Goal: Task Accomplishment & Management: Complete application form

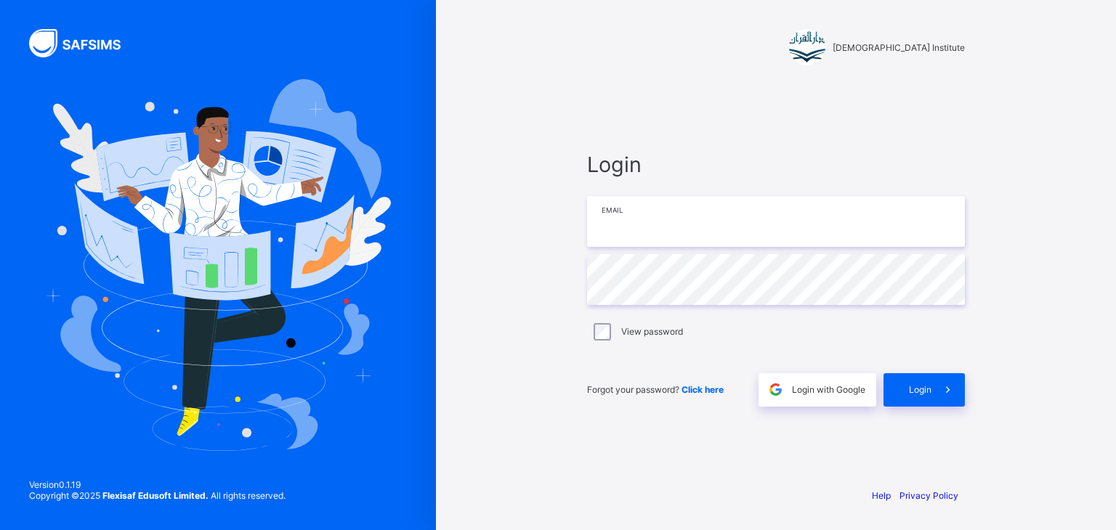
type input "**********"
click at [929, 400] on div "Login" at bounding box center [923, 389] width 81 height 33
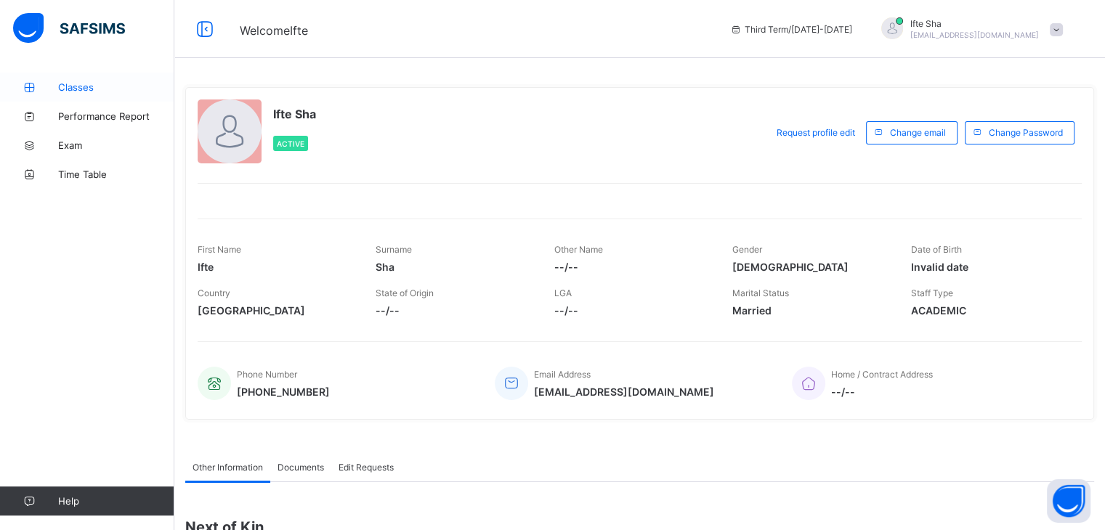
click at [108, 76] on link "Classes" at bounding box center [87, 87] width 174 height 29
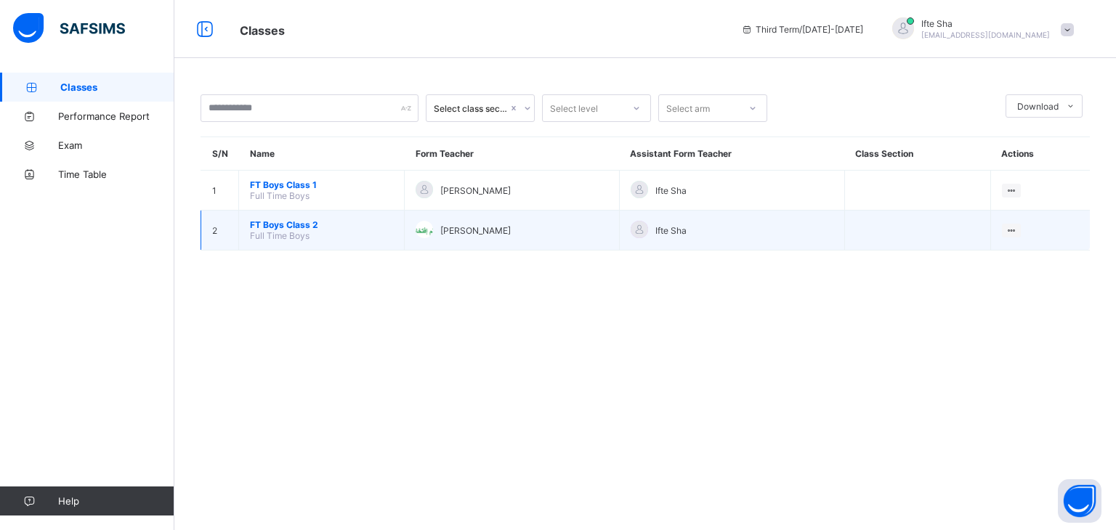
click at [346, 231] on td "FT Boys Class 2 Full Time Boys" at bounding box center [322, 231] width 166 height 40
drag, startPoint x: 302, startPoint y: 227, endPoint x: 295, endPoint y: 228, distance: 7.3
click at [295, 228] on span "FT Boys Class 2" at bounding box center [321, 224] width 143 height 11
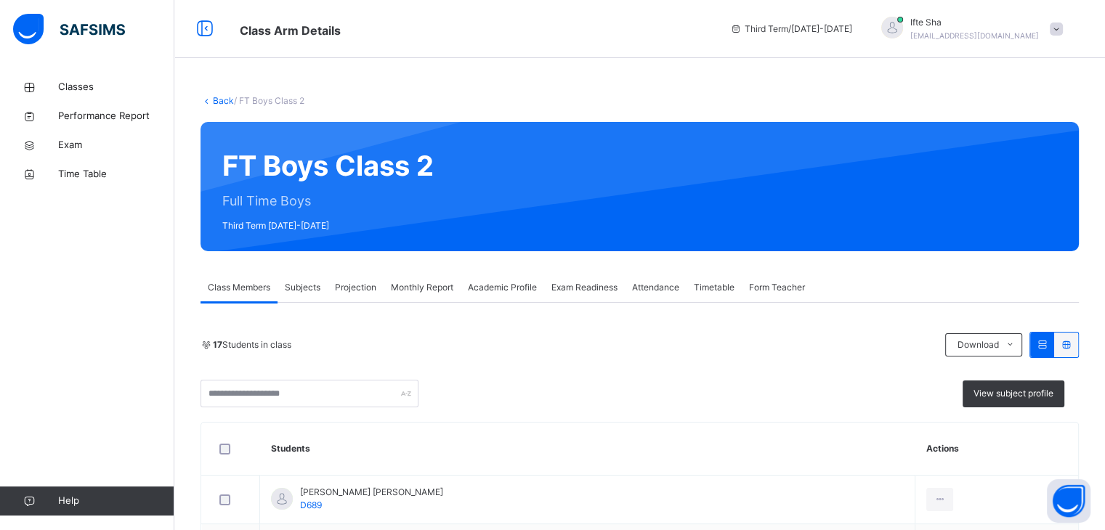
click at [354, 300] on div "Projection" at bounding box center [356, 287] width 56 height 29
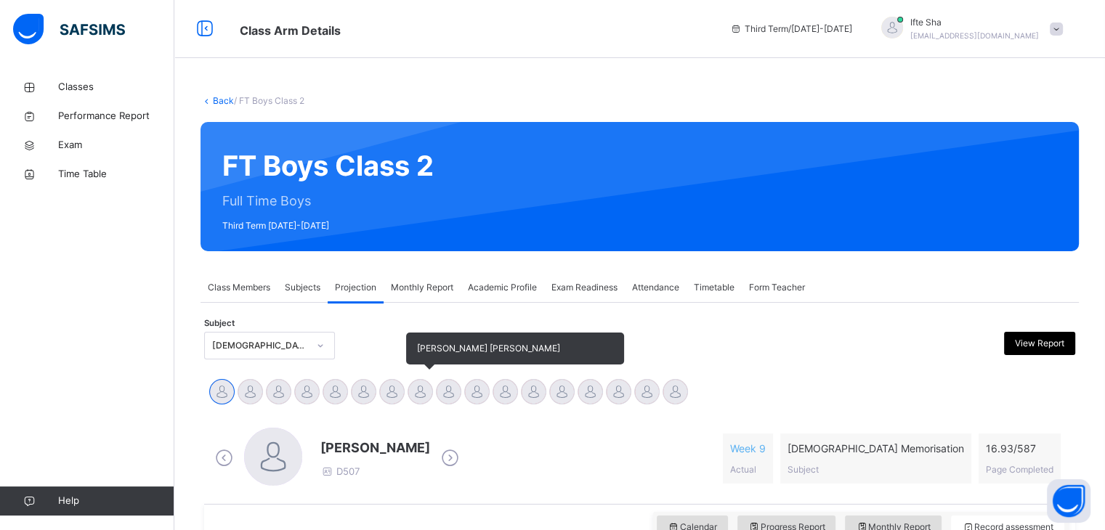
click at [415, 386] on div at bounding box center [420, 391] width 25 height 25
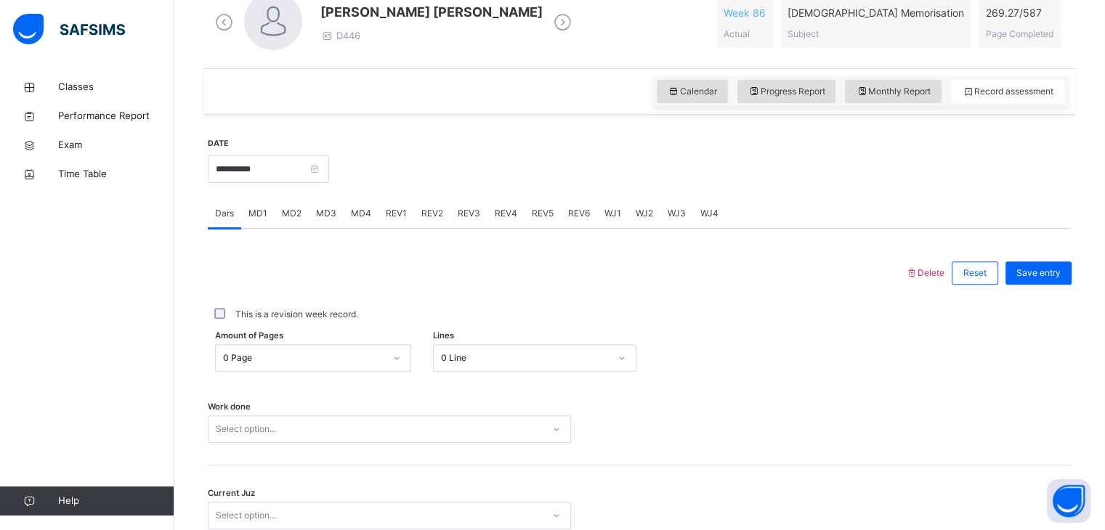
scroll to position [494, 0]
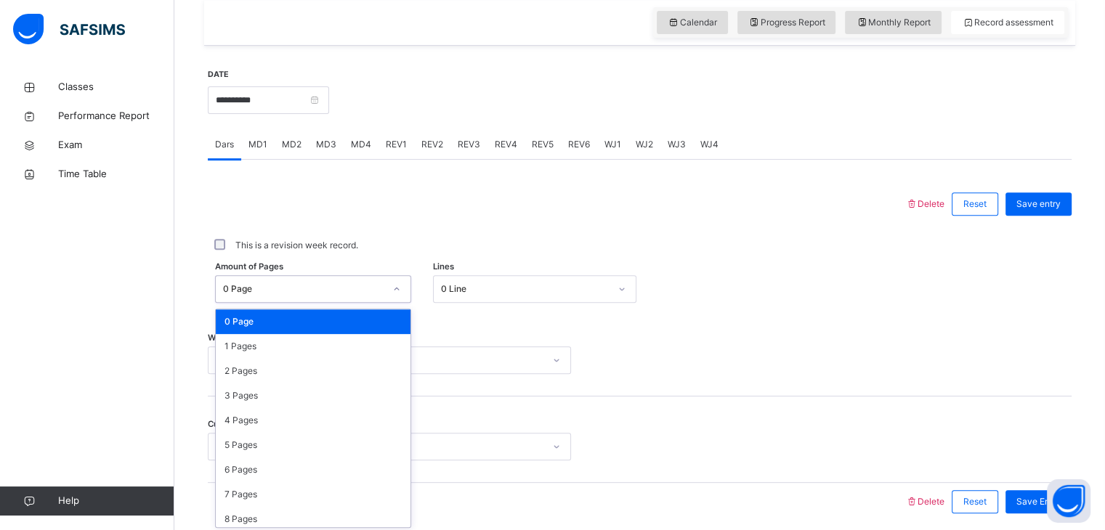
click at [346, 291] on div "0 Page" at bounding box center [299, 289] width 167 height 23
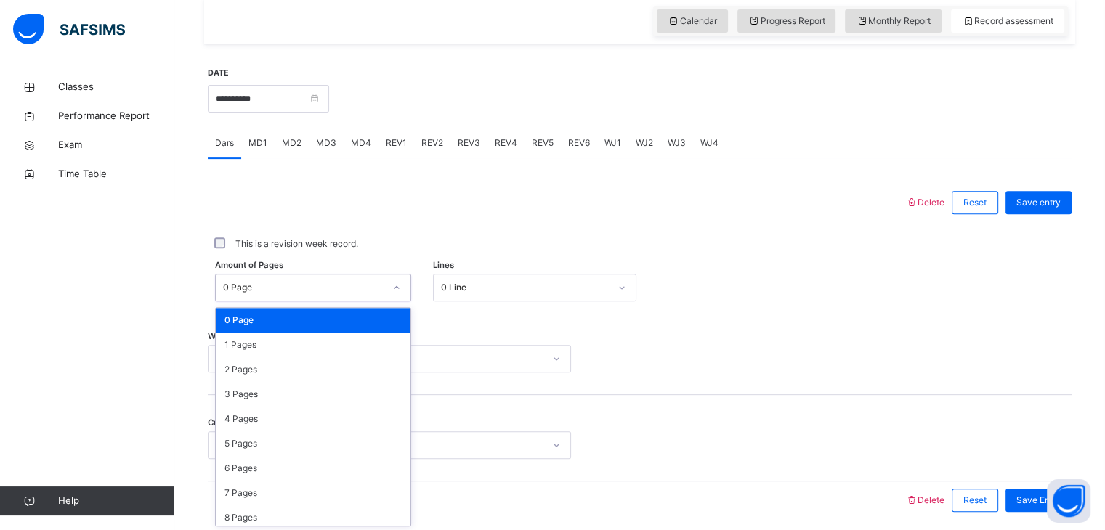
scroll to position [508, 0]
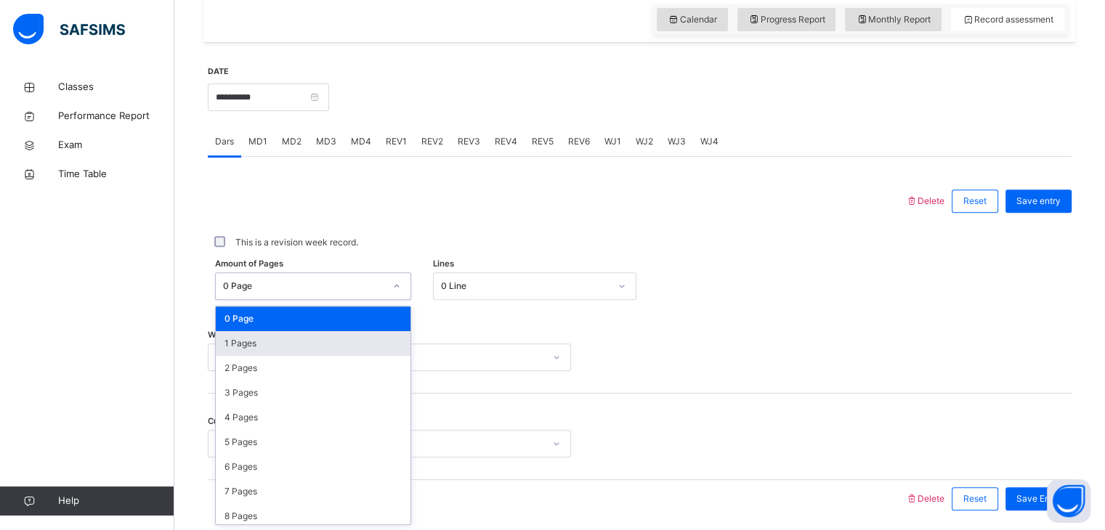
click at [339, 338] on div "1 Pages" at bounding box center [313, 343] width 195 height 25
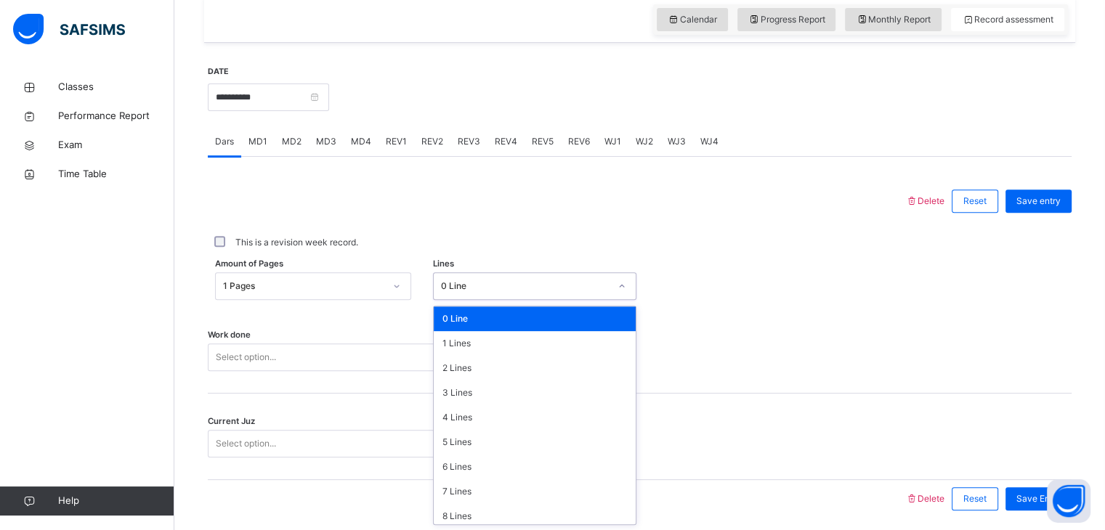
click at [461, 294] on div "0 Line" at bounding box center [521, 286] width 174 height 23
click at [465, 490] on div "7 Lines" at bounding box center [535, 491] width 202 height 25
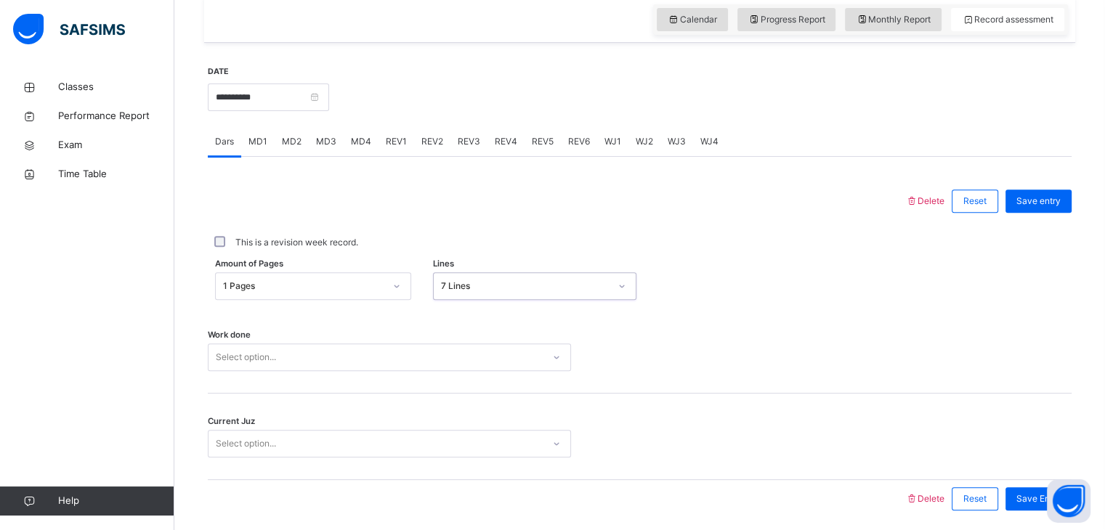
click at [405, 360] on div "Select option..." at bounding box center [389, 358] width 363 height 28
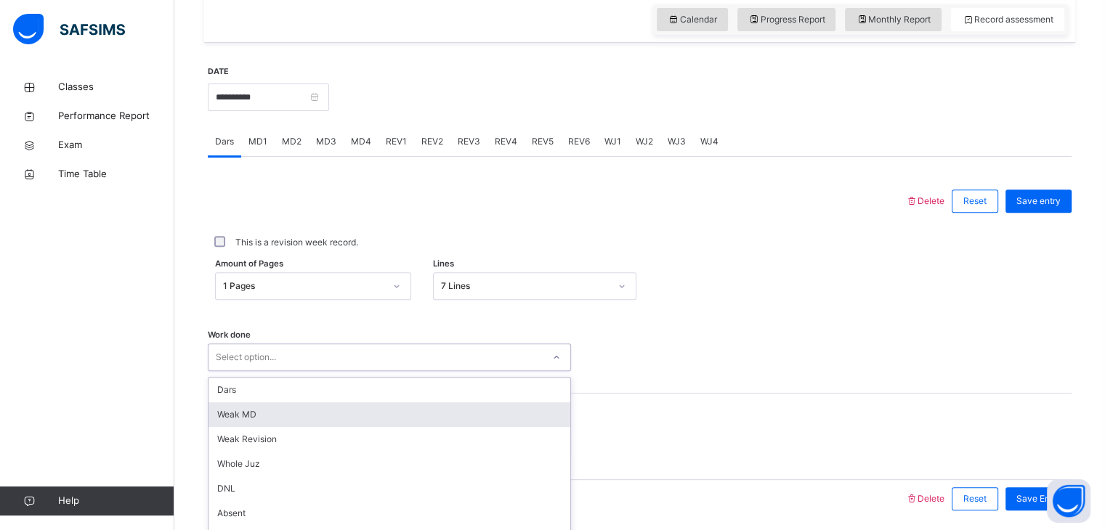
scroll to position [561, 0]
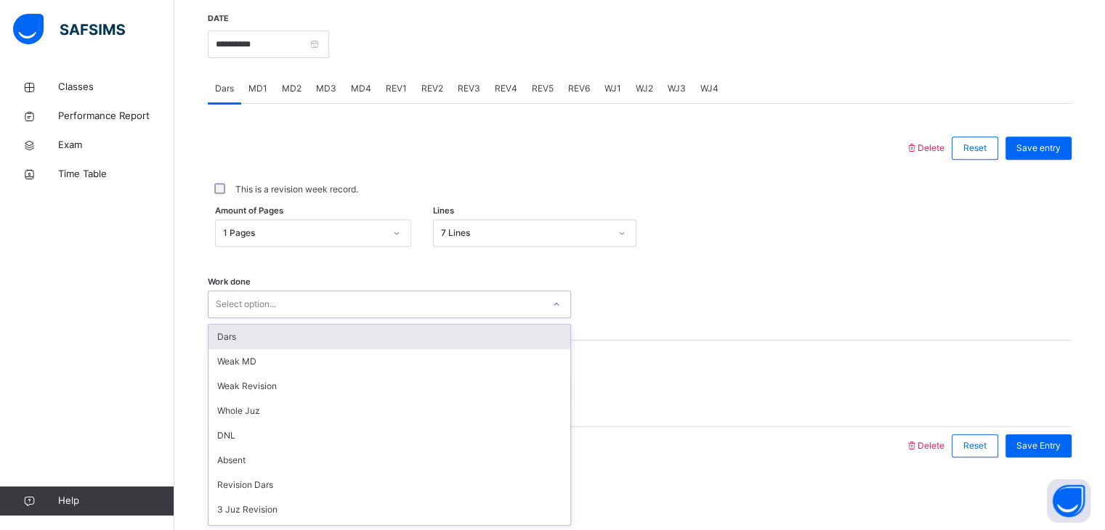
click at [389, 338] on div "Dars" at bounding box center [389, 337] width 362 height 25
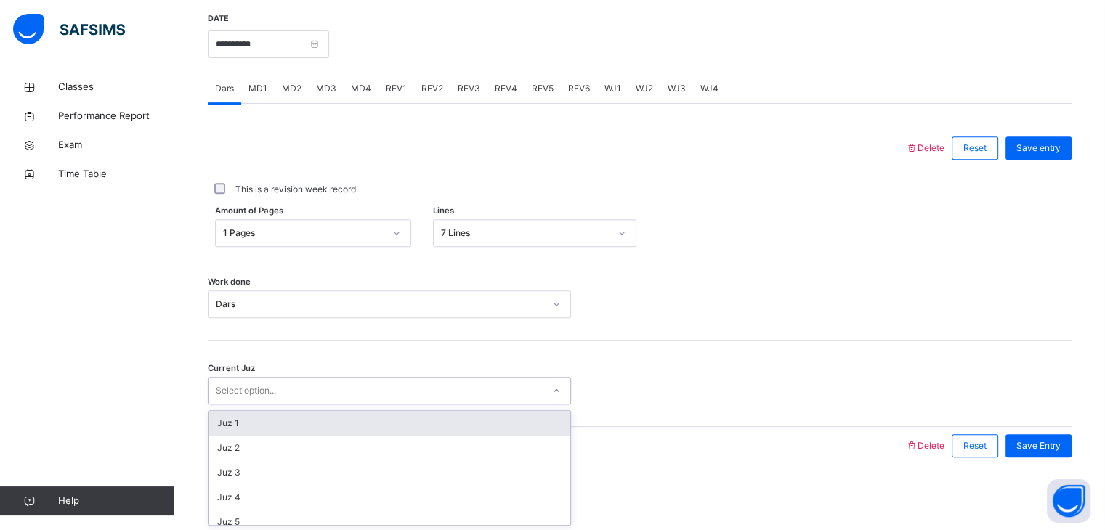
click at [394, 387] on div "Select option..." at bounding box center [375, 391] width 334 height 23
type input "*****"
click at [392, 432] on div "Juz 9" at bounding box center [389, 423] width 362 height 25
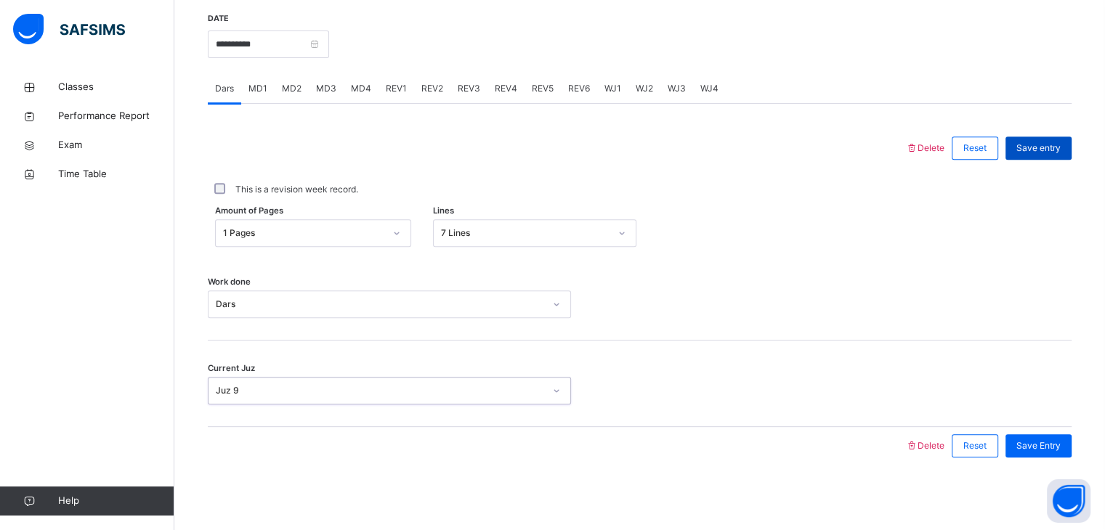
click at [1064, 156] on div "Save entry" at bounding box center [1038, 148] width 66 height 23
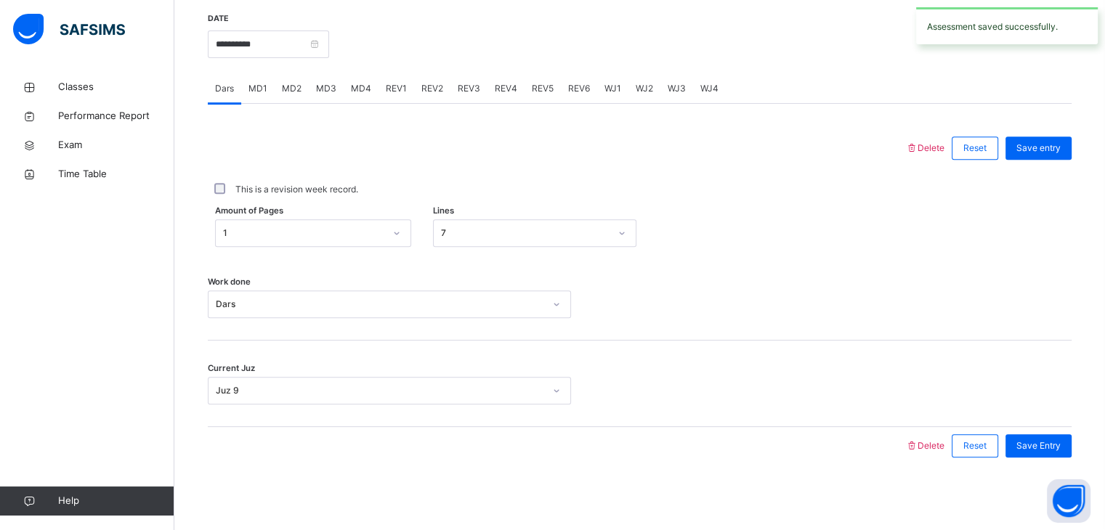
click at [293, 87] on span "MD2" at bounding box center [292, 88] width 20 height 13
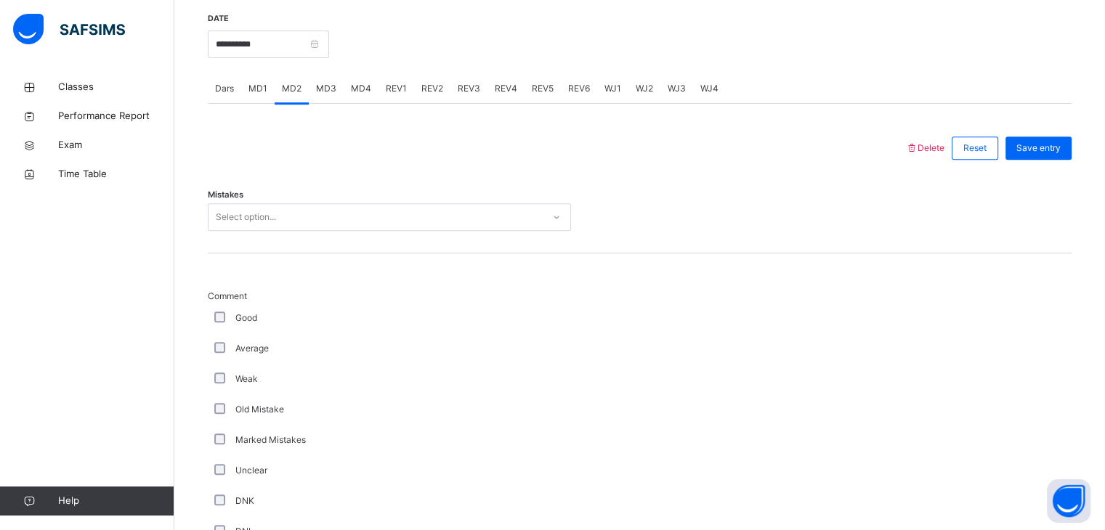
click at [225, 97] on div "Dars" at bounding box center [224, 88] width 33 height 29
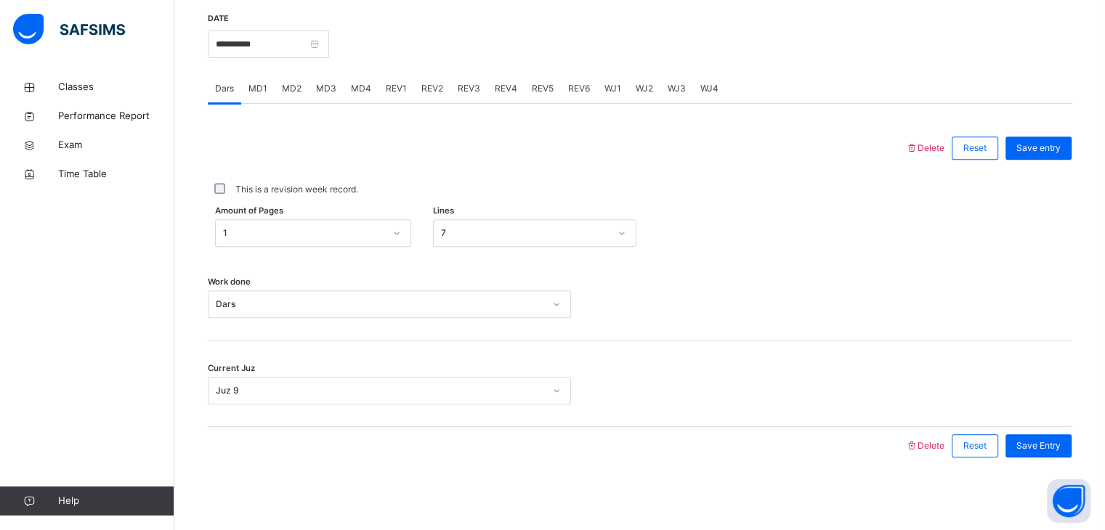
click at [293, 82] on span "MD2" at bounding box center [292, 88] width 20 height 13
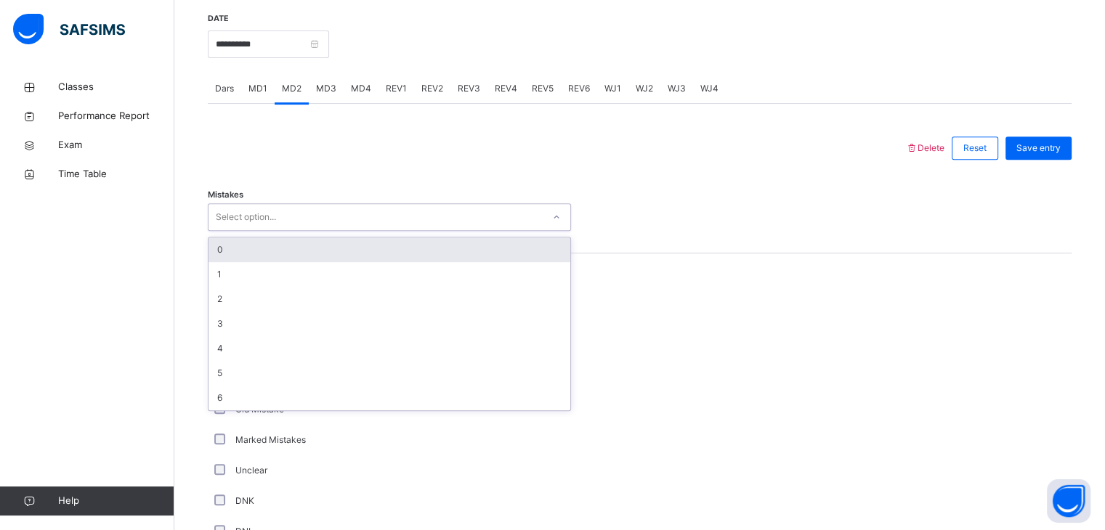
click at [318, 215] on div "Select option..." at bounding box center [375, 217] width 334 height 23
click at [299, 255] on div "0" at bounding box center [389, 250] width 362 height 25
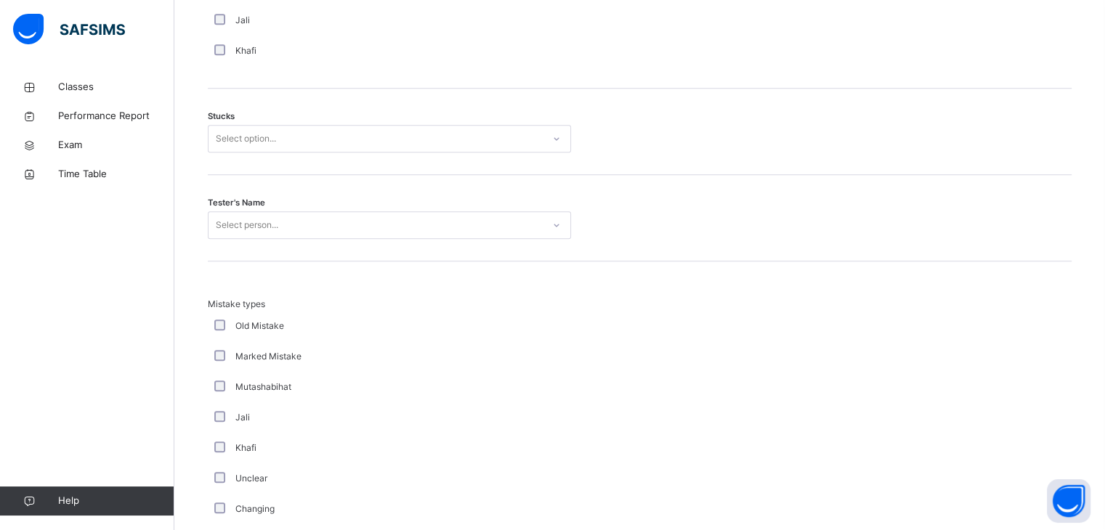
scroll to position [1200, 0]
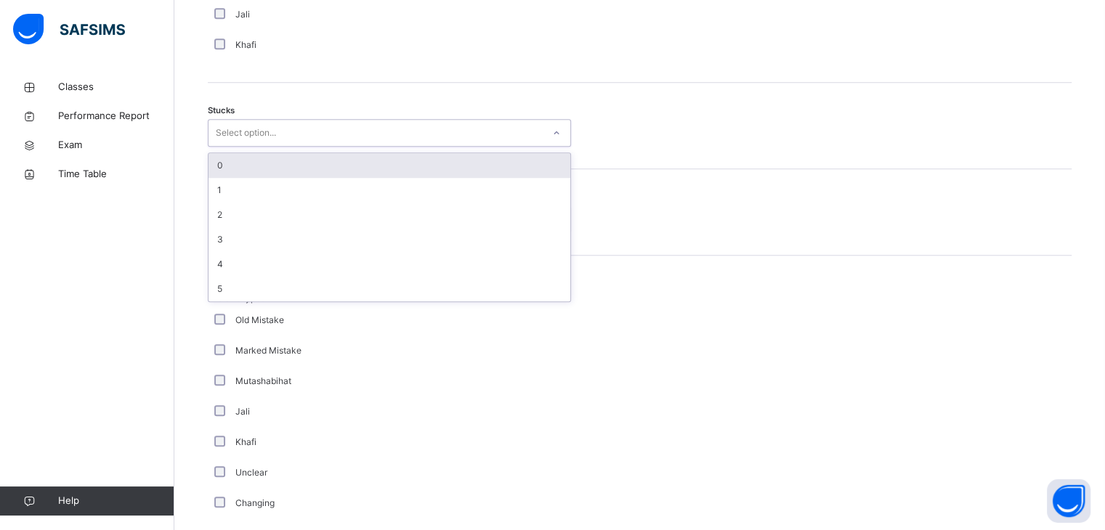
click at [273, 138] on div "Select option..." at bounding box center [246, 133] width 60 height 28
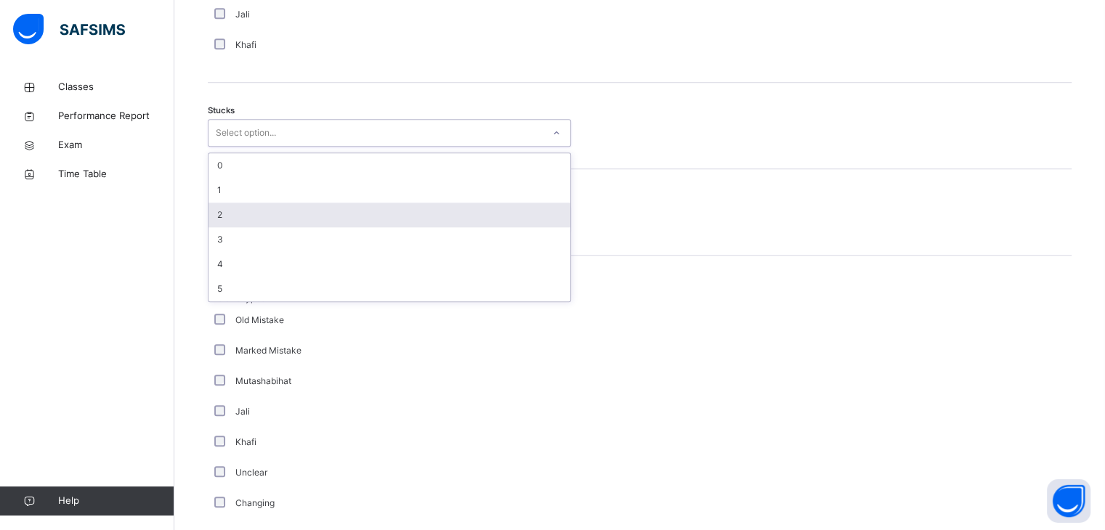
click at [259, 224] on div "2" at bounding box center [389, 215] width 362 height 25
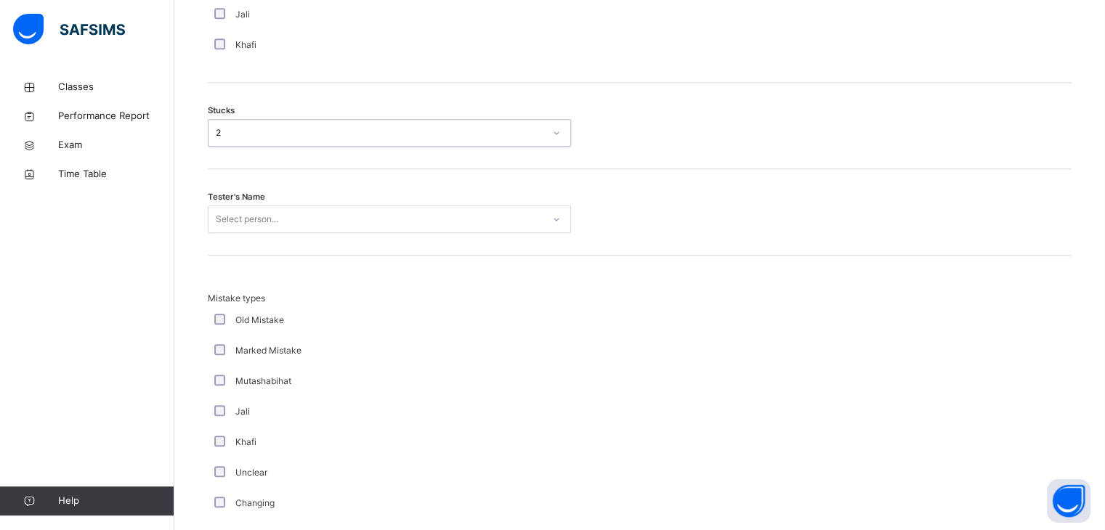
click at [259, 224] on div "Select person..." at bounding box center [247, 220] width 62 height 28
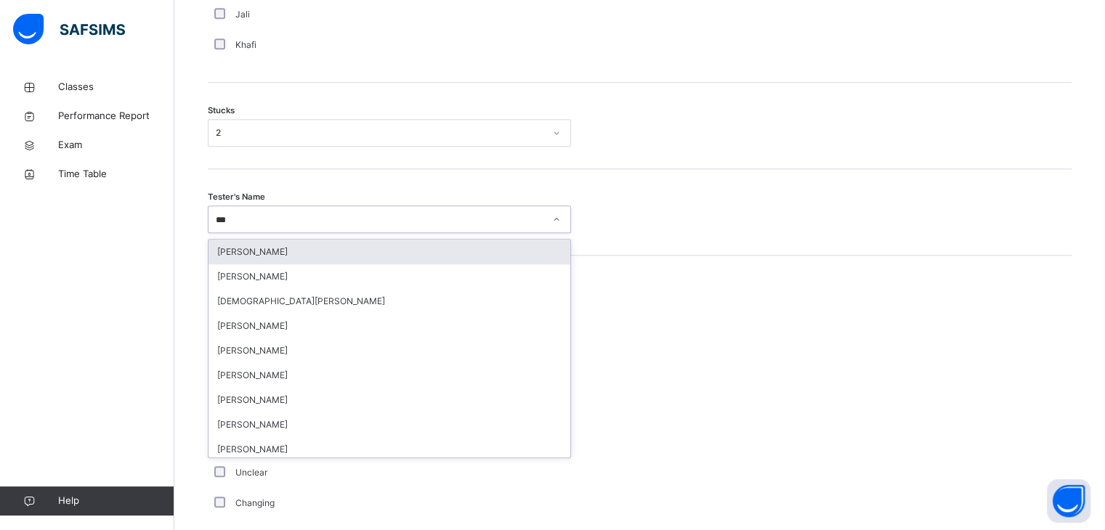
type input "****"
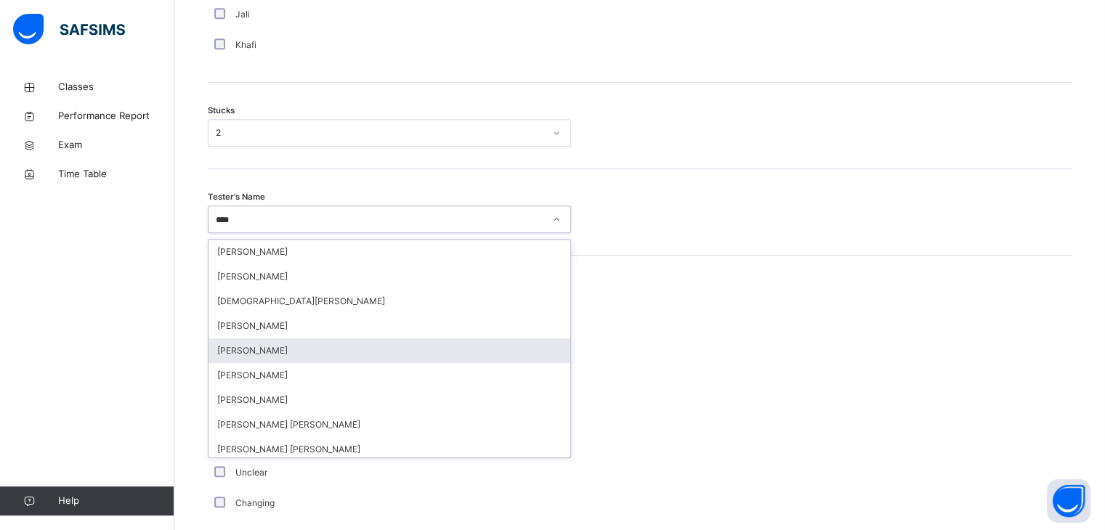
click at [270, 344] on div "[PERSON_NAME]" at bounding box center [389, 351] width 362 height 25
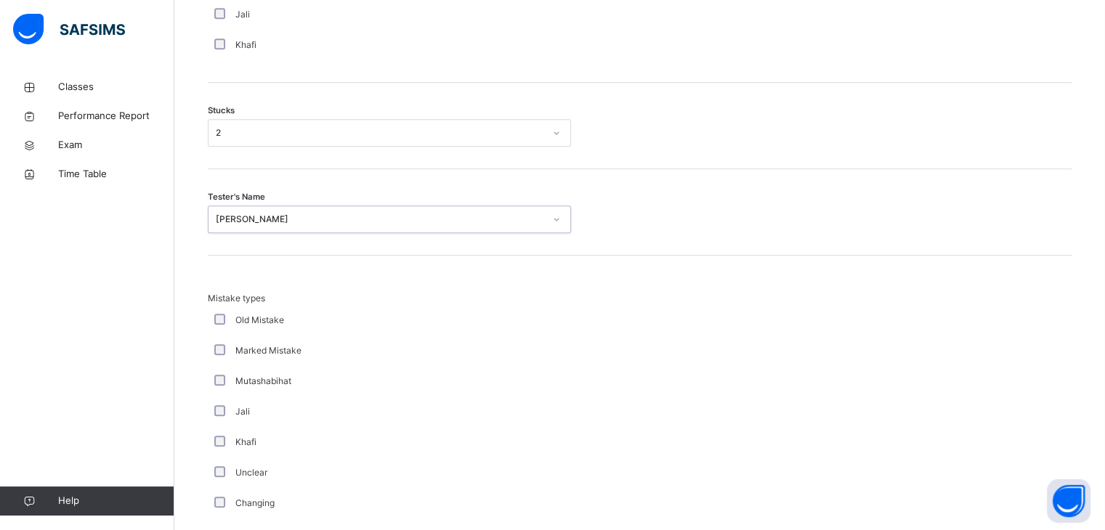
click at [392, 357] on div "Marked Mistake" at bounding box center [389, 351] width 363 height 31
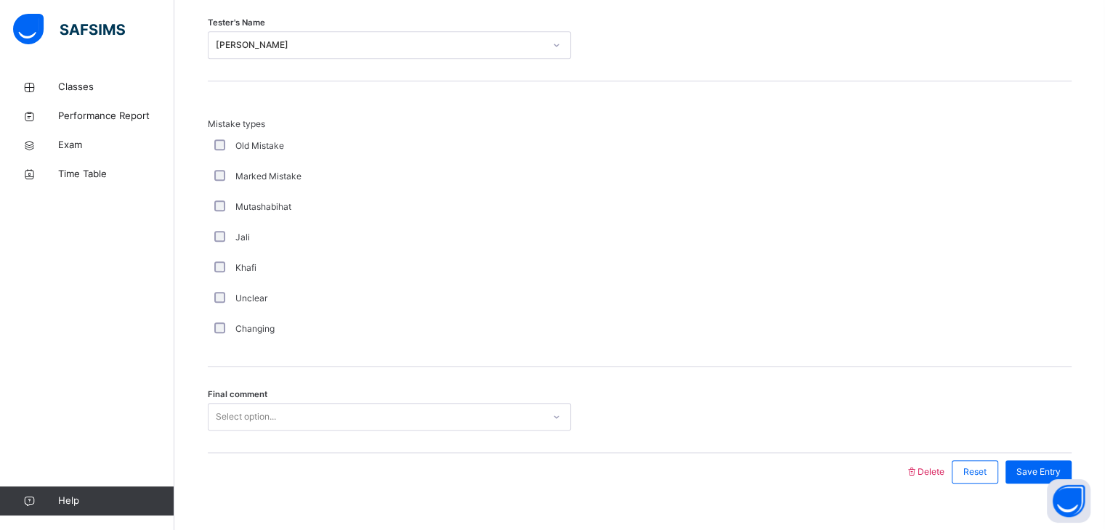
scroll to position [1400, 0]
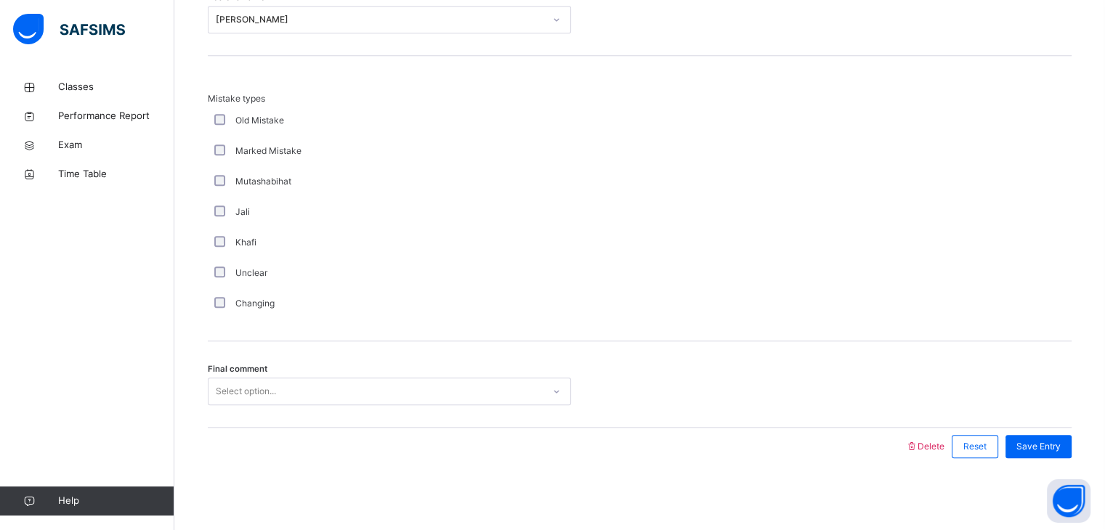
click at [395, 387] on div "Select option..." at bounding box center [375, 392] width 334 height 23
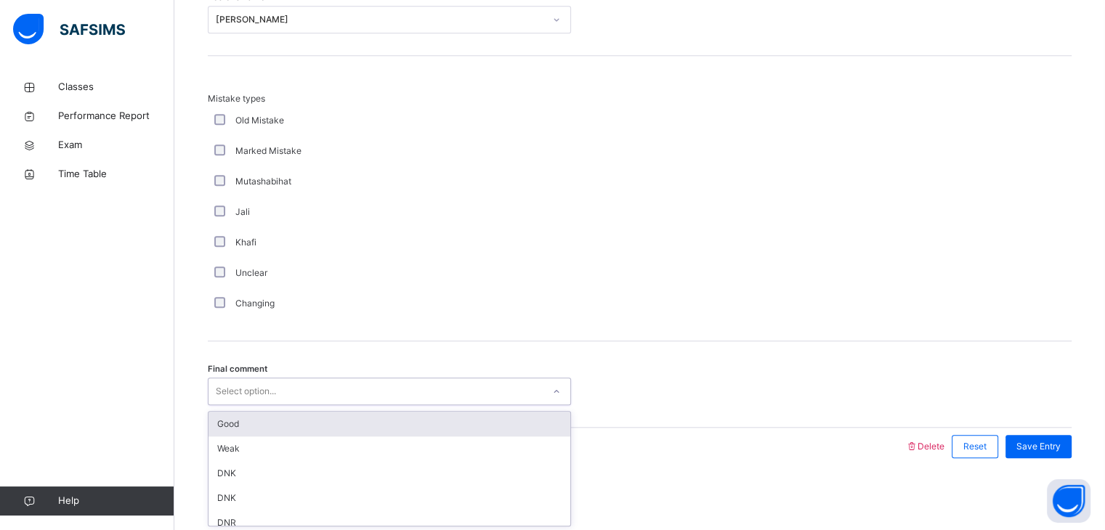
click at [395, 387] on div "Select option..." at bounding box center [375, 392] width 334 height 23
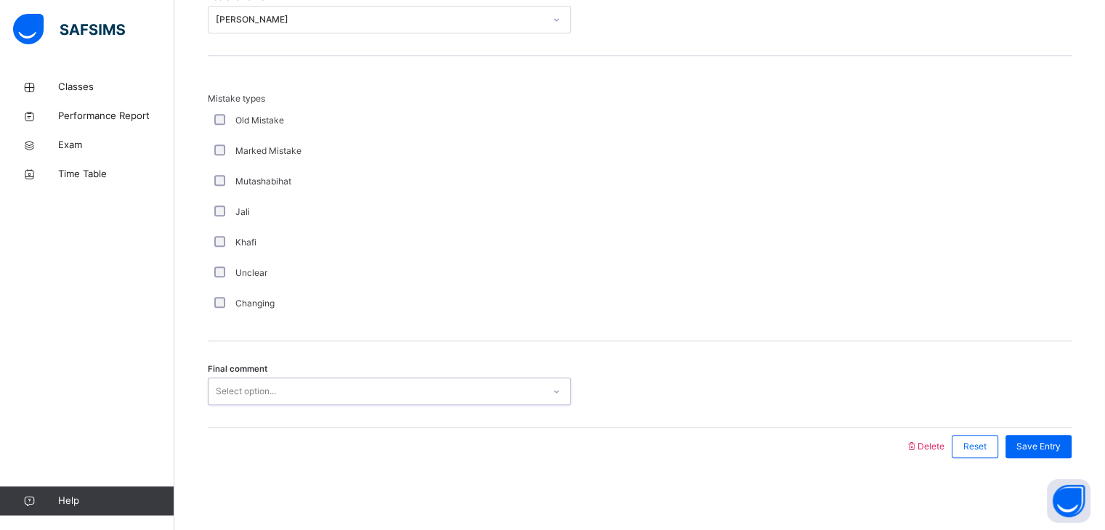
click at [395, 387] on div "Select option..." at bounding box center [375, 392] width 334 height 23
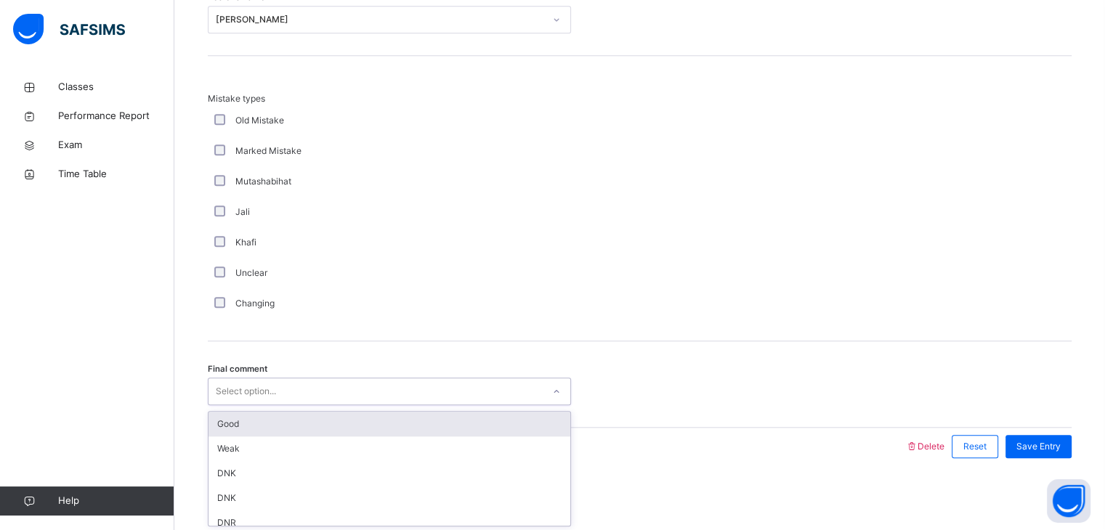
click at [389, 428] on div "Good" at bounding box center [389, 424] width 362 height 25
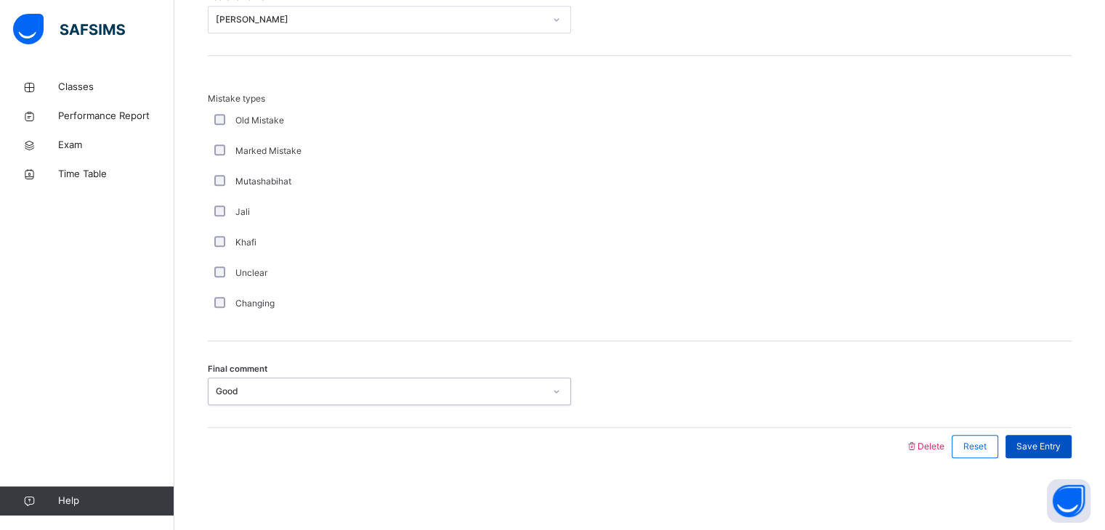
click at [1068, 435] on div "Save Entry" at bounding box center [1038, 446] width 66 height 23
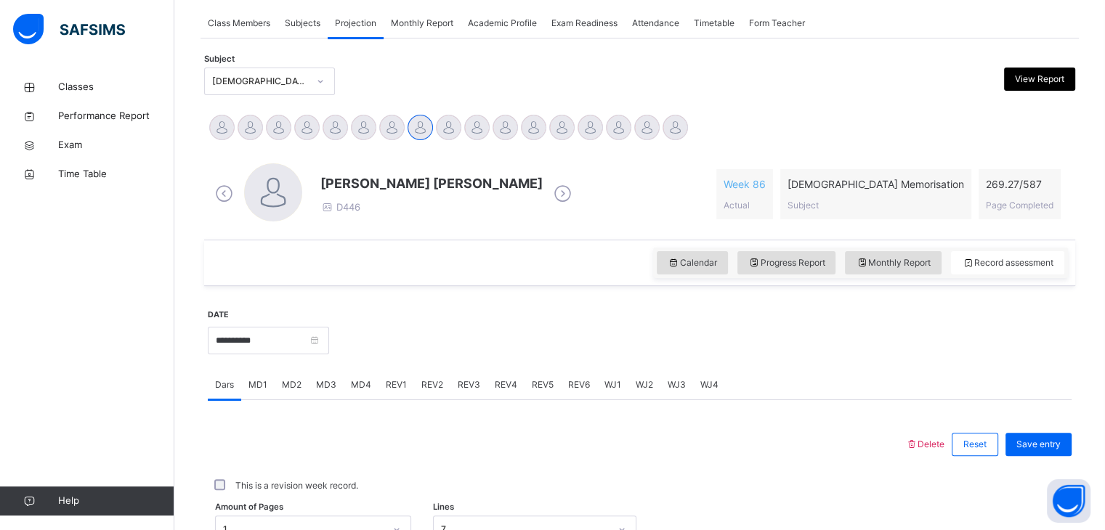
scroll to position [264, 0]
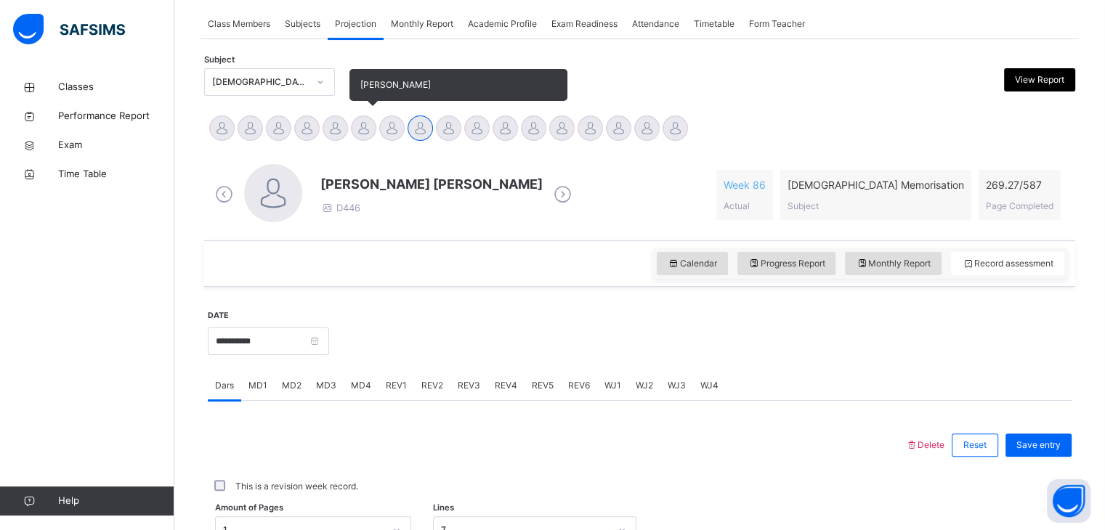
click at [354, 128] on div at bounding box center [363, 128] width 25 height 25
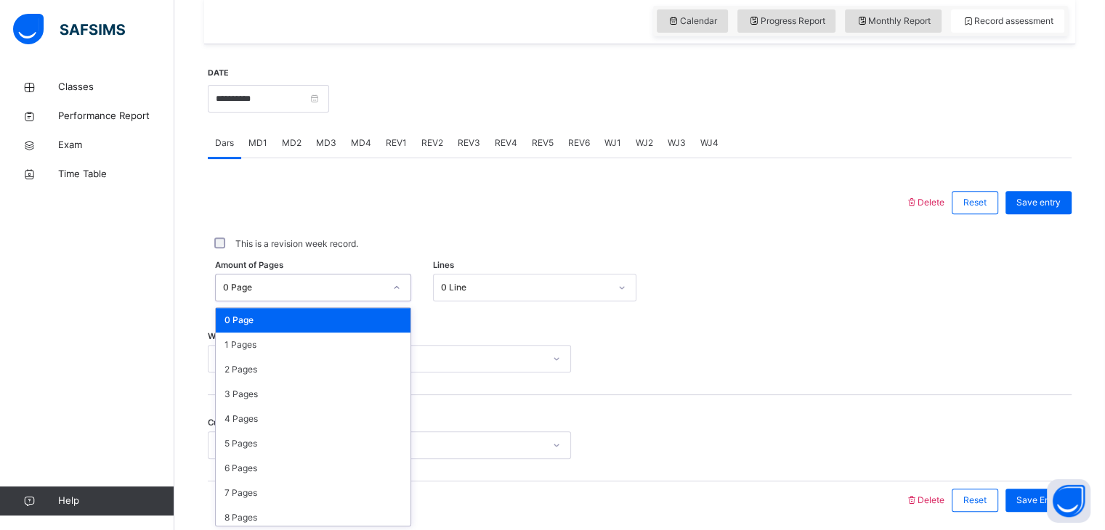
scroll to position [508, 0]
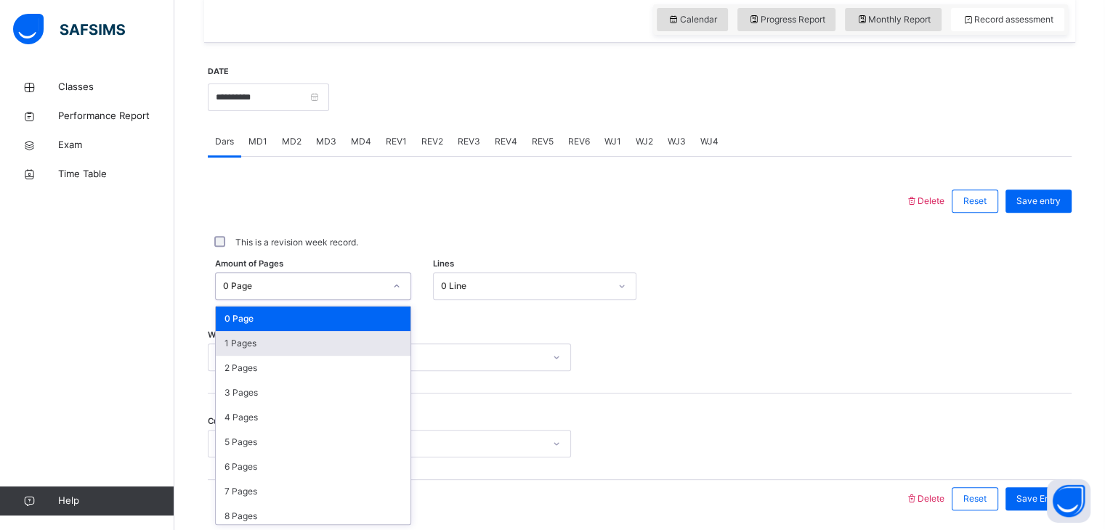
click at [236, 347] on div "1 Pages" at bounding box center [313, 343] width 195 height 25
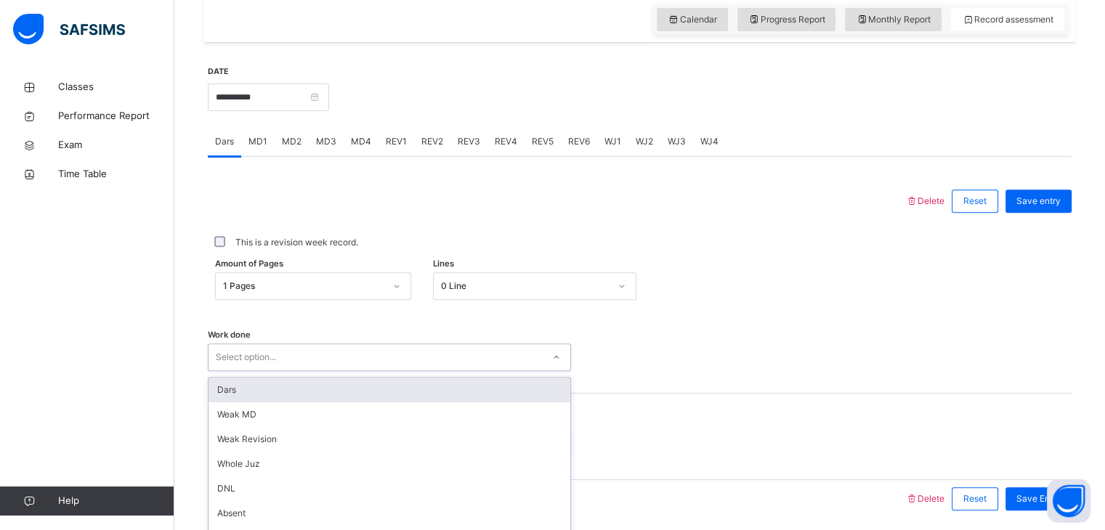
scroll to position [561, 0]
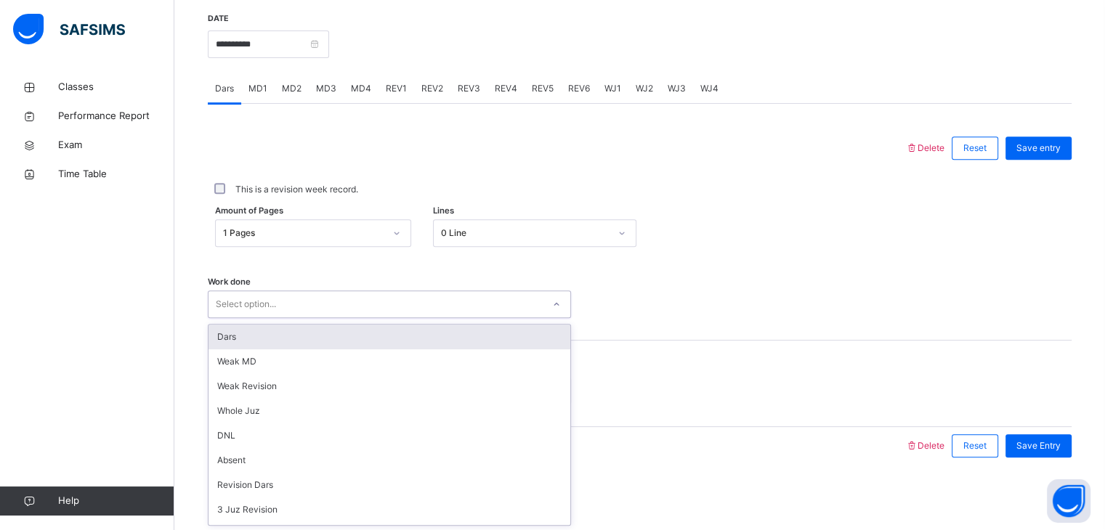
click at [232, 347] on div "Dars" at bounding box center [389, 337] width 362 height 25
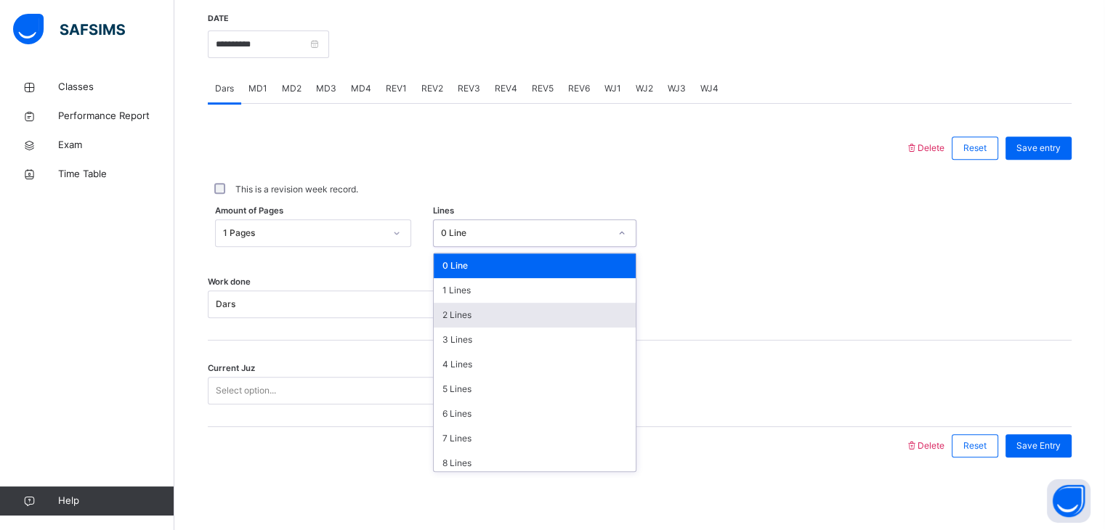
click at [539, 323] on div "2 Lines" at bounding box center [535, 315] width 202 height 25
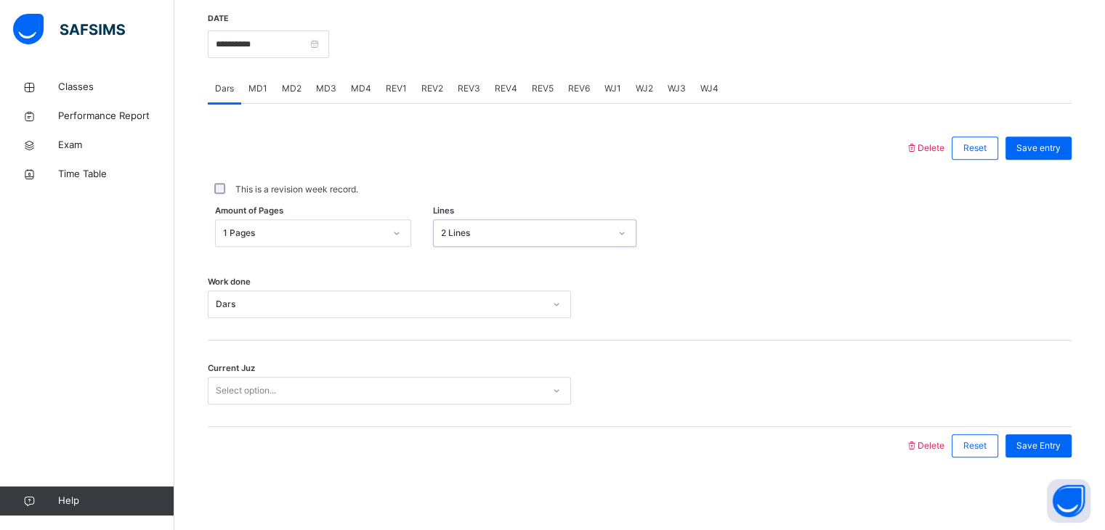
click at [239, 416] on div "Current Juz Select option..." at bounding box center [640, 384] width 864 height 86
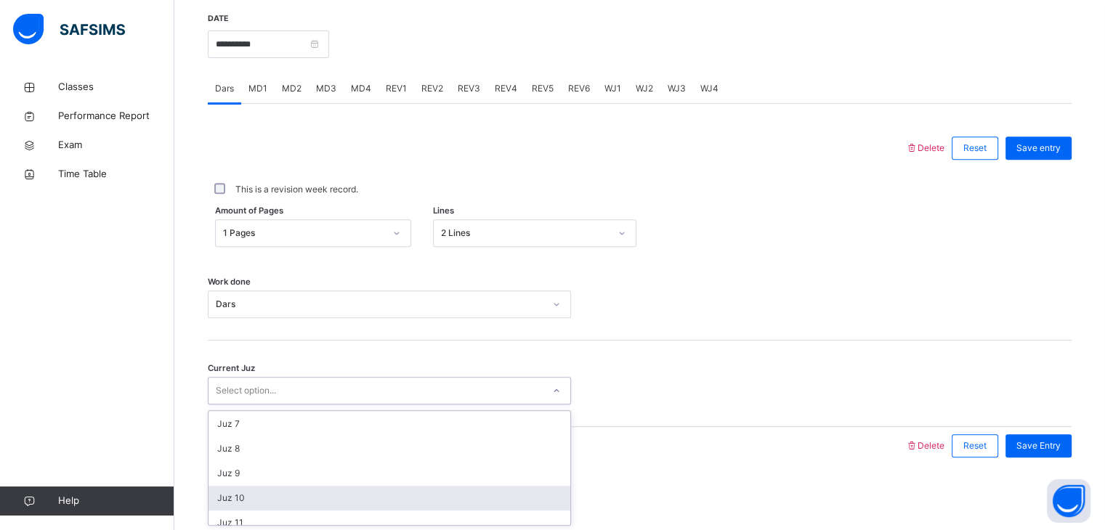
click at [223, 493] on div "Juz 10" at bounding box center [389, 498] width 362 height 25
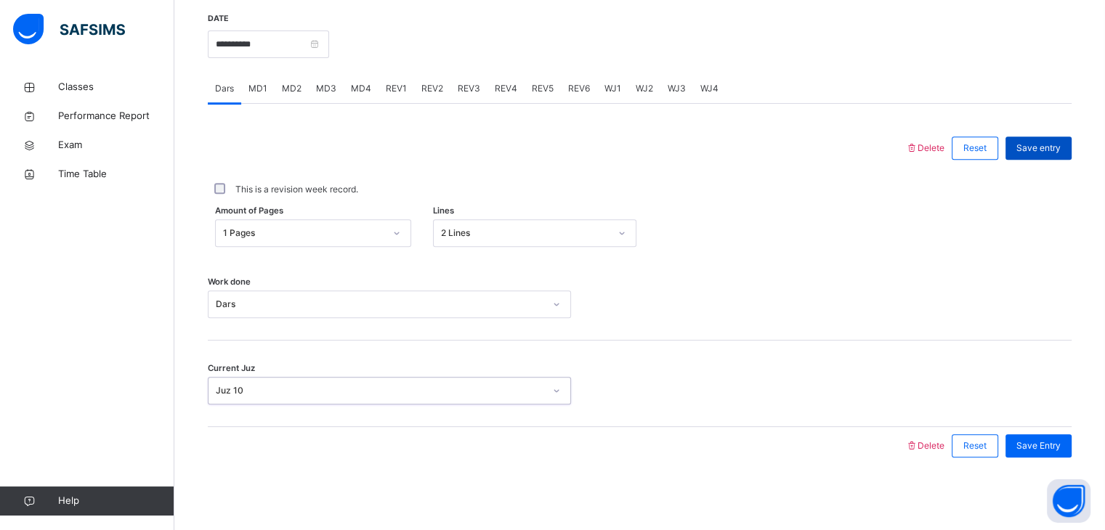
click at [1050, 153] on span "Save entry" at bounding box center [1038, 148] width 44 height 13
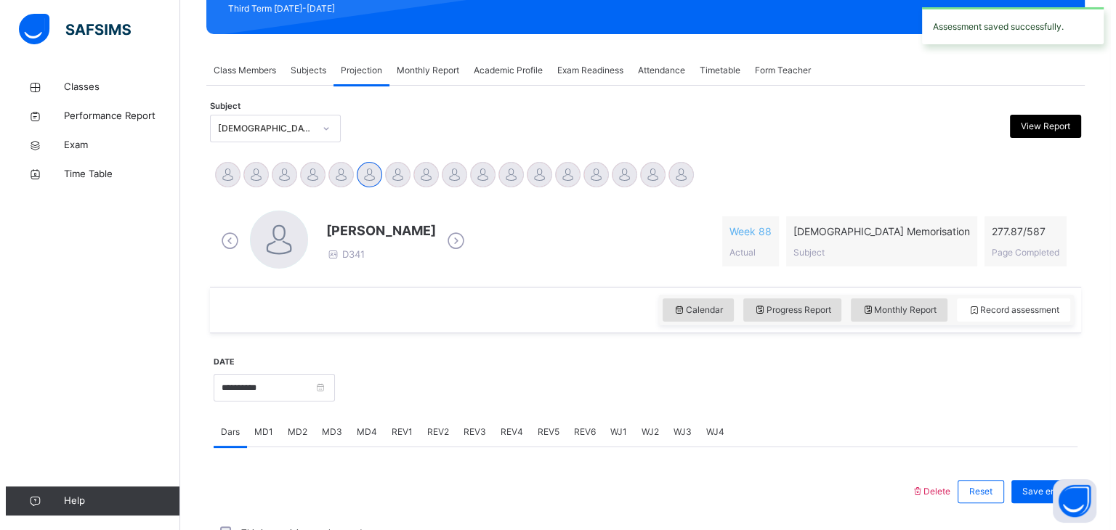
scroll to position [216, 0]
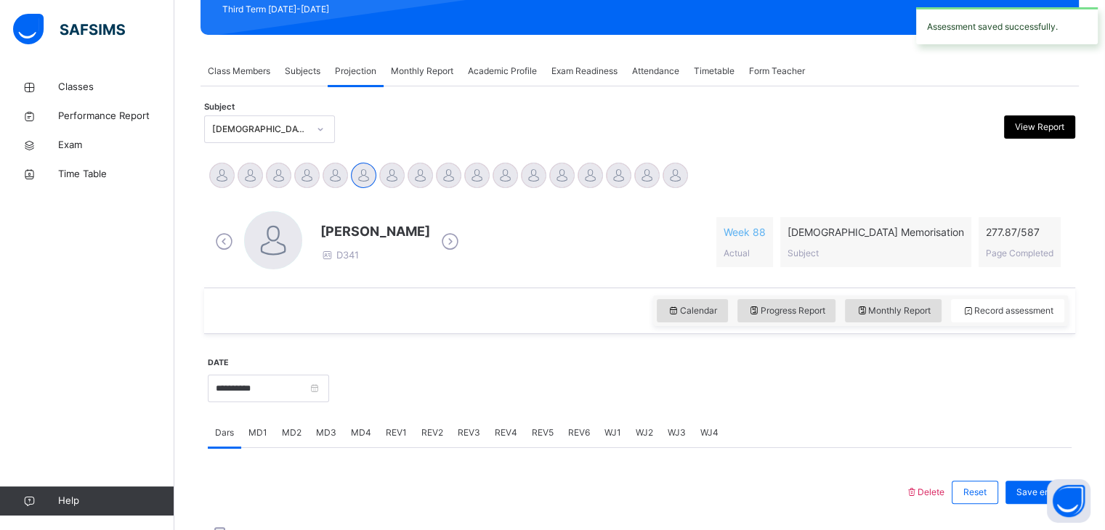
click at [1018, 242] on span at bounding box center [1020, 243] width 68 height 7
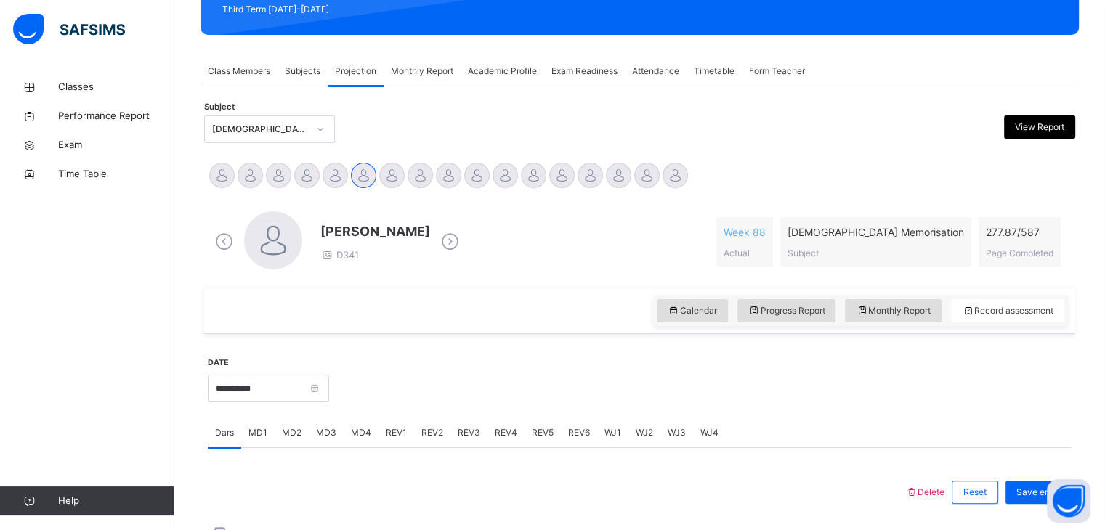
click at [1043, 129] on span "View Report" at bounding box center [1039, 127] width 49 height 13
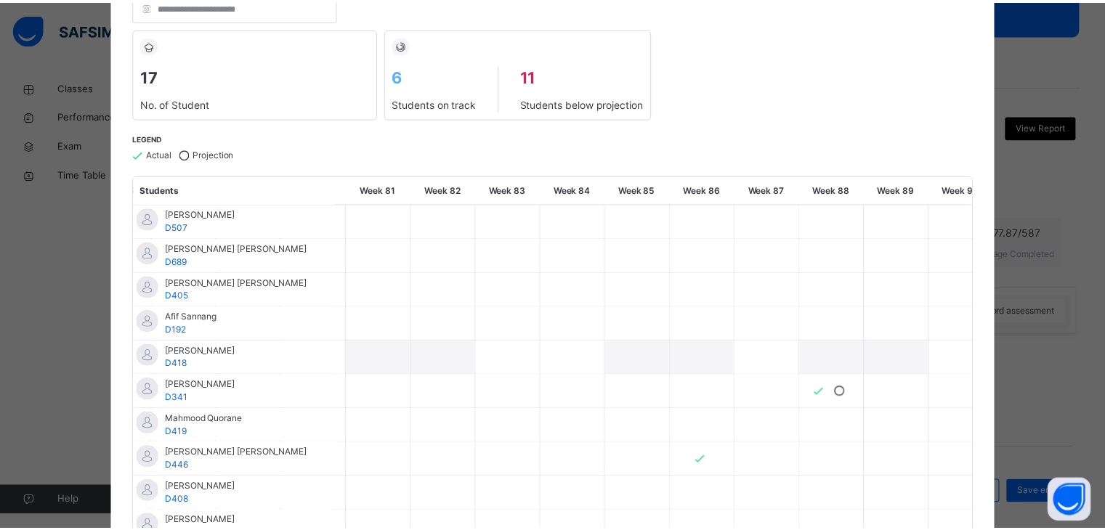
scroll to position [0, 0]
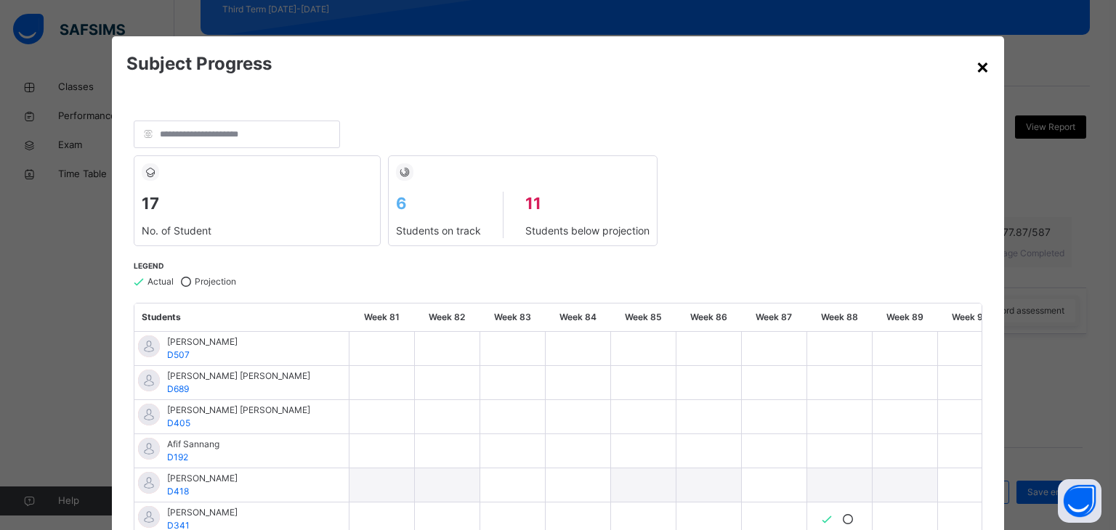
click at [976, 80] on div "×" at bounding box center [983, 66] width 14 height 31
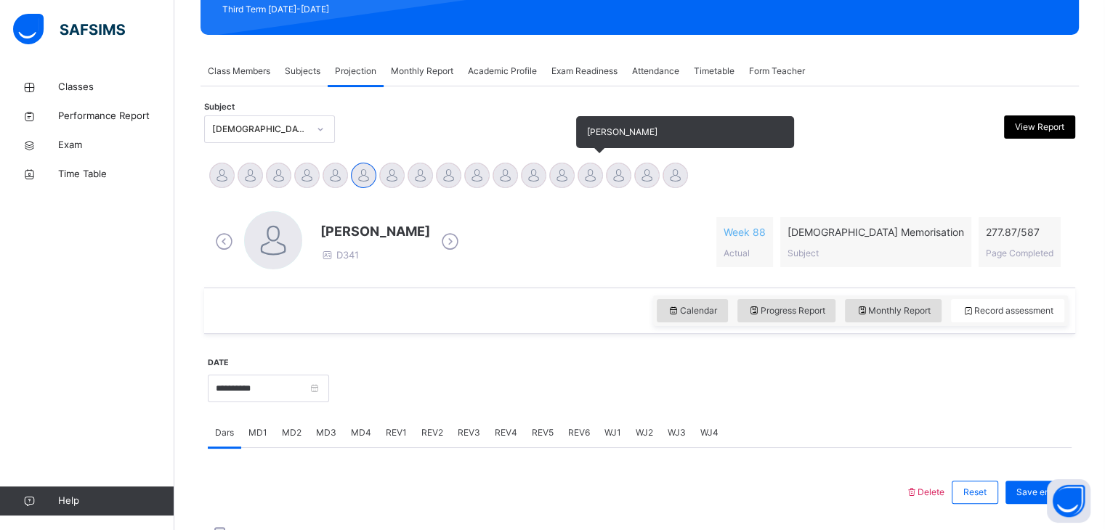
click at [601, 174] on div at bounding box center [590, 175] width 25 height 25
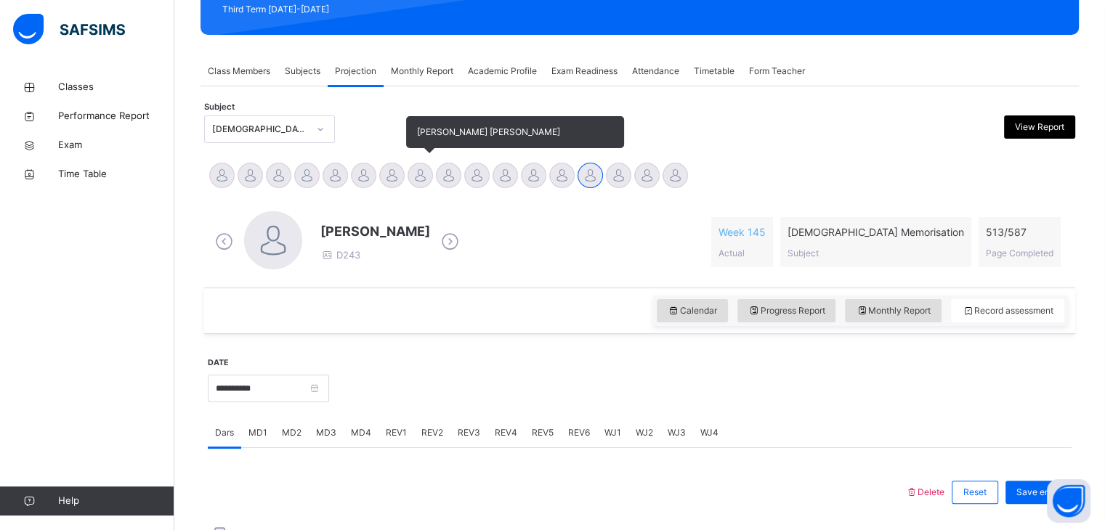
click at [429, 171] on div at bounding box center [420, 175] width 25 height 25
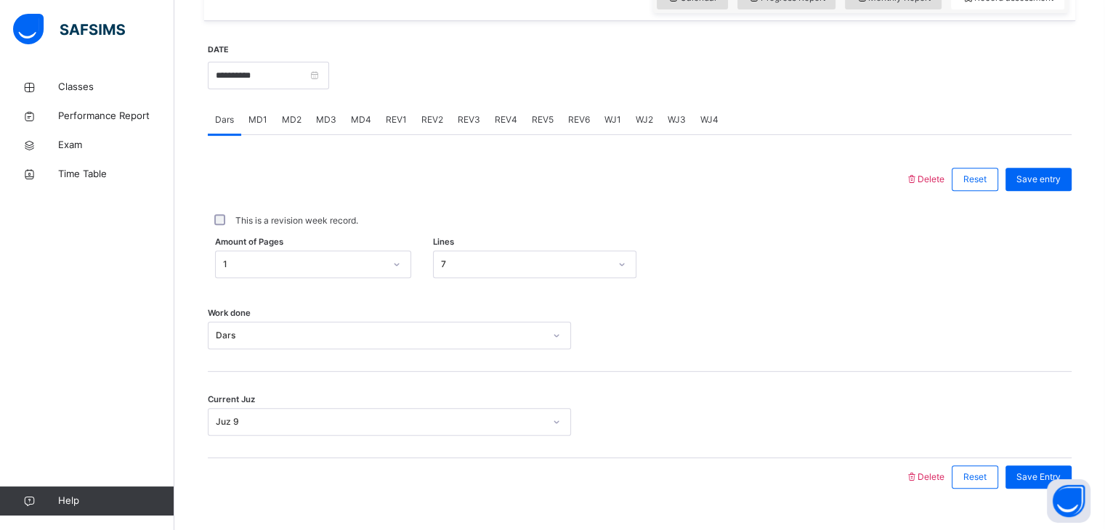
scroll to position [561, 0]
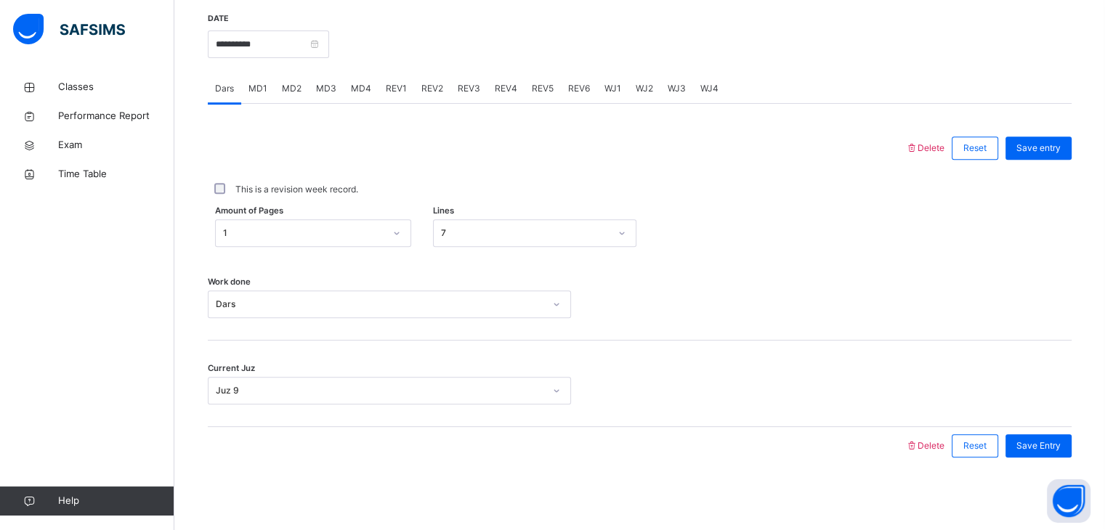
click at [721, 94] on div "WJ4" at bounding box center [709, 88] width 33 height 29
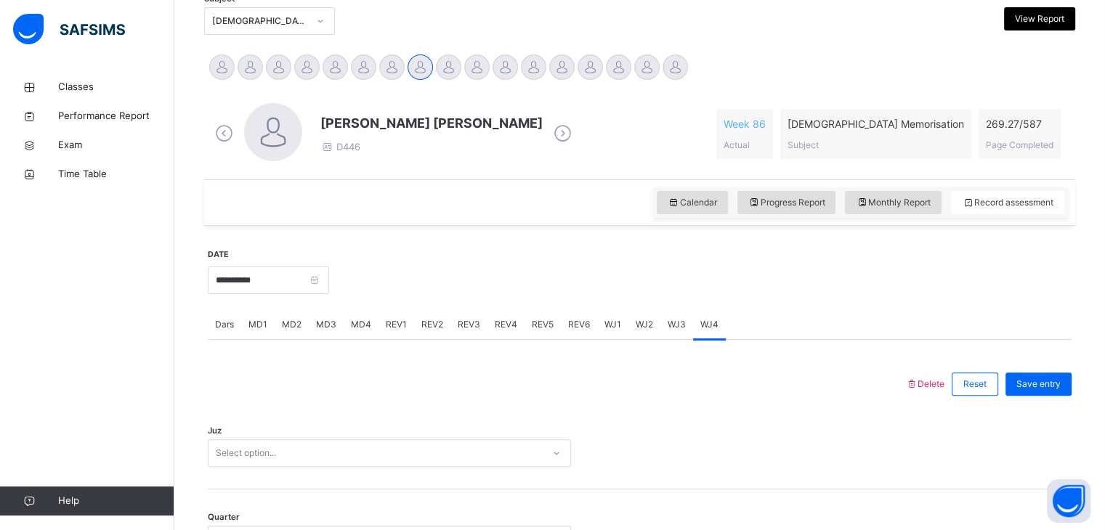
scroll to position [327, 0]
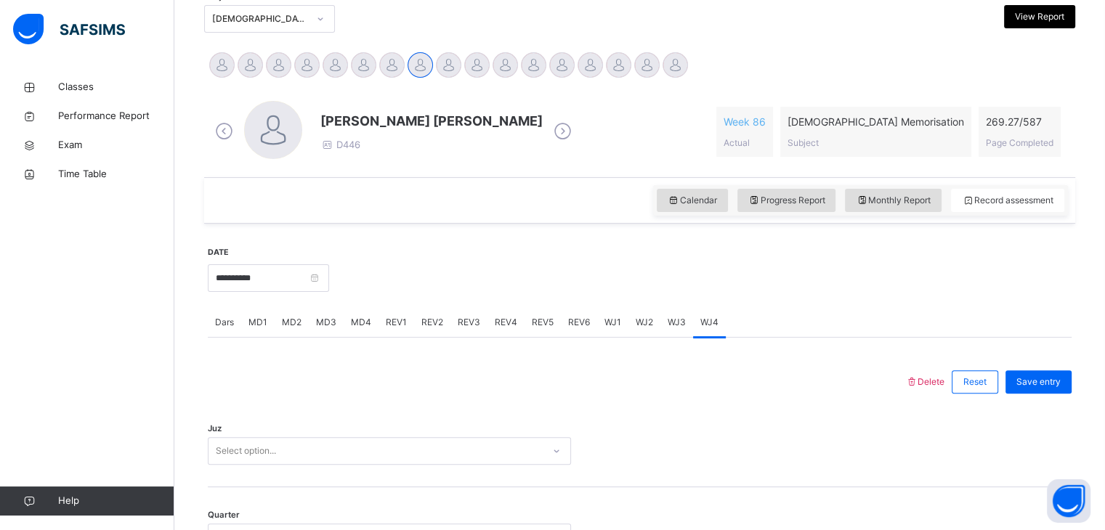
click at [363, 312] on div "MD4" at bounding box center [361, 322] width 35 height 29
click at [341, 440] on div "Select option..." at bounding box center [389, 451] width 363 height 28
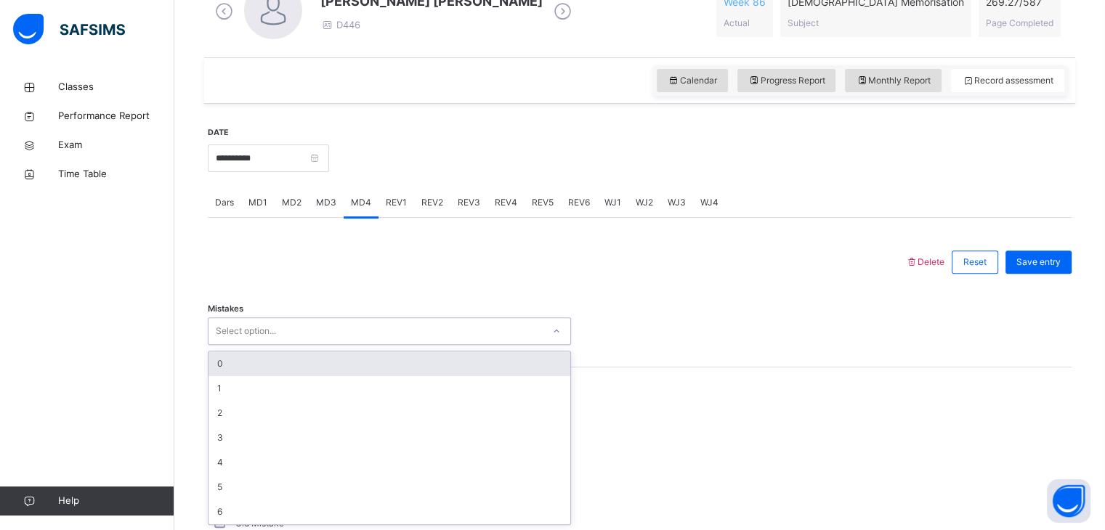
click at [325, 368] on div "0" at bounding box center [389, 364] width 362 height 25
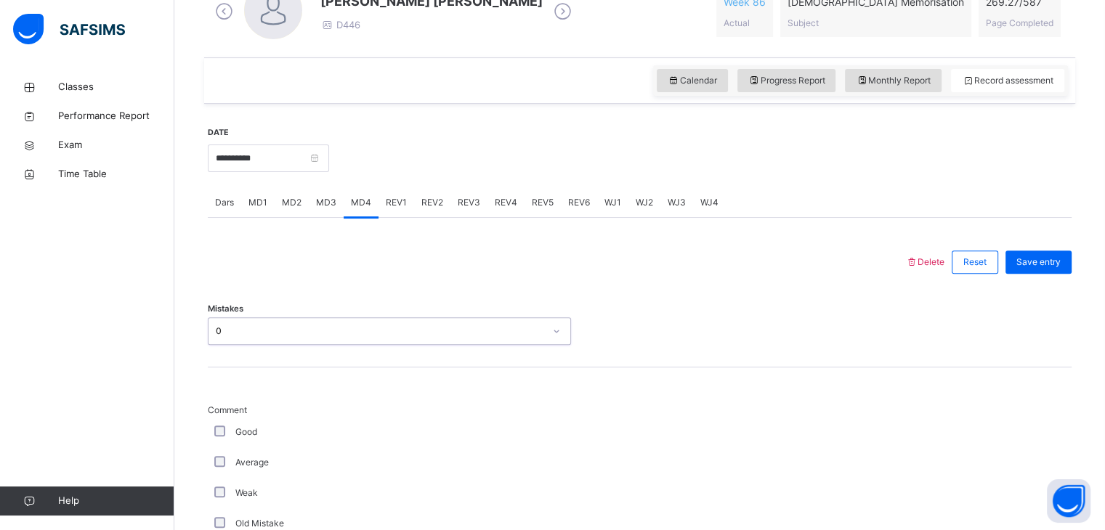
click at [293, 325] on div "0" at bounding box center [380, 331] width 328 height 13
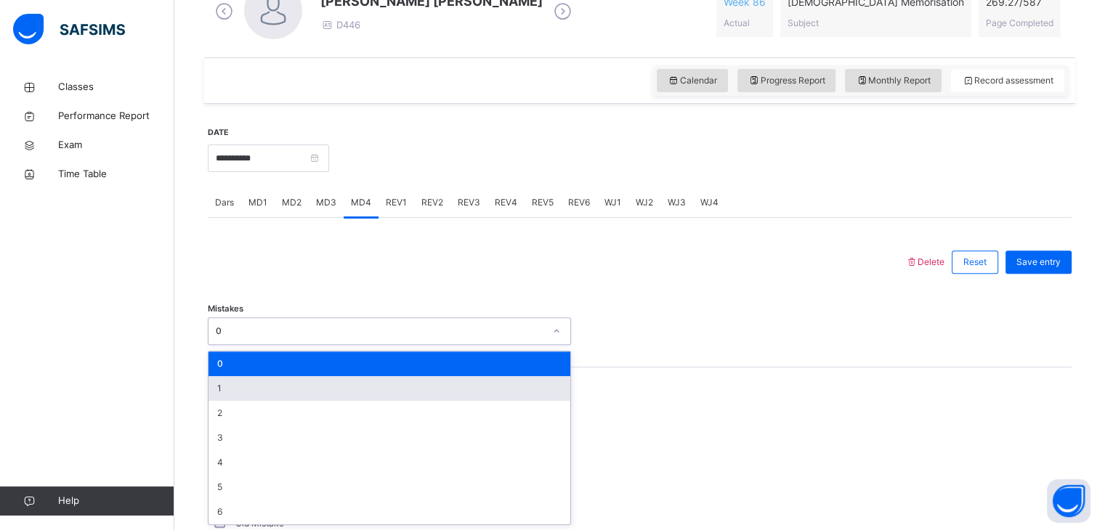
click at [293, 384] on div "1" at bounding box center [389, 388] width 362 height 25
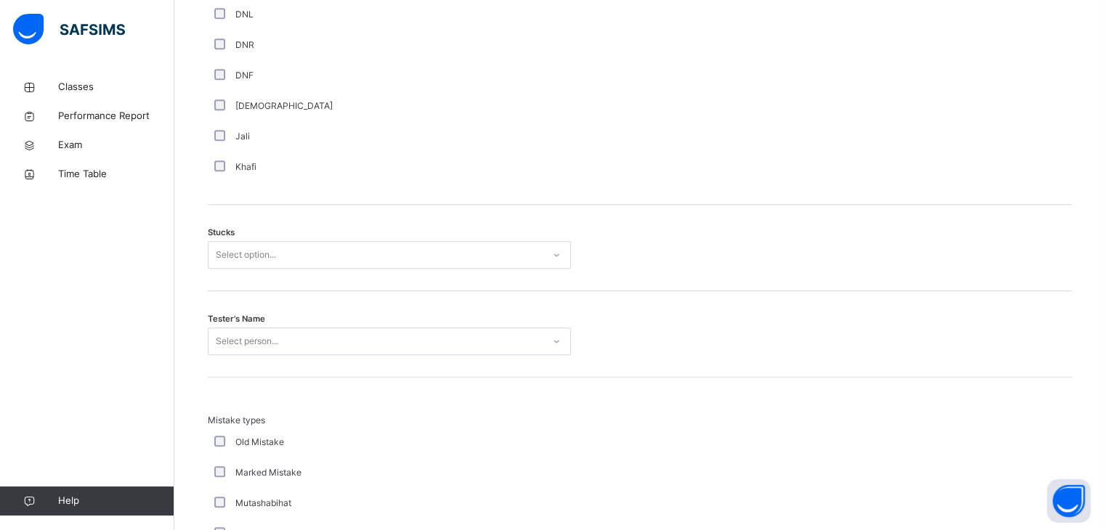
scroll to position [1173, 0]
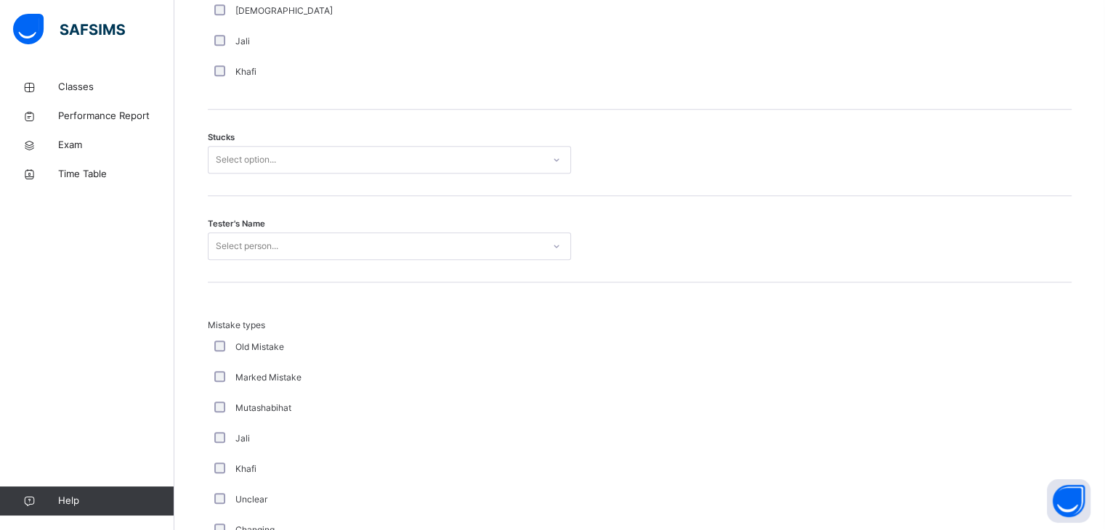
click at [445, 147] on div "Select option..." at bounding box center [389, 160] width 363 height 28
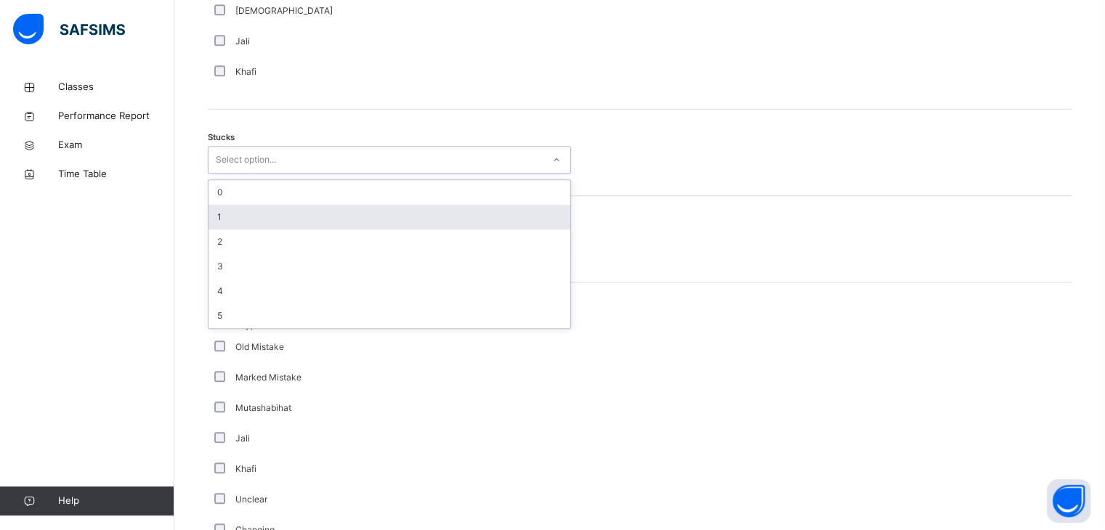
click at [391, 214] on div "1" at bounding box center [389, 217] width 362 height 25
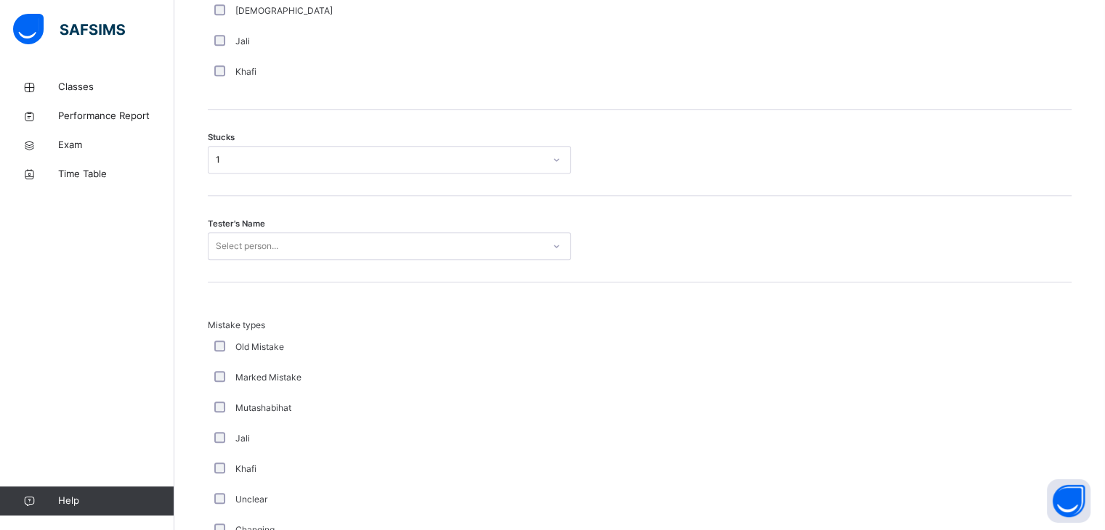
click at [391, 214] on div "Tester's Name Select person..." at bounding box center [640, 239] width 864 height 86
click at [389, 226] on div "Tester's Name Select person..." at bounding box center [640, 239] width 864 height 86
click at [386, 240] on div "Select person..." at bounding box center [375, 246] width 334 height 23
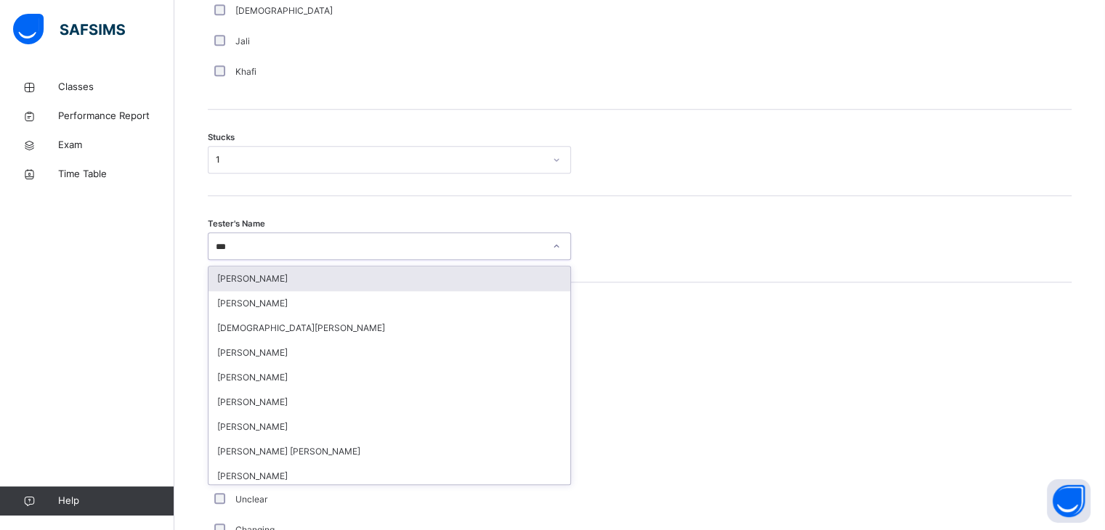
type input "****"
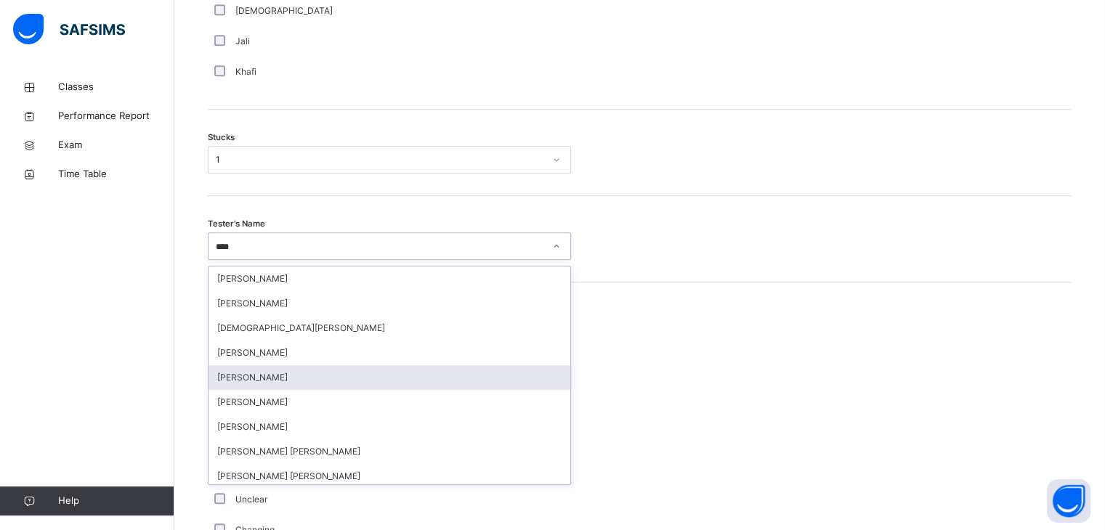
click at [380, 368] on div "[PERSON_NAME]" at bounding box center [389, 377] width 362 height 25
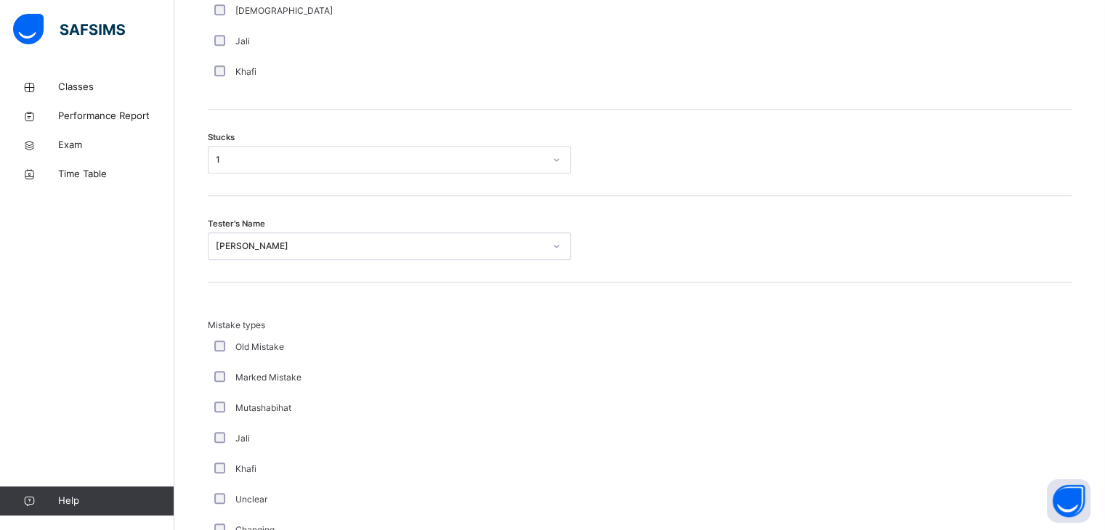
click at [380, 368] on div "Marked Mistake" at bounding box center [389, 377] width 363 height 31
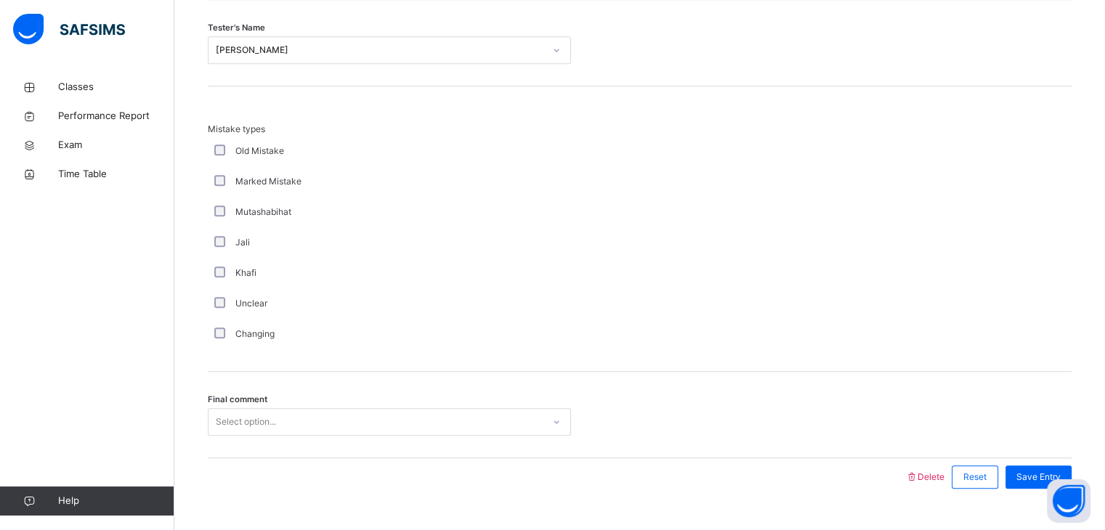
scroll to position [1400, 0]
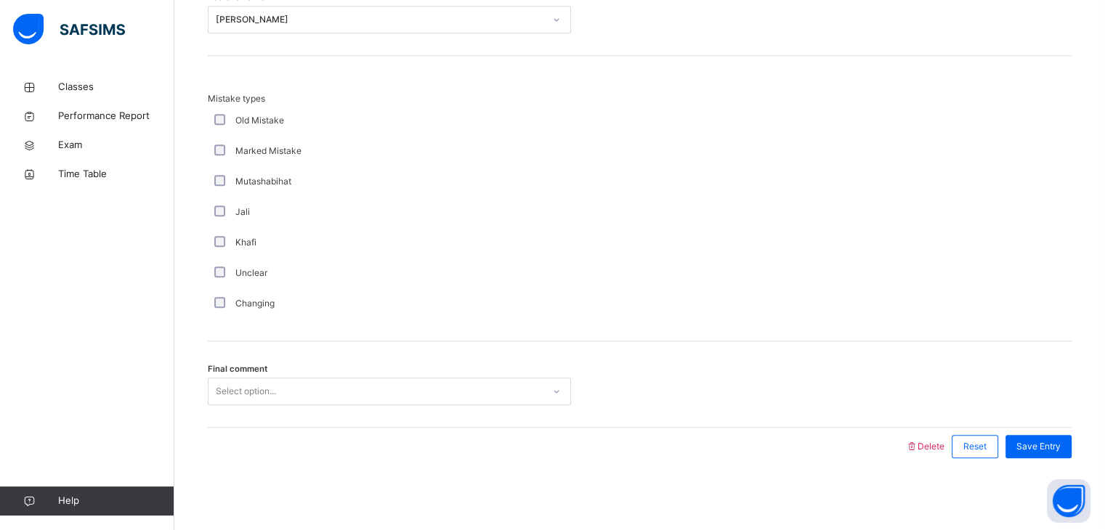
click at [384, 393] on div "Select option..." at bounding box center [375, 392] width 334 height 23
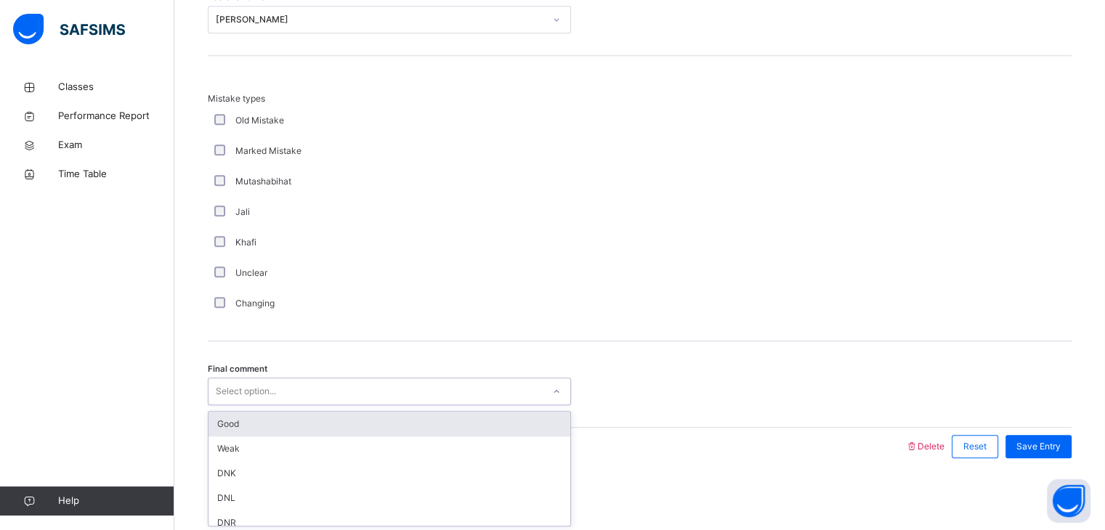
click at [408, 423] on div "Good" at bounding box center [389, 424] width 362 height 25
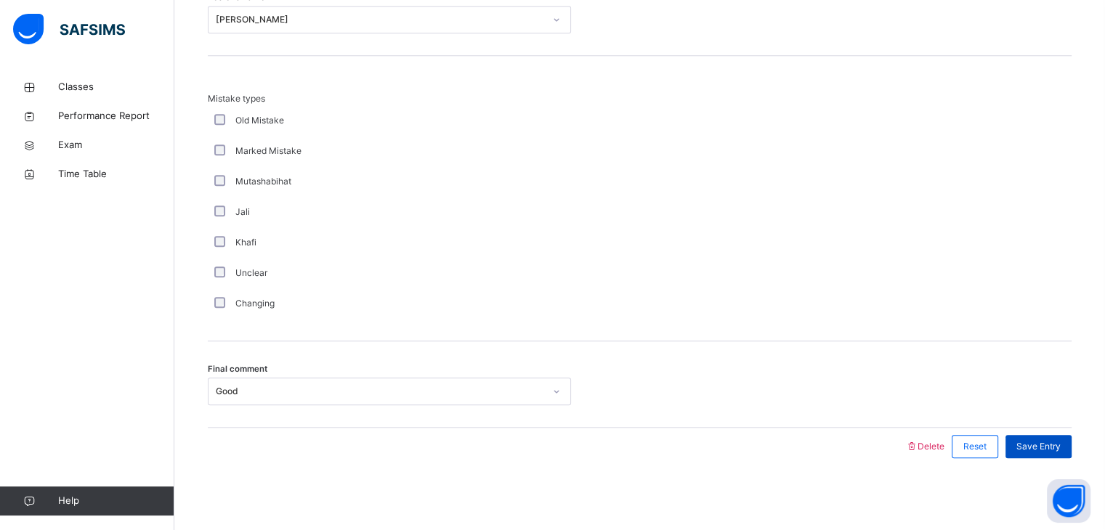
click at [1043, 442] on span "Save Entry" at bounding box center [1038, 446] width 44 height 13
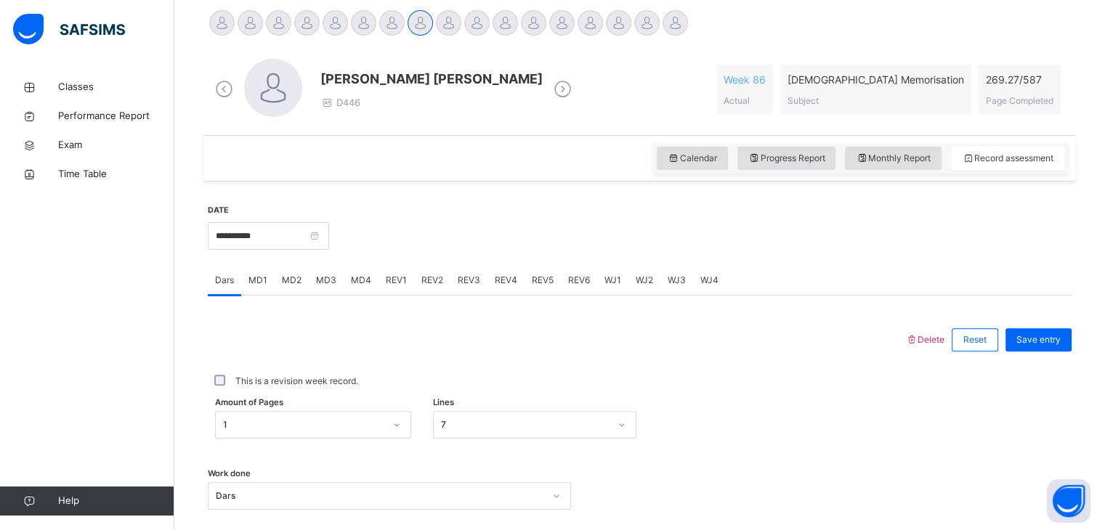
scroll to position [286, 0]
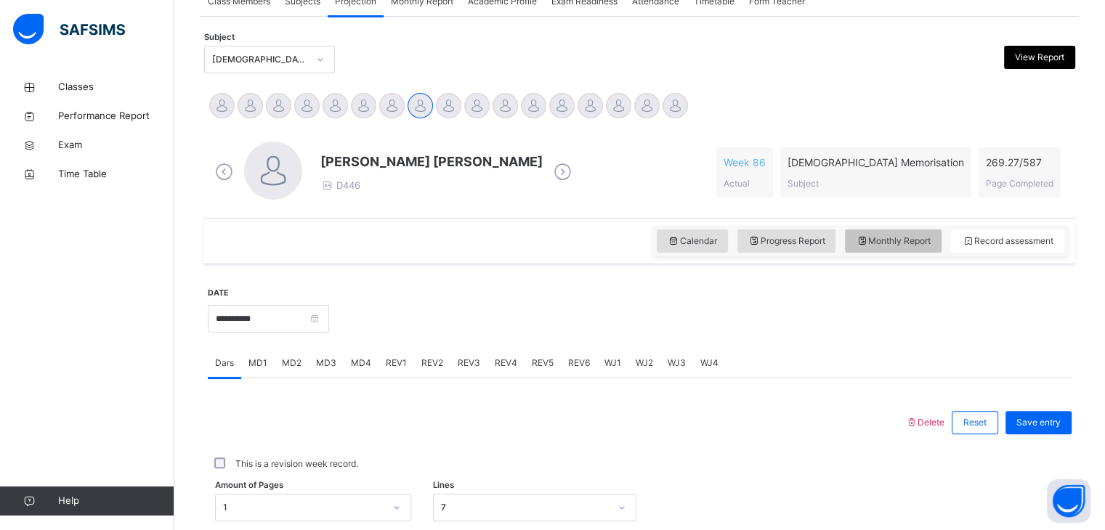
click at [896, 244] on span "Monthly Report" at bounding box center [893, 241] width 75 height 13
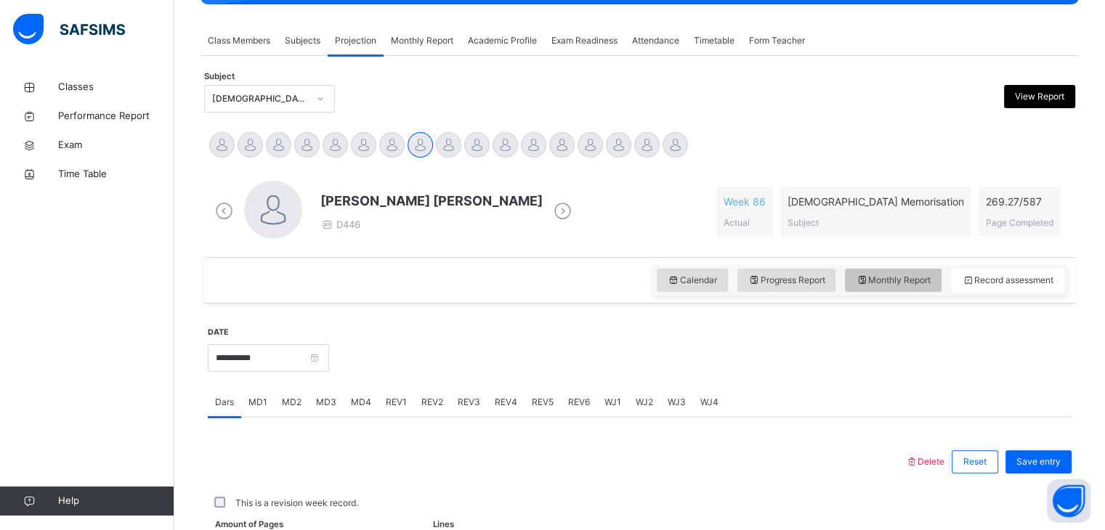
select select "****"
select select "*"
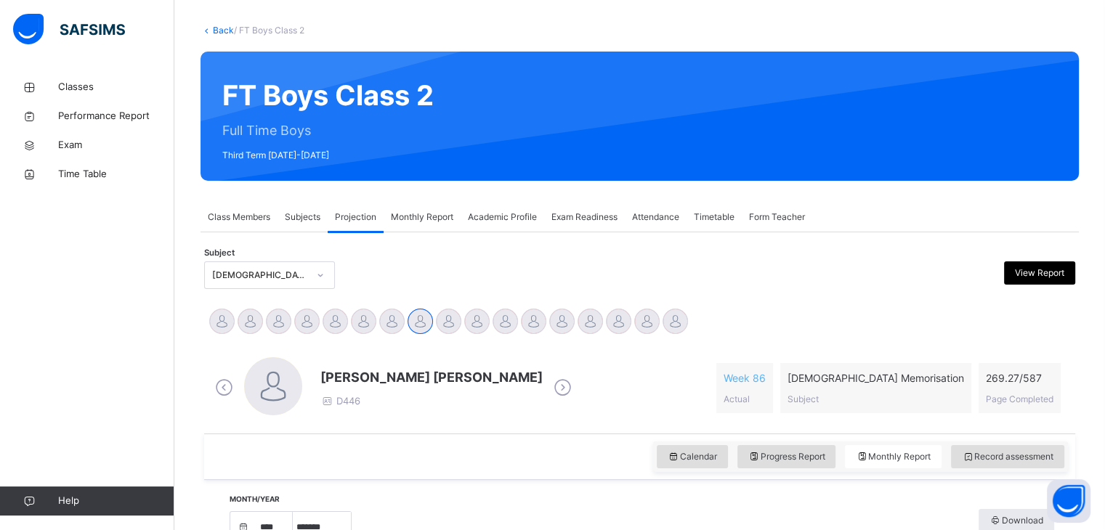
scroll to position [68, 0]
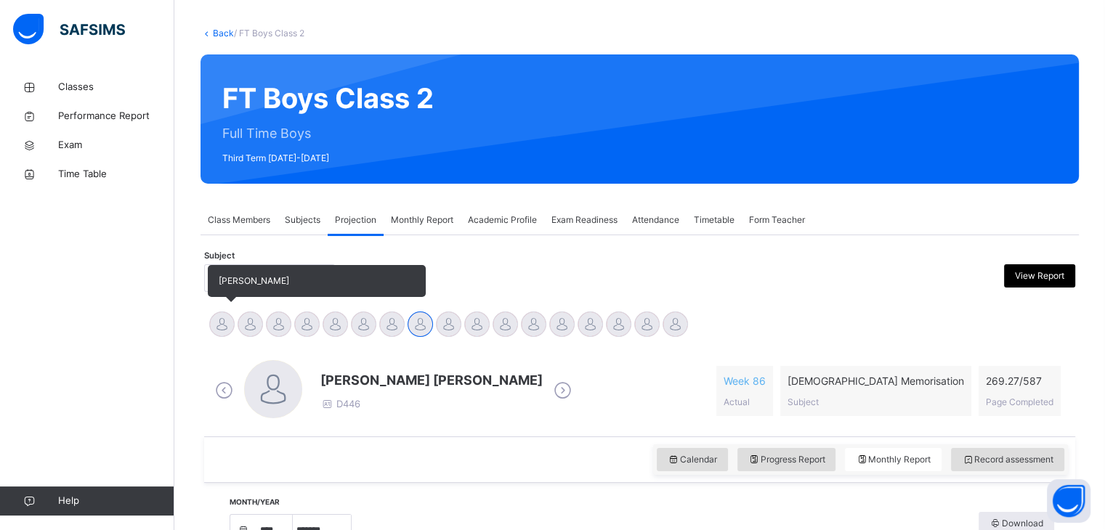
click at [216, 315] on div at bounding box center [221, 324] width 25 height 25
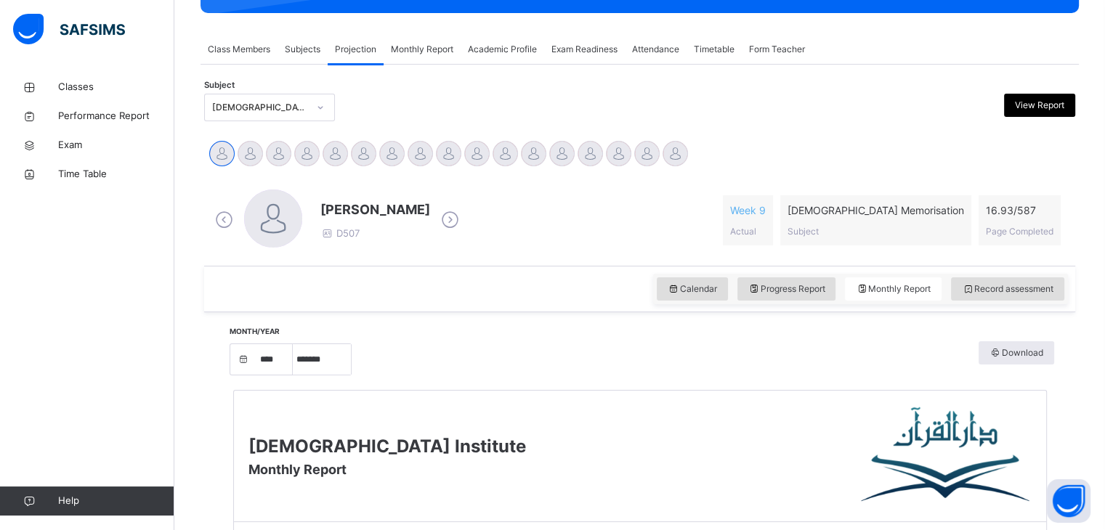
scroll to position [202, 0]
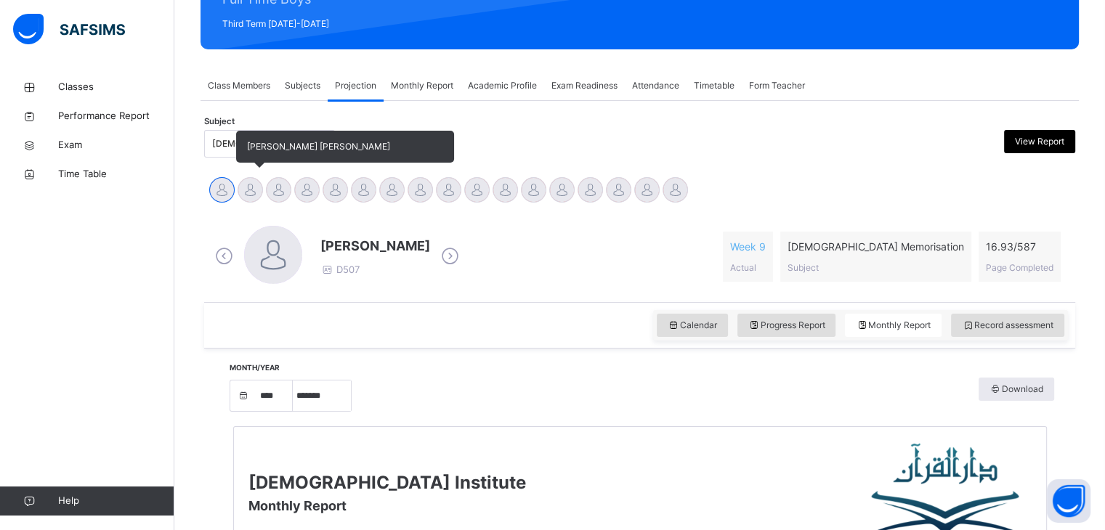
click at [245, 195] on div at bounding box center [250, 189] width 25 height 25
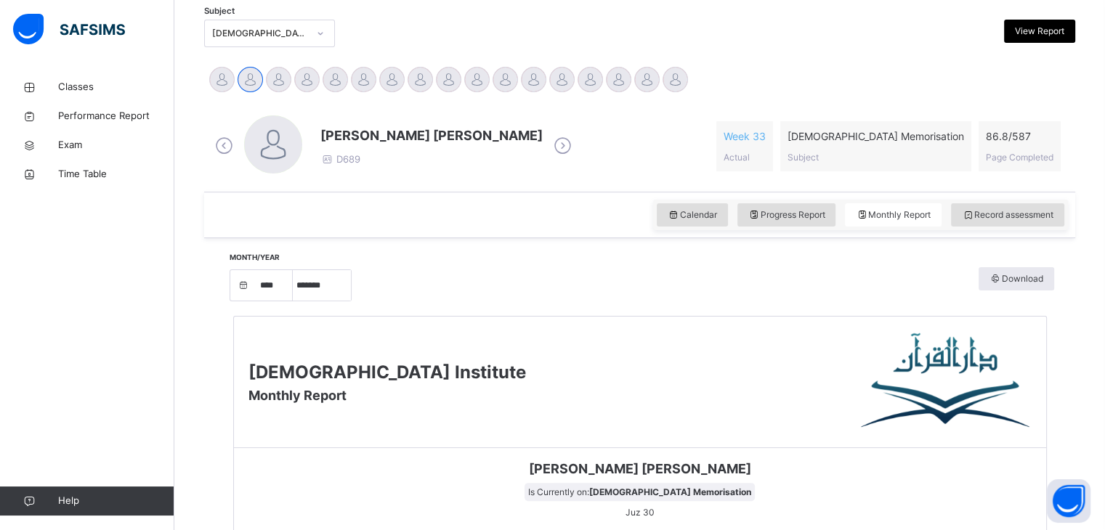
scroll to position [283, 0]
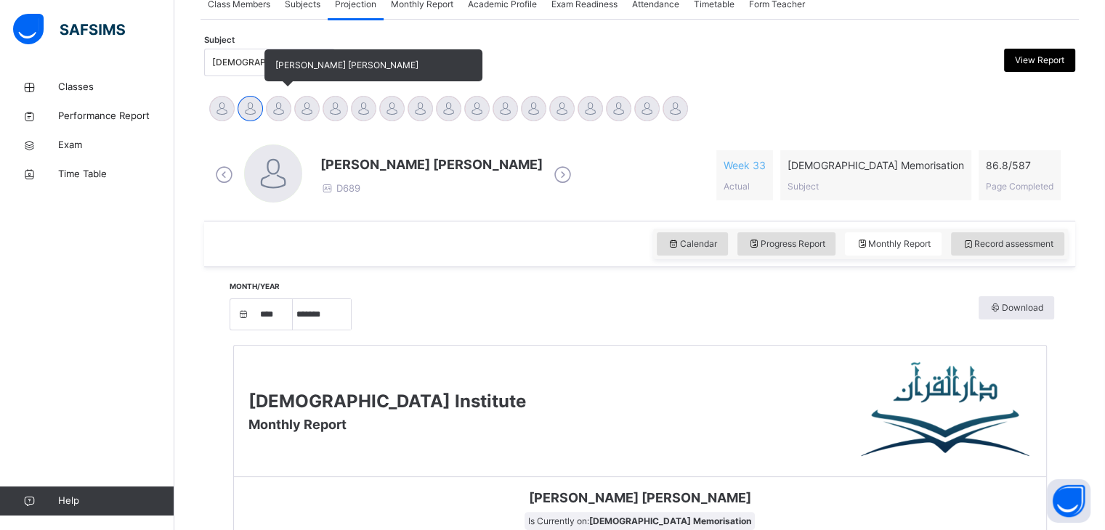
click at [279, 105] on div at bounding box center [278, 108] width 25 height 25
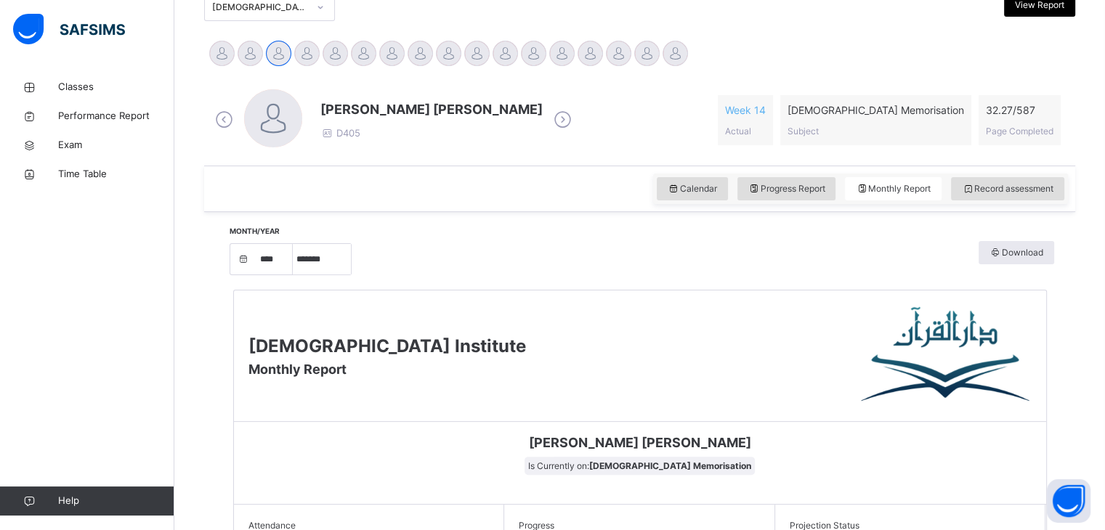
scroll to position [337, 0]
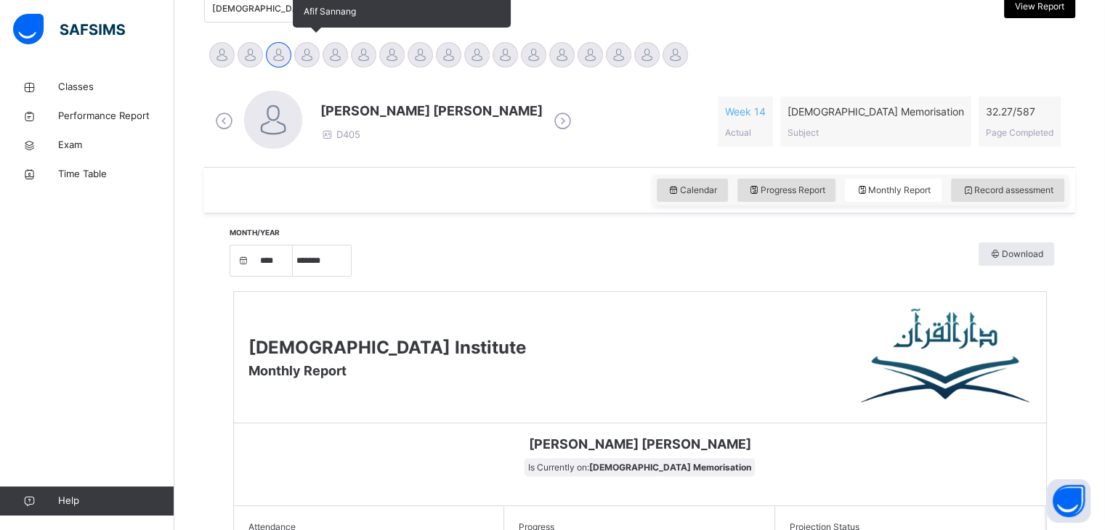
click at [308, 62] on div at bounding box center [306, 54] width 25 height 25
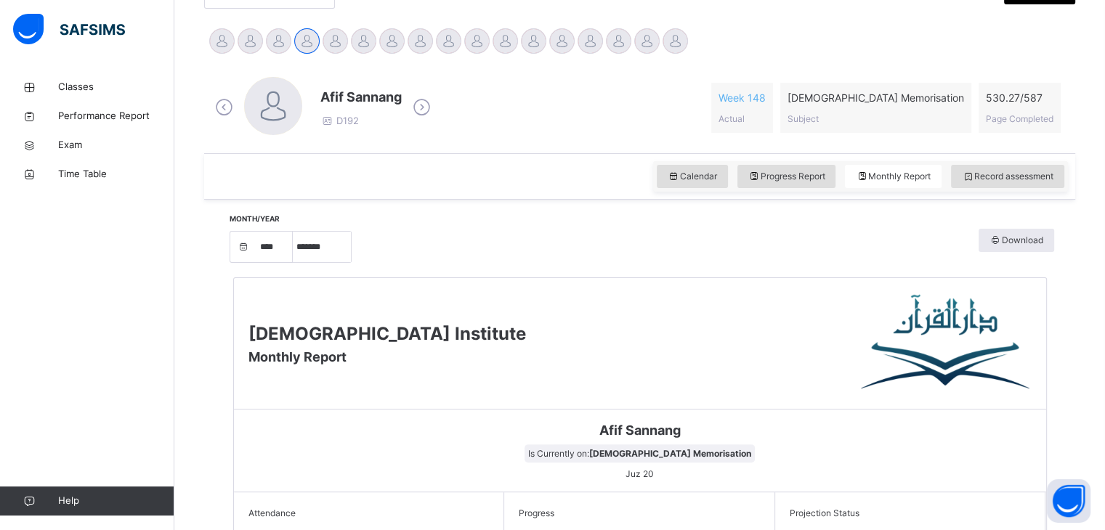
scroll to position [350, 0]
click at [331, 44] on div at bounding box center [335, 41] width 25 height 25
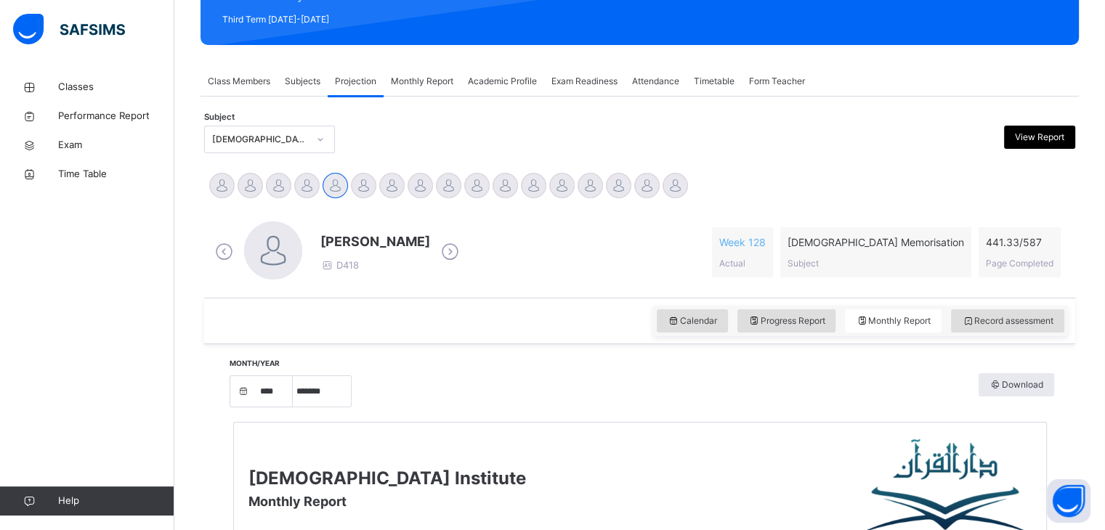
scroll to position [200, 0]
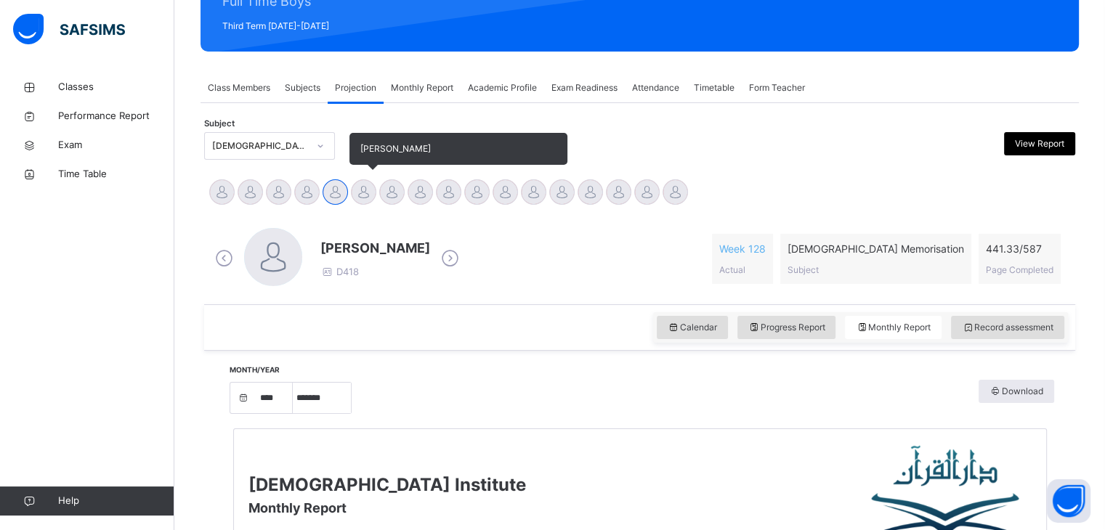
click at [357, 197] on div at bounding box center [363, 191] width 25 height 25
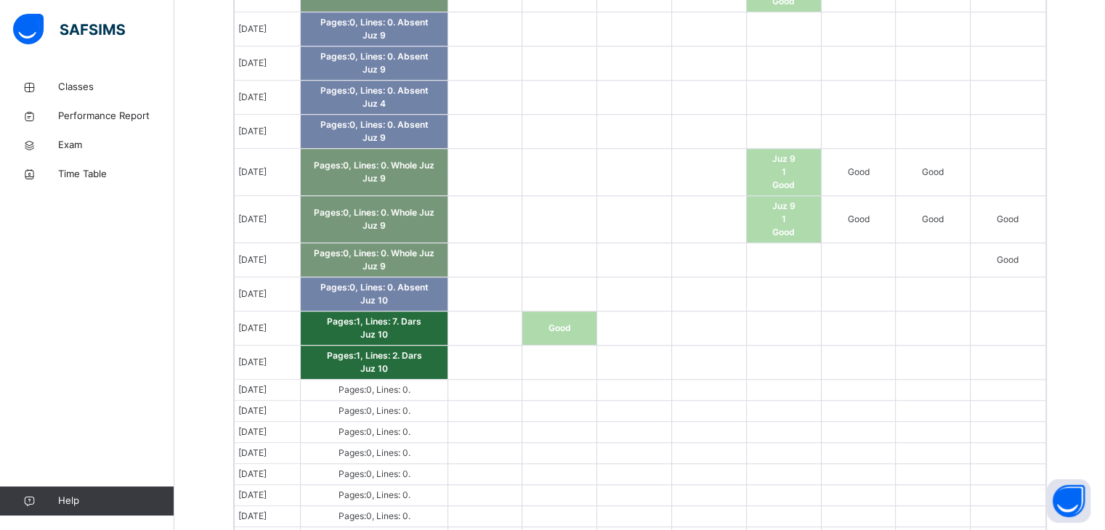
scroll to position [1183, 0]
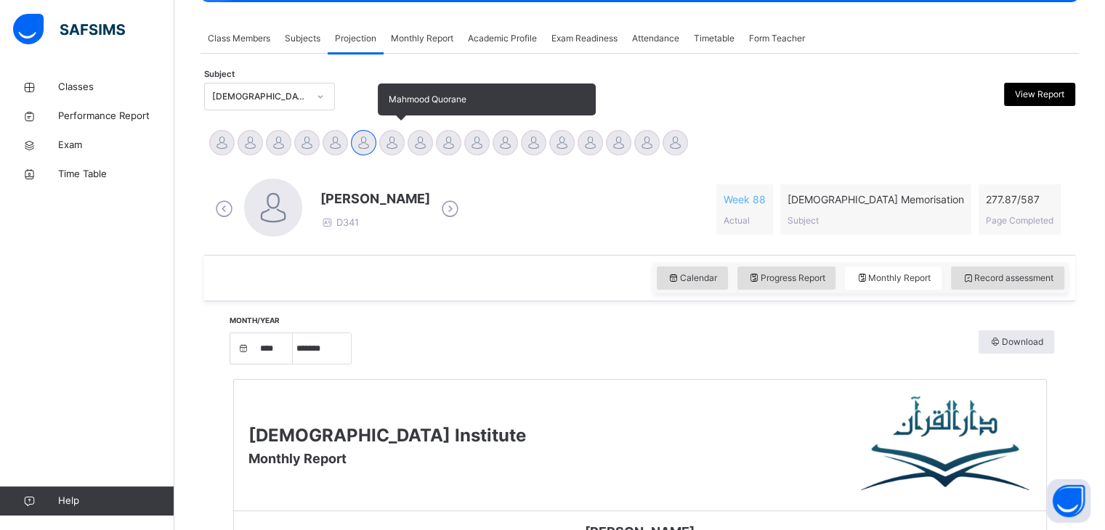
click at [399, 143] on div at bounding box center [391, 142] width 25 height 25
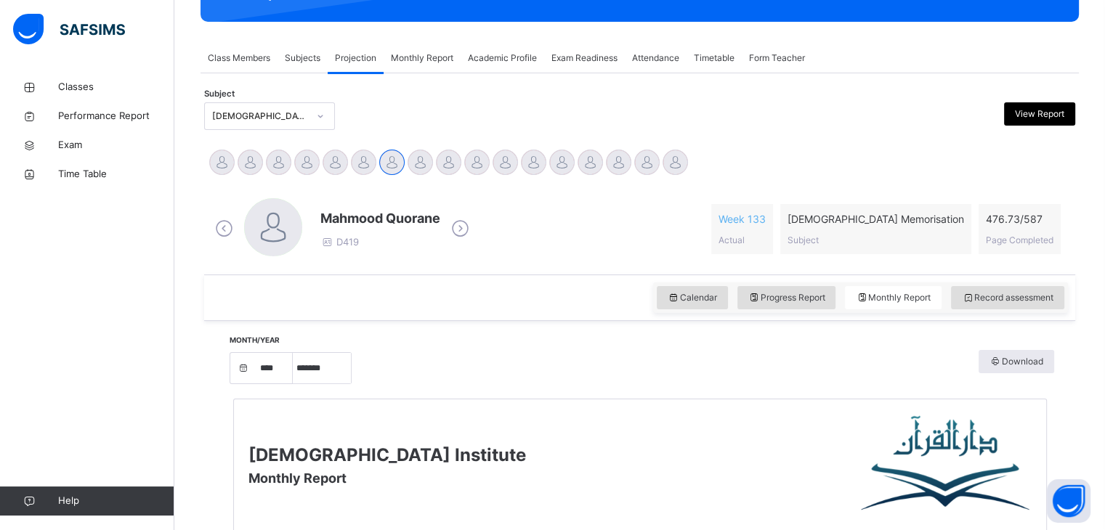
scroll to position [225, 0]
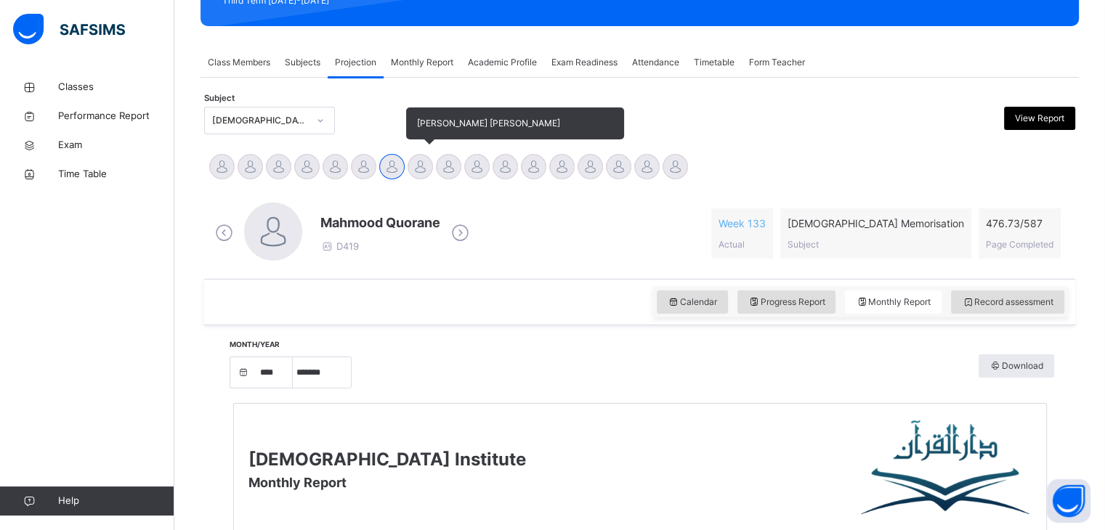
click at [415, 169] on div at bounding box center [420, 166] width 25 height 25
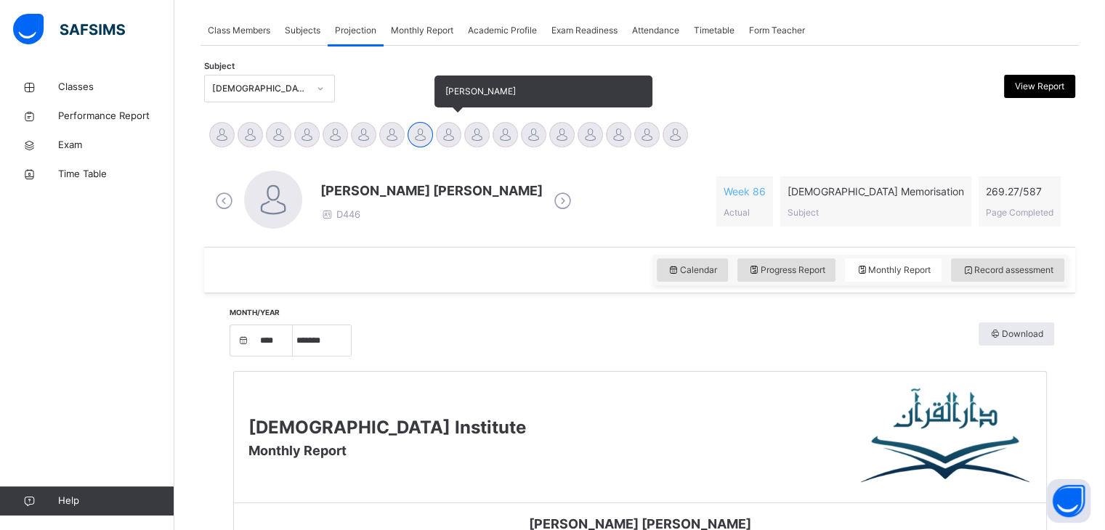
click at [450, 128] on div at bounding box center [448, 134] width 25 height 25
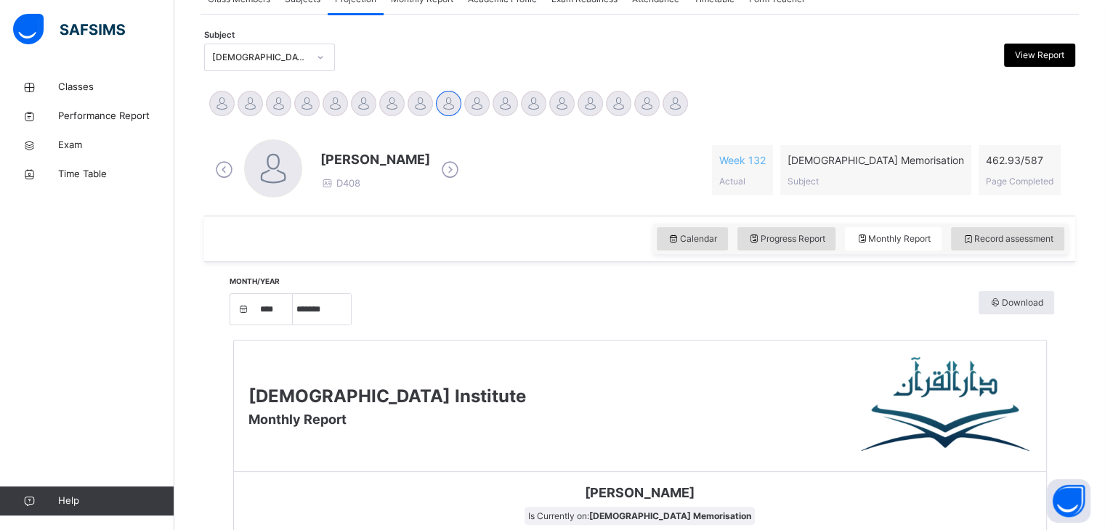
scroll to position [286, 0]
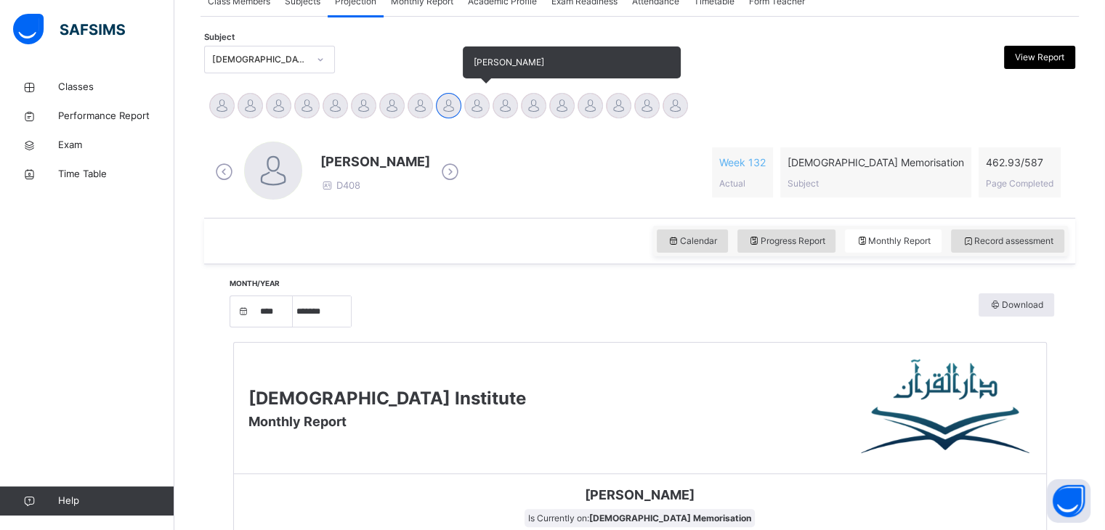
click at [483, 105] on div at bounding box center [476, 105] width 25 height 25
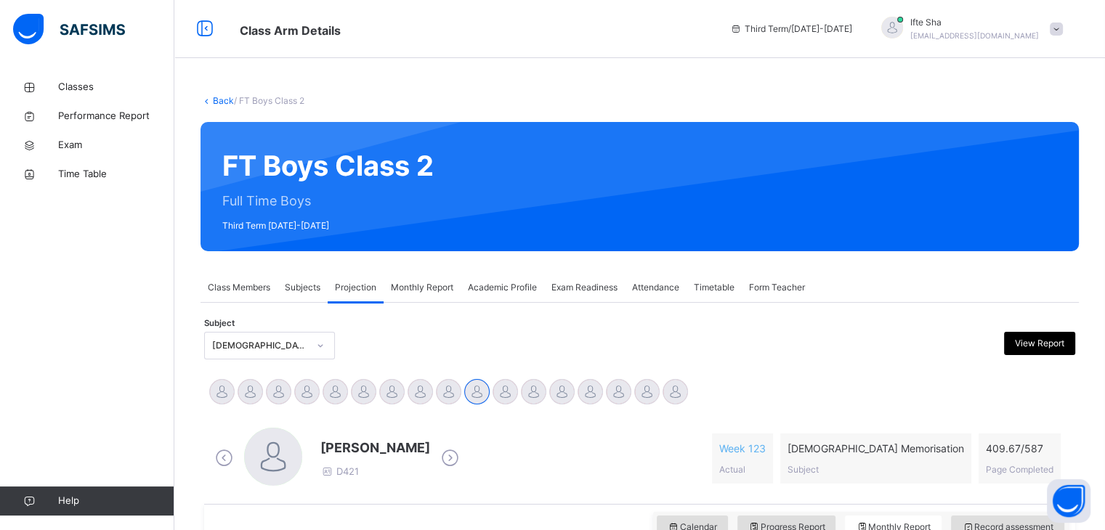
scroll to position [110, 0]
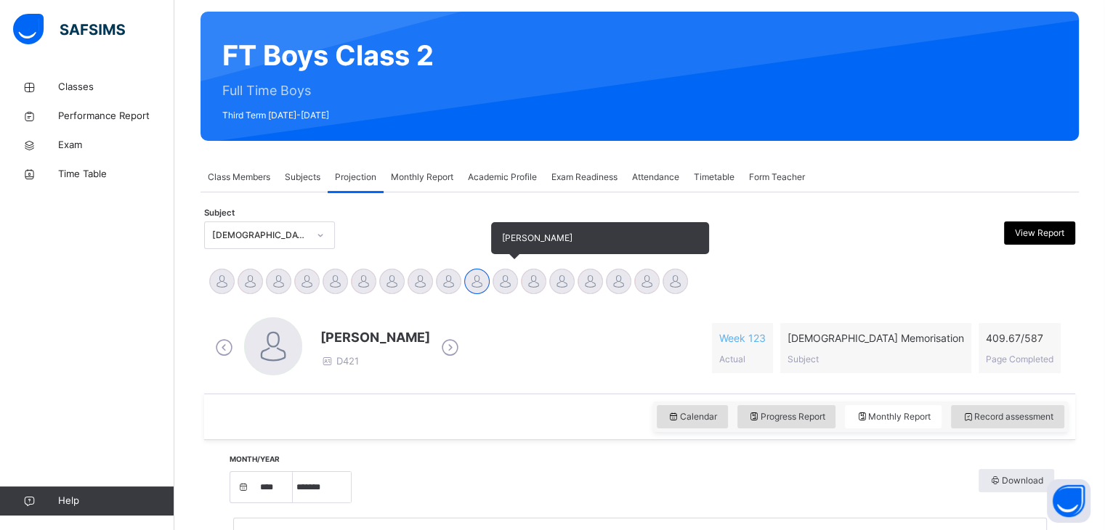
click at [508, 281] on div at bounding box center [505, 281] width 25 height 25
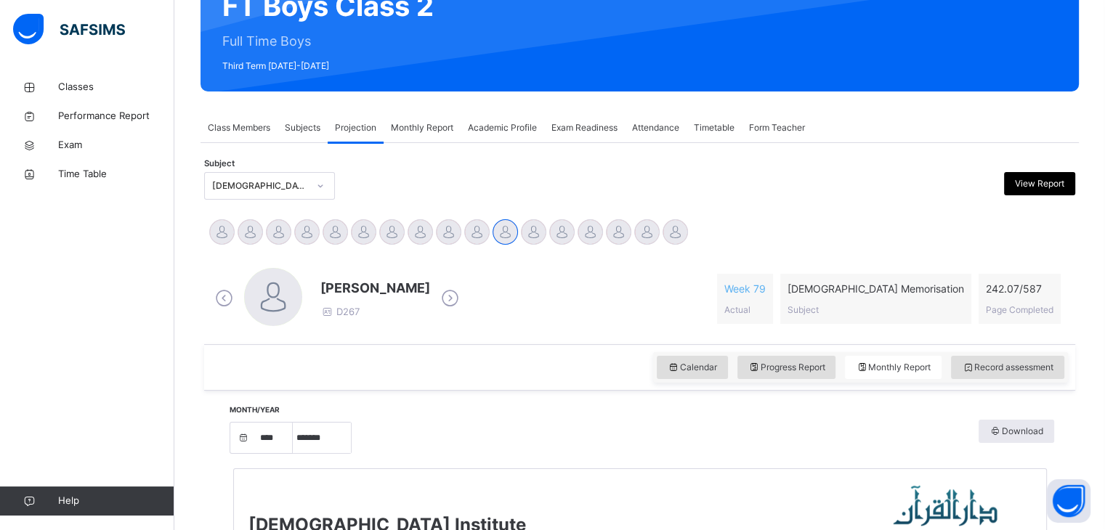
scroll to position [246, 0]
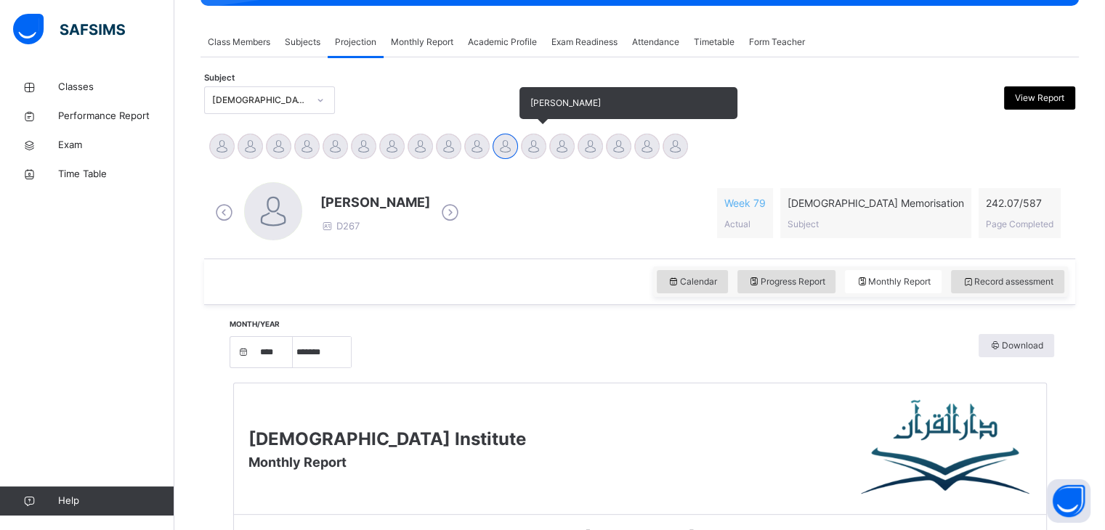
click at [538, 141] on div at bounding box center [533, 146] width 25 height 25
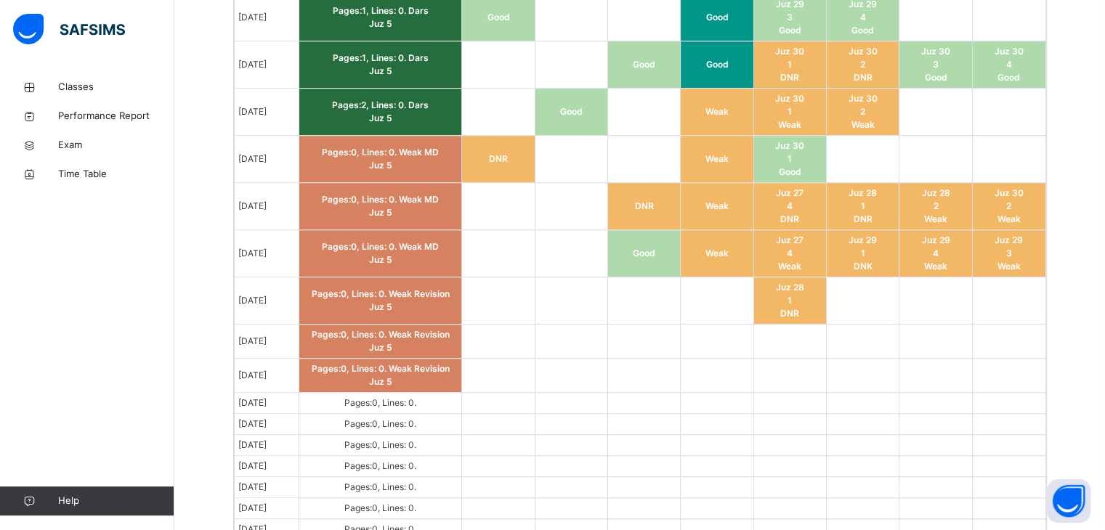
scroll to position [1004, 0]
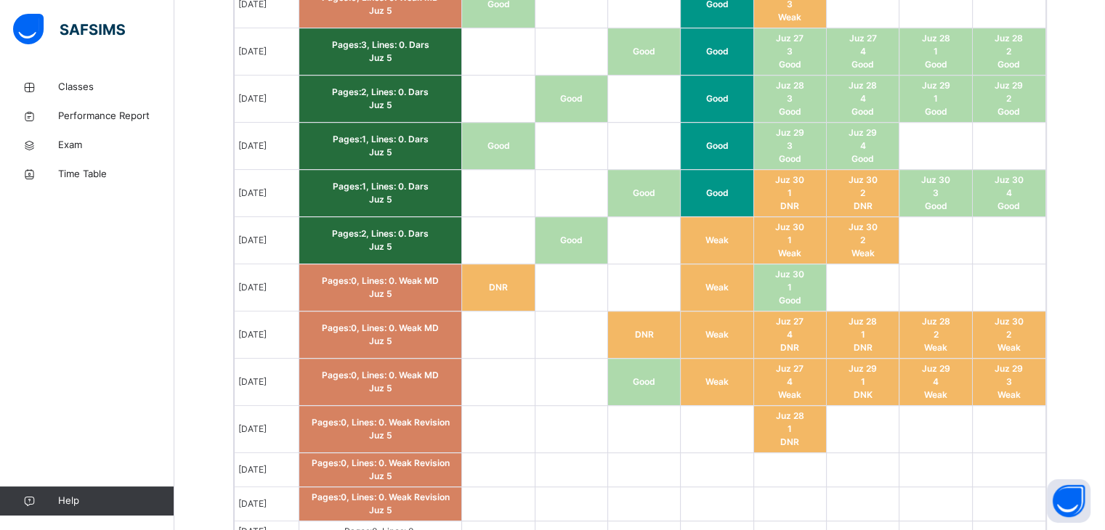
click at [368, 258] on td "Pages: 2 , Lines: 0 . Dars Juz 5" at bounding box center [380, 240] width 163 height 47
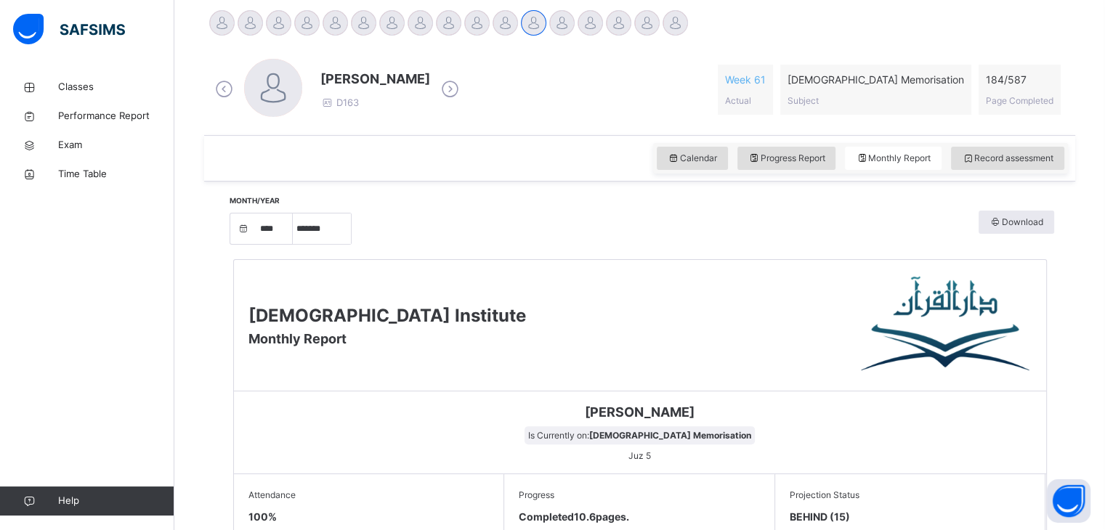
scroll to position [368, 0]
click at [561, 27] on div at bounding box center [561, 23] width 25 height 25
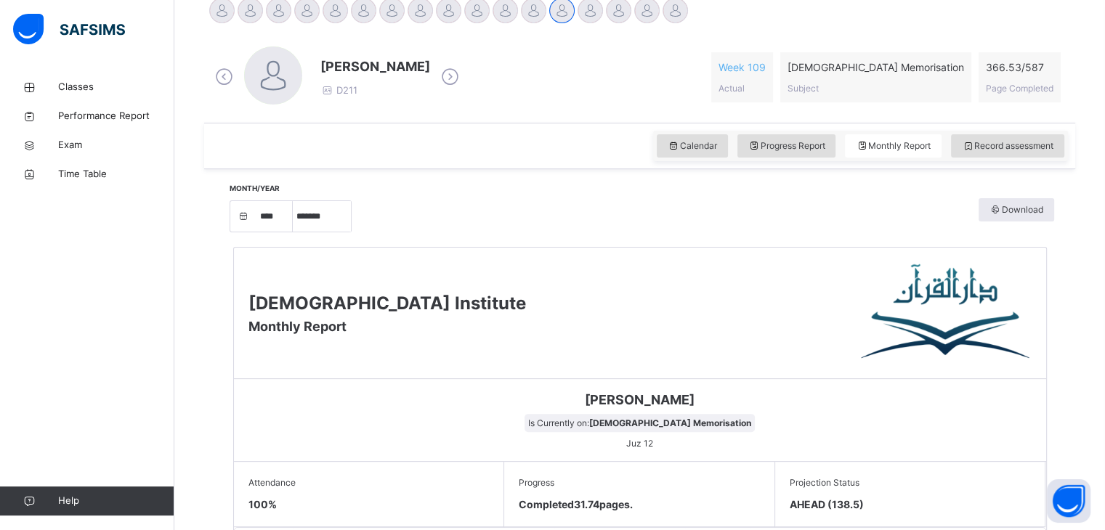
scroll to position [369, 0]
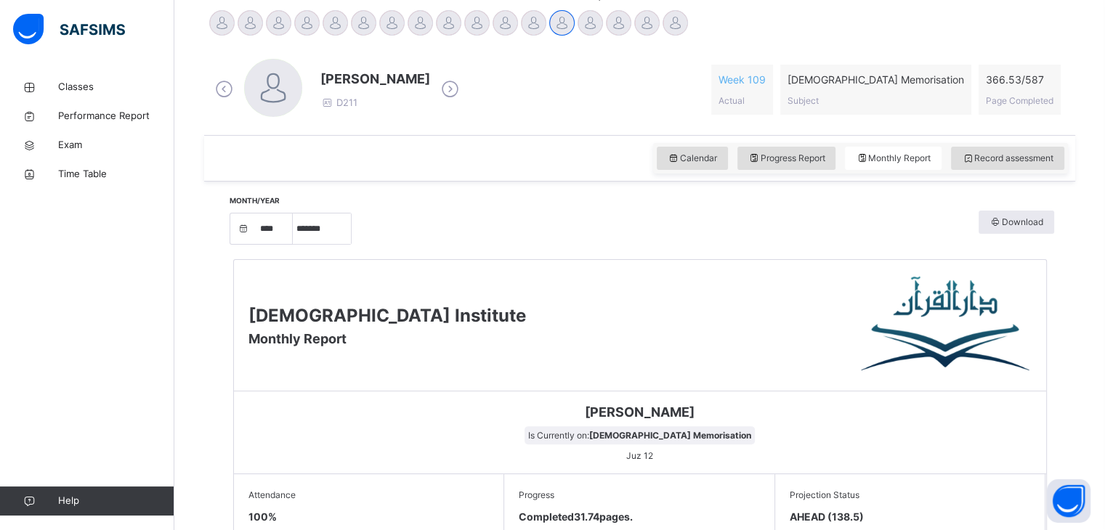
click at [590, 22] on div at bounding box center [590, 22] width 25 height 25
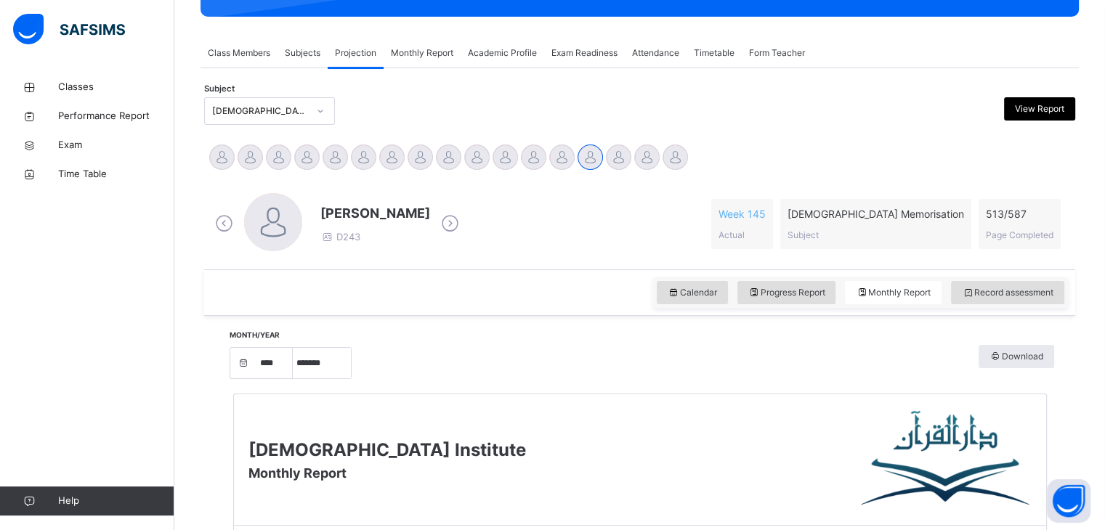
scroll to position [237, 0]
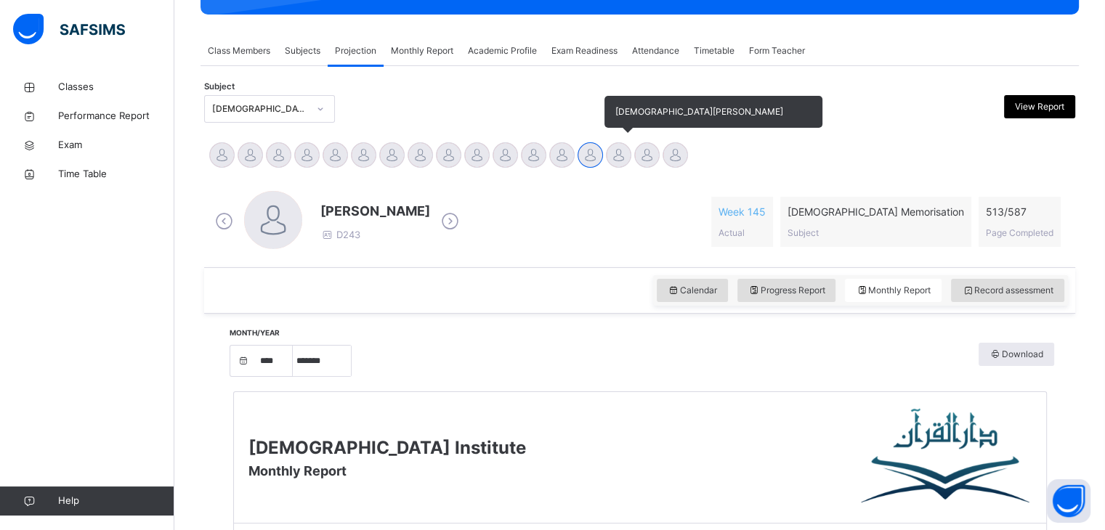
click at [619, 155] on div at bounding box center [618, 154] width 25 height 25
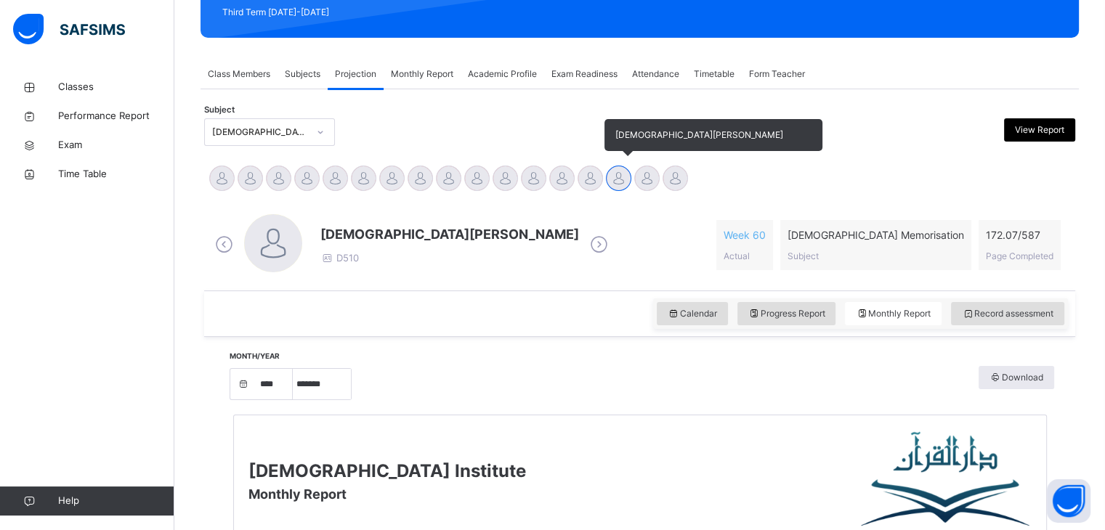
scroll to position [177, 0]
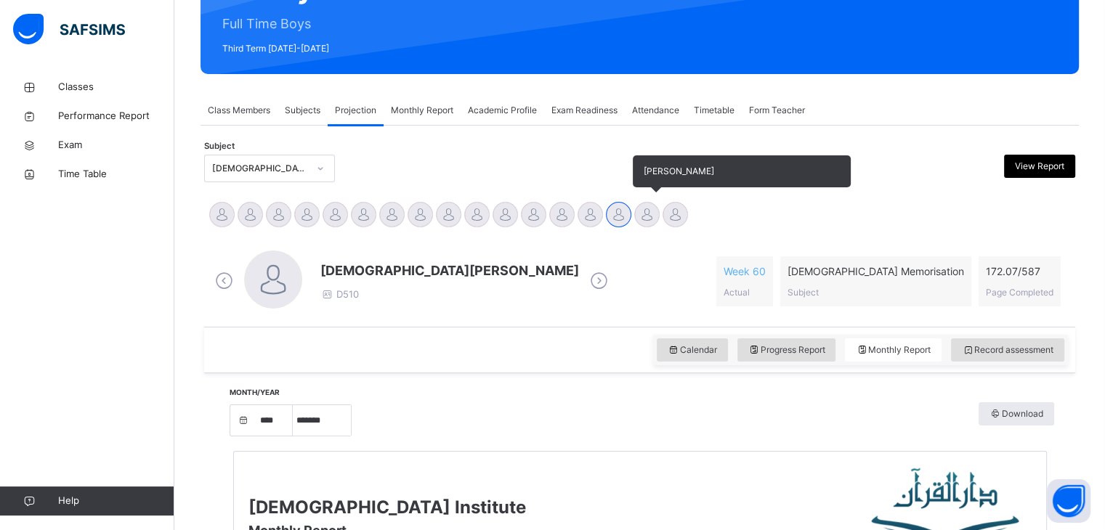
click at [652, 213] on div at bounding box center [646, 214] width 25 height 25
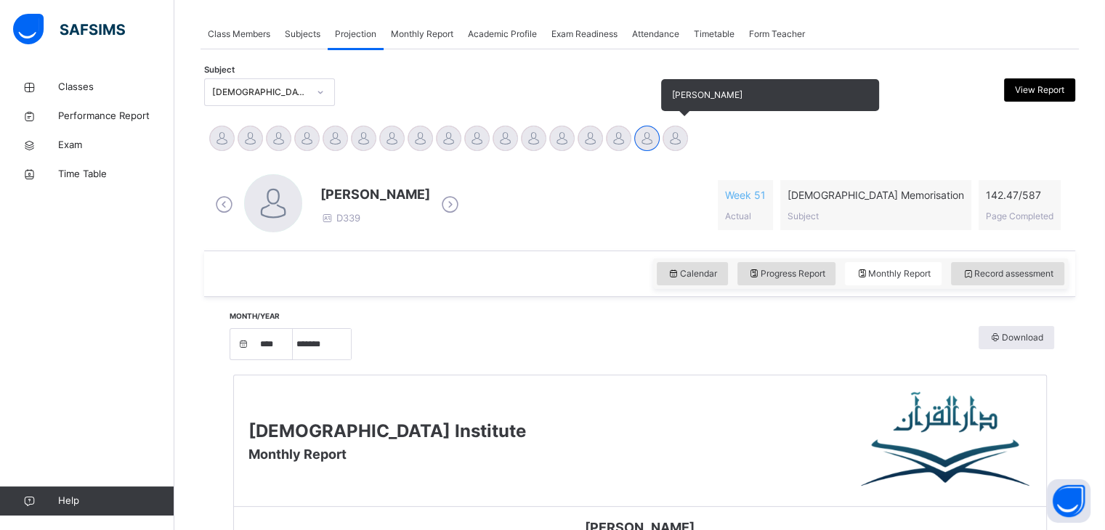
click at [673, 137] on div at bounding box center [675, 138] width 25 height 25
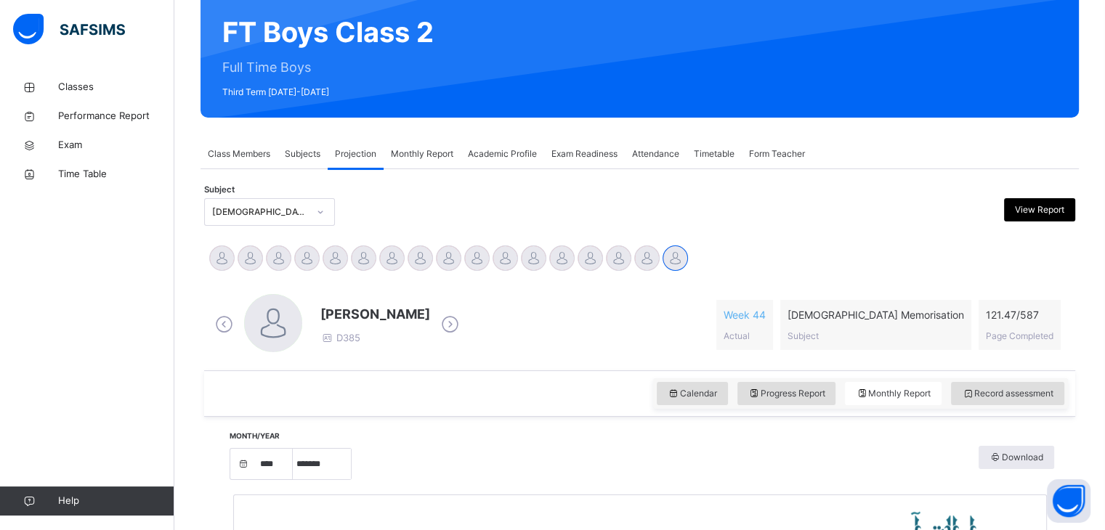
scroll to position [0, 0]
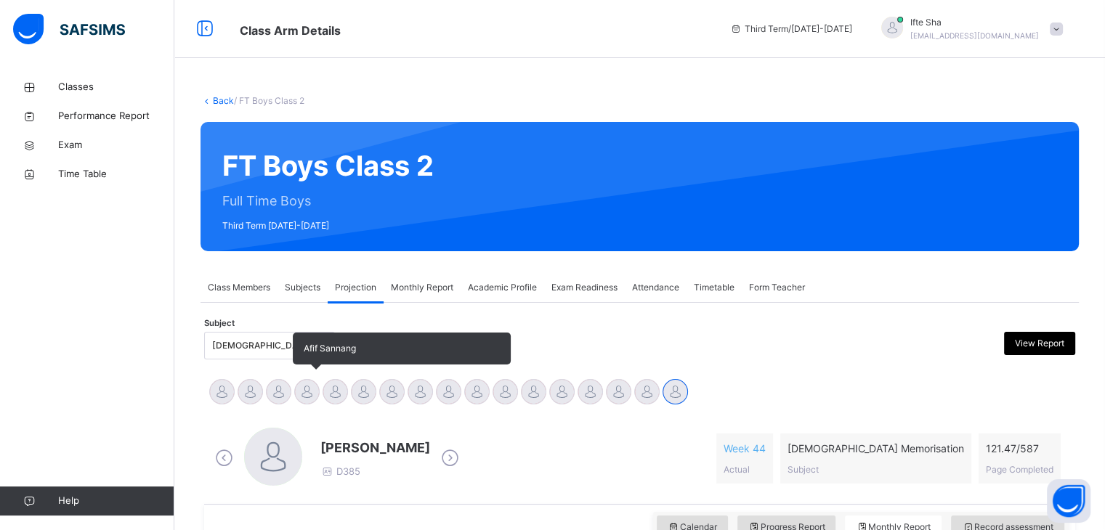
click at [303, 393] on div at bounding box center [306, 391] width 25 height 25
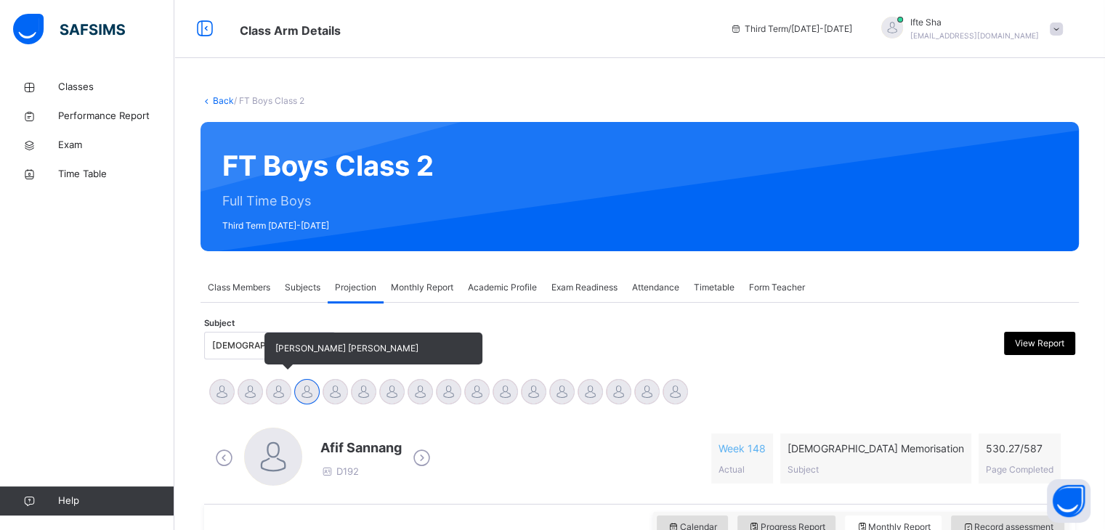
click at [276, 398] on div "[PERSON_NAME] [PERSON_NAME]" at bounding box center [278, 394] width 28 height 32
click at [256, 387] on div at bounding box center [250, 391] width 25 height 25
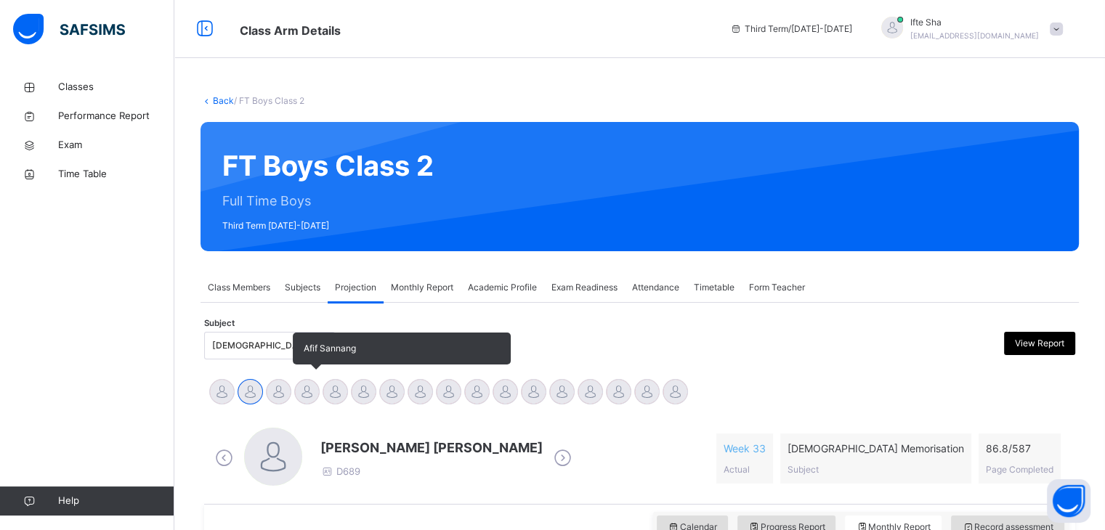
click at [306, 390] on div at bounding box center [306, 391] width 25 height 25
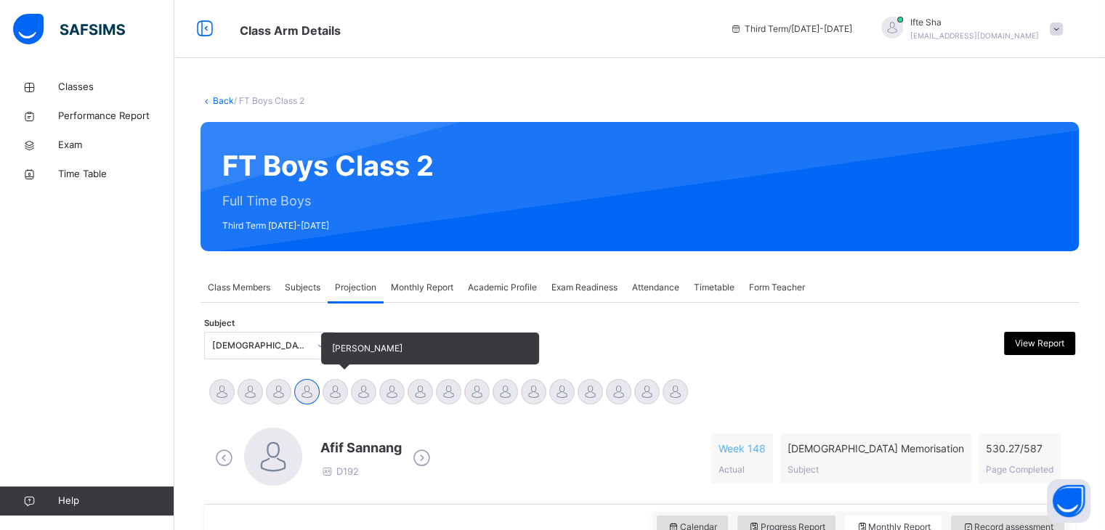
click at [347, 393] on div at bounding box center [335, 391] width 25 height 25
click at [369, 400] on div at bounding box center [363, 391] width 25 height 25
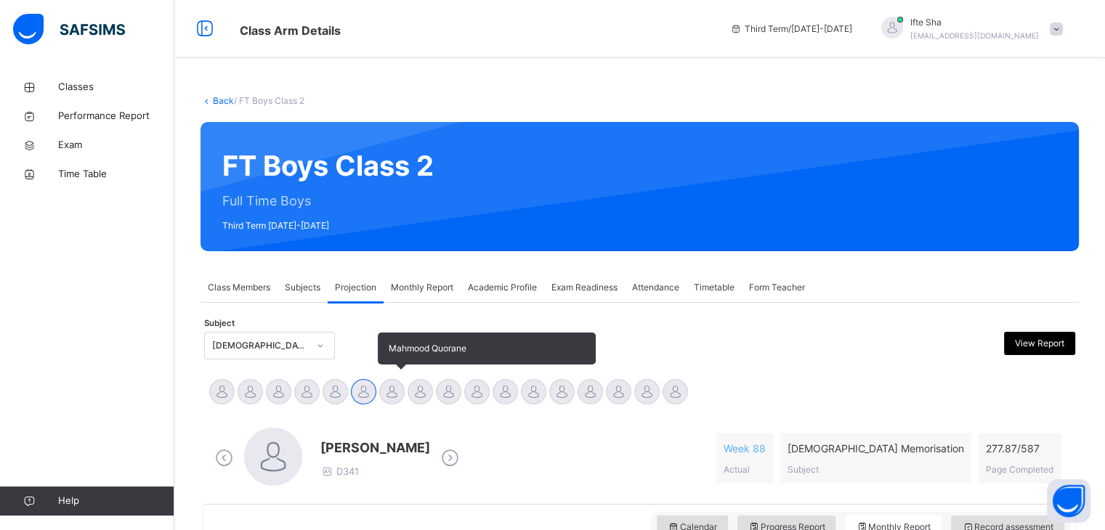
click at [394, 406] on div "Mahmood Quorane" at bounding box center [392, 394] width 28 height 32
click at [360, 399] on div at bounding box center [363, 391] width 25 height 25
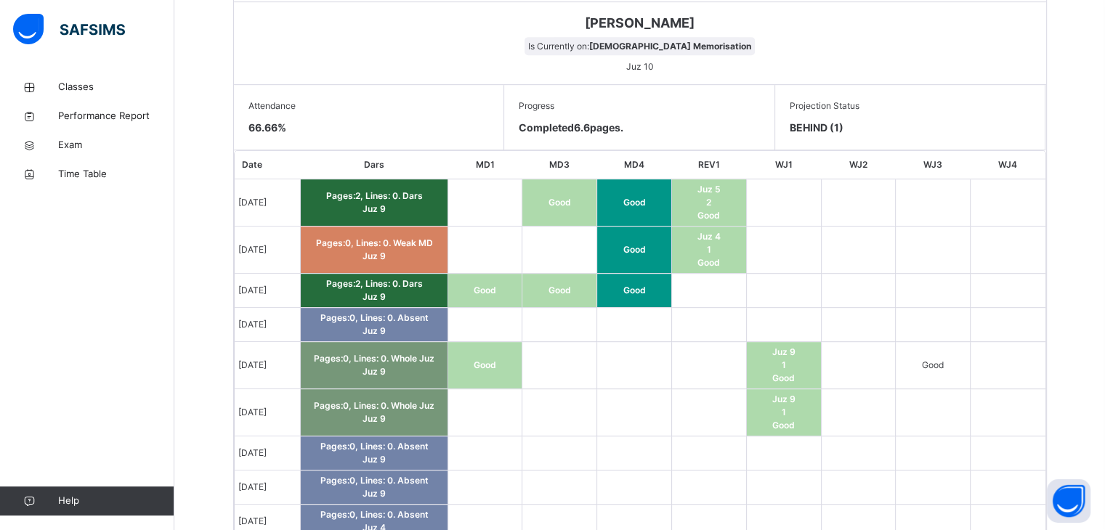
scroll to position [757, 0]
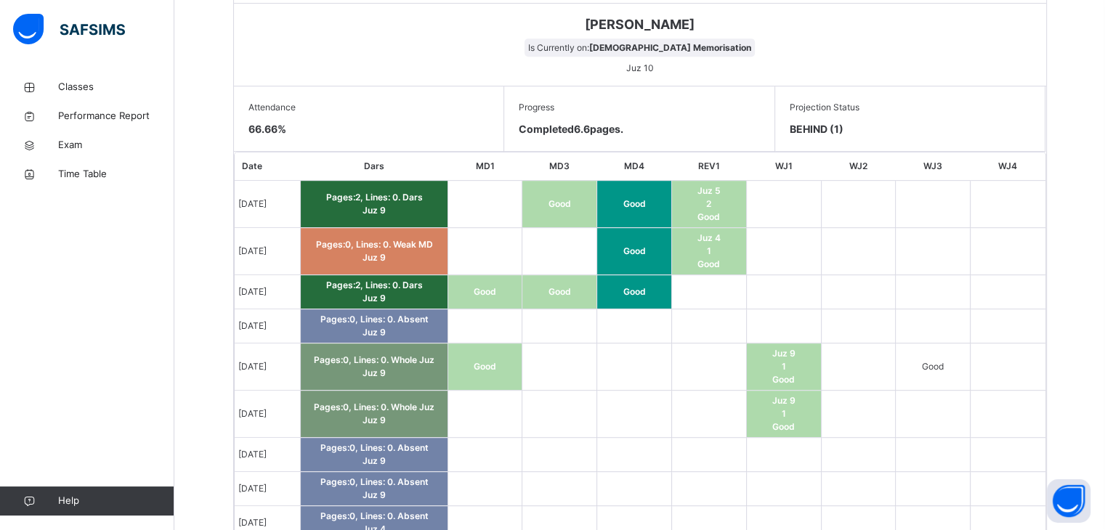
click at [630, 285] on td "Good" at bounding box center [634, 292] width 75 height 34
click at [557, 275] on td "Good" at bounding box center [559, 292] width 75 height 34
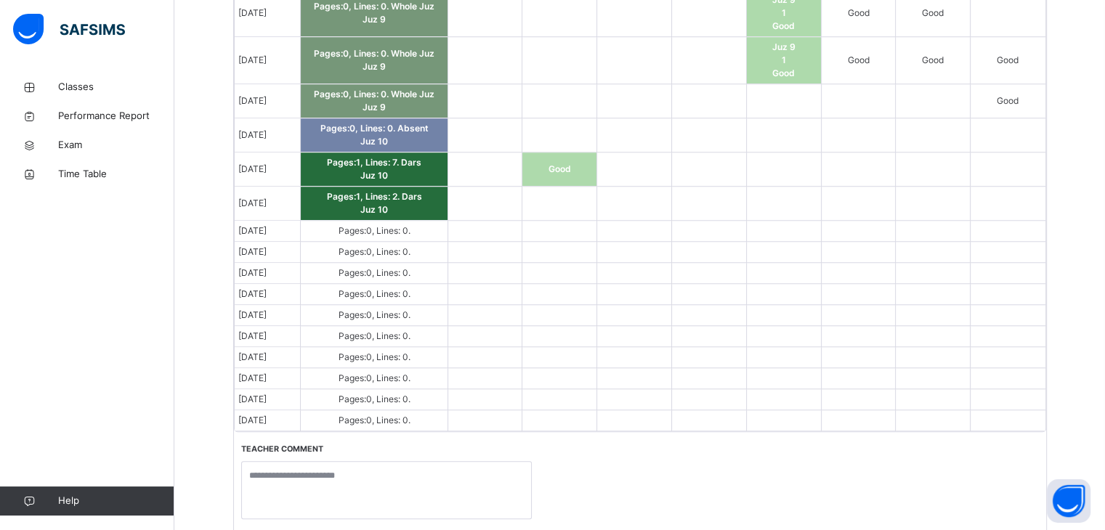
scroll to position [1340, 0]
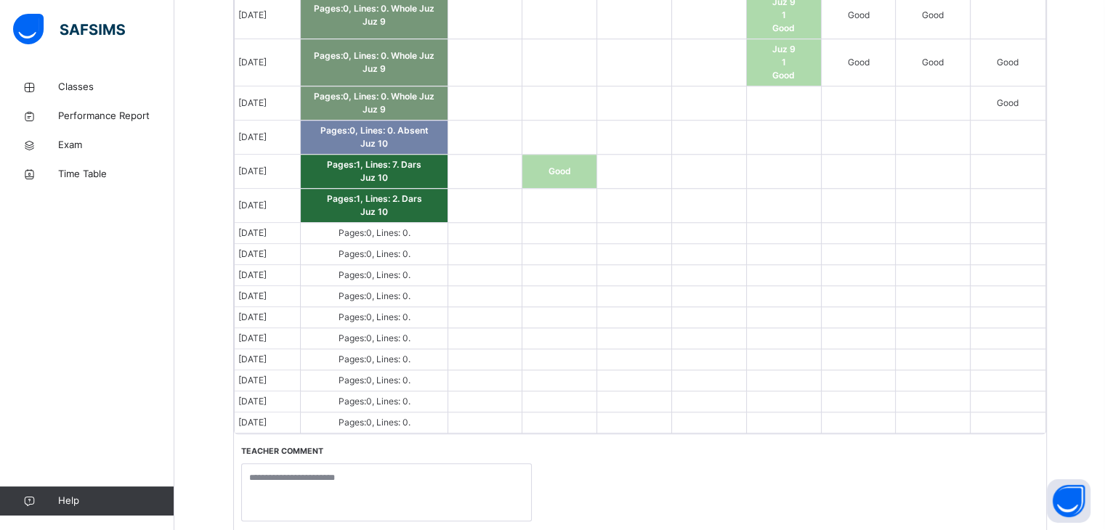
click at [713, 397] on td at bounding box center [708, 402] width 75 height 21
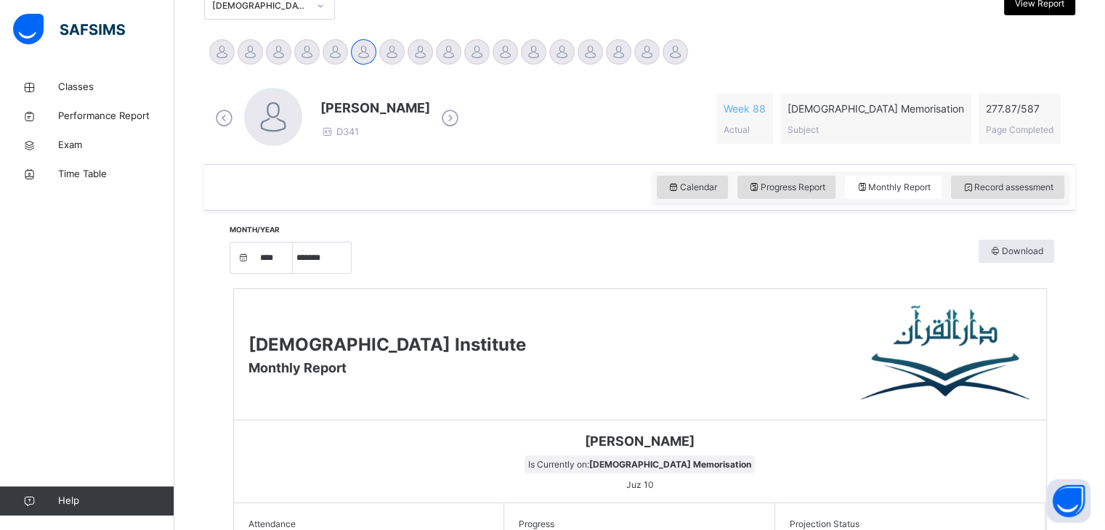
scroll to position [339, 0]
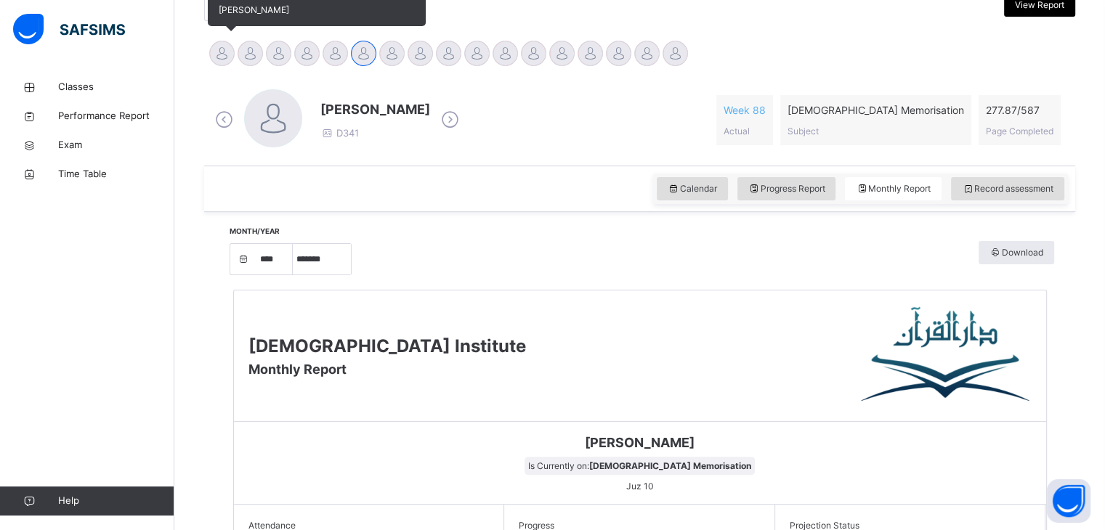
click at [225, 49] on div at bounding box center [221, 53] width 25 height 25
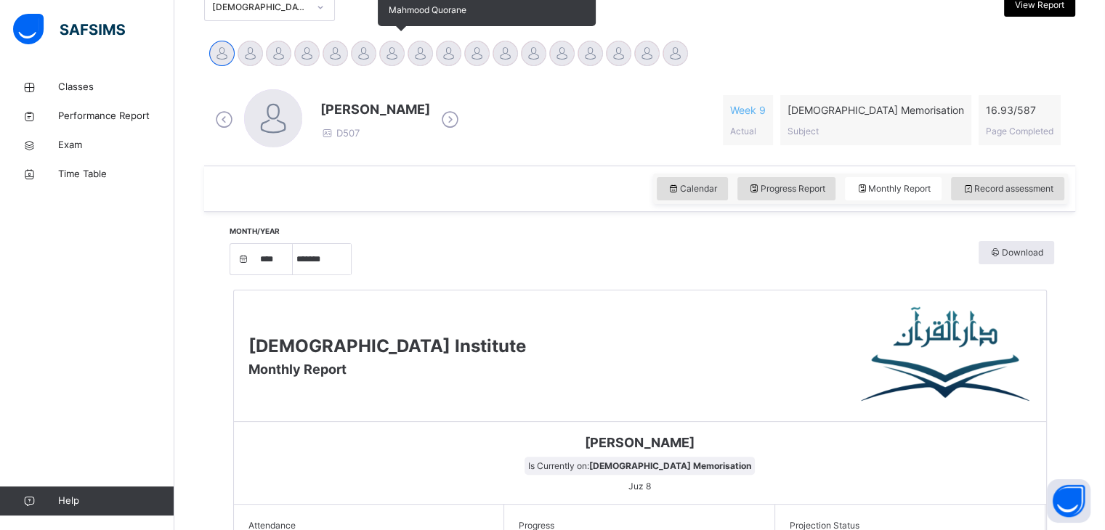
click at [386, 55] on div at bounding box center [391, 53] width 25 height 25
click at [371, 53] on div at bounding box center [363, 53] width 25 height 25
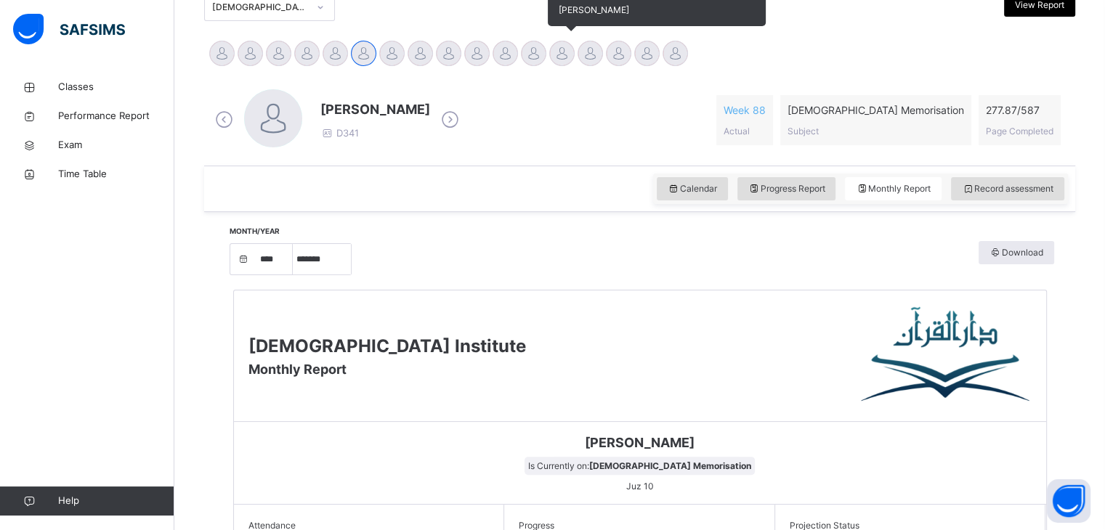
click at [552, 54] on div at bounding box center [561, 53] width 25 height 25
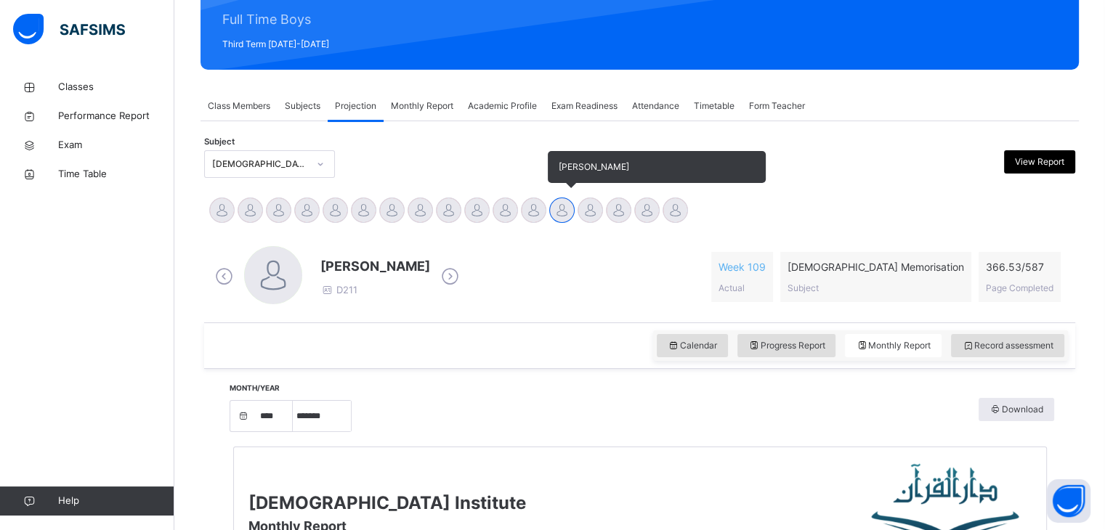
scroll to position [200, 0]
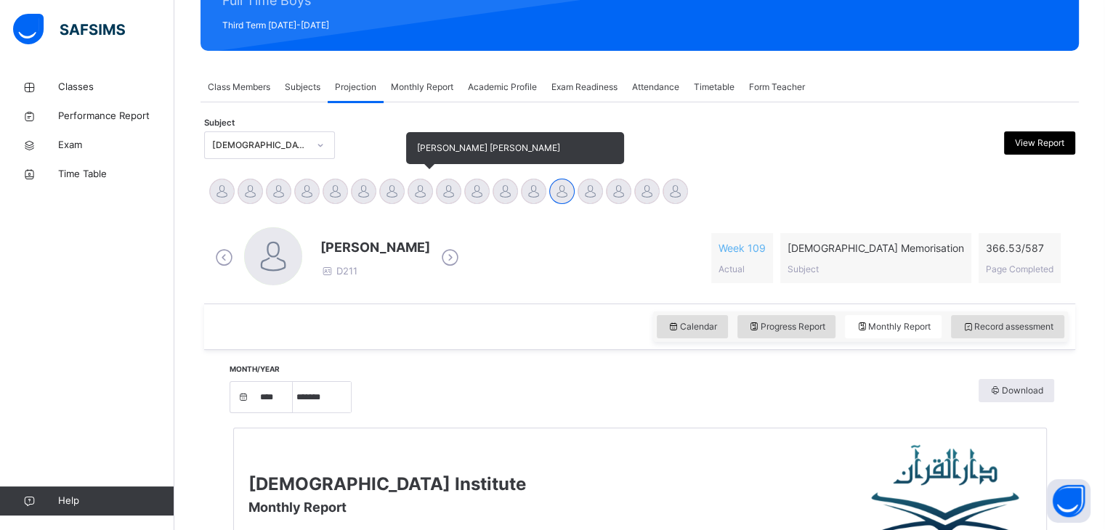
click at [432, 203] on div "[PERSON_NAME] [PERSON_NAME]" at bounding box center [420, 193] width 28 height 32
click at [397, 193] on div at bounding box center [391, 191] width 25 height 25
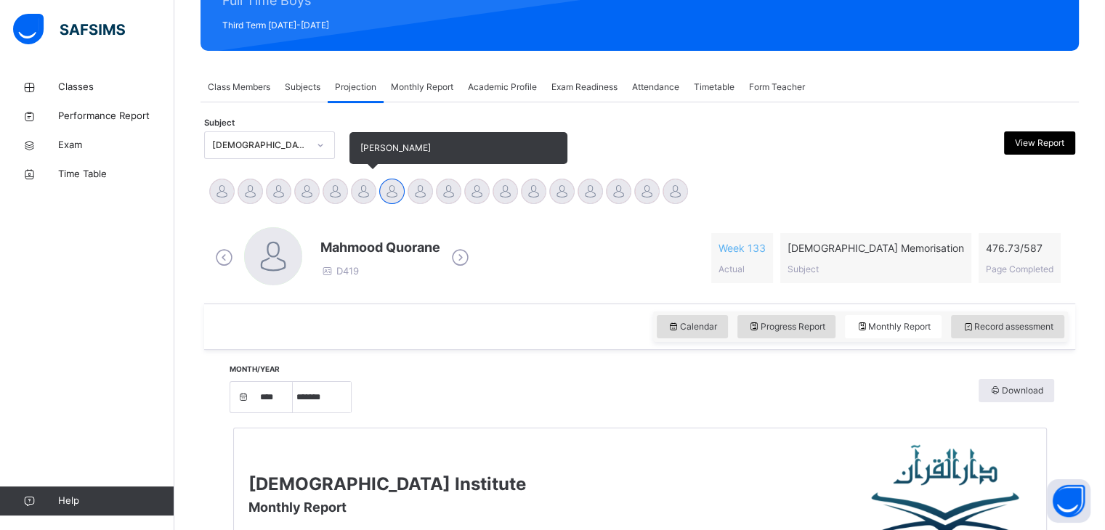
click at [366, 200] on div at bounding box center [363, 191] width 25 height 25
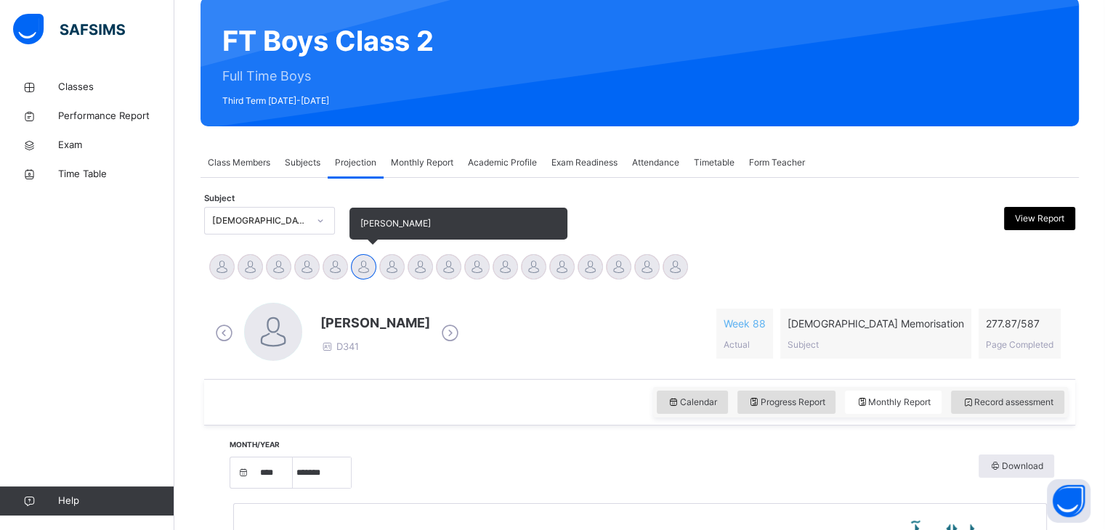
scroll to position [136, 0]
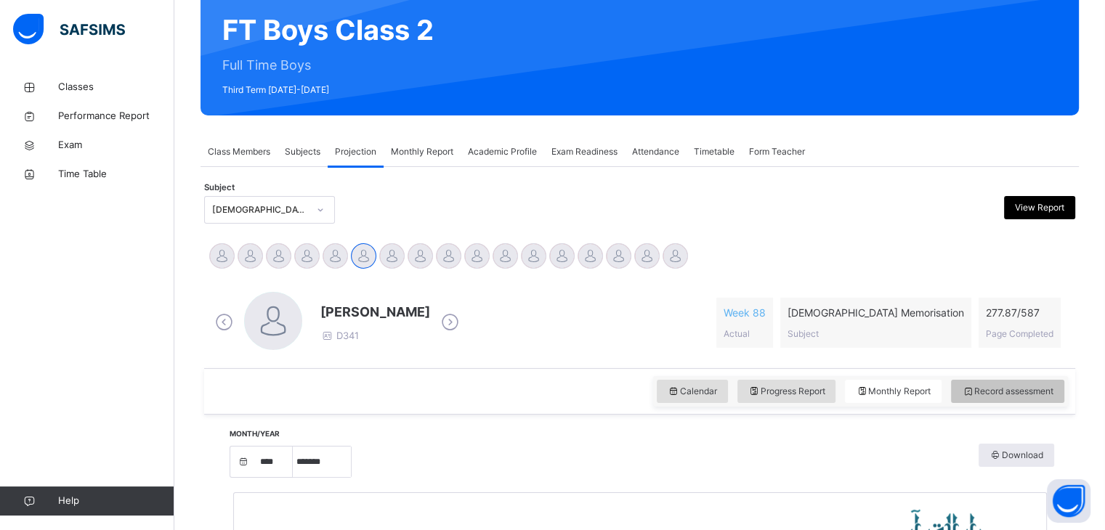
click at [1005, 394] on span "Record assessment" at bounding box center [1008, 391] width 92 height 13
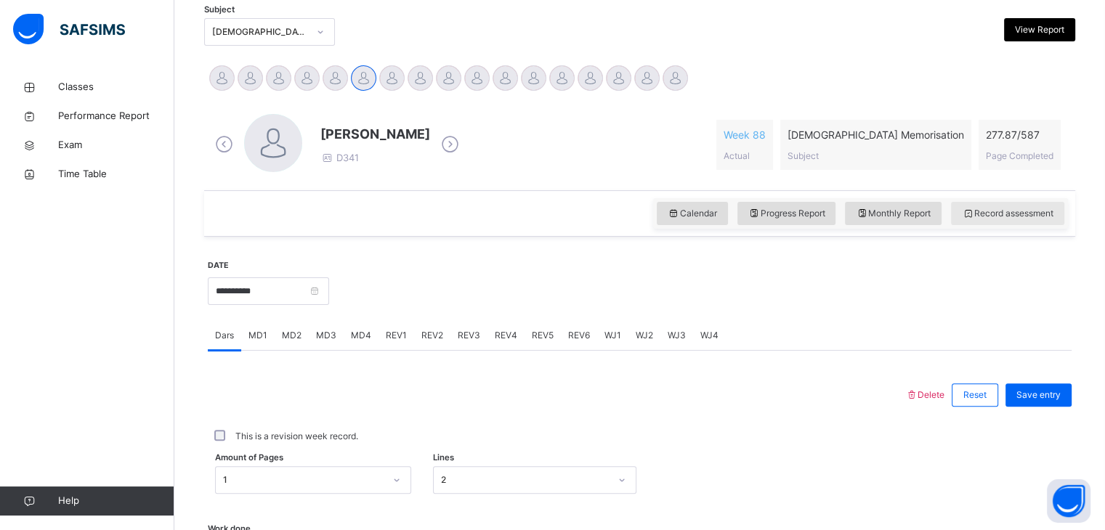
scroll to position [321, 0]
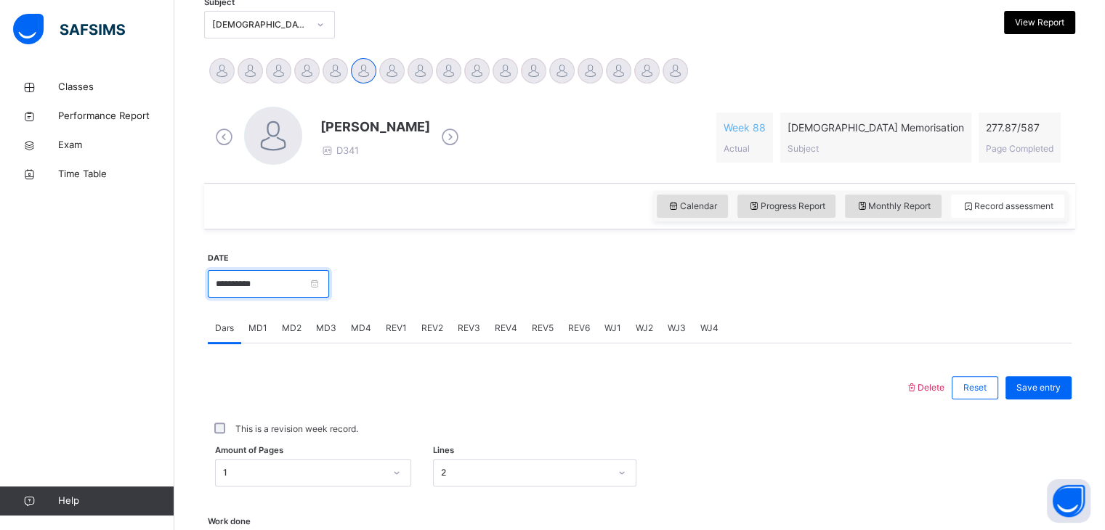
click at [279, 296] on input "**********" at bounding box center [268, 284] width 121 height 28
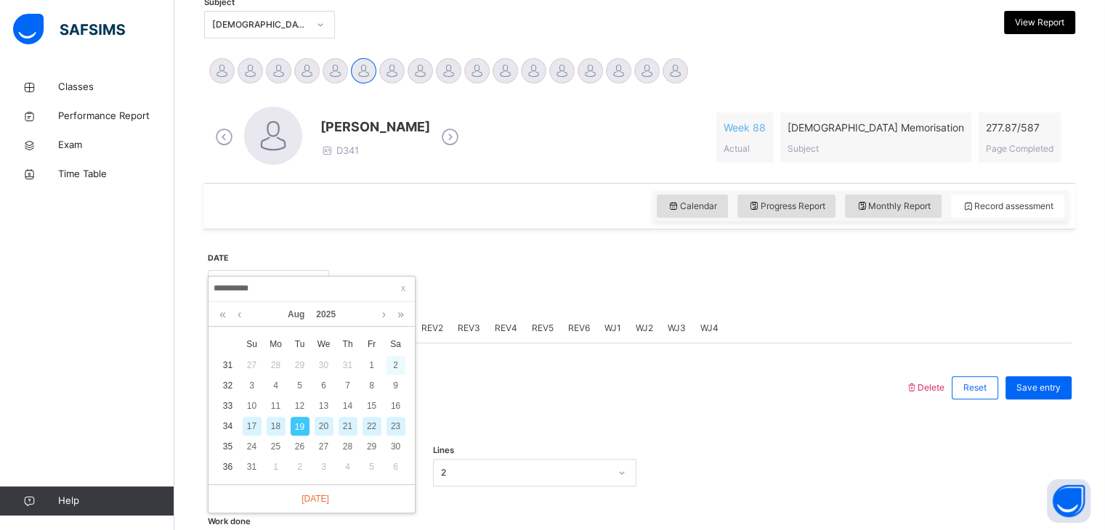
click at [395, 371] on div "2" at bounding box center [395, 365] width 19 height 19
type input "**********"
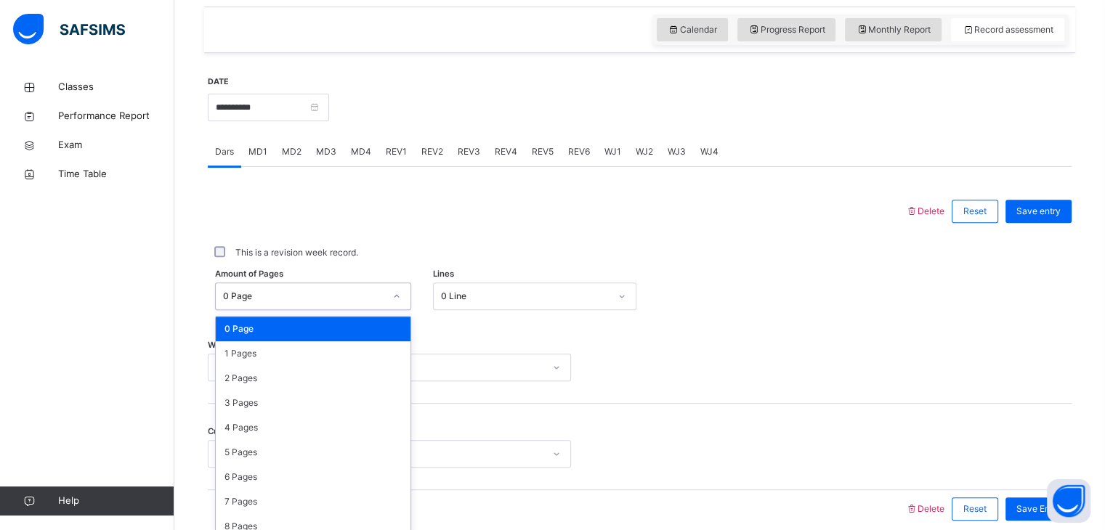
scroll to position [508, 0]
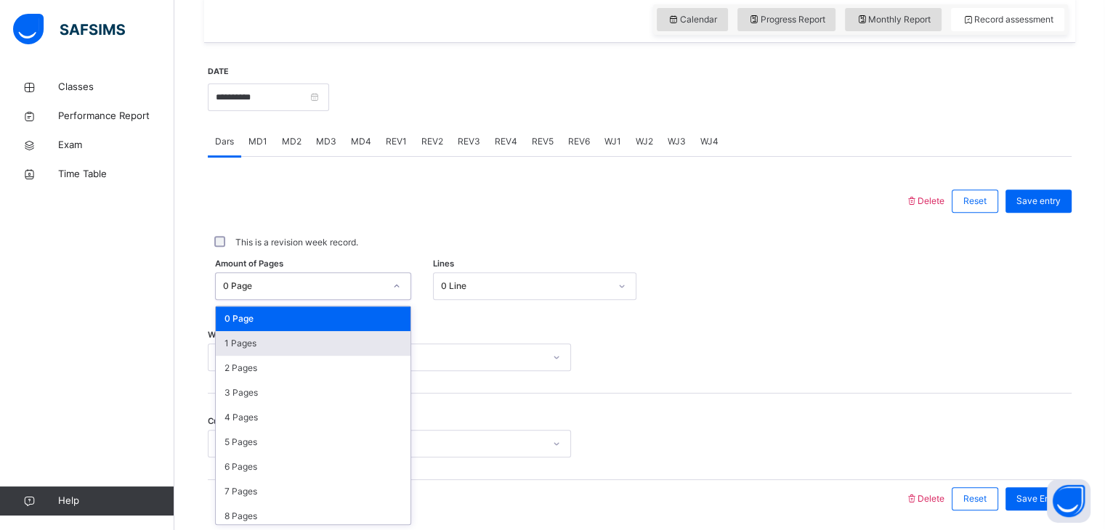
click at [240, 349] on div "1 Pages" at bounding box center [313, 343] width 195 height 25
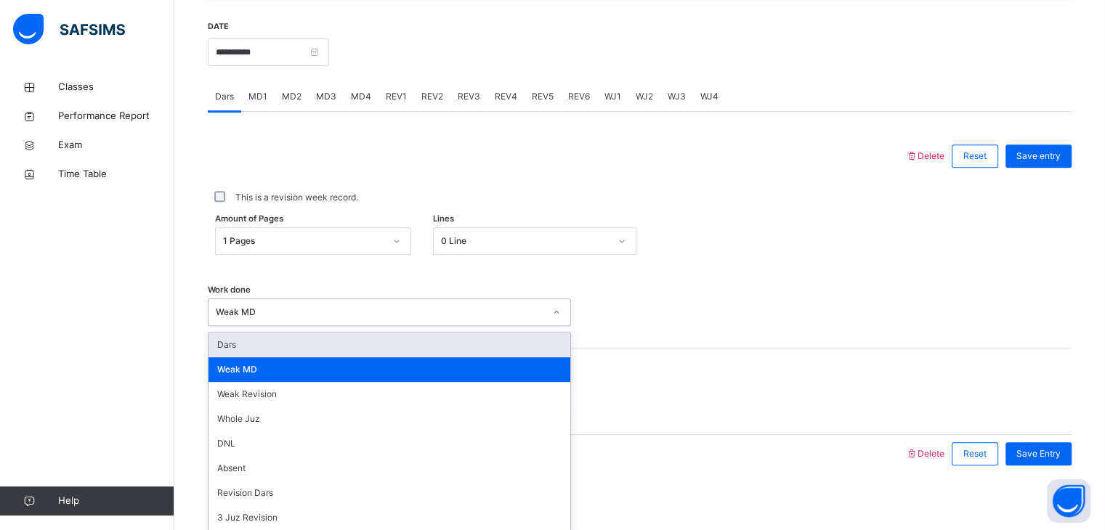
scroll to position [561, 0]
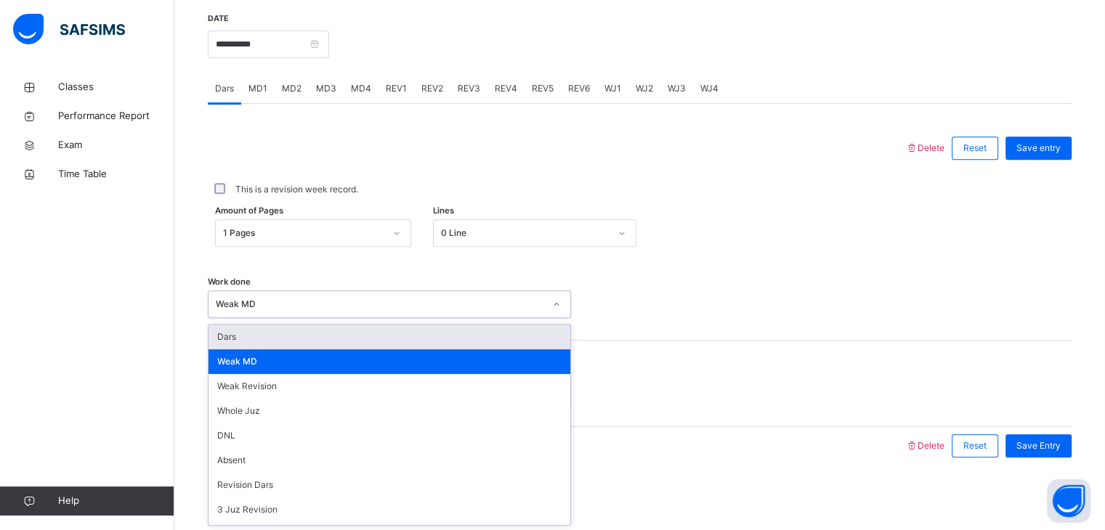
click at [230, 347] on div "Dars" at bounding box center [389, 337] width 362 height 25
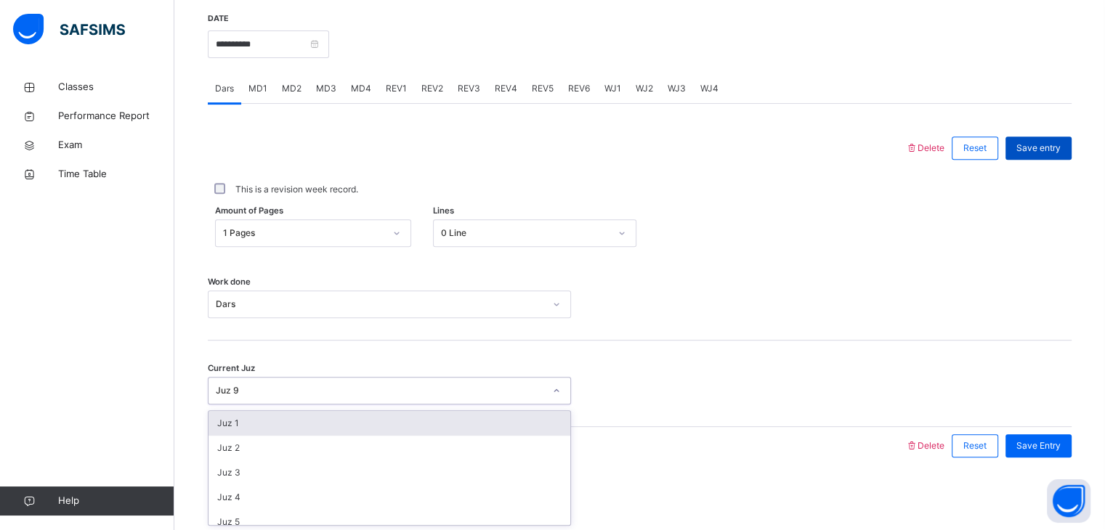
click at [1040, 155] on div "Save entry" at bounding box center [1038, 148] width 66 height 23
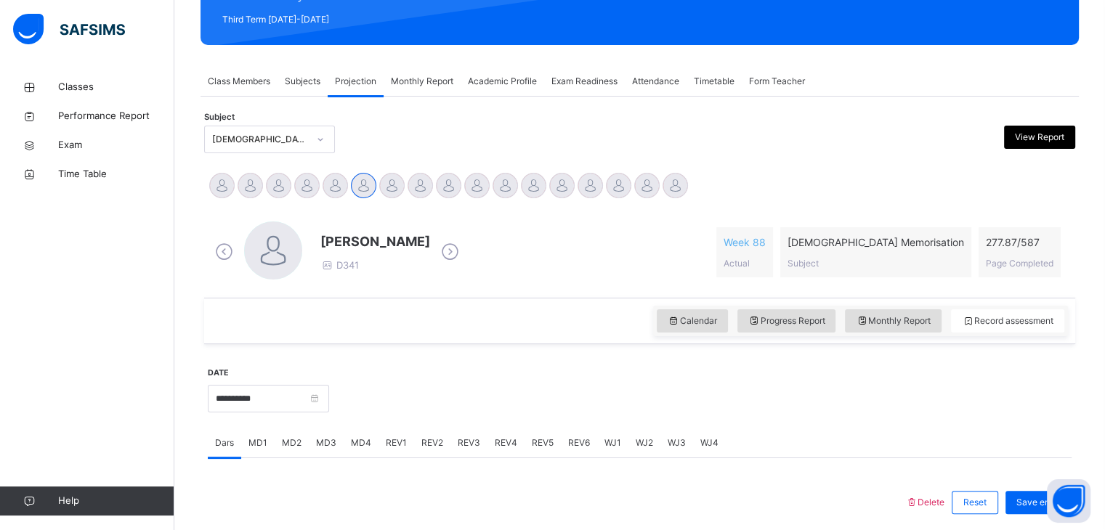
scroll to position [222, 0]
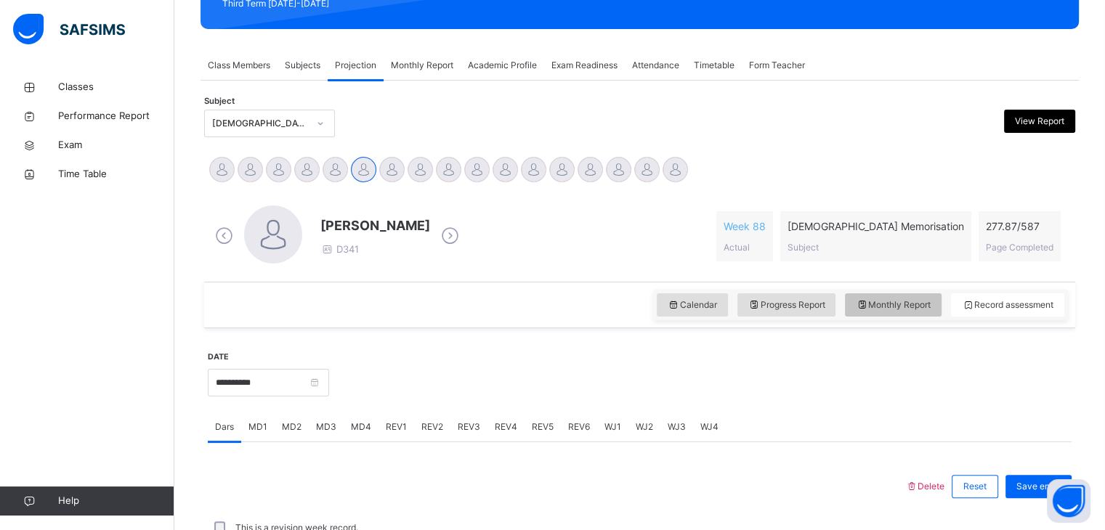
click at [912, 309] on span "Monthly Report" at bounding box center [893, 305] width 75 height 13
select select "****"
select select "*"
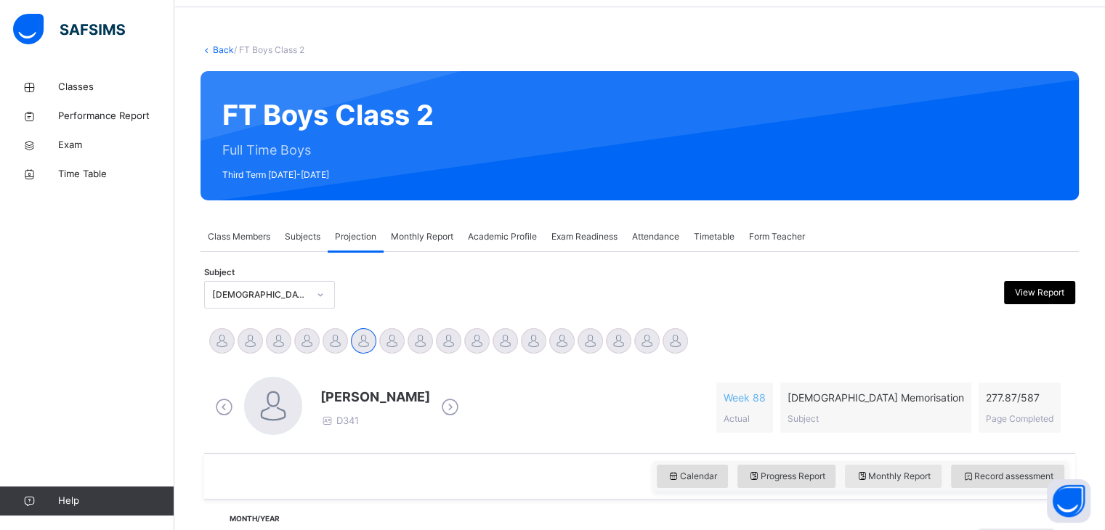
scroll to position [0, 0]
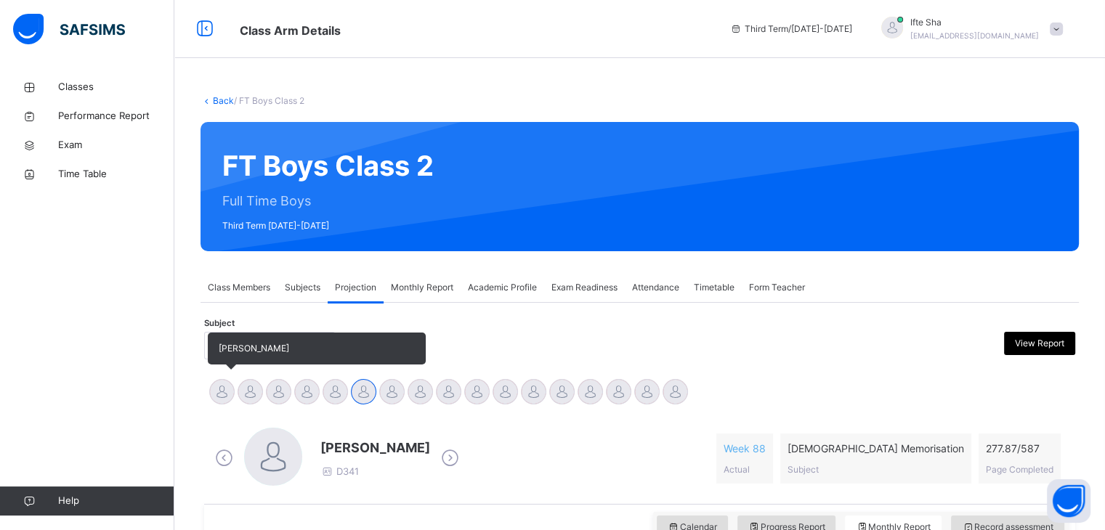
click at [227, 402] on div at bounding box center [221, 391] width 25 height 25
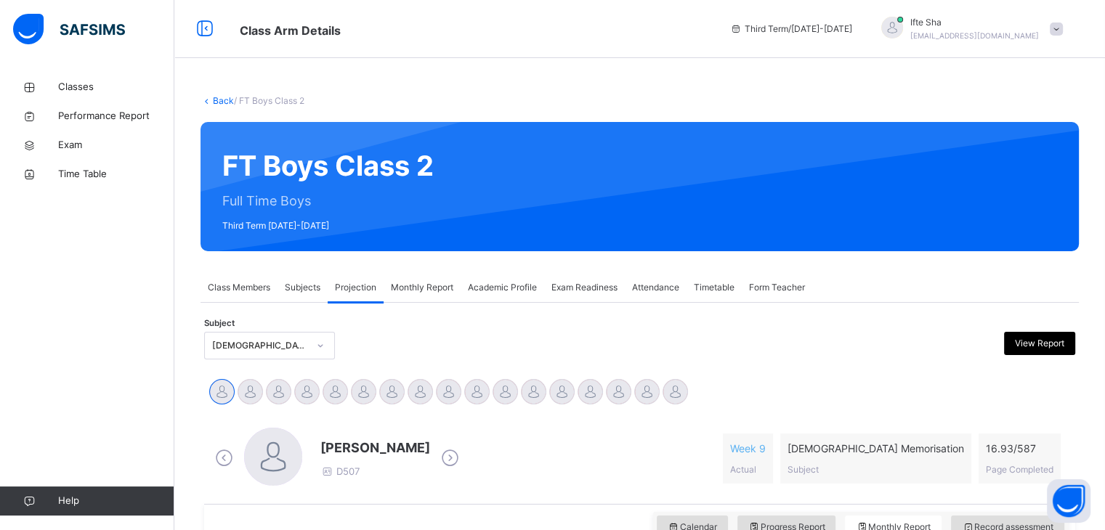
scroll to position [106, 0]
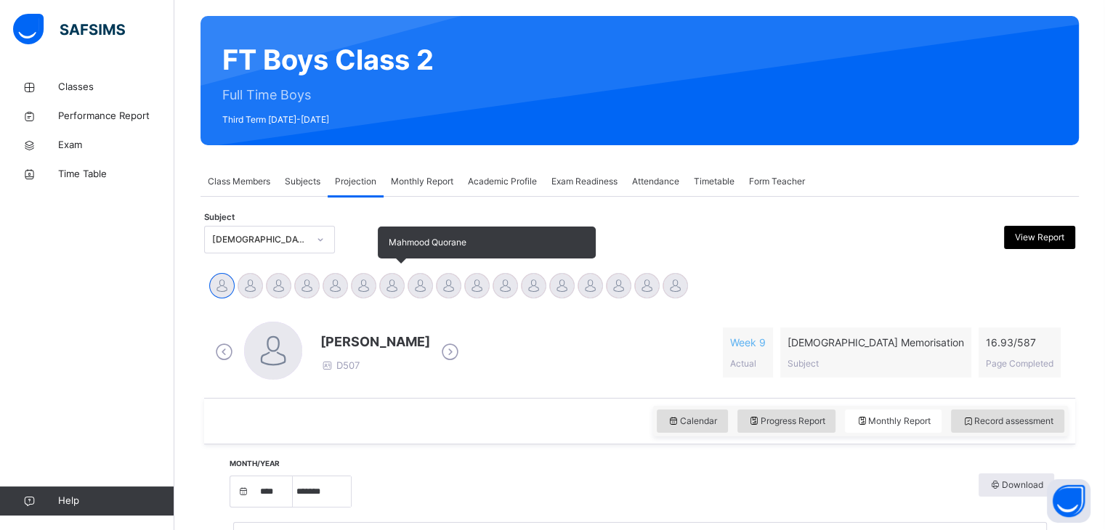
click at [396, 283] on div at bounding box center [391, 285] width 25 height 25
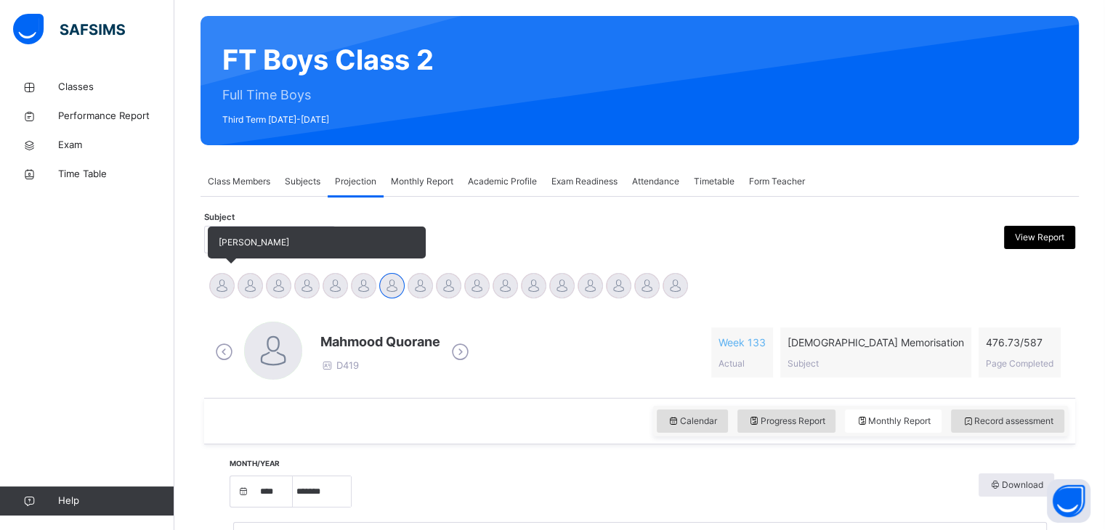
click at [227, 294] on div "[PERSON_NAME]" at bounding box center [222, 288] width 28 height 32
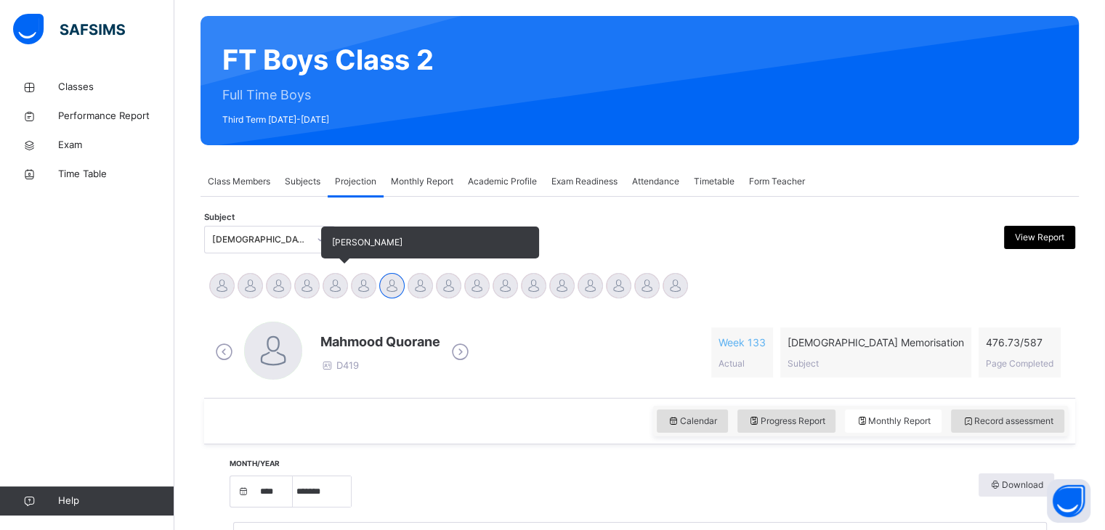
click at [334, 281] on div at bounding box center [335, 285] width 25 height 25
click at [352, 275] on div "[PERSON_NAME]" at bounding box center [363, 288] width 28 height 32
click at [364, 280] on div at bounding box center [363, 285] width 25 height 25
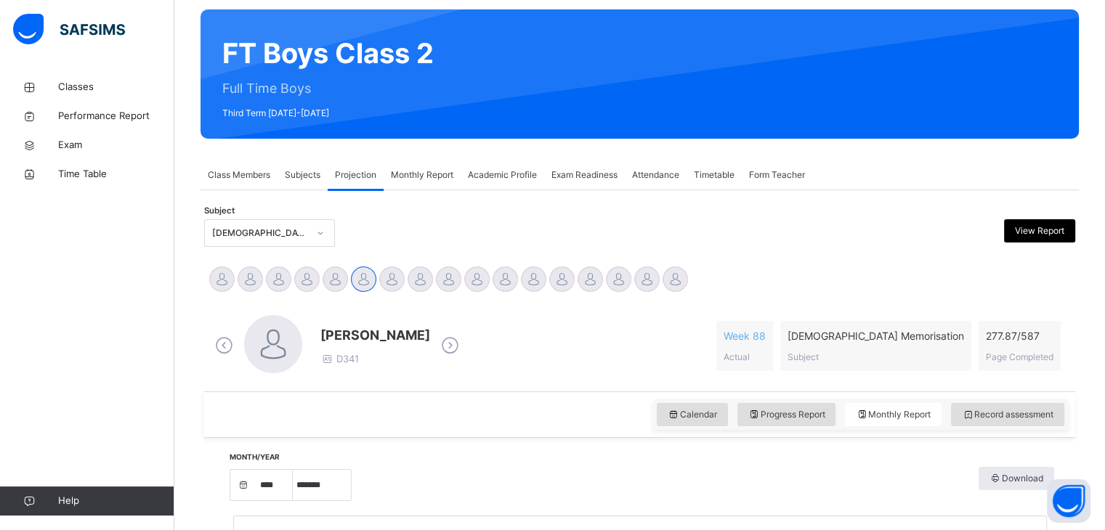
scroll to position [122, 0]
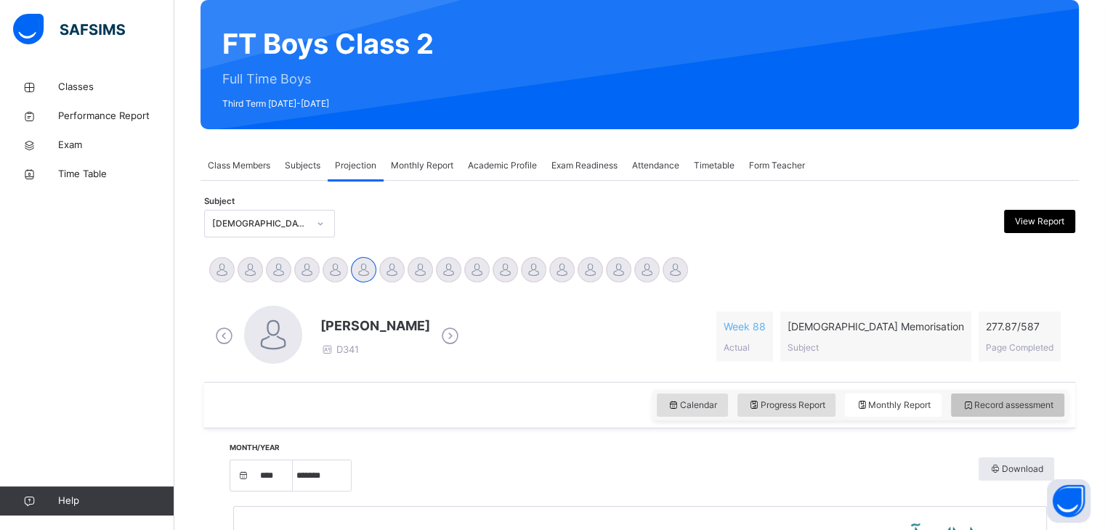
click at [991, 399] on span "Record assessment" at bounding box center [1008, 405] width 92 height 13
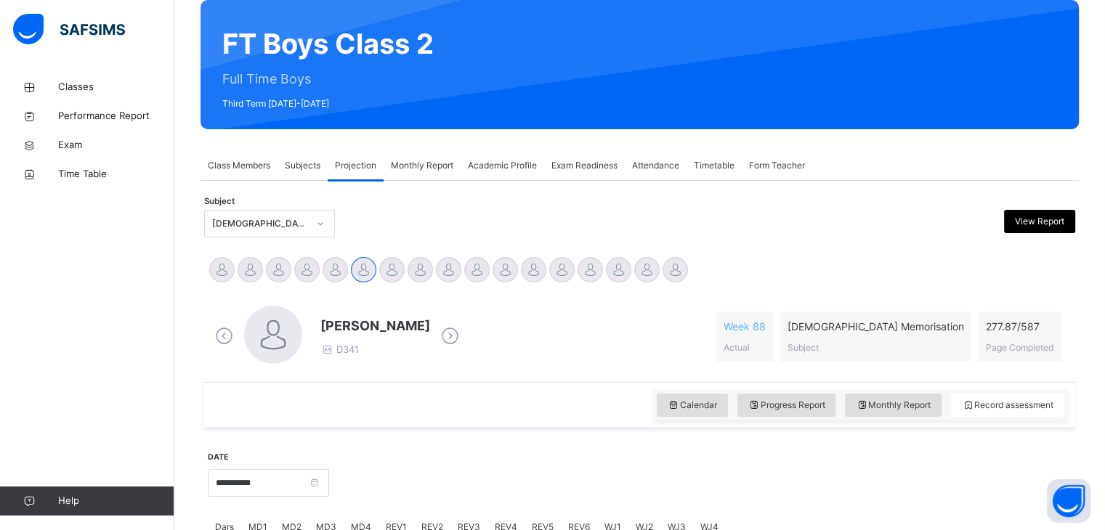
scroll to position [232, 0]
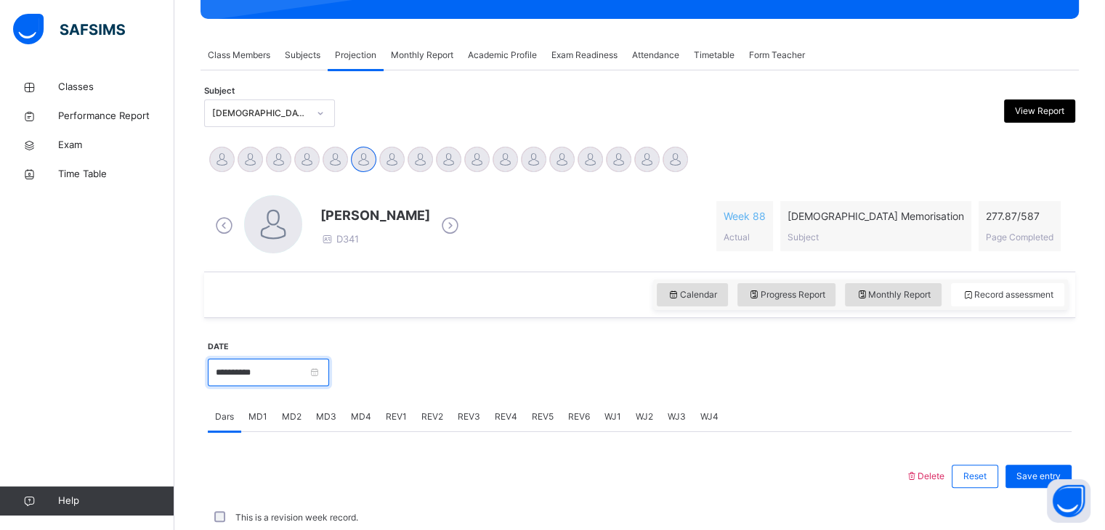
click at [286, 376] on input "**********" at bounding box center [268, 373] width 121 height 28
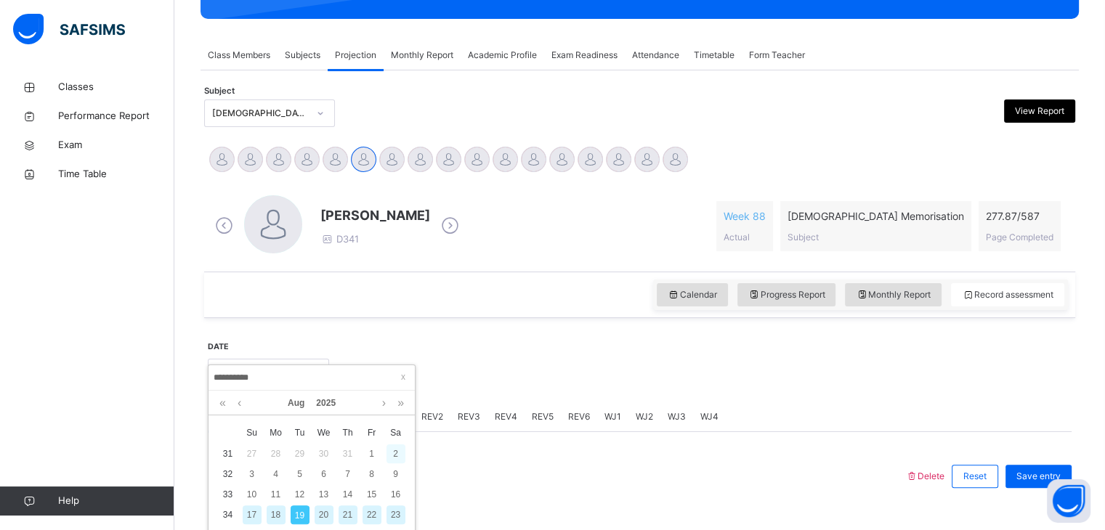
click at [398, 456] on div "2" at bounding box center [395, 454] width 19 height 19
type input "**********"
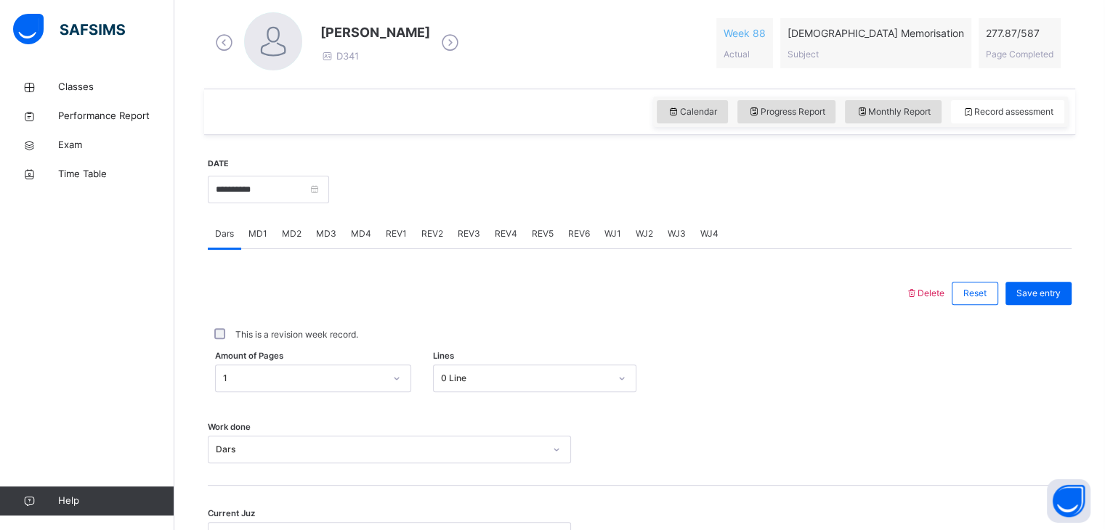
scroll to position [413, 0]
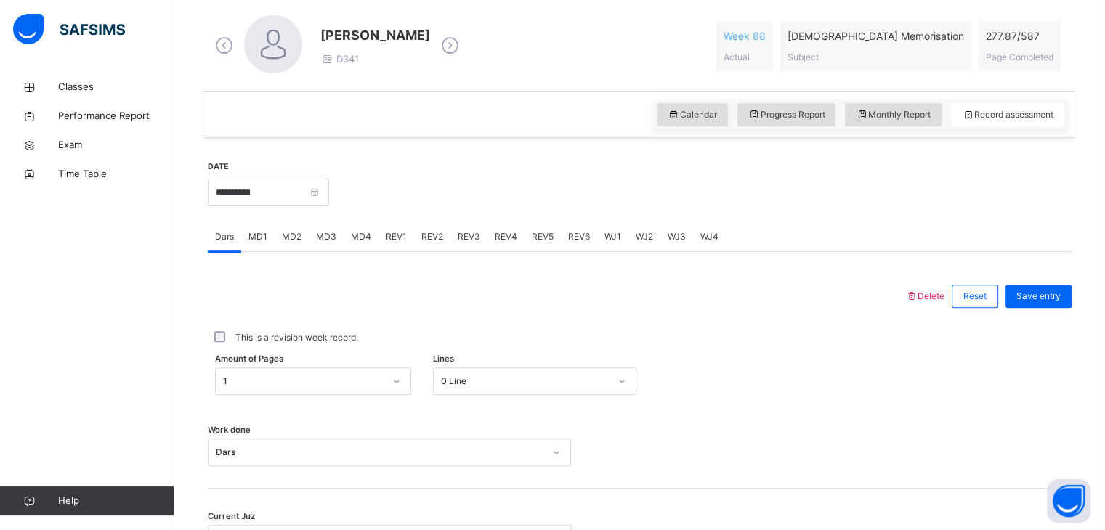
click at [316, 238] on span "MD3" at bounding box center [326, 236] width 20 height 13
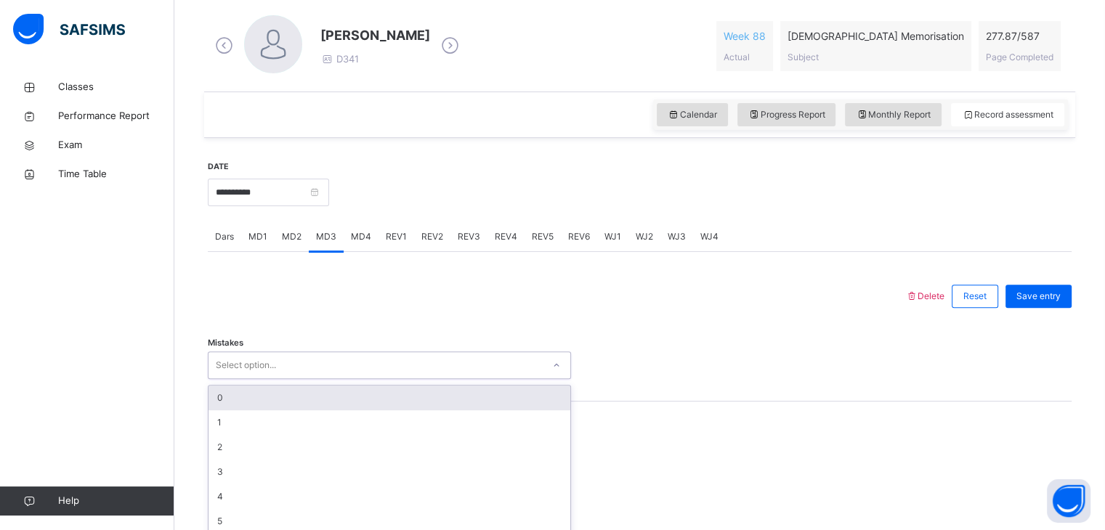
click at [303, 360] on div "Mistakes option 0 focused, 1 of 7. 7 results available. Use Up and Down to choo…" at bounding box center [640, 358] width 864 height 86
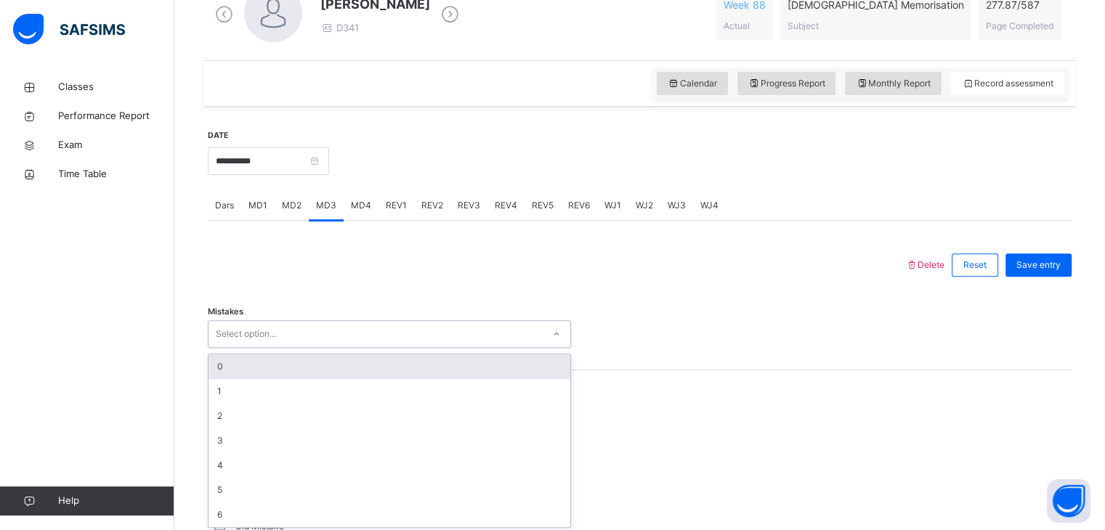
scroll to position [447, 0]
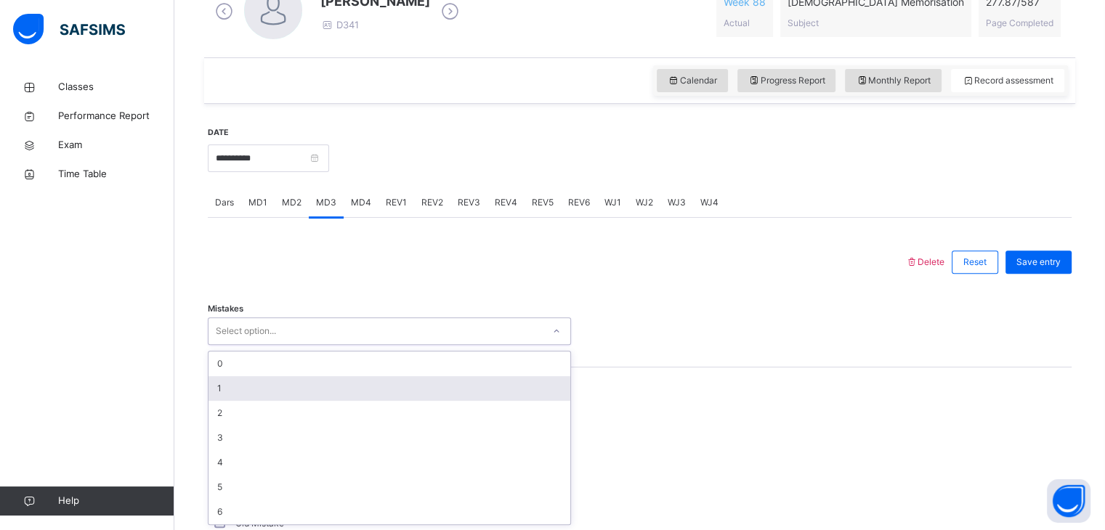
click at [254, 389] on div "1" at bounding box center [389, 388] width 362 height 25
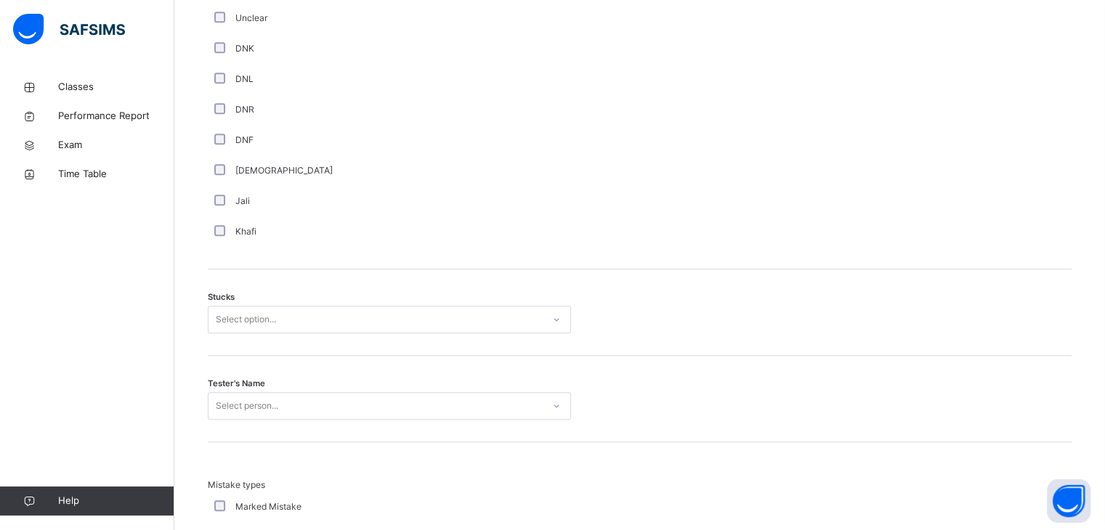
scroll to position [1013, 0]
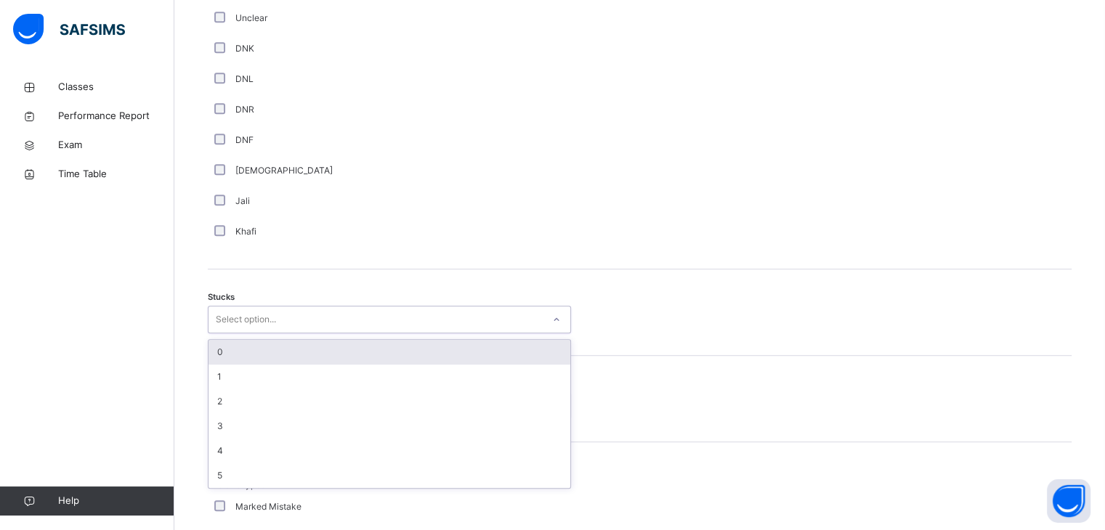
click at [230, 312] on div "Select option..." at bounding box center [246, 320] width 60 height 28
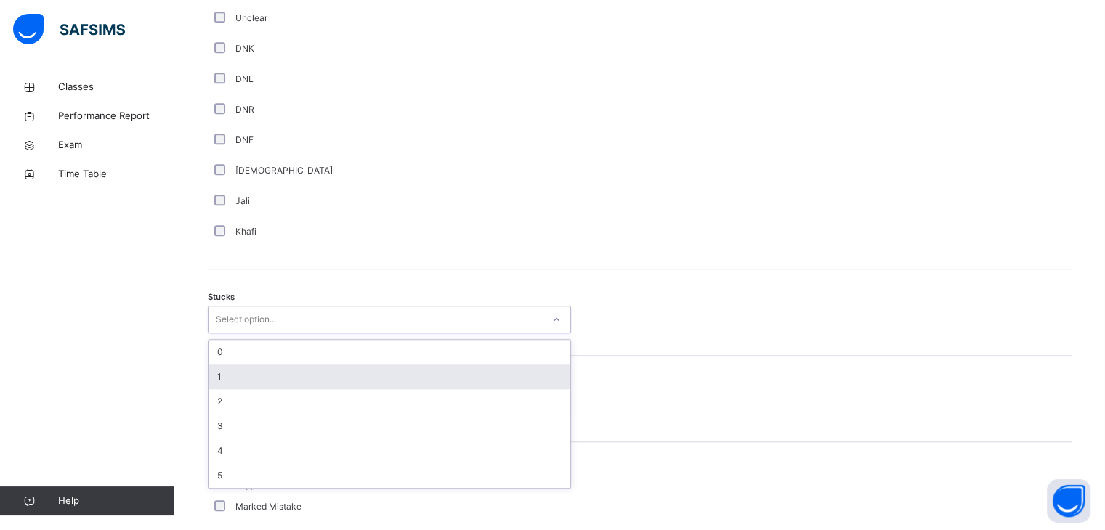
click at [227, 372] on div "1" at bounding box center [389, 377] width 362 height 25
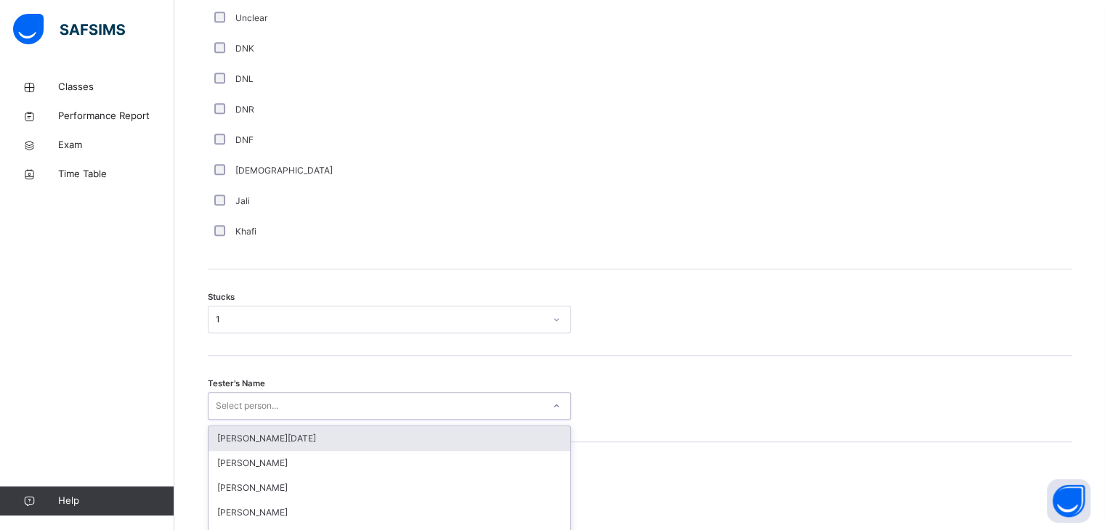
click at [224, 401] on div "option [PERSON_NAME][DATE] focused, 1 of 88. 88 results available. Use Up and D…" at bounding box center [389, 406] width 363 height 28
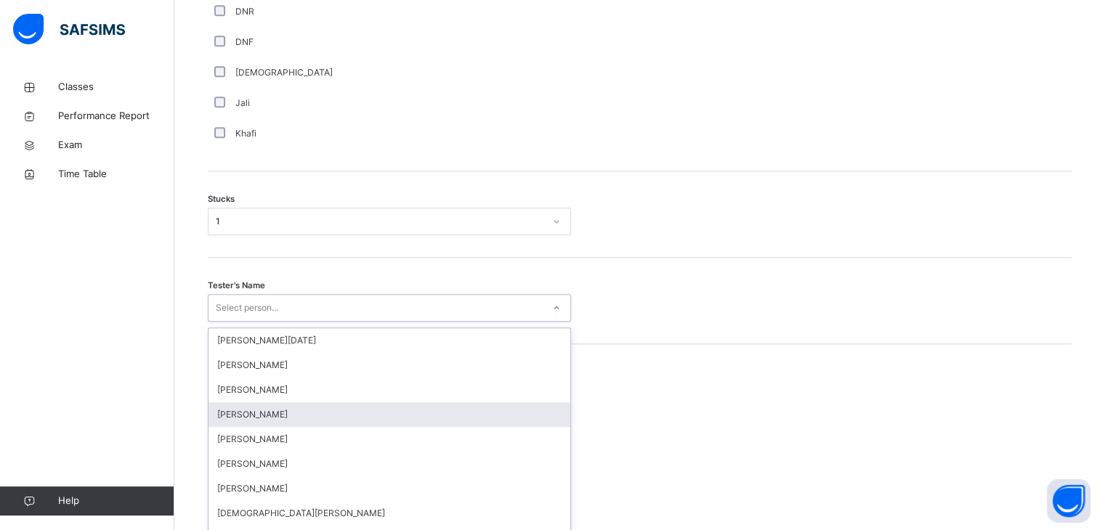
scroll to position [1133, 0]
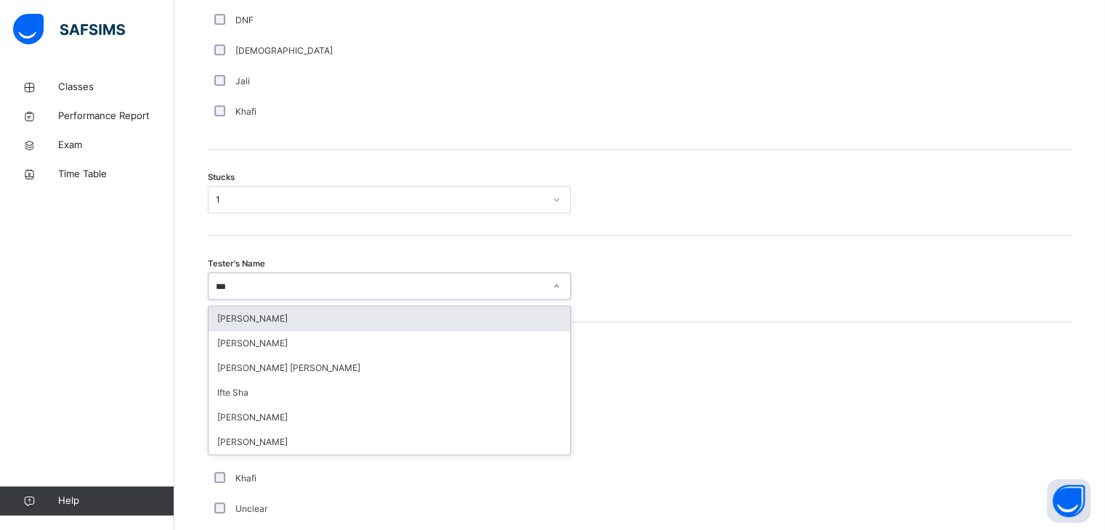
type input "****"
click at [240, 319] on div "[PERSON_NAME]" at bounding box center [389, 319] width 362 height 25
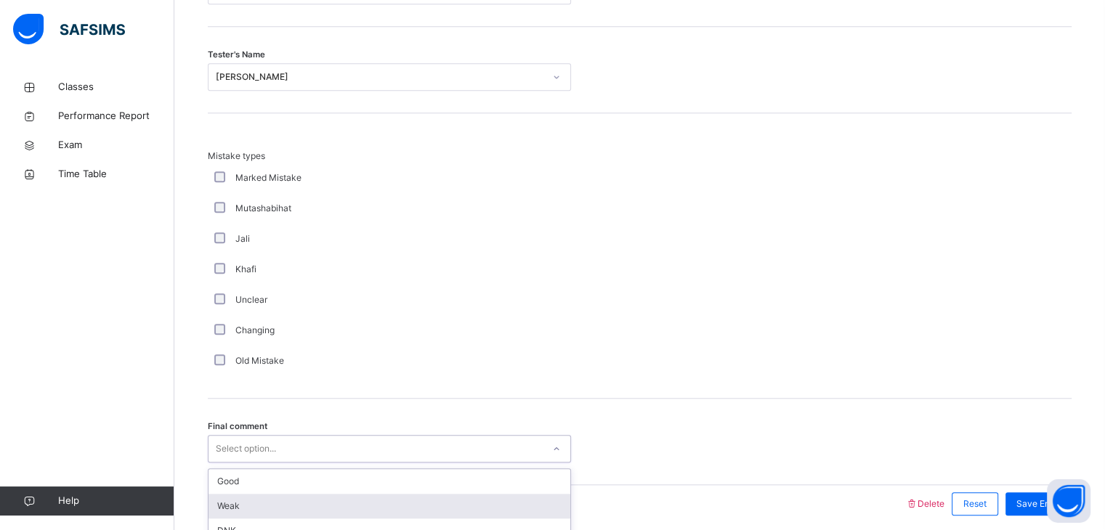
scroll to position [1400, 0]
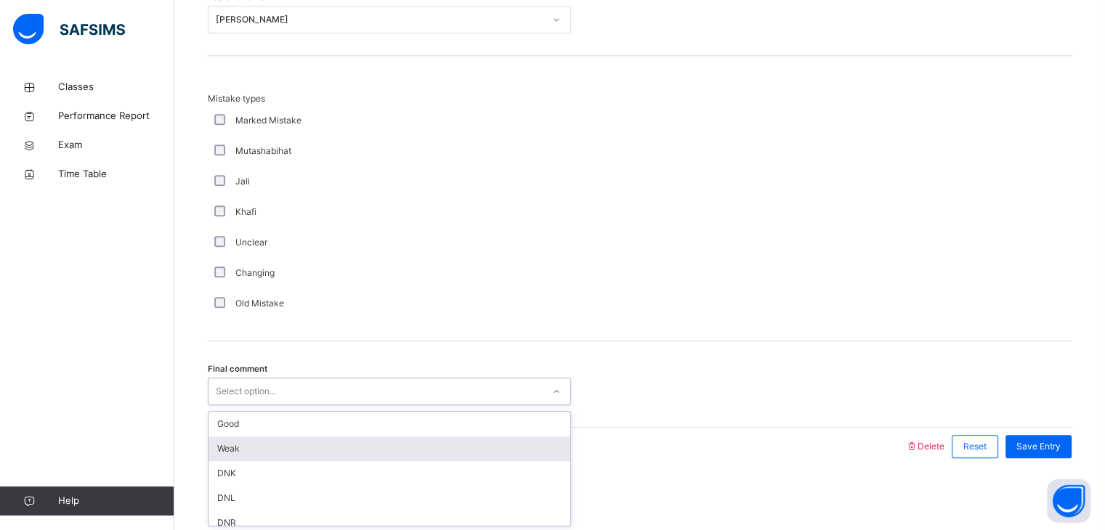
click at [230, 405] on div "option Weak focused, 2 of 6. 6 results available. Use Up and Down to choose opt…" at bounding box center [389, 392] width 363 height 28
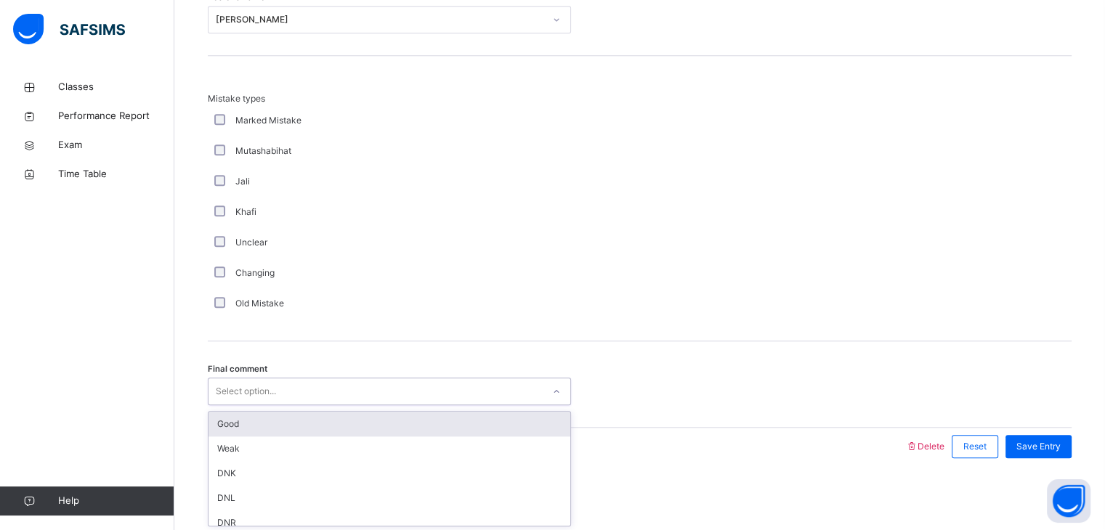
click at [238, 419] on div "Good" at bounding box center [389, 424] width 362 height 25
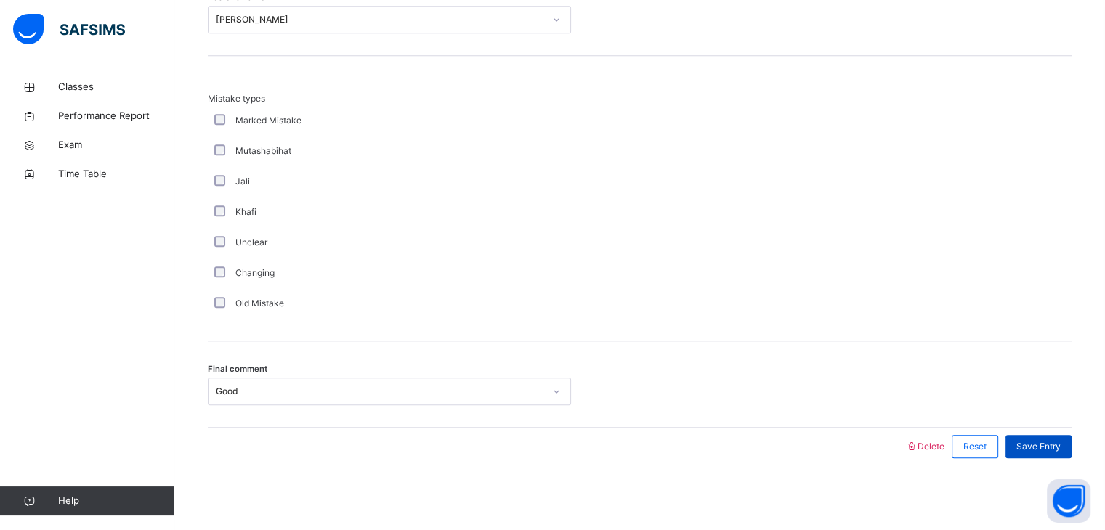
click at [1043, 444] on span "Save Entry" at bounding box center [1038, 446] width 44 height 13
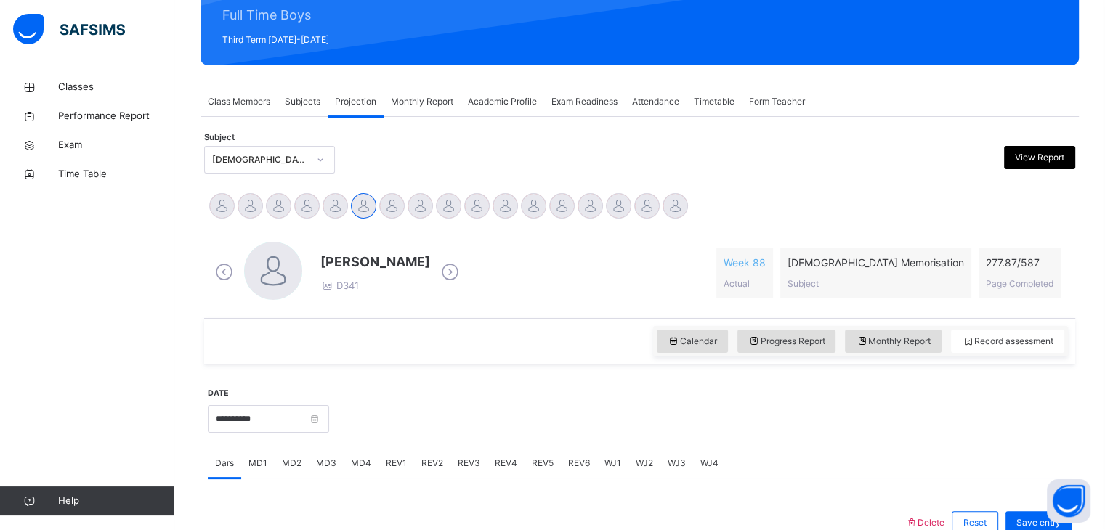
scroll to position [185, 0]
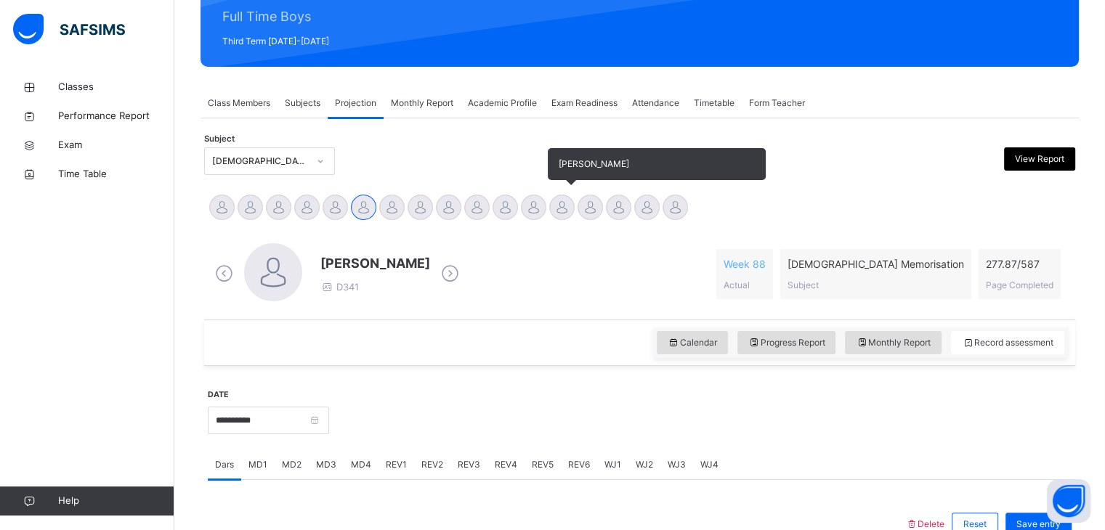
click at [573, 213] on div "[PERSON_NAME]" at bounding box center [562, 209] width 28 height 32
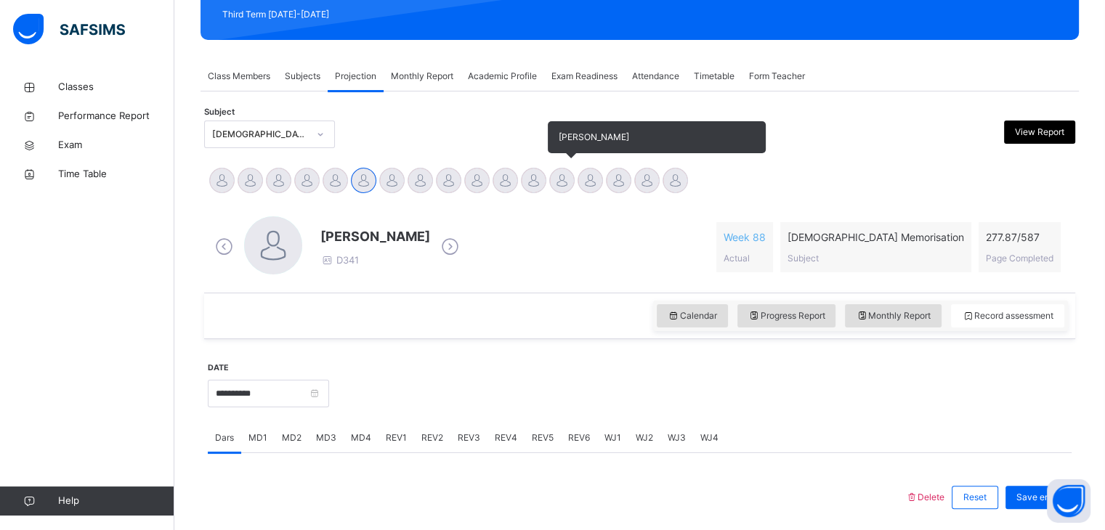
scroll to position [211, 0]
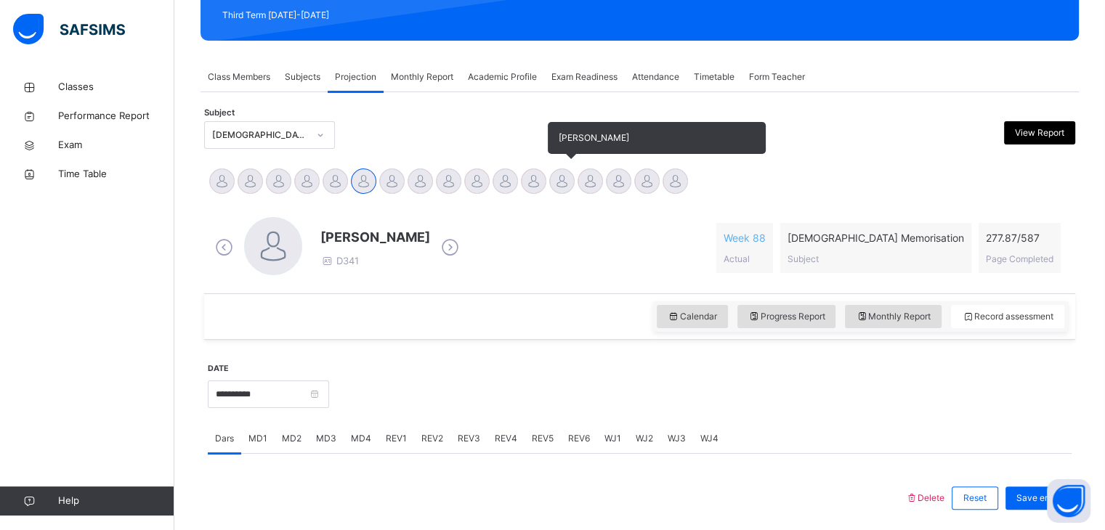
click at [566, 185] on div at bounding box center [561, 181] width 25 height 25
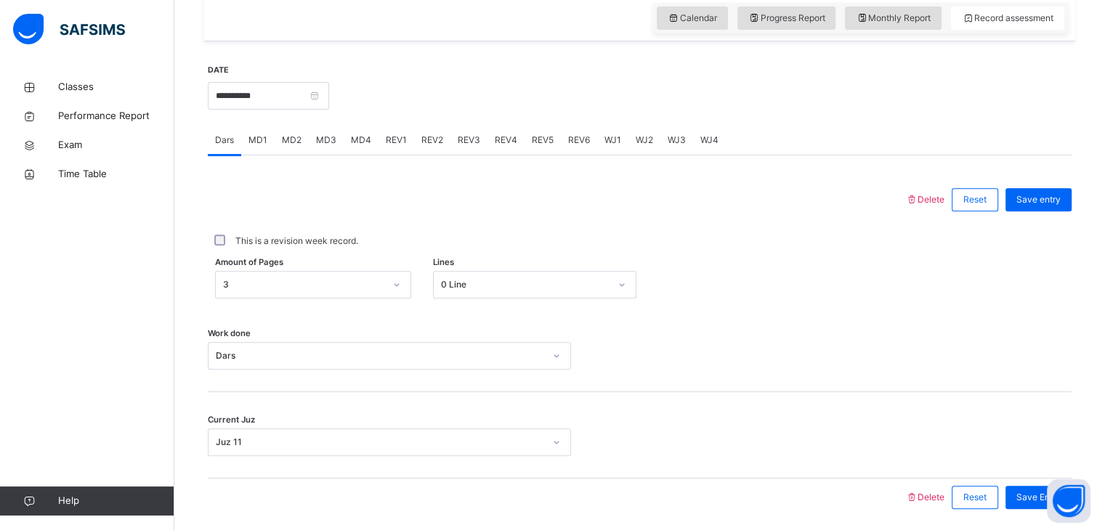
scroll to position [510, 0]
click at [317, 94] on input "**********" at bounding box center [268, 95] width 121 height 28
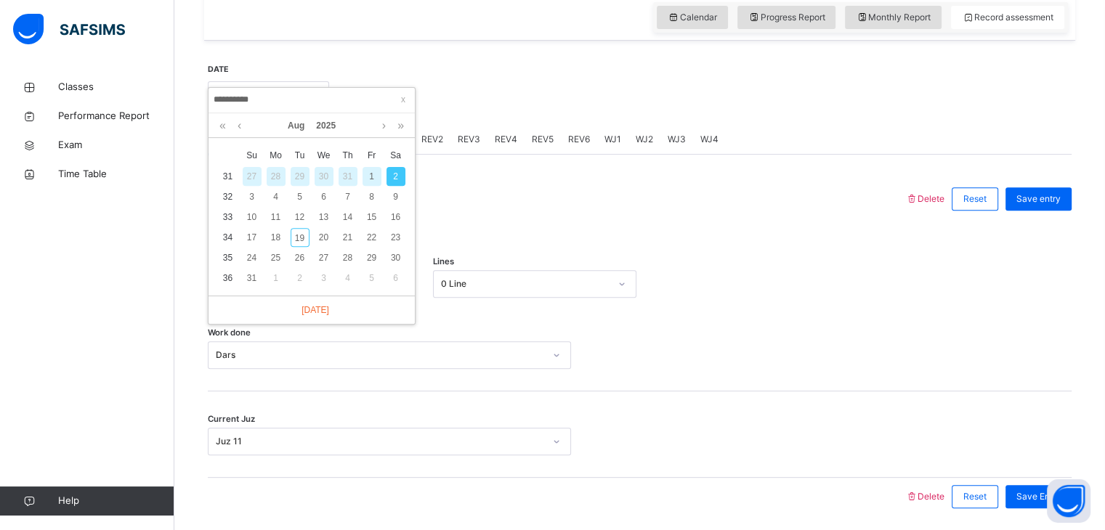
click at [297, 235] on div "19" at bounding box center [300, 237] width 19 height 19
type input "**********"
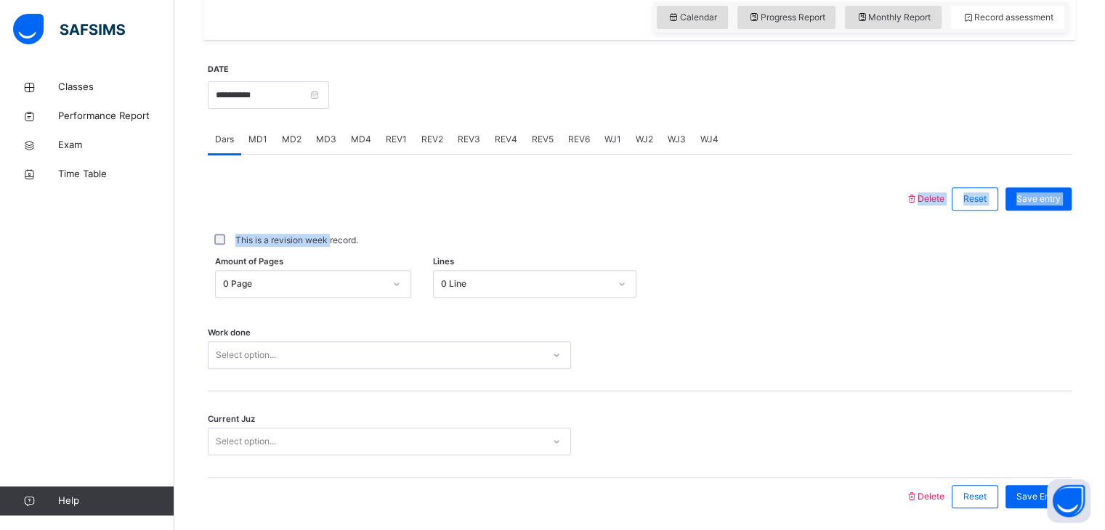
click at [330, 224] on div "Delete Reset Save entry This is a revision week record. Amount of Pages 0 Page …" at bounding box center [640, 348] width 864 height 336
drag, startPoint x: 322, startPoint y: 278, endPoint x: 317, endPoint y: 285, distance: 8.5
click at [320, 279] on div "0 Page" at bounding box center [303, 284] width 161 height 13
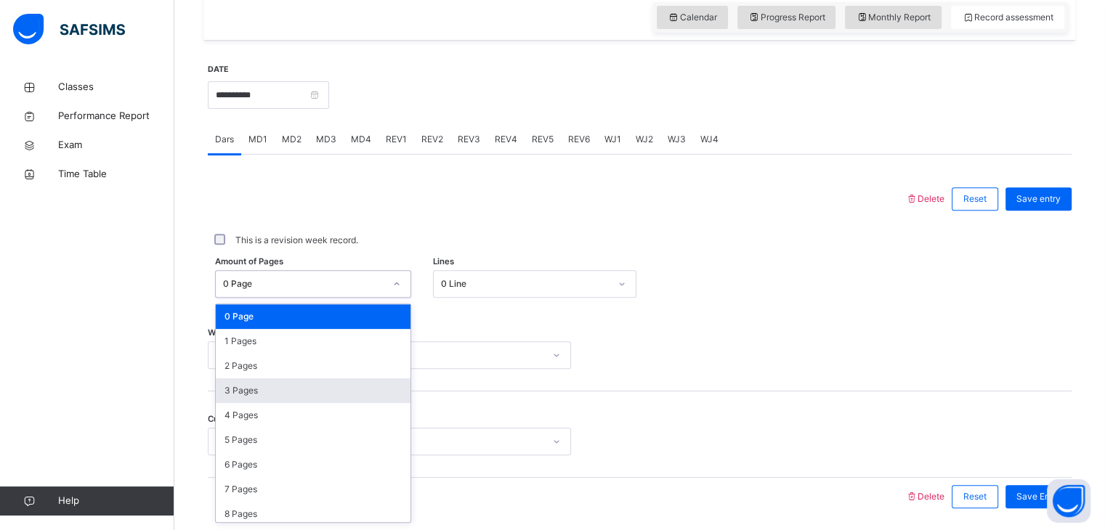
click at [266, 396] on div "3 Pages" at bounding box center [313, 390] width 195 height 25
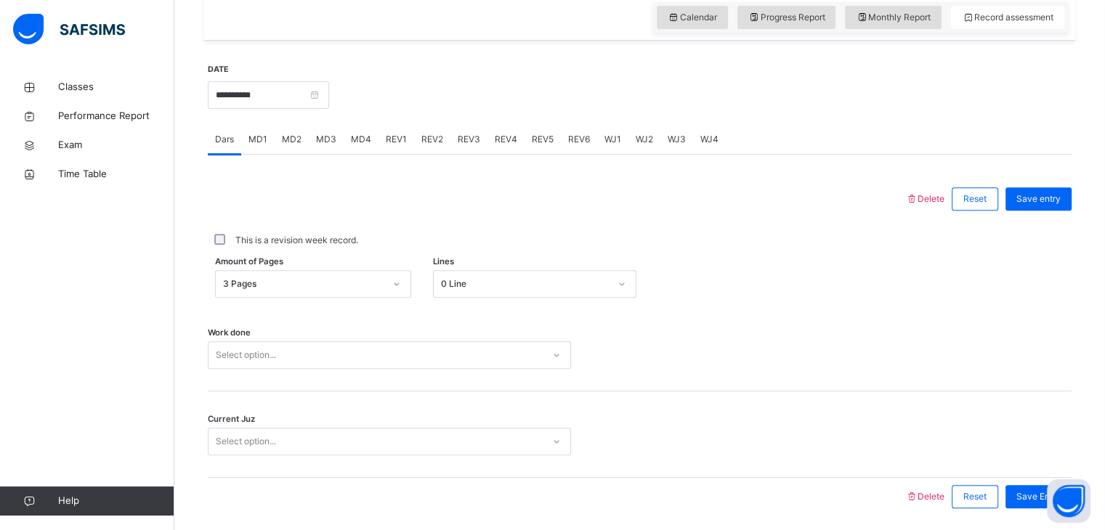
drag, startPoint x: 266, startPoint y: 397, endPoint x: 258, endPoint y: 394, distance: 8.3
click at [258, 394] on div "Current Juz Select option..." at bounding box center [640, 435] width 864 height 86
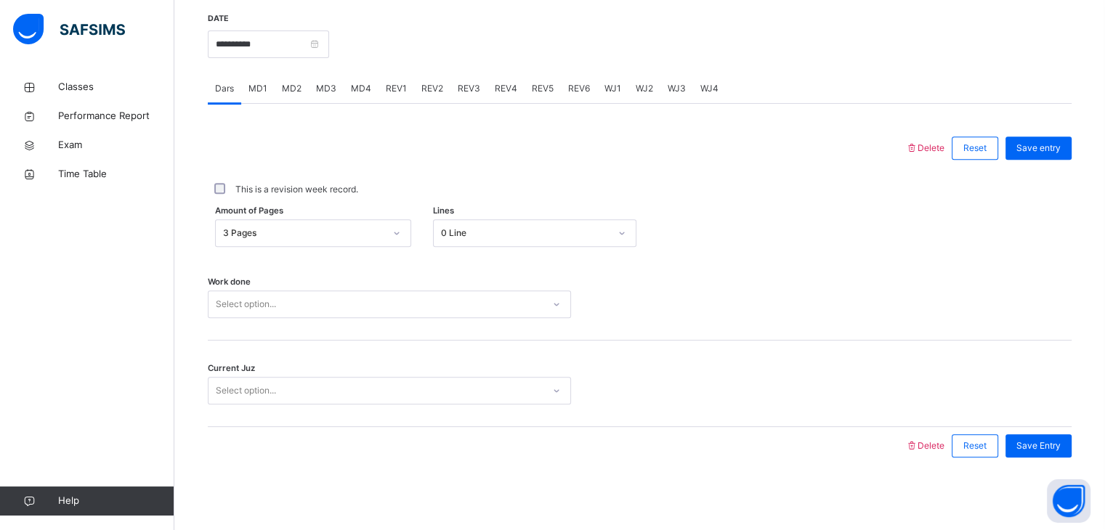
click at [236, 318] on div "Select option..." at bounding box center [389, 305] width 363 height 28
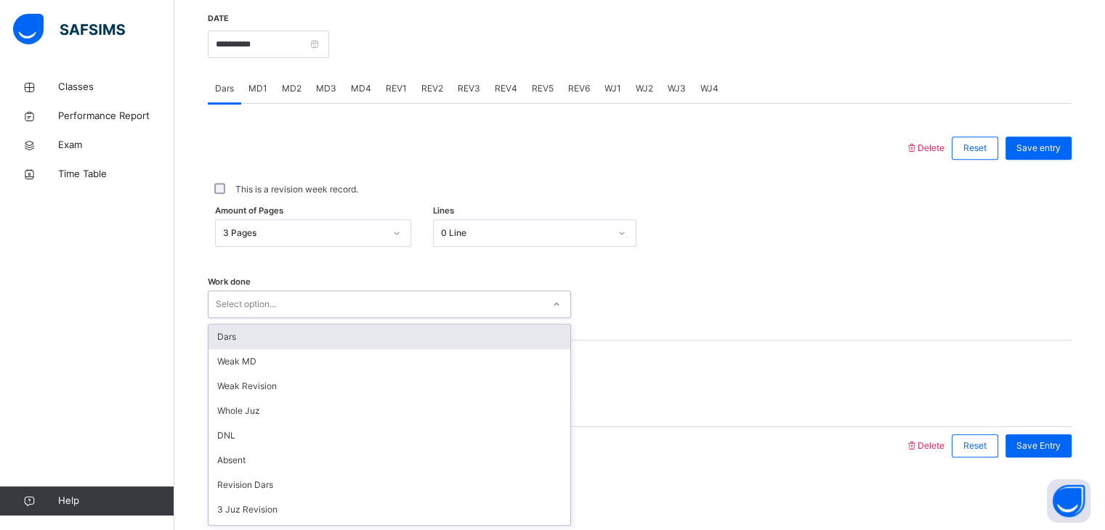
click at [232, 339] on div "Dars" at bounding box center [389, 337] width 362 height 25
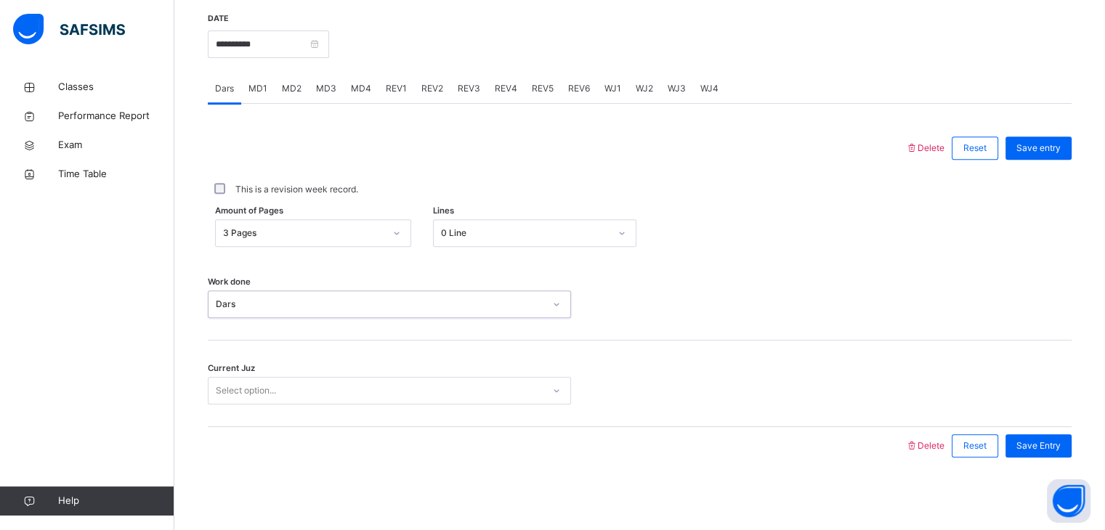
click at [213, 381] on div "Select option..." at bounding box center [375, 391] width 334 height 23
click at [231, 381] on div "Select option..." at bounding box center [246, 391] width 60 height 28
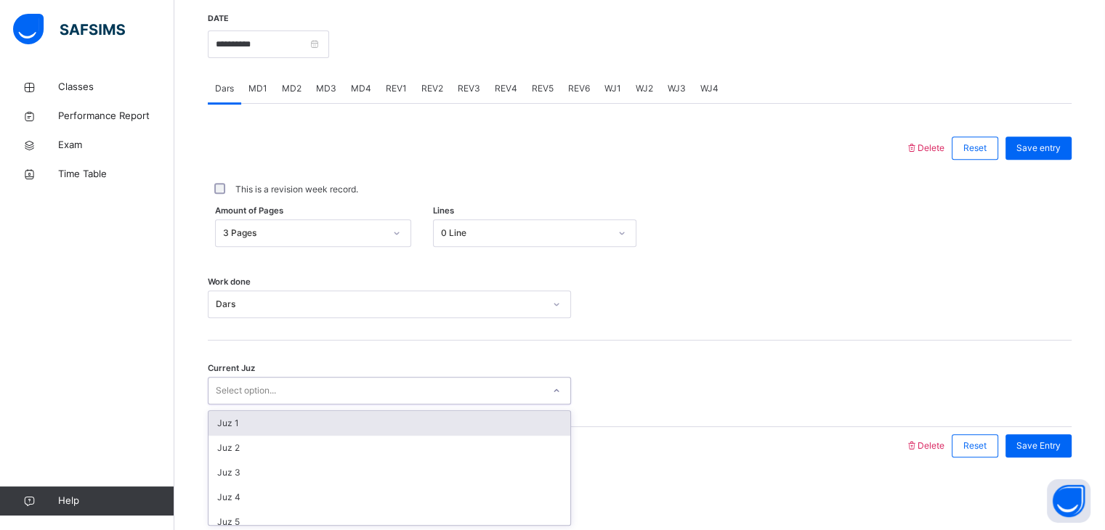
click at [273, 232] on div "3 Pages" at bounding box center [303, 233] width 161 height 13
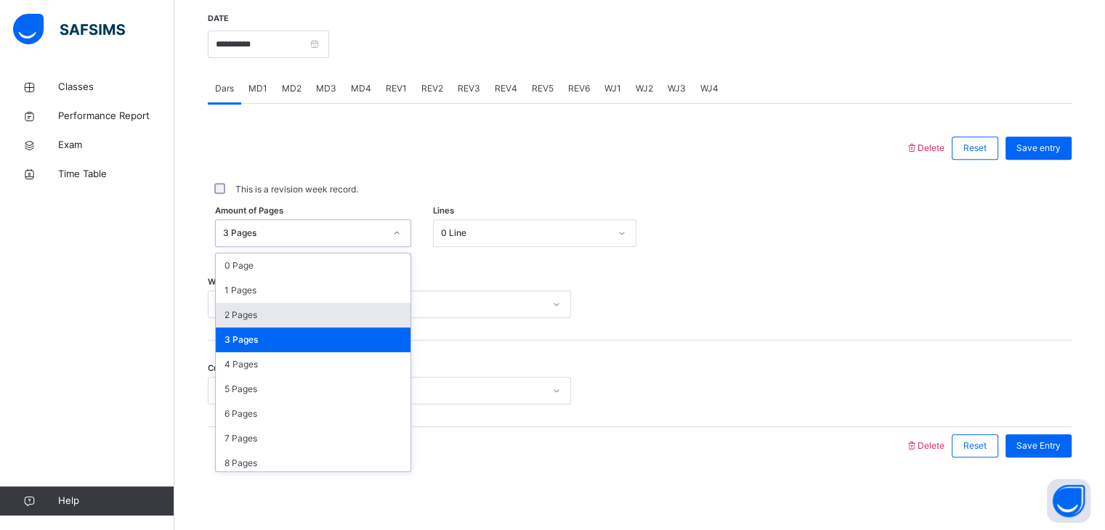
click at [253, 323] on div "2 Pages" at bounding box center [313, 315] width 195 height 25
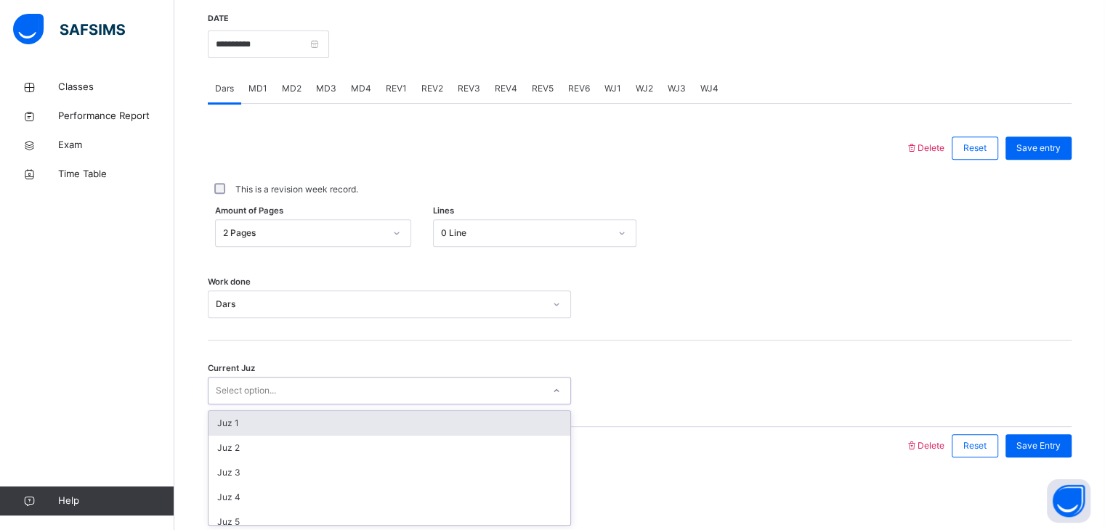
click at [230, 383] on div "Select option..." at bounding box center [246, 391] width 60 height 28
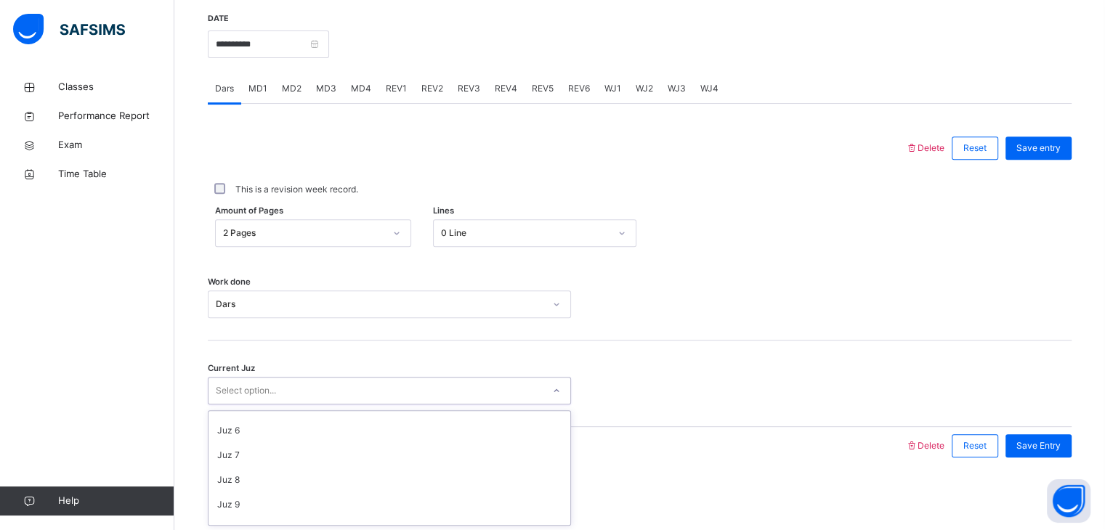
scroll to position [118, 0]
type input "**"
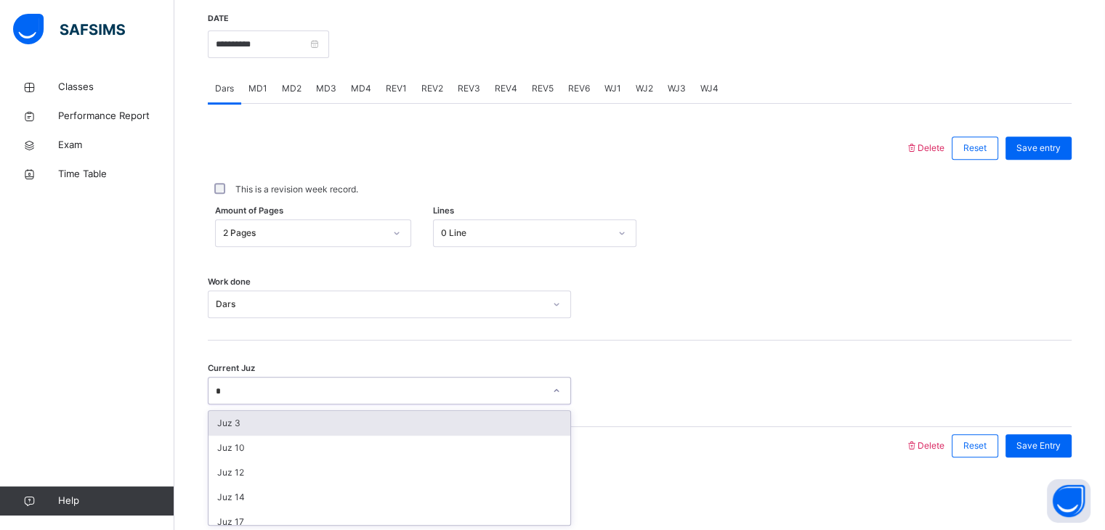
type input "**"
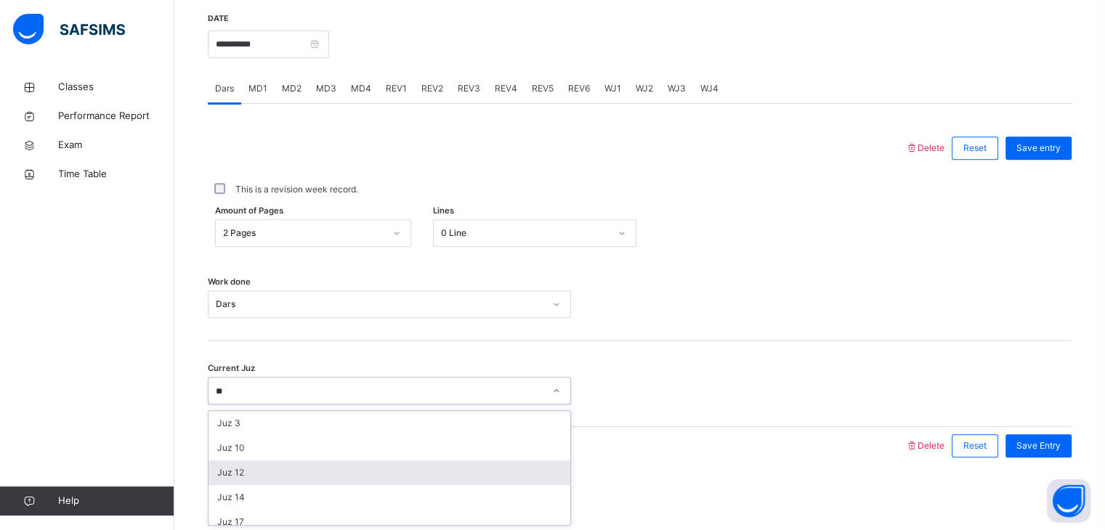
click at [266, 474] on div "Juz 12" at bounding box center [389, 473] width 362 height 25
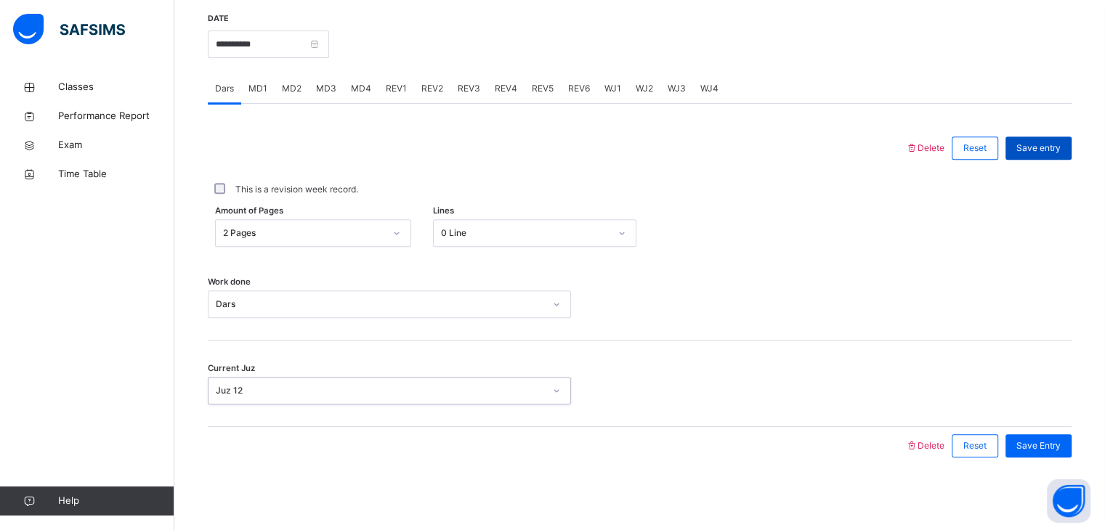
drag, startPoint x: 1082, startPoint y: 155, endPoint x: 1078, endPoint y: 149, distance: 7.9
click at [1075, 150] on div "**********" at bounding box center [639, 238] width 871 height 497
click at [1072, 142] on div "Save entry" at bounding box center [1038, 148] width 66 height 23
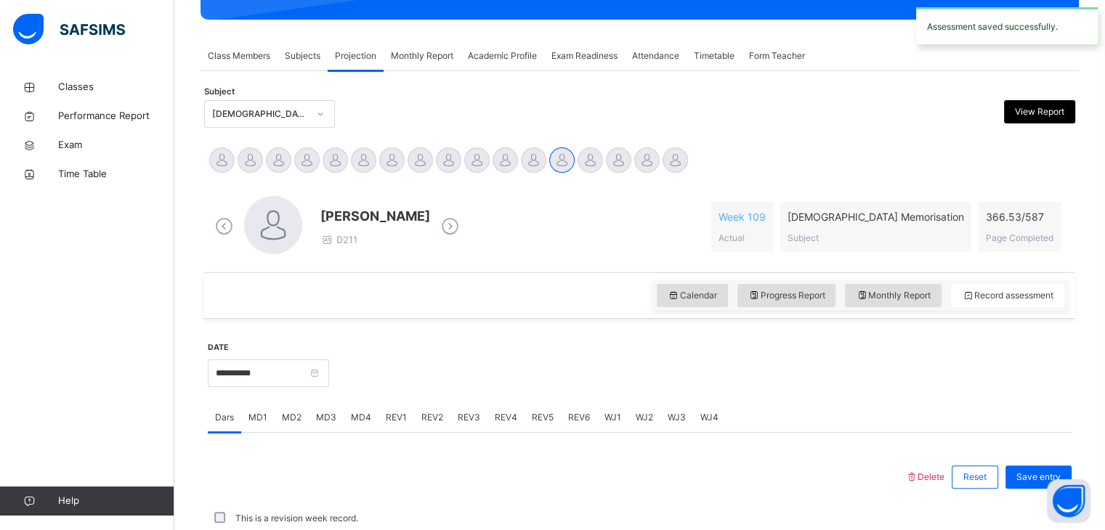
scroll to position [561, 0]
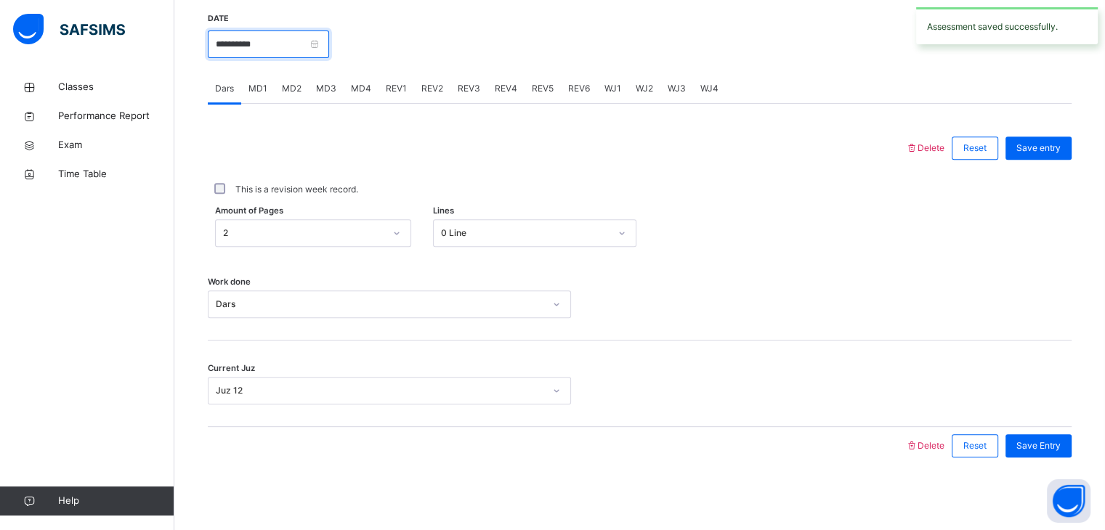
click at [320, 40] on input "**********" at bounding box center [268, 45] width 121 height 28
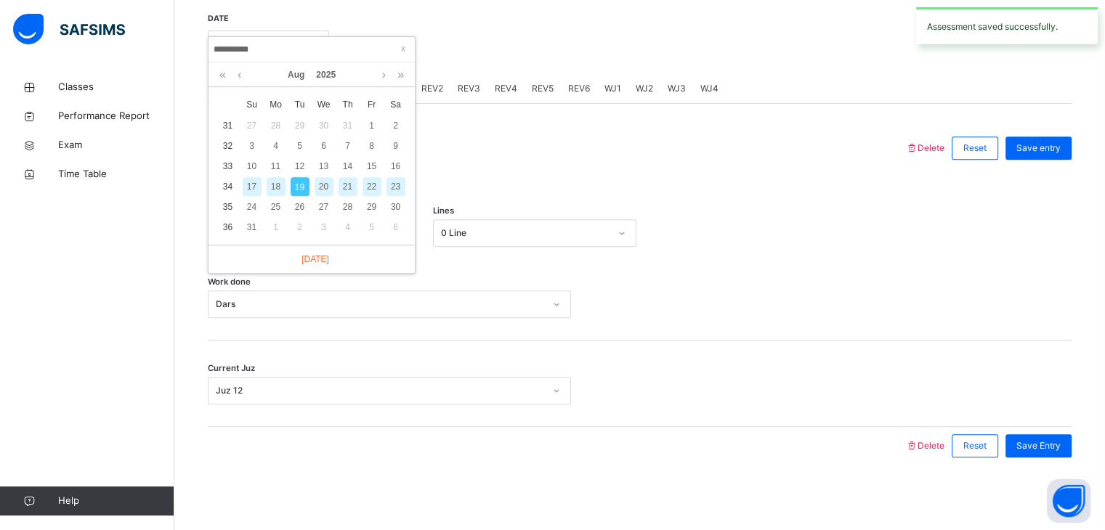
click at [325, 188] on div "20" at bounding box center [324, 186] width 19 height 19
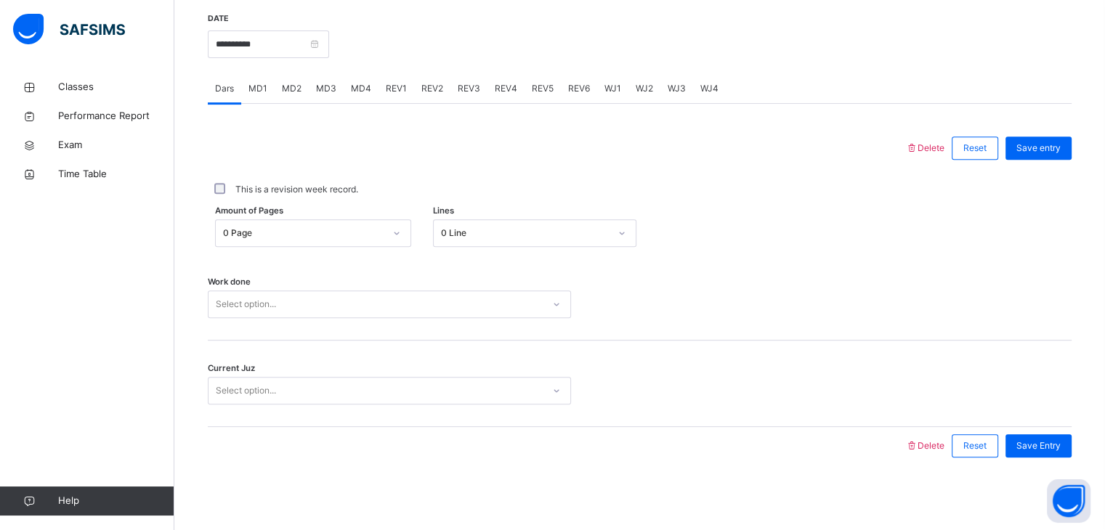
click at [251, 231] on div "0 Page" at bounding box center [303, 233] width 161 height 13
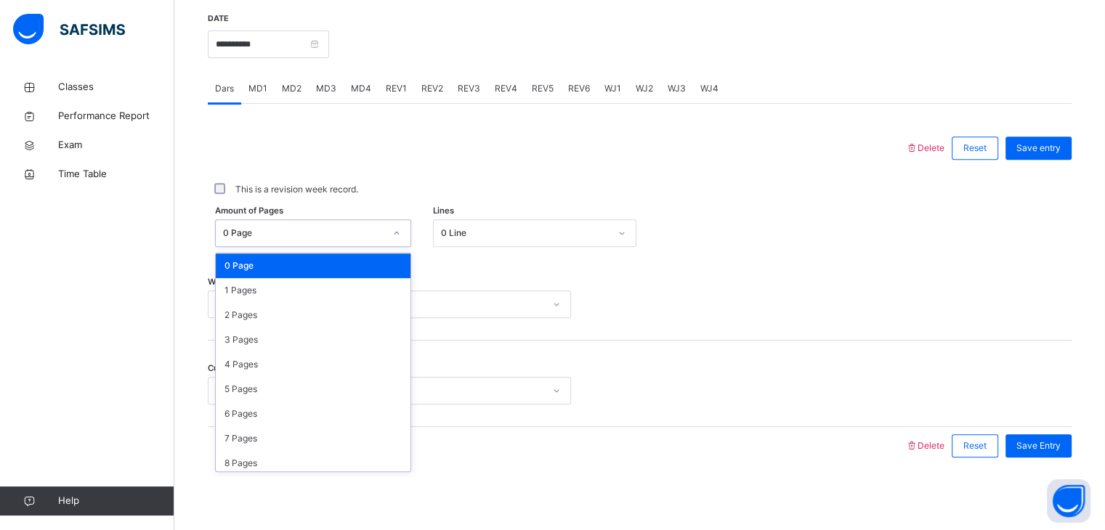
click at [425, 300] on div "Select option..." at bounding box center [375, 304] width 334 height 23
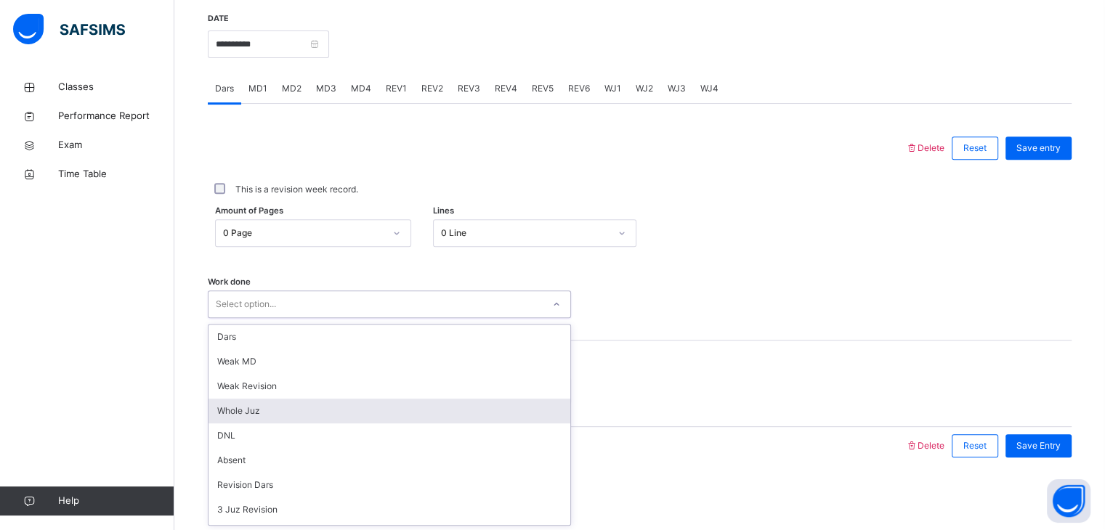
click at [241, 413] on div "Whole Juz" at bounding box center [389, 411] width 362 height 25
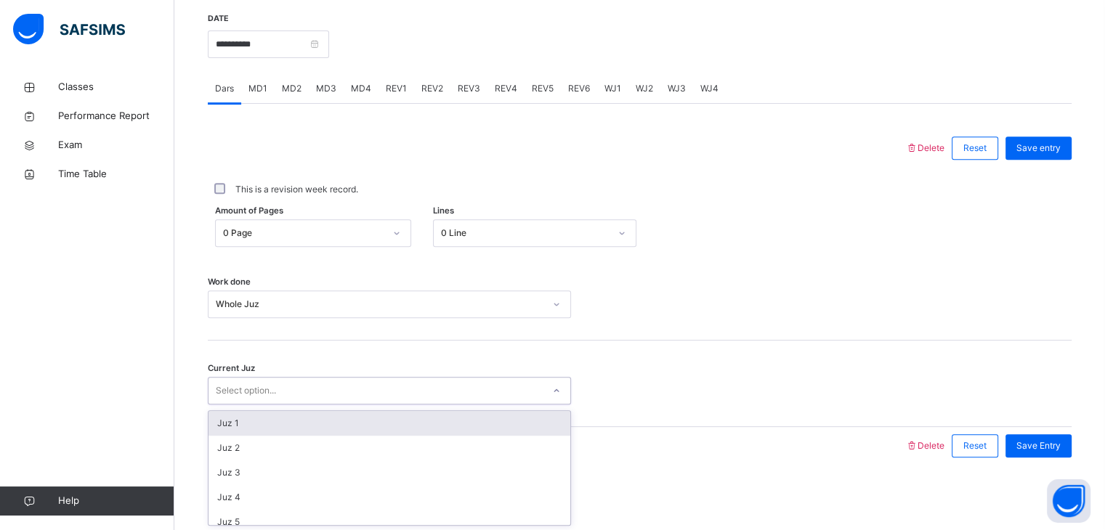
click at [237, 378] on div "Select option..." at bounding box center [389, 391] width 363 height 28
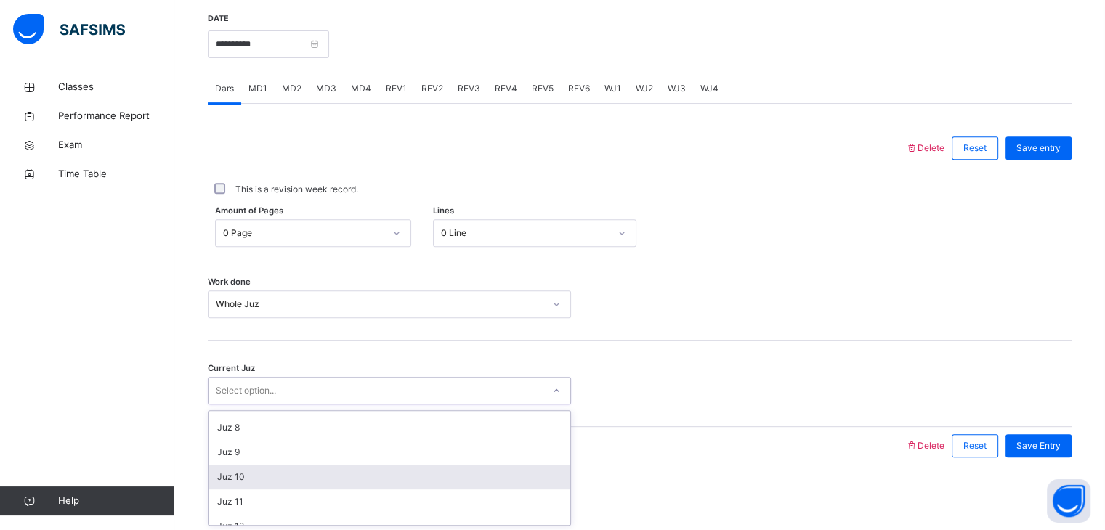
scroll to position [169, 0]
click at [244, 524] on div "Juz 12" at bounding box center [389, 526] width 362 height 25
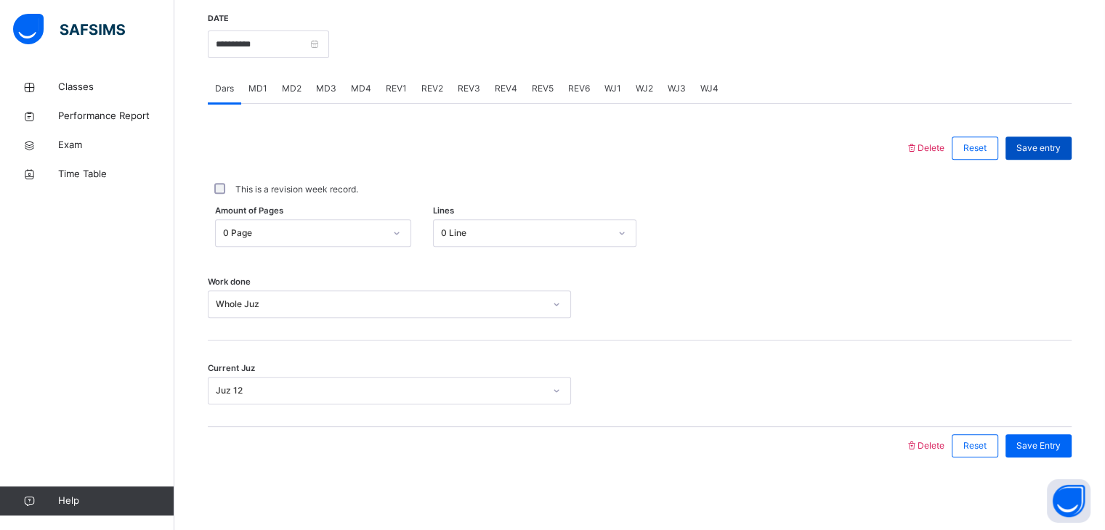
click at [1042, 143] on span "Save entry" at bounding box center [1038, 148] width 44 height 13
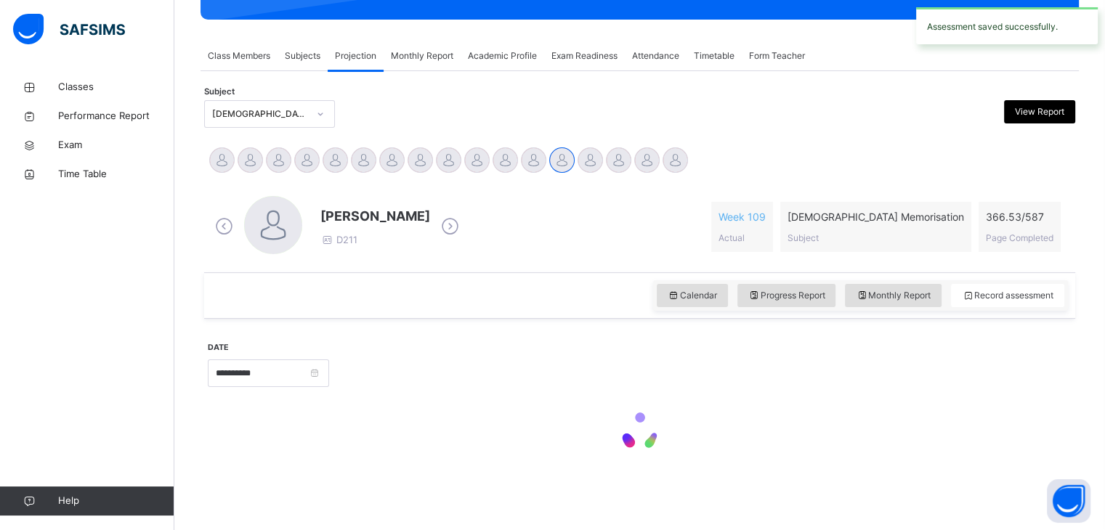
scroll to position [561, 0]
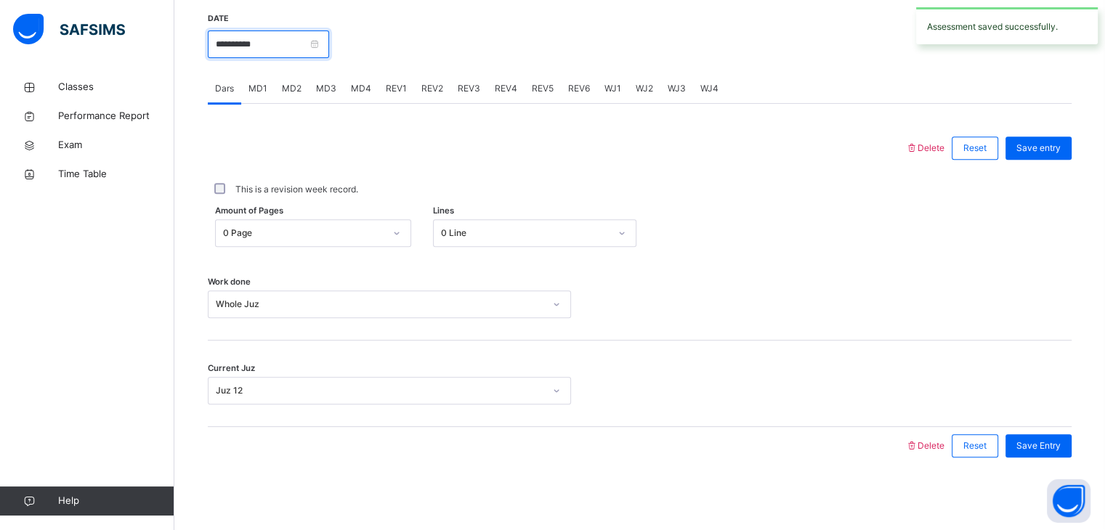
click at [329, 48] on input "**********" at bounding box center [268, 45] width 121 height 28
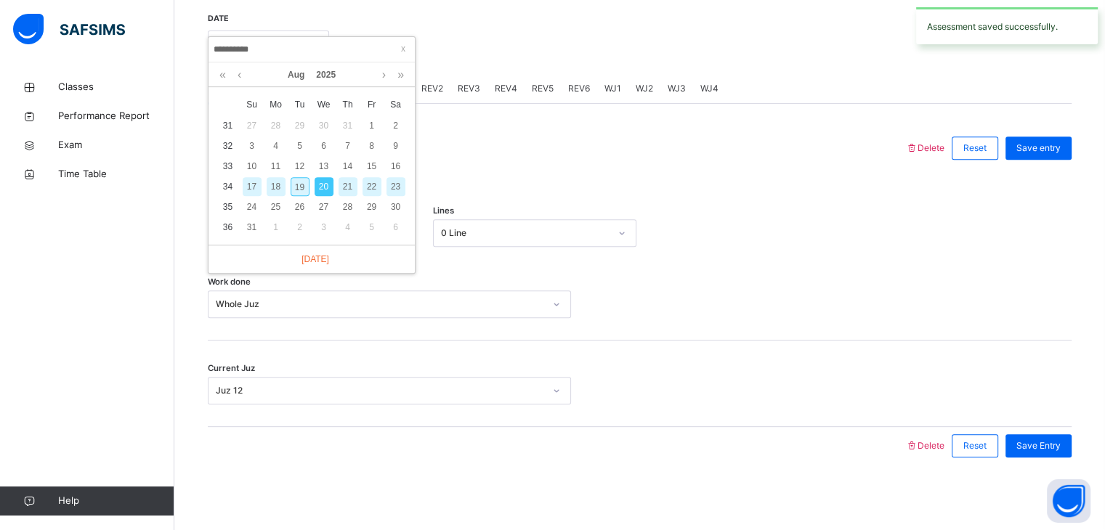
click at [302, 183] on div "19" at bounding box center [300, 186] width 19 height 19
type input "**********"
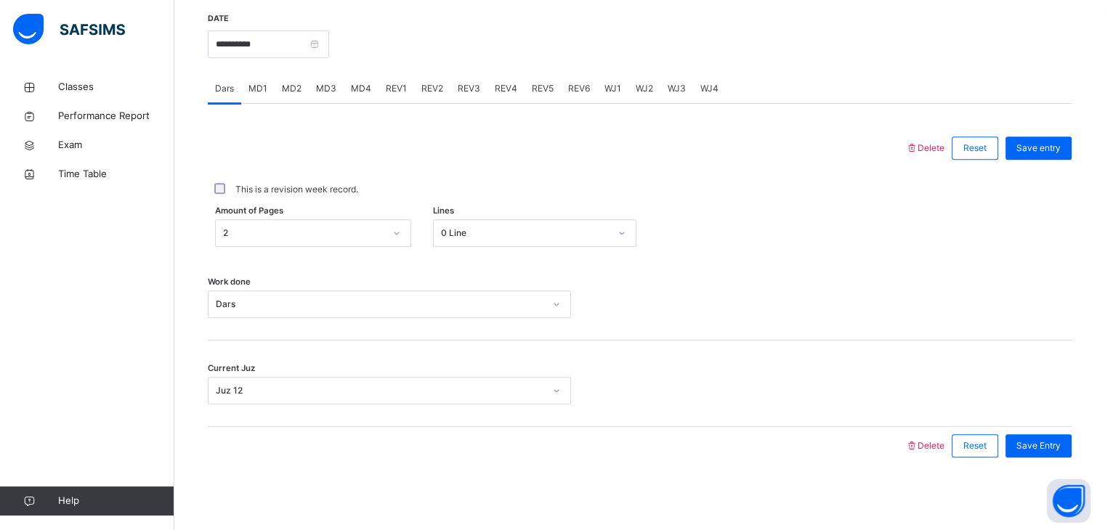
click at [357, 76] on div "MD4" at bounding box center [361, 88] width 35 height 29
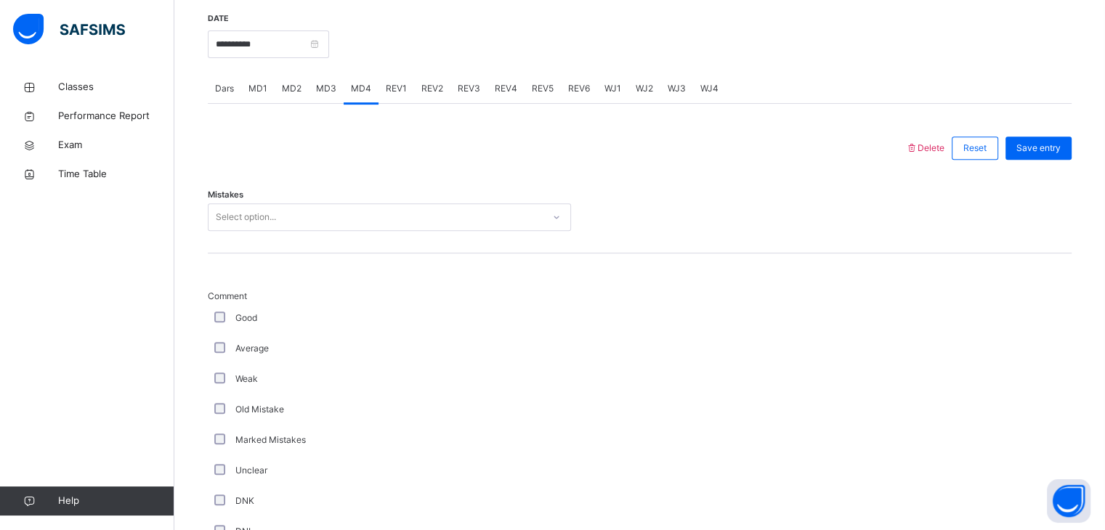
click at [320, 221] on div "Select option..." at bounding box center [375, 217] width 334 height 23
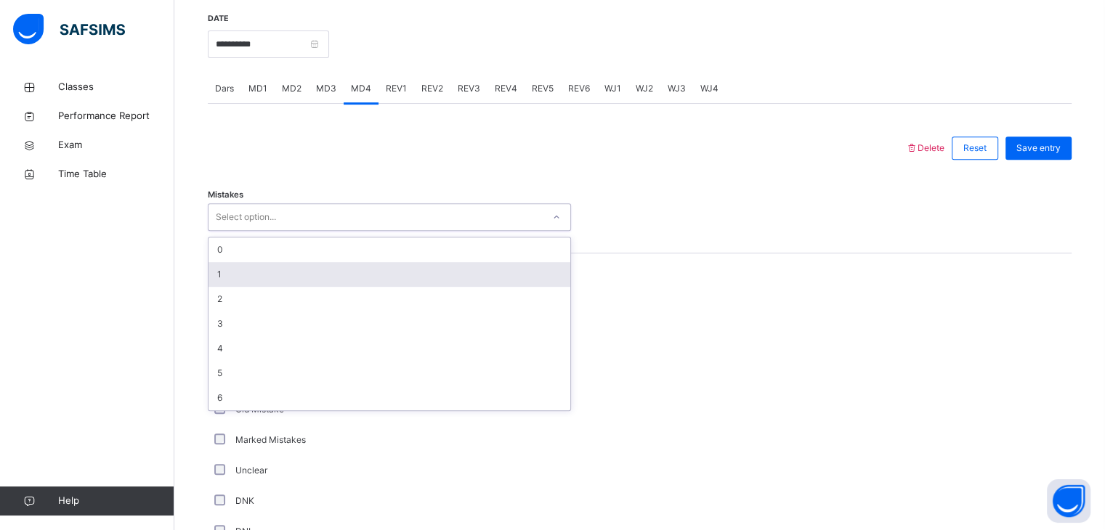
click at [293, 275] on div "1" at bounding box center [389, 274] width 362 height 25
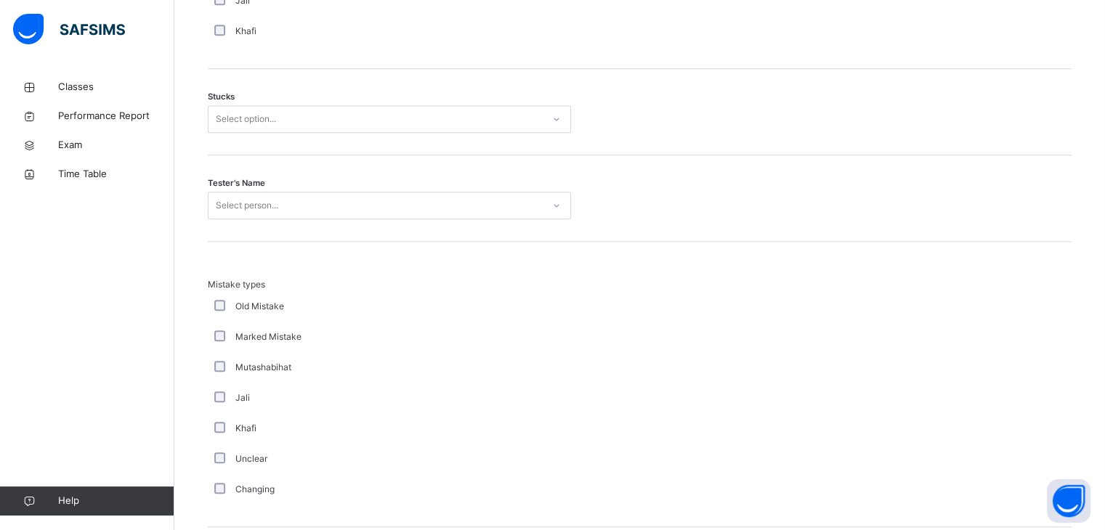
scroll to position [1269, 0]
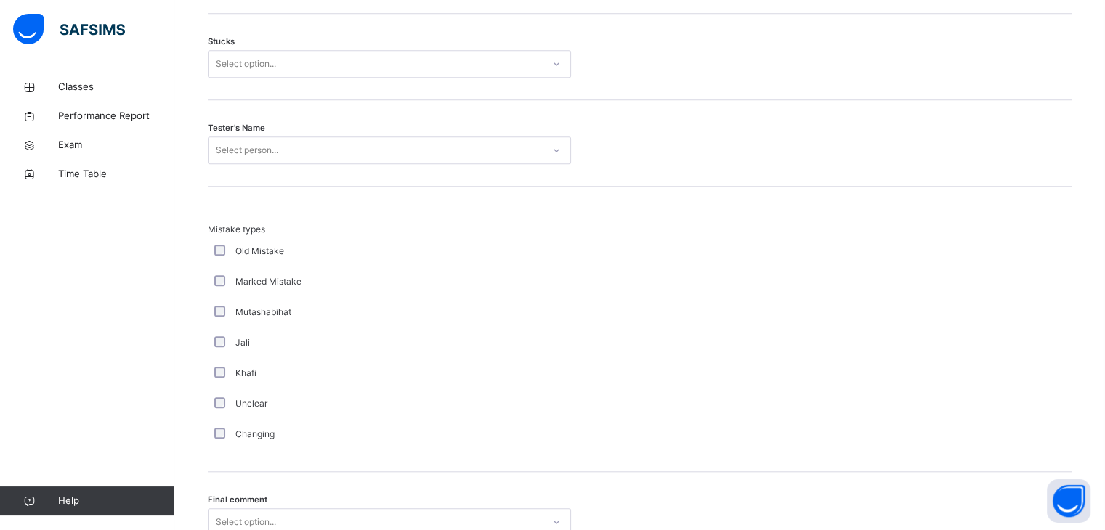
click at [235, 73] on div "Select option..." at bounding box center [246, 64] width 60 height 28
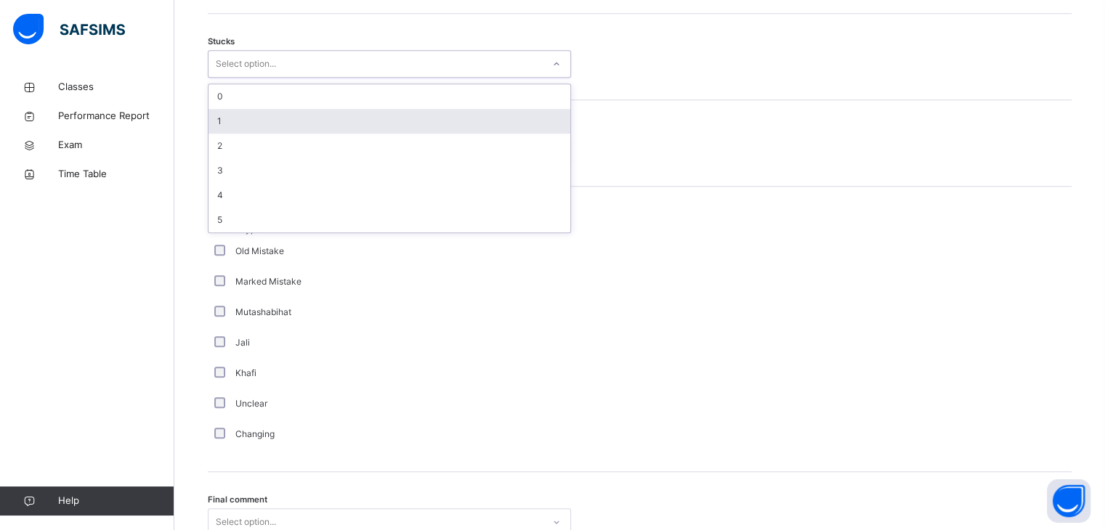
click at [232, 123] on div "1" at bounding box center [389, 121] width 362 height 25
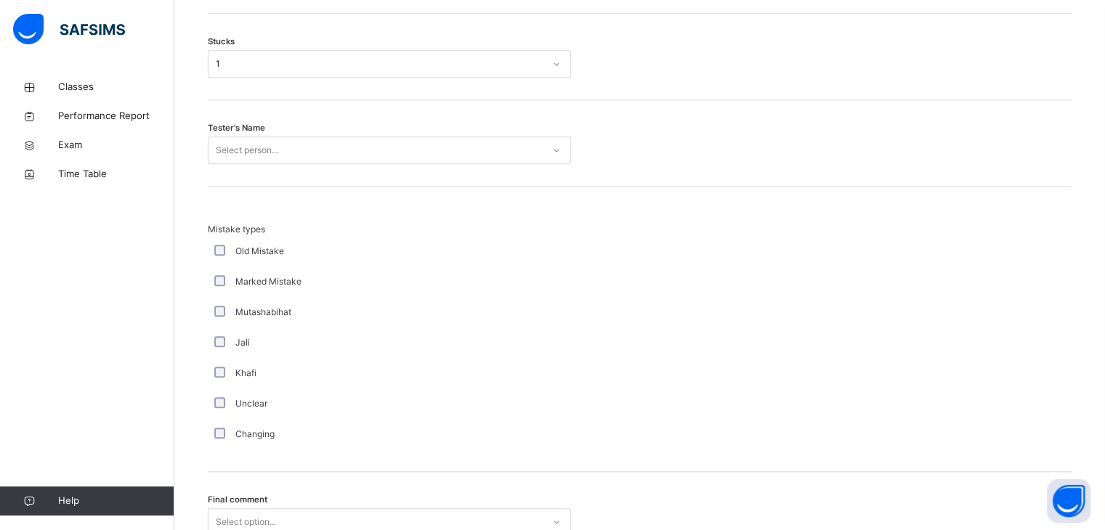
click at [239, 66] on div "Stucks 1" at bounding box center [640, 57] width 864 height 86
click at [238, 83] on div "Stucks 1" at bounding box center [640, 57] width 864 height 86
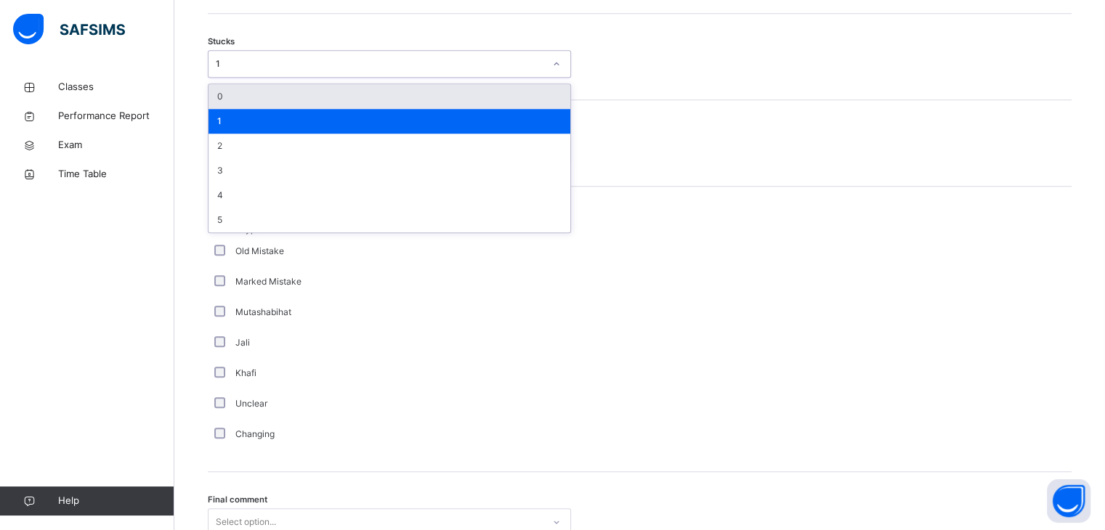
click at [238, 63] on div "1" at bounding box center [380, 63] width 328 height 13
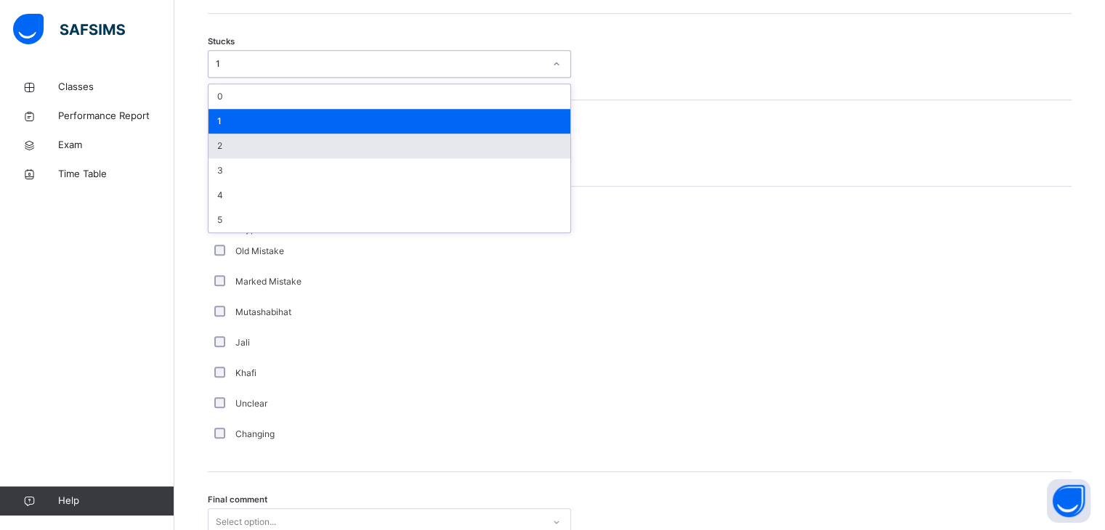
click at [224, 150] on div "2" at bounding box center [389, 146] width 362 height 25
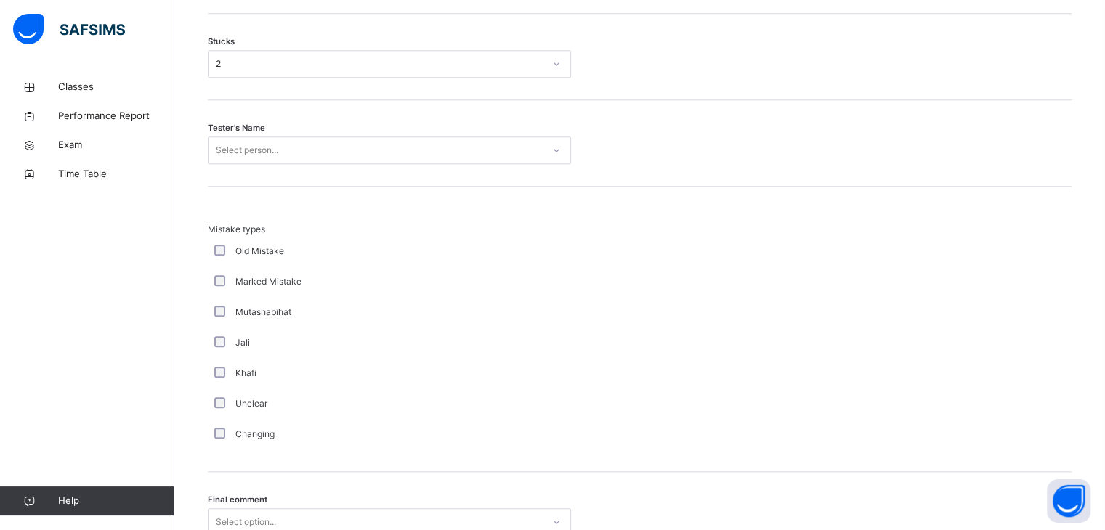
drag, startPoint x: 224, startPoint y: 163, endPoint x: 224, endPoint y: 144, distance: 19.6
click at [224, 161] on div "Tester's Name Select person..." at bounding box center [640, 143] width 864 height 86
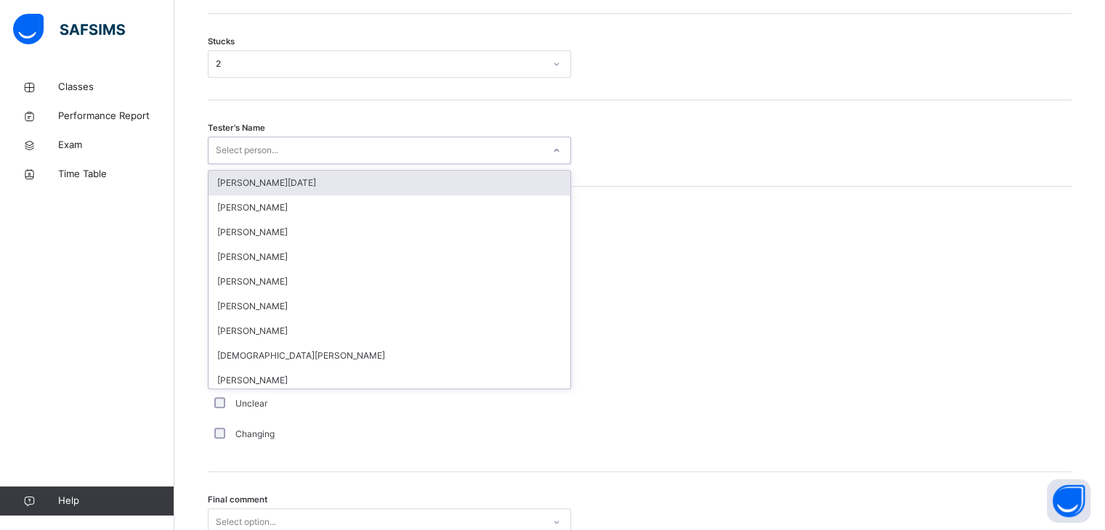
click at [224, 144] on div "Select person..." at bounding box center [247, 151] width 62 height 28
type input "**"
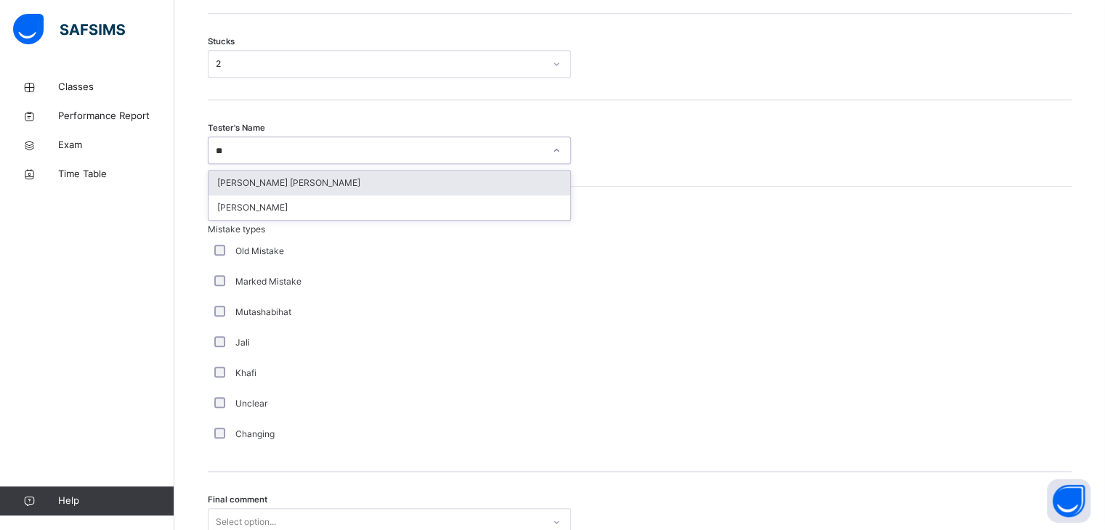
click at [273, 185] on div "[PERSON_NAME] [PERSON_NAME]" at bounding box center [389, 183] width 362 height 25
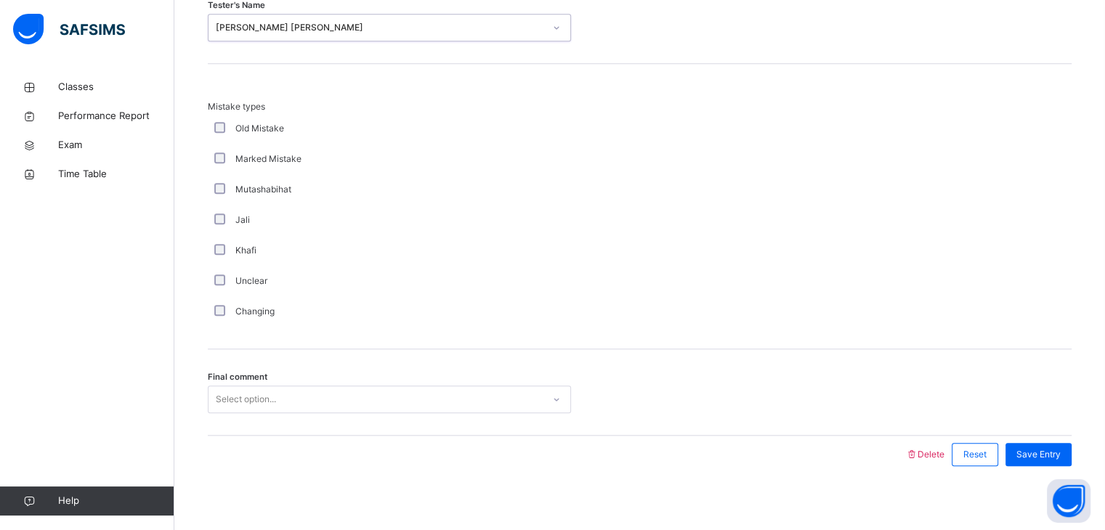
scroll to position [1400, 0]
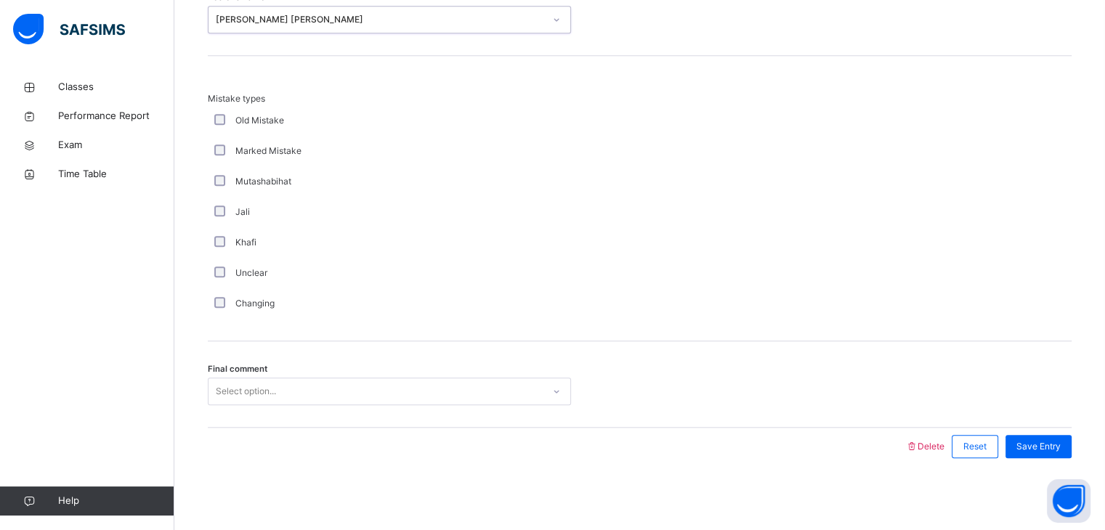
click at [232, 394] on div "Select option..." at bounding box center [246, 392] width 60 height 28
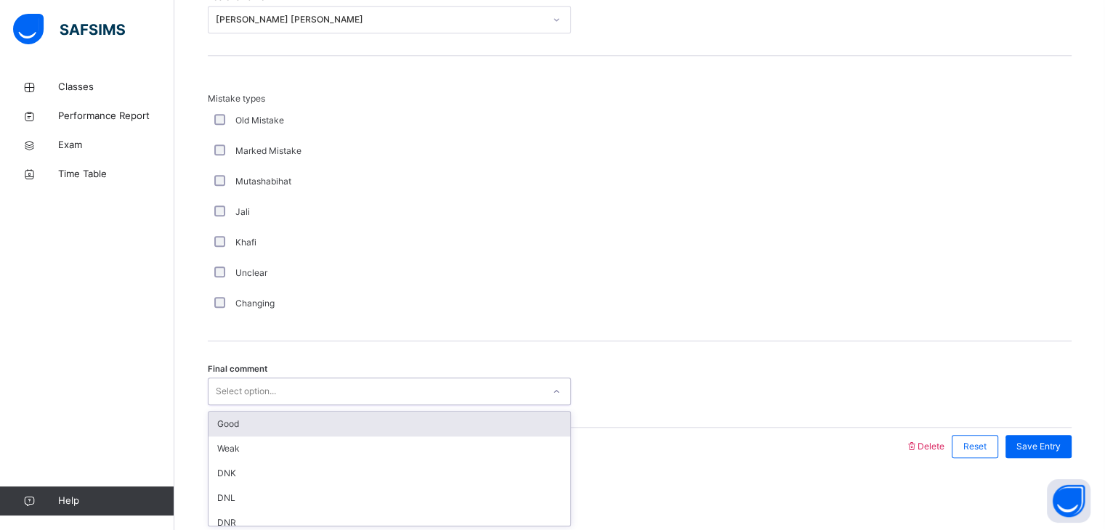
click at [251, 421] on div "Good" at bounding box center [389, 424] width 362 height 25
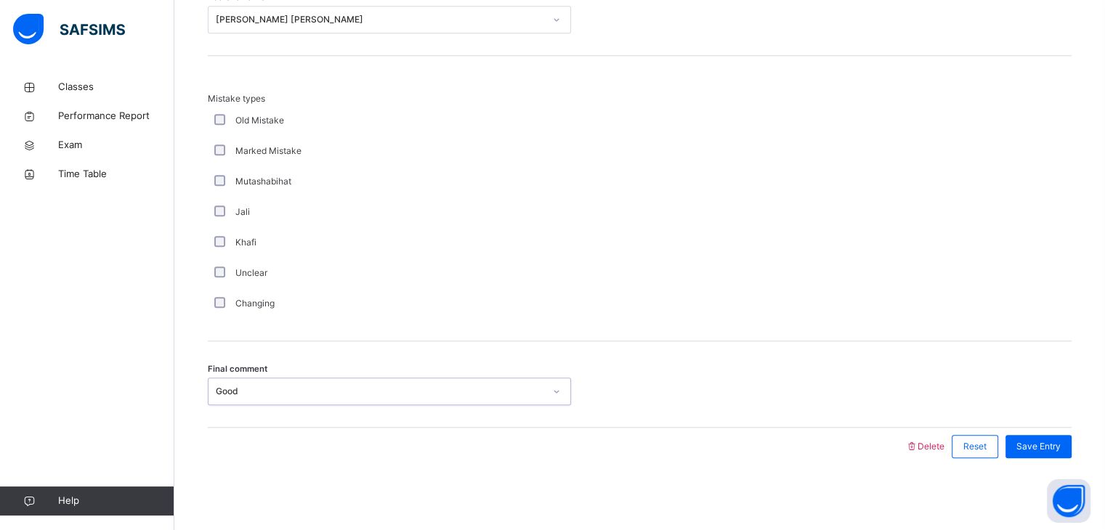
click at [1032, 460] on div "Save Entry" at bounding box center [1034, 447] width 73 height 38
click at [1040, 445] on span "Save Entry" at bounding box center [1038, 446] width 44 height 13
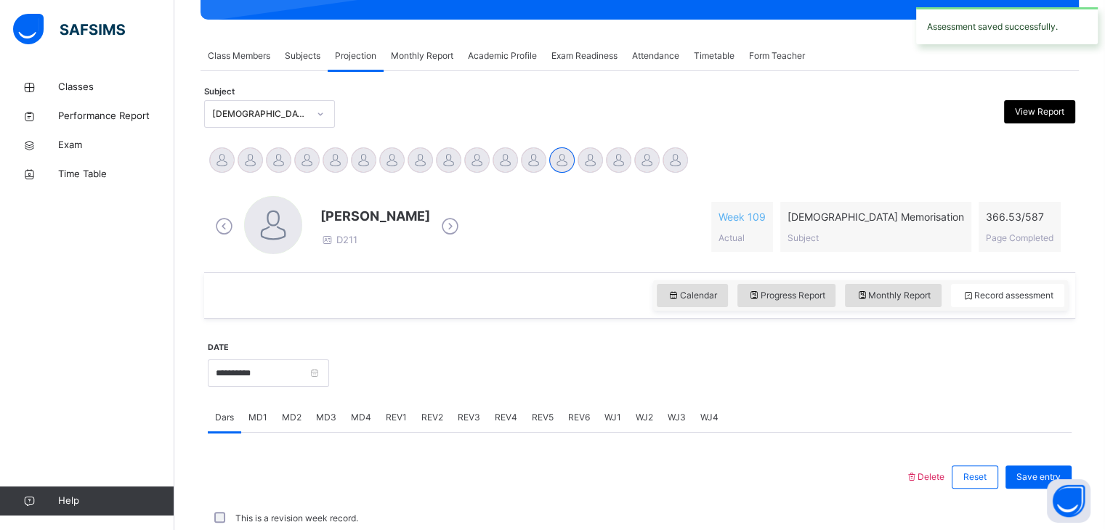
scroll to position [561, 0]
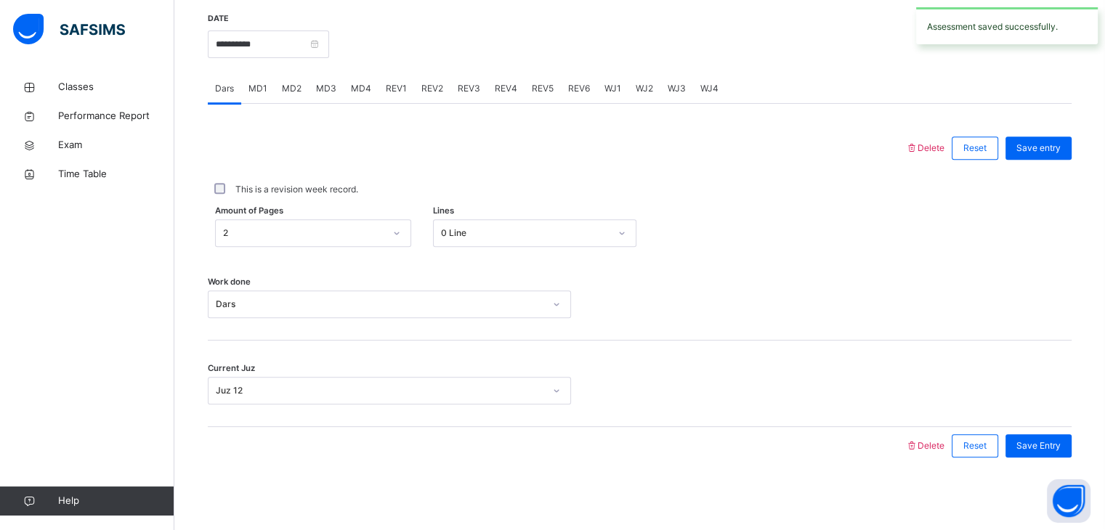
click at [392, 90] on span "REV1" at bounding box center [396, 88] width 21 height 13
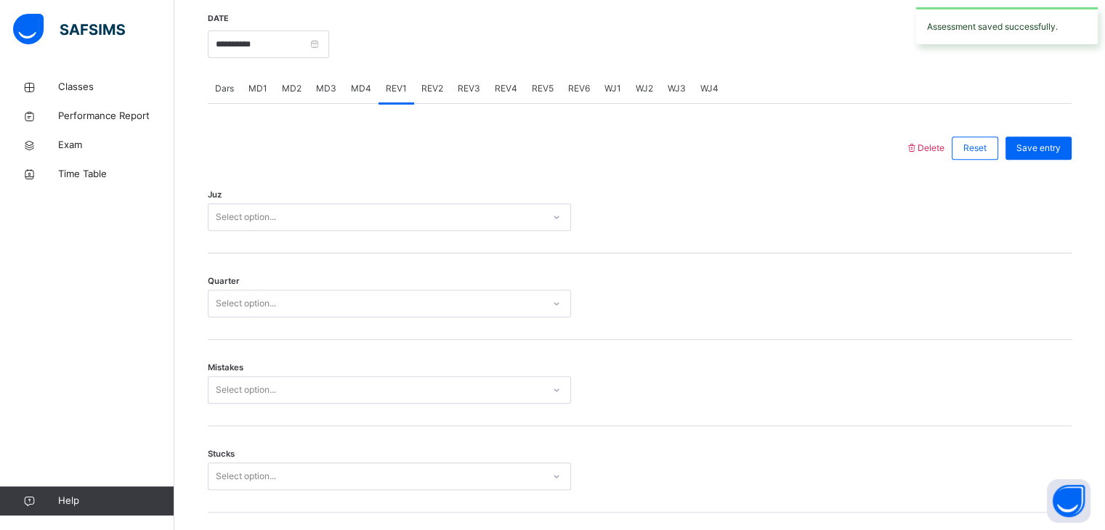
scroll to position [1400, 0]
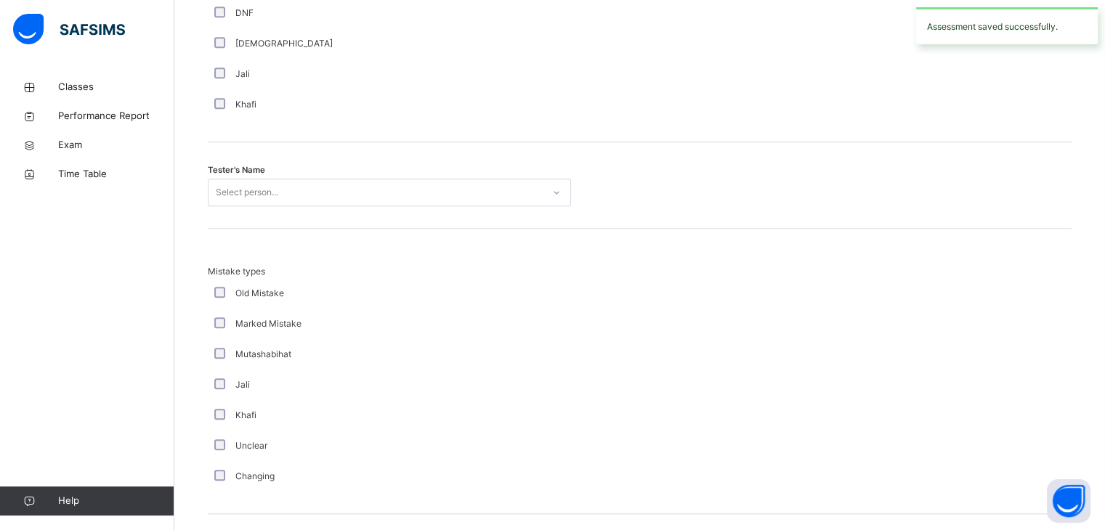
click at [307, 193] on div "Select person..." at bounding box center [375, 193] width 334 height 23
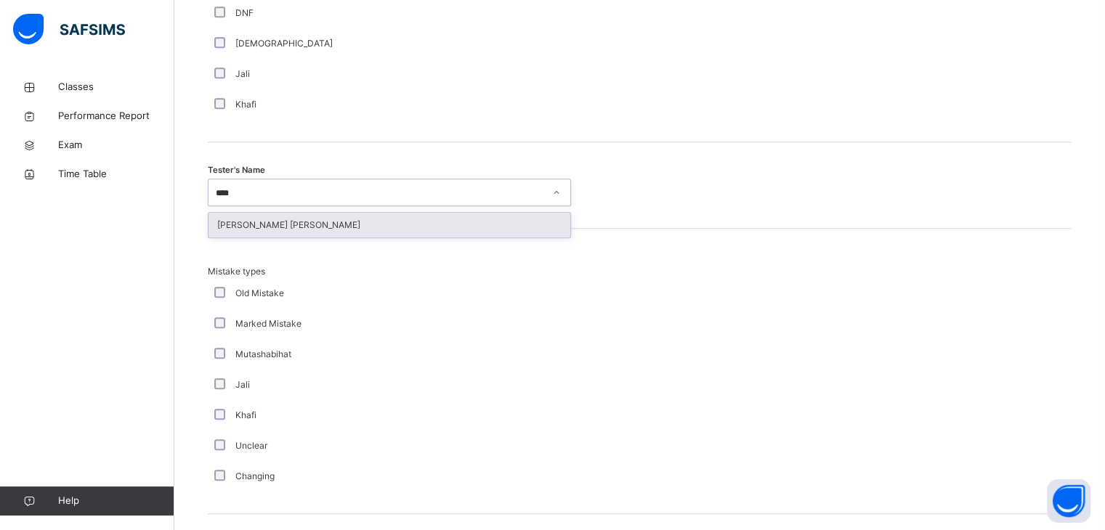
type input "*****"
click at [297, 221] on div "[PERSON_NAME] [PERSON_NAME]" at bounding box center [389, 225] width 362 height 25
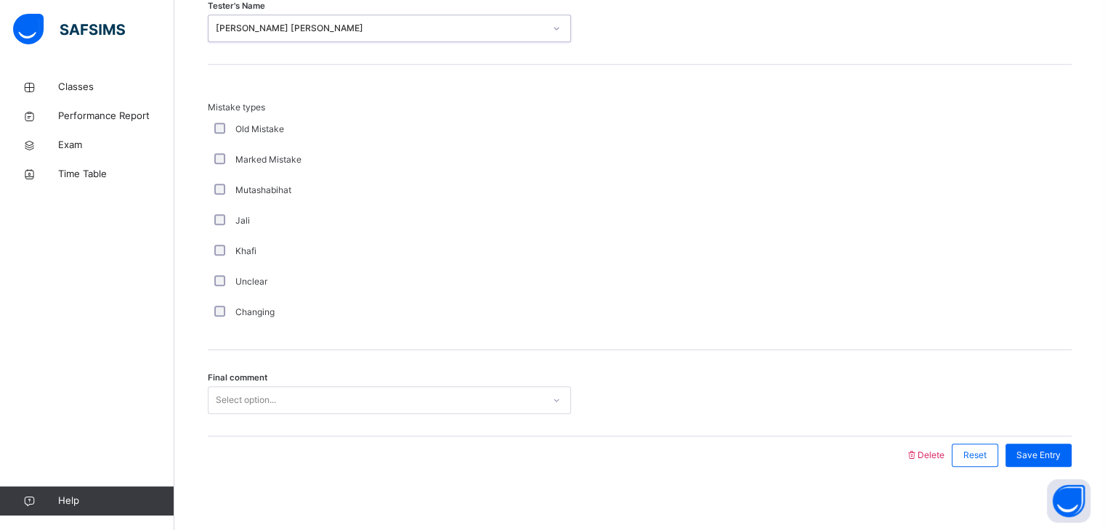
scroll to position [1572, 0]
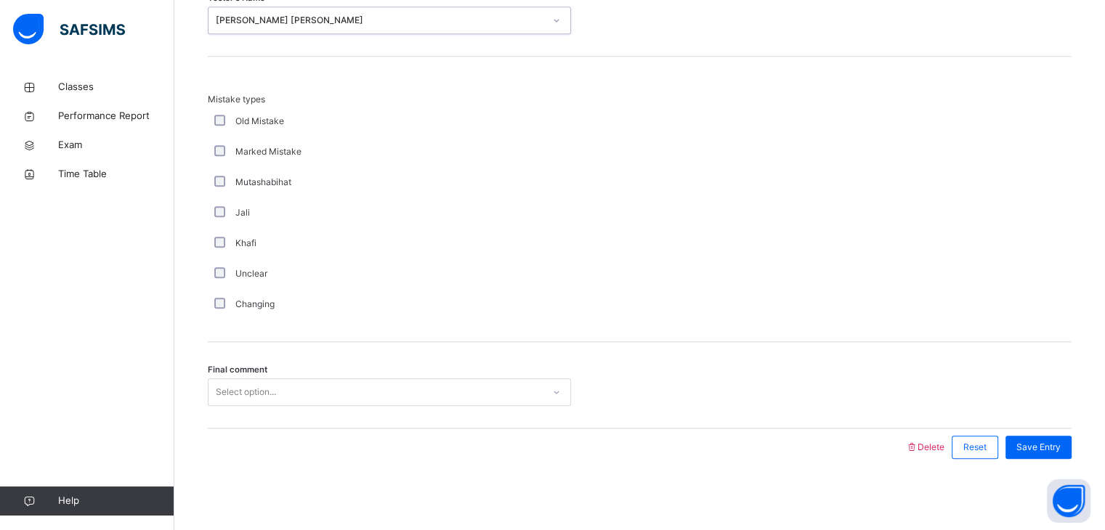
click at [273, 387] on div "Select option..." at bounding box center [246, 392] width 60 height 28
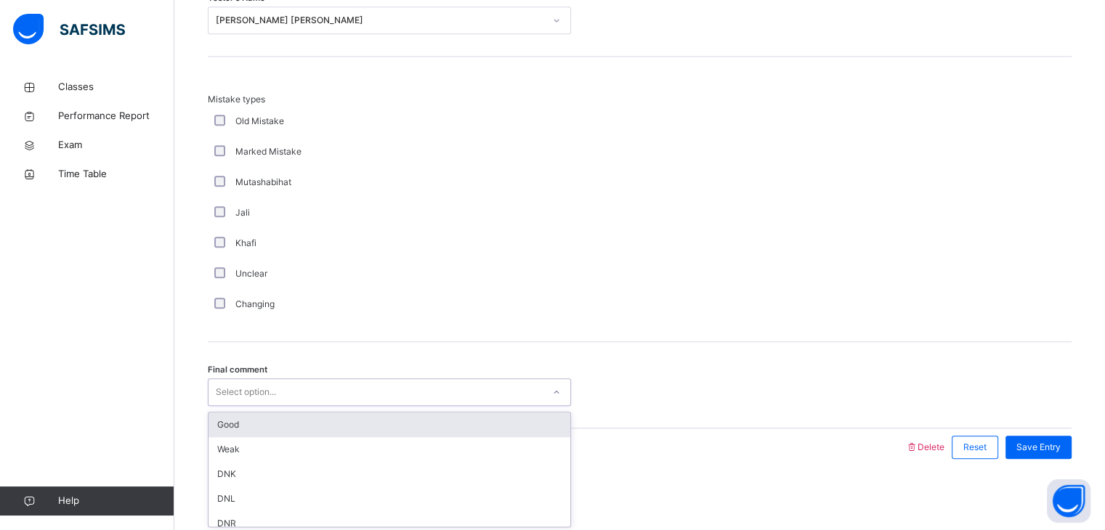
click at [219, 416] on div "Good" at bounding box center [389, 425] width 362 height 25
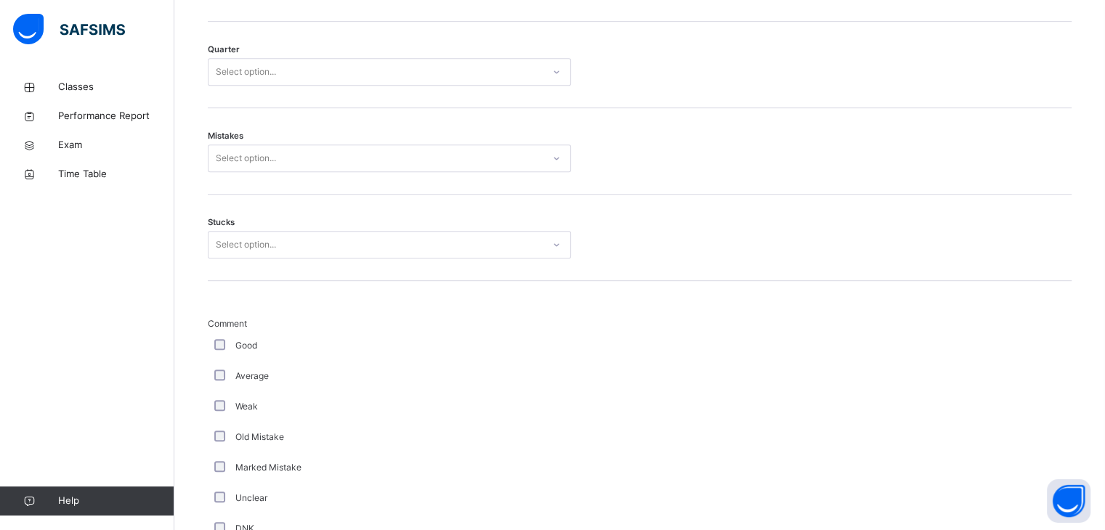
scroll to position [797, 0]
click at [245, 243] on div "Select option..." at bounding box center [246, 241] width 60 height 28
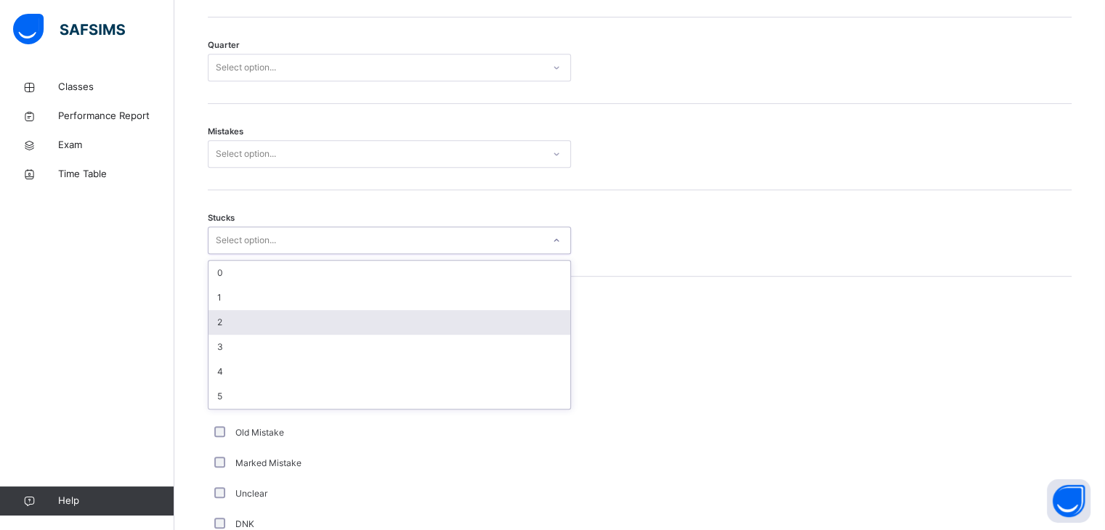
click at [251, 323] on div "2" at bounding box center [389, 322] width 362 height 25
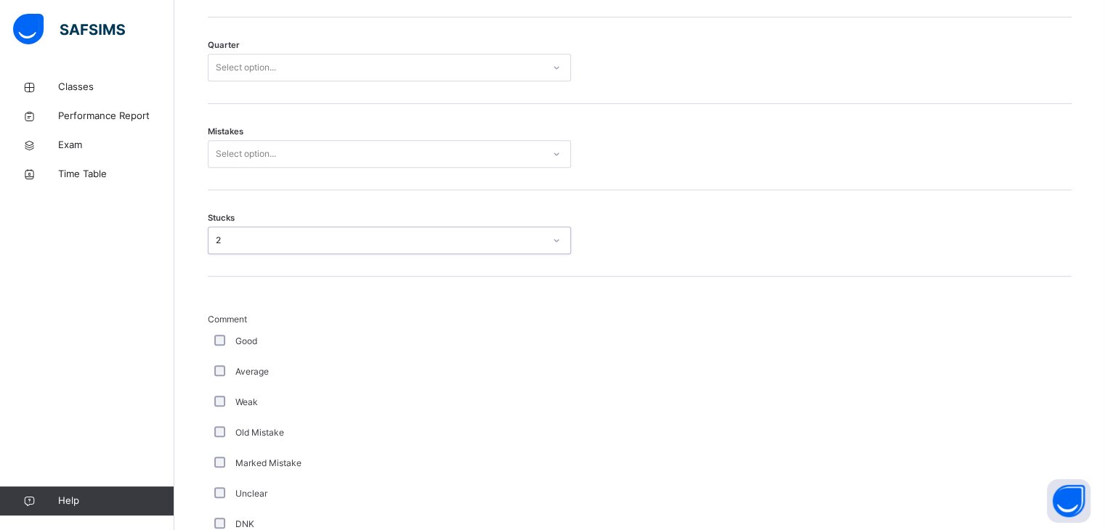
click at [246, 153] on div "Select option..." at bounding box center [246, 154] width 60 height 28
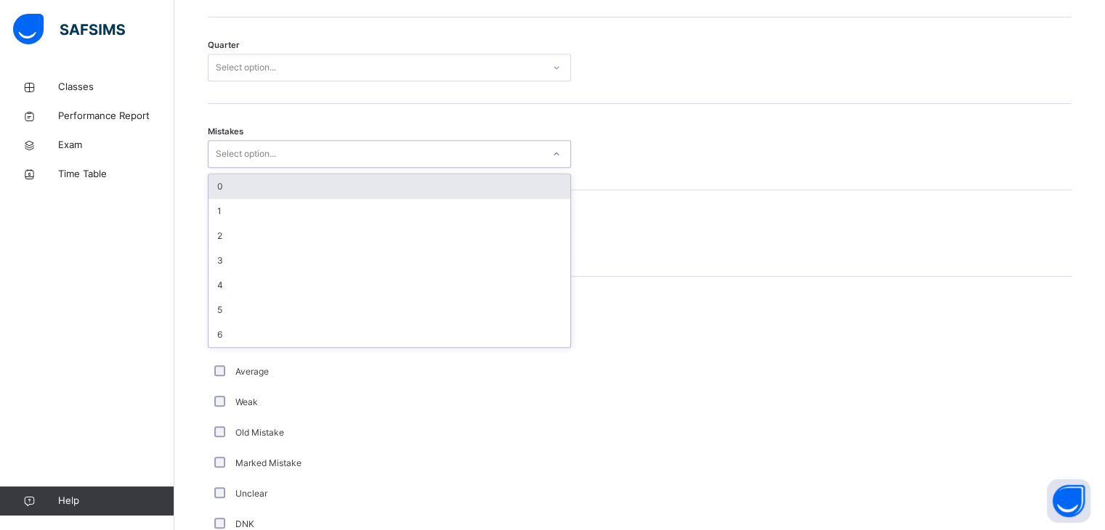
click at [259, 182] on div "0" at bounding box center [389, 186] width 362 height 25
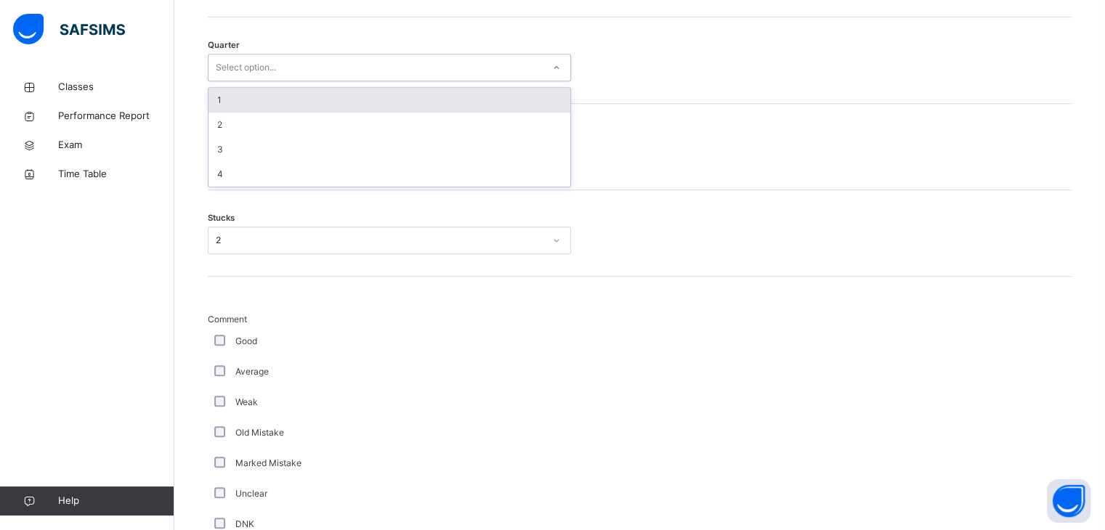
click at [251, 70] on div "Select option..." at bounding box center [246, 68] width 60 height 28
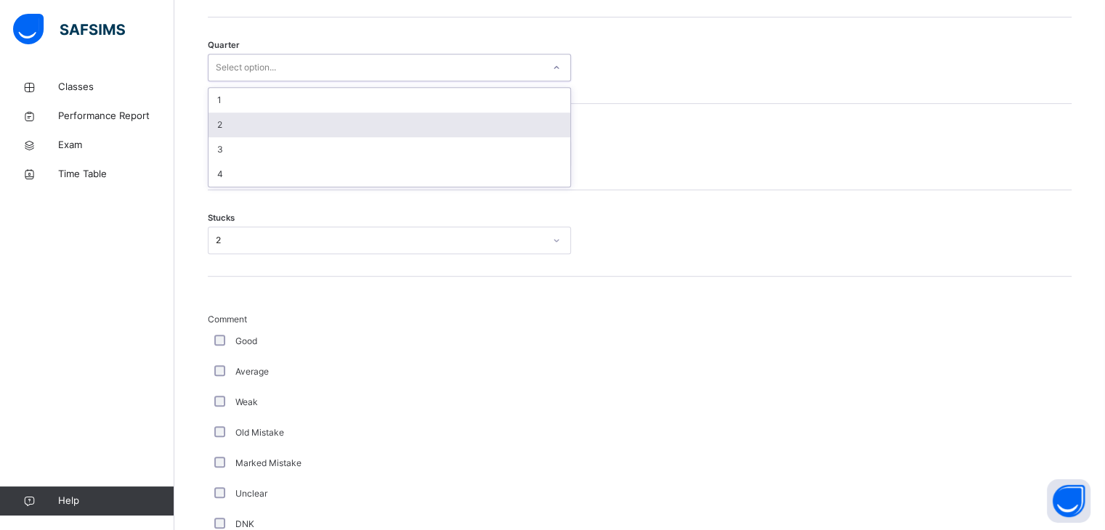
click at [261, 121] on div "2" at bounding box center [389, 125] width 362 height 25
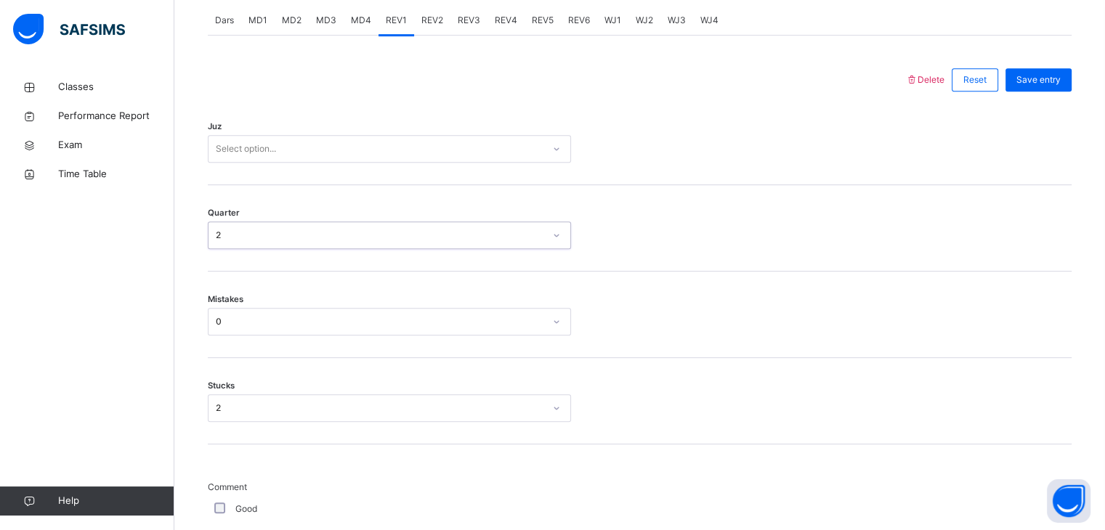
scroll to position [625, 0]
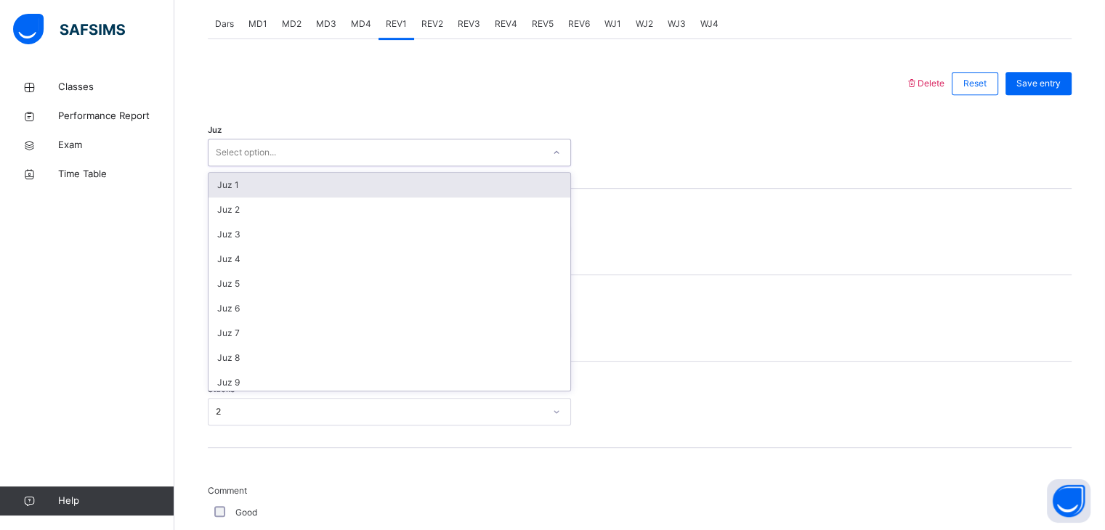
click at [247, 158] on div "Select option..." at bounding box center [246, 153] width 60 height 28
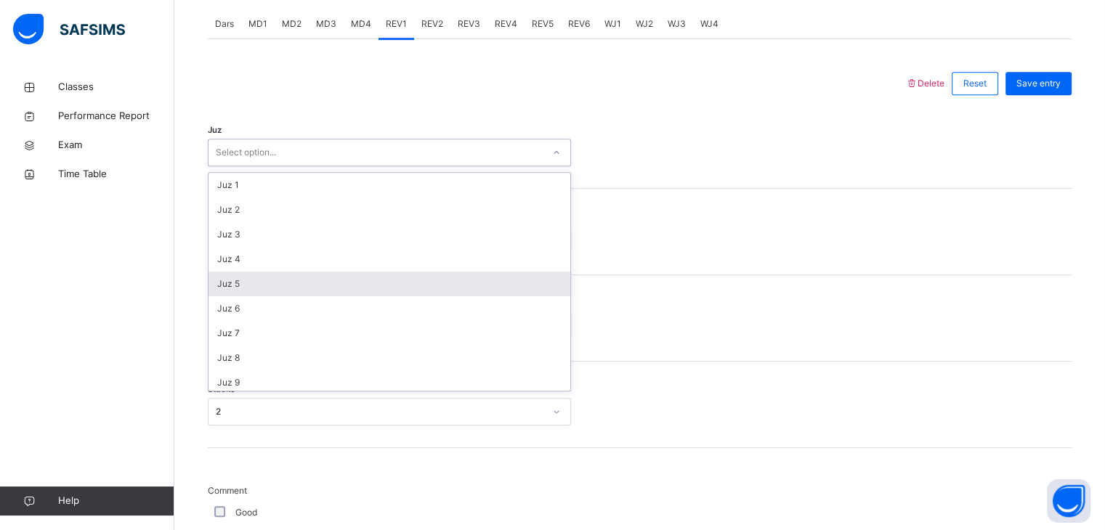
click at [239, 286] on div "Juz 5" at bounding box center [389, 284] width 362 height 25
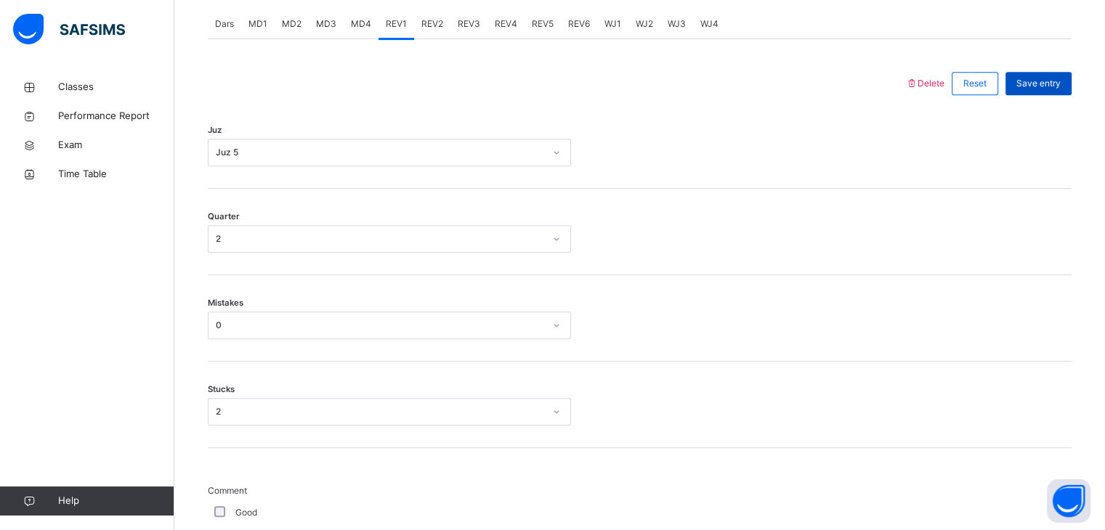
click at [1036, 82] on span "Save entry" at bounding box center [1038, 83] width 44 height 13
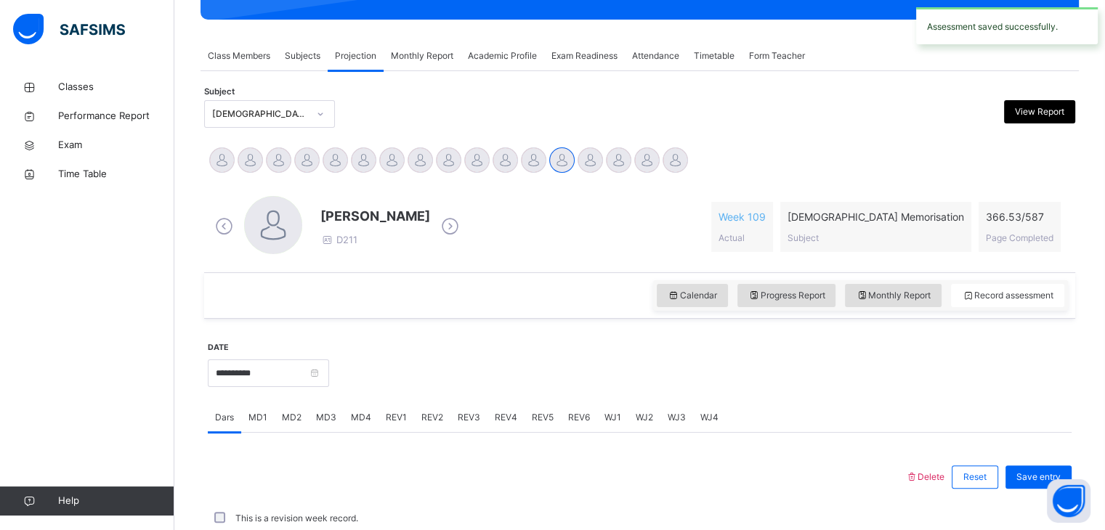
scroll to position [561, 0]
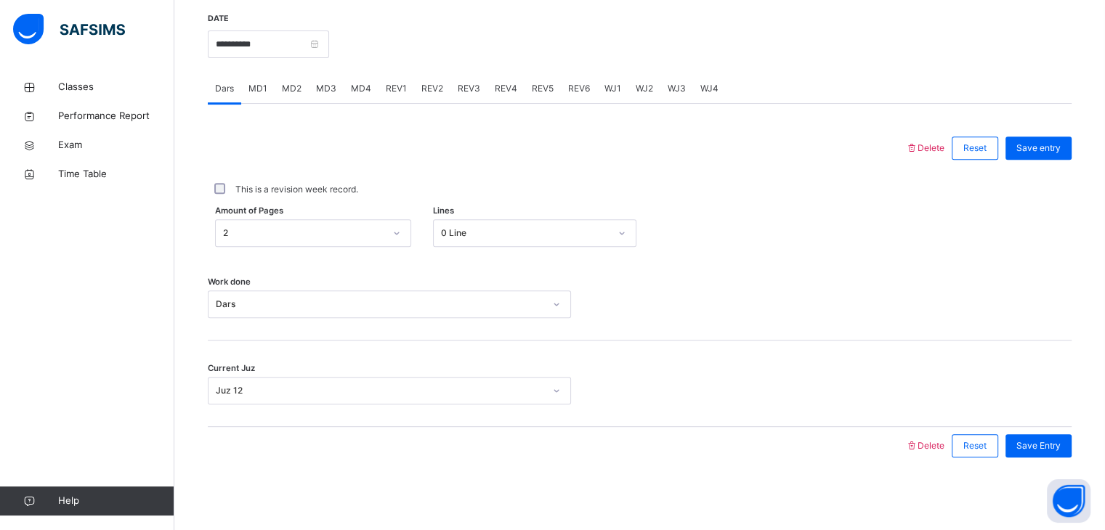
click at [421, 83] on span "REV2" at bounding box center [432, 88] width 22 height 13
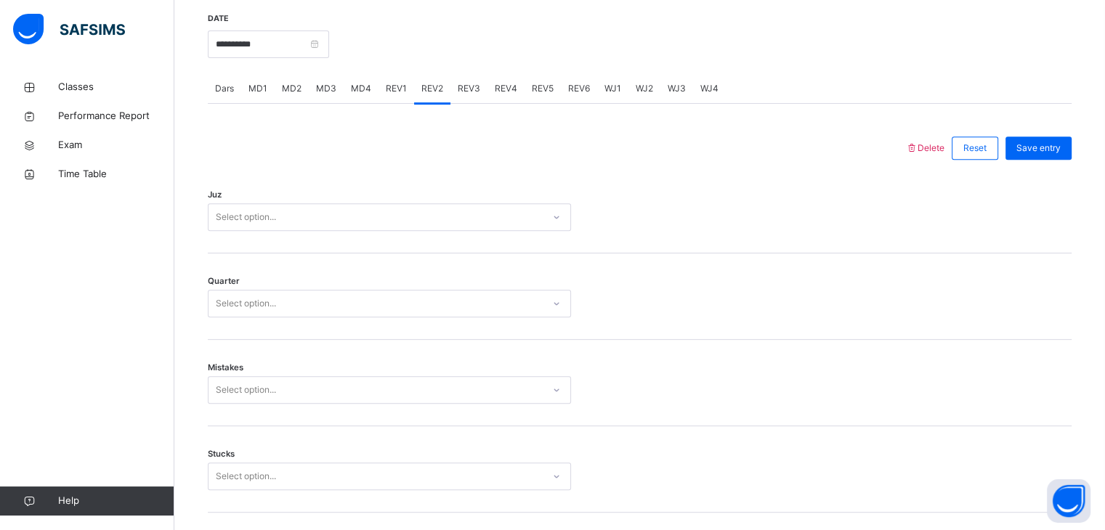
scroll to position [625, 0]
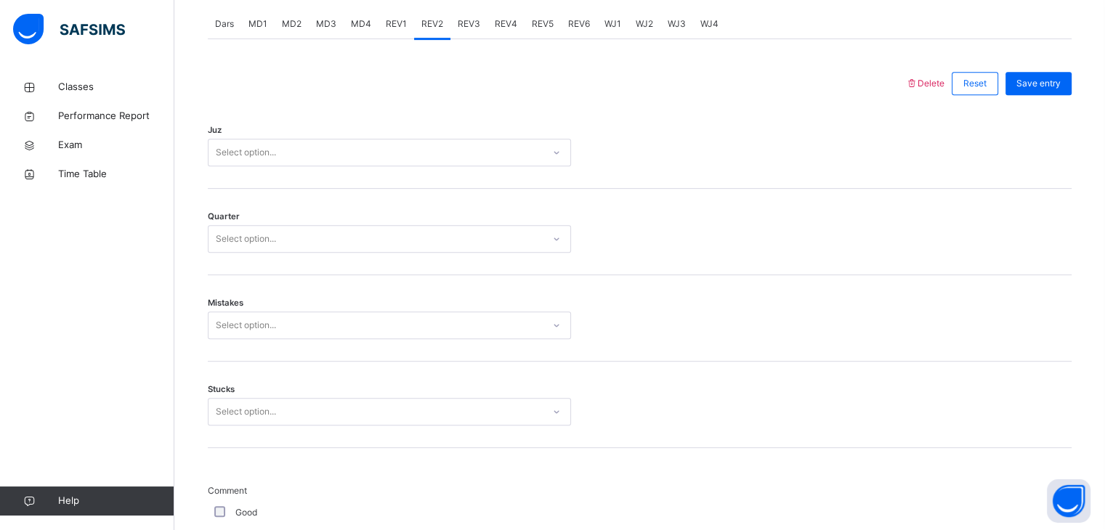
click at [345, 140] on div "Select option..." at bounding box center [389, 153] width 363 height 28
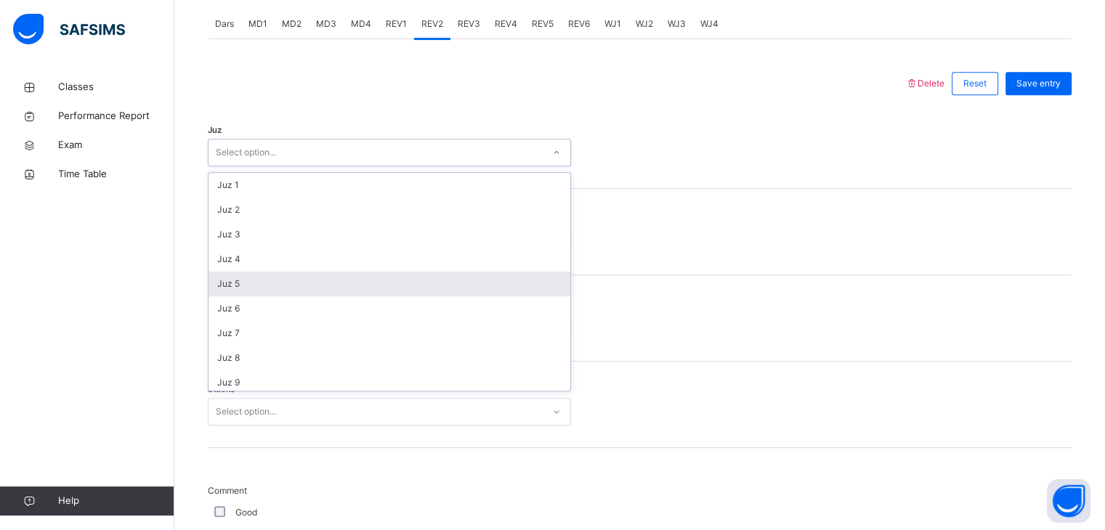
click at [240, 277] on div "Juz 5" at bounding box center [389, 284] width 362 height 25
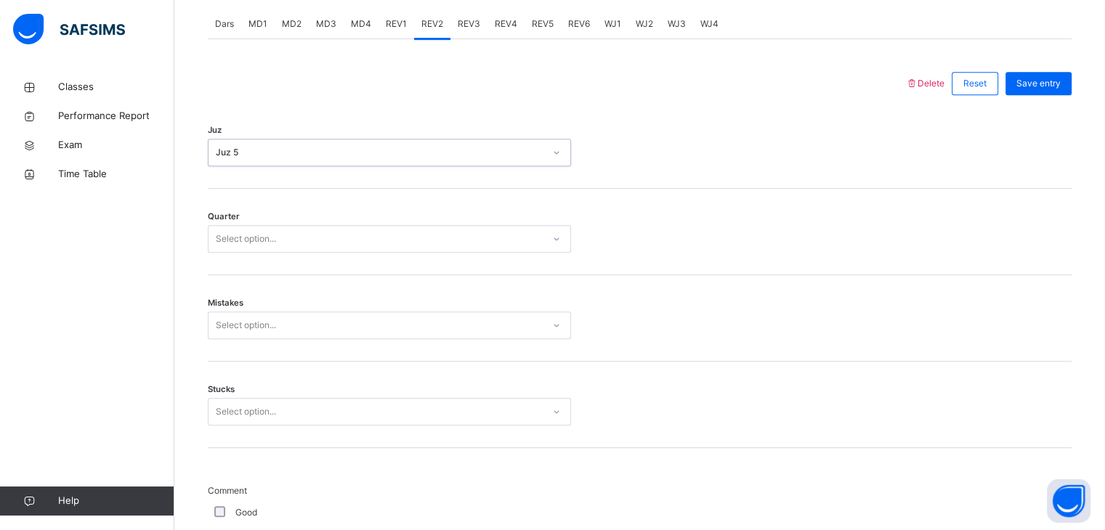
click at [222, 248] on div "Select option..." at bounding box center [246, 239] width 60 height 28
click at [219, 314] on div "3" at bounding box center [389, 321] width 362 height 25
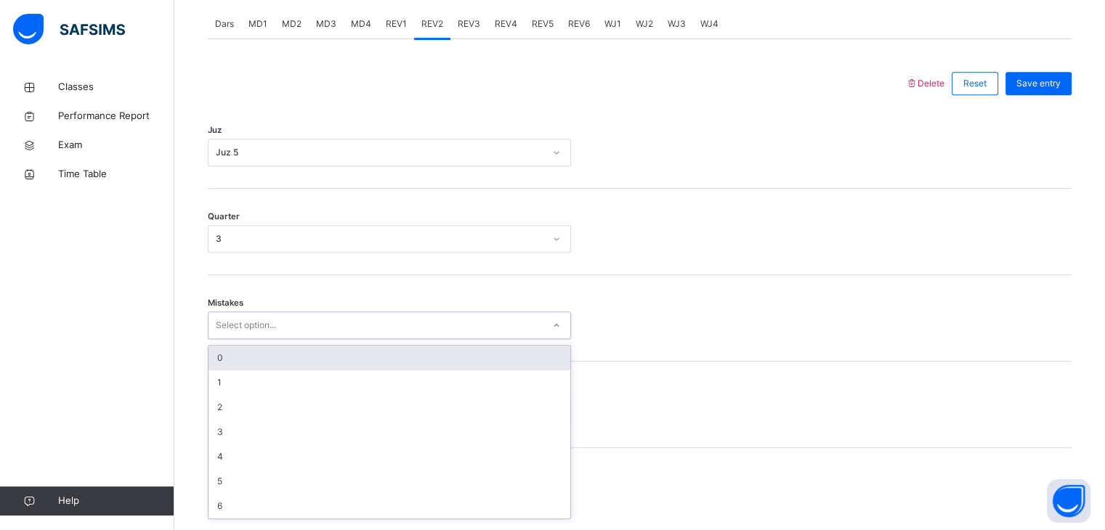
click at [223, 330] on div "Select option..." at bounding box center [246, 326] width 60 height 28
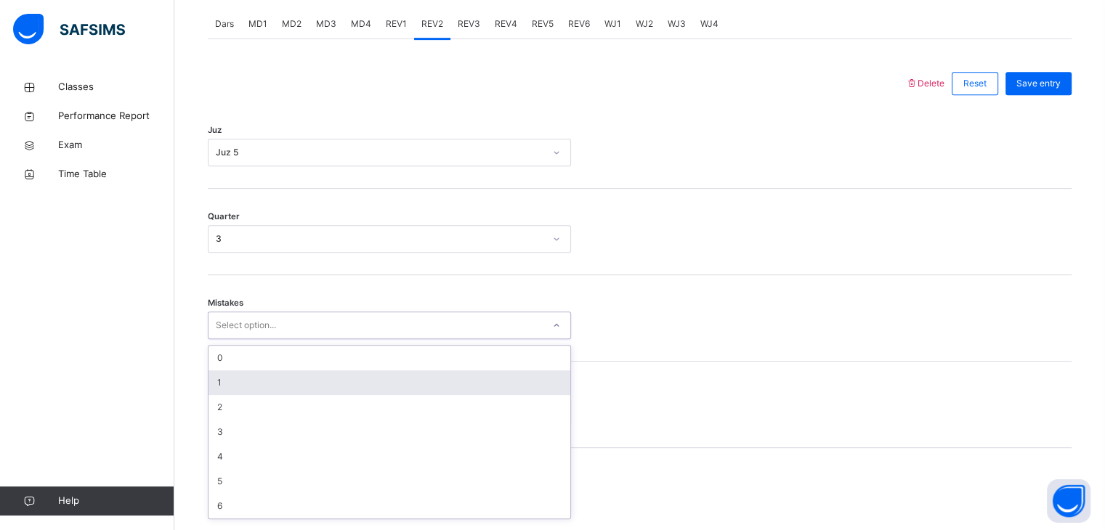
click at [232, 378] on div "1" at bounding box center [389, 382] width 362 height 25
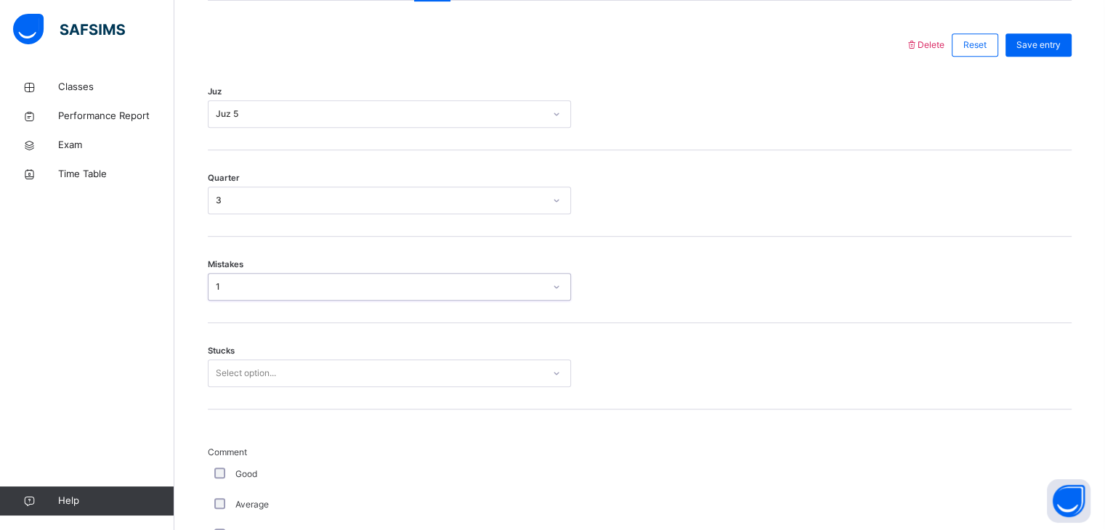
click at [232, 387] on div "Select option..." at bounding box center [389, 374] width 363 height 28
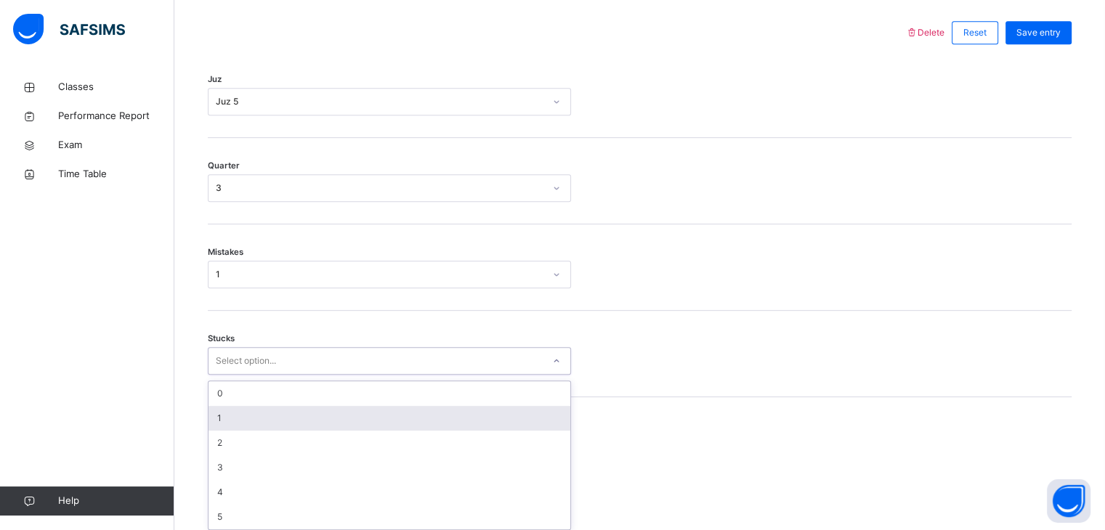
scroll to position [681, 0]
click at [227, 415] on div "1" at bounding box center [389, 414] width 362 height 25
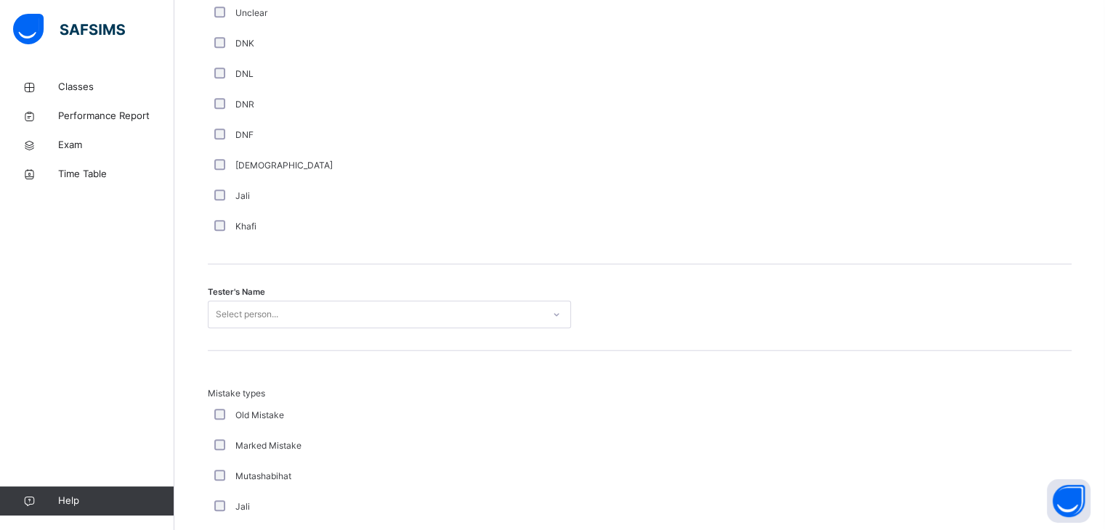
scroll to position [1307, 0]
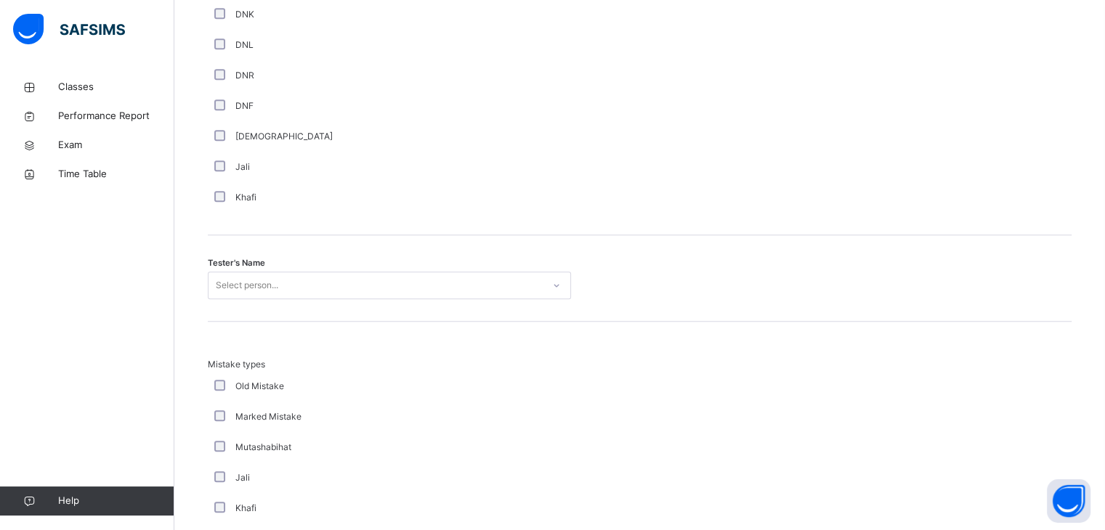
click at [238, 274] on div "Select person..." at bounding box center [247, 286] width 62 height 28
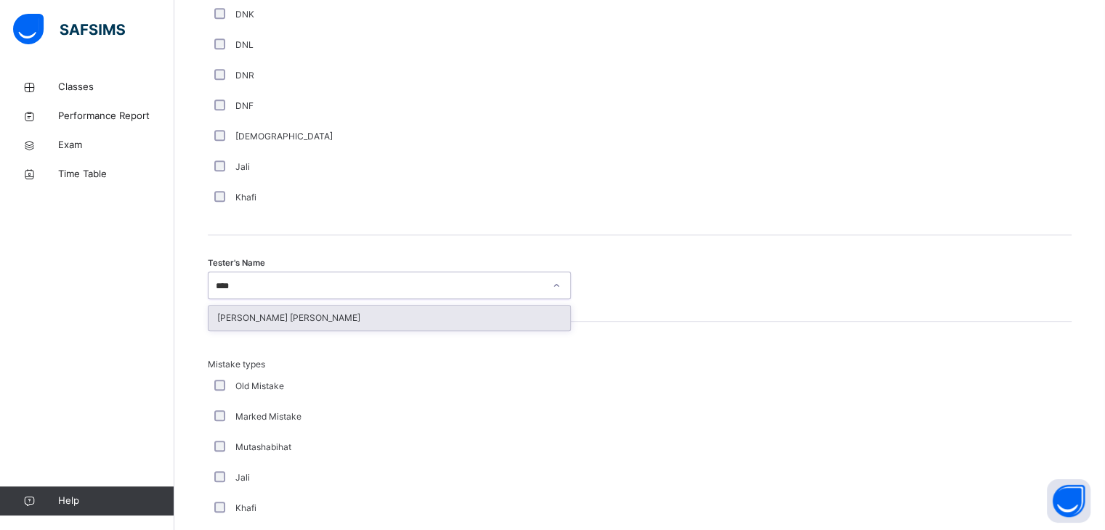
type input "*****"
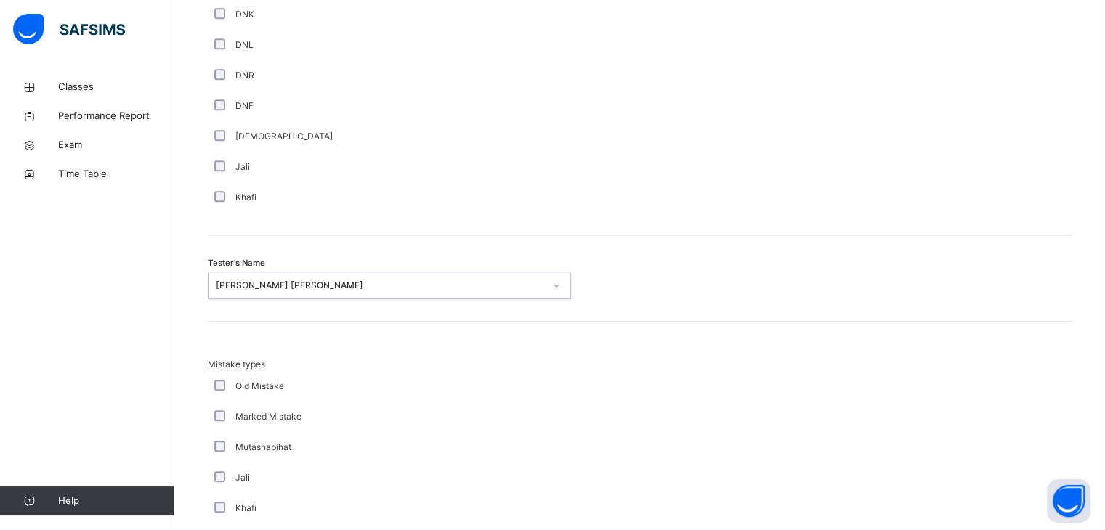
scroll to position [1572, 0]
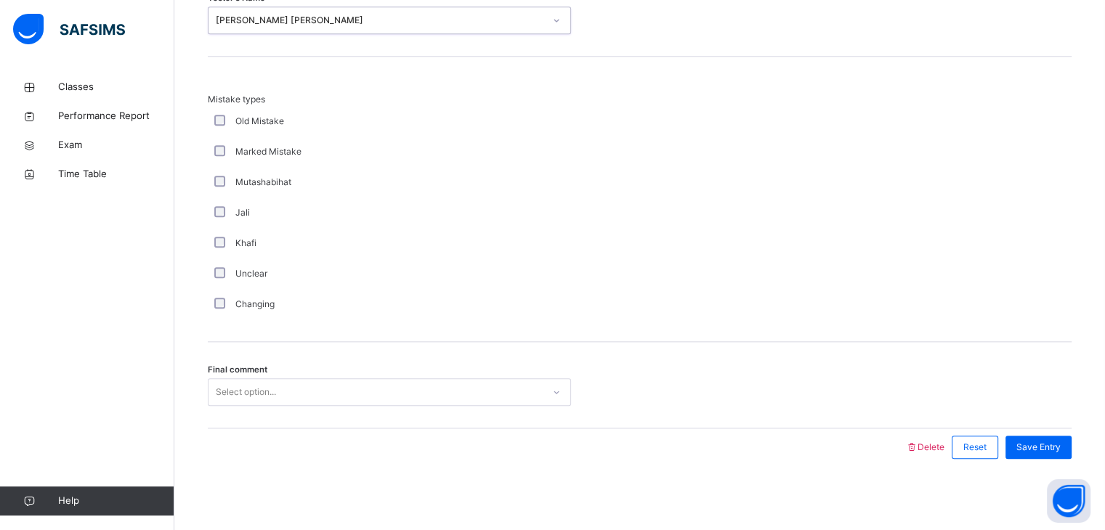
click at [242, 392] on div "Select option..." at bounding box center [246, 392] width 60 height 28
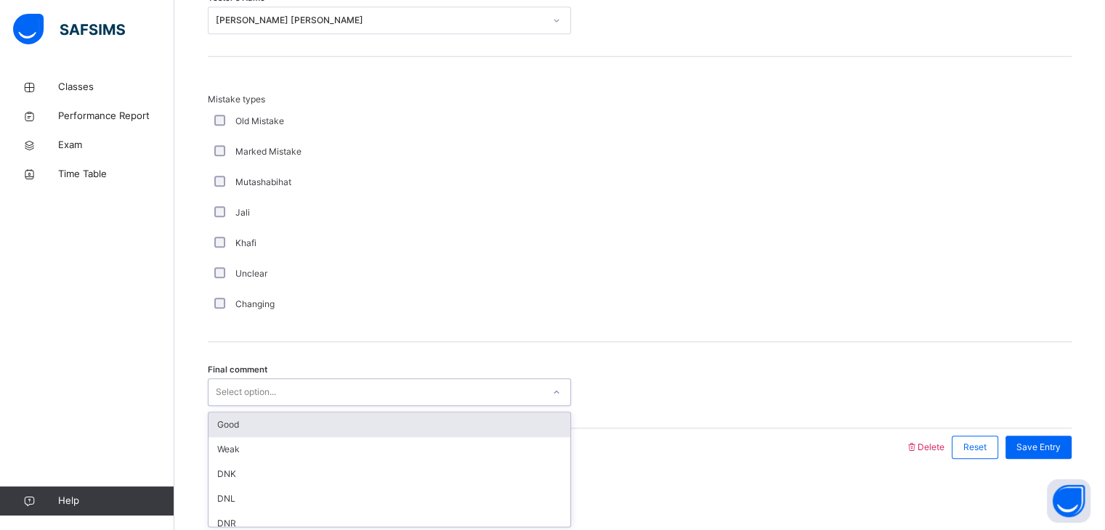
click at [266, 425] on div "Good" at bounding box center [389, 425] width 362 height 25
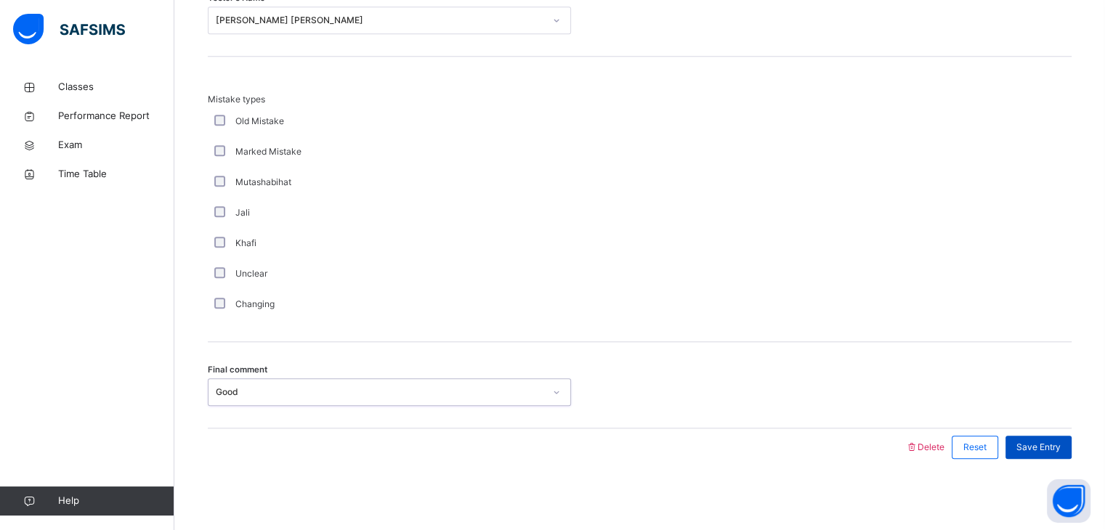
click at [1045, 445] on span "Save Entry" at bounding box center [1038, 447] width 44 height 13
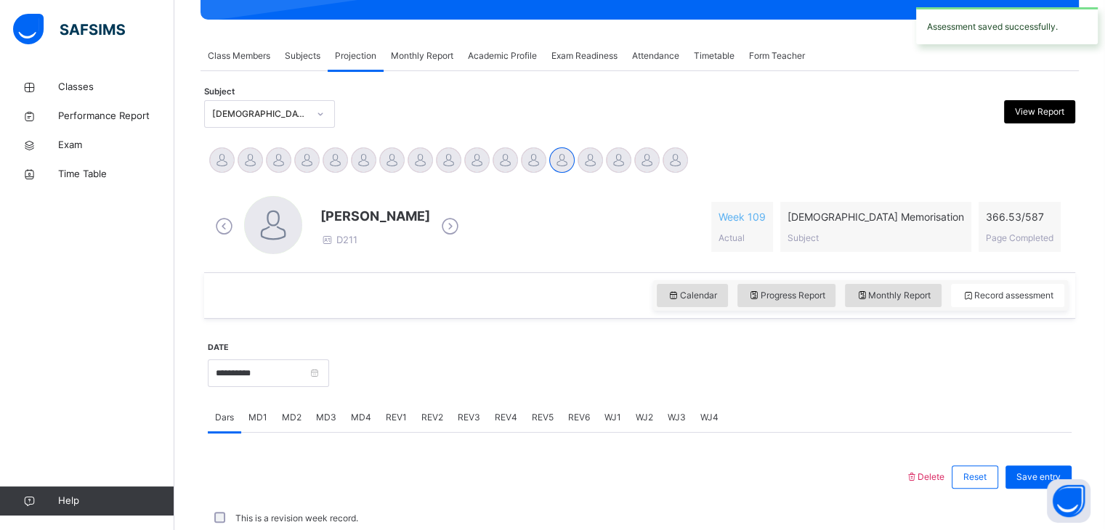
scroll to position [561, 0]
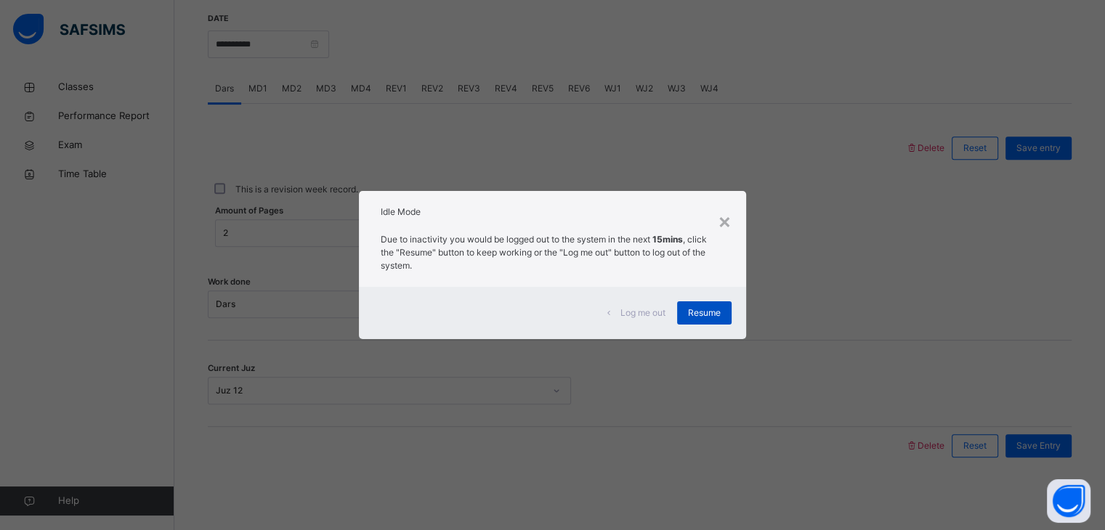
click at [705, 300] on div "Log me out Resume" at bounding box center [552, 313] width 386 height 52
click at [703, 312] on span "Resume" at bounding box center [704, 313] width 33 height 13
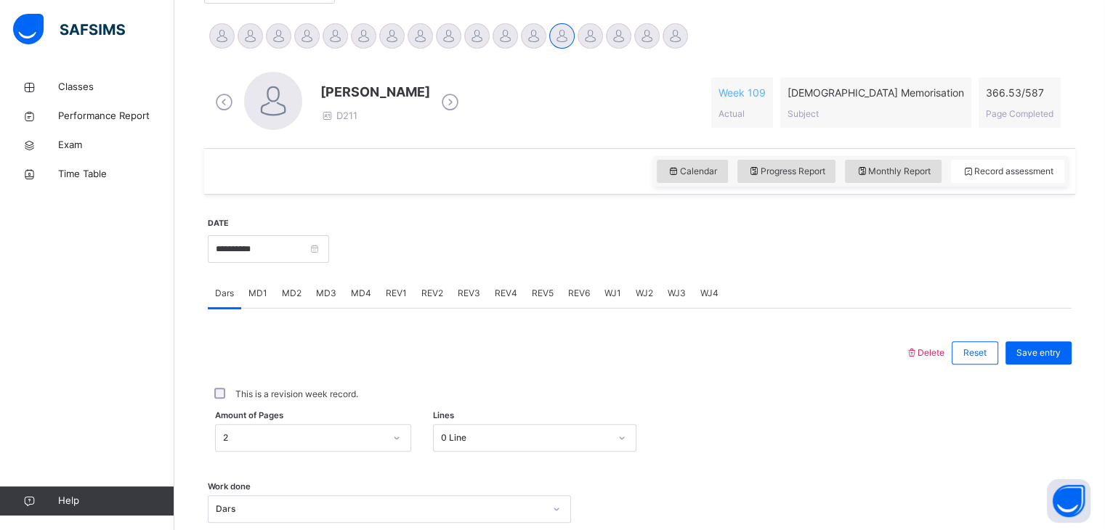
scroll to position [351, 0]
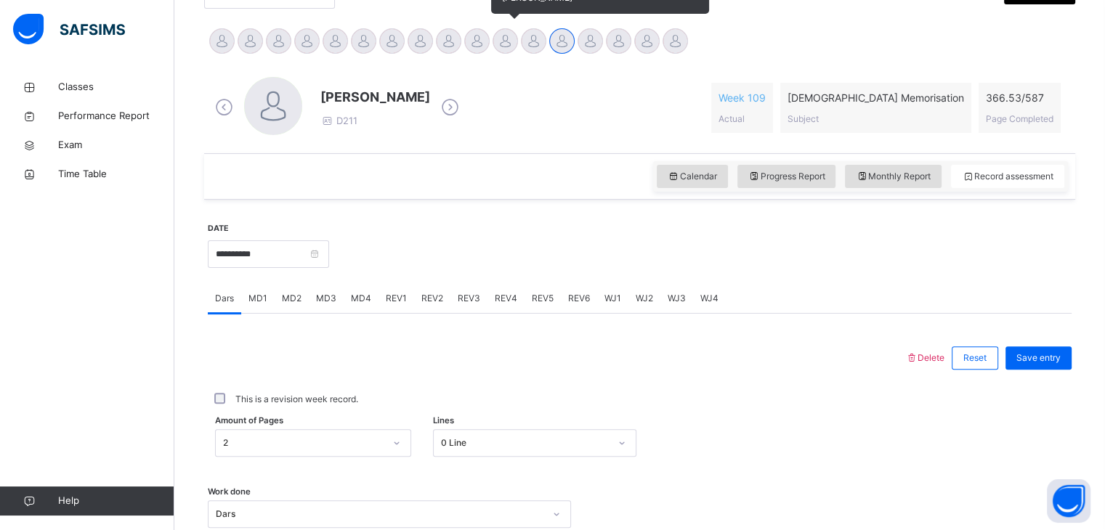
click at [506, 49] on div at bounding box center [505, 40] width 25 height 25
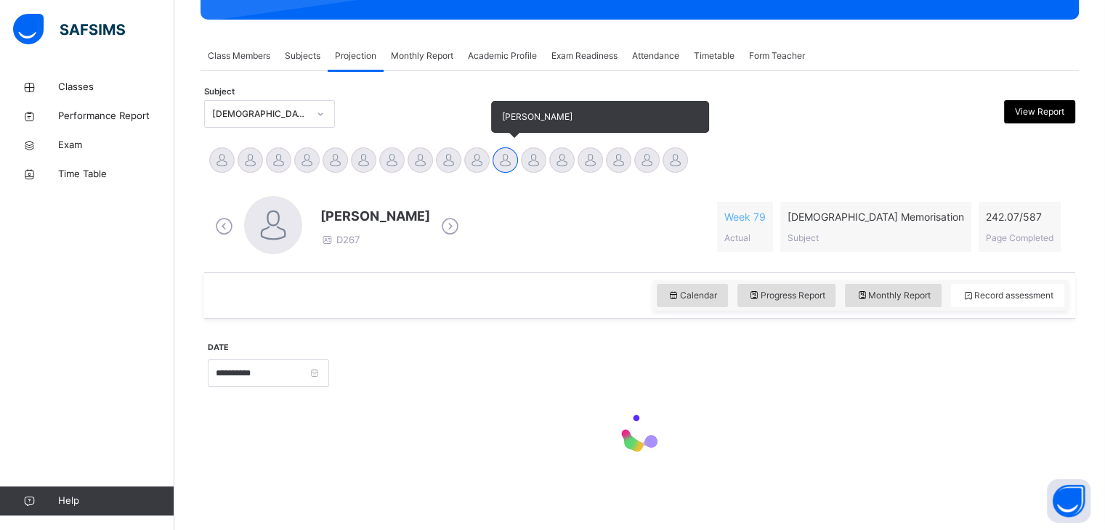
scroll to position [150, 0]
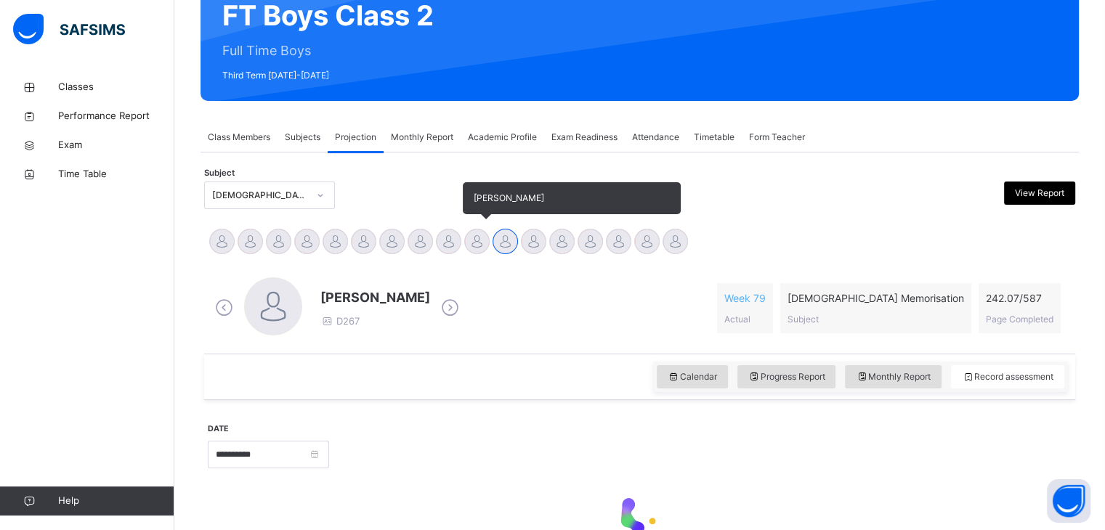
click at [474, 248] on div at bounding box center [476, 241] width 25 height 25
click at [439, 242] on div at bounding box center [448, 241] width 25 height 25
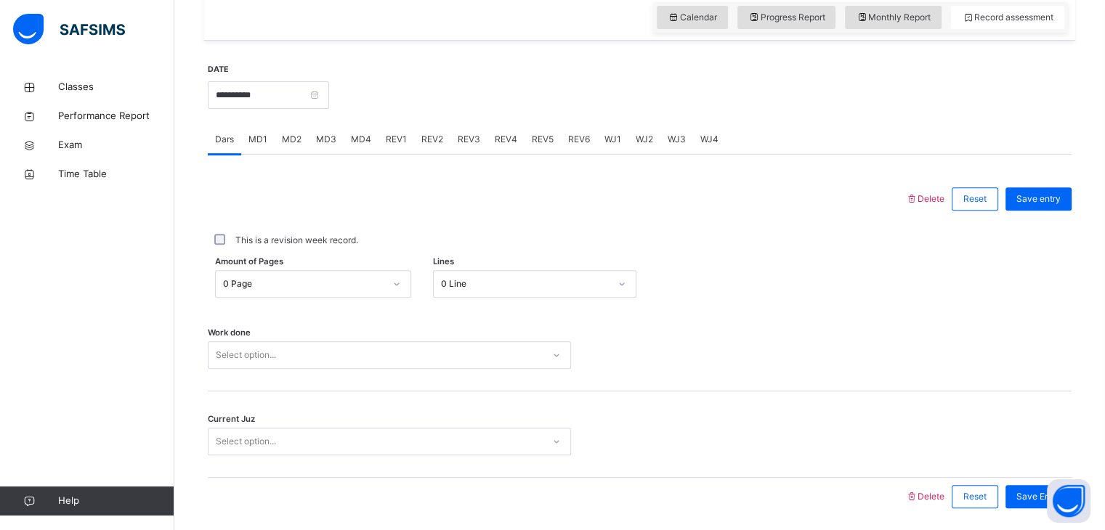
scroll to position [561, 0]
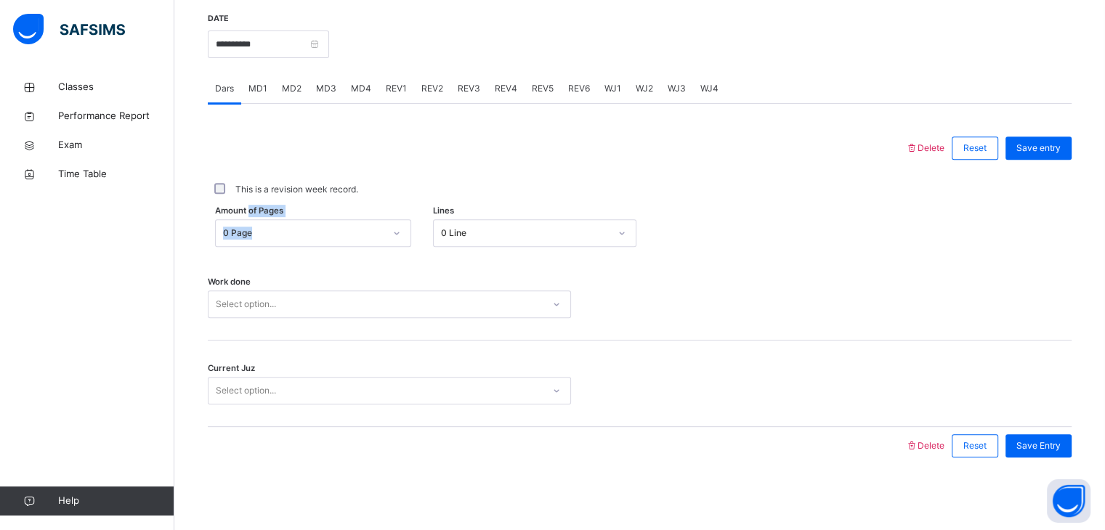
click at [247, 219] on div "Amount of Pages 0 Page" at bounding box center [313, 233] width 196 height 28
click at [299, 306] on div "Select option..." at bounding box center [375, 304] width 334 height 23
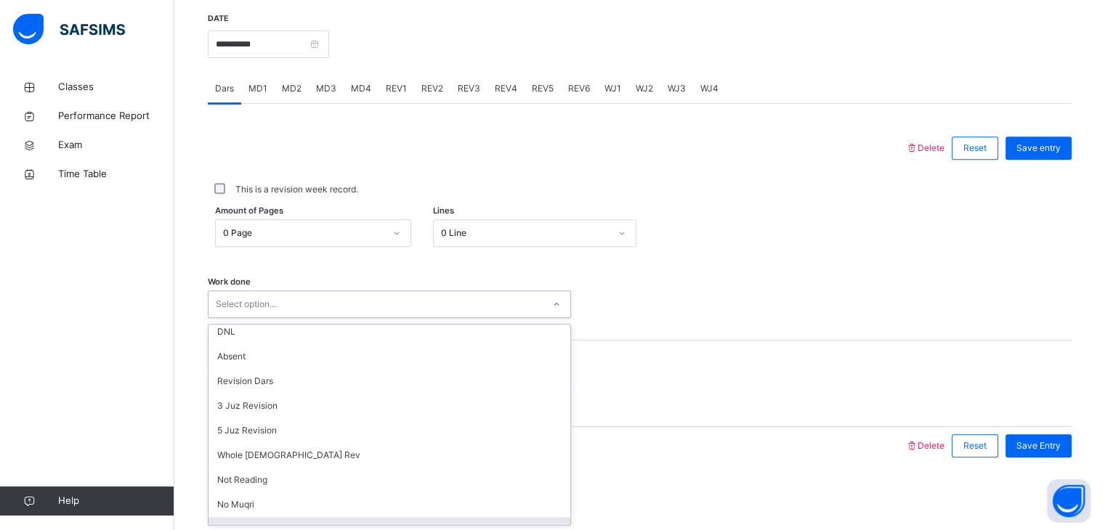
scroll to position [129, 0]
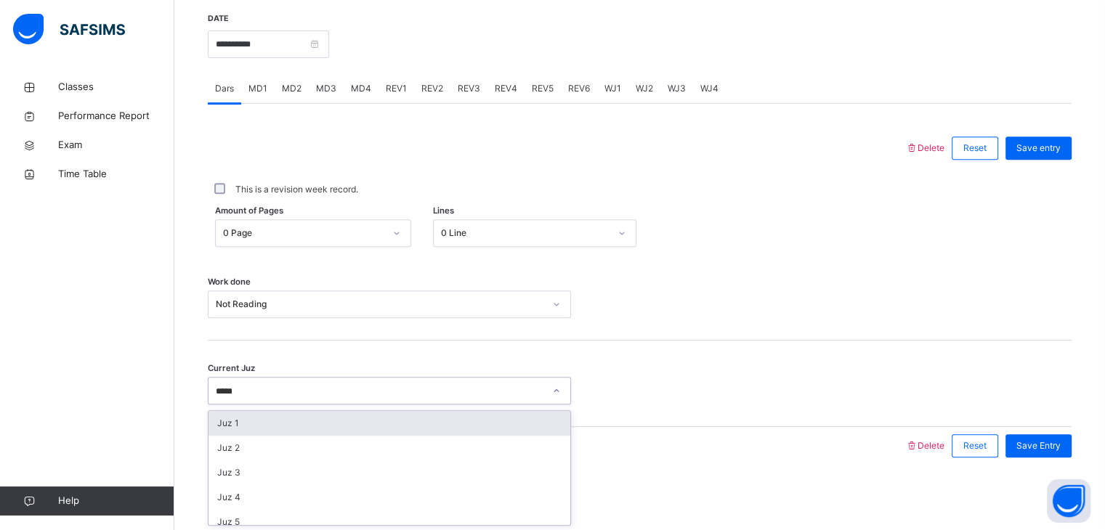
type input "******"
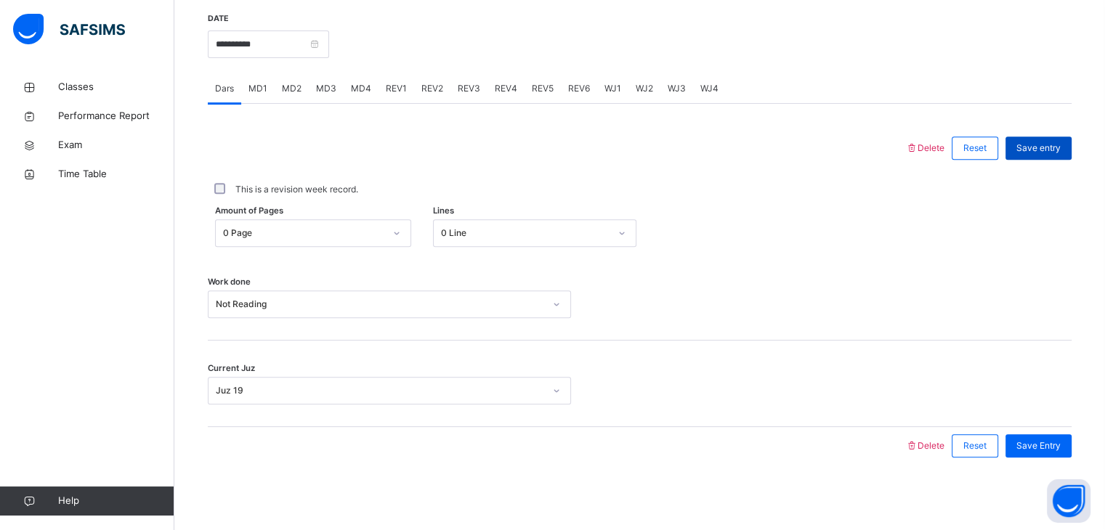
click at [1046, 152] on span "Save entry" at bounding box center [1038, 148] width 44 height 13
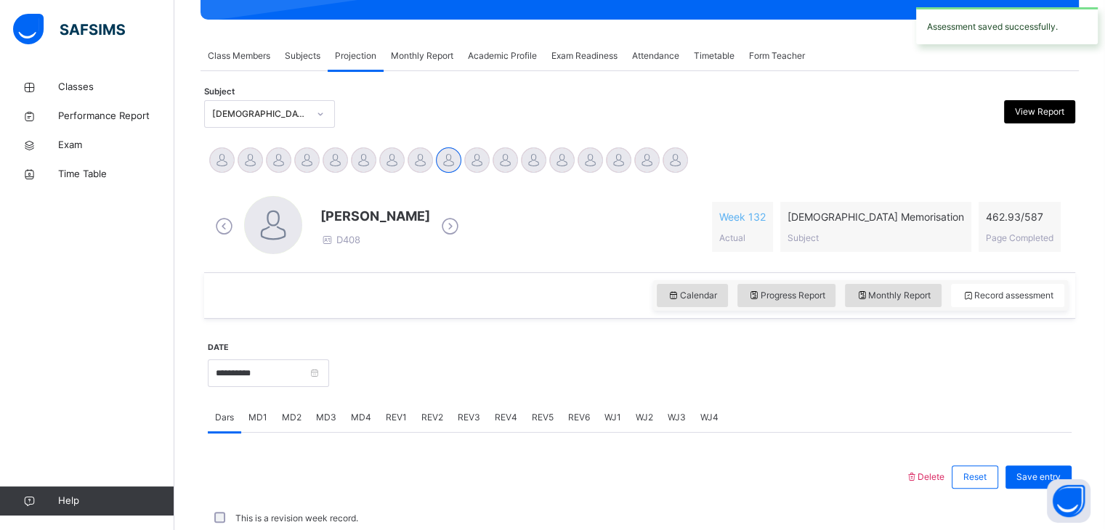
scroll to position [561, 0]
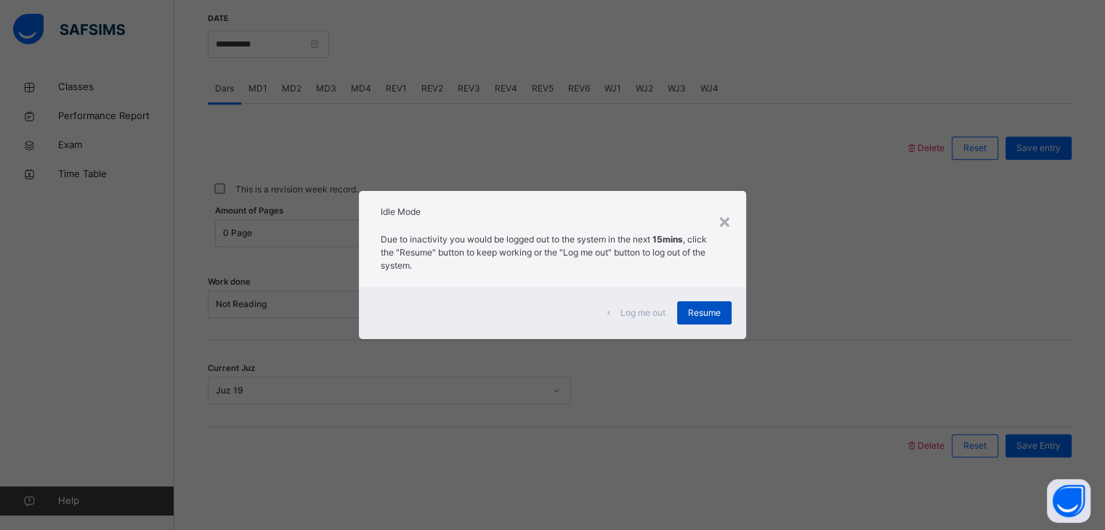
click at [713, 315] on span "Resume" at bounding box center [704, 313] width 33 height 13
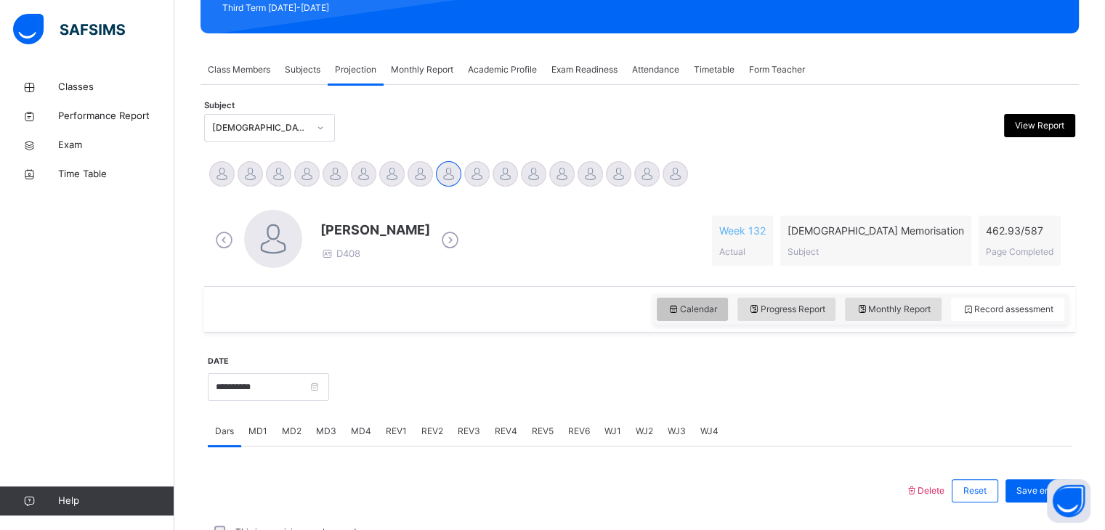
scroll to position [215, 0]
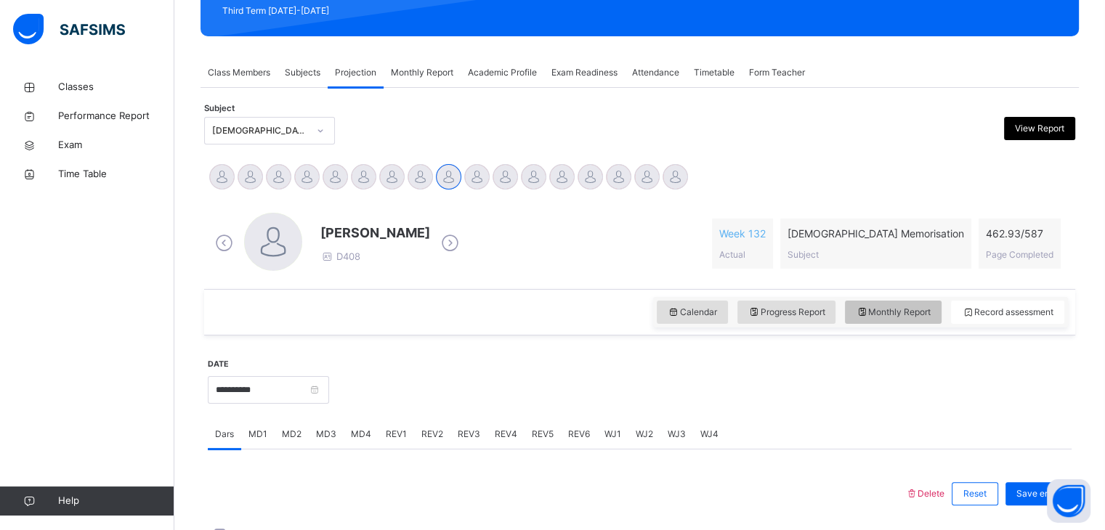
click at [892, 304] on div "Monthly Report" at bounding box center [893, 312] width 97 height 23
select select "****"
select select "*"
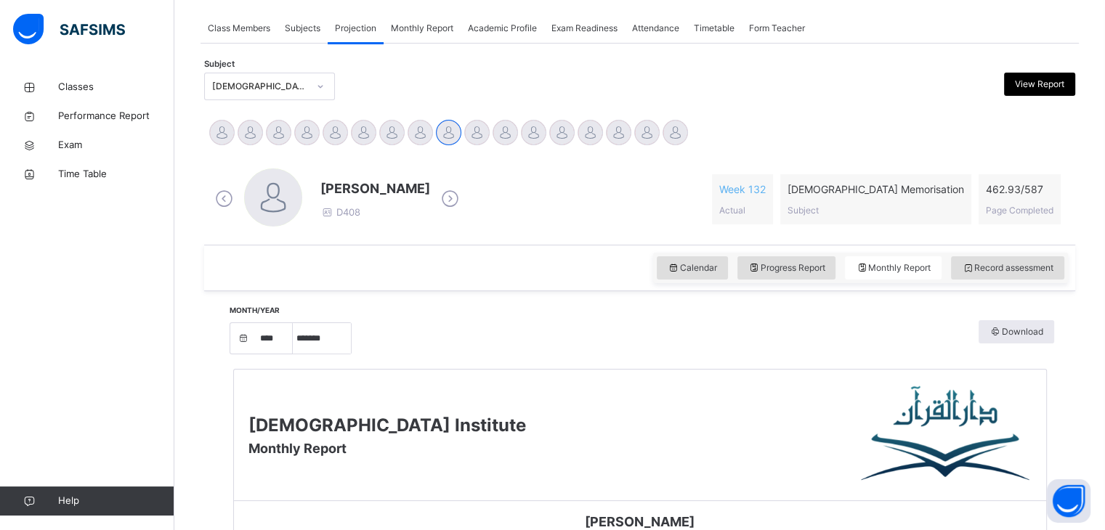
scroll to position [242, 0]
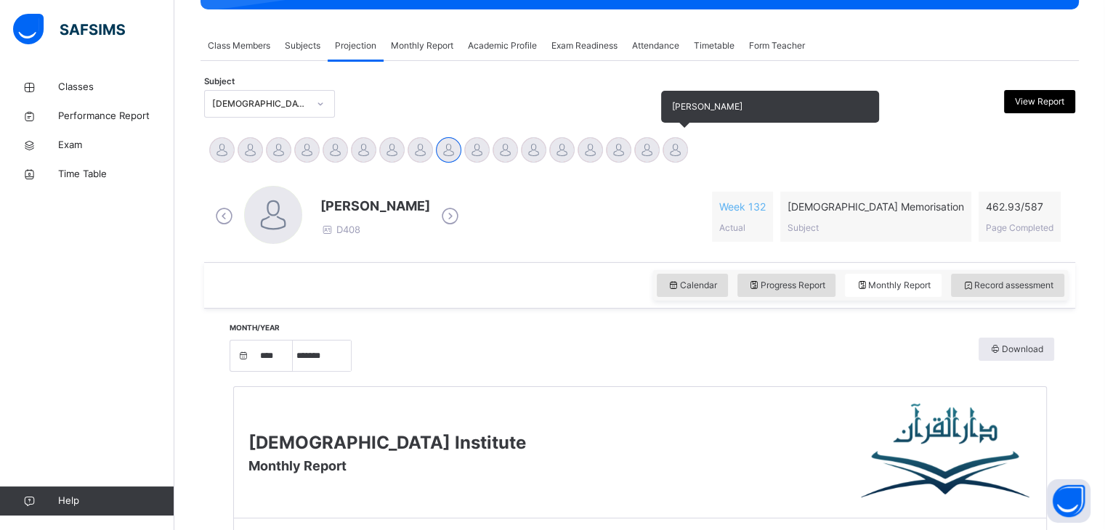
click at [680, 152] on div at bounding box center [675, 149] width 25 height 25
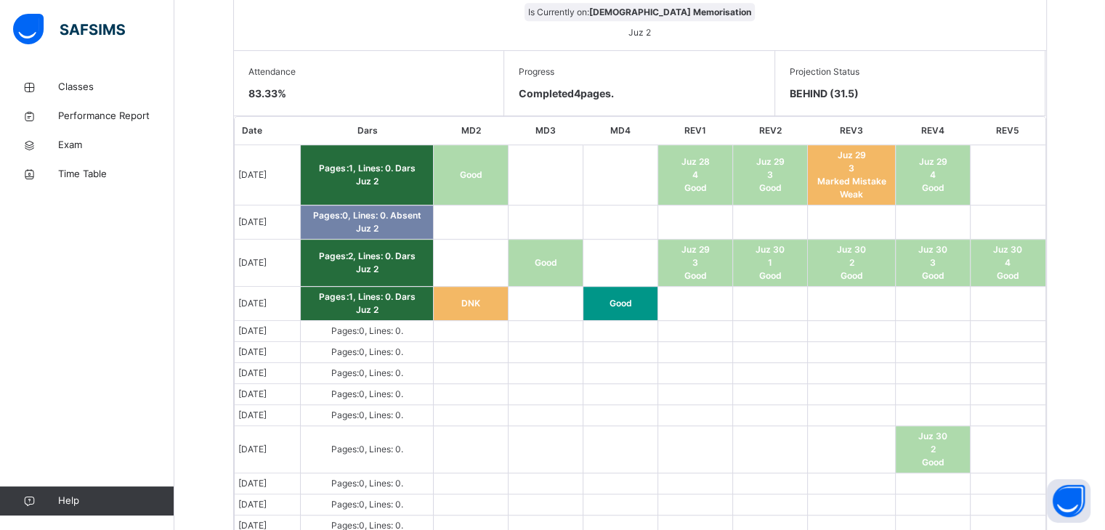
scroll to position [790, 0]
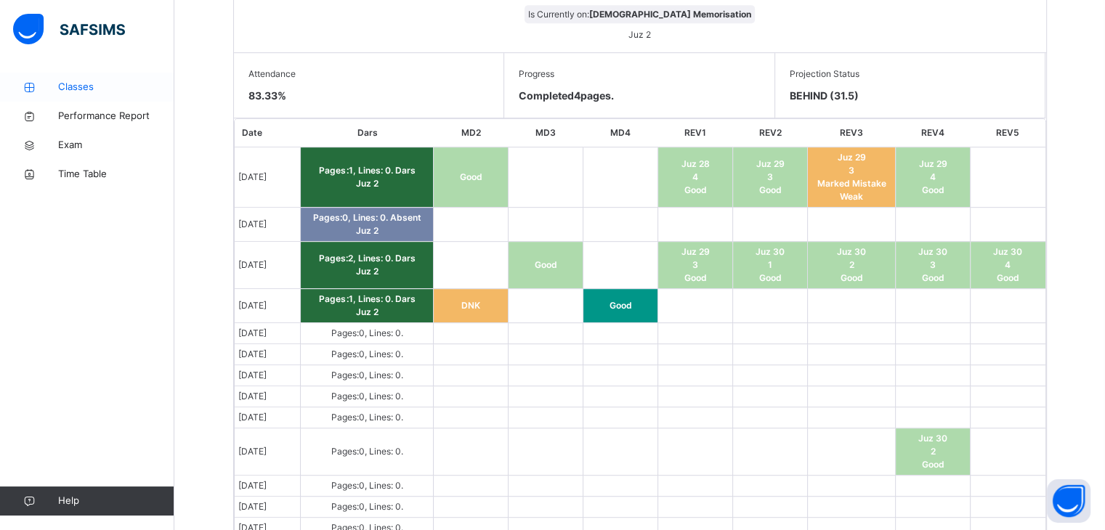
click at [76, 100] on link "Classes" at bounding box center [87, 87] width 174 height 29
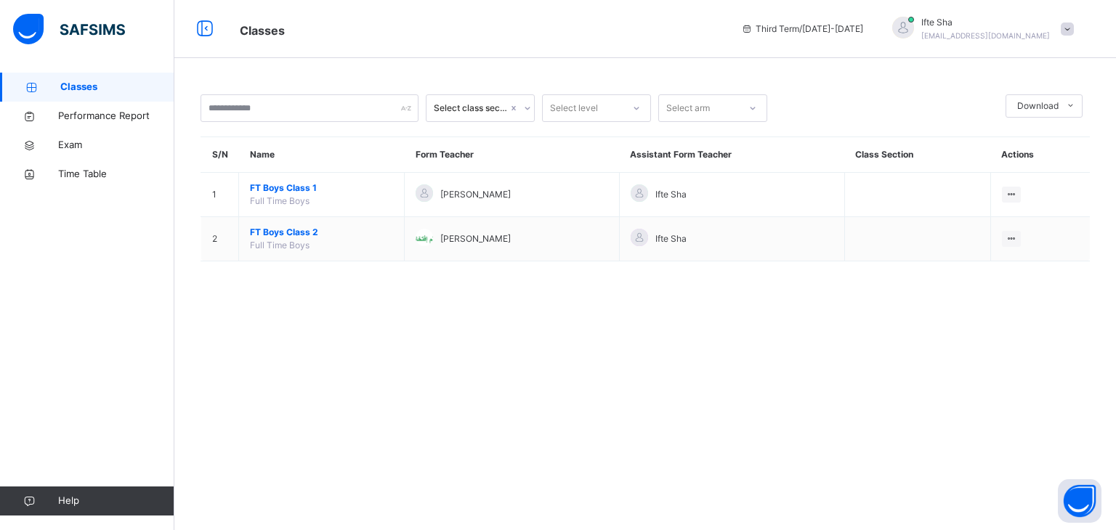
click at [352, 260] on div "S/N Name Form Teacher Assistant Form Teacher Class Section Actions 1 FT Boys Cl…" at bounding box center [644, 199] width 889 height 125
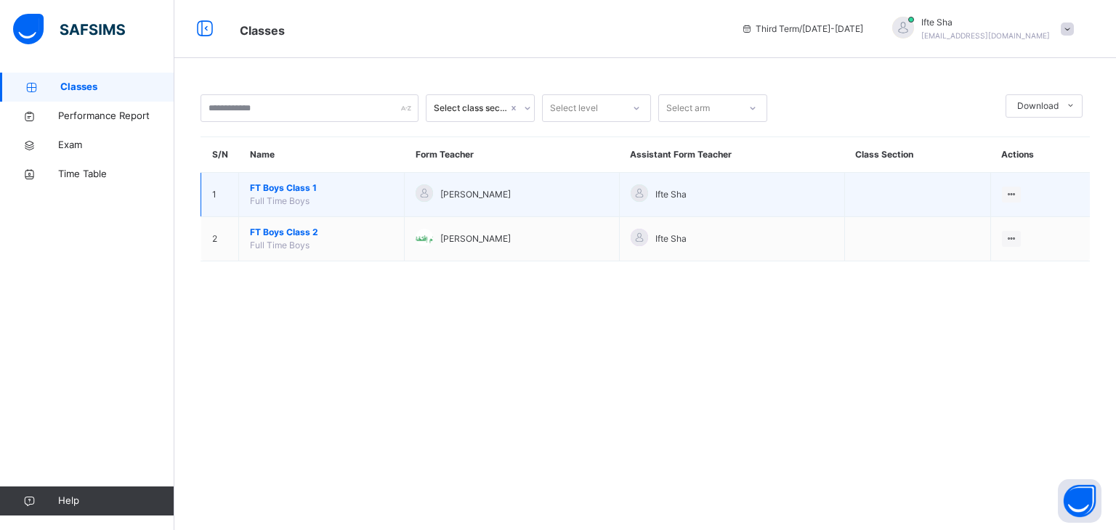
click at [308, 216] on td "FT Boys Class 1 Full Time Boys" at bounding box center [322, 195] width 166 height 44
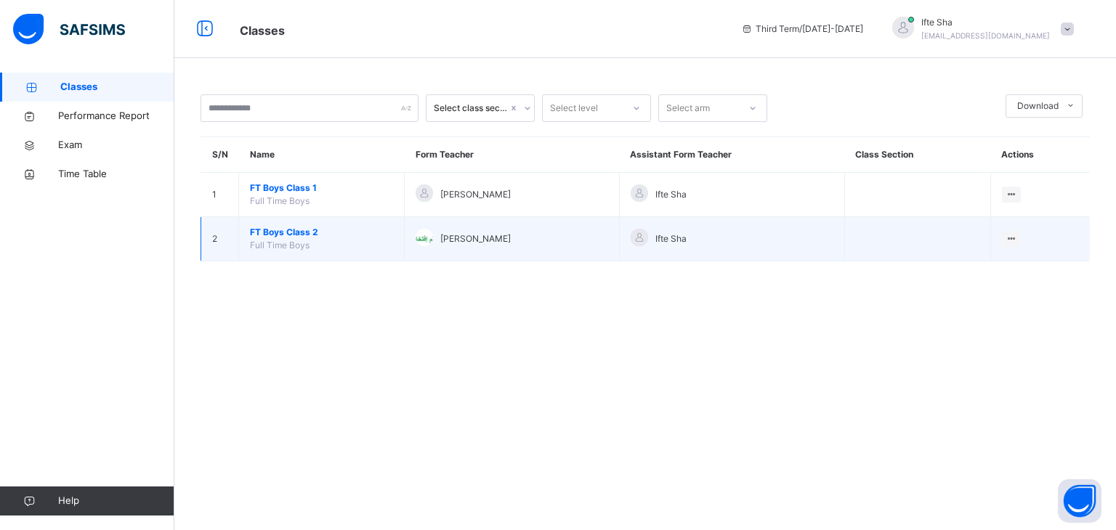
click at [328, 237] on span "FT Boys Class 2" at bounding box center [321, 232] width 143 height 13
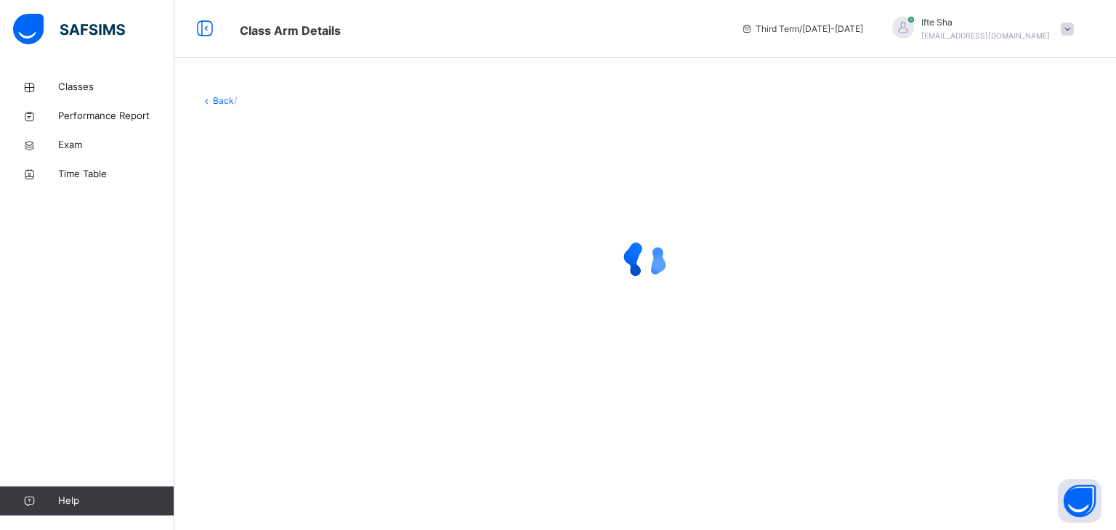
click at [328, 237] on div at bounding box center [644, 260] width 889 height 58
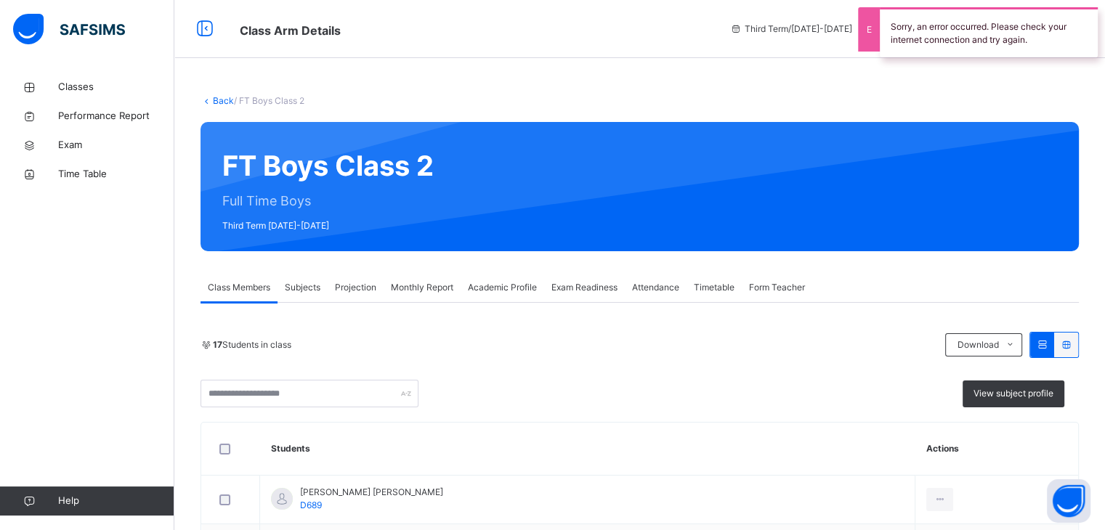
click at [362, 287] on span "Projection" at bounding box center [355, 287] width 41 height 13
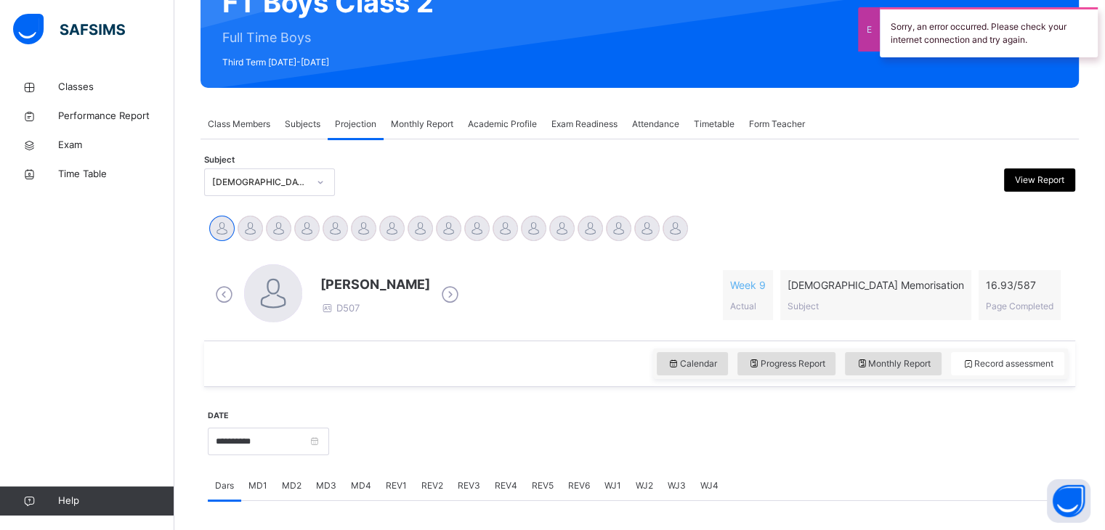
scroll to position [203, 0]
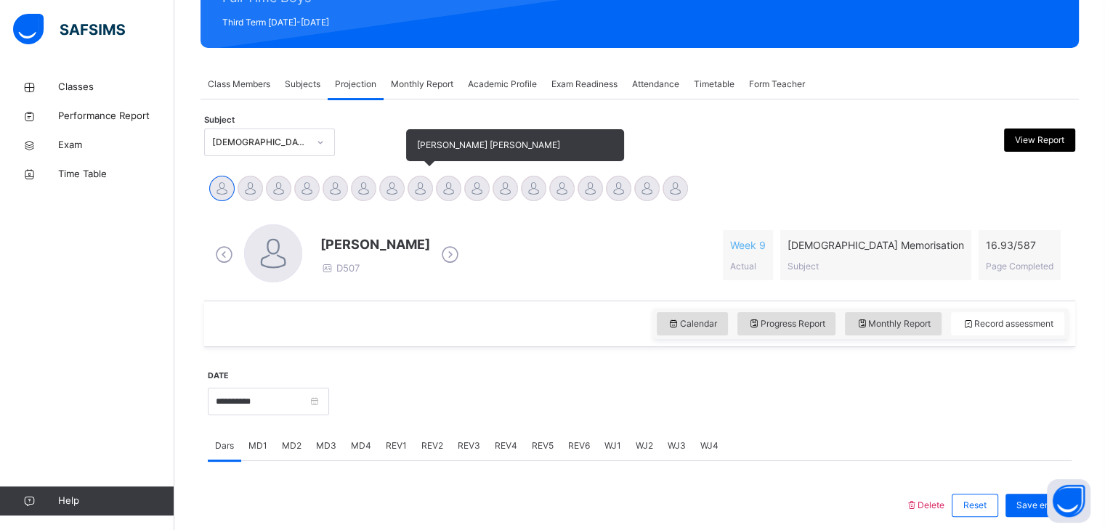
click at [409, 189] on div at bounding box center [420, 188] width 25 height 25
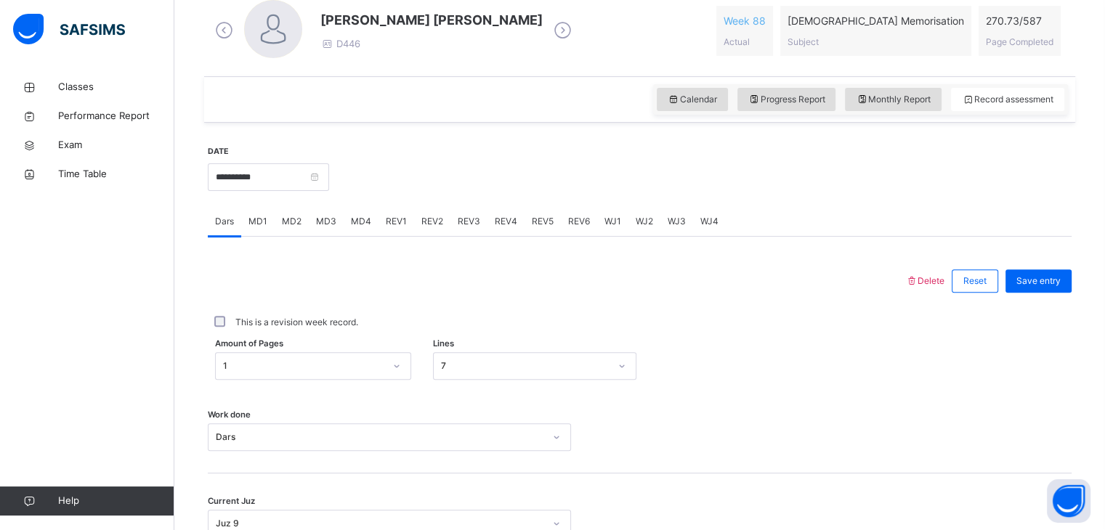
scroll to position [464, 0]
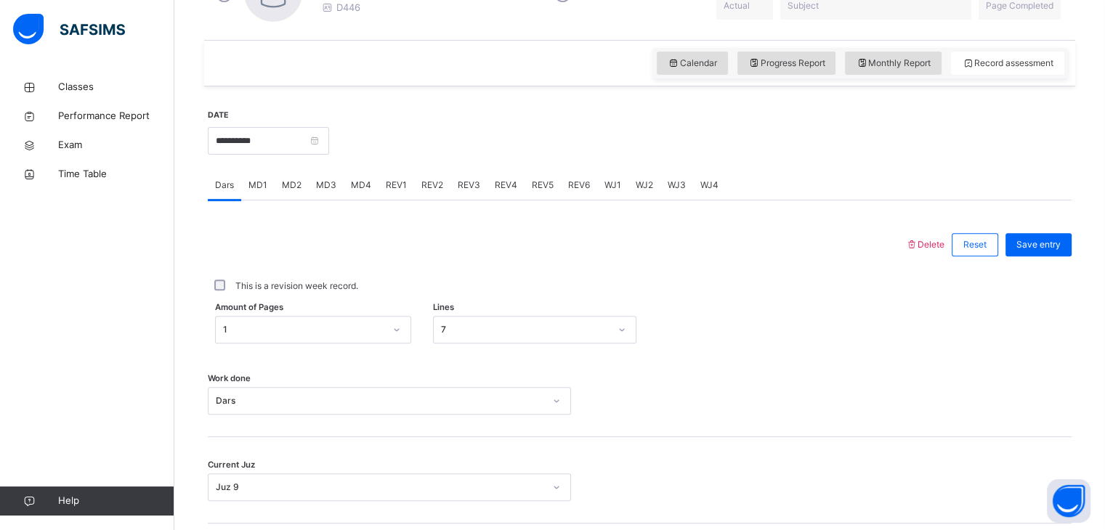
click at [404, 192] on div "REV1" at bounding box center [396, 185] width 36 height 29
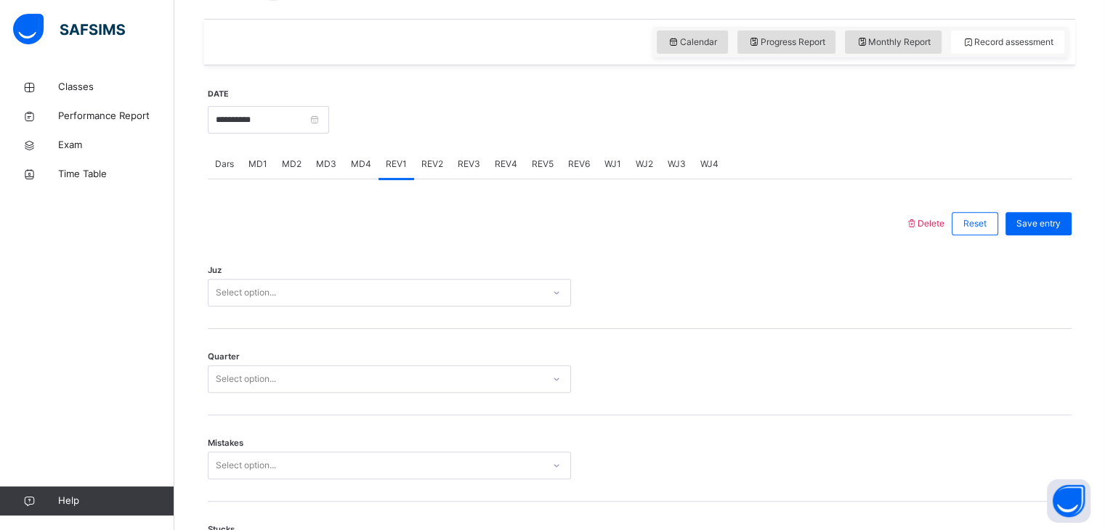
click at [301, 307] on div "Select option..." at bounding box center [389, 293] width 363 height 28
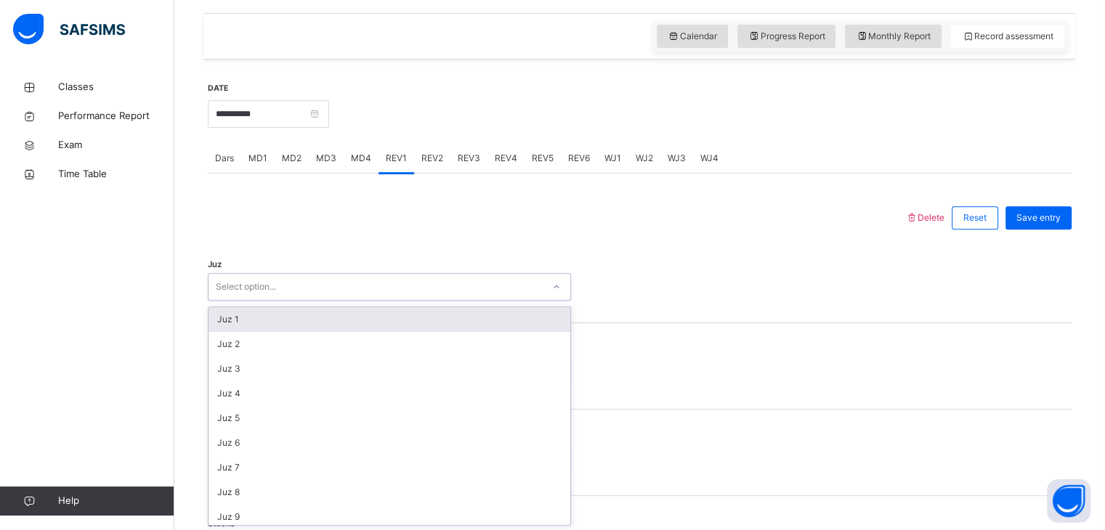
scroll to position [492, 0]
type input "**"
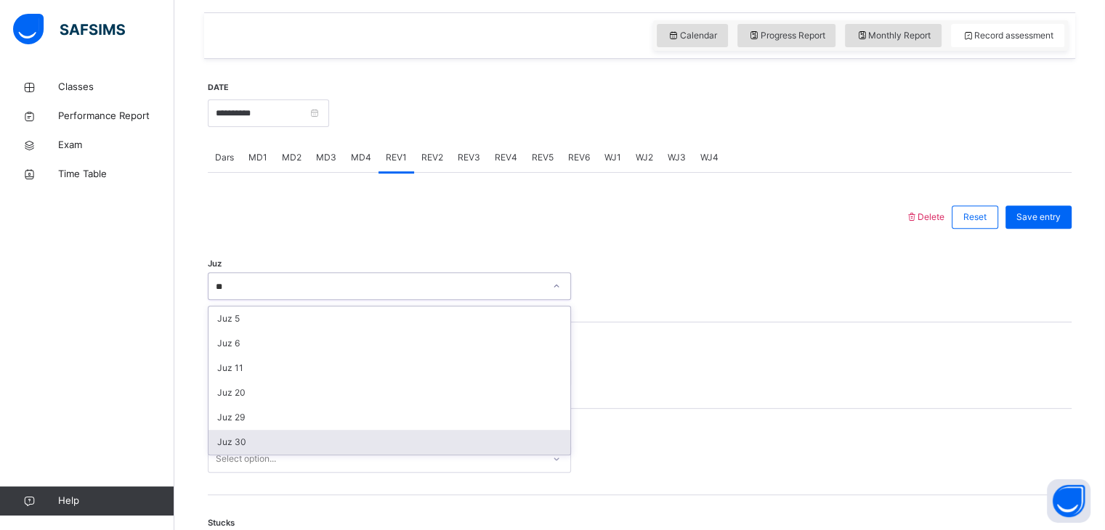
click at [281, 448] on div "Juz 30" at bounding box center [389, 442] width 362 height 25
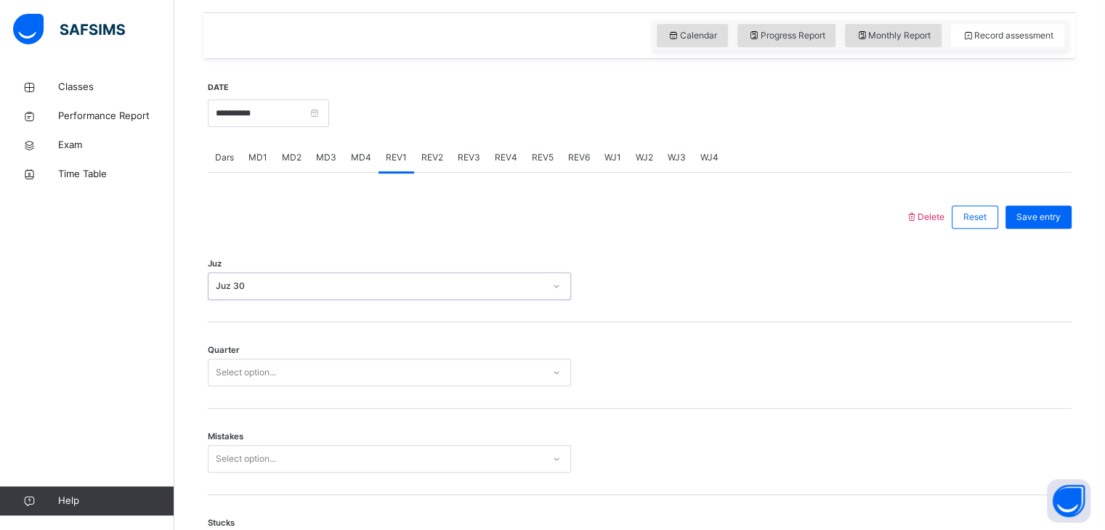
click at [264, 367] on div "Select option..." at bounding box center [246, 373] width 60 height 28
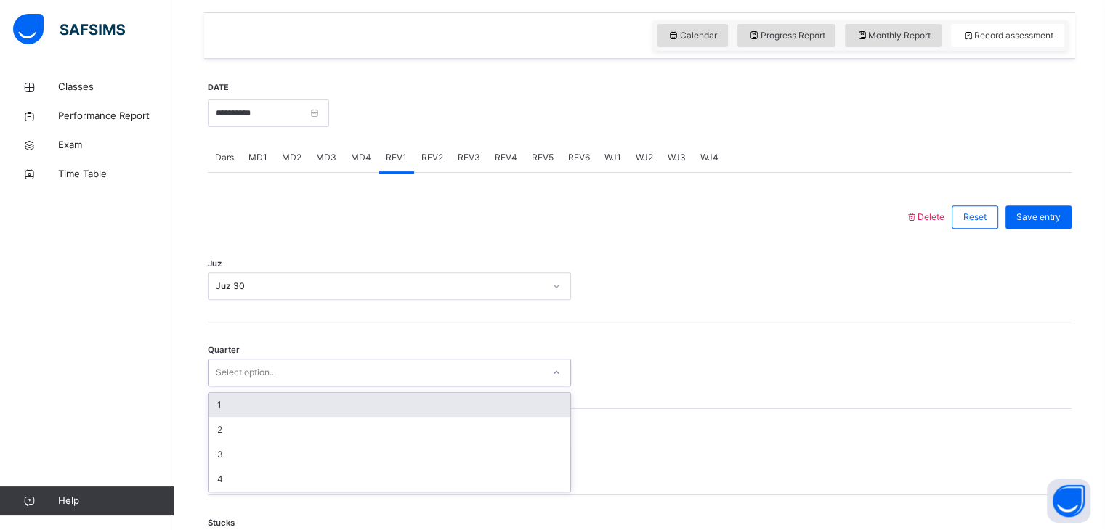
click at [260, 394] on div "1" at bounding box center [389, 405] width 362 height 25
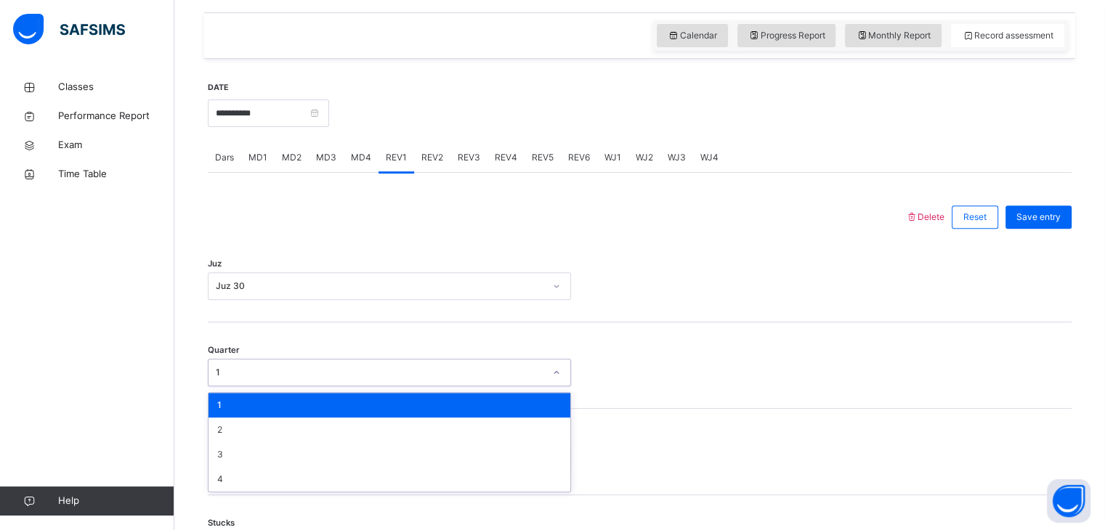
click at [262, 360] on div "1" at bounding box center [389, 373] width 363 height 28
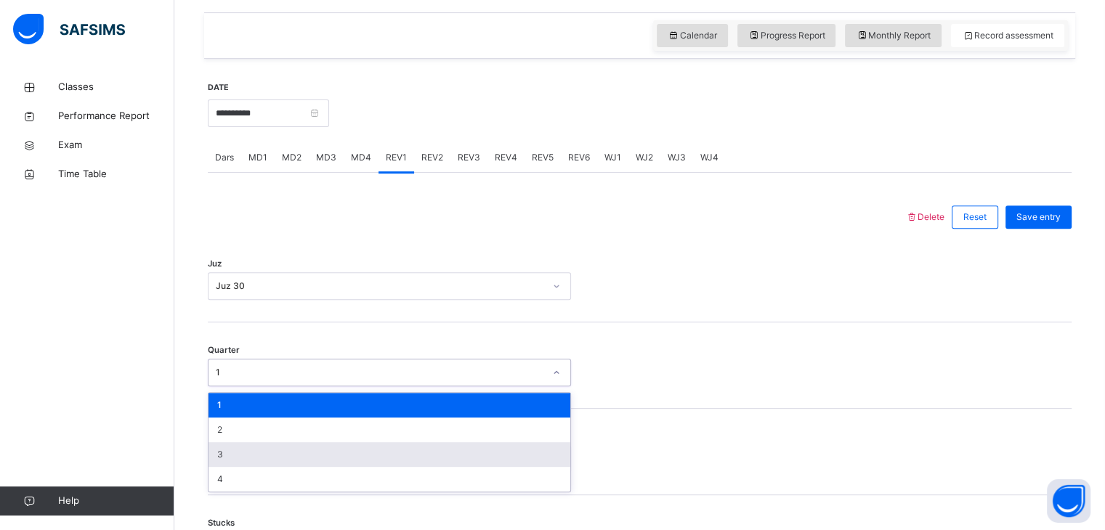
click at [250, 451] on div "3" at bounding box center [389, 454] width 362 height 25
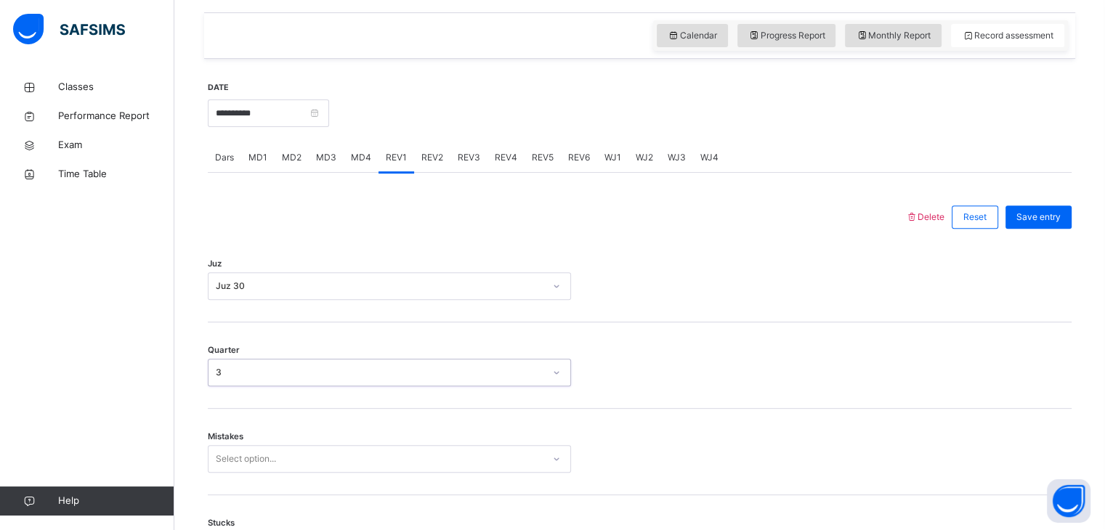
click at [250, 451] on div "Select option..." at bounding box center [389, 459] width 363 height 28
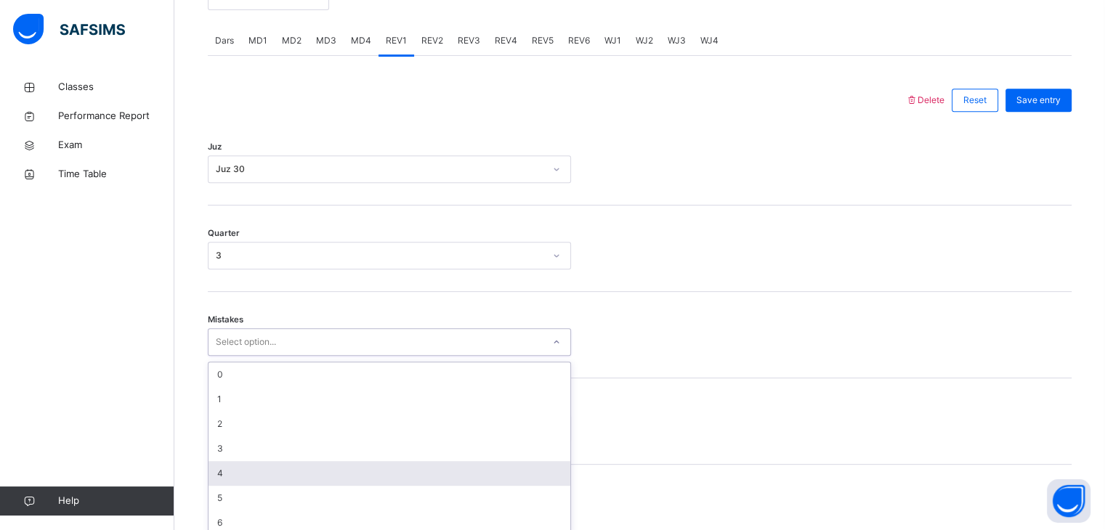
scroll to position [619, 0]
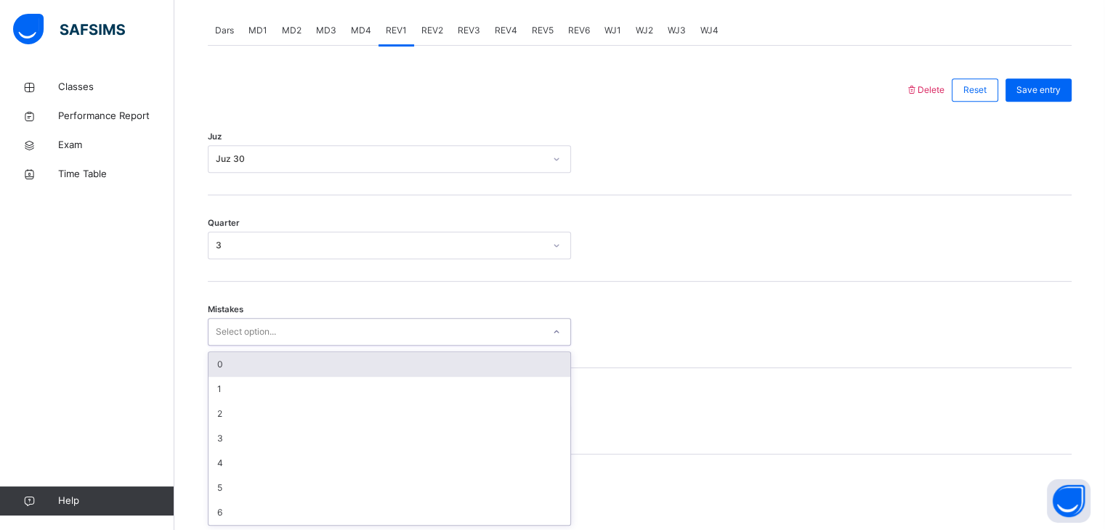
click at [224, 365] on div "0" at bounding box center [389, 364] width 362 height 25
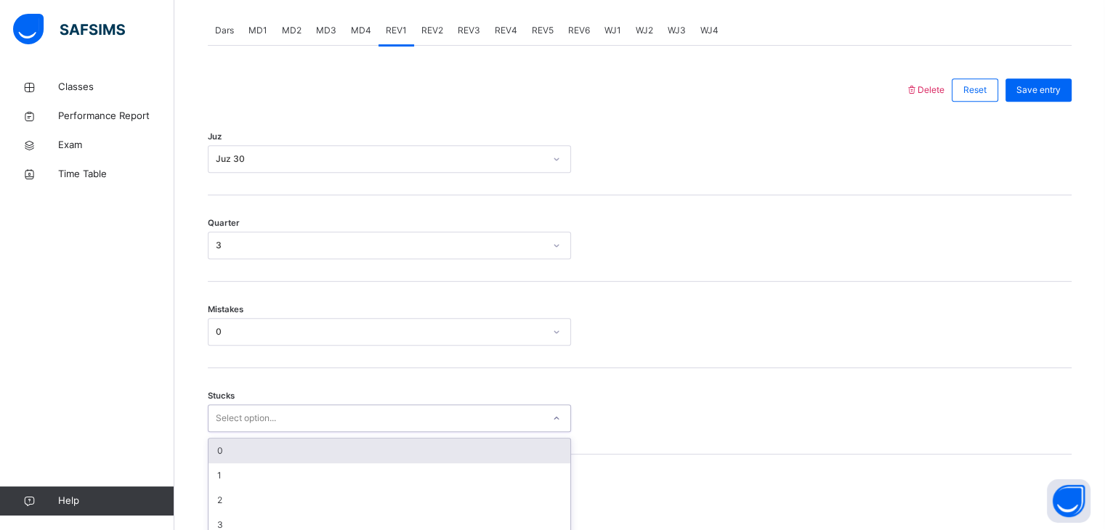
click at [232, 405] on div "option 0 focused, 1 of 6. 6 results available. Use Up and Down to choose option…" at bounding box center [389, 419] width 363 height 28
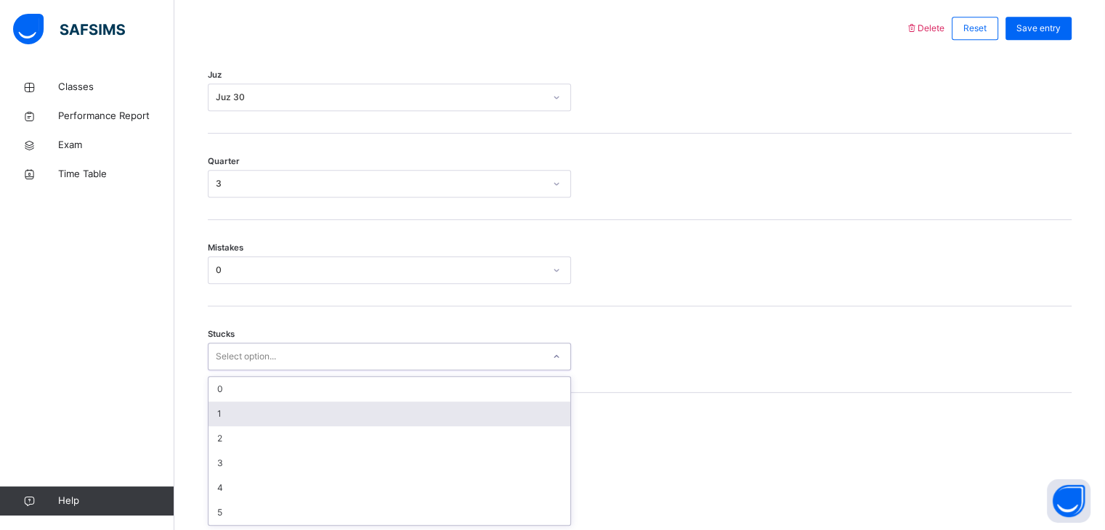
click at [232, 422] on div "1" at bounding box center [389, 414] width 362 height 25
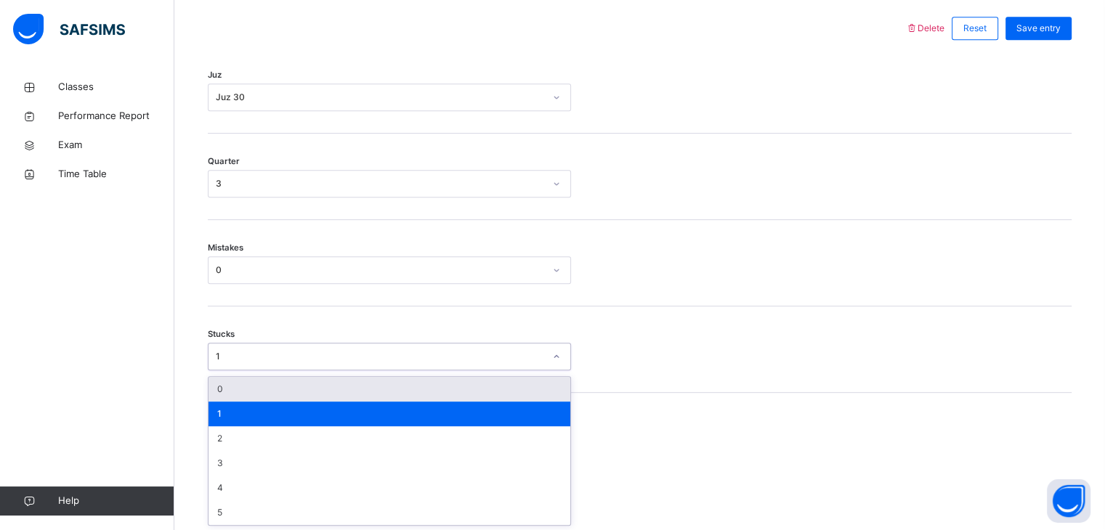
click at [234, 355] on div "1" at bounding box center [380, 356] width 328 height 13
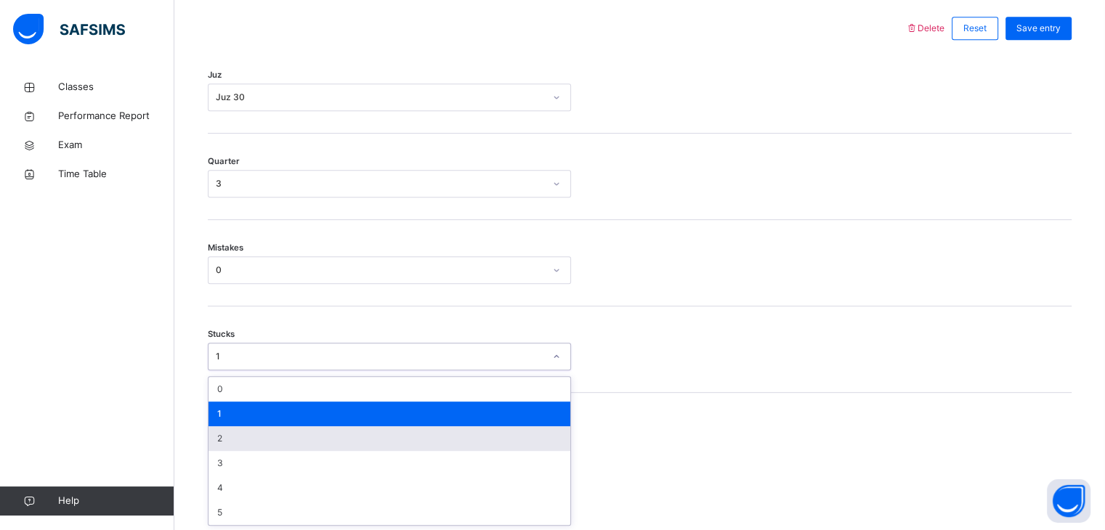
click at [259, 432] on div "2" at bounding box center [389, 438] width 362 height 25
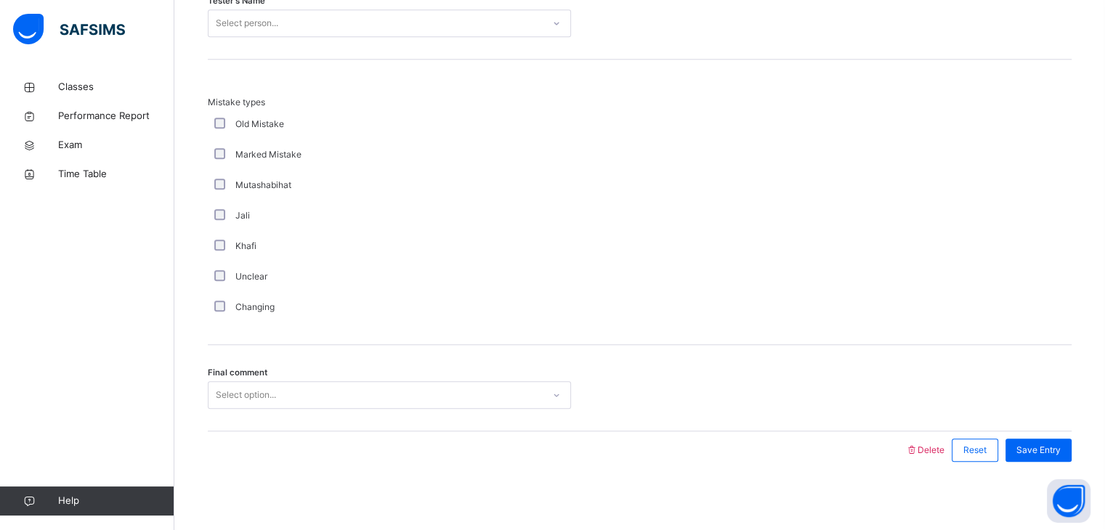
scroll to position [1572, 0]
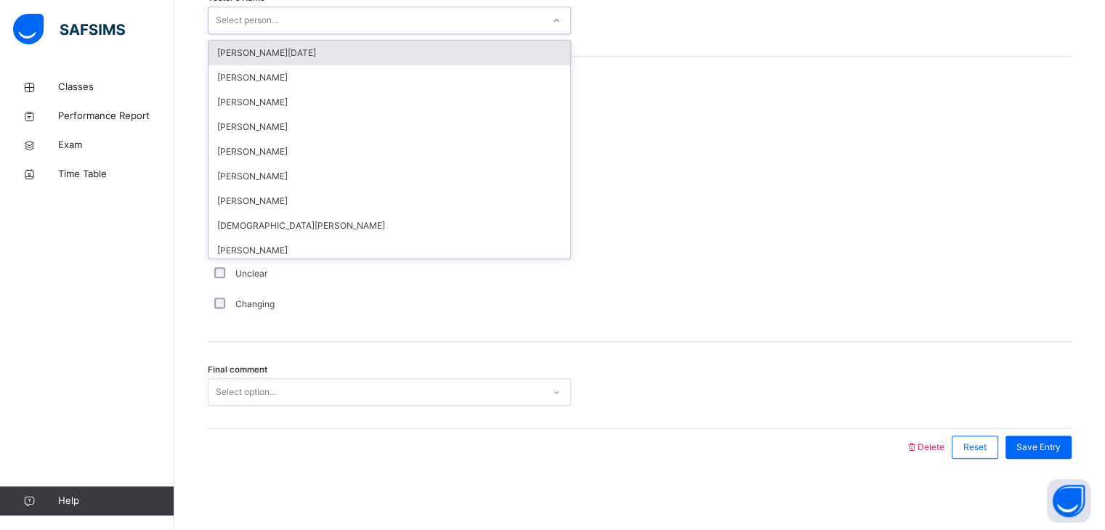
click at [400, 25] on div "Select person..." at bounding box center [375, 20] width 334 height 23
type input "**"
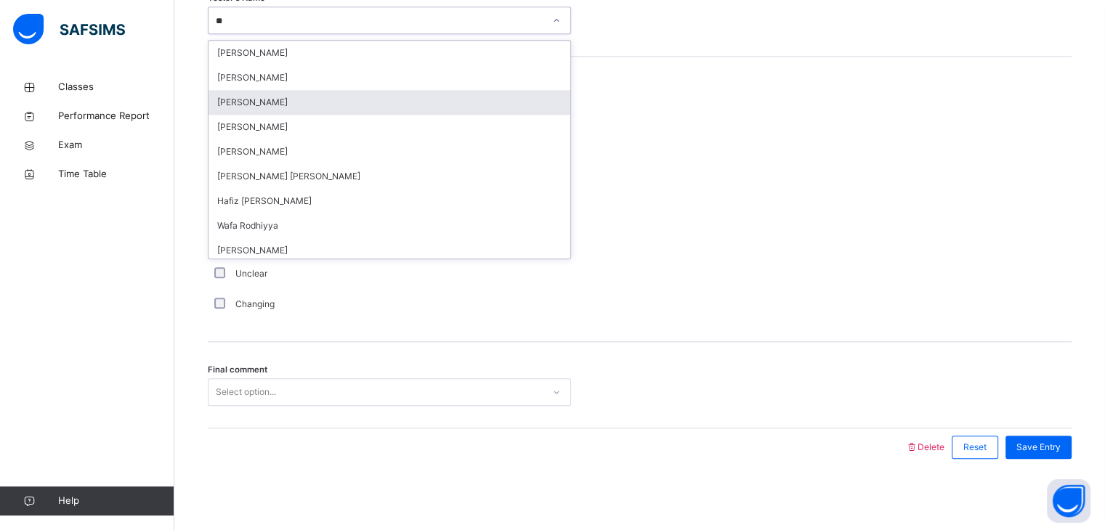
click at [365, 106] on div "[PERSON_NAME]" at bounding box center [389, 102] width 362 height 25
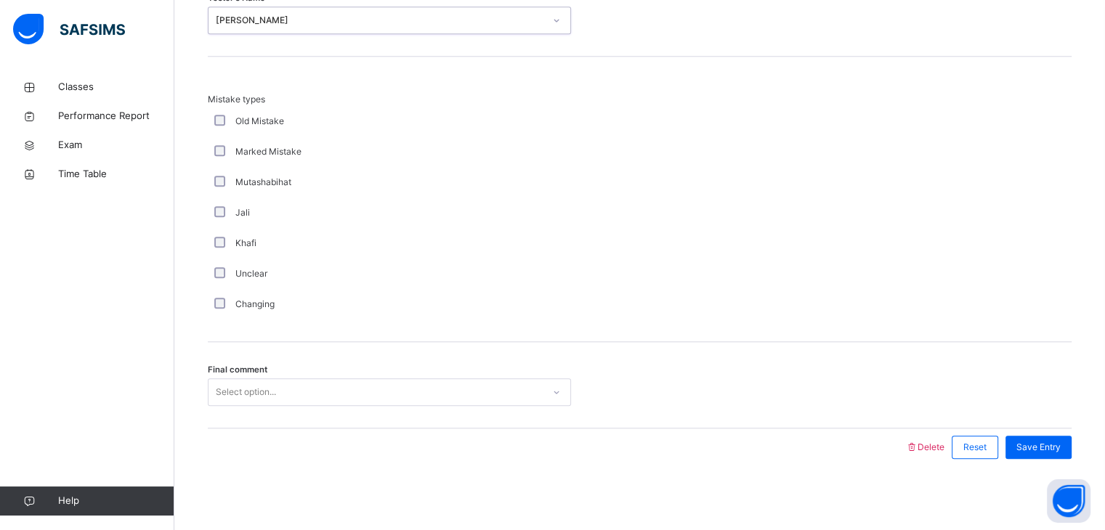
click at [323, 394] on div "Select option..." at bounding box center [375, 392] width 334 height 23
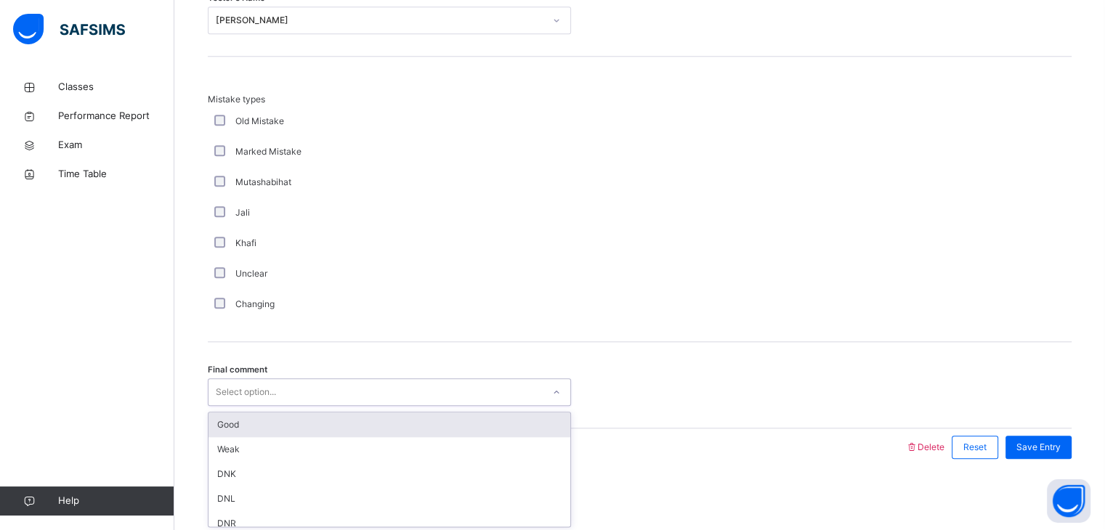
click at [323, 394] on div "Select option..." at bounding box center [375, 392] width 334 height 23
click at [301, 431] on div "Good" at bounding box center [389, 425] width 362 height 25
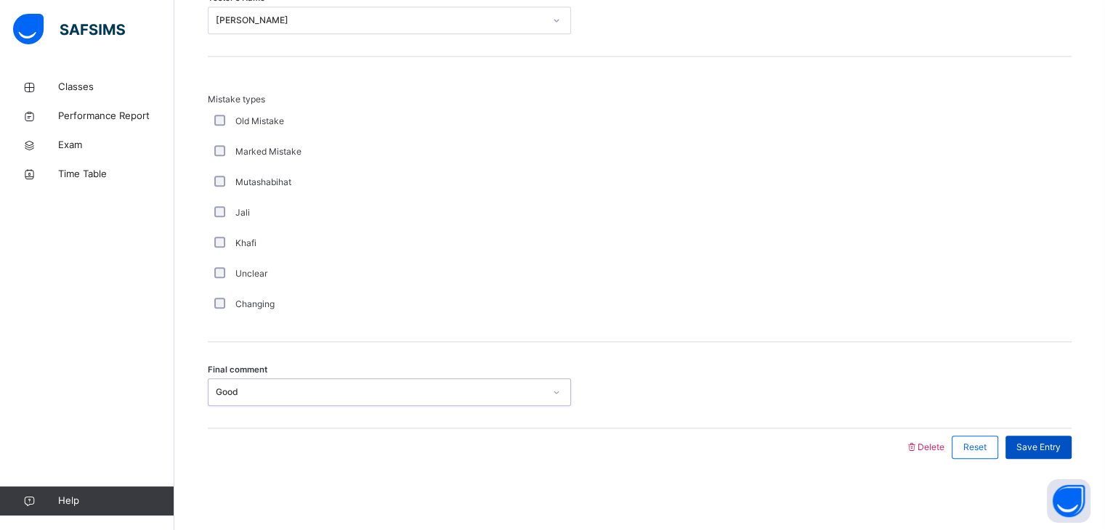
click at [1049, 449] on span "Save Entry" at bounding box center [1038, 447] width 44 height 13
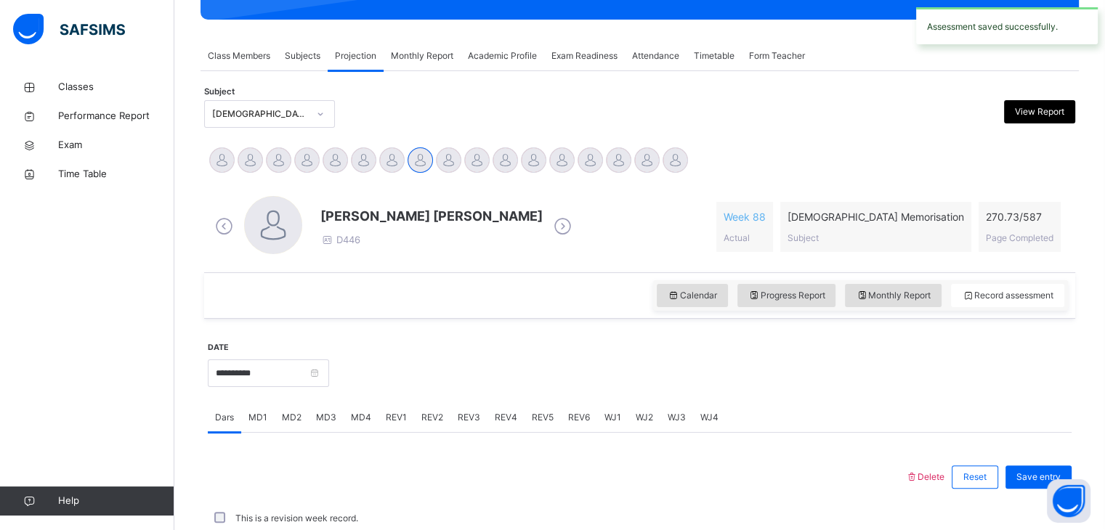
scroll to position [561, 0]
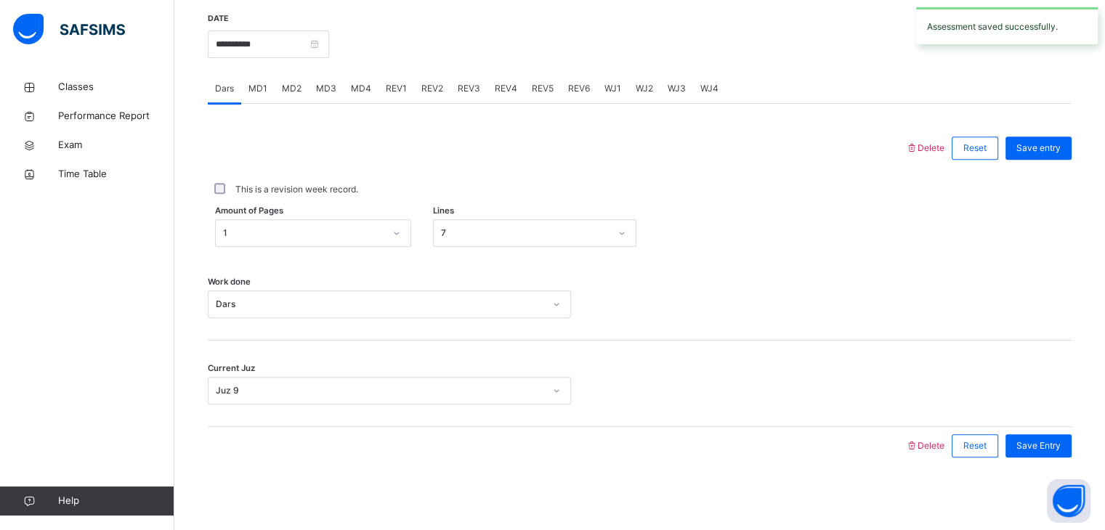
click at [433, 91] on span "REV2" at bounding box center [432, 88] width 22 height 13
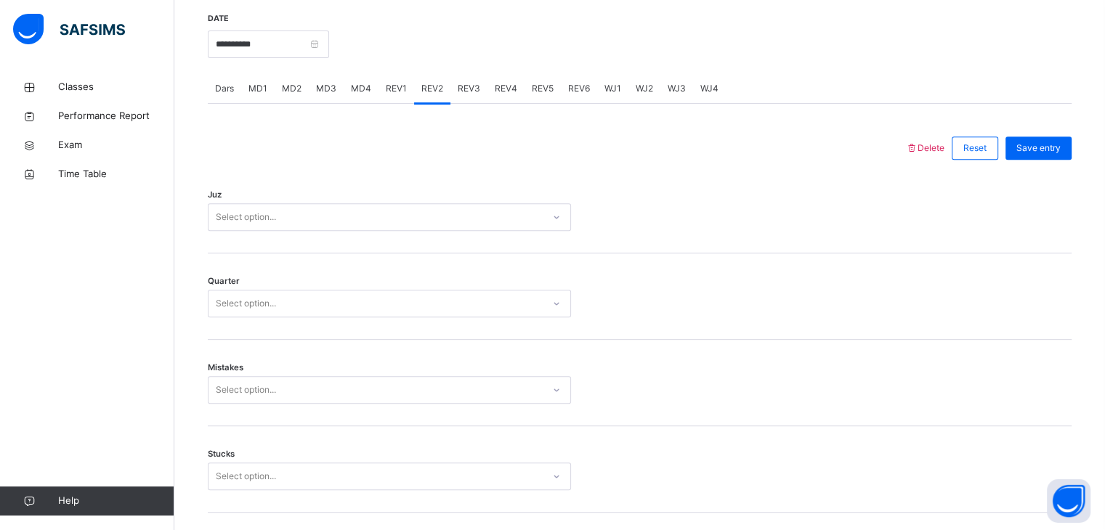
scroll to position [1572, 0]
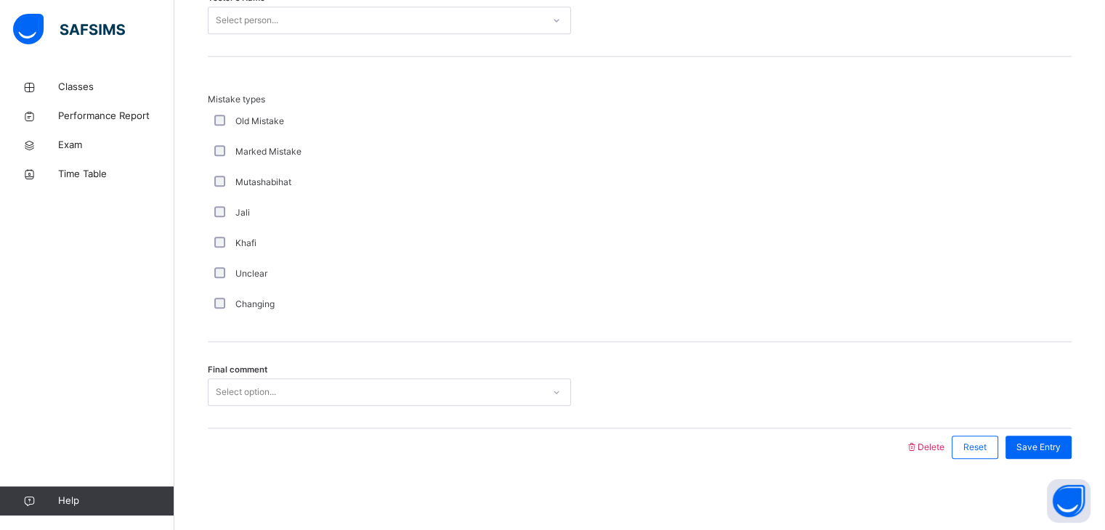
click at [433, 93] on span "Mistake types" at bounding box center [389, 99] width 363 height 13
click at [330, 390] on div "Select option..." at bounding box center [375, 392] width 334 height 23
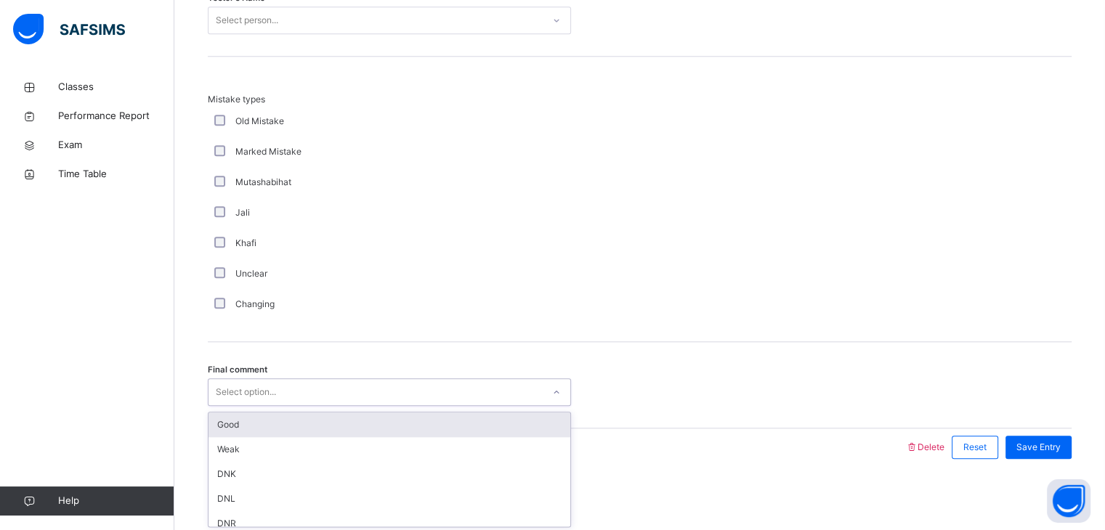
click at [329, 416] on div "Good" at bounding box center [389, 425] width 362 height 25
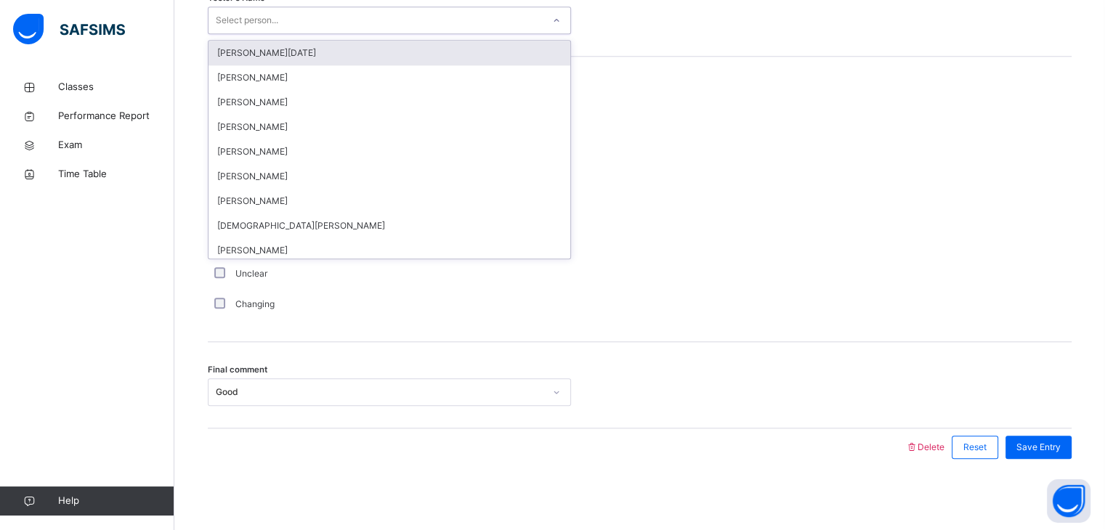
click at [404, 17] on div "Select person..." at bounding box center [375, 20] width 334 height 23
type input "**"
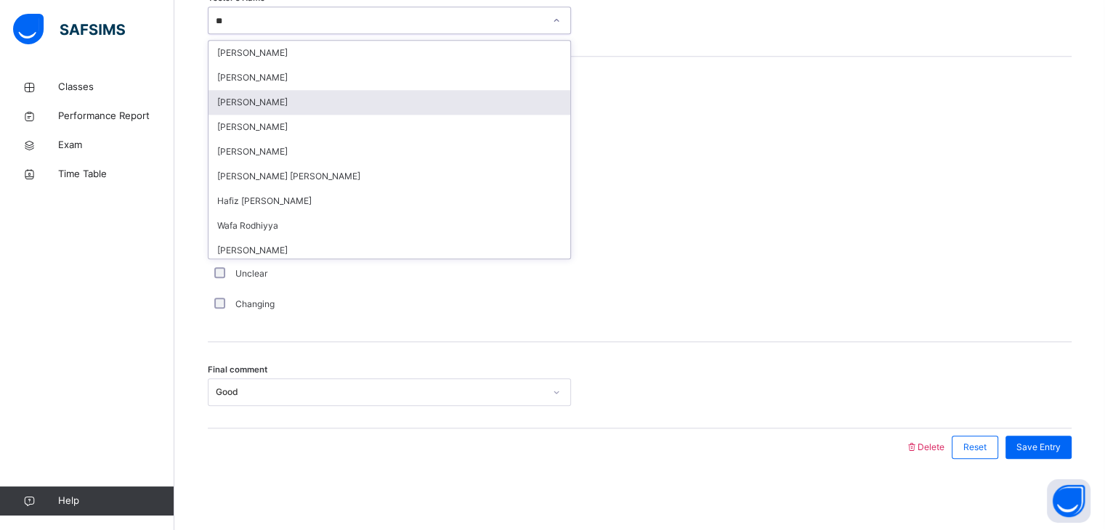
click at [390, 97] on div "[PERSON_NAME]" at bounding box center [389, 102] width 362 height 25
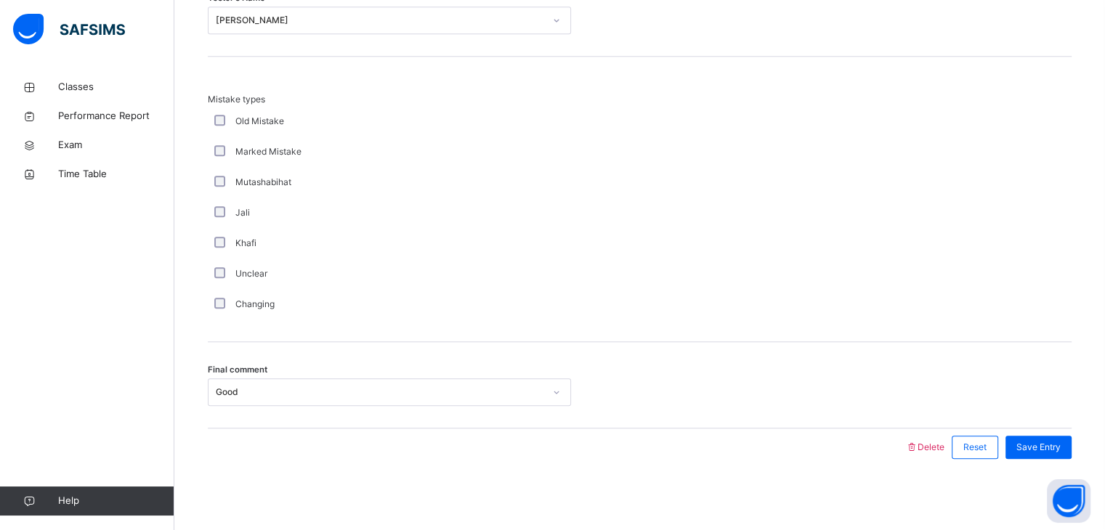
click at [390, 97] on span "Mistake types" at bounding box center [389, 99] width 363 height 13
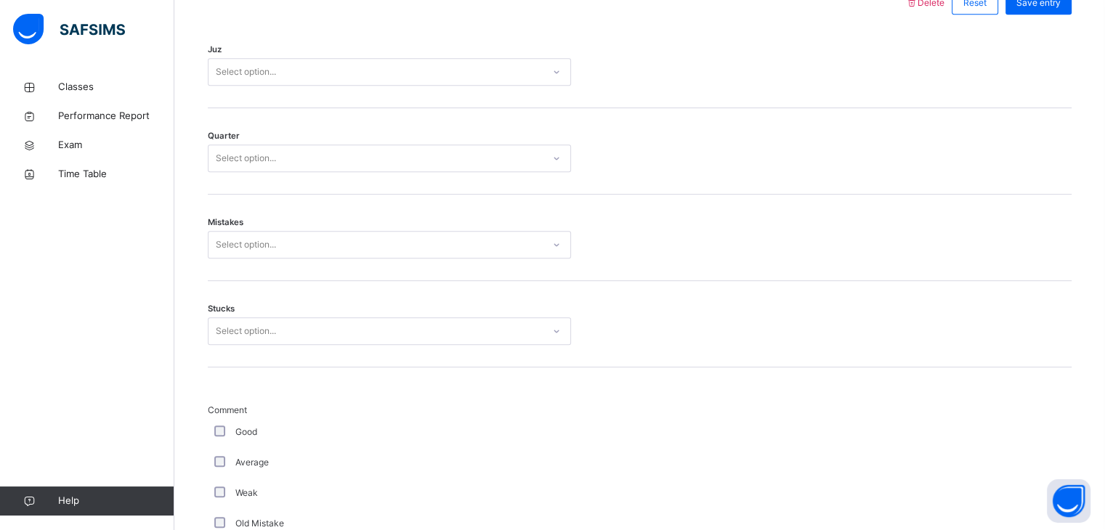
scroll to position [700, 0]
click at [229, 317] on span "Stucks" at bounding box center [221, 315] width 27 height 12
click at [232, 338] on div "Select option..." at bounding box center [246, 337] width 60 height 28
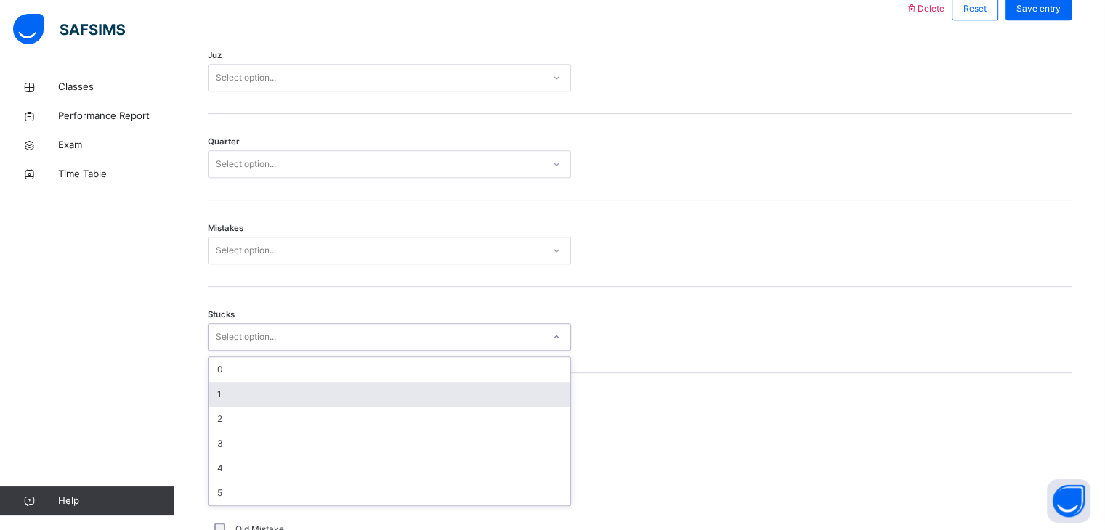
click at [232, 382] on div "1" at bounding box center [389, 394] width 362 height 25
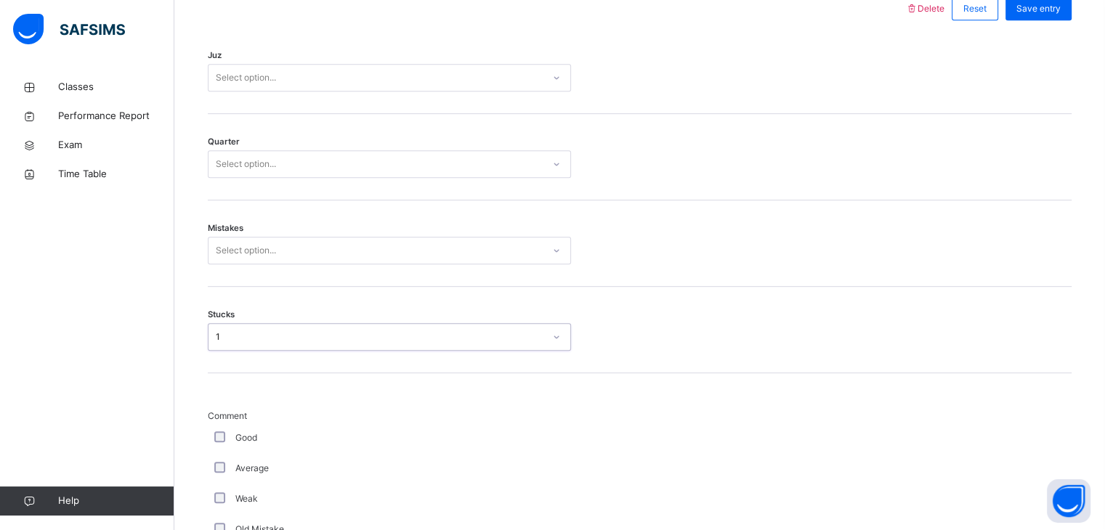
click at [237, 237] on div "Select option..." at bounding box center [389, 251] width 363 height 28
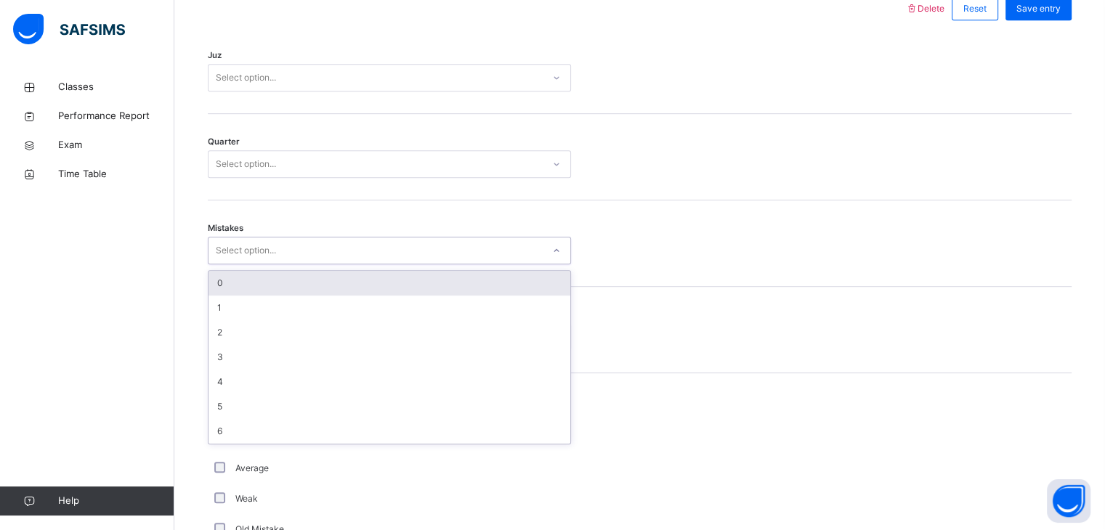
click at [235, 281] on div "0" at bounding box center [389, 283] width 362 height 25
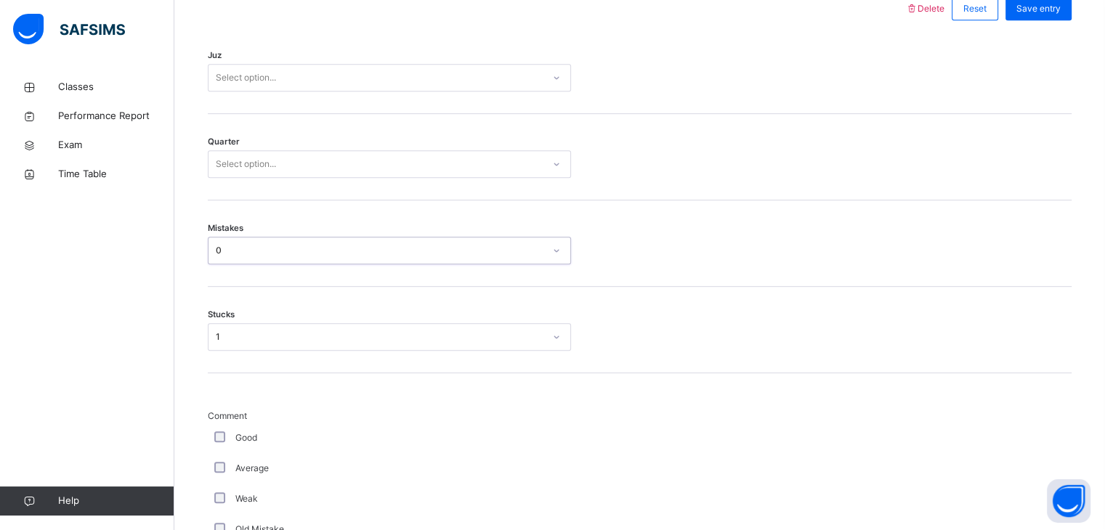
click at [218, 185] on div "Quarter Select option..." at bounding box center [640, 157] width 864 height 86
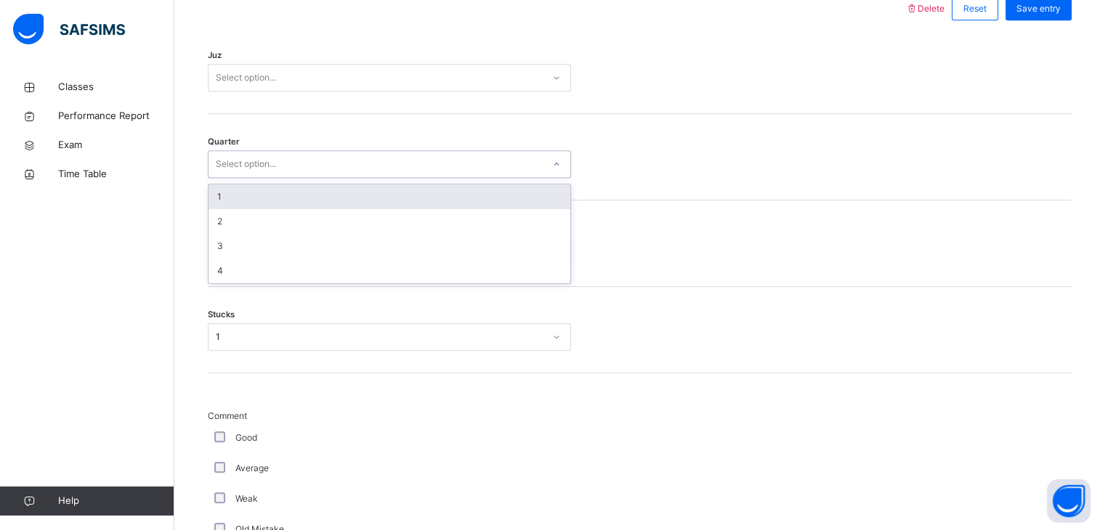
click at [217, 171] on div "Select option..." at bounding box center [246, 164] width 60 height 28
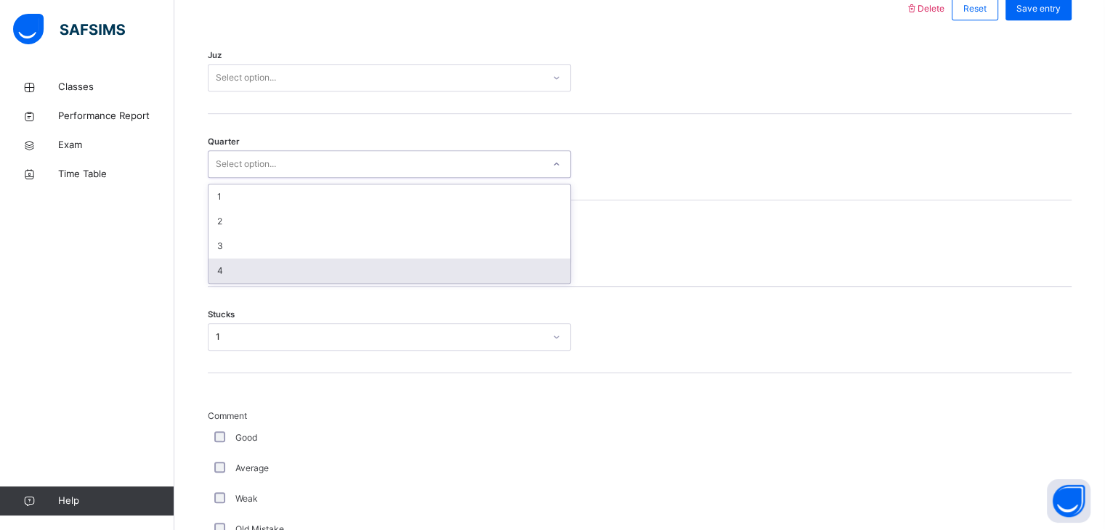
click at [227, 264] on div "4" at bounding box center [389, 271] width 362 height 25
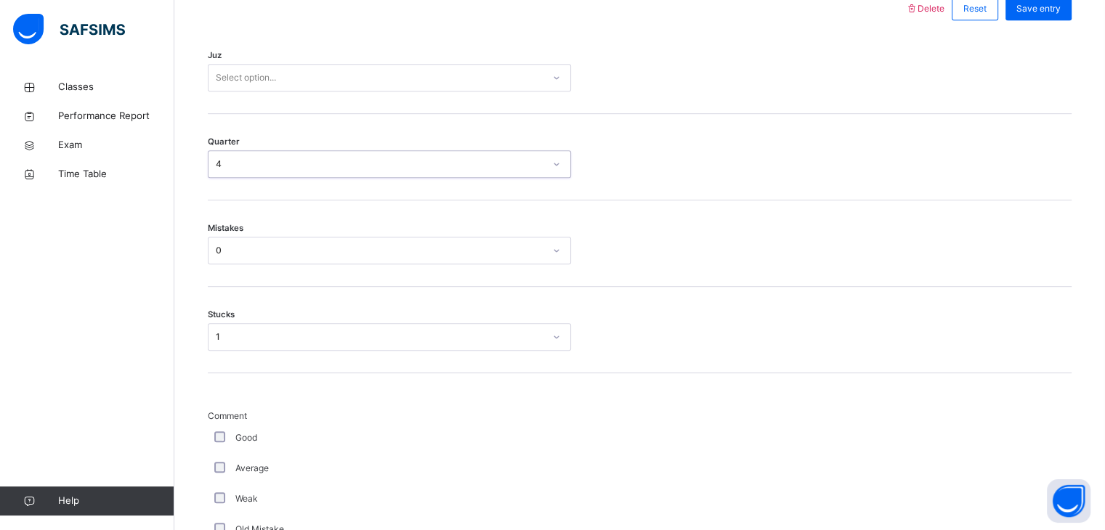
click at [249, 91] on div "Juz Select option..." at bounding box center [640, 71] width 864 height 86
click at [237, 94] on div "Juz Select option..." at bounding box center [640, 71] width 864 height 86
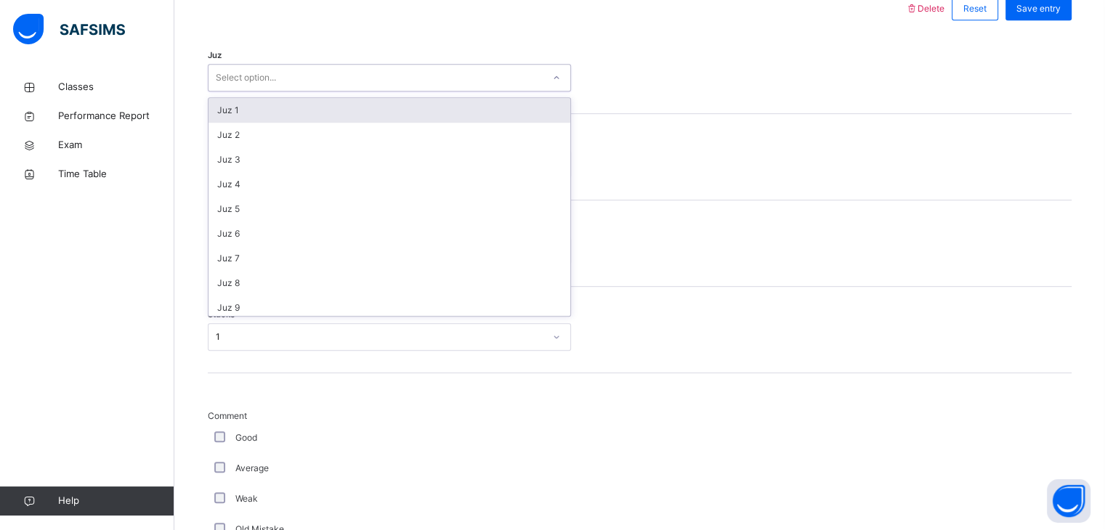
click at [237, 85] on div "Select option..." at bounding box center [246, 78] width 60 height 28
type input "**"
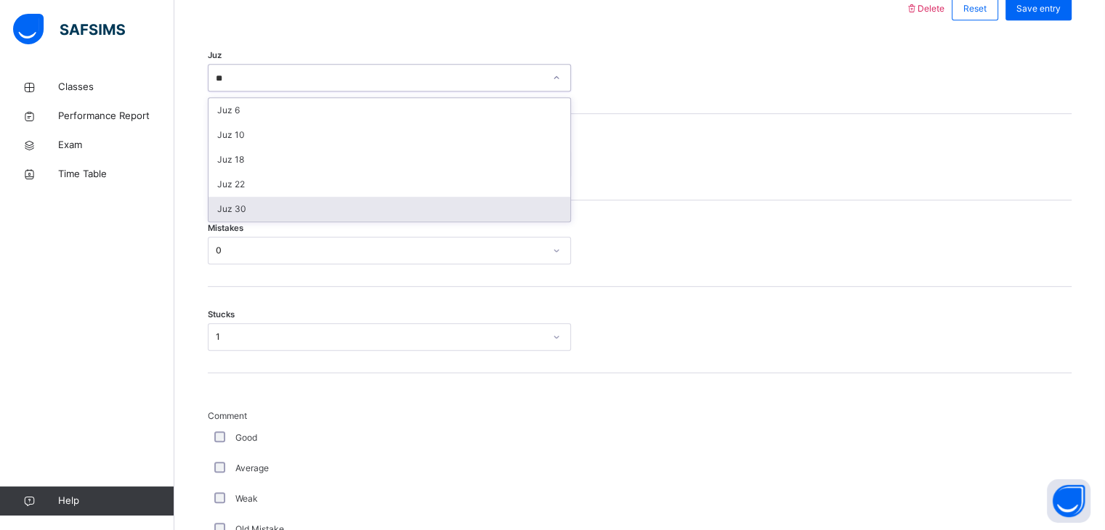
click at [243, 217] on div "Juz 30" at bounding box center [389, 209] width 362 height 25
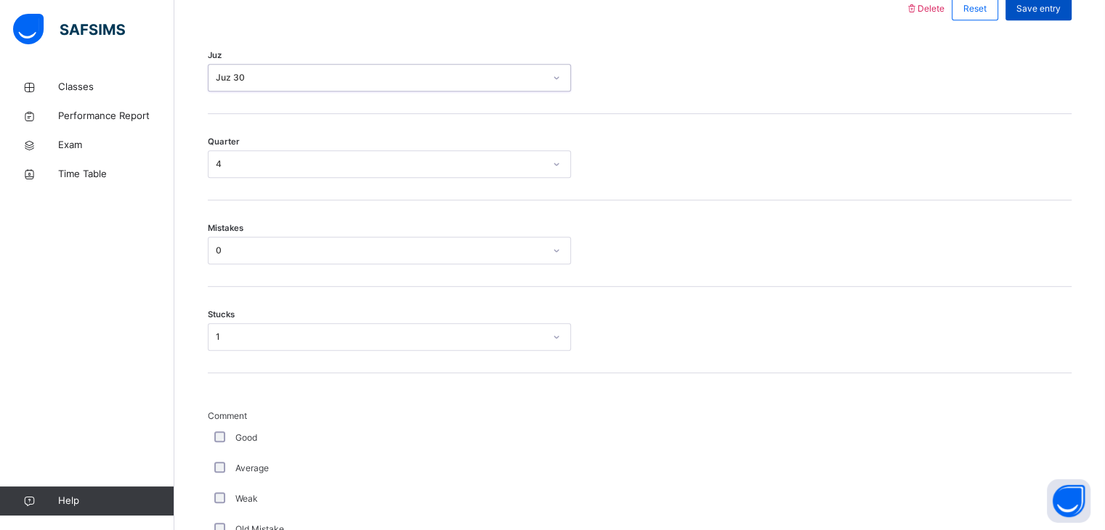
click at [1049, 4] on span "Save entry" at bounding box center [1038, 8] width 44 height 13
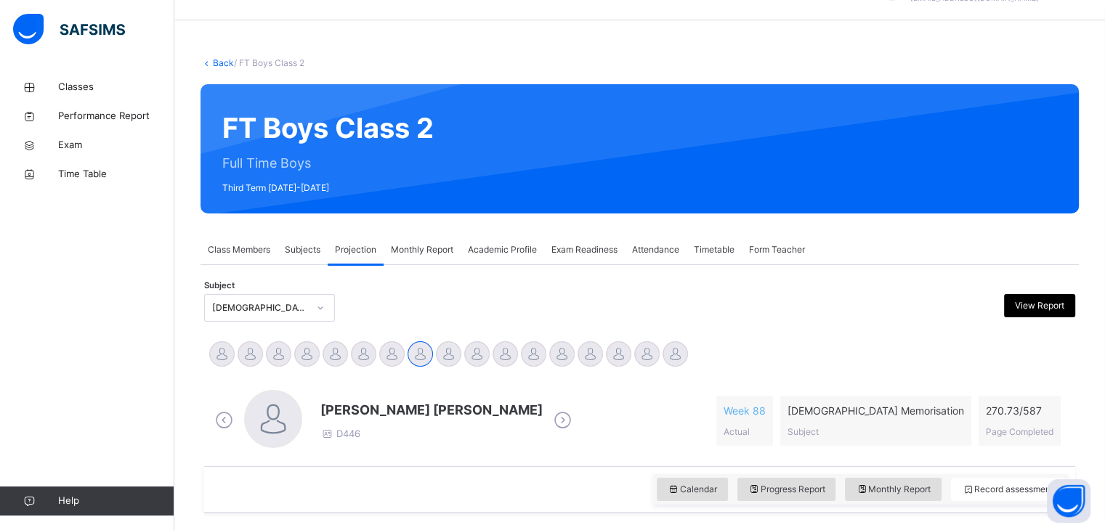
scroll to position [67, 0]
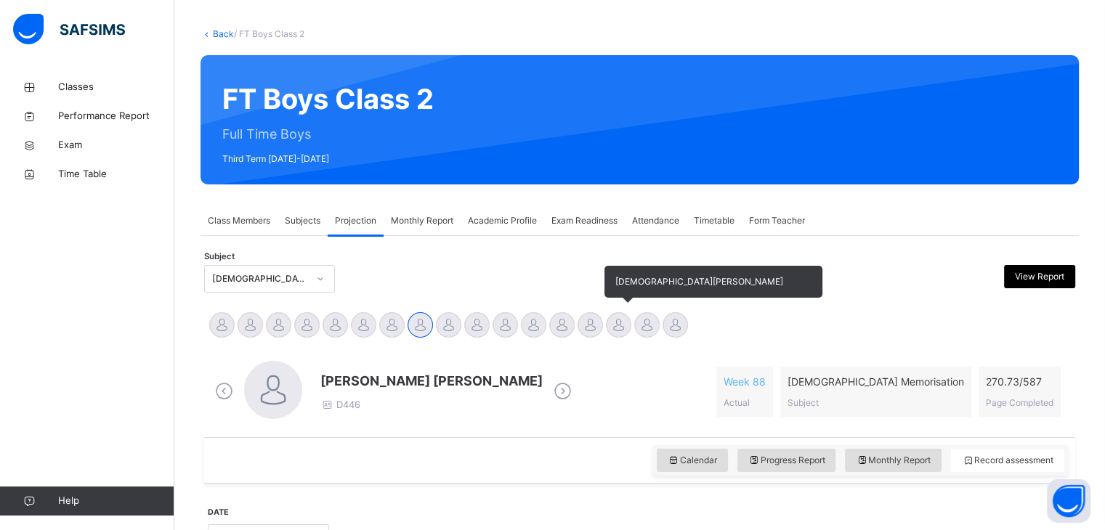
click at [625, 334] on div at bounding box center [618, 324] width 25 height 25
click at [625, 333] on div at bounding box center [618, 324] width 25 height 25
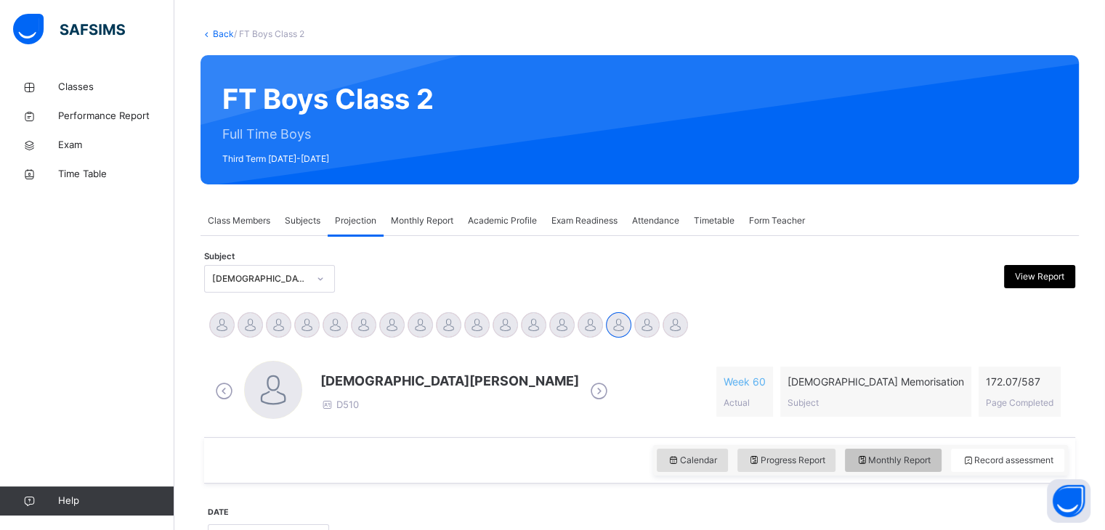
click at [860, 455] on div "Monthly Report" at bounding box center [893, 460] width 97 height 23
select select "****"
select select "*"
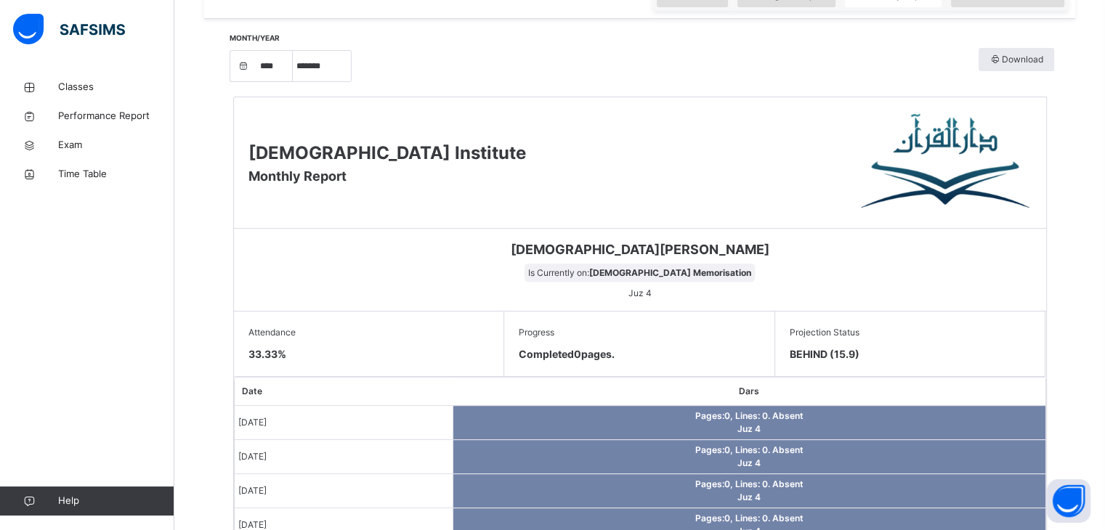
scroll to position [503, 0]
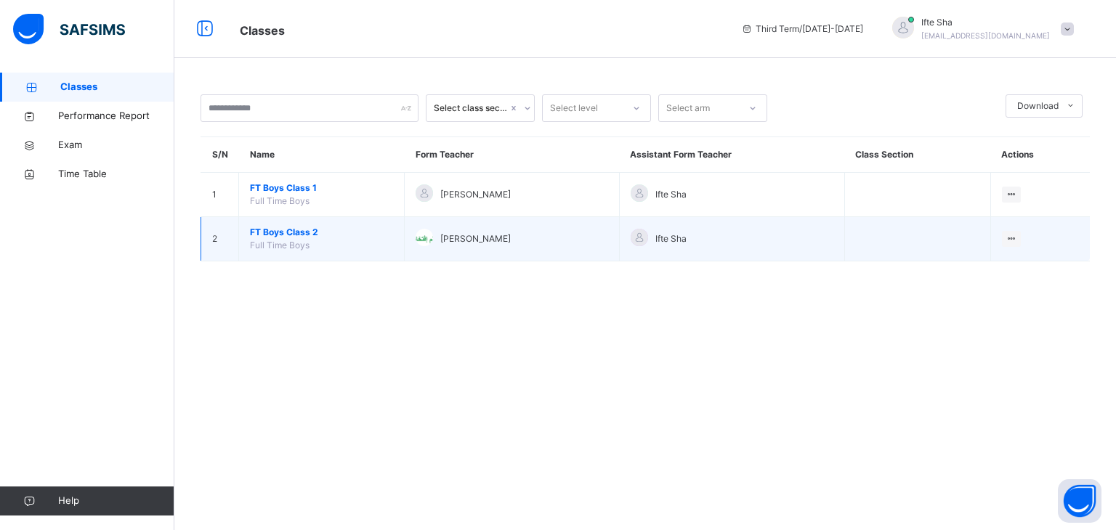
click at [322, 235] on span "FT Boys Class 2" at bounding box center [321, 232] width 143 height 13
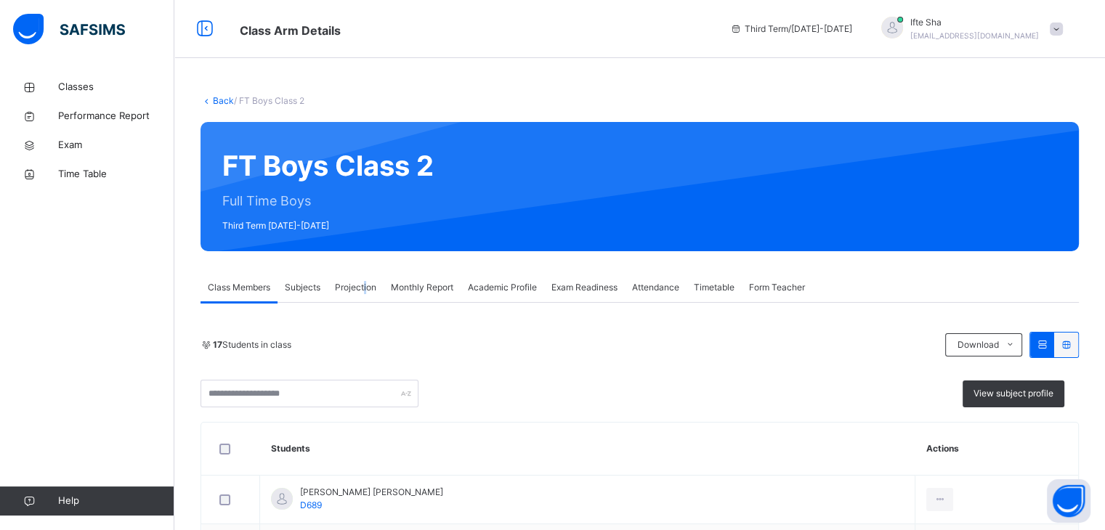
click at [364, 288] on div "Projection" at bounding box center [356, 287] width 56 height 29
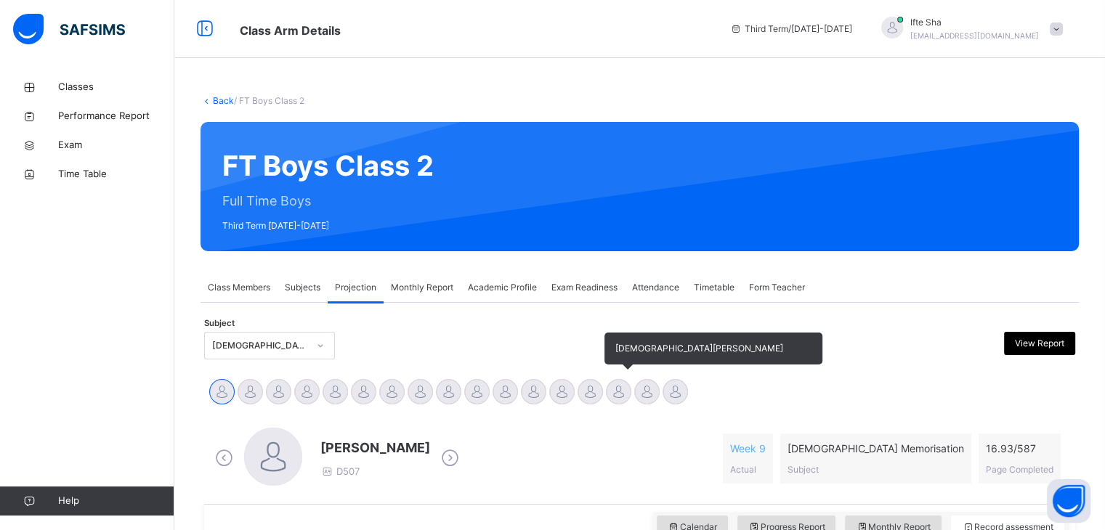
click at [613, 384] on div at bounding box center [618, 391] width 25 height 25
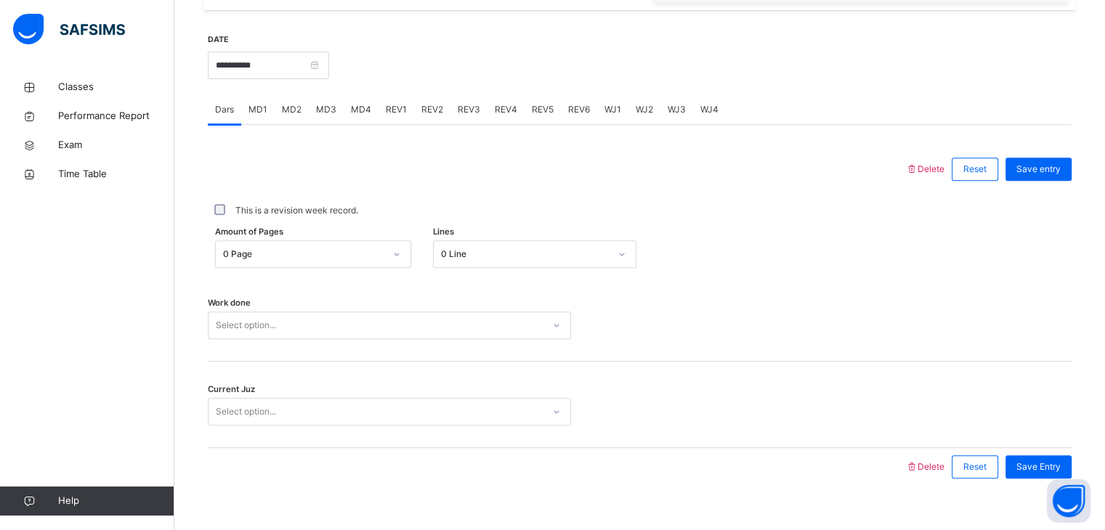
scroll to position [561, 0]
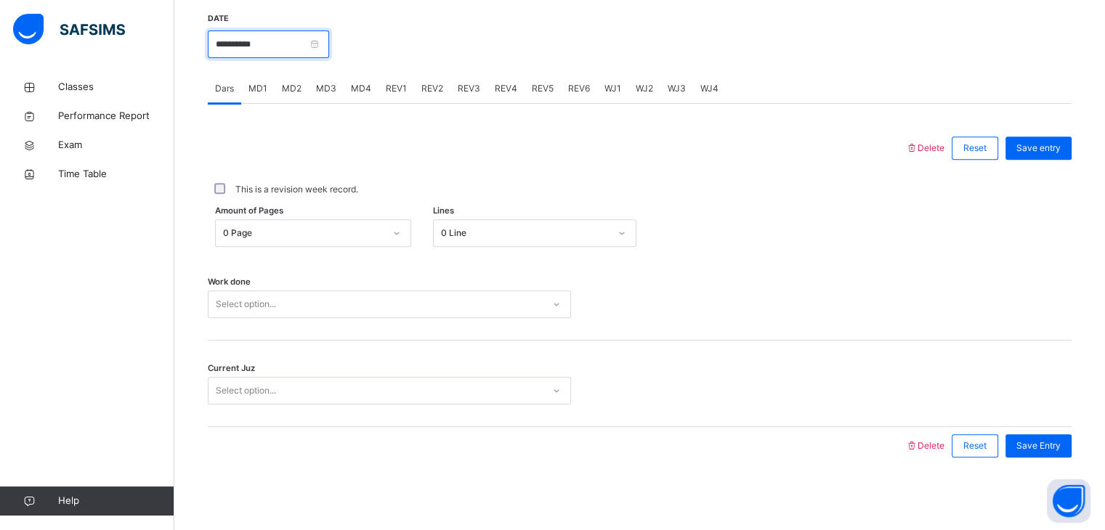
click at [297, 52] on input "**********" at bounding box center [268, 45] width 121 height 28
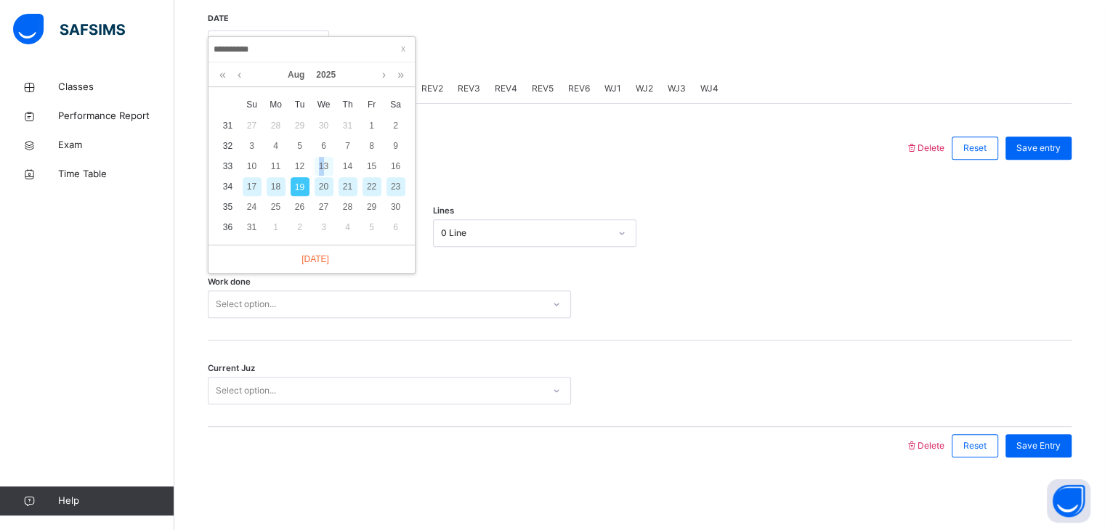
click at [321, 163] on div "13" at bounding box center [324, 166] width 19 height 19
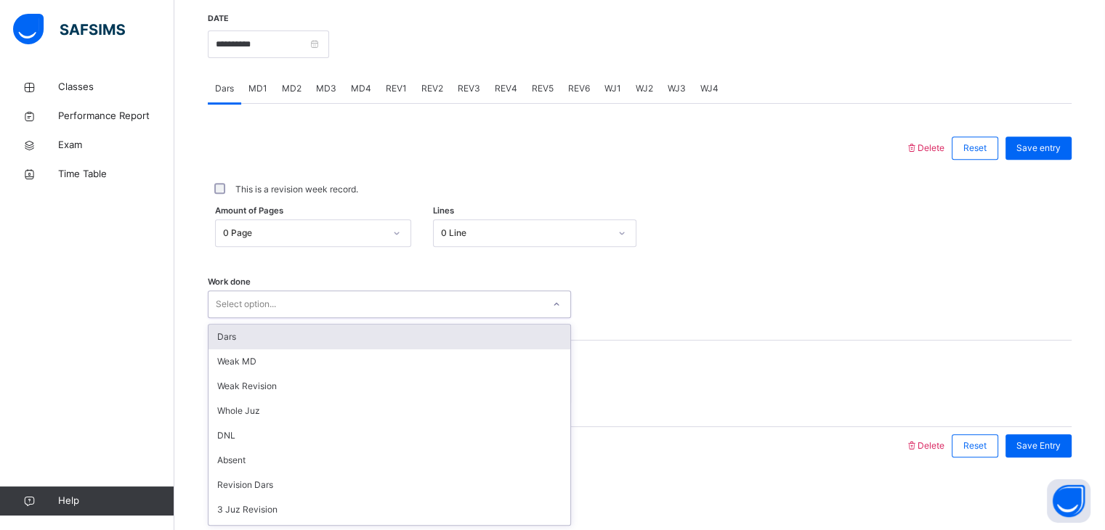
click at [296, 303] on div "Select option..." at bounding box center [375, 304] width 334 height 23
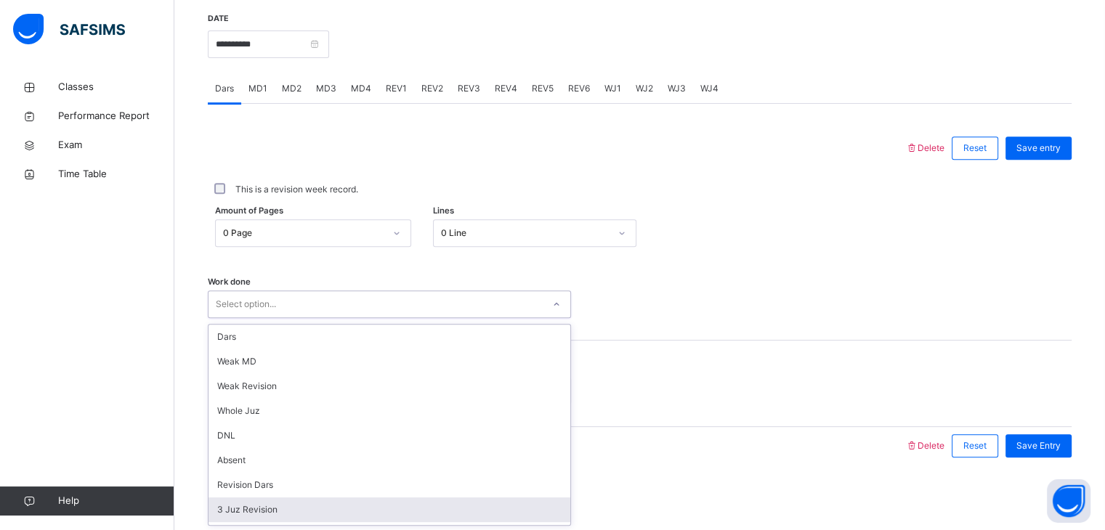
drag, startPoint x: 291, startPoint y: 495, endPoint x: 288, endPoint y: 505, distance: 9.9
click at [288, 502] on div "Dars Weak MD Weak Revision Whole Juz DNL Absent Revision Dars 3 Juz Revision 5 …" at bounding box center [389, 425] width 362 height 200
click at [288, 506] on div "3 Juz Revision" at bounding box center [389, 510] width 362 height 25
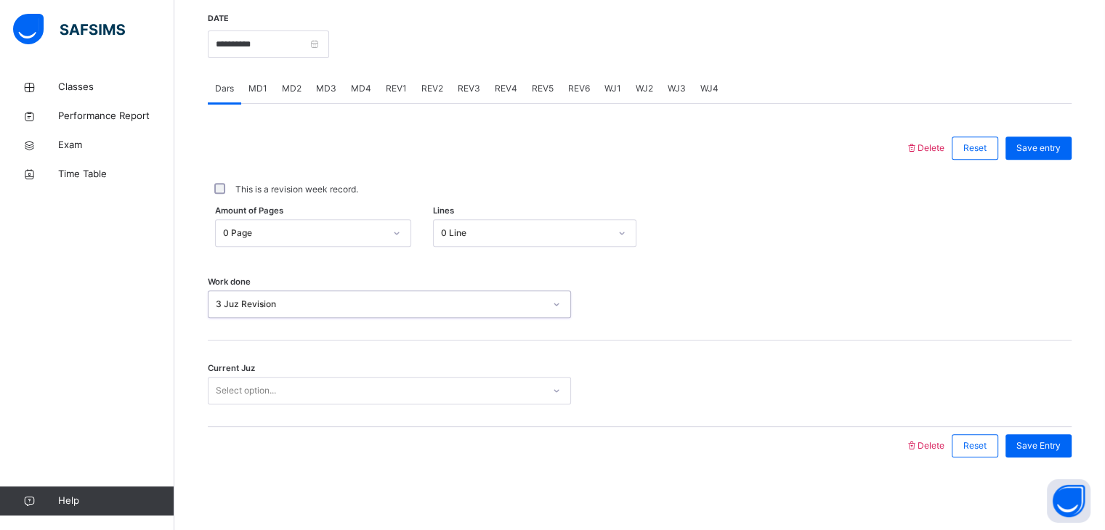
click at [251, 396] on div "Select option..." at bounding box center [246, 391] width 60 height 28
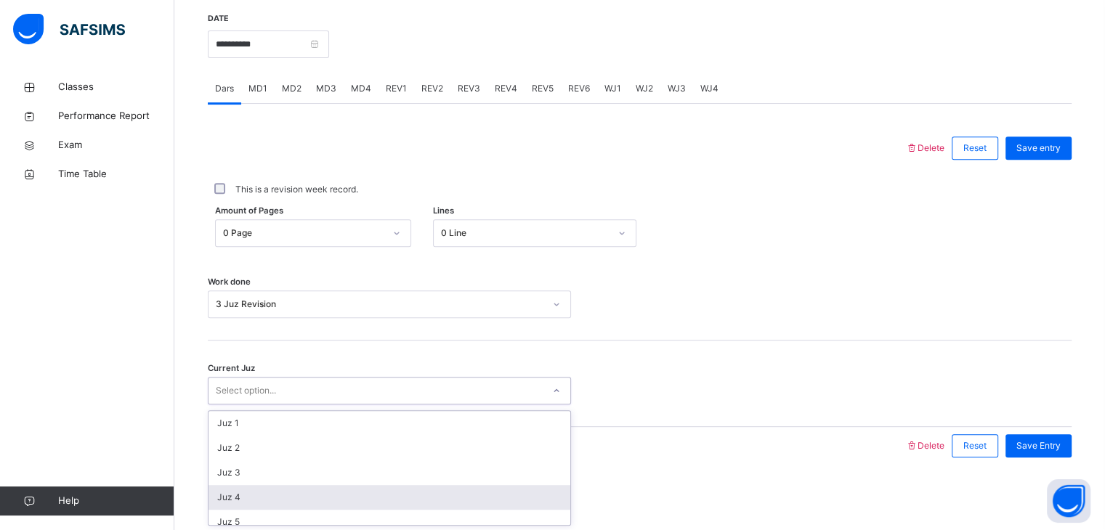
click at [258, 503] on div "Juz 4" at bounding box center [389, 497] width 362 height 25
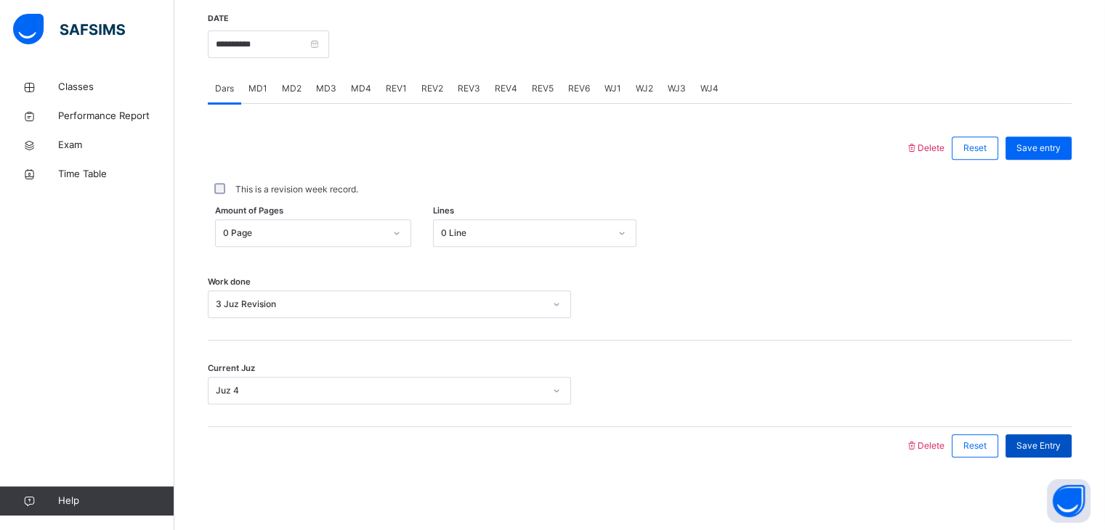
click at [1053, 436] on div "Save Entry" at bounding box center [1038, 445] width 66 height 23
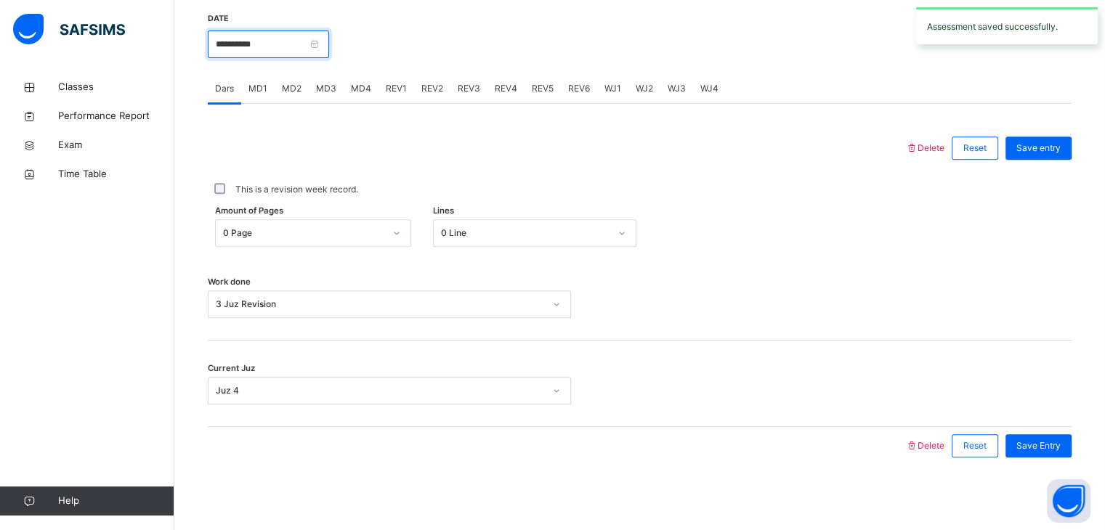
click at [258, 40] on input "**********" at bounding box center [268, 45] width 121 height 28
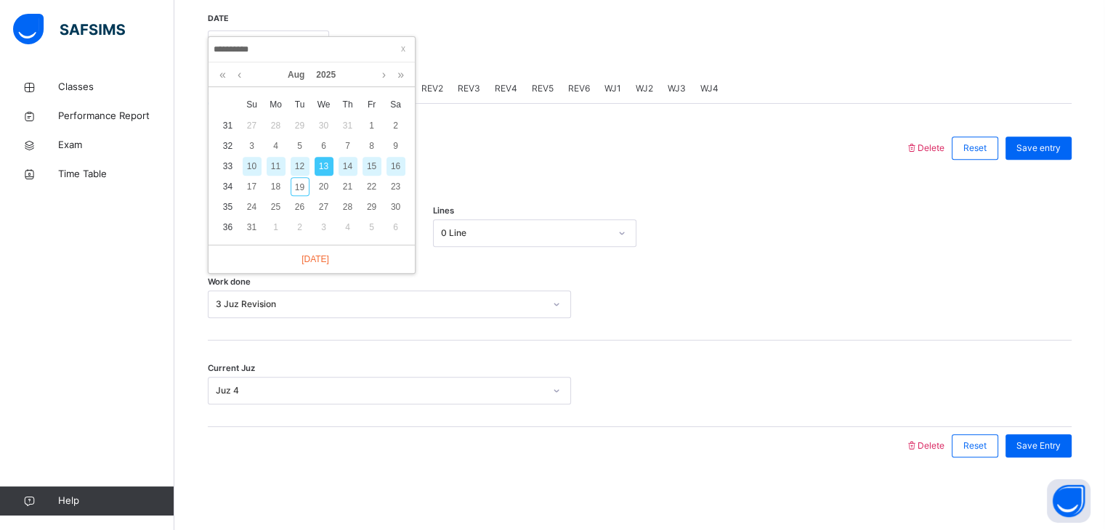
click at [352, 163] on div "14" at bounding box center [348, 166] width 19 height 19
type input "**********"
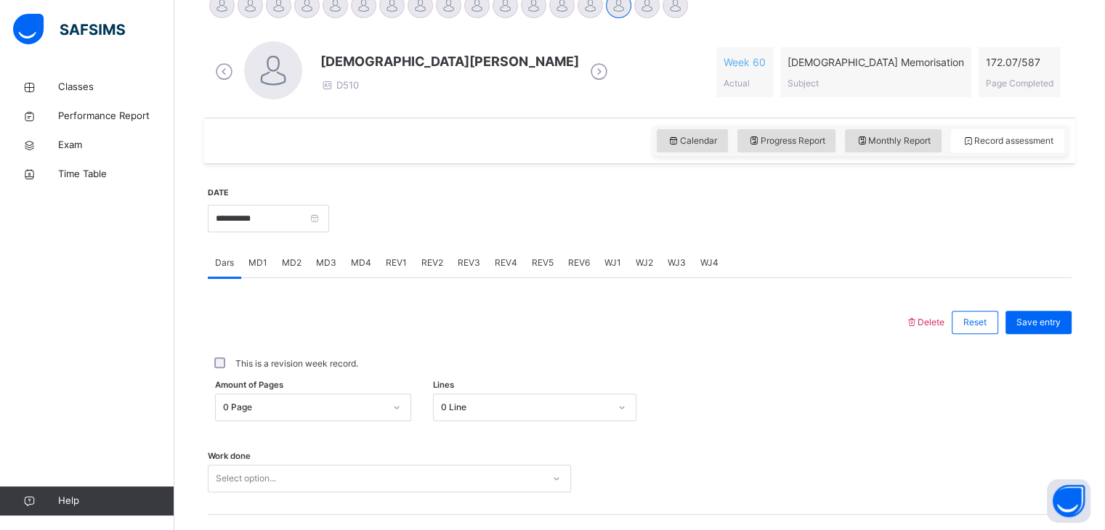
scroll to position [212, 0]
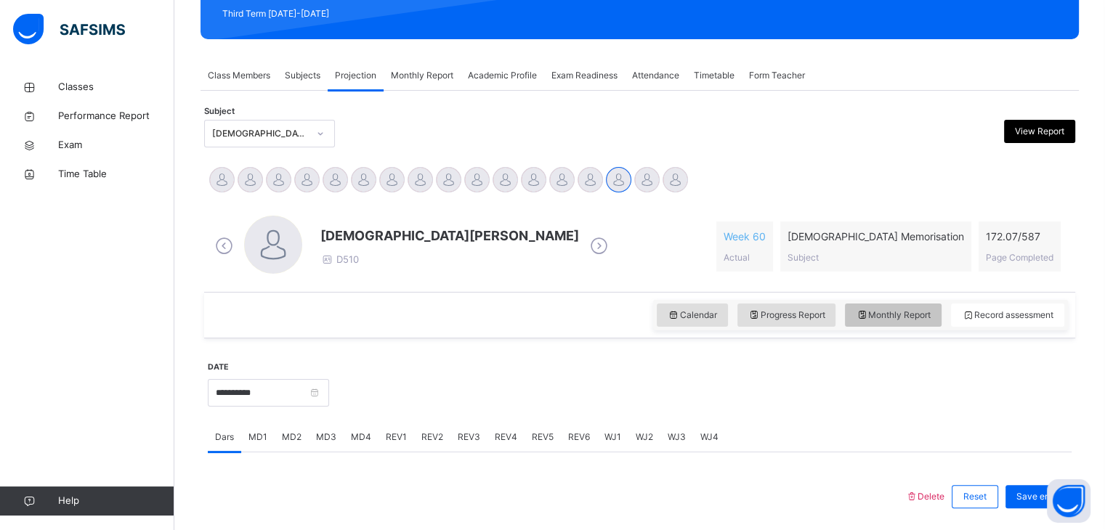
click at [915, 322] on div "Monthly Report" at bounding box center [893, 315] width 97 height 23
select select "****"
select select "*"
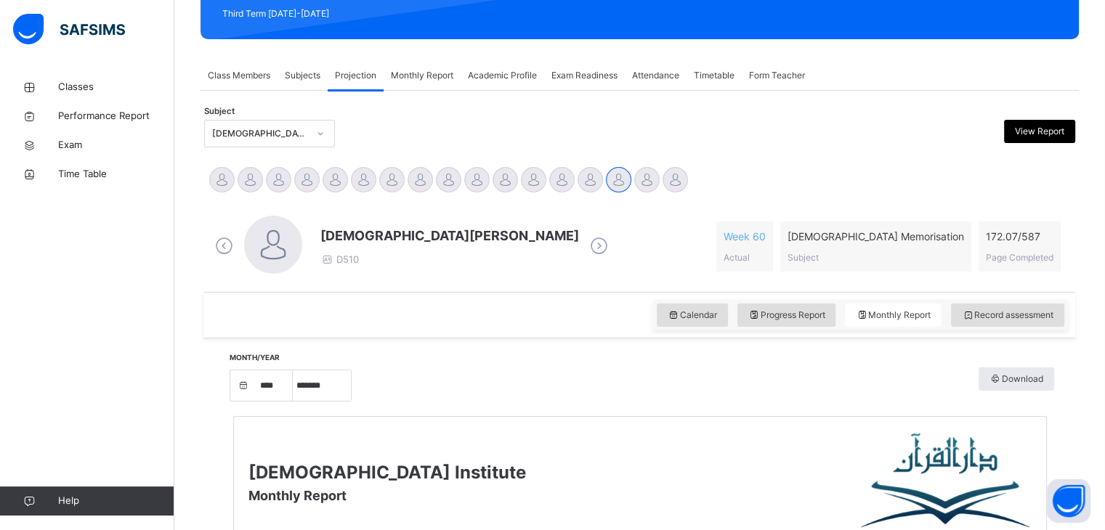
click at [1008, 313] on span "Record assessment" at bounding box center [1008, 315] width 92 height 13
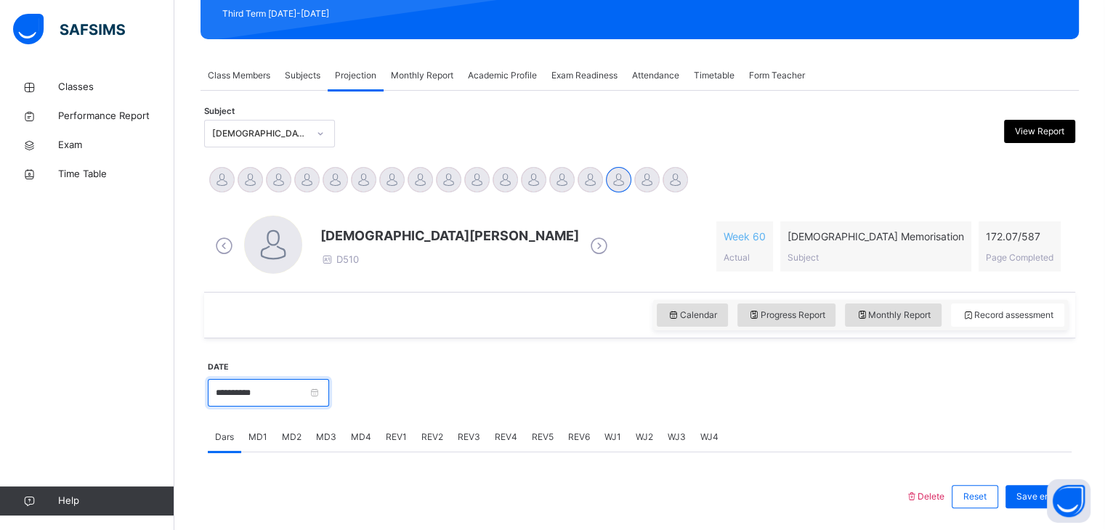
click at [319, 396] on input "**********" at bounding box center [268, 393] width 121 height 28
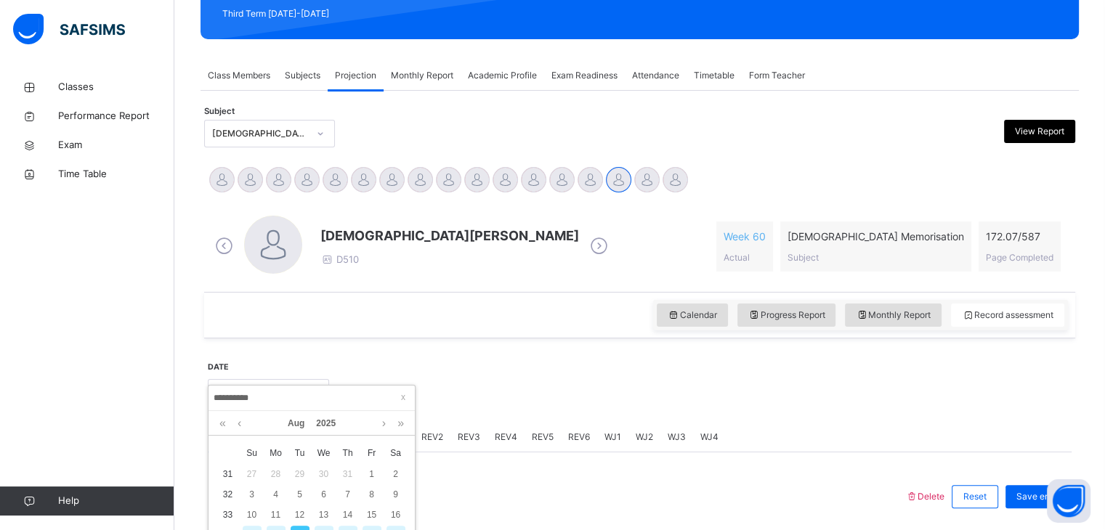
click at [346, 512] on div "14" at bounding box center [348, 515] width 19 height 19
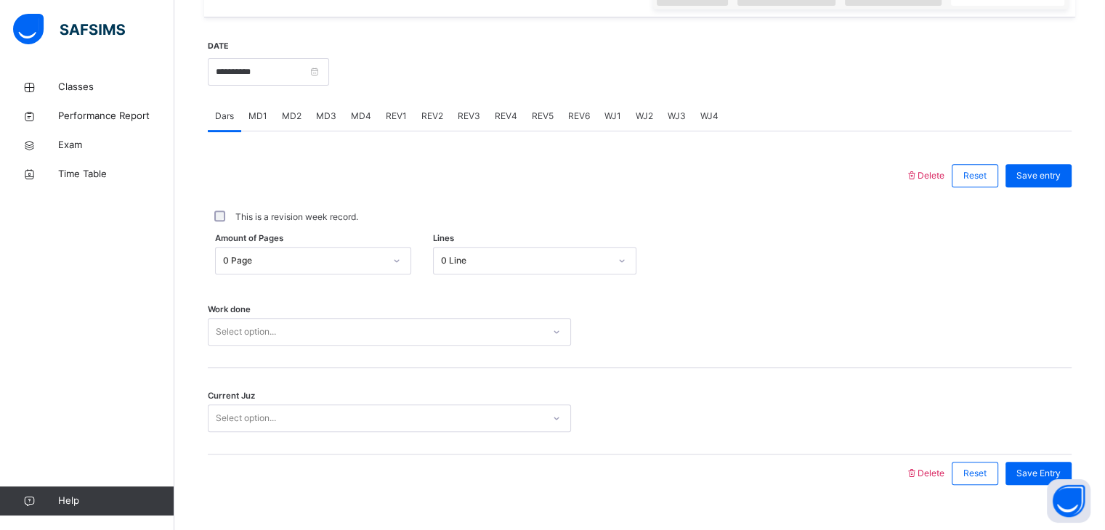
scroll to position [561, 0]
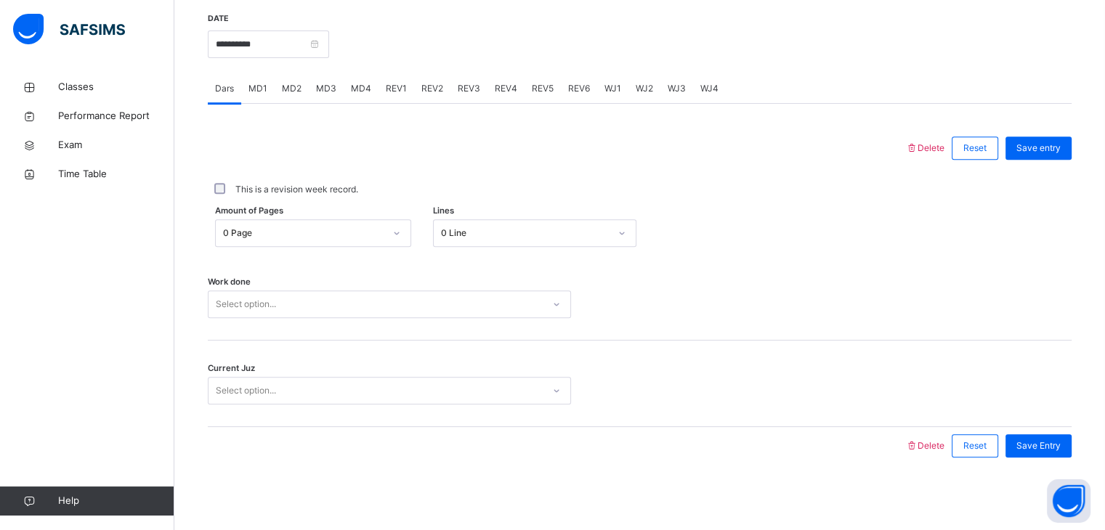
click at [295, 323] on div "Work done Select option..." at bounding box center [640, 297] width 864 height 86
click at [290, 307] on div "Select option..." at bounding box center [375, 304] width 334 height 23
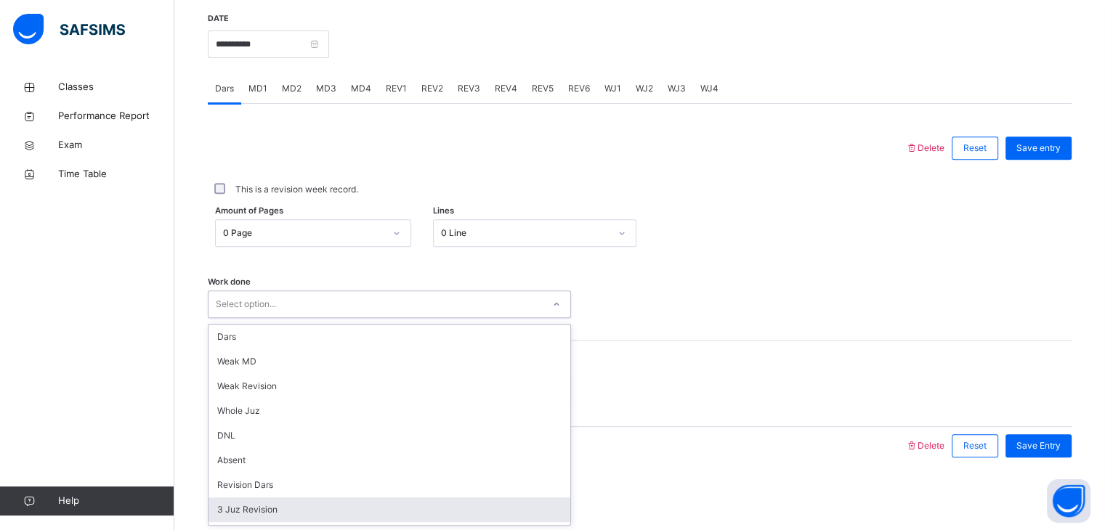
click at [289, 505] on div "3 Juz Revision" at bounding box center [389, 510] width 362 height 25
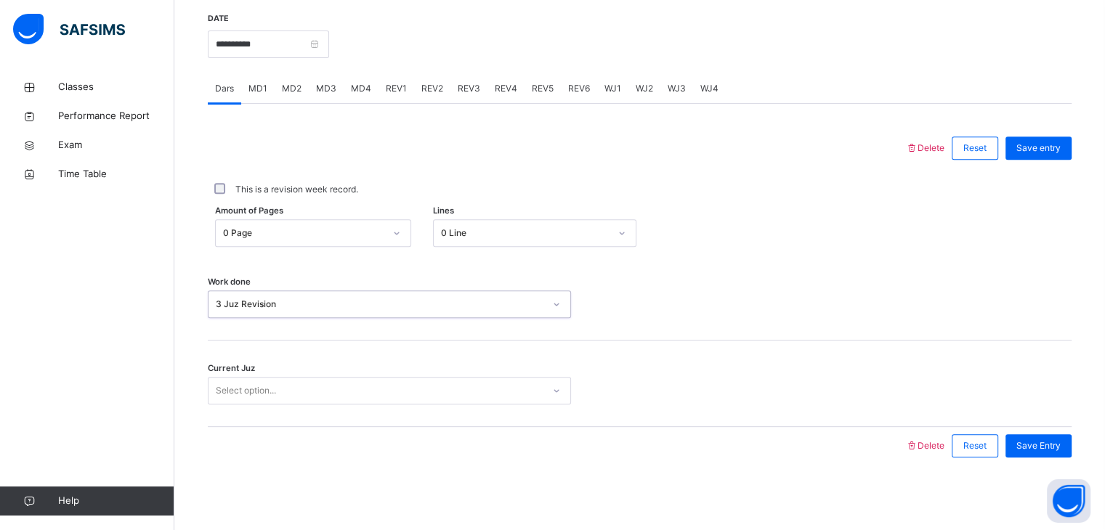
click at [307, 400] on div "Select option..." at bounding box center [375, 391] width 334 height 23
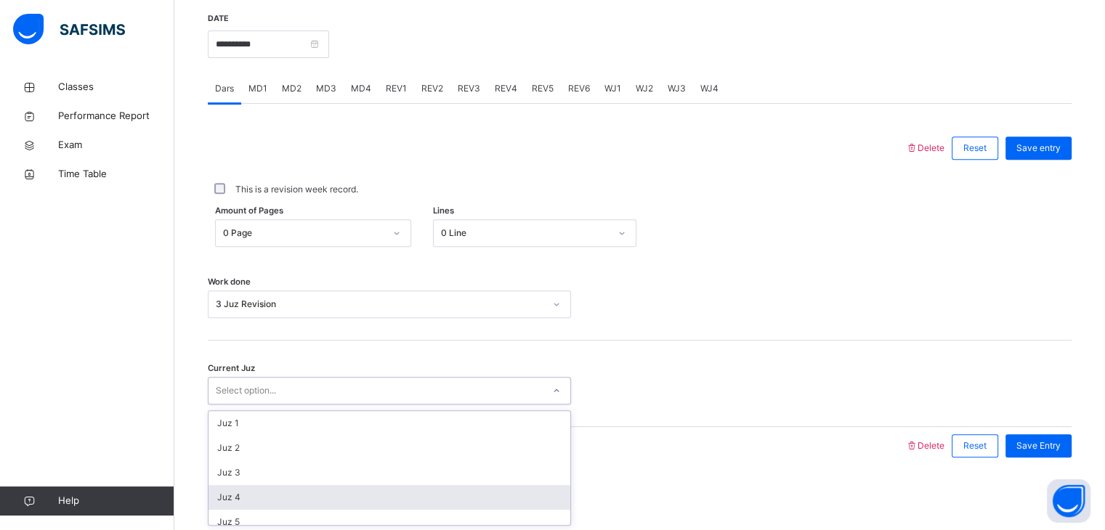
click at [296, 491] on div "Juz 4" at bounding box center [389, 497] width 362 height 25
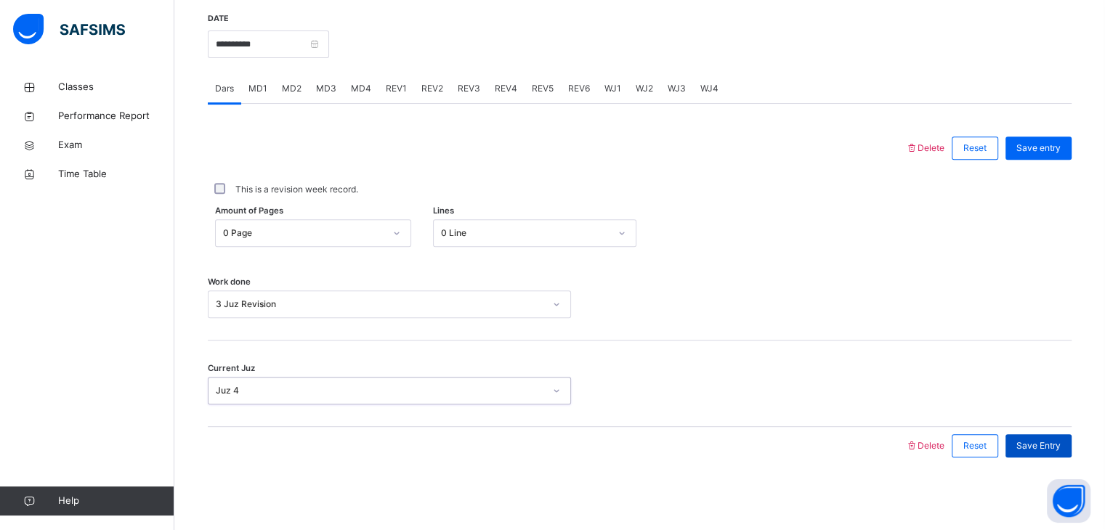
click at [1072, 439] on div "Save Entry" at bounding box center [1038, 445] width 66 height 23
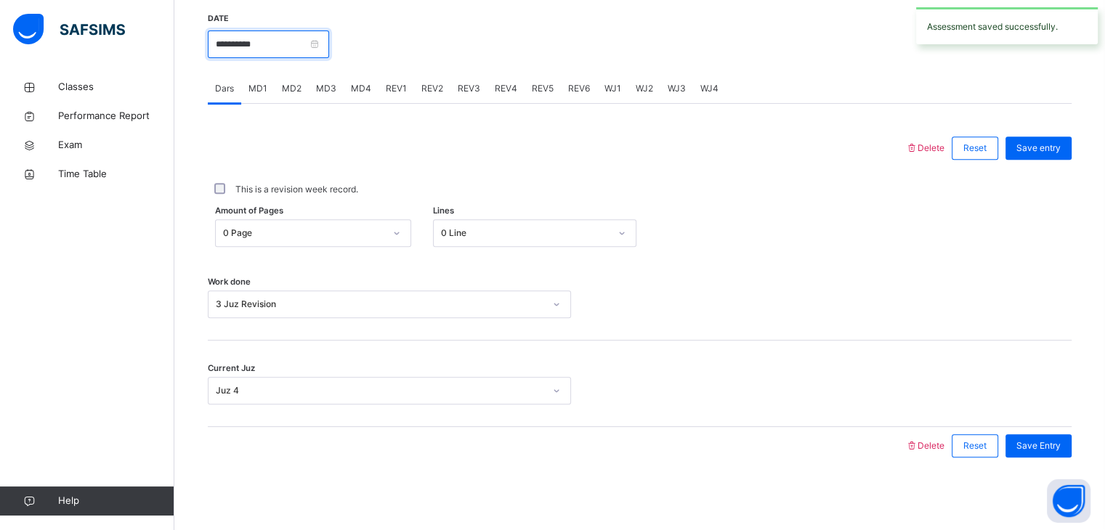
click at [280, 43] on input "**********" at bounding box center [268, 45] width 121 height 28
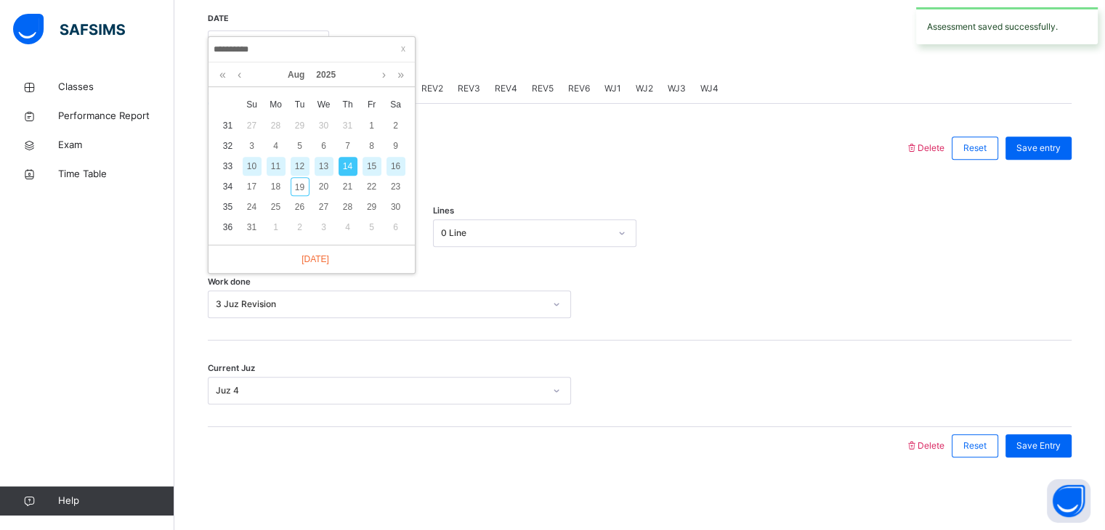
click at [370, 161] on div "15" at bounding box center [371, 166] width 19 height 19
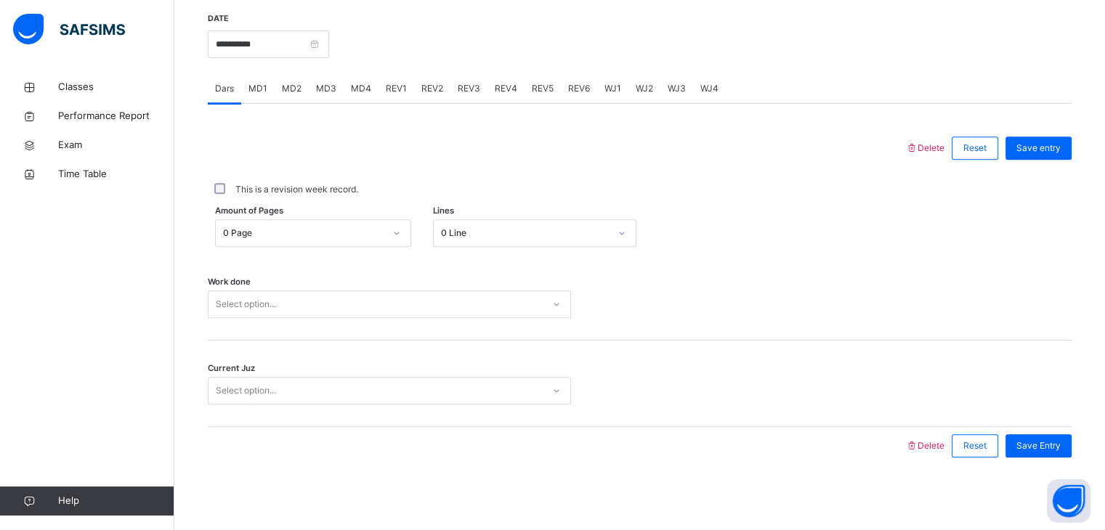
click at [311, 307] on div "Select option..." at bounding box center [375, 304] width 334 height 23
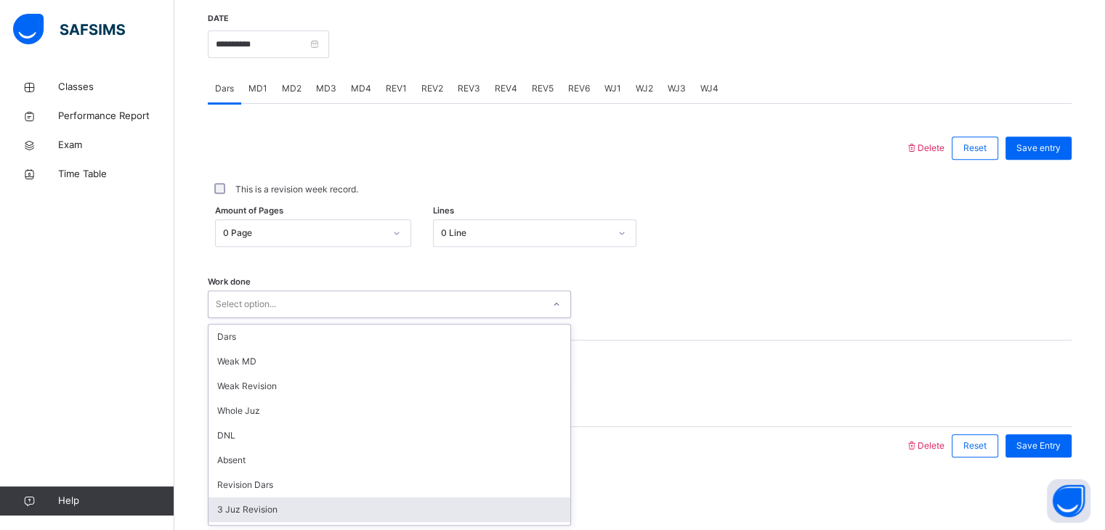
click at [317, 505] on div "3 Juz Revision" at bounding box center [389, 510] width 362 height 25
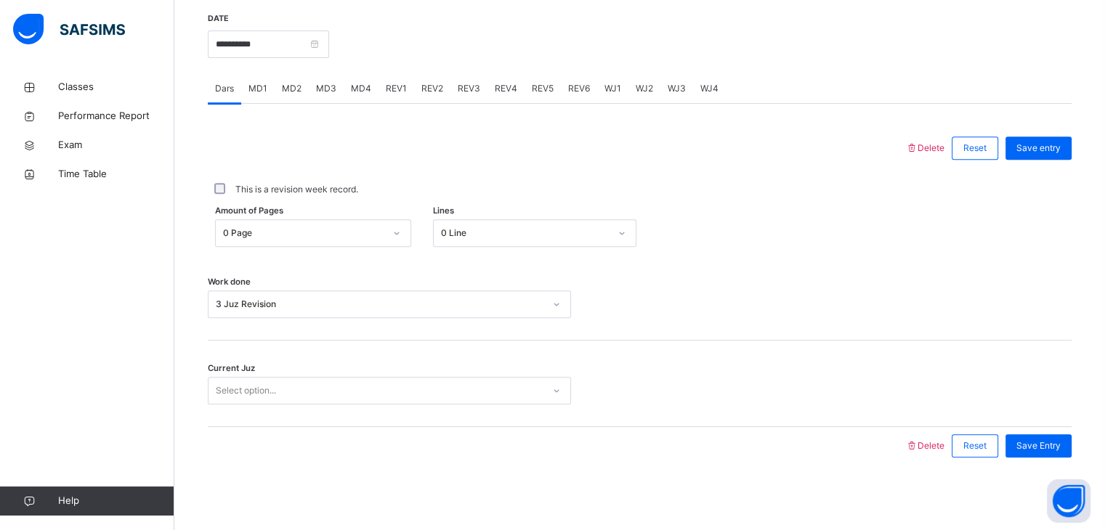
click at [329, 410] on div "Current Juz Select option..." at bounding box center [640, 384] width 864 height 86
click at [335, 393] on div "Select option..." at bounding box center [375, 391] width 334 height 23
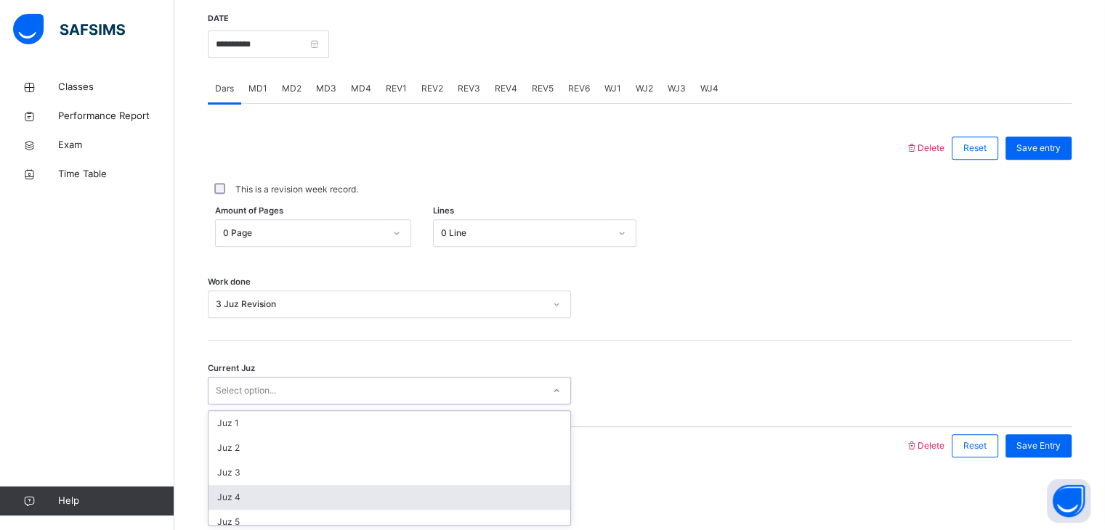
click at [313, 499] on div "Juz 4" at bounding box center [389, 497] width 362 height 25
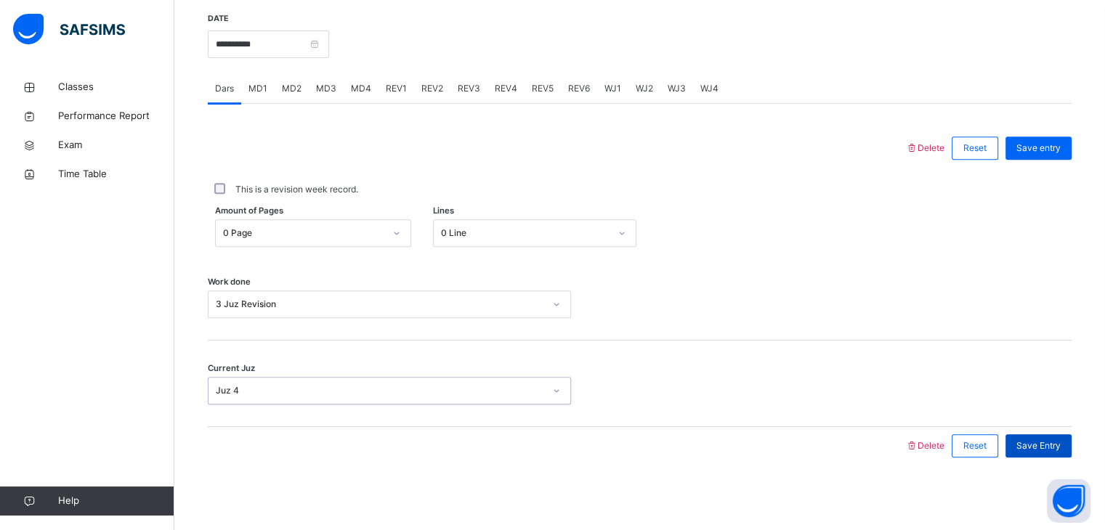
click at [1052, 441] on span "Save Entry" at bounding box center [1038, 445] width 44 height 13
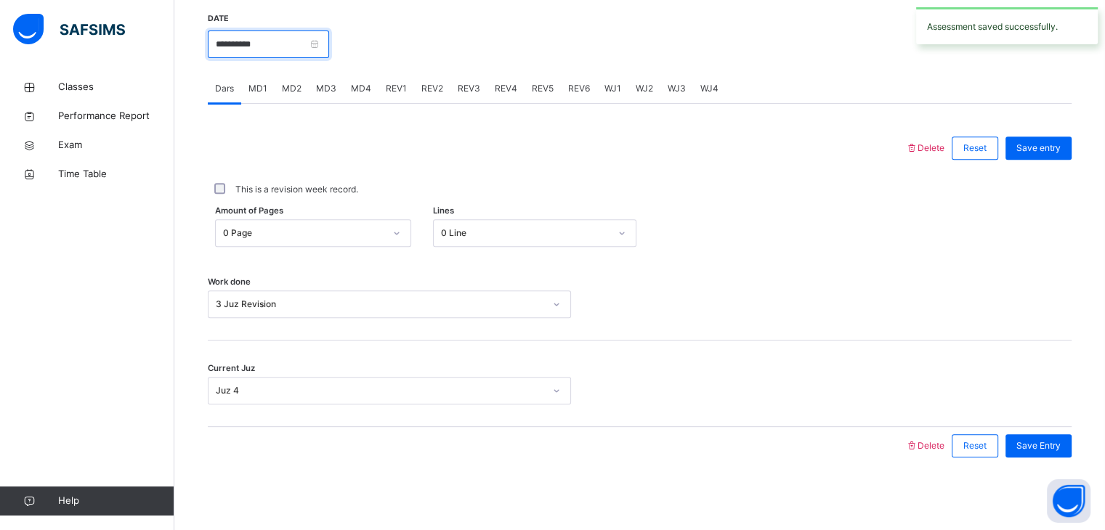
click at [270, 47] on input "**********" at bounding box center [268, 45] width 121 height 28
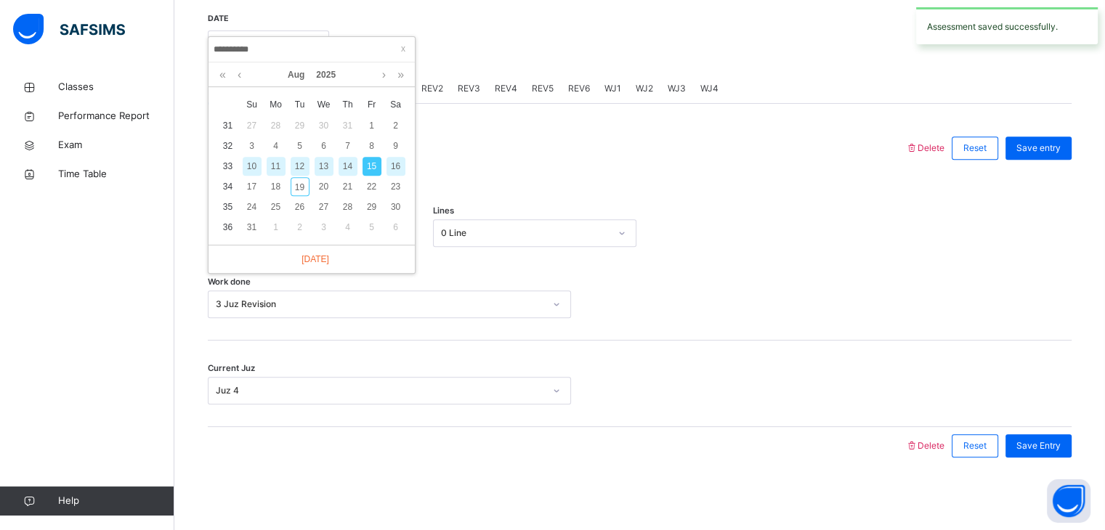
click at [392, 164] on div "16" at bounding box center [395, 166] width 19 height 19
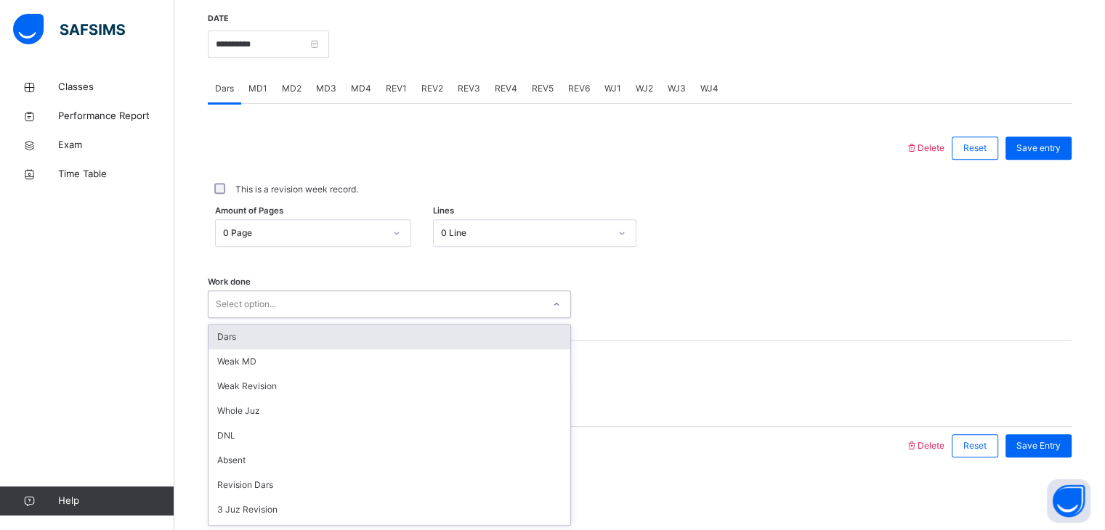
click at [282, 309] on div "Select option..." at bounding box center [375, 304] width 334 height 23
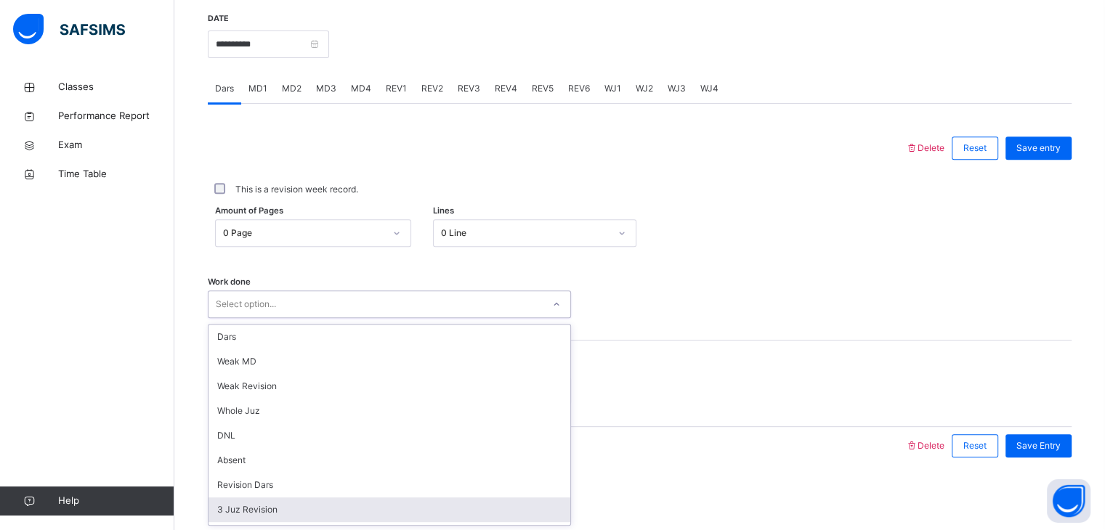
click at [279, 503] on div "3 Juz Revision" at bounding box center [389, 510] width 362 height 25
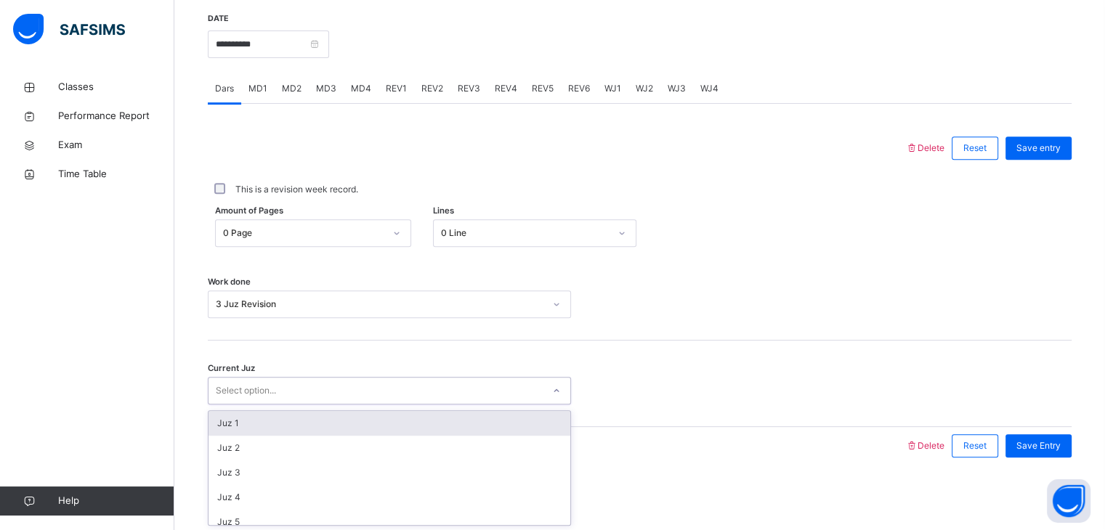
drag, startPoint x: 248, startPoint y: 383, endPoint x: 247, endPoint y: 390, distance: 7.3
click at [247, 389] on div "Select option..." at bounding box center [246, 391] width 60 height 28
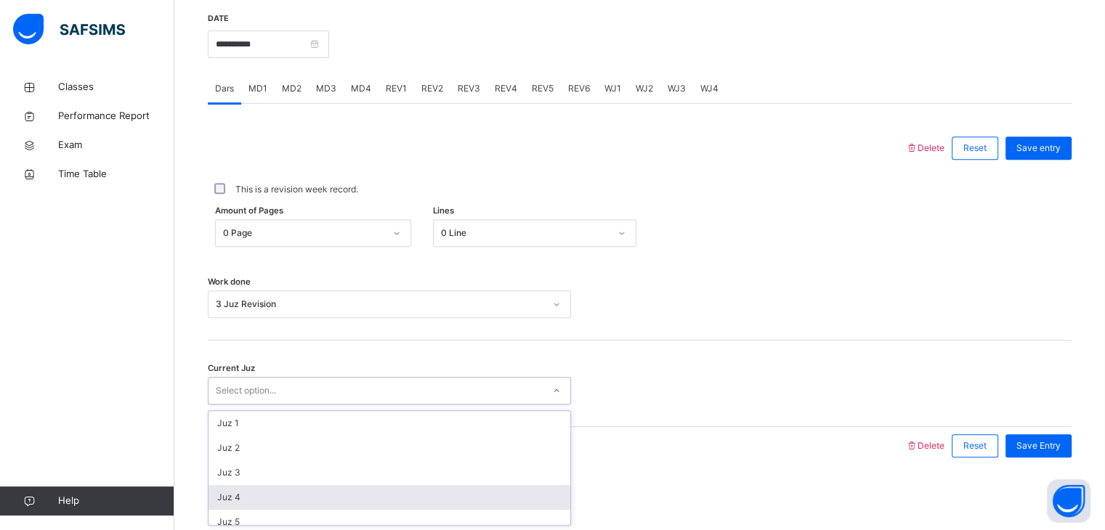
click at [254, 499] on div "Juz 4" at bounding box center [389, 497] width 362 height 25
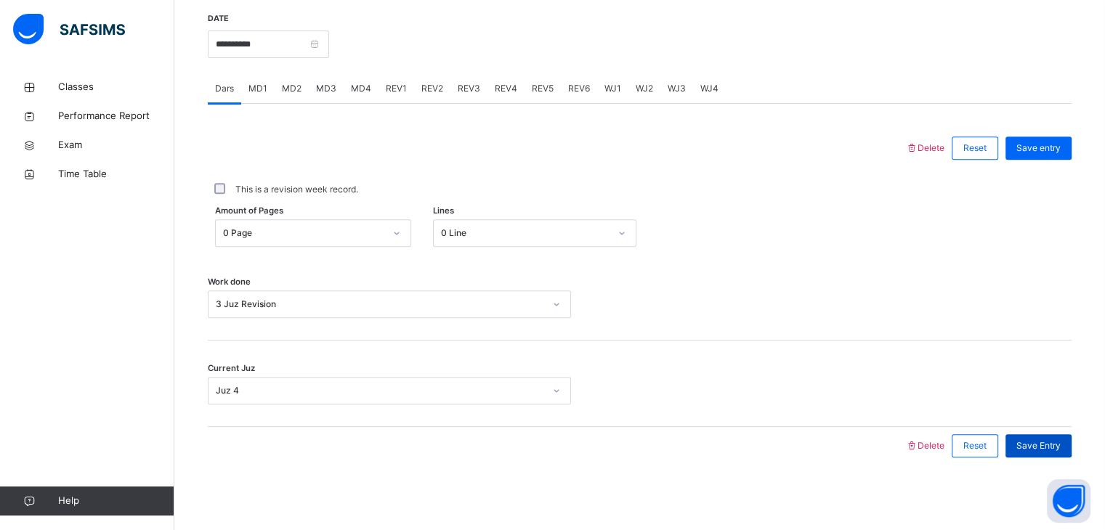
click at [1042, 442] on span "Save Entry" at bounding box center [1038, 445] width 44 height 13
drag, startPoint x: 302, startPoint y: 27, endPoint x: 302, endPoint y: 36, distance: 9.4
click at [302, 28] on div "**********" at bounding box center [268, 43] width 121 height 62
click at [302, 51] on input "**********" at bounding box center [268, 45] width 121 height 28
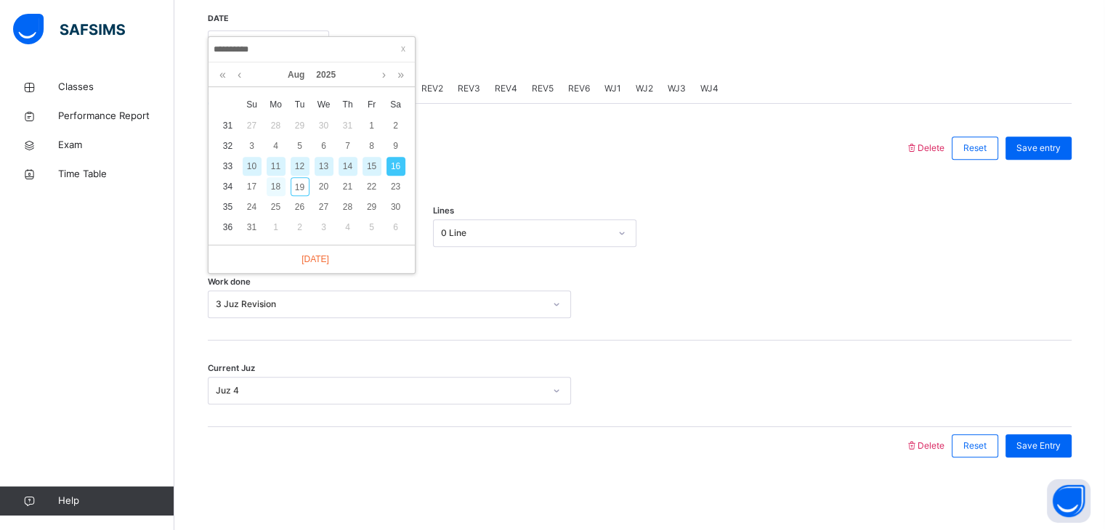
click at [275, 184] on div "18" at bounding box center [276, 186] width 19 height 19
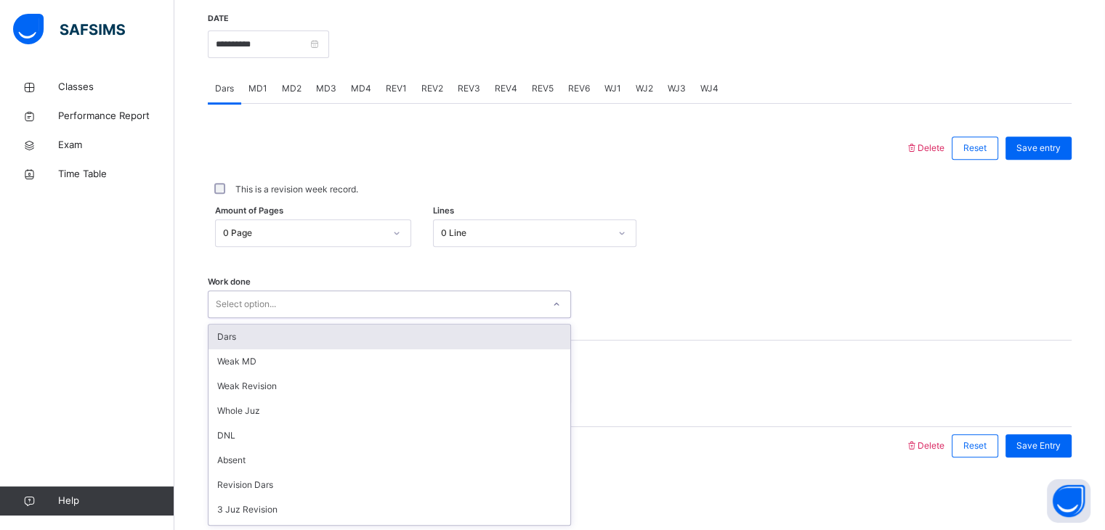
click at [251, 299] on div "Select option..." at bounding box center [246, 305] width 60 height 28
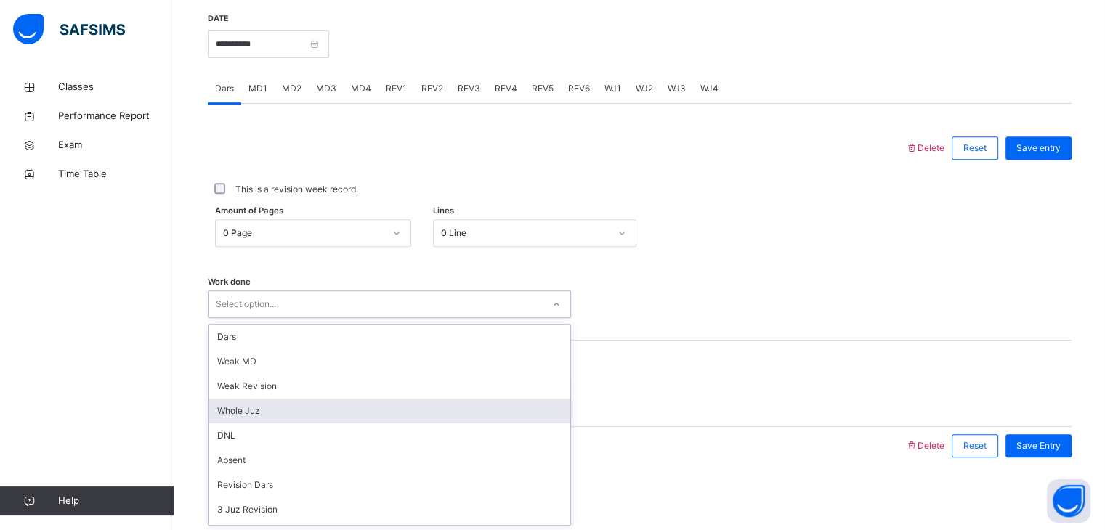
click at [278, 410] on div "Whole Juz" at bounding box center [389, 411] width 362 height 25
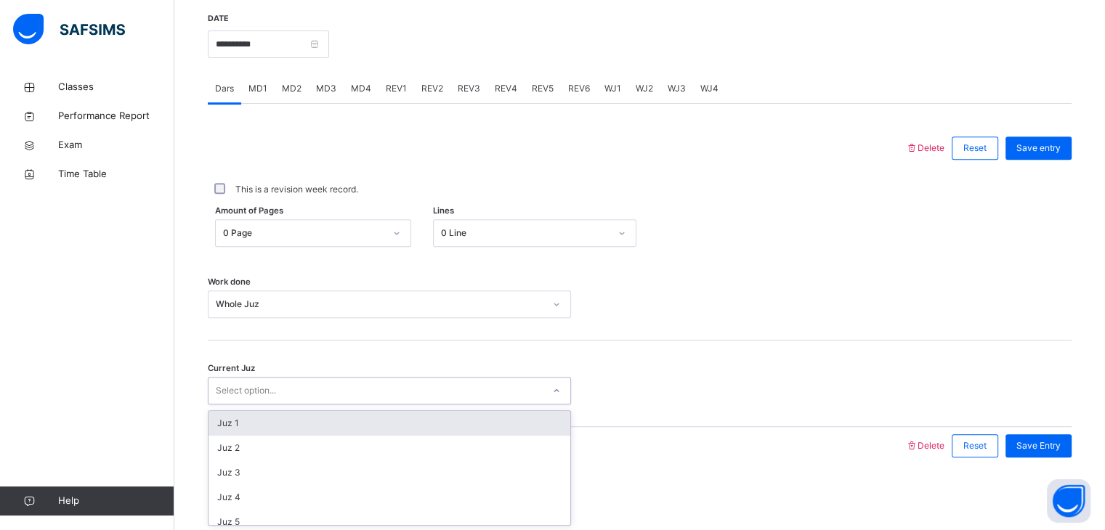
drag, startPoint x: 278, startPoint y: 390, endPoint x: 282, endPoint y: 413, distance: 22.8
click at [278, 390] on div "Select option..." at bounding box center [375, 391] width 334 height 23
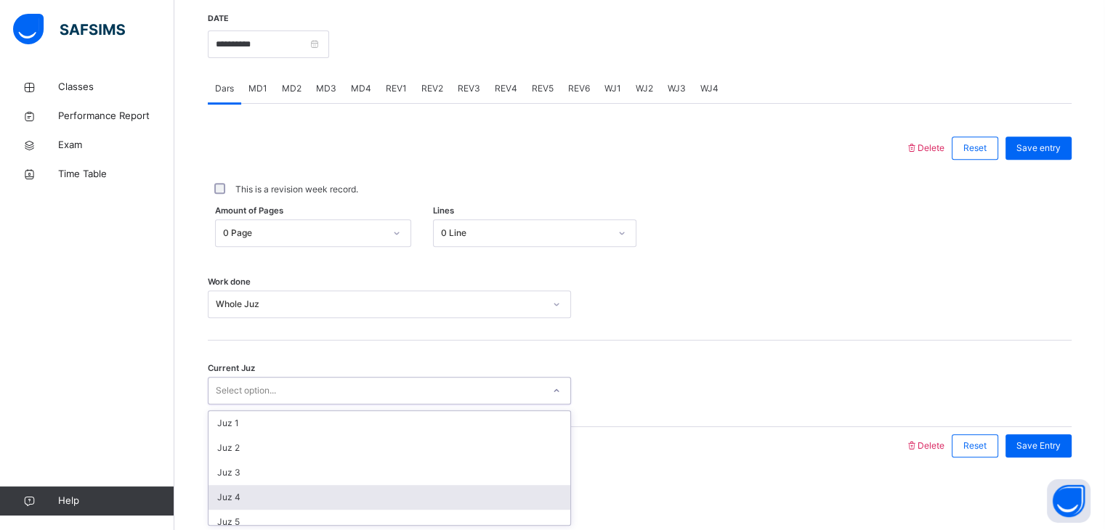
click at [298, 491] on div "Juz 4" at bounding box center [389, 497] width 362 height 25
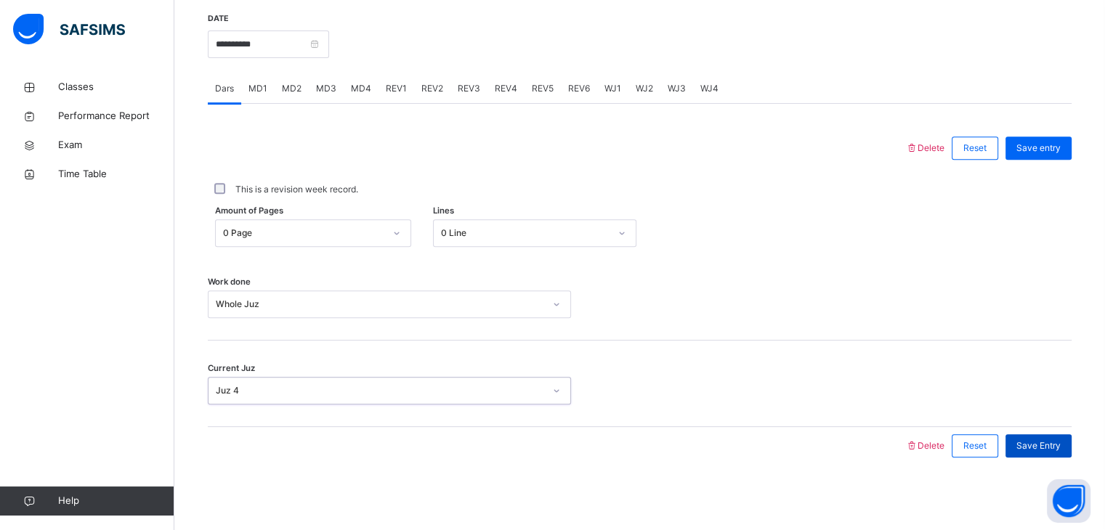
click at [1049, 450] on span "Save Entry" at bounding box center [1038, 445] width 44 height 13
click at [251, 46] on input "**********" at bounding box center [268, 45] width 121 height 28
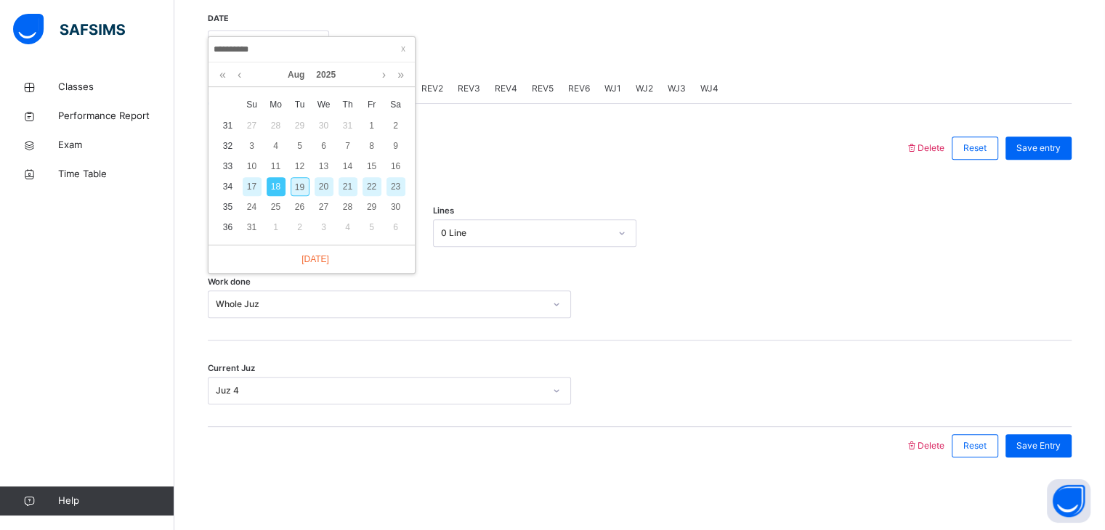
click at [305, 182] on div "19" at bounding box center [300, 186] width 19 height 19
type input "**********"
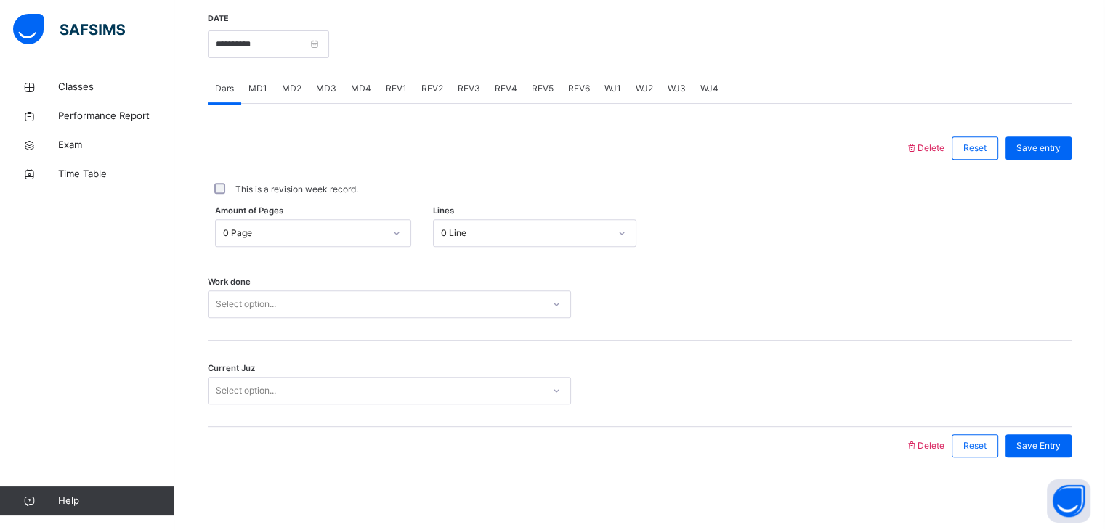
click at [311, 296] on div "Select option..." at bounding box center [375, 304] width 334 height 23
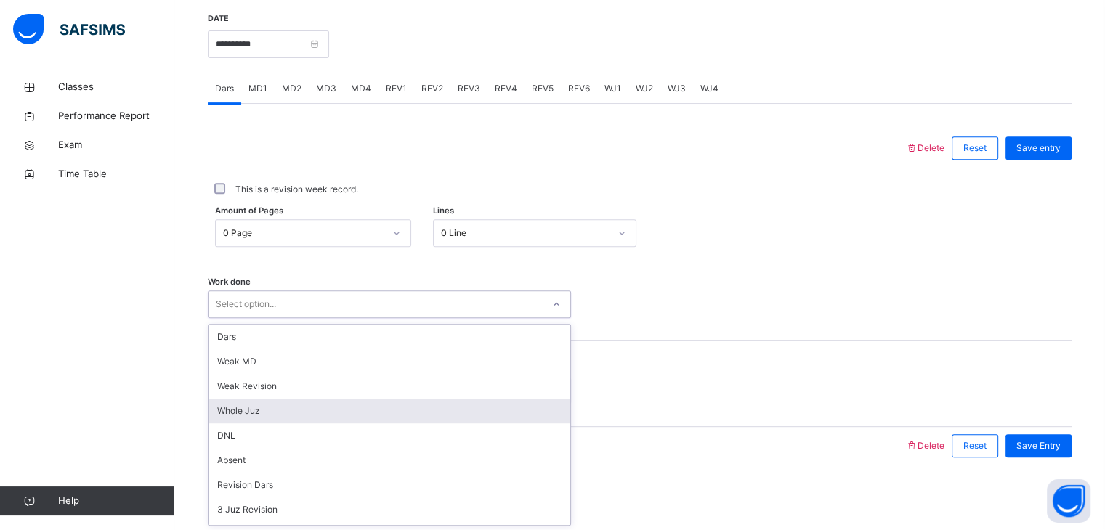
click at [288, 408] on div "Whole Juz" at bounding box center [389, 411] width 362 height 25
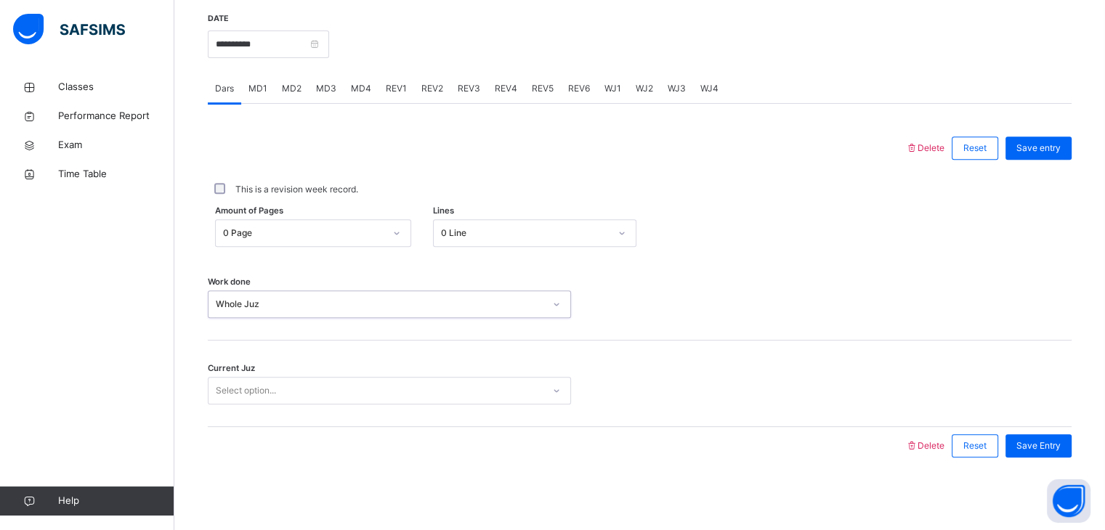
click at [292, 386] on div "Select option..." at bounding box center [375, 391] width 334 height 23
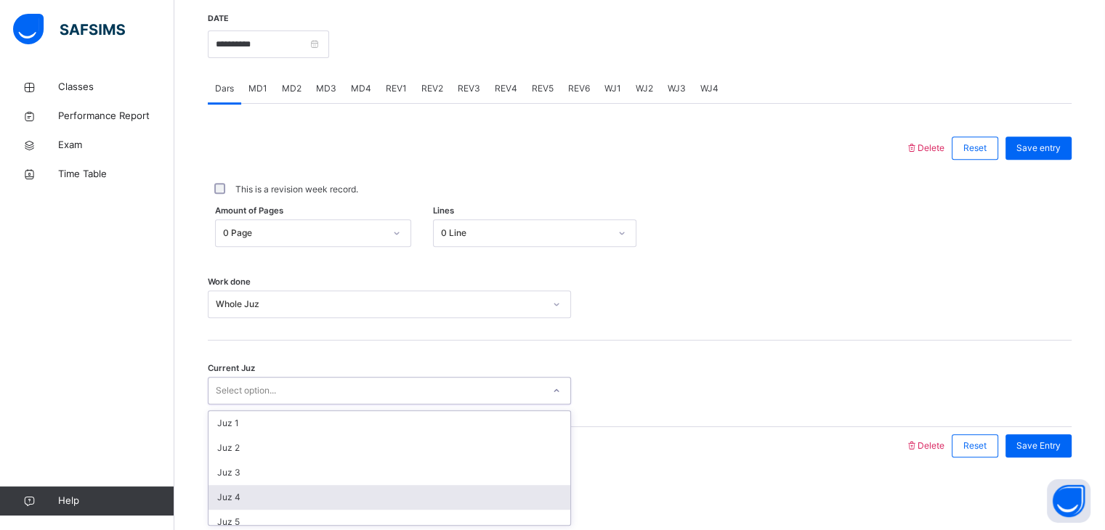
click at [273, 495] on div "Juz 4" at bounding box center [389, 497] width 362 height 25
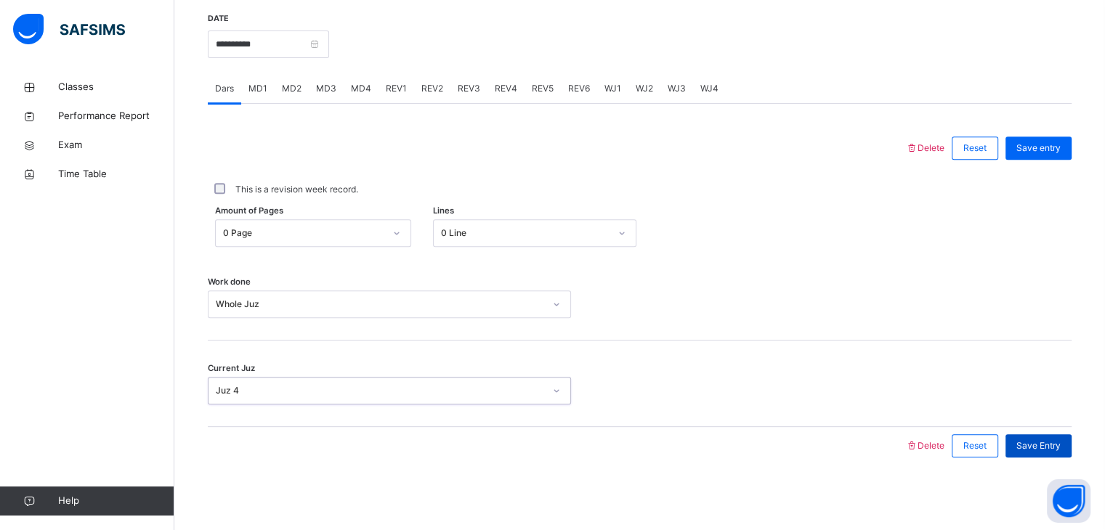
click at [1056, 442] on span "Save Entry" at bounding box center [1038, 445] width 44 height 13
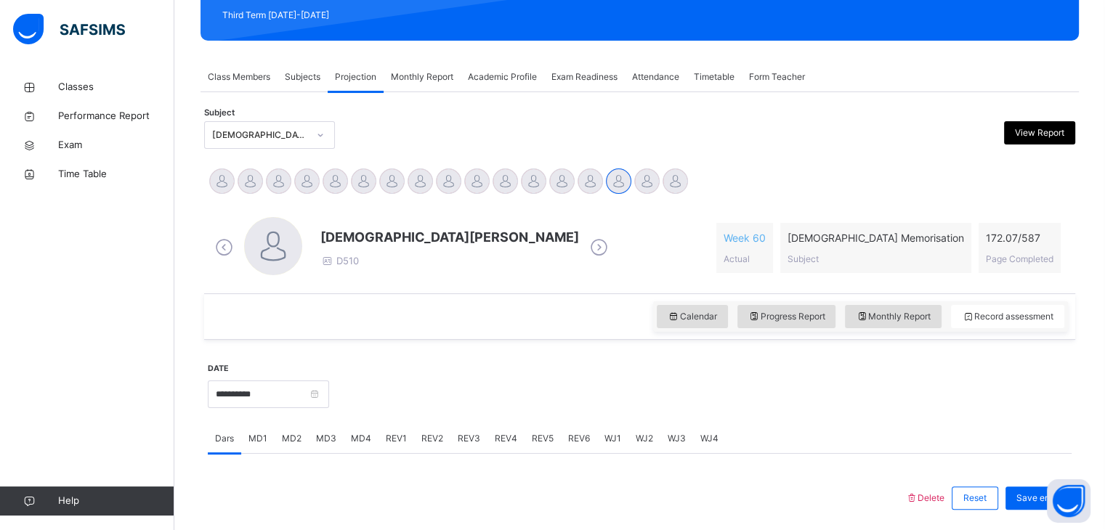
scroll to position [212, 0]
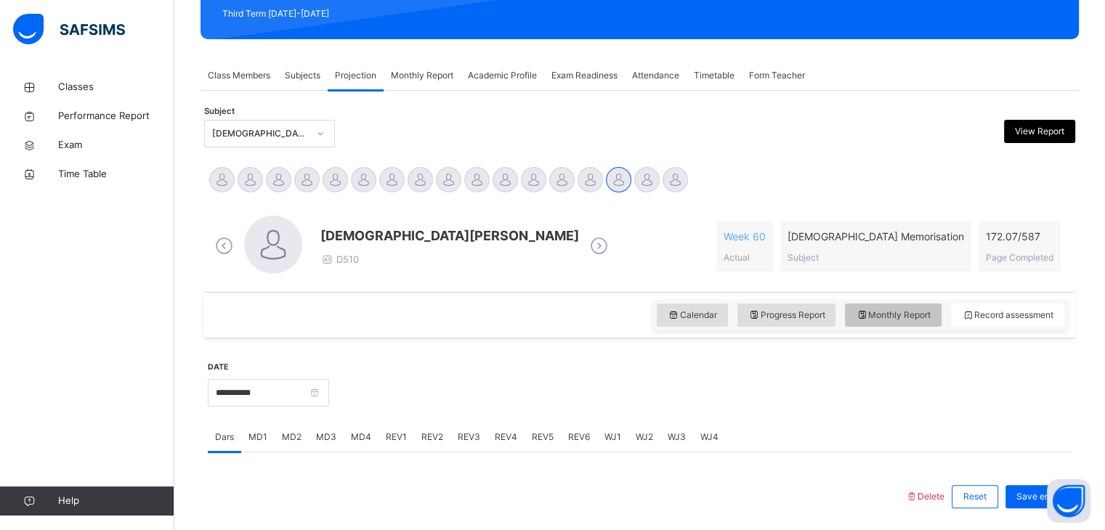
click at [891, 316] on span "Monthly Report" at bounding box center [893, 315] width 75 height 13
select select "****"
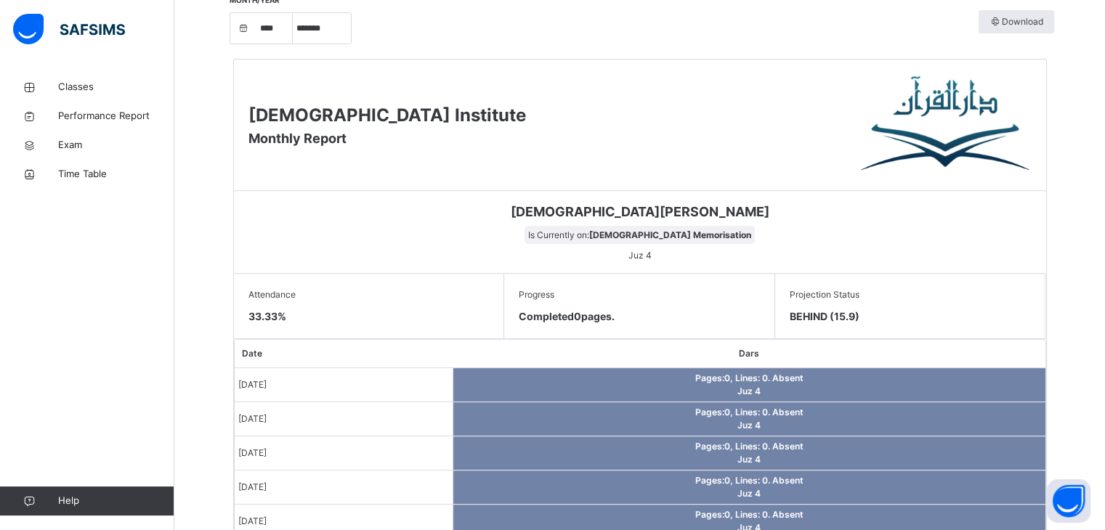
scroll to position [503, 0]
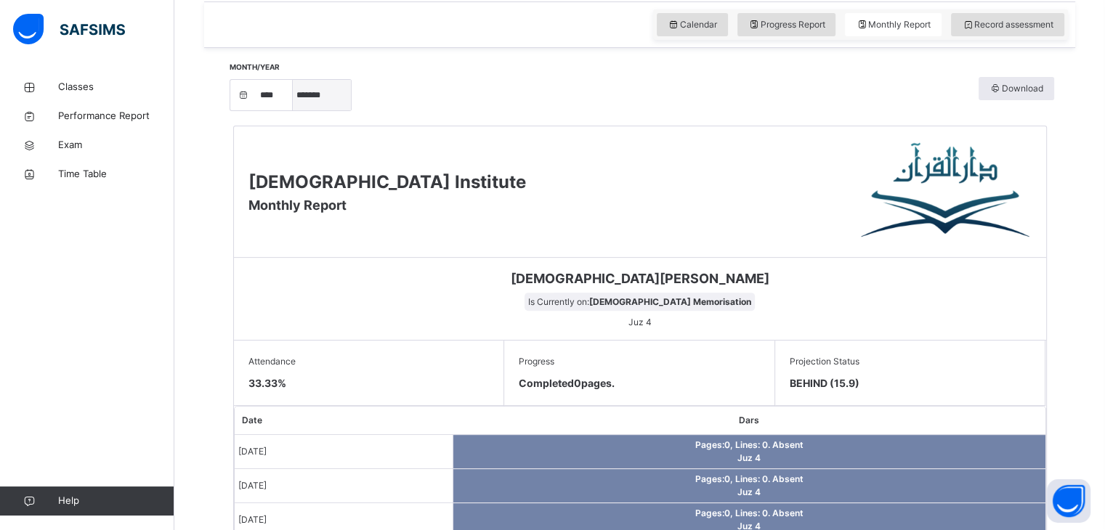
click at [337, 87] on select "***** ******* ******** ***** ***** *** **** **** ****** ********* ******* *****…" at bounding box center [322, 95] width 58 height 31
click at [298, 110] on select "***** ******* ******** ***** ***** *** **** **** ****** ********* ******* *****…" at bounding box center [322, 95] width 58 height 31
select select "*"
click at [439, 161] on div "Darul Quran Institute Monthly Report" at bounding box center [640, 191] width 812 height 131
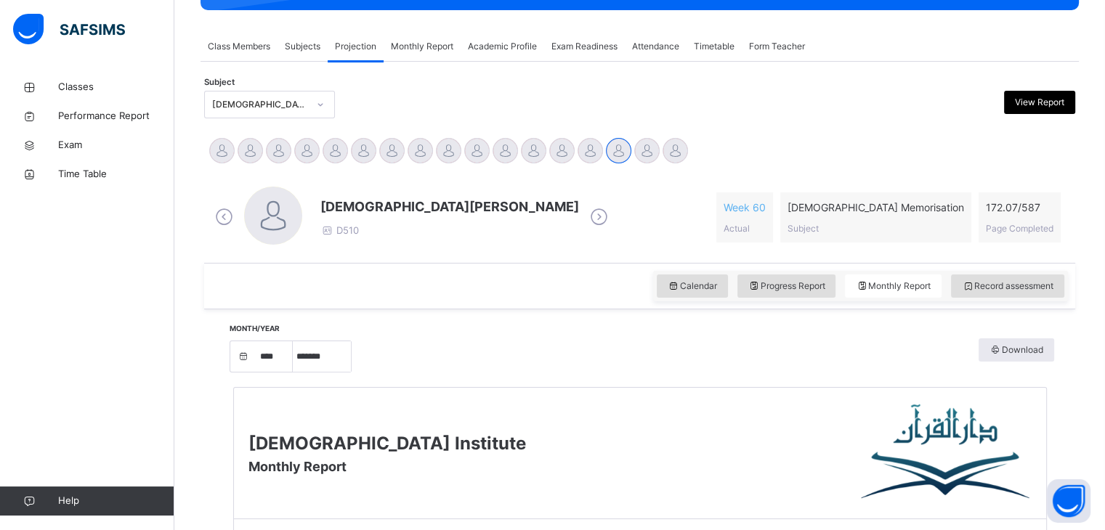
scroll to position [212, 0]
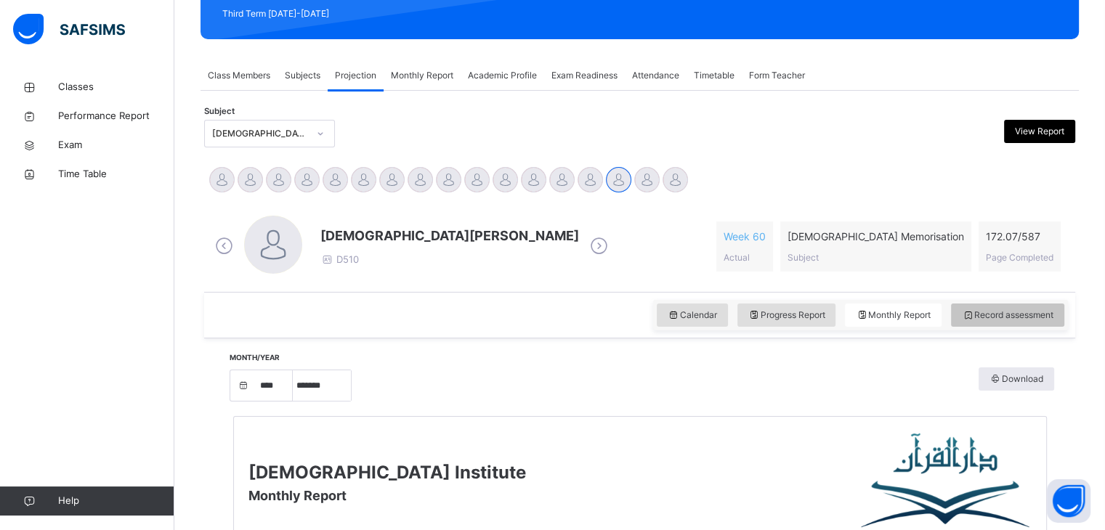
click at [1046, 315] on span "Record assessment" at bounding box center [1008, 315] width 92 height 13
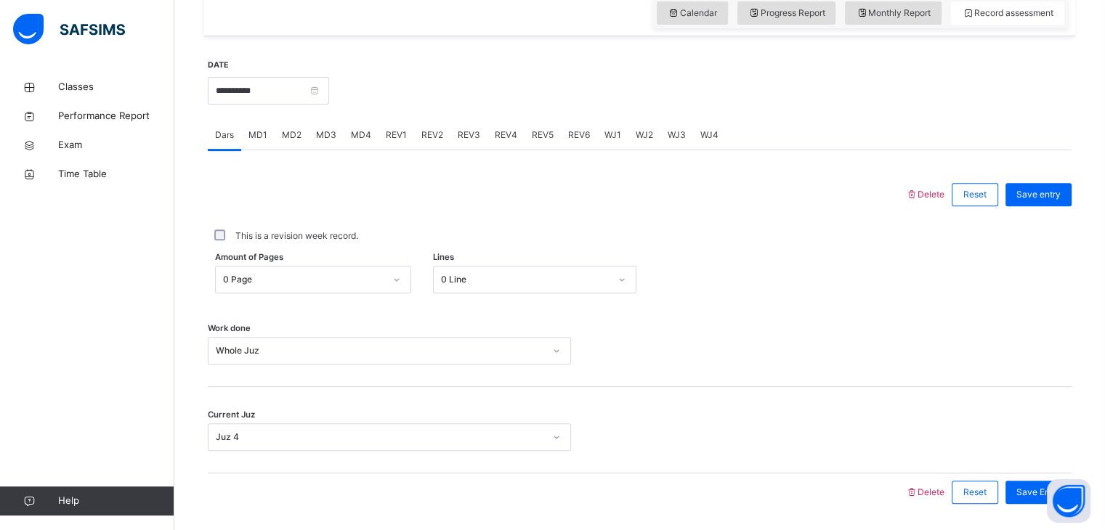
scroll to position [561, 0]
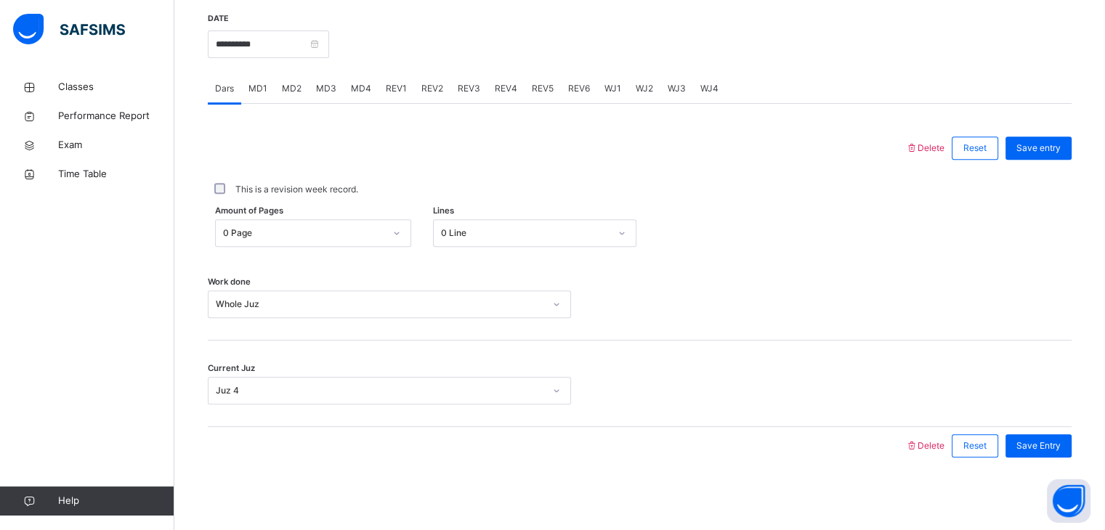
click at [316, 91] on span "MD3" at bounding box center [326, 88] width 20 height 13
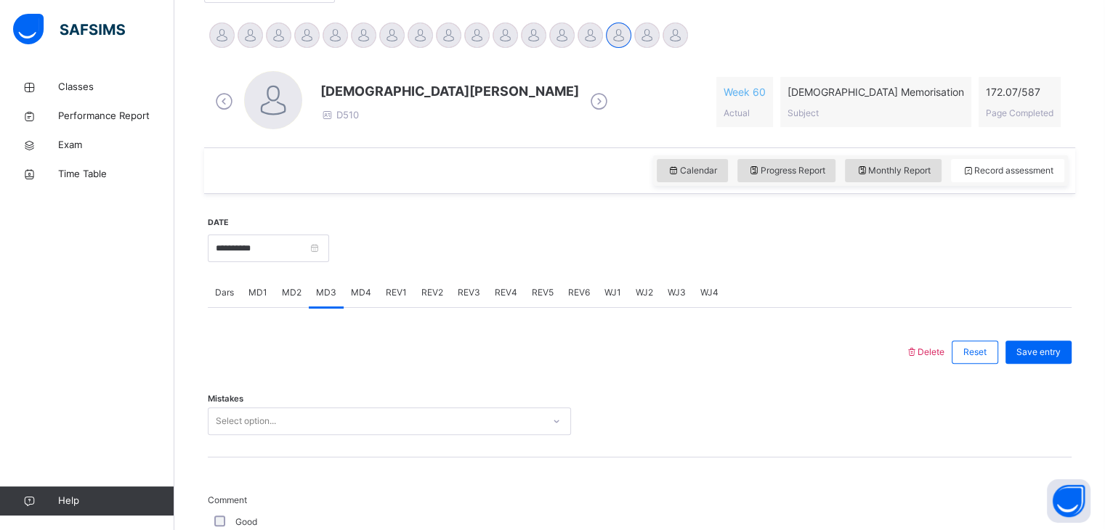
scroll to position [328, 0]
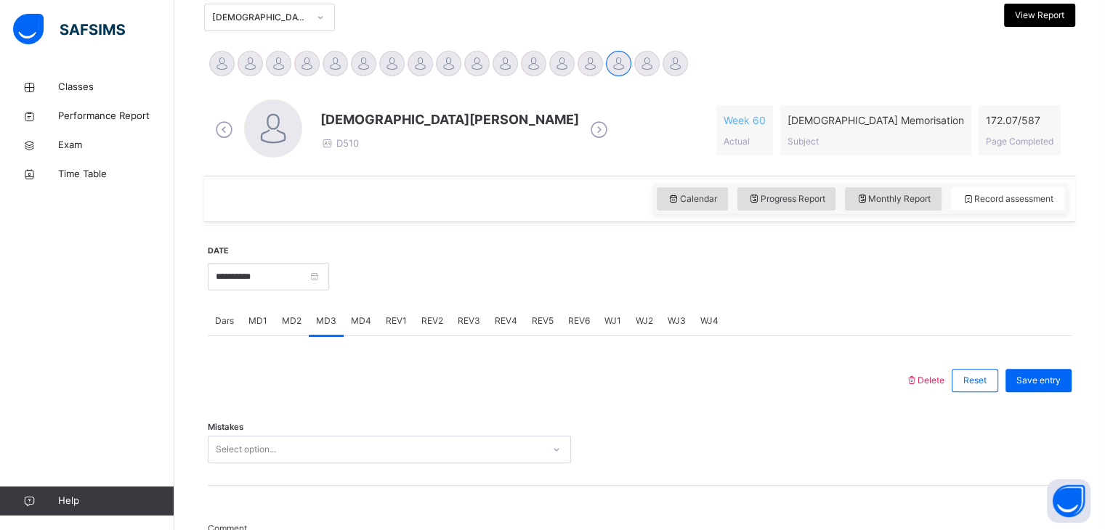
click at [227, 326] on span "Dars" at bounding box center [224, 321] width 19 height 13
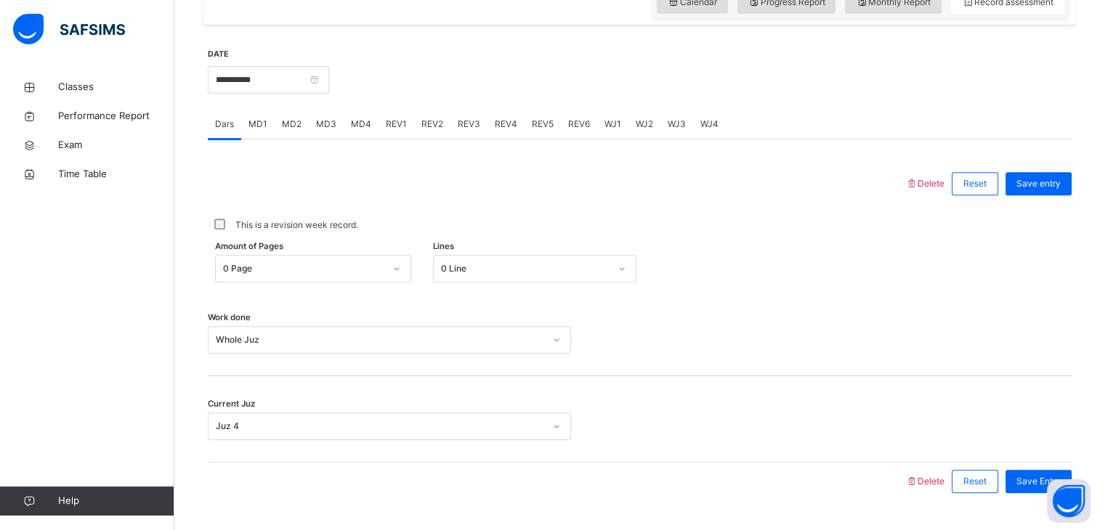
scroll to position [561, 0]
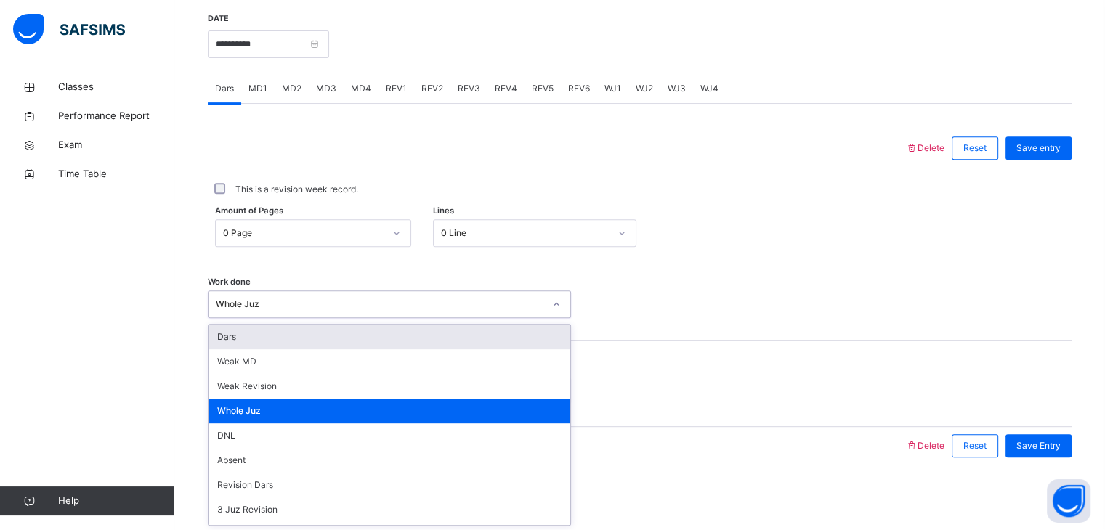
click at [285, 303] on div "Whole Juz" at bounding box center [380, 304] width 328 height 13
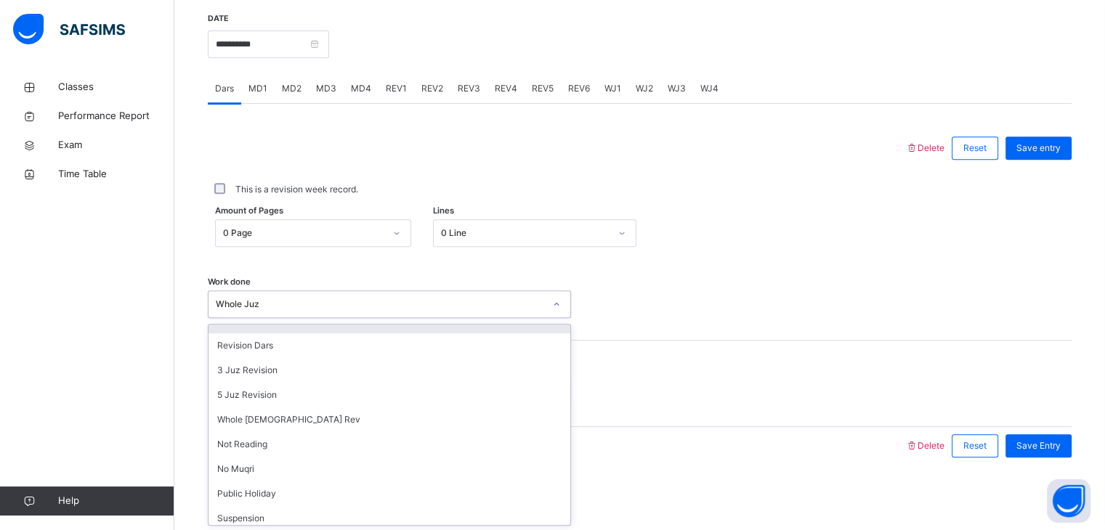
scroll to position [115, 0]
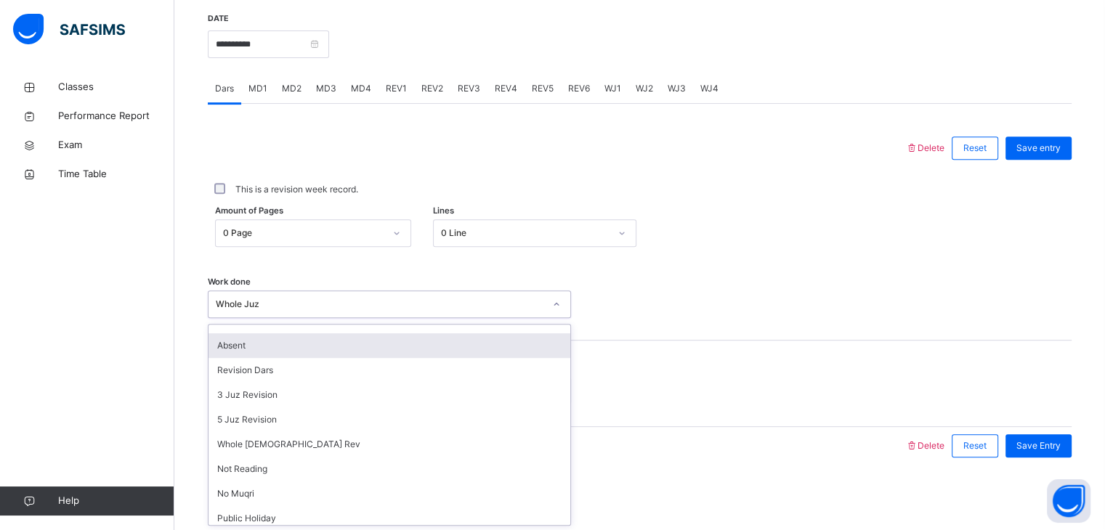
click at [823, 243] on div "Amount of Pages 0 Page Lines 0 Line" at bounding box center [640, 233] width 864 height 28
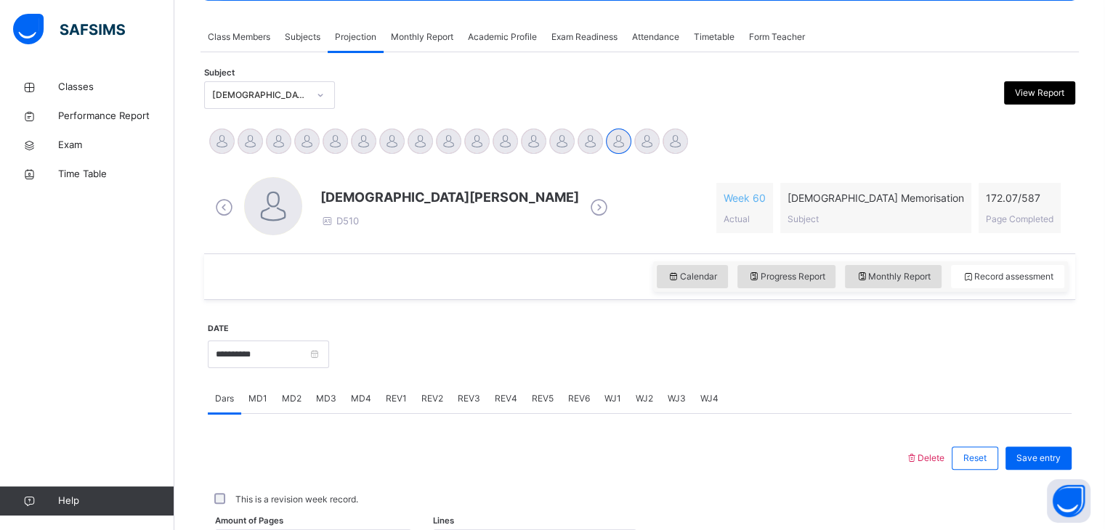
scroll to position [183, 0]
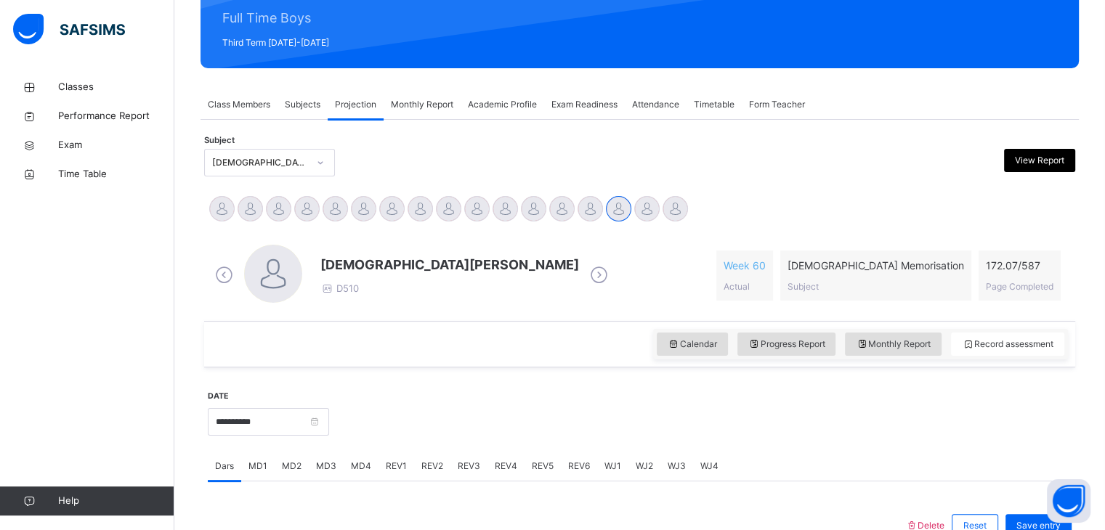
click at [823, 243] on div "[DEMOGRAPHIC_DATA][PERSON_NAME] D510 Week 60 Actual [DEMOGRAPHIC_DATA] Memorisa…" at bounding box center [640, 276] width 864 height 84
click at [941, 336] on div "Monthly Report" at bounding box center [893, 344] width 97 height 23
select select "****"
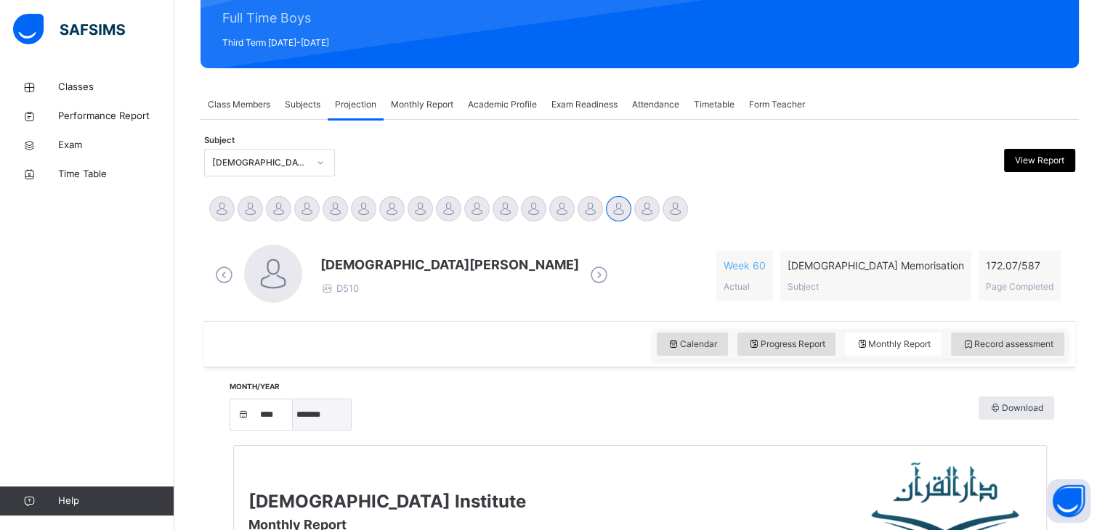
click at [349, 422] on select "***** ******* ******** ***** ***** *** **** **** ****** ********* ******* *****…" at bounding box center [322, 415] width 58 height 31
click at [298, 400] on select "***** ******* ******** ***** ***** *** **** **** ****** ********* ******* *****…" at bounding box center [322, 415] width 58 height 31
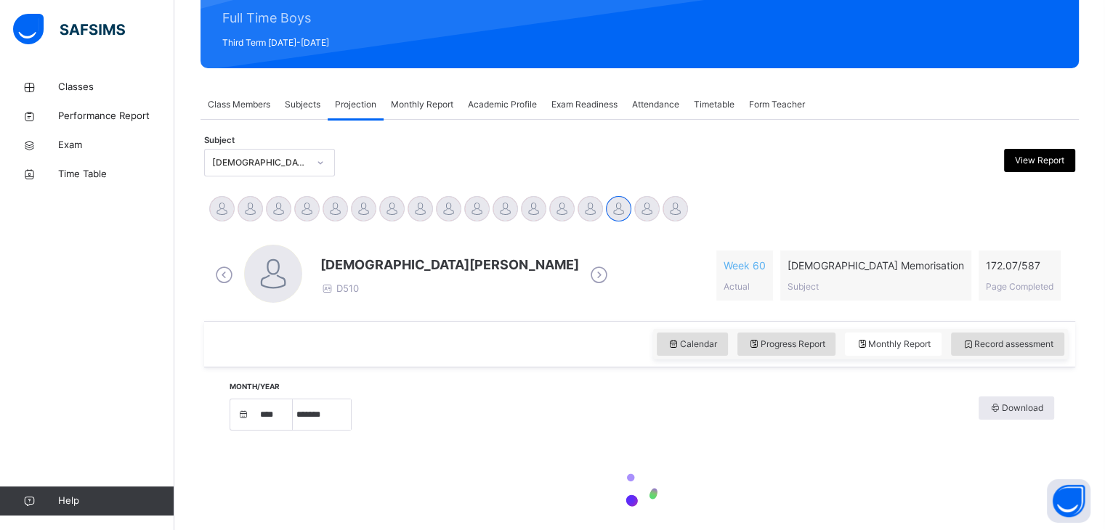
select select "*"
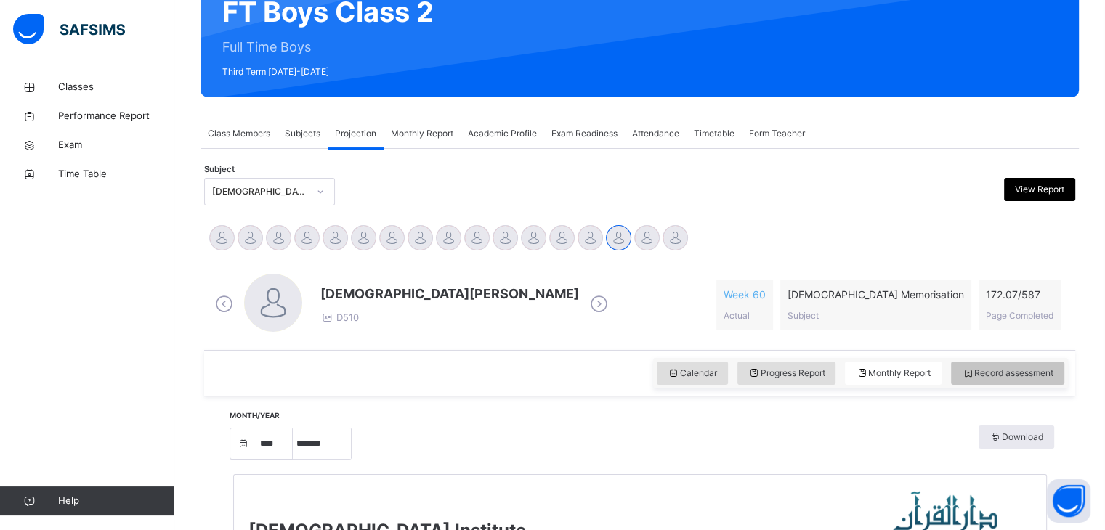
click at [1061, 364] on div "Record assessment" at bounding box center [1007, 373] width 113 height 23
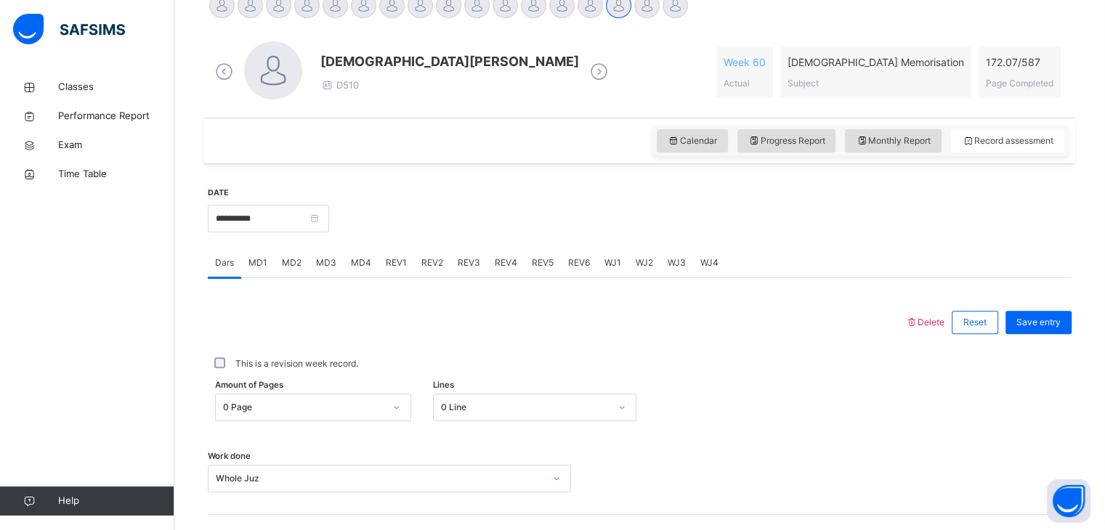
scroll to position [357, 0]
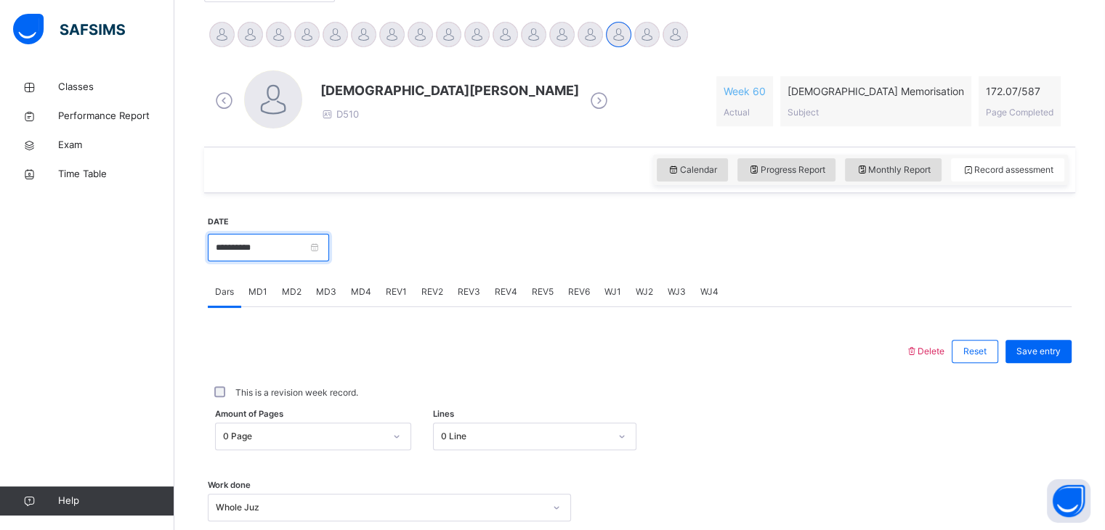
click at [320, 255] on input "**********" at bounding box center [268, 248] width 121 height 28
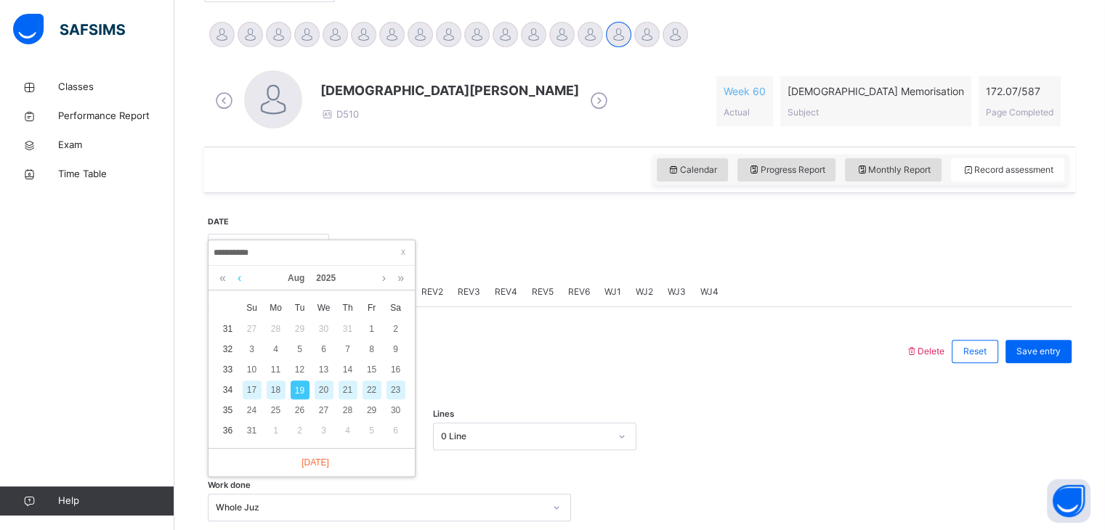
click at [238, 268] on link at bounding box center [239, 278] width 11 height 25
click at [346, 333] on div "3" at bounding box center [348, 329] width 19 height 19
type input "**********"
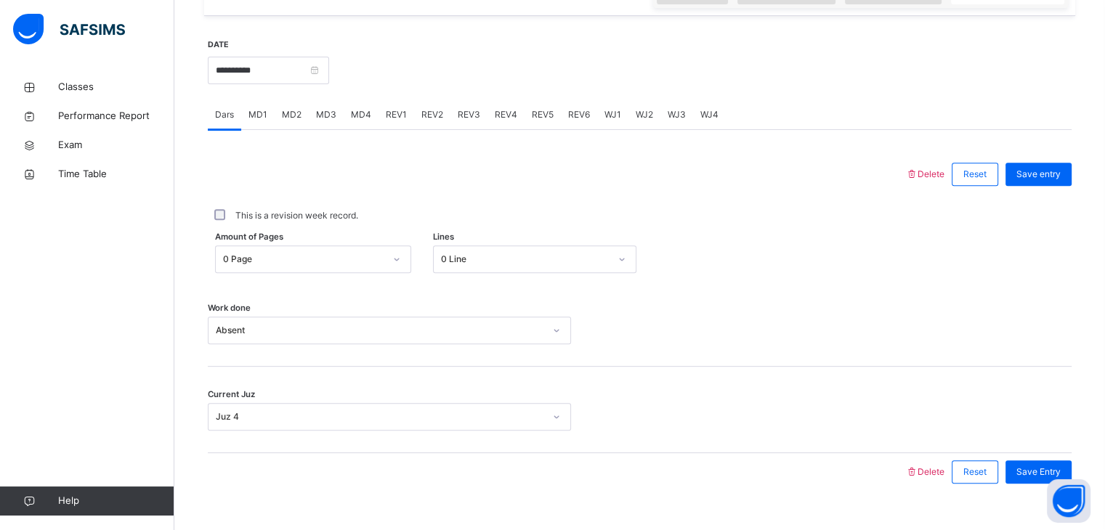
scroll to position [532, 0]
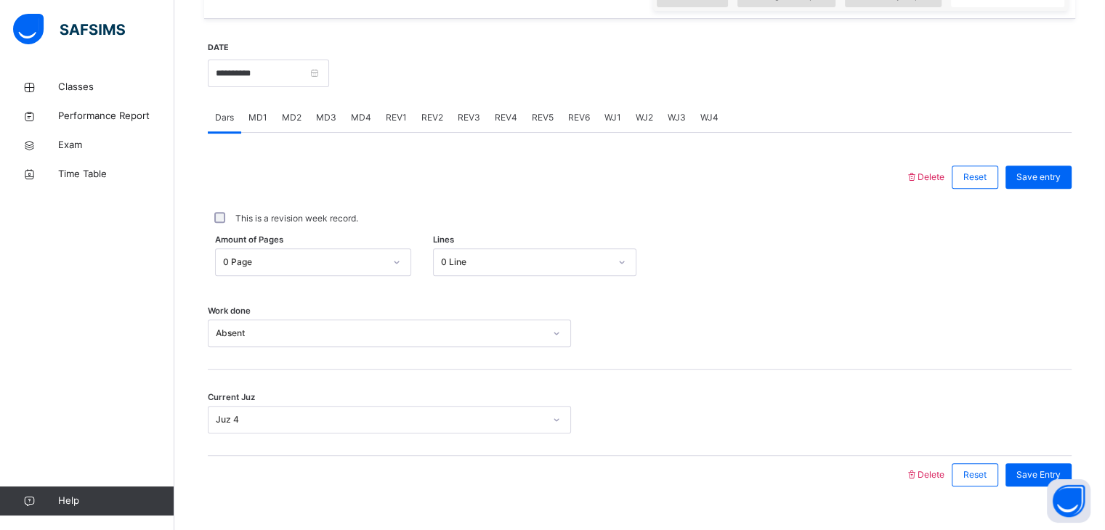
click at [276, 56] on div "**********" at bounding box center [268, 72] width 121 height 62
click at [266, 68] on input "**********" at bounding box center [268, 74] width 121 height 28
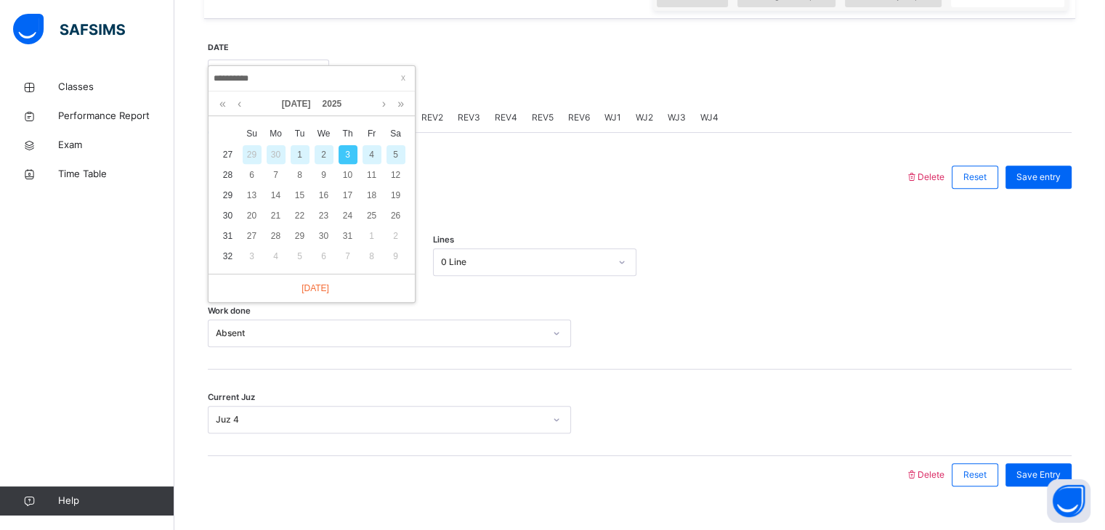
click at [494, 181] on div at bounding box center [556, 177] width 683 height 38
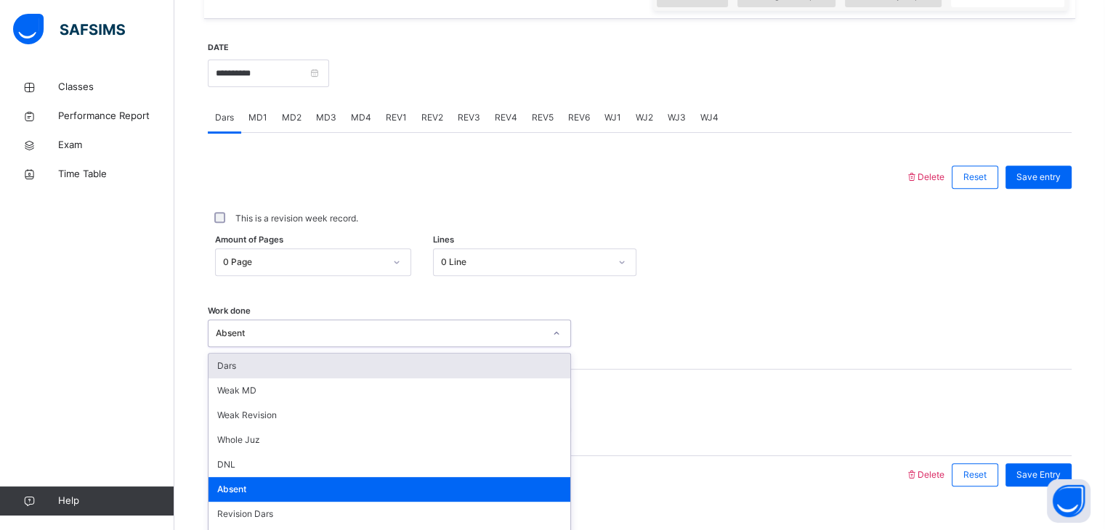
scroll to position [561, 0]
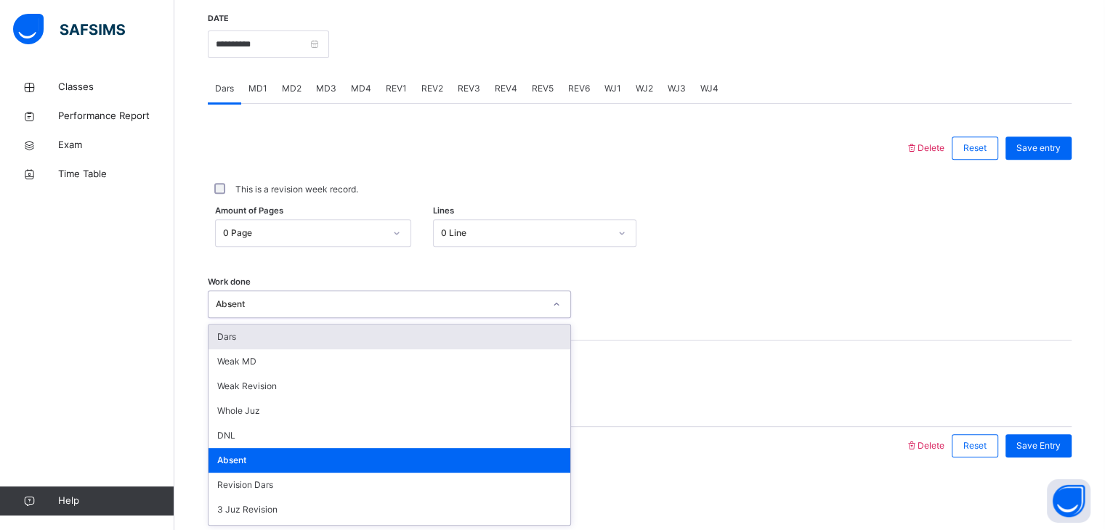
click at [331, 318] on div "option Dars focused, 1 of 16. 16 results available. Use Up and Down to choose o…" at bounding box center [389, 305] width 363 height 28
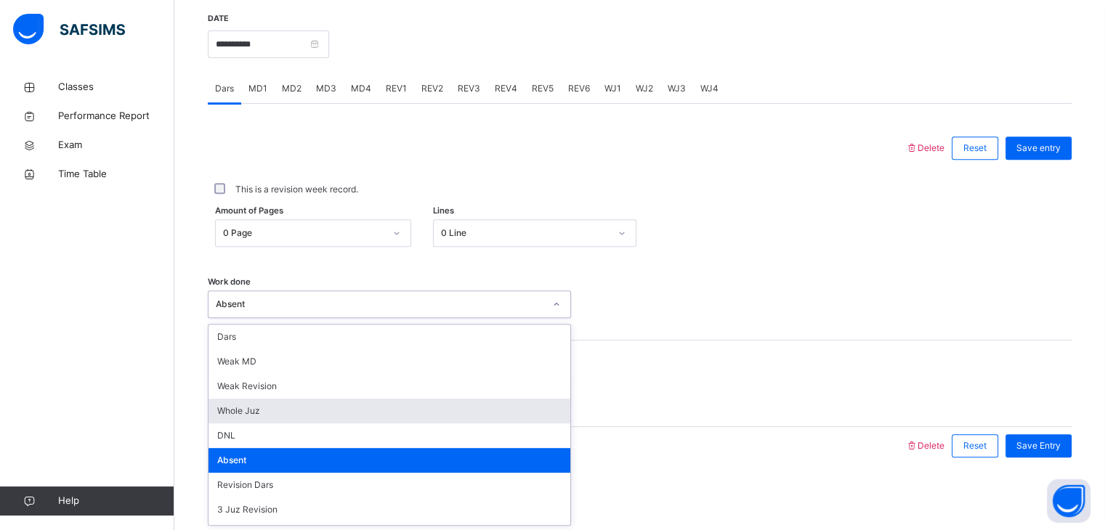
click at [293, 410] on div "Whole Juz" at bounding box center [389, 411] width 362 height 25
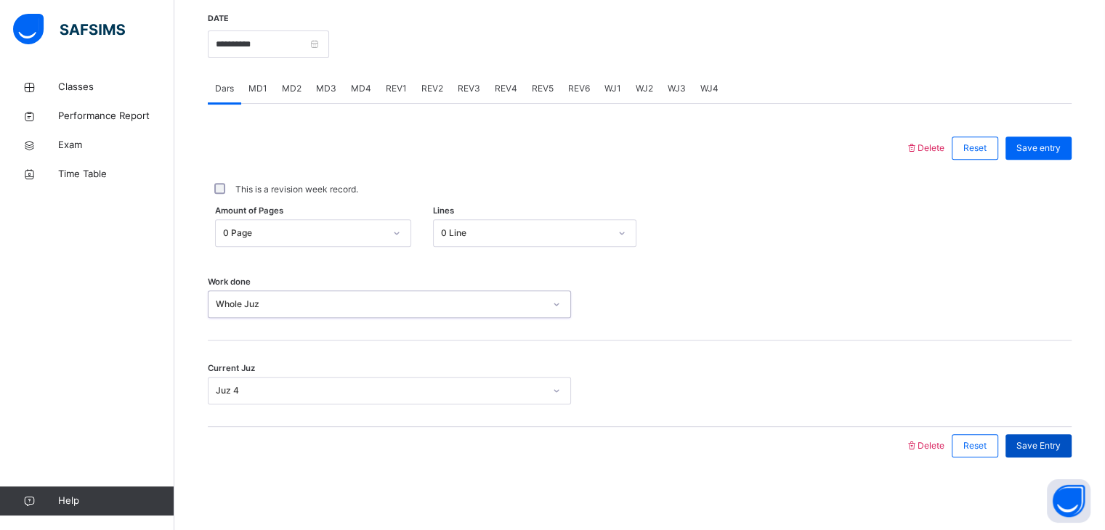
click at [1061, 442] on span "Save Entry" at bounding box center [1038, 445] width 44 height 13
click at [1047, 433] on div "Save Entry" at bounding box center [1034, 446] width 73 height 38
click at [1047, 439] on span "Save Entry" at bounding box center [1038, 445] width 44 height 13
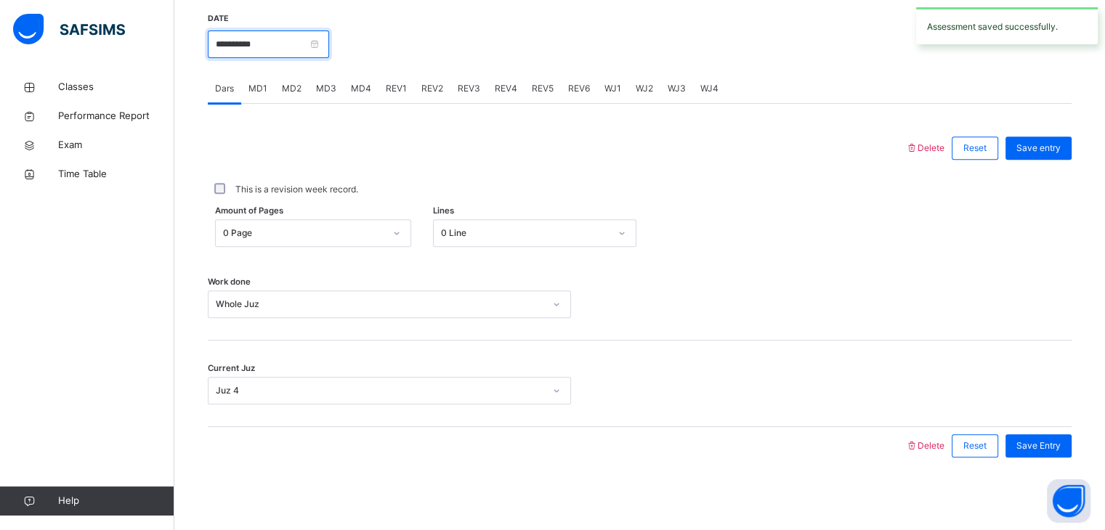
click at [238, 44] on input "**********" at bounding box center [268, 45] width 121 height 28
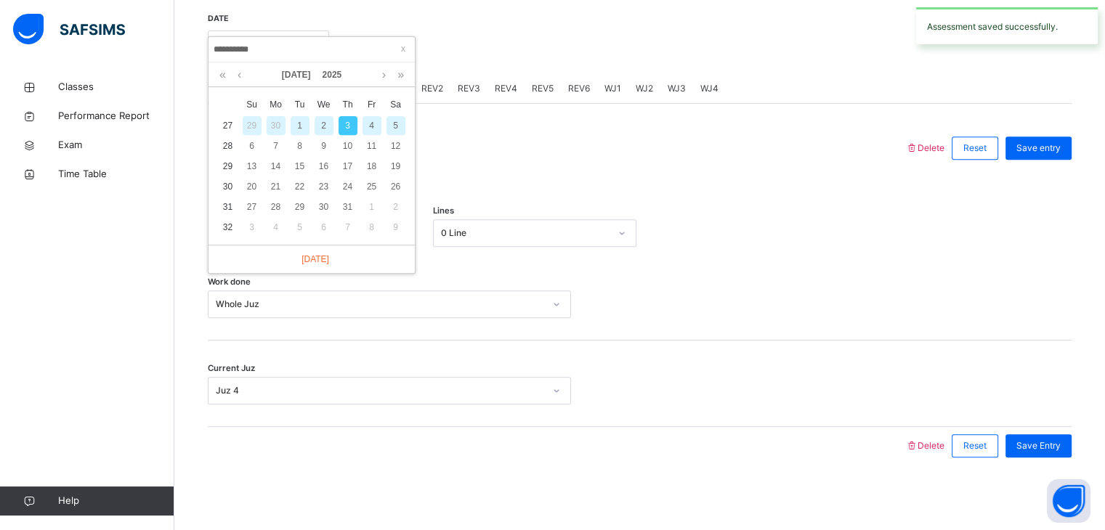
click at [447, 159] on div at bounding box center [556, 148] width 683 height 38
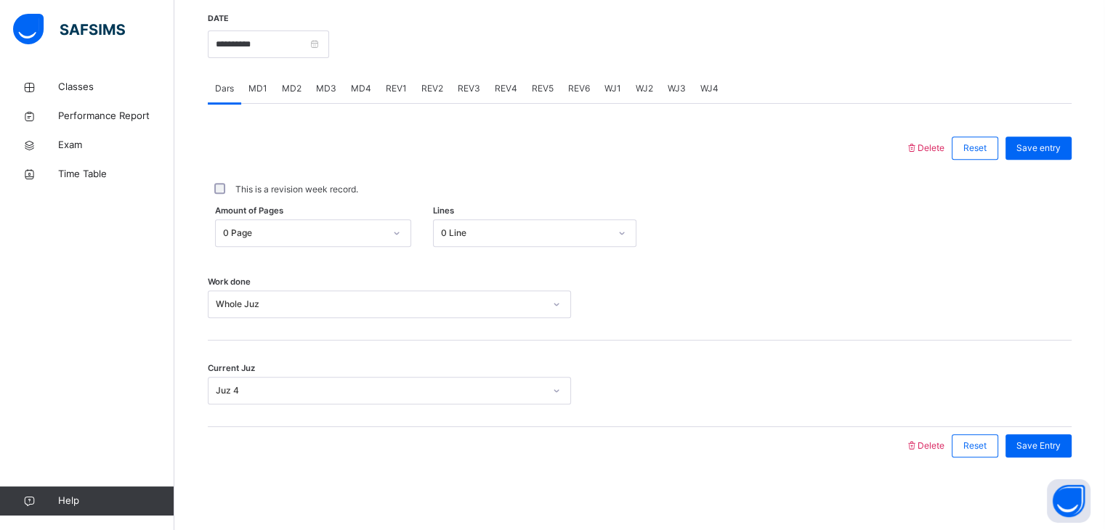
click at [608, 87] on span "WJ1" at bounding box center [612, 88] width 17 height 13
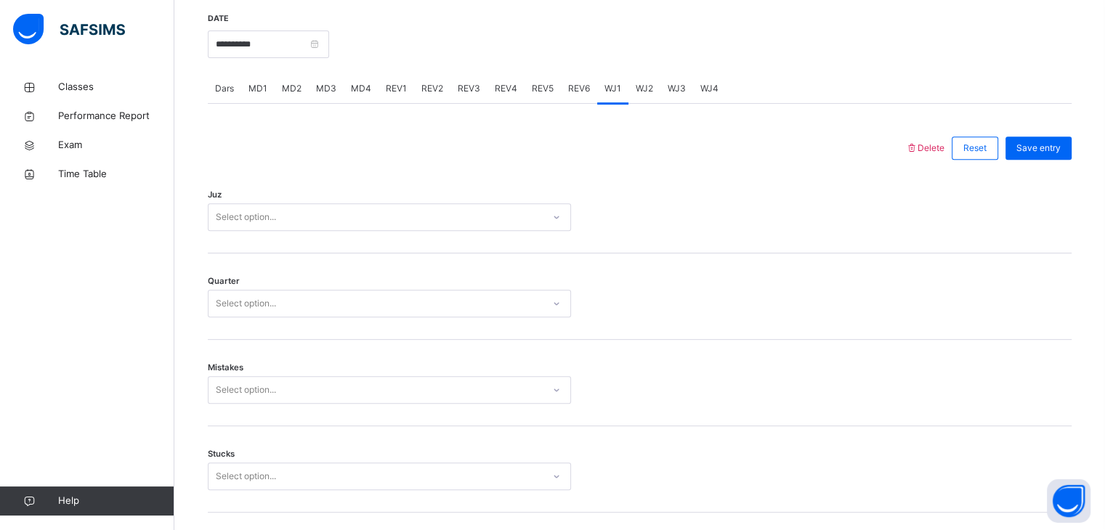
click at [250, 214] on div "Select option..." at bounding box center [246, 217] width 60 height 28
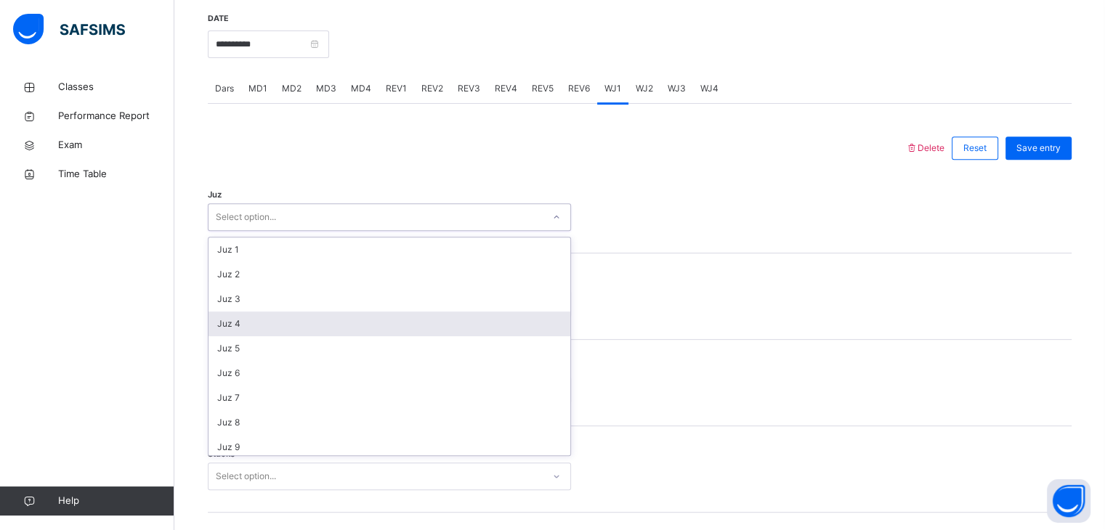
click at [263, 326] on div "Juz 4" at bounding box center [389, 324] width 362 height 25
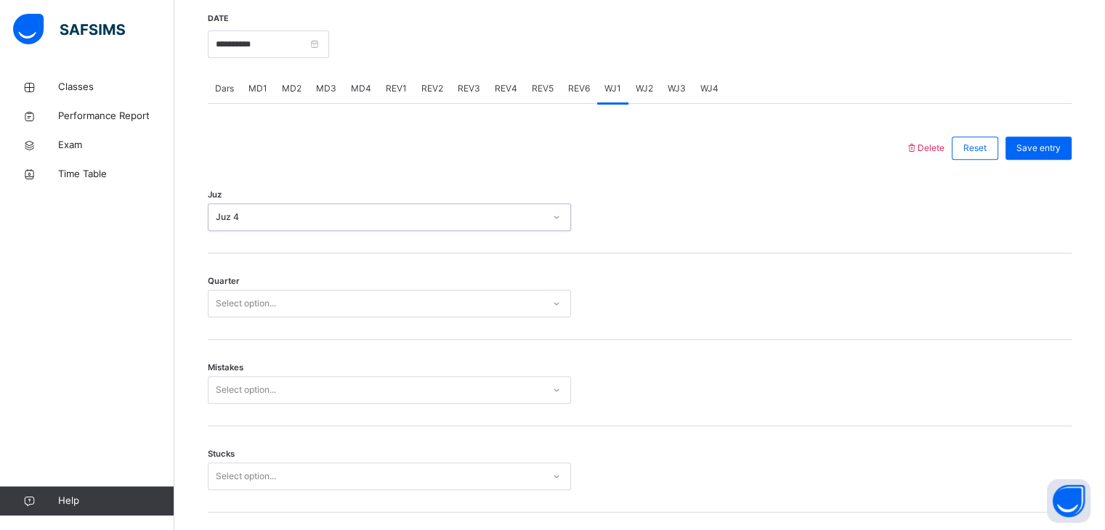
click at [262, 306] on div "Select option..." at bounding box center [246, 304] width 60 height 28
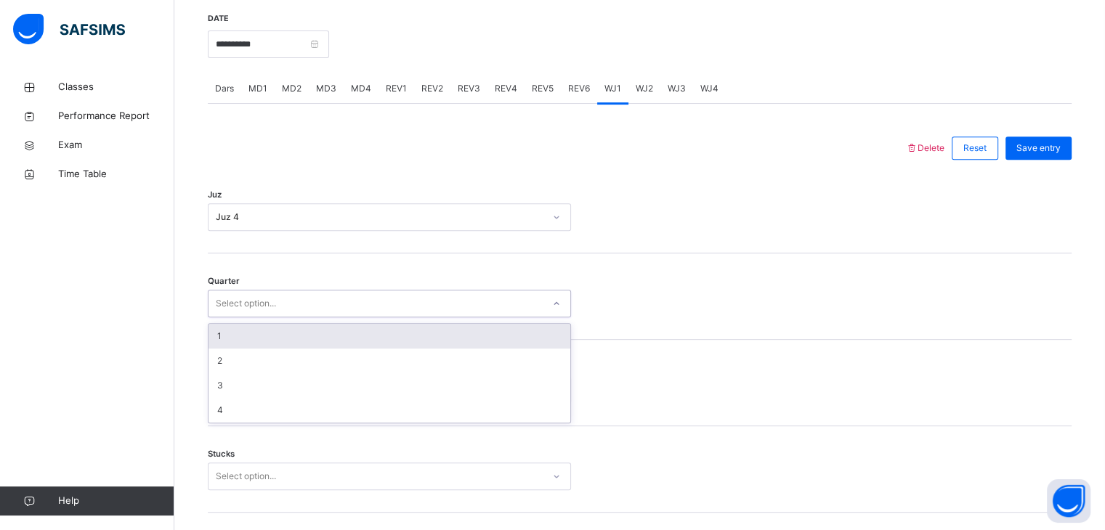
click at [258, 336] on div "1" at bounding box center [389, 336] width 362 height 25
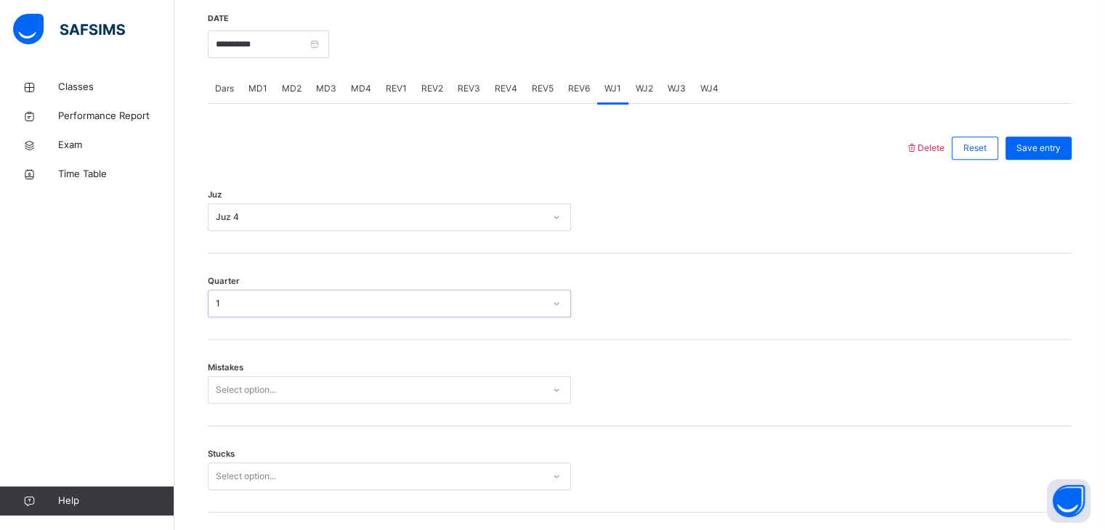
click at [267, 390] on div "Select option..." at bounding box center [389, 390] width 363 height 28
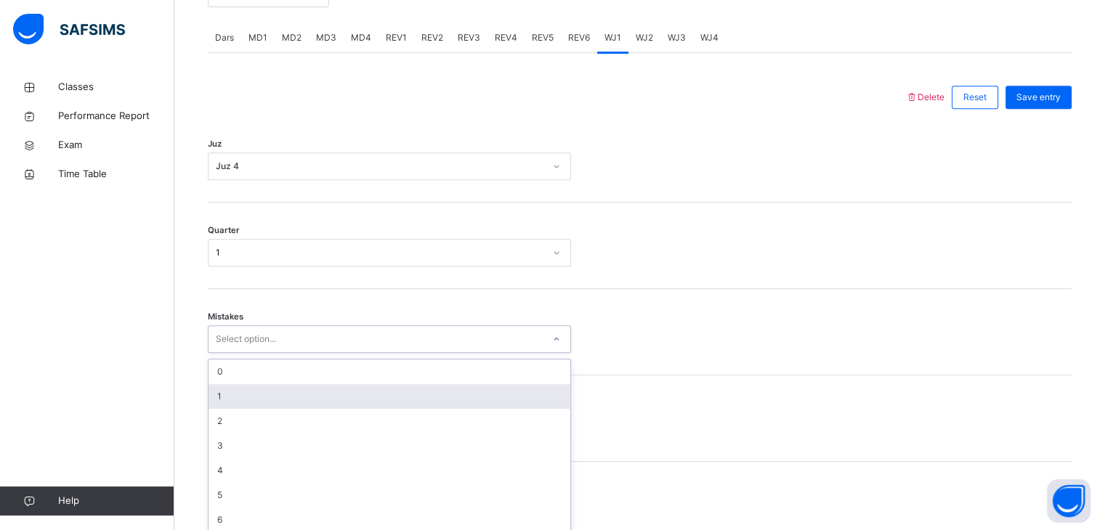
scroll to position [619, 0]
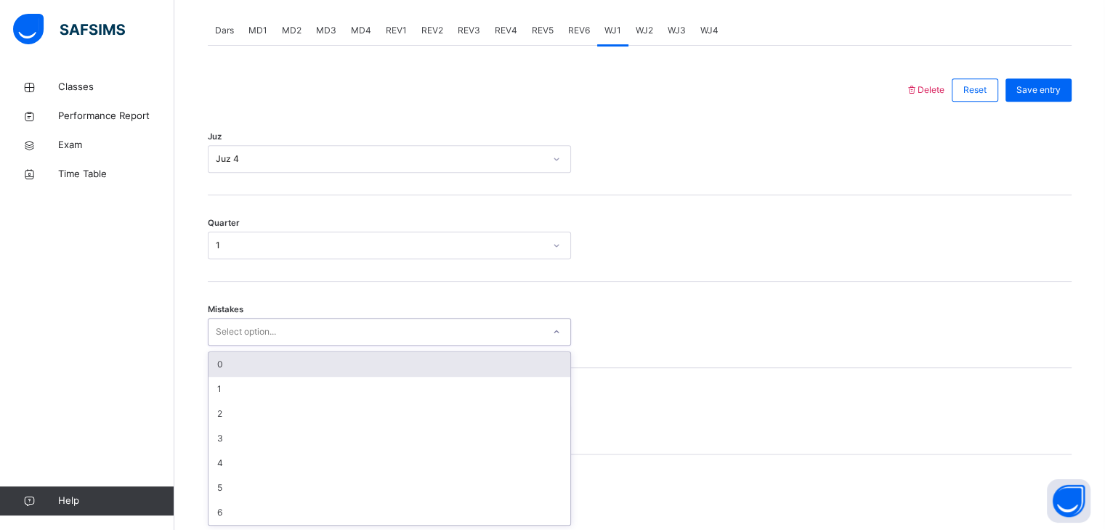
click at [266, 371] on div "0" at bounding box center [389, 364] width 362 height 25
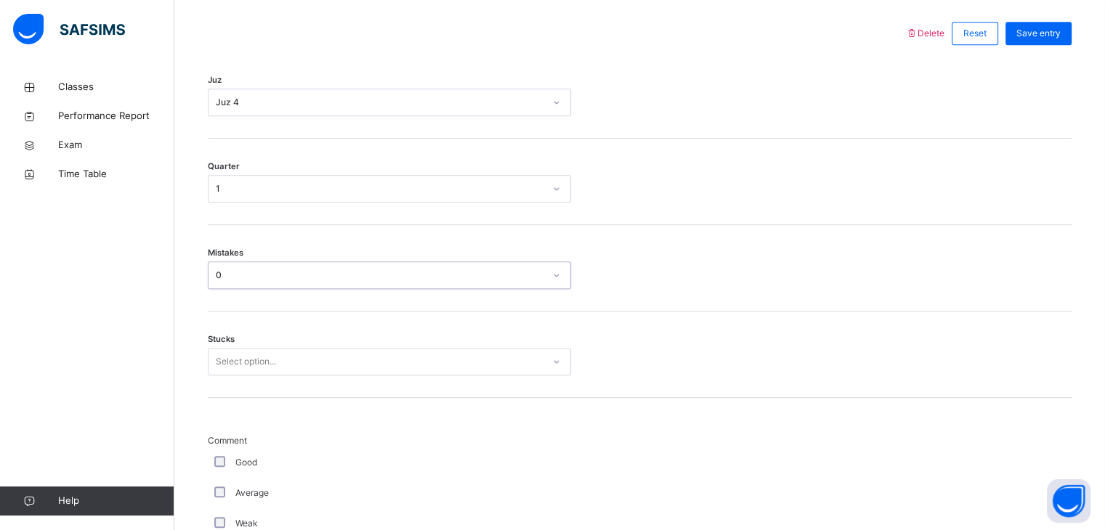
click at [250, 376] on div "Select option..." at bounding box center [389, 362] width 363 height 28
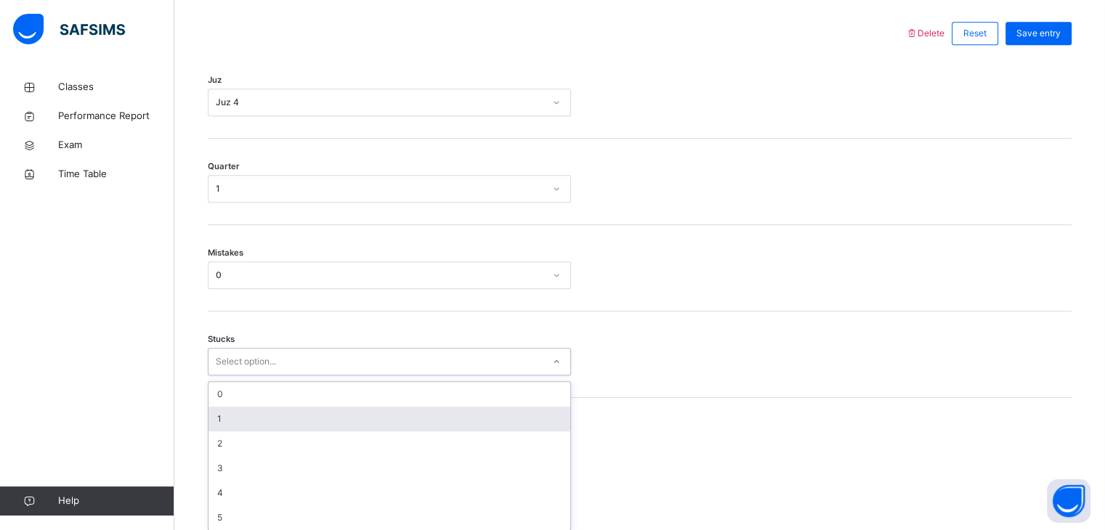
scroll to position [681, 0]
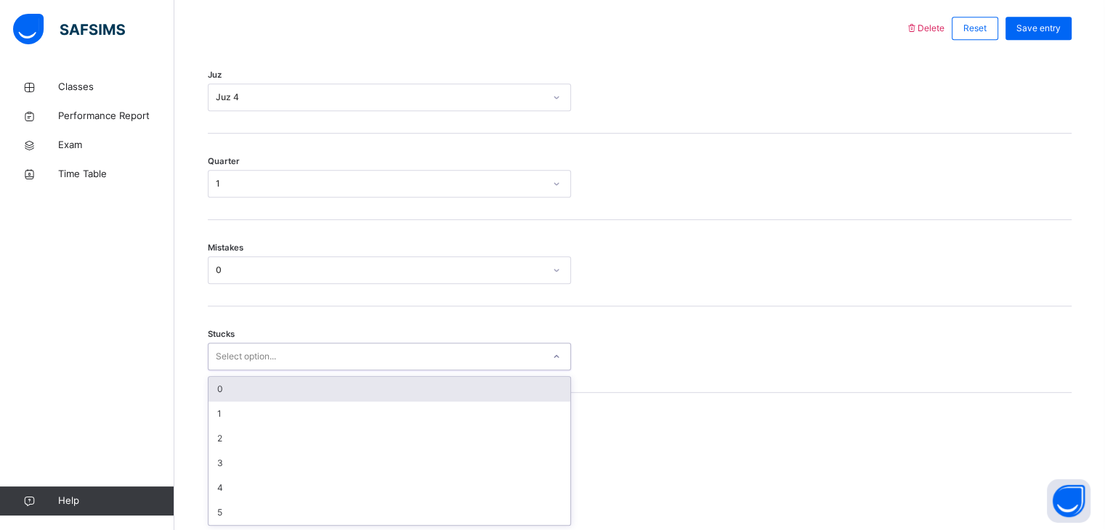
click at [259, 387] on div "0" at bounding box center [389, 389] width 362 height 25
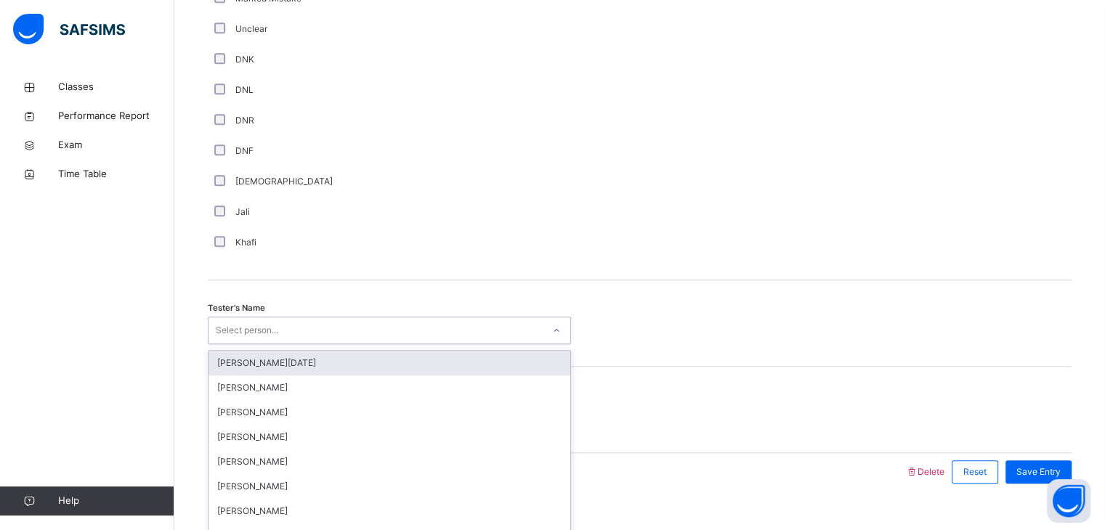
scroll to position [1287, 0]
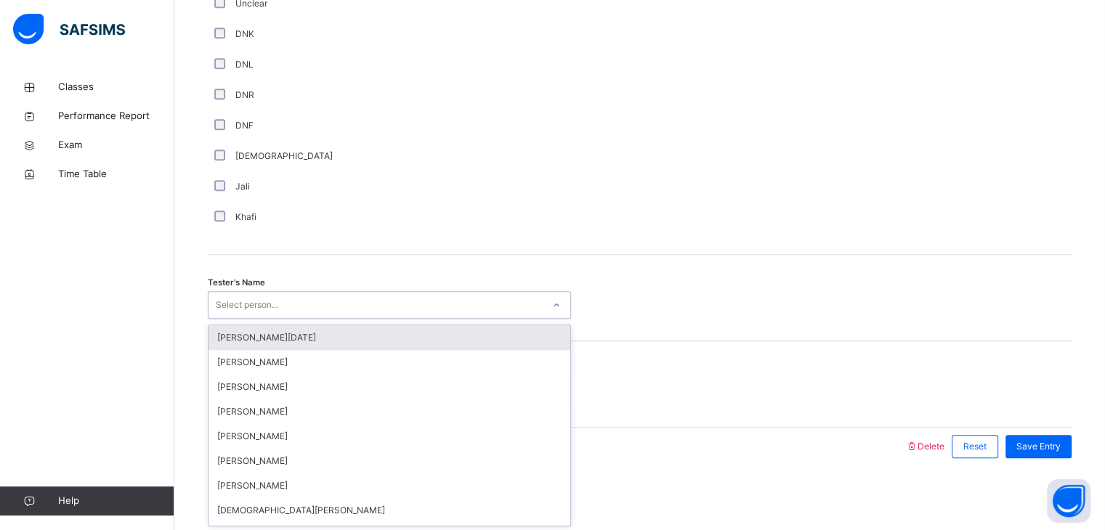
click at [250, 319] on div "Tester's Name option [PERSON_NAME][DATE] focused, 1 of 88. 88 results available…" at bounding box center [640, 298] width 864 height 86
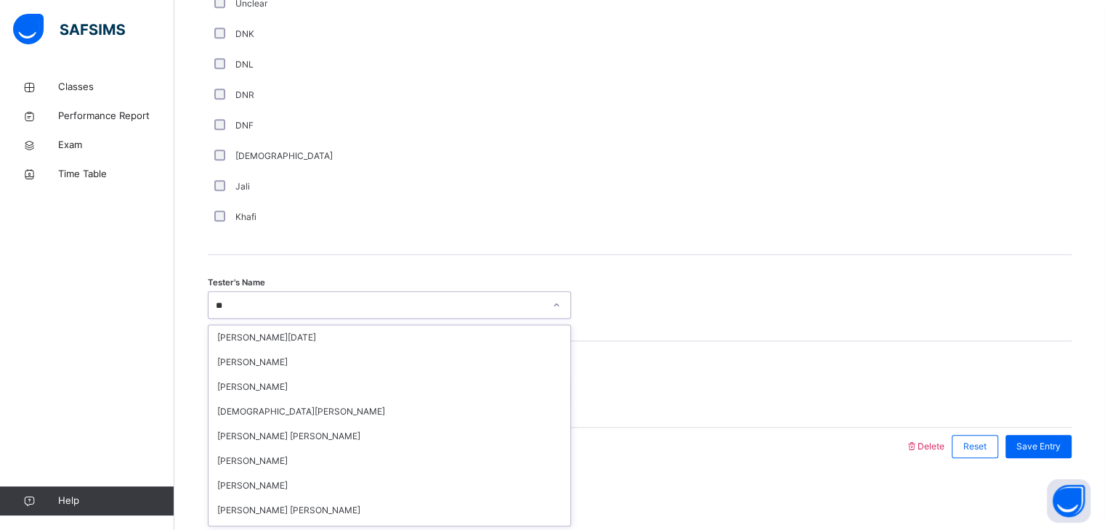
type input "*"
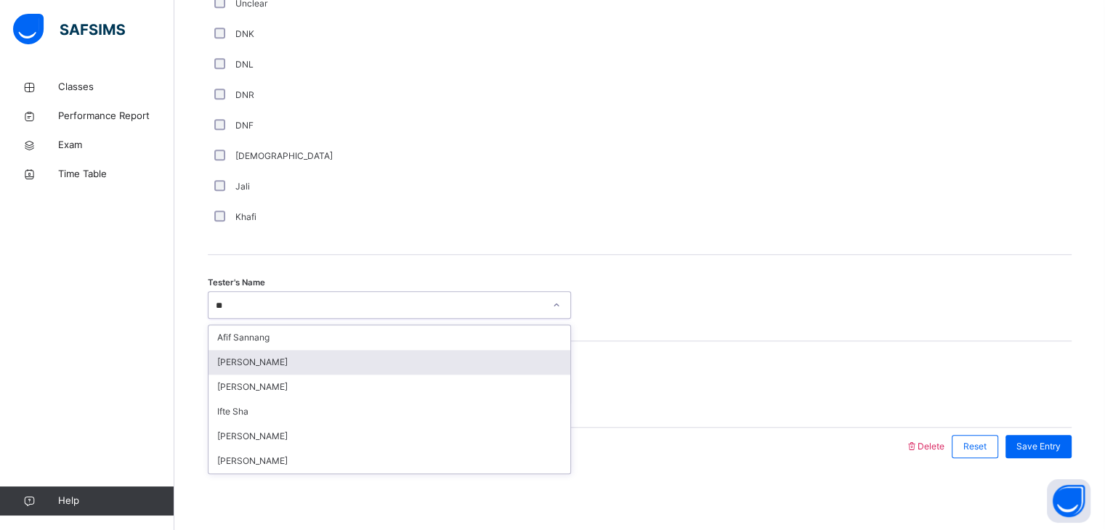
type input "***"
click at [262, 358] on div "[PERSON_NAME]" at bounding box center [389, 362] width 362 height 25
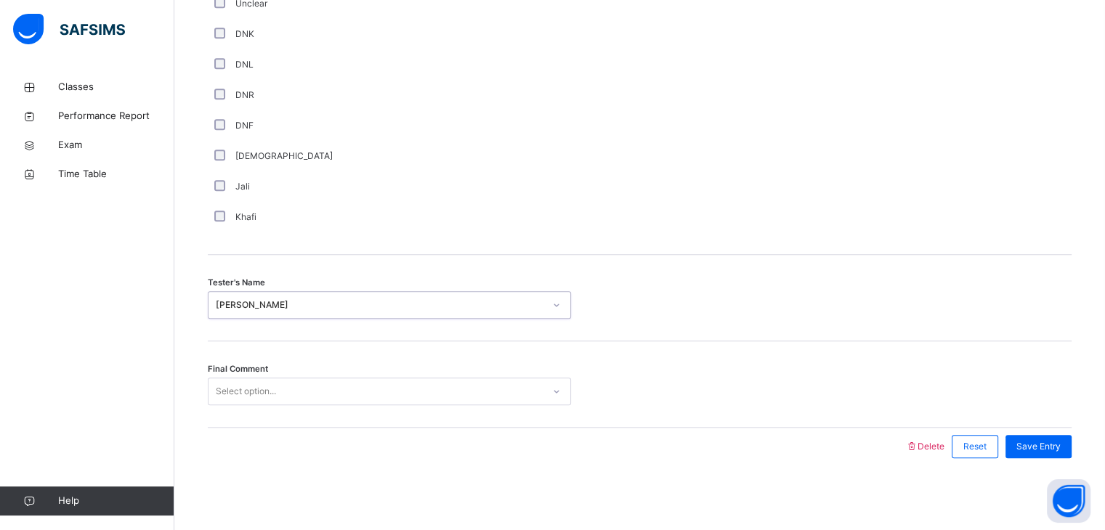
click at [274, 402] on div "Select option..." at bounding box center [389, 392] width 363 height 28
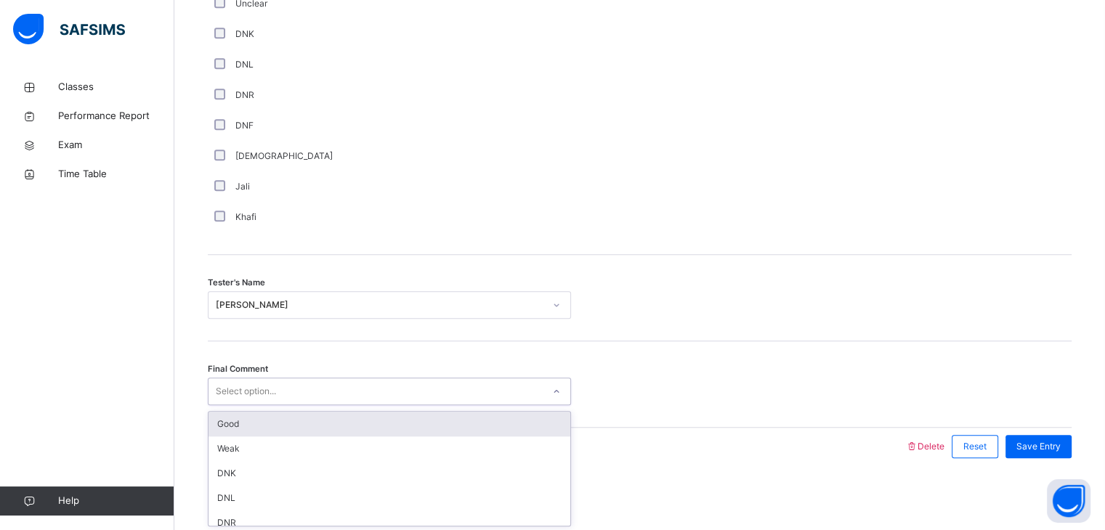
click at [262, 431] on div "Good" at bounding box center [389, 424] width 362 height 25
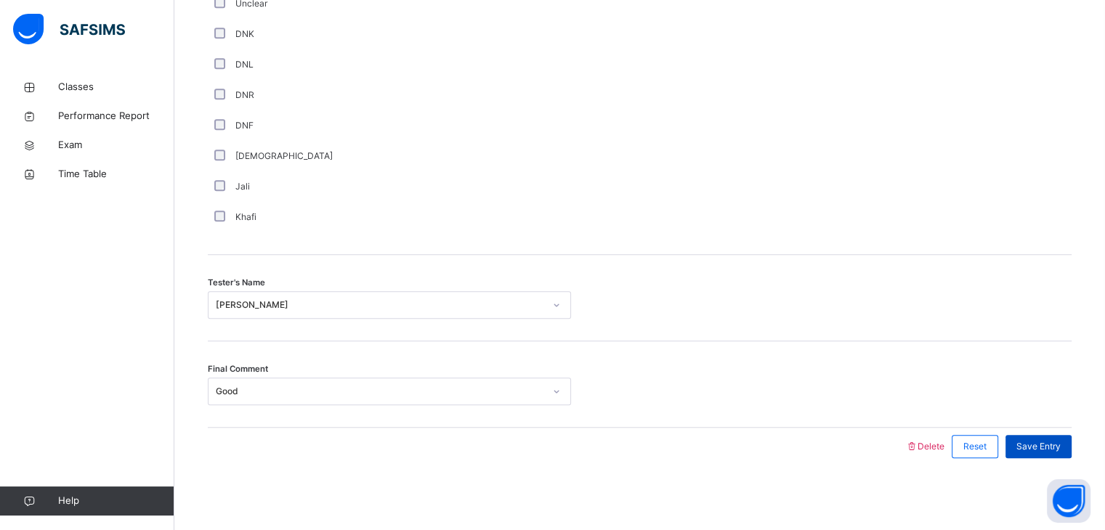
click at [1045, 448] on span "Save Entry" at bounding box center [1038, 446] width 44 height 13
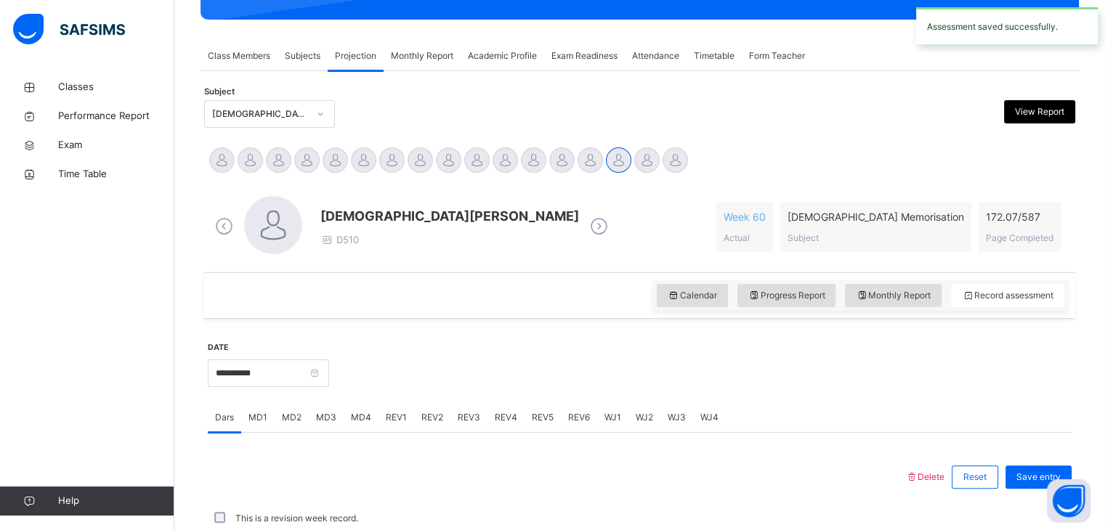
scroll to position [561, 0]
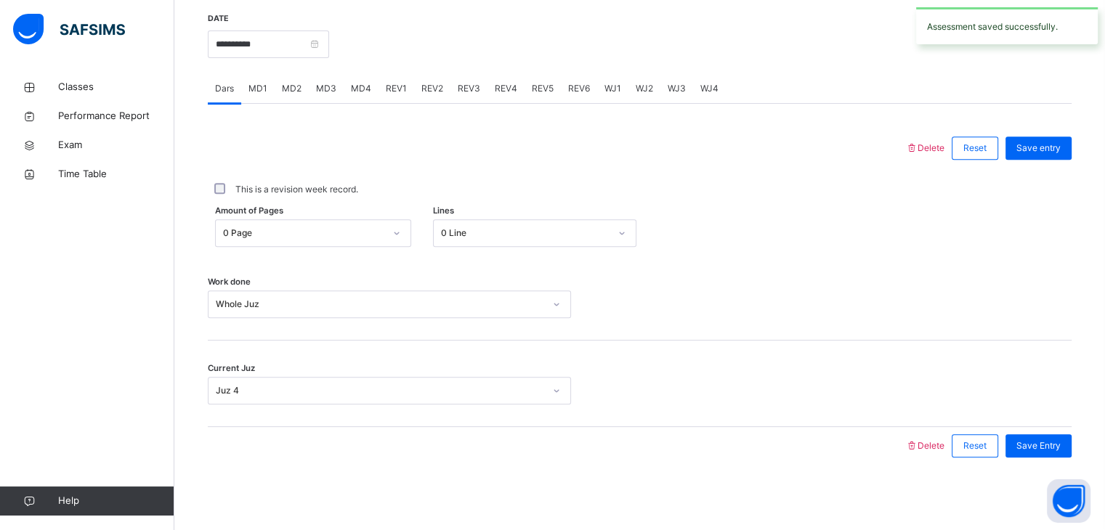
click at [642, 88] on span "WJ2" at bounding box center [644, 88] width 17 height 13
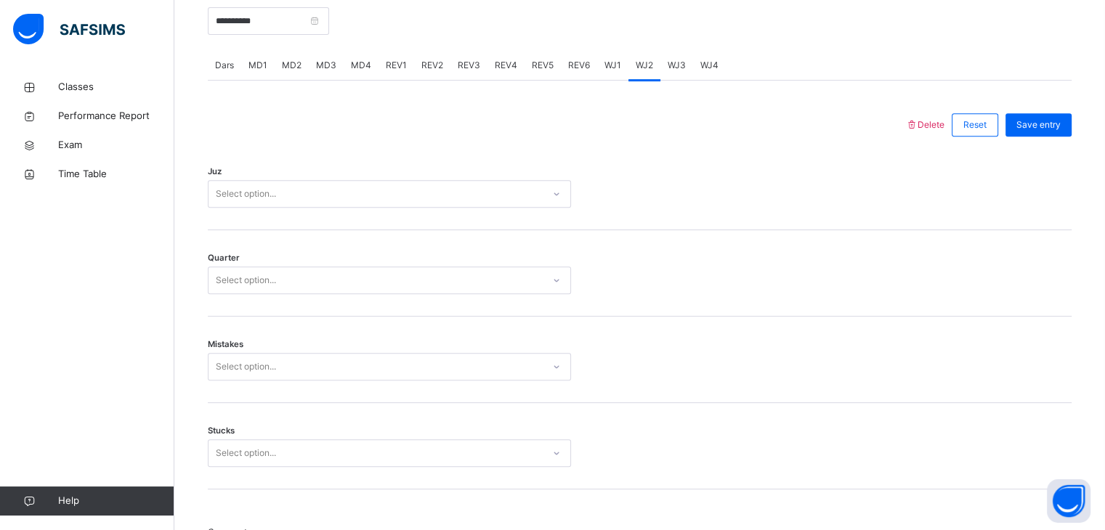
scroll to position [619, 0]
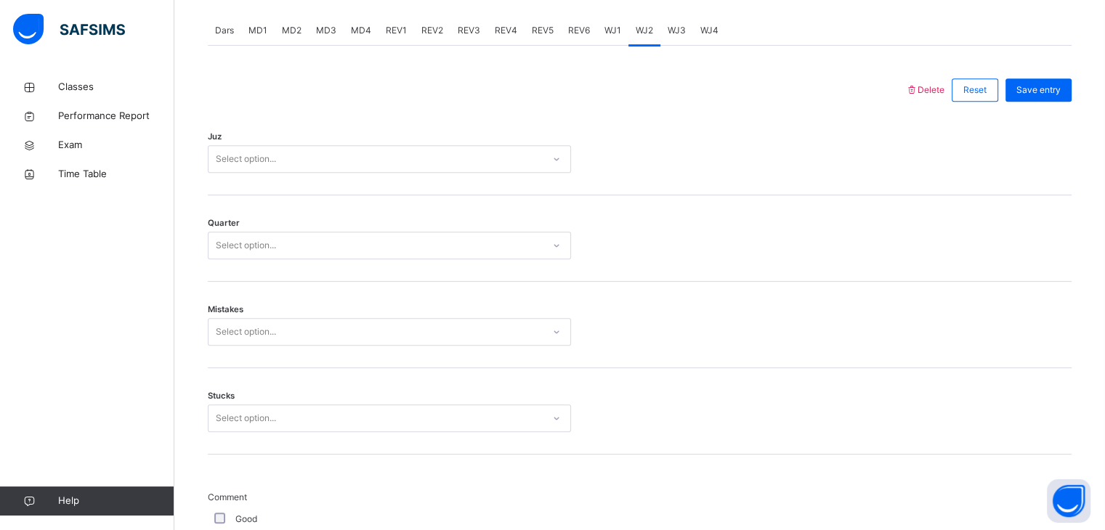
click at [243, 162] on div "Select option..." at bounding box center [246, 159] width 60 height 28
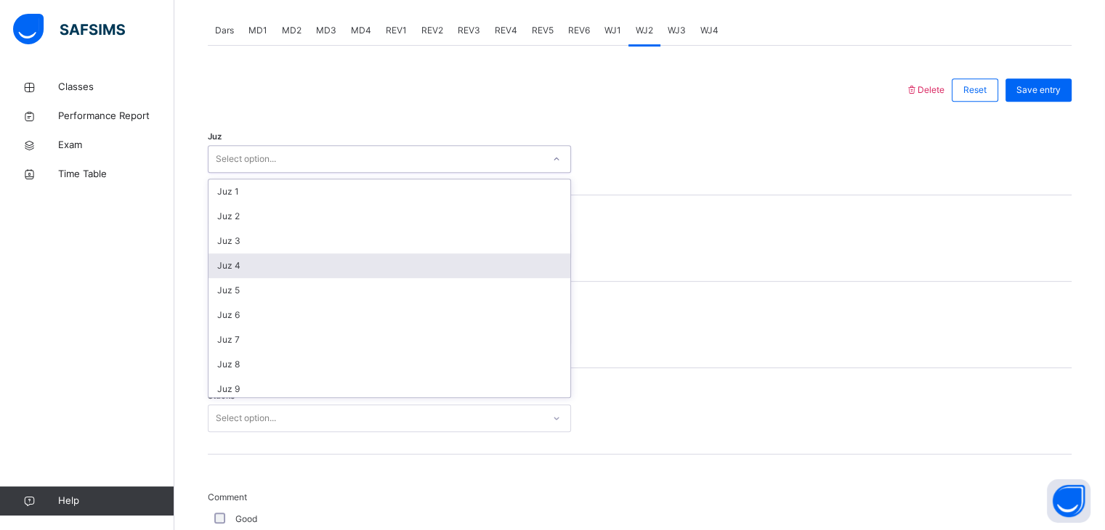
click at [238, 262] on div "Juz 4" at bounding box center [389, 266] width 362 height 25
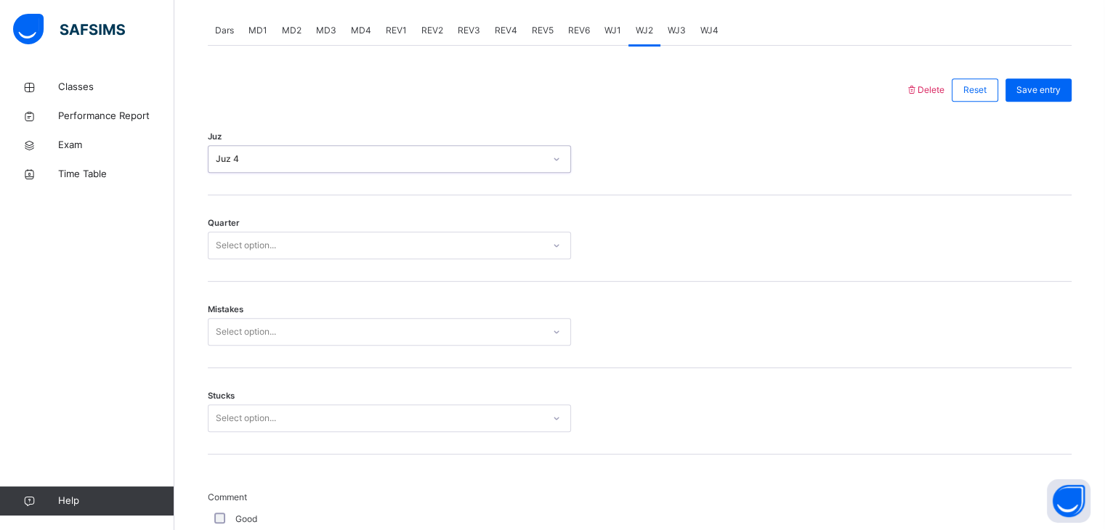
click at [230, 247] on div "Select option..." at bounding box center [246, 246] width 60 height 28
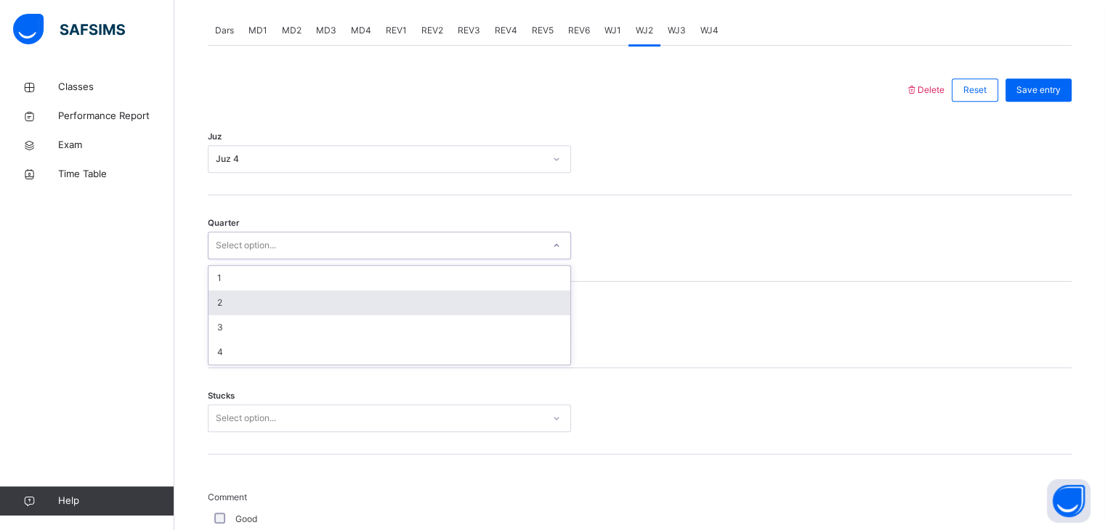
click at [221, 307] on div "2" at bounding box center [389, 303] width 362 height 25
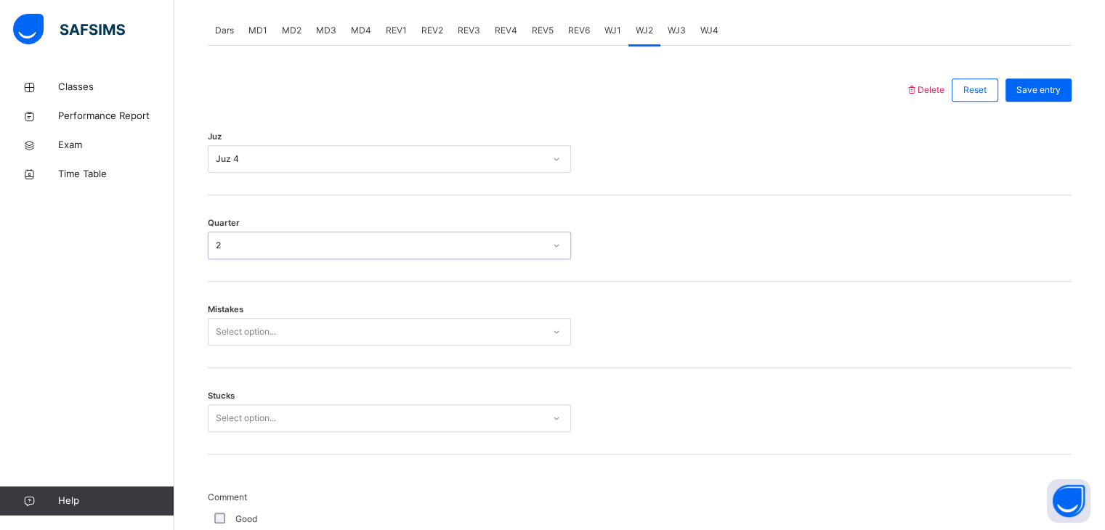
click at [260, 335] on div "Select option..." at bounding box center [246, 332] width 60 height 28
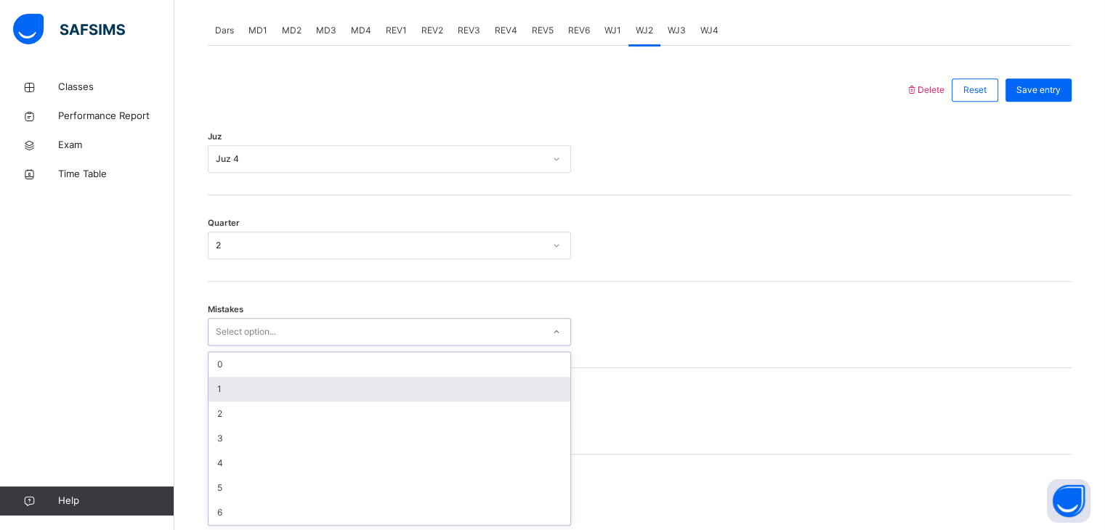
click at [264, 390] on div "1" at bounding box center [389, 389] width 362 height 25
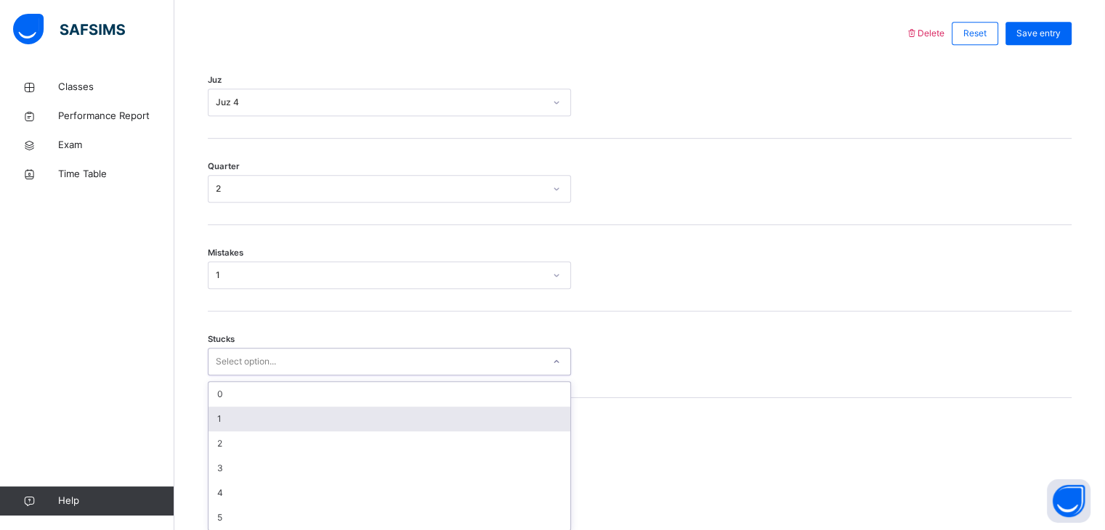
click at [252, 376] on div "option 1 focused, 2 of 6. 6 results available. Use Up and Down to choose option…" at bounding box center [389, 362] width 363 height 28
click at [271, 402] on div "1" at bounding box center [389, 414] width 362 height 25
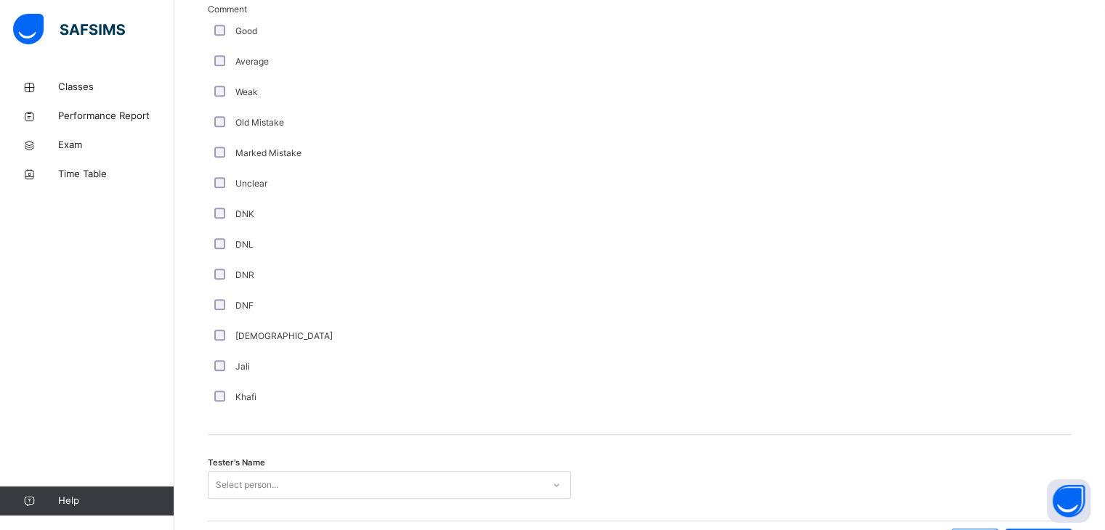
scroll to position [1200, 0]
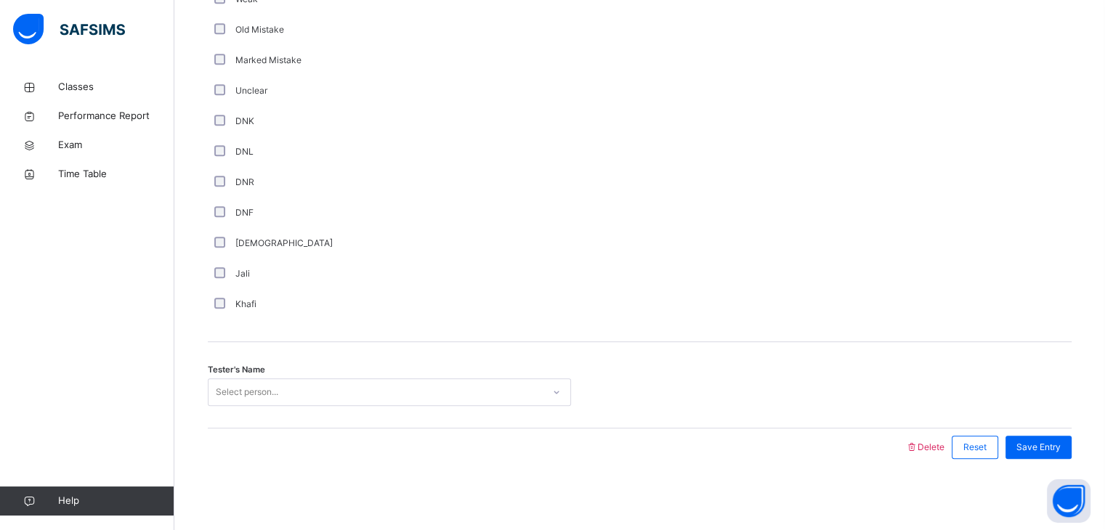
click at [262, 389] on div "Select person..." at bounding box center [247, 392] width 62 height 28
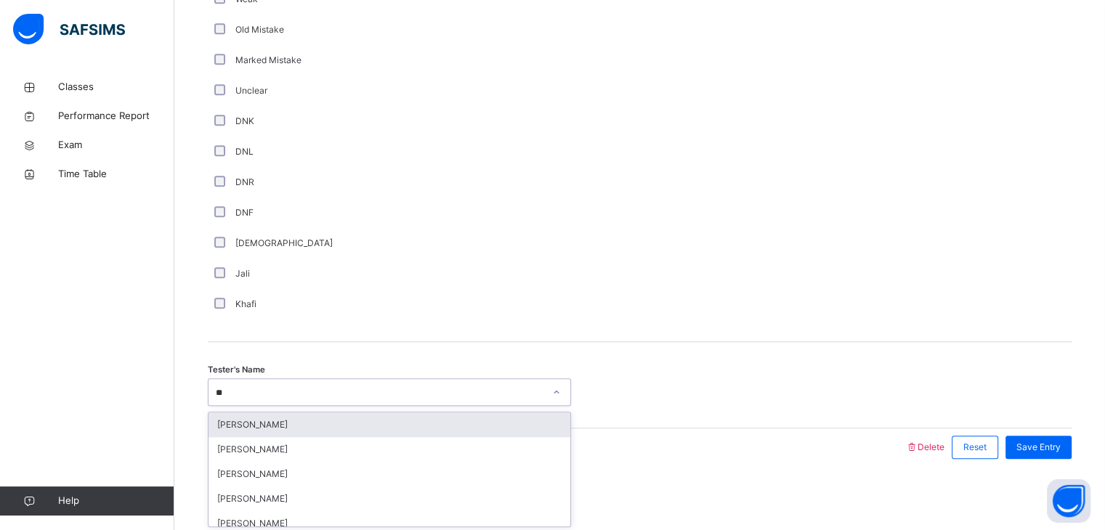
type input "***"
click at [262, 418] on div "[PERSON_NAME]" at bounding box center [389, 425] width 362 height 25
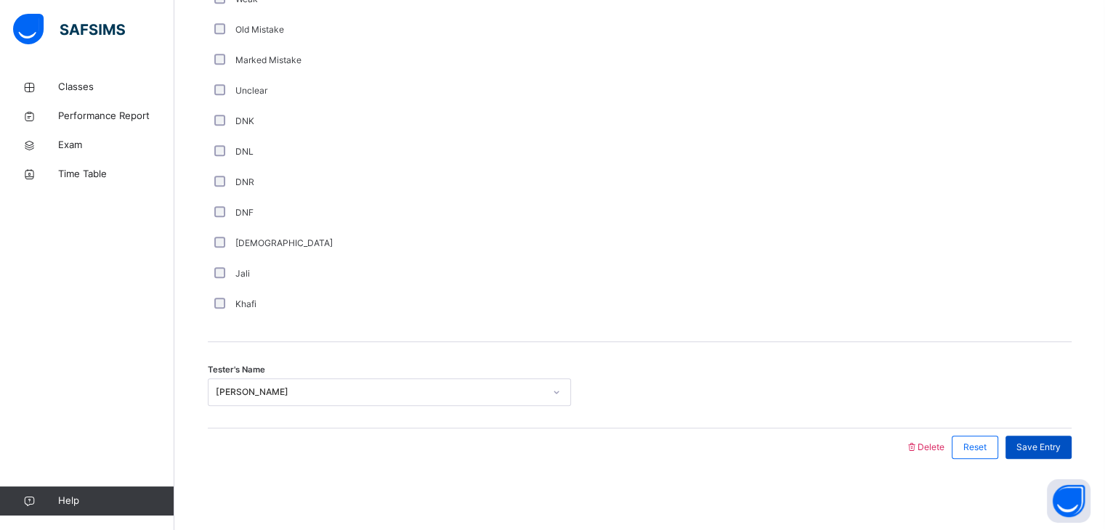
click at [1061, 445] on span "Save Entry" at bounding box center [1038, 447] width 44 height 13
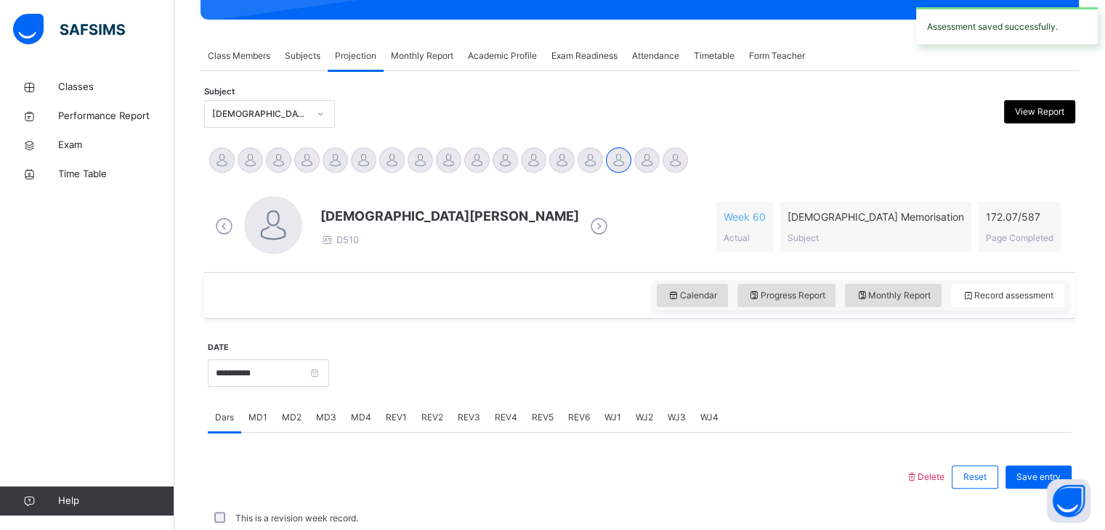
scroll to position [561, 0]
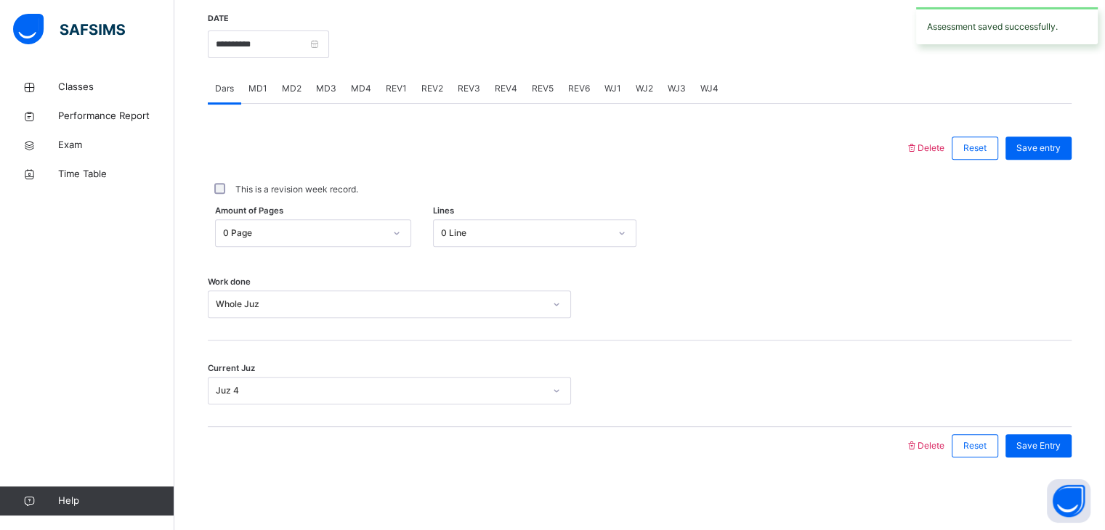
click at [676, 89] on span "WJ3" at bounding box center [677, 88] width 18 height 13
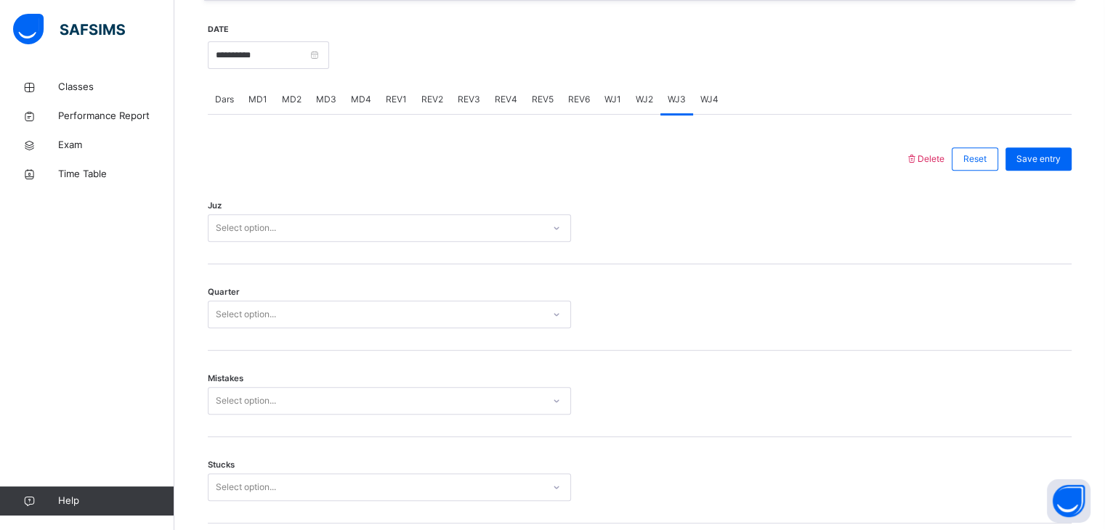
scroll to position [532, 0]
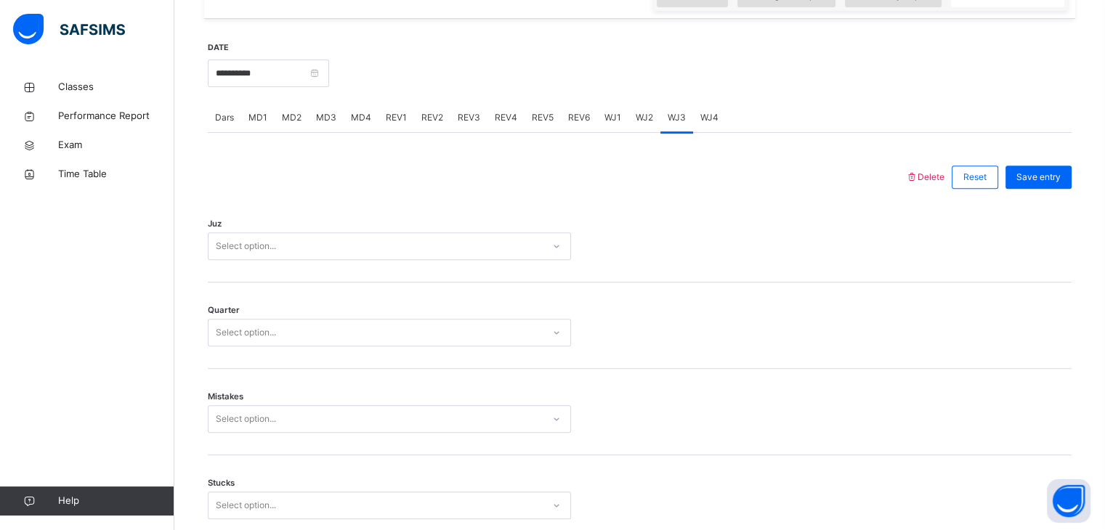
click at [416, 236] on div "Select option..." at bounding box center [375, 246] width 334 height 23
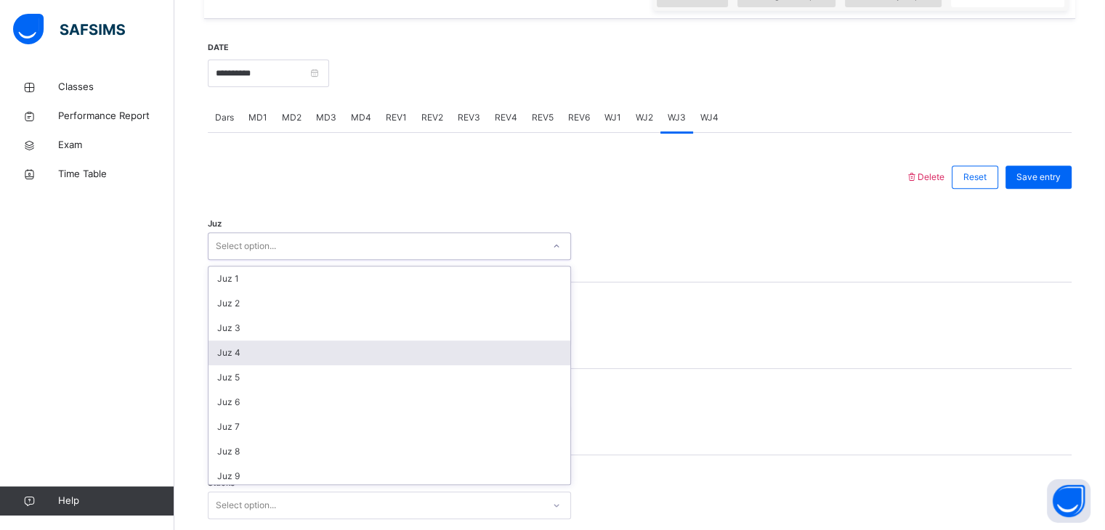
click at [346, 349] on div "Juz 4" at bounding box center [389, 353] width 362 height 25
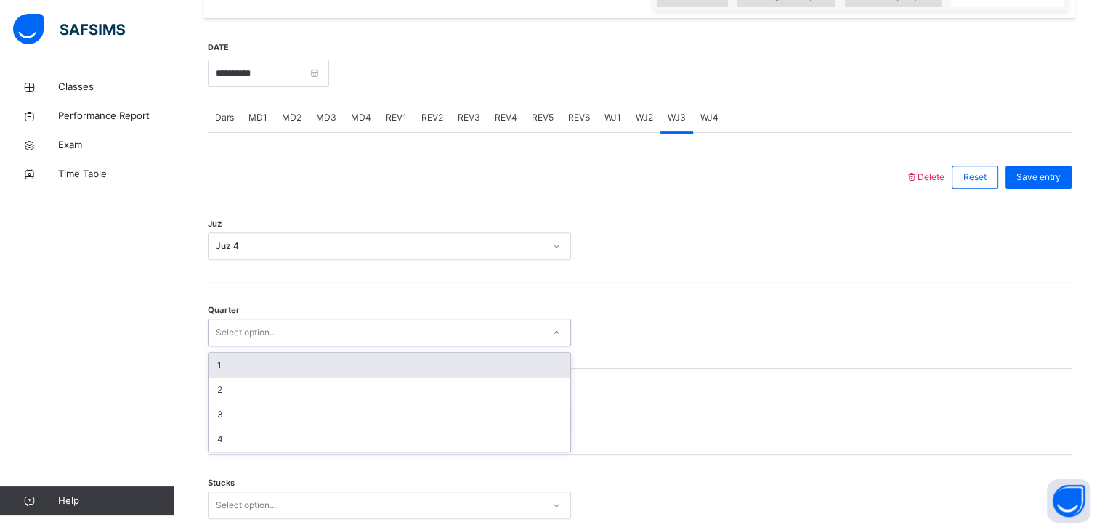
click at [337, 331] on div "Select option..." at bounding box center [375, 333] width 334 height 23
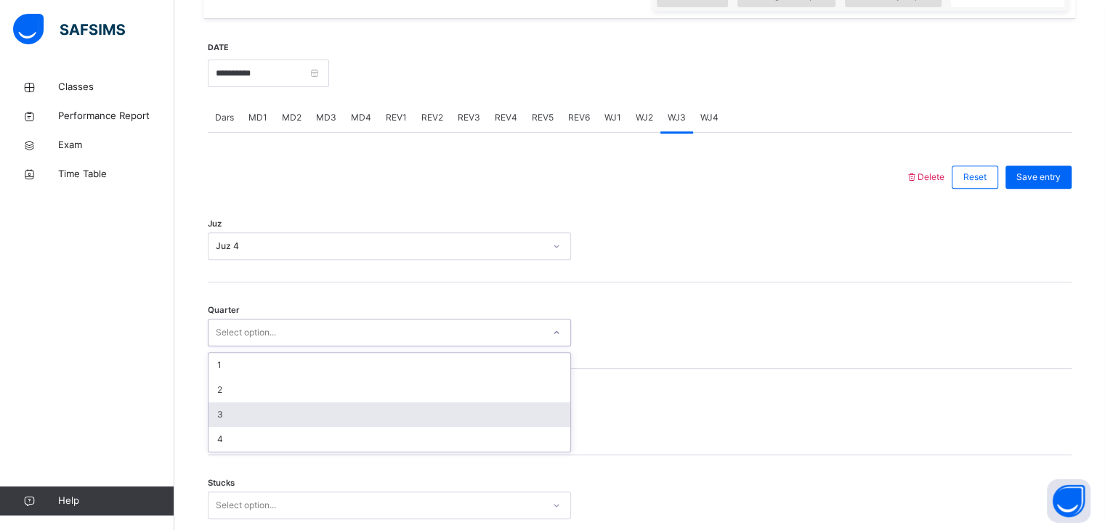
click at [296, 403] on div "3" at bounding box center [389, 414] width 362 height 25
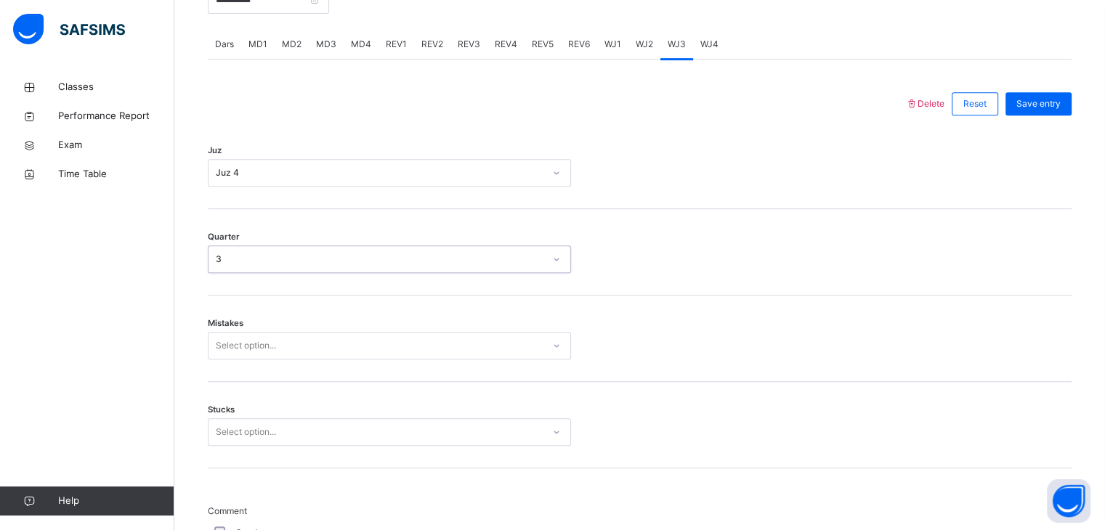
click at [289, 360] on div "Select option..." at bounding box center [389, 346] width 363 height 28
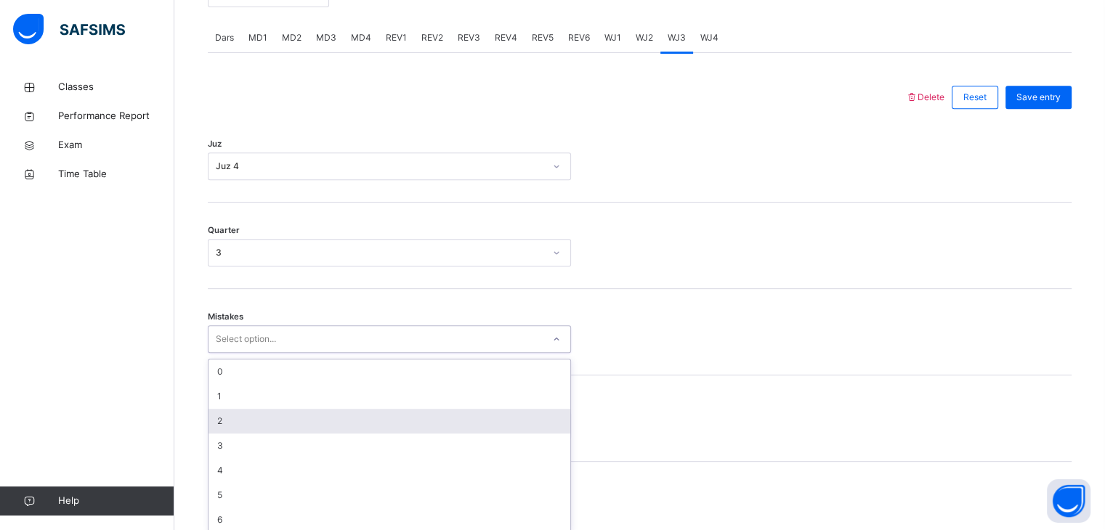
scroll to position [619, 0]
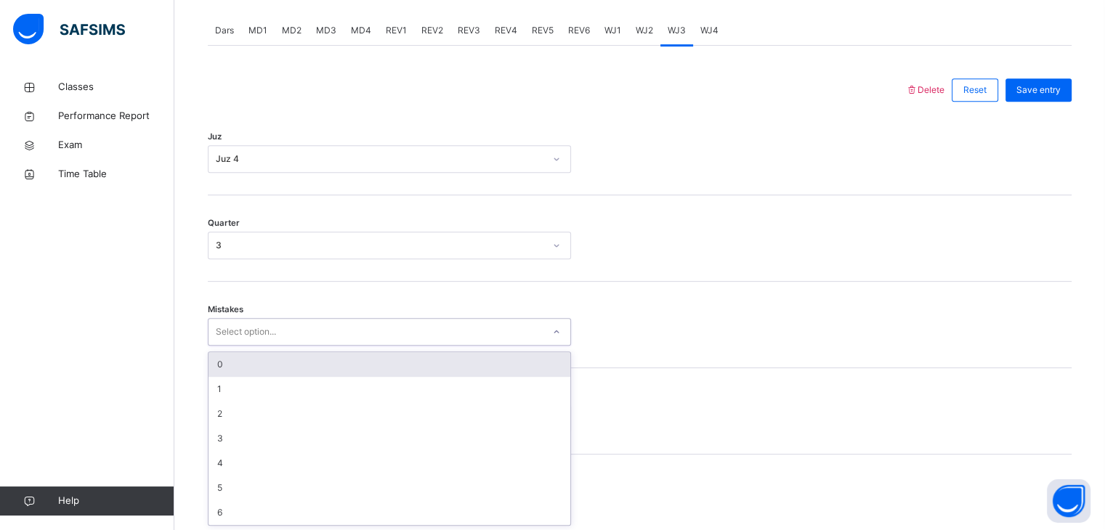
click at [301, 373] on div "0" at bounding box center [389, 364] width 362 height 25
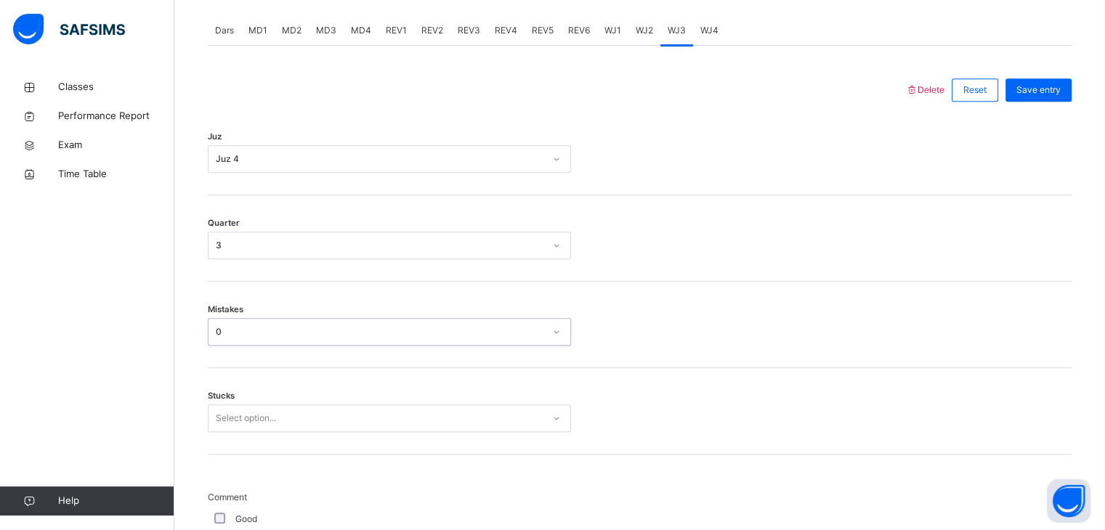
click at [279, 409] on div "Select option..." at bounding box center [389, 419] width 363 height 28
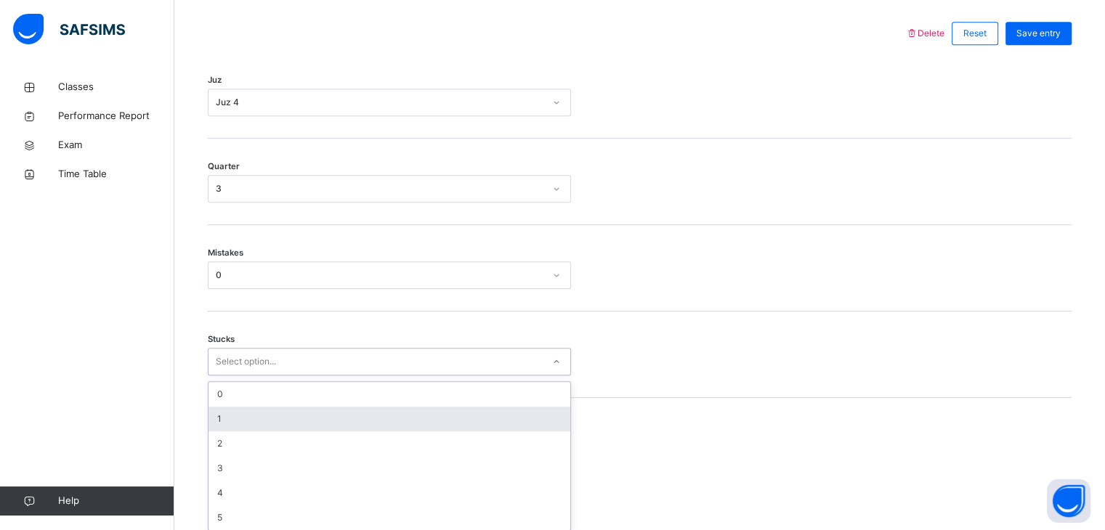
scroll to position [681, 0]
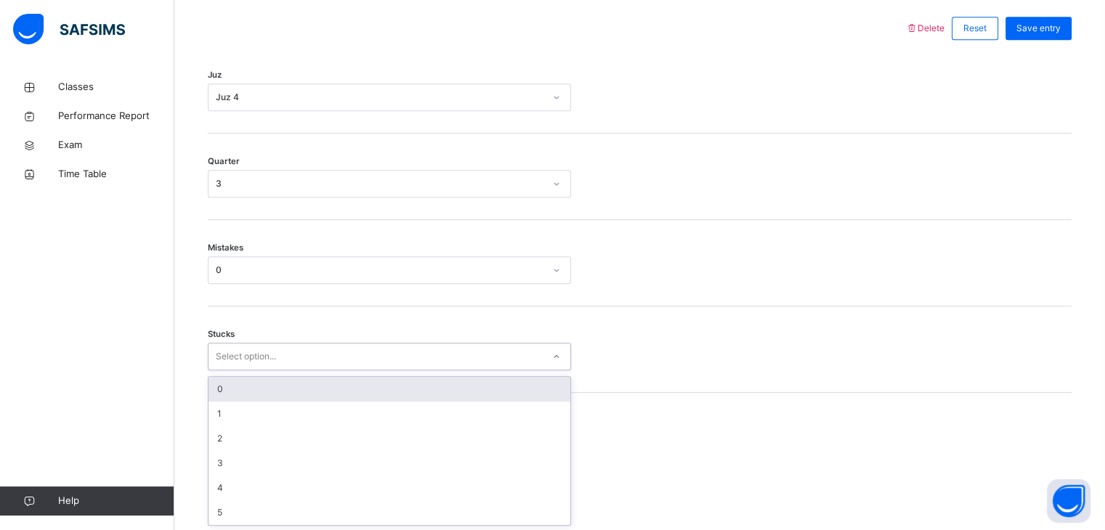
click at [286, 383] on div "0" at bounding box center [389, 389] width 362 height 25
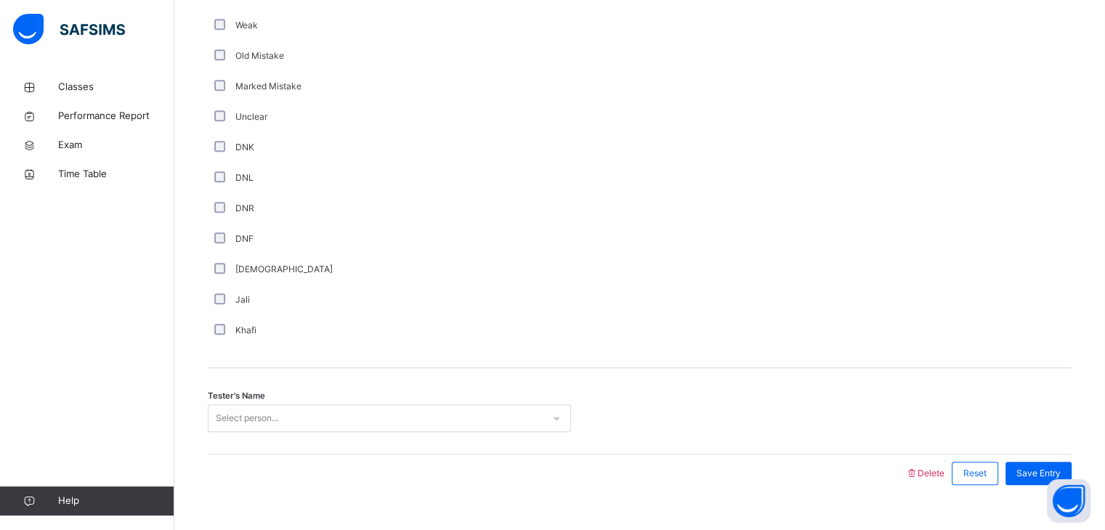
scroll to position [1200, 0]
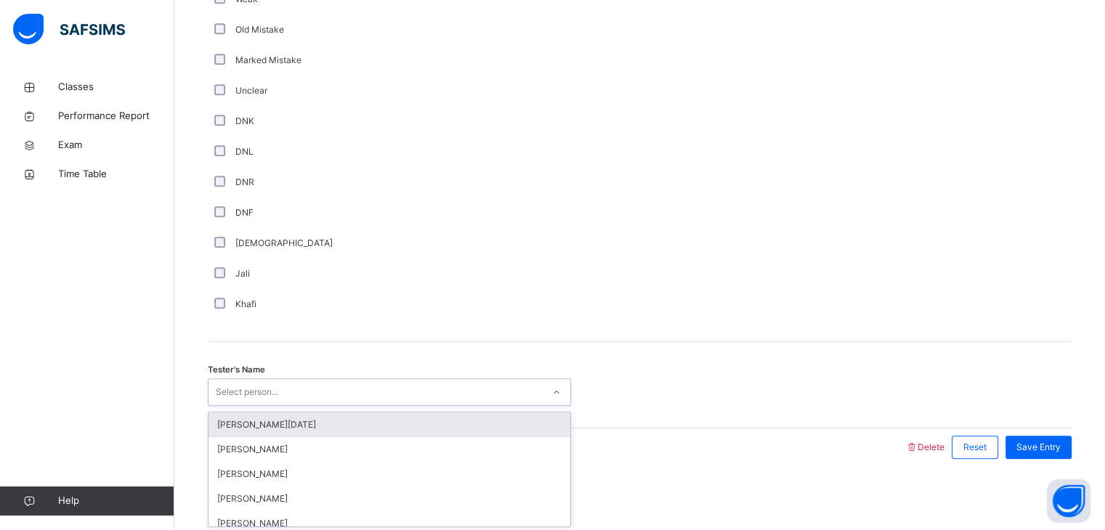
click at [255, 397] on div "Select person..." at bounding box center [247, 392] width 62 height 28
type input "**********"
click at [265, 428] on div "[PERSON_NAME]" at bounding box center [389, 425] width 362 height 25
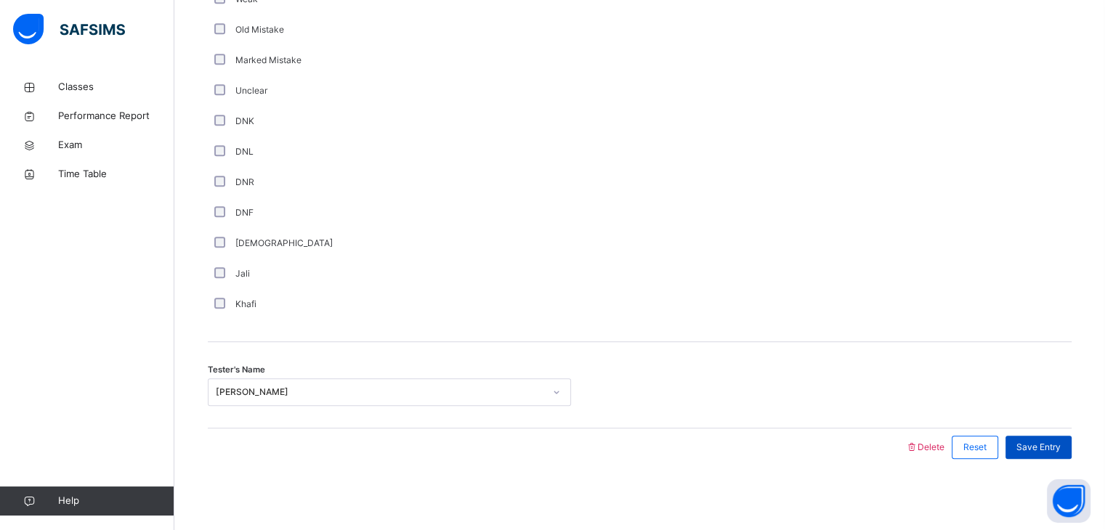
click at [1042, 437] on div "Save Entry" at bounding box center [1038, 447] width 66 height 23
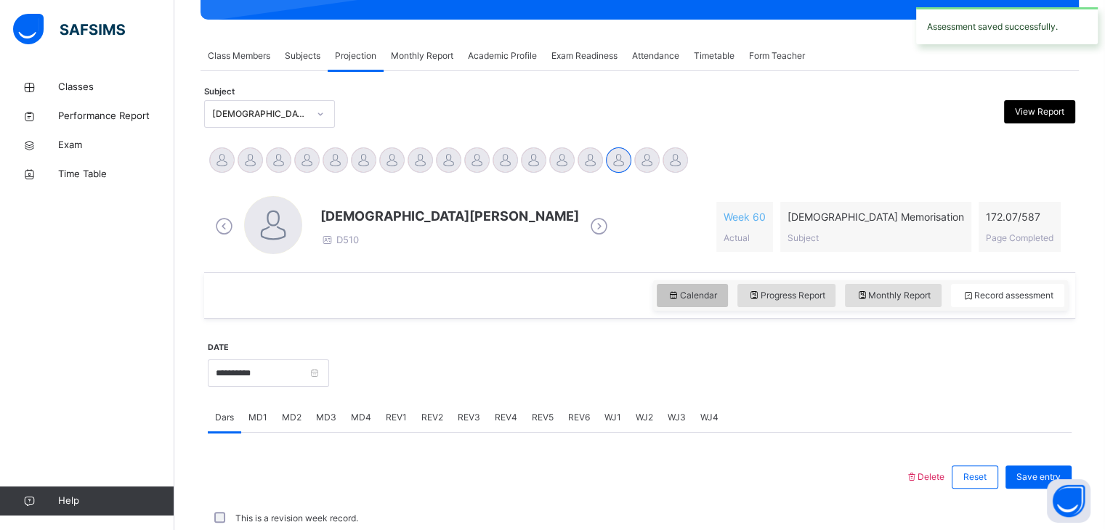
scroll to position [561, 0]
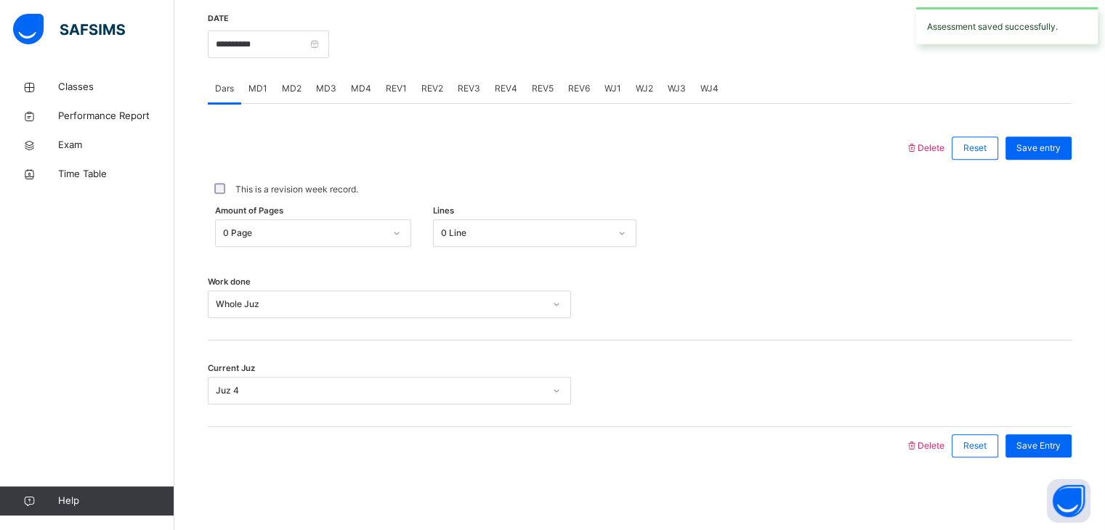
click at [706, 84] on span "WJ4" at bounding box center [709, 88] width 18 height 13
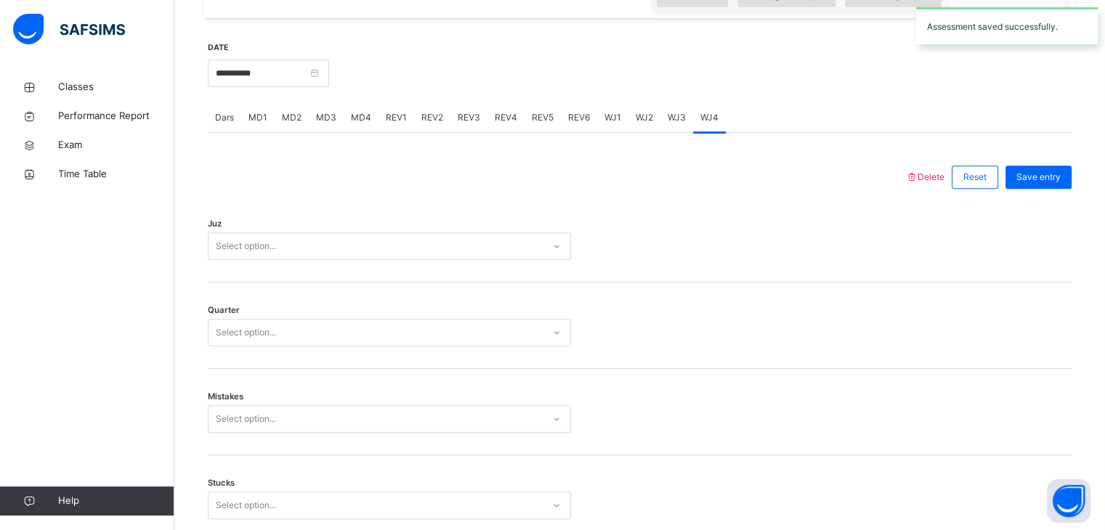
scroll to position [503, 0]
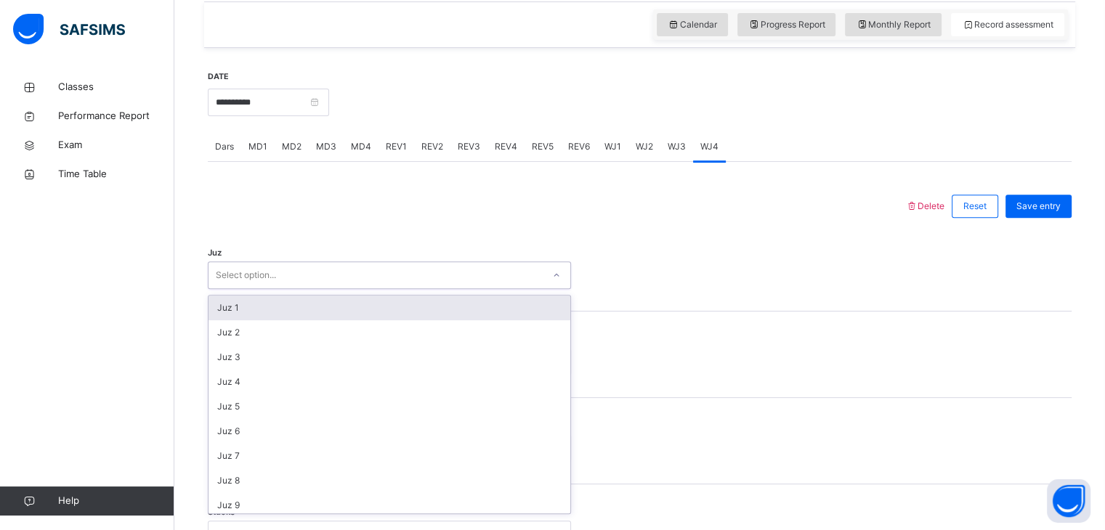
click at [381, 272] on div "Select option..." at bounding box center [375, 275] width 334 height 23
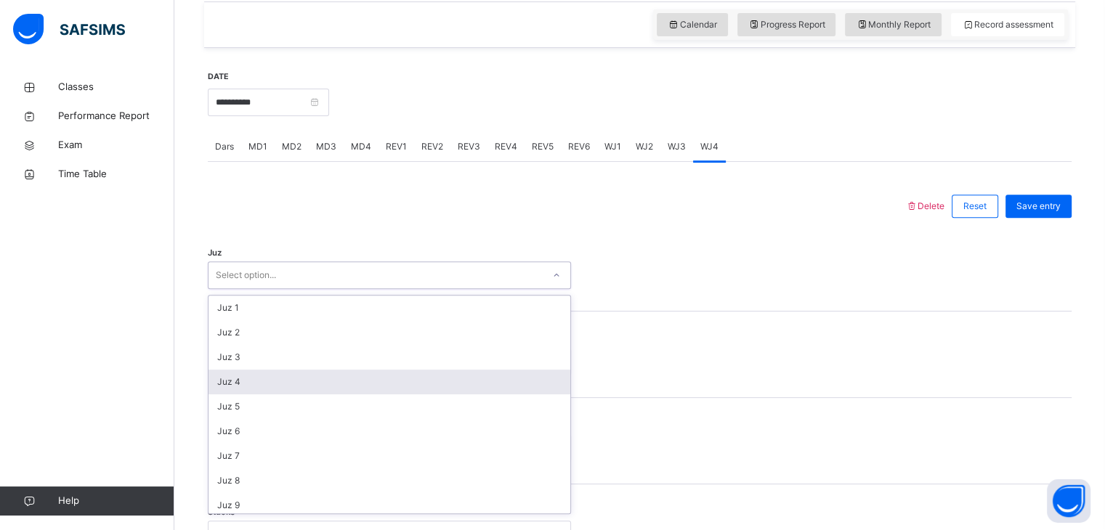
click at [328, 378] on div "Juz 4" at bounding box center [389, 382] width 362 height 25
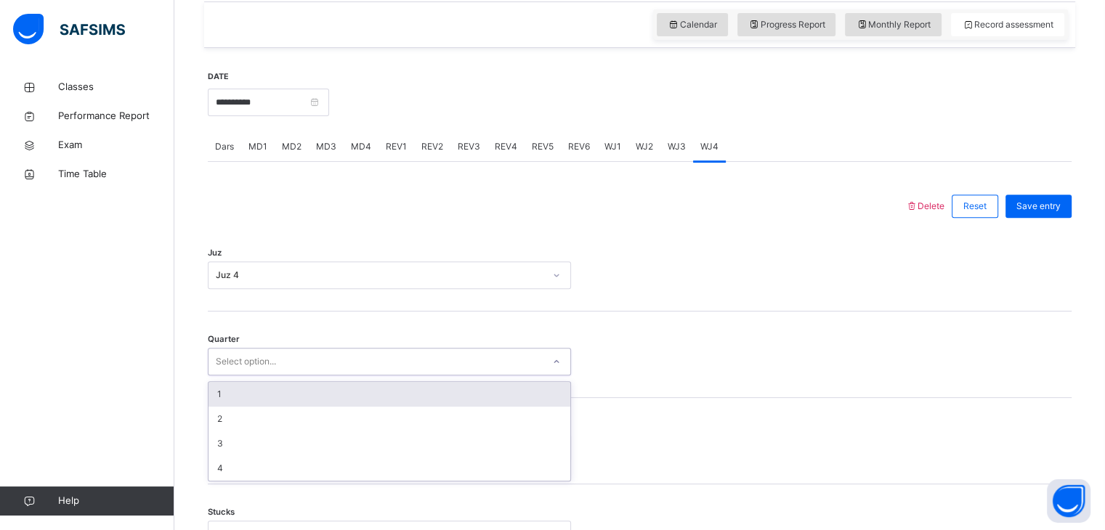
click at [337, 368] on div "Select option..." at bounding box center [375, 362] width 334 height 23
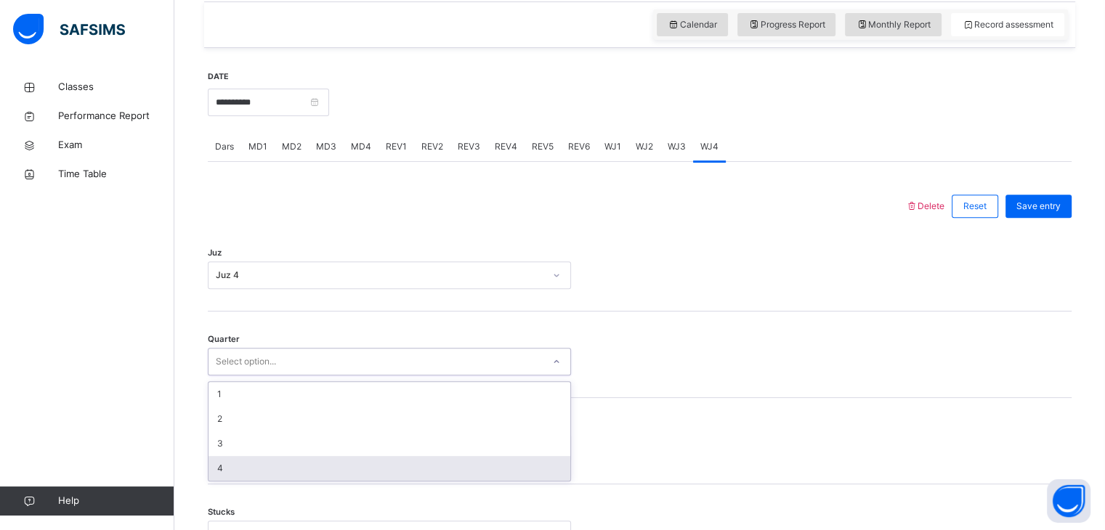
click at [301, 470] on div "4" at bounding box center [389, 468] width 362 height 25
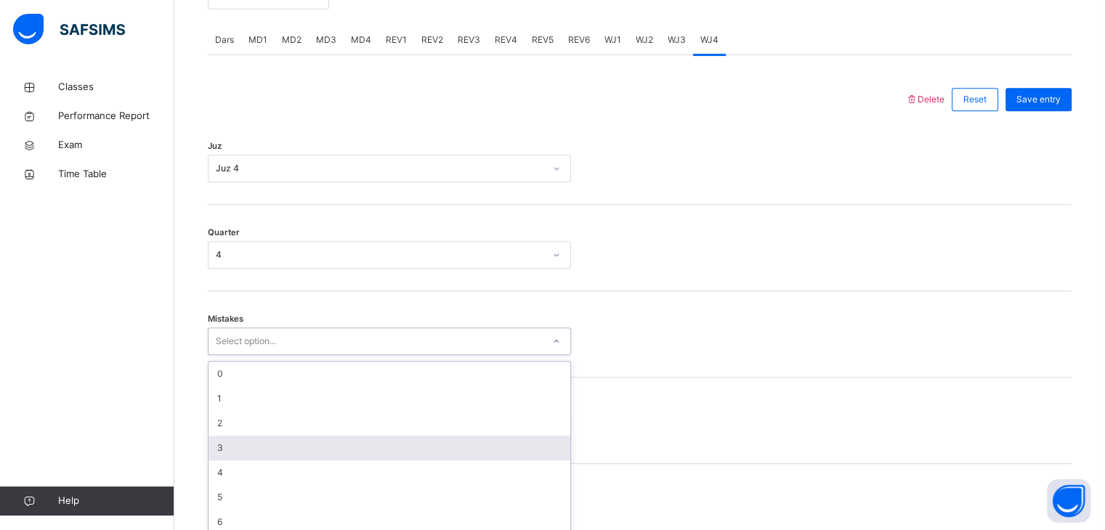
click at [295, 355] on div "option 3 focused, 4 of 7. 7 results available. Use Up and Down to choose option…" at bounding box center [389, 342] width 363 height 28
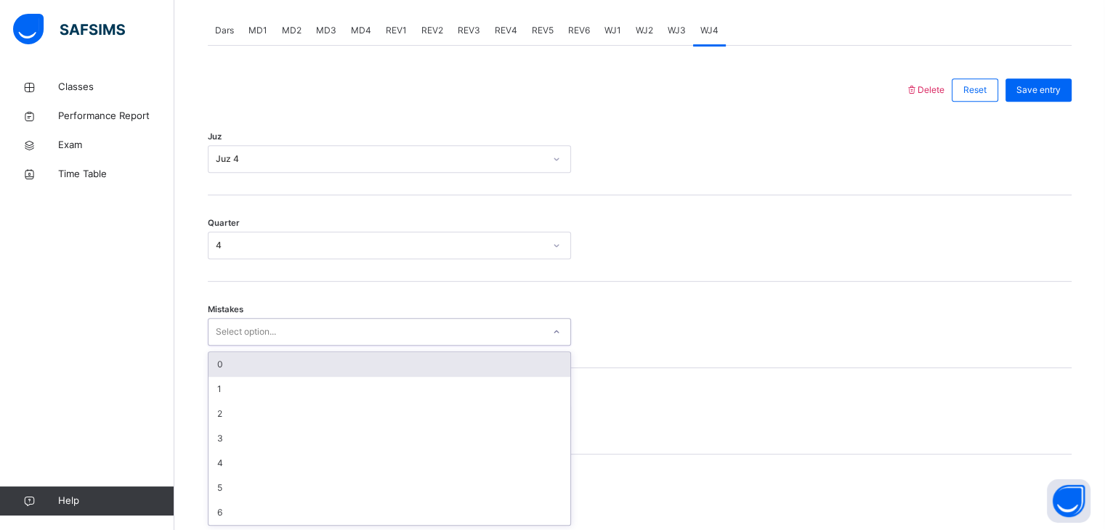
click at [305, 355] on div "0" at bounding box center [389, 364] width 362 height 25
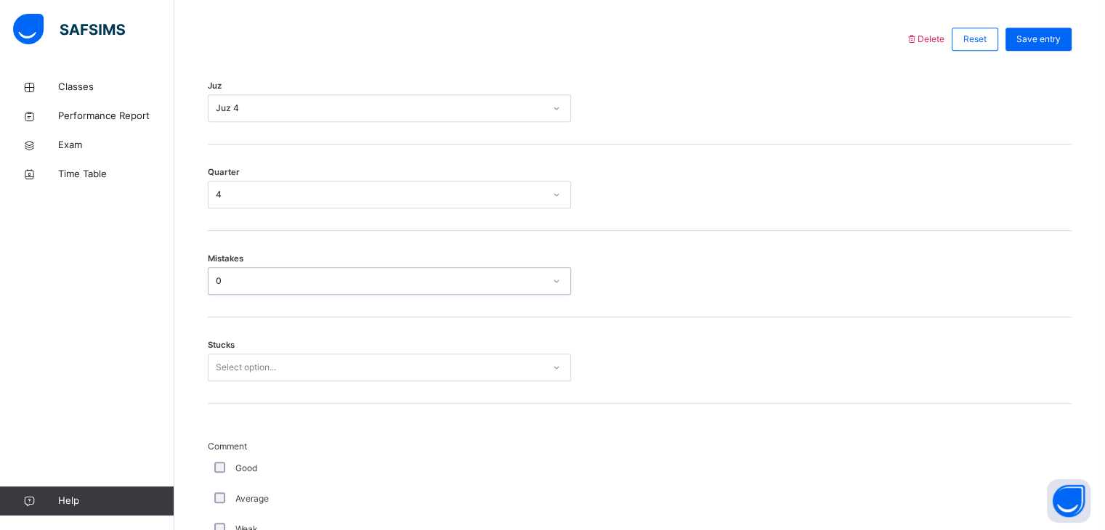
click at [256, 381] on div "Select option..." at bounding box center [389, 368] width 363 height 28
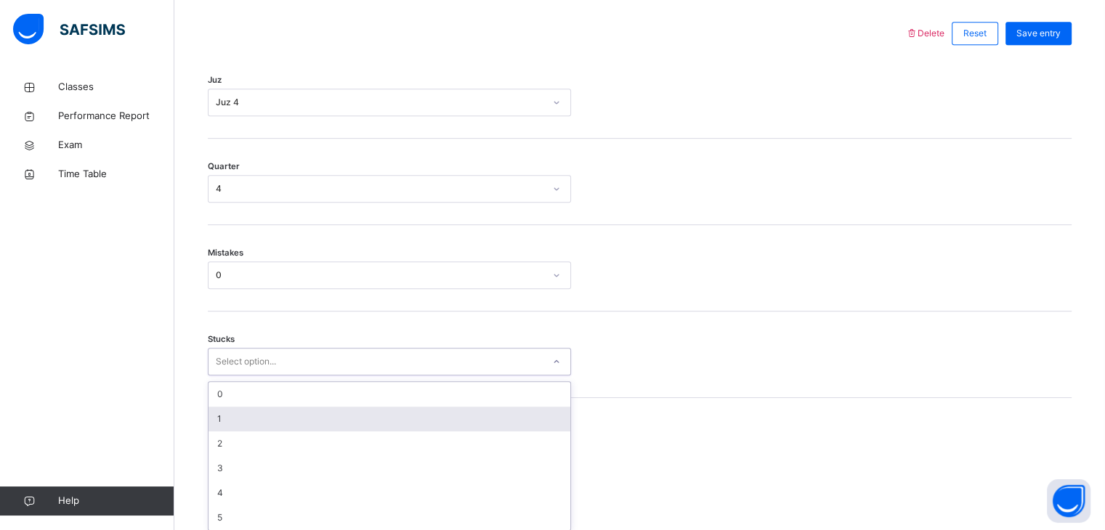
scroll to position [681, 0]
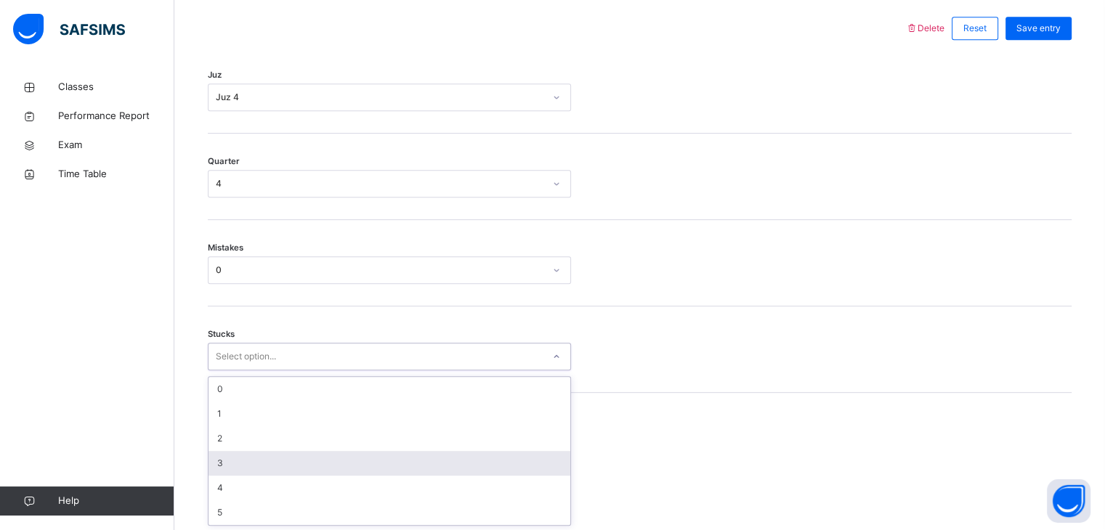
click at [231, 463] on div "3" at bounding box center [389, 463] width 362 height 25
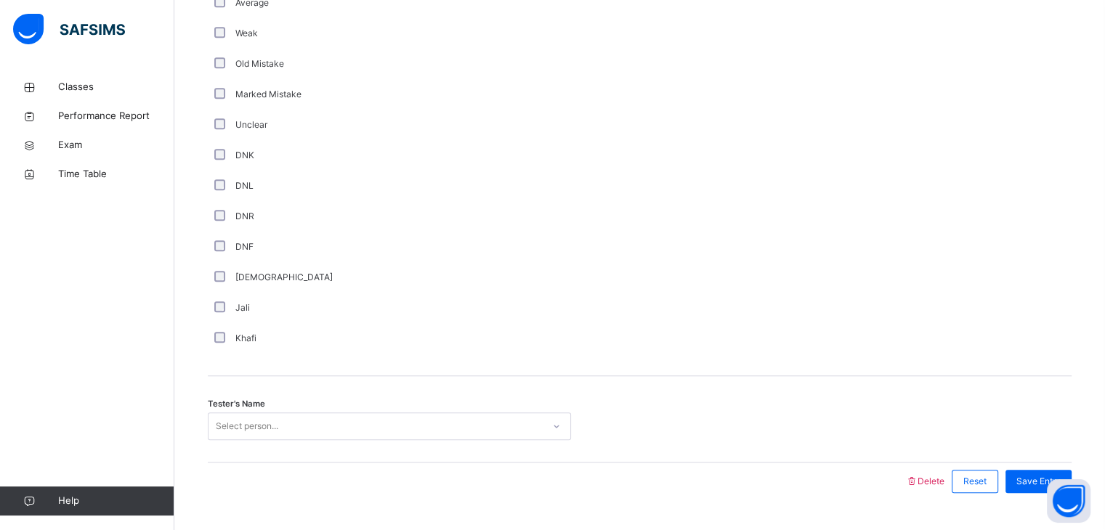
scroll to position [1200, 0]
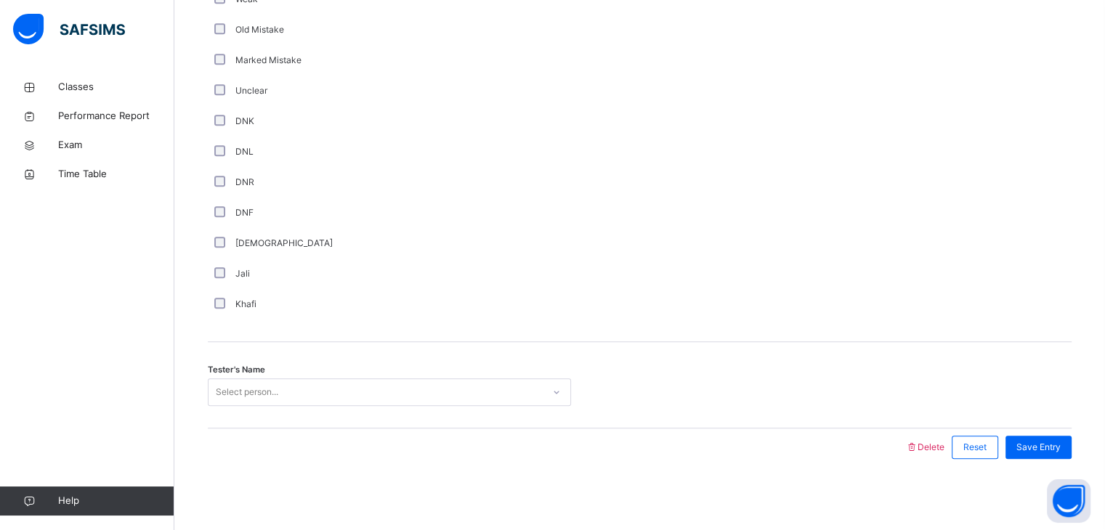
click at [318, 402] on div "Select person..." at bounding box center [389, 392] width 363 height 28
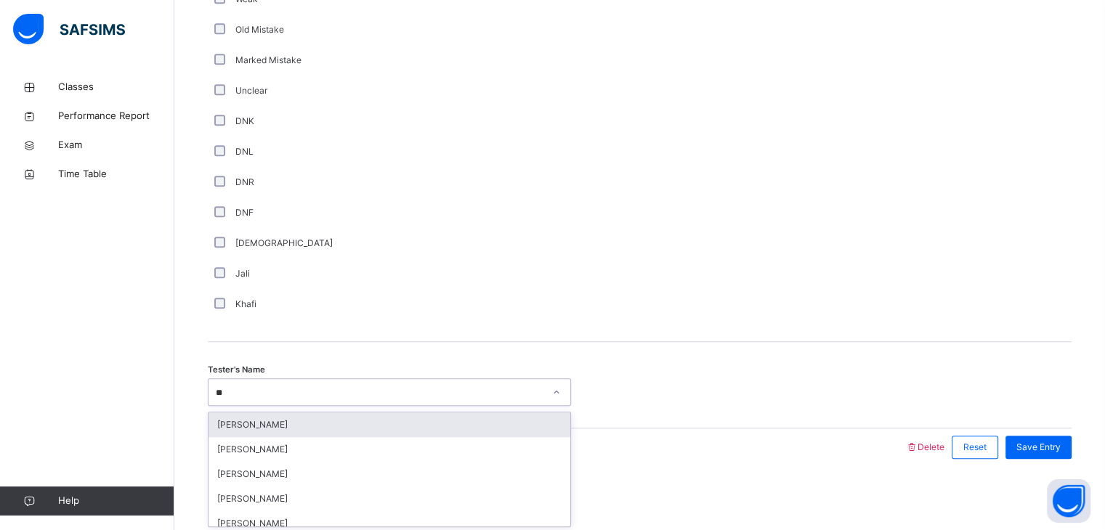
type input "*"
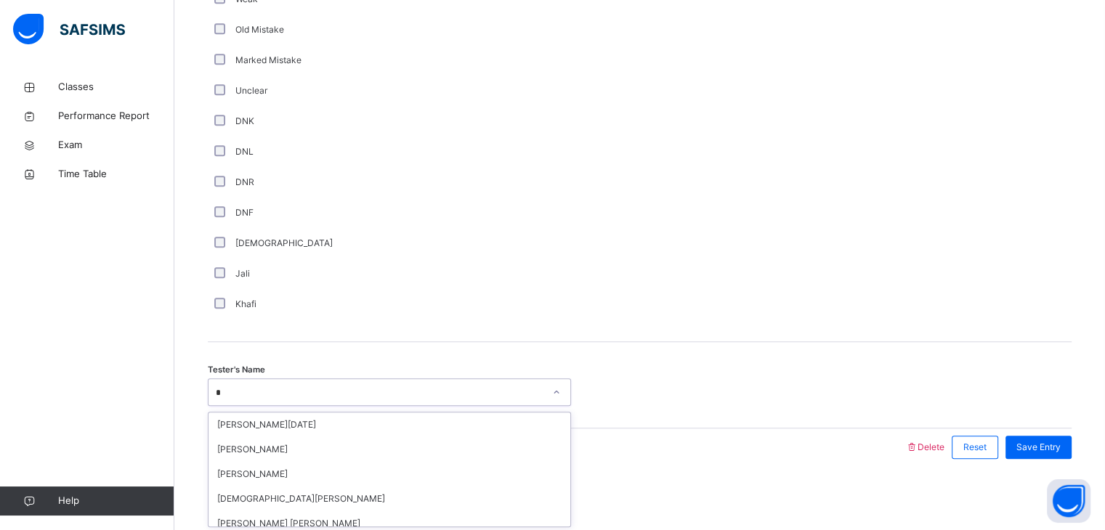
type input "**"
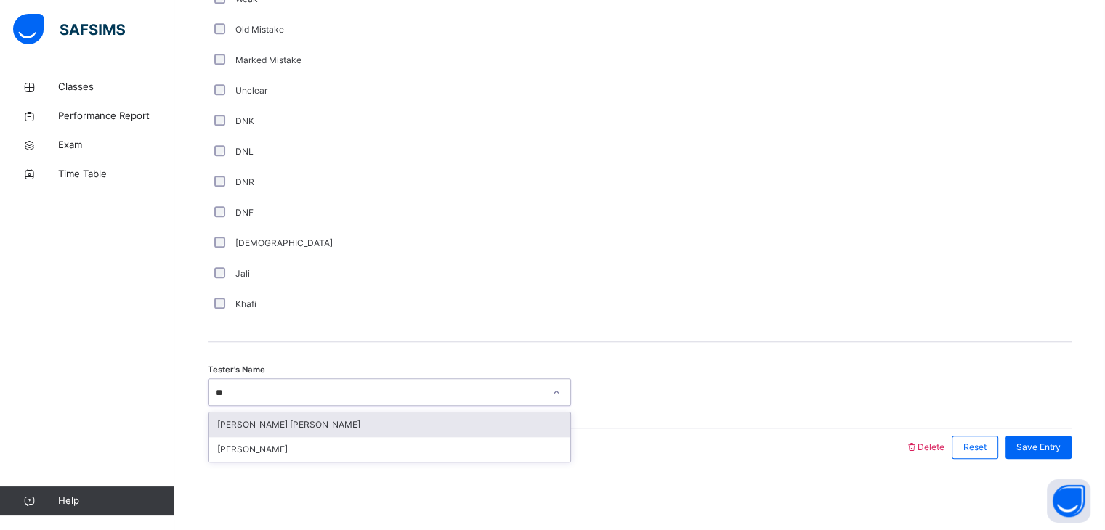
click at [311, 422] on div "[PERSON_NAME] [PERSON_NAME]" at bounding box center [389, 425] width 362 height 25
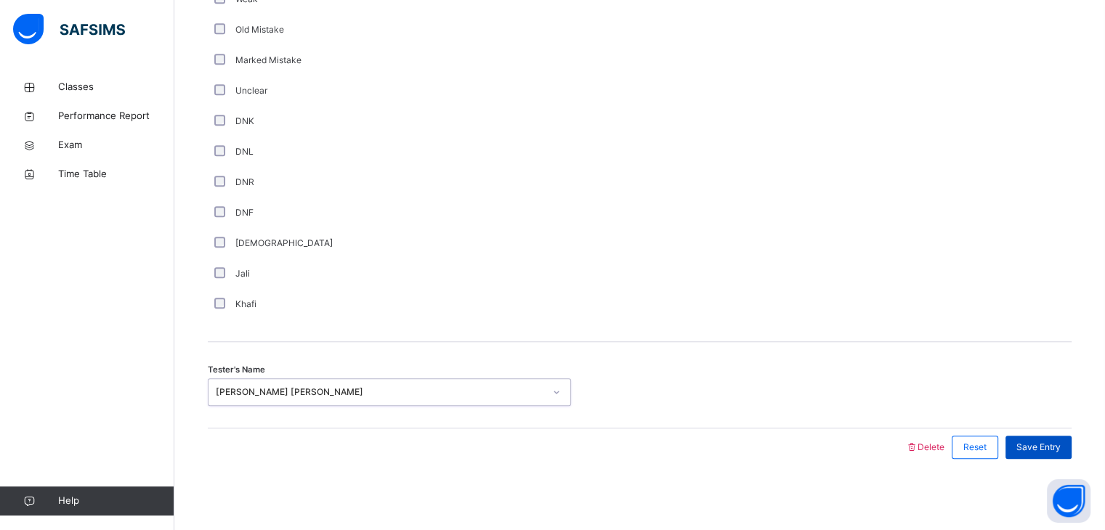
click at [1022, 441] on div "Save Entry" at bounding box center [1038, 447] width 66 height 23
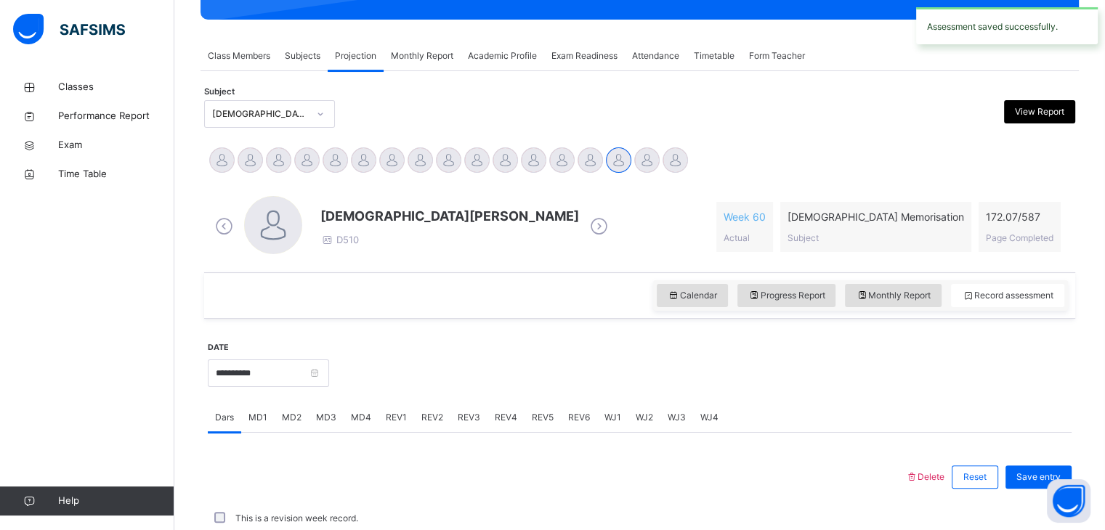
scroll to position [561, 0]
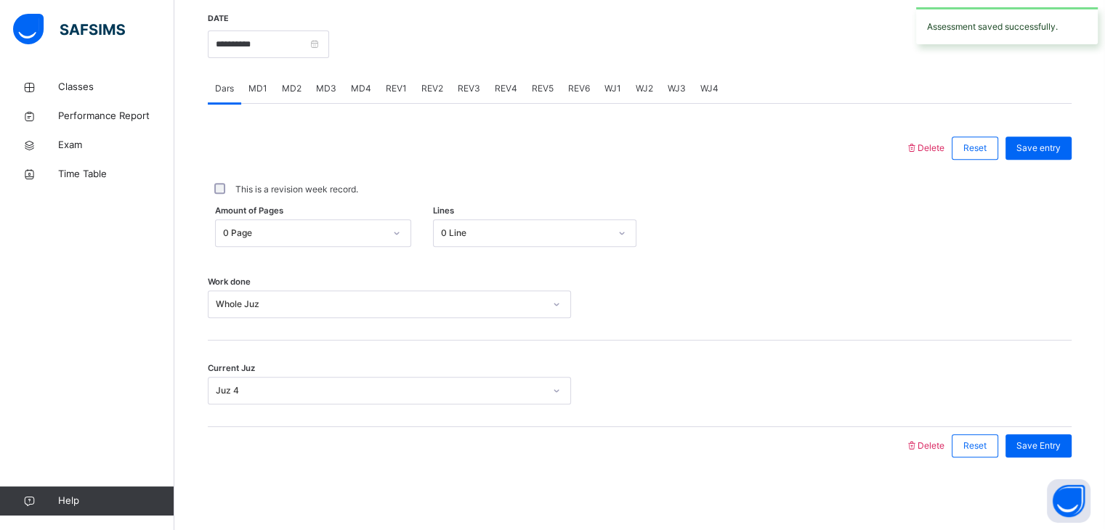
click at [424, 89] on span "REV2" at bounding box center [432, 88] width 22 height 13
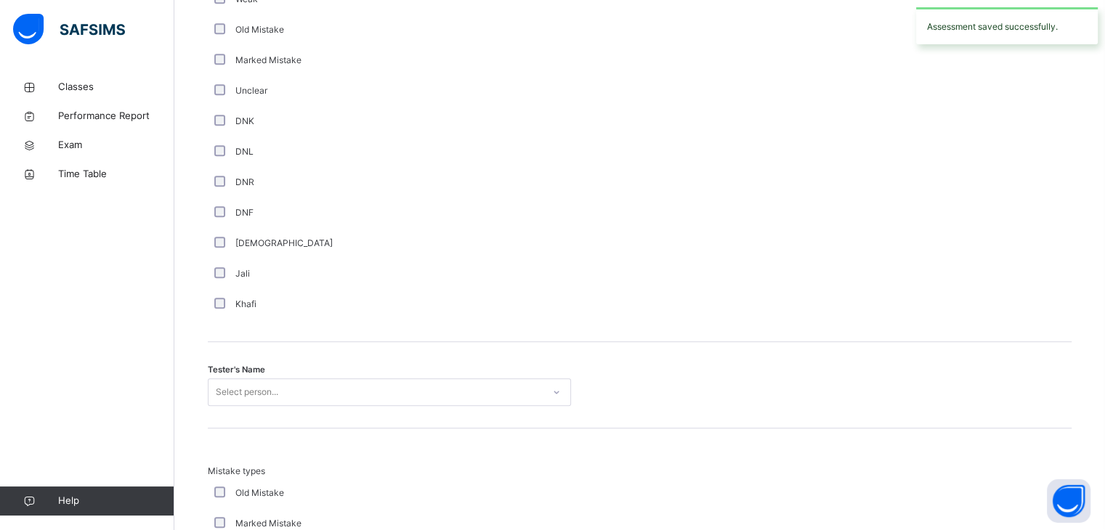
click at [424, 89] on div "Unclear" at bounding box center [389, 90] width 356 height 13
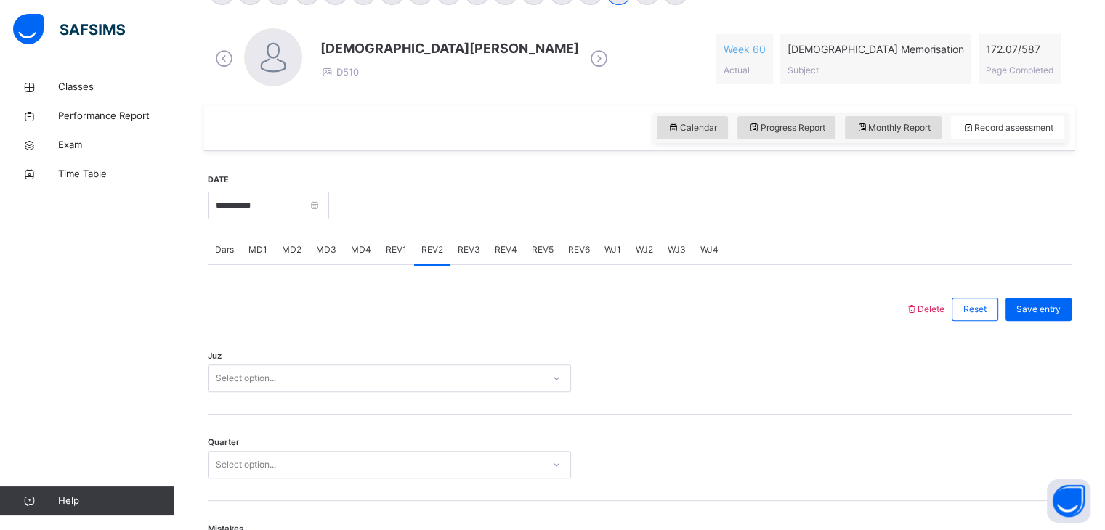
scroll to position [357, 0]
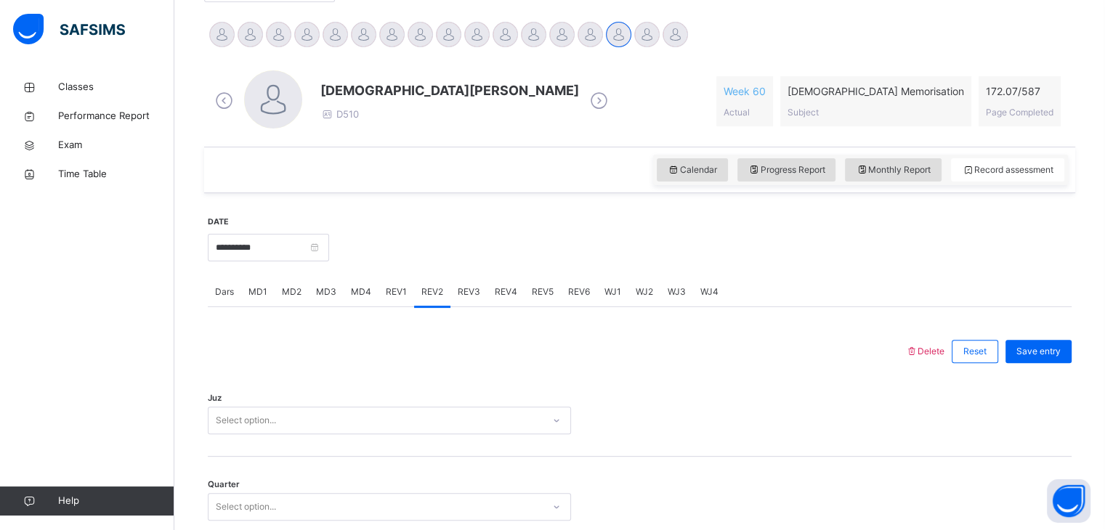
click at [384, 300] on div "REV1" at bounding box center [396, 292] width 36 height 29
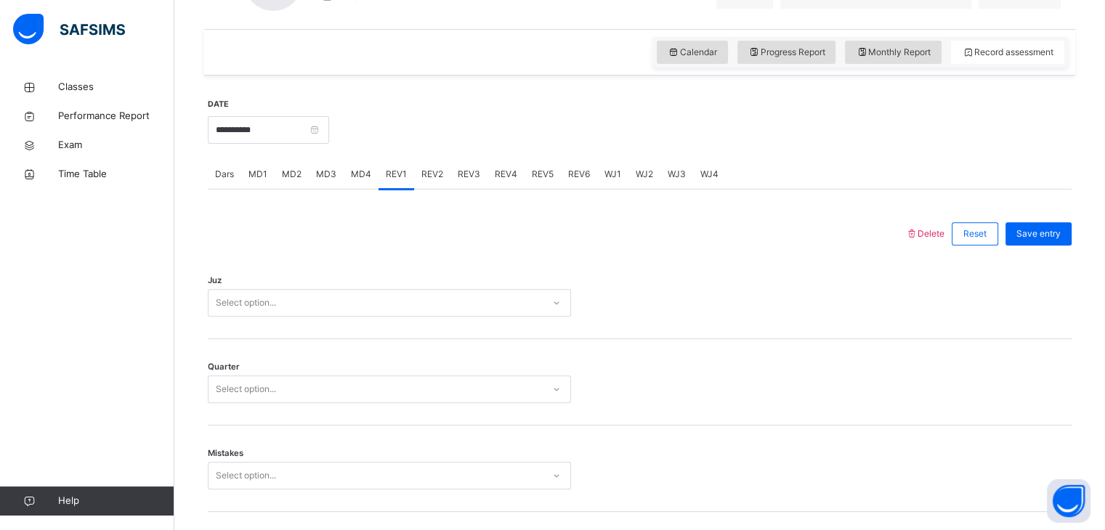
click at [312, 317] on div "Select option..." at bounding box center [389, 303] width 363 height 28
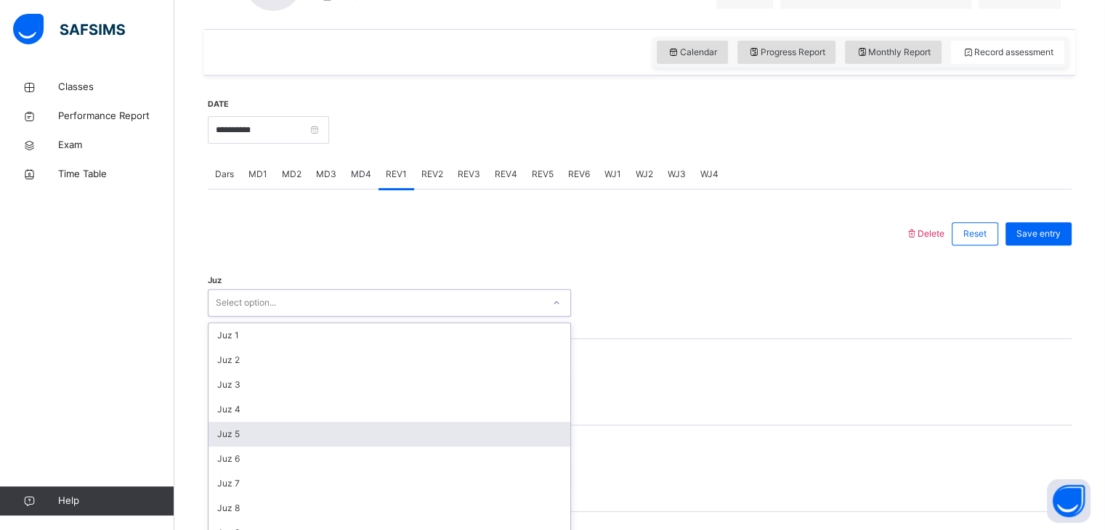
scroll to position [491, 0]
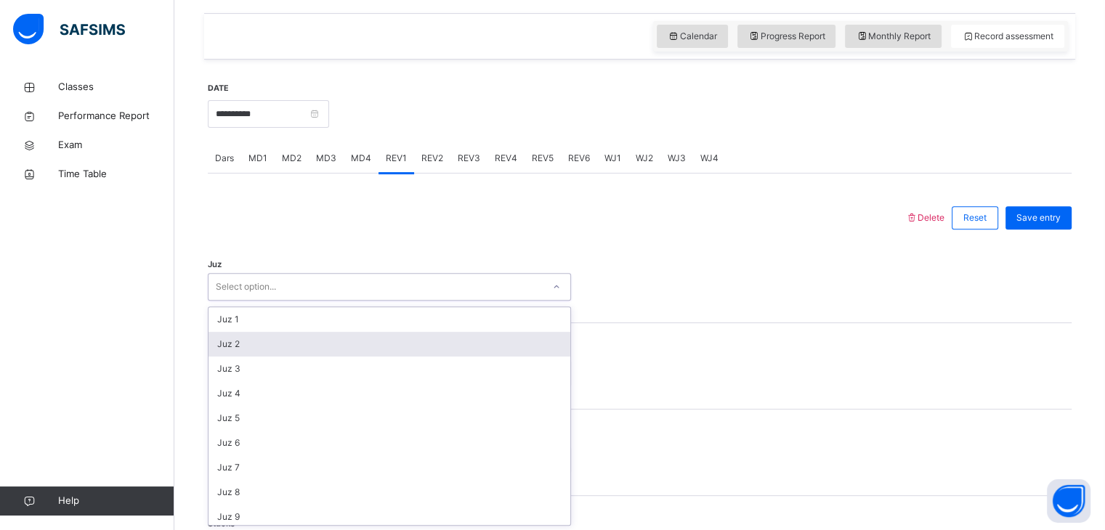
click at [314, 344] on div "Juz 2" at bounding box center [389, 344] width 362 height 25
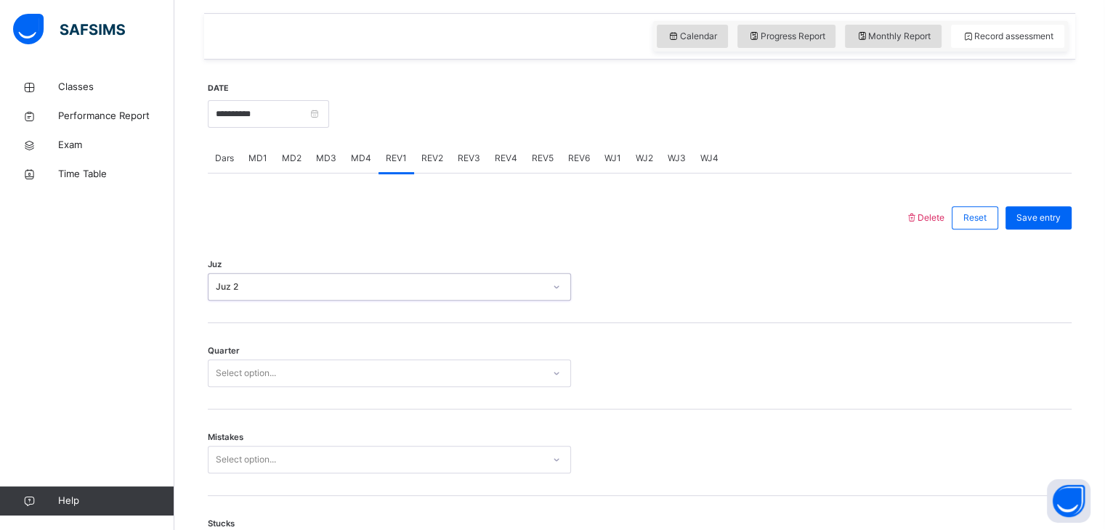
click at [298, 381] on div "Select option..." at bounding box center [375, 373] width 334 height 23
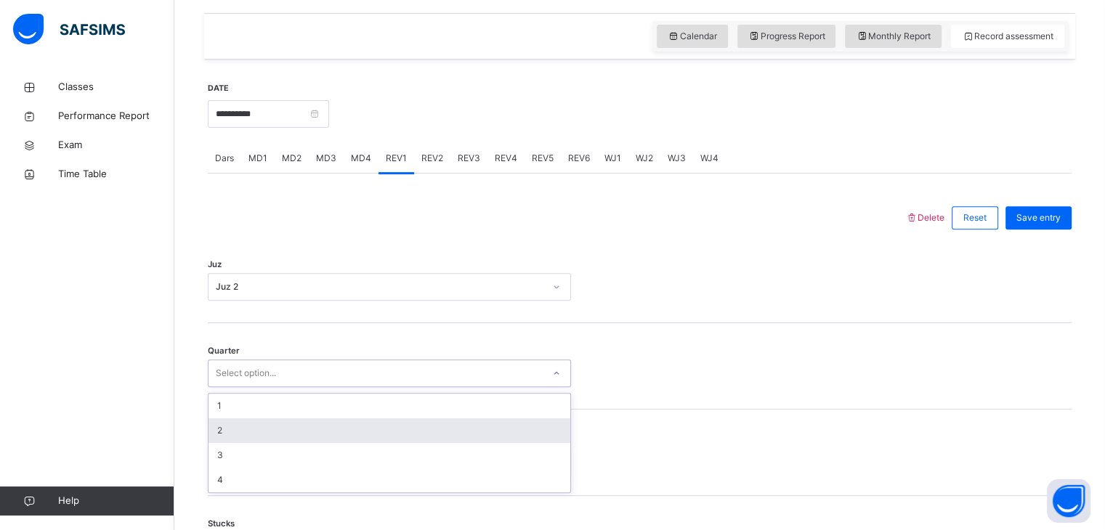
click at [282, 439] on div "2" at bounding box center [389, 430] width 362 height 25
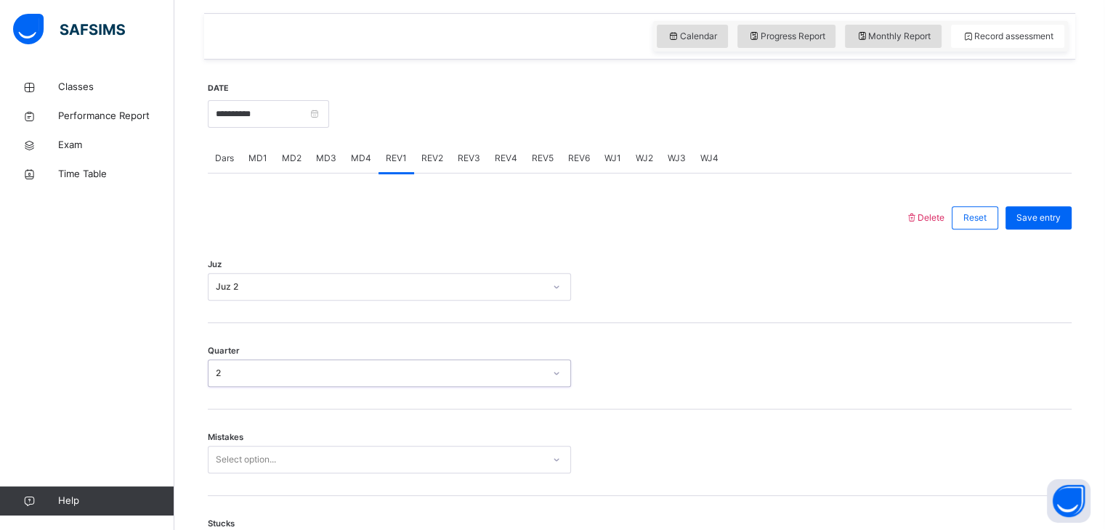
click at [273, 457] on div "Select option..." at bounding box center [389, 460] width 363 height 28
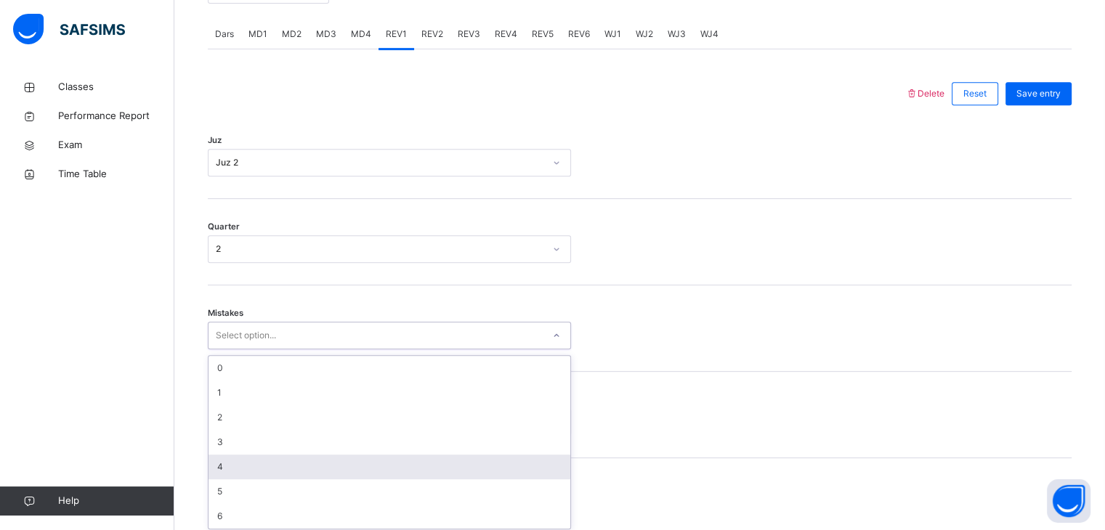
scroll to position [619, 0]
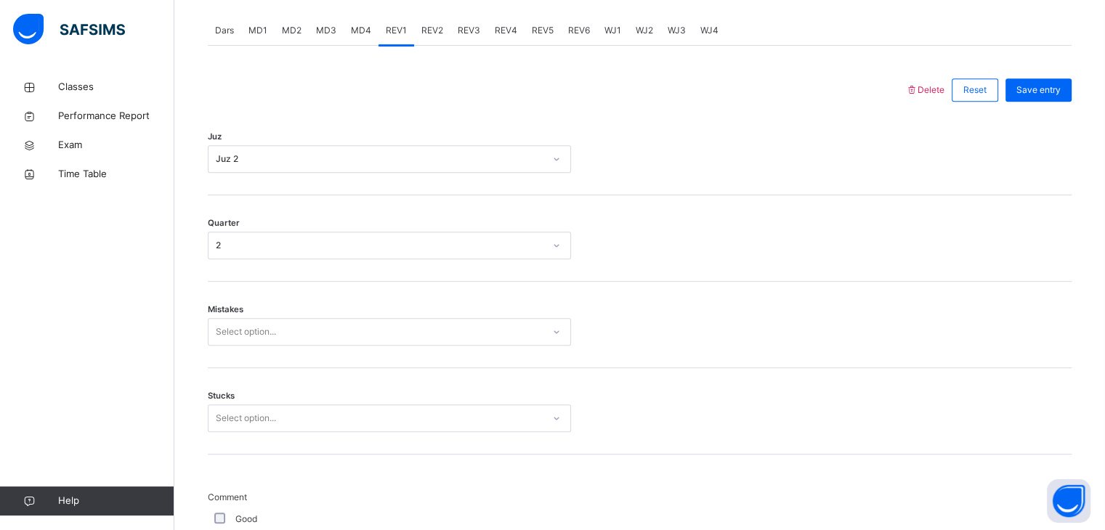
click at [298, 348] on div "Mistakes Select option..." at bounding box center [640, 325] width 864 height 86
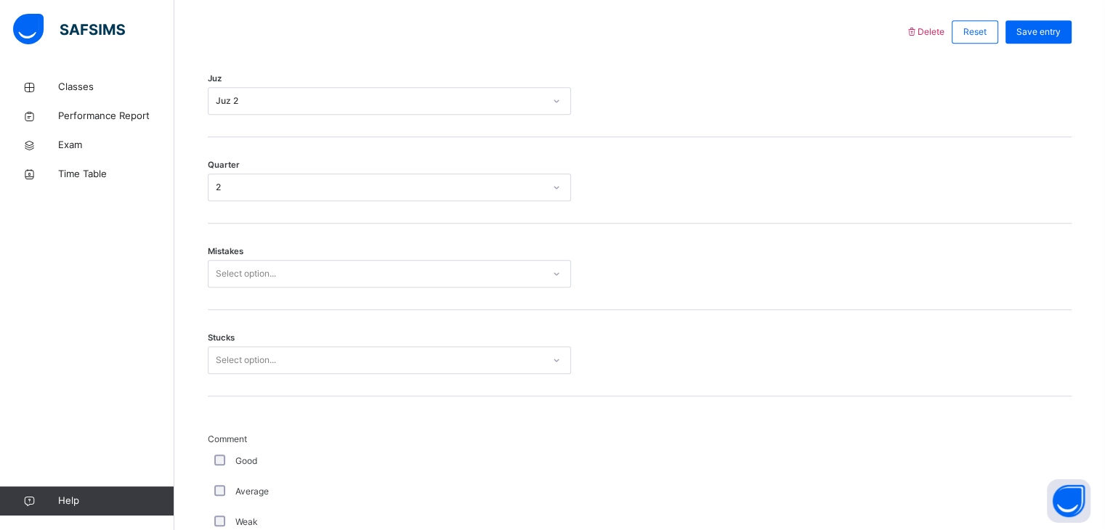
click at [268, 374] on div "Select option..." at bounding box center [389, 361] width 363 height 28
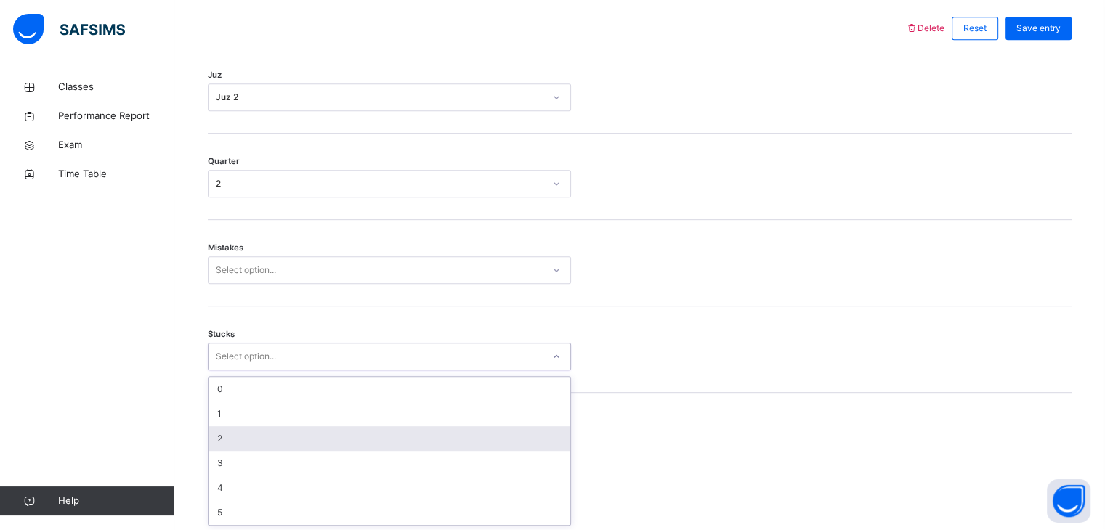
click at [257, 442] on div "2" at bounding box center [389, 438] width 362 height 25
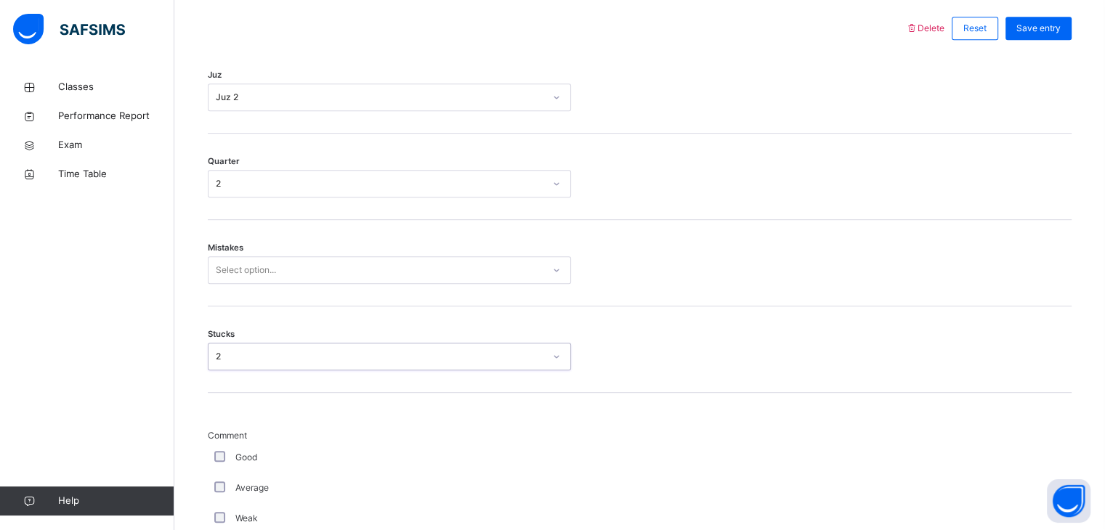
click at [212, 453] on div "Good" at bounding box center [389, 457] width 356 height 13
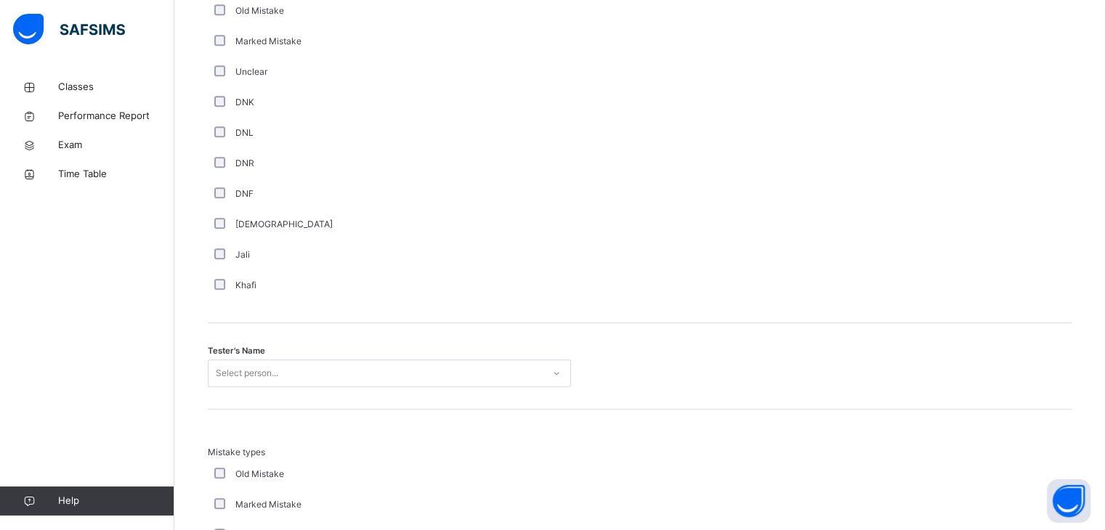
scroll to position [1262, 0]
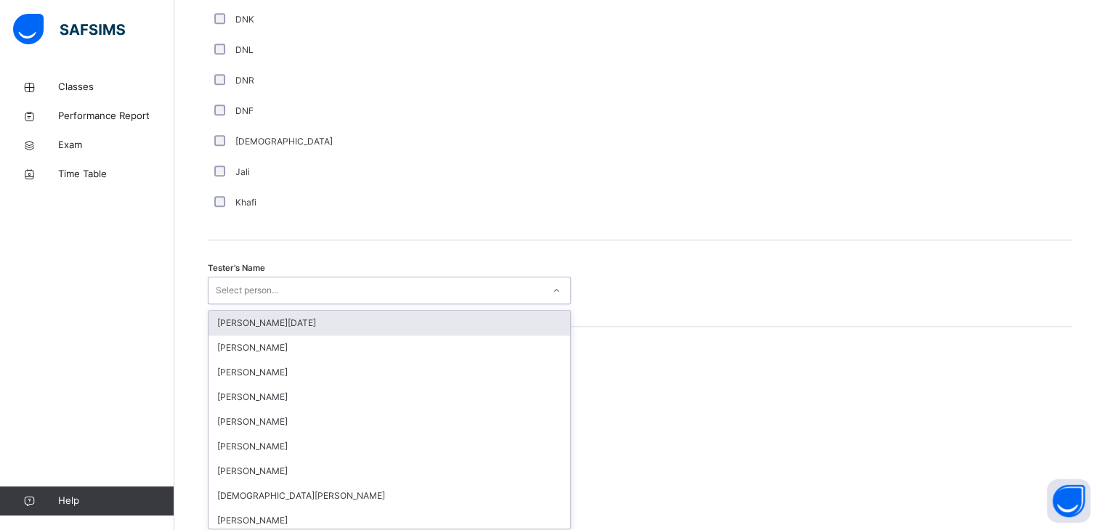
click at [259, 304] on div "option [PERSON_NAME][DATE] focused, 1 of 88. 88 results available. Use Up and D…" at bounding box center [389, 291] width 363 height 28
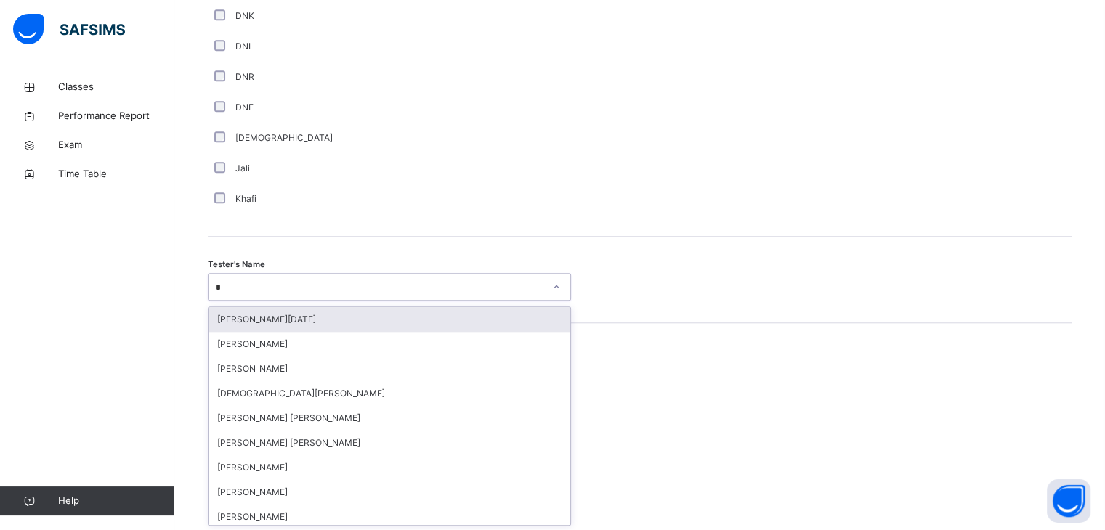
type input "**"
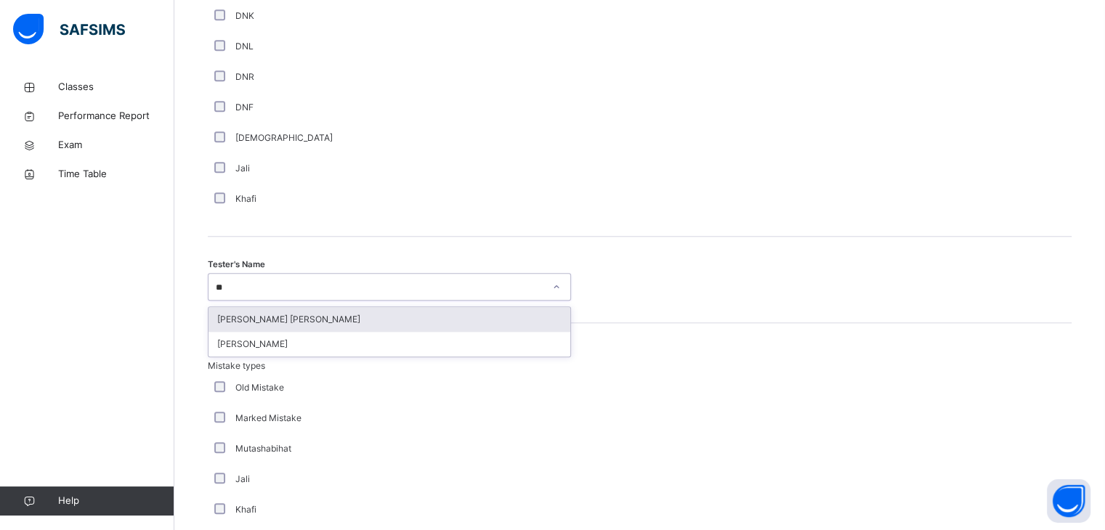
click at [262, 312] on div "[PERSON_NAME] [PERSON_NAME]" at bounding box center [389, 319] width 362 height 25
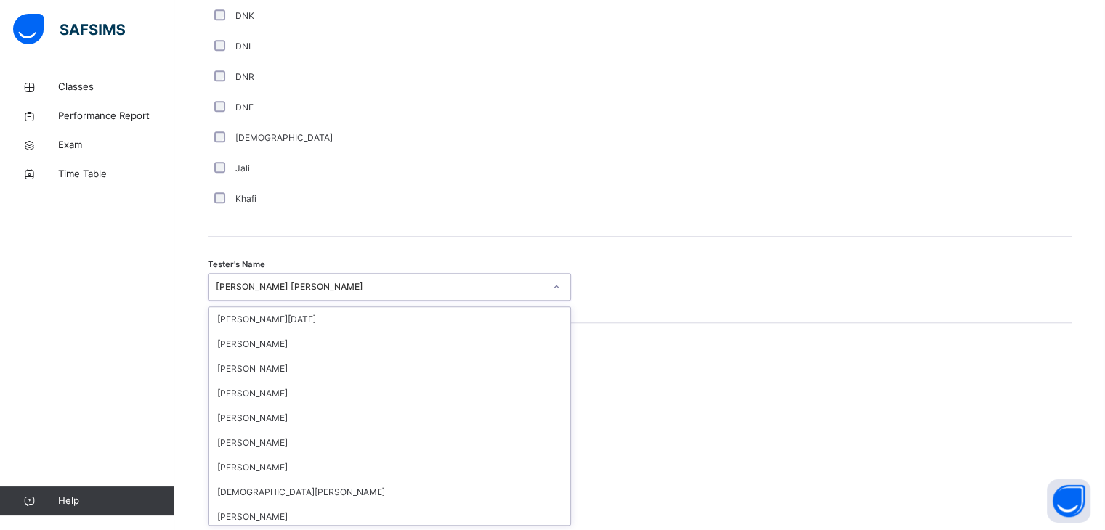
scroll to position [62, 0]
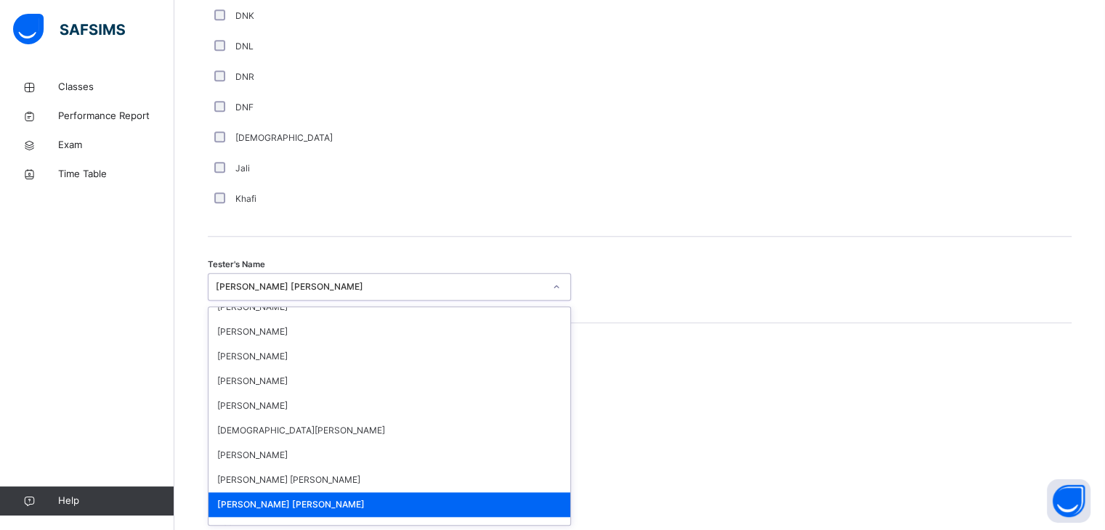
click at [304, 512] on div "[PERSON_NAME] [PERSON_NAME]" at bounding box center [389, 505] width 362 height 25
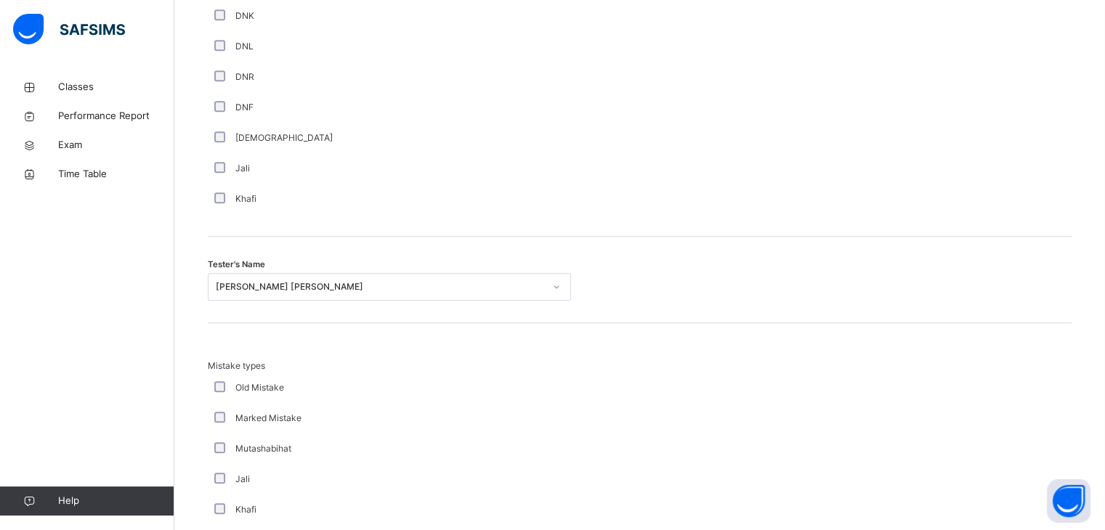
click at [374, 457] on div "Mutashabihat" at bounding box center [389, 449] width 363 height 31
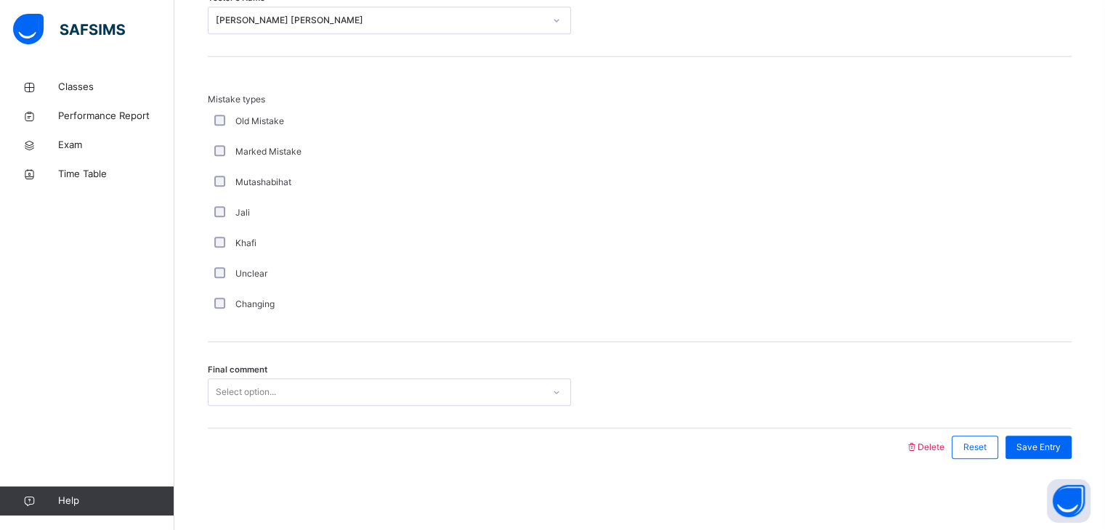
scroll to position [1572, 0]
click at [357, 385] on div "Select option..." at bounding box center [375, 392] width 334 height 23
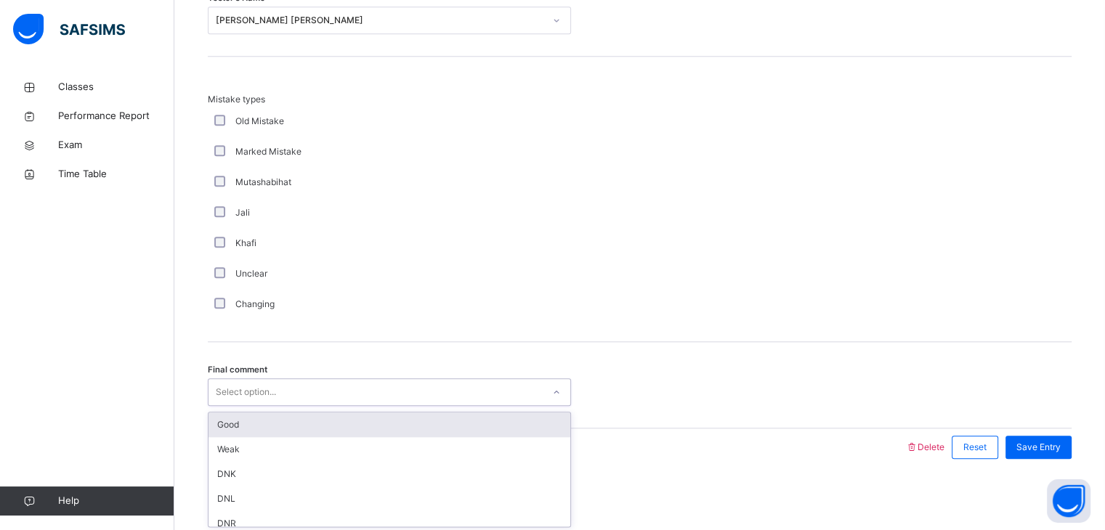
click at [296, 429] on div "Good" at bounding box center [389, 425] width 362 height 25
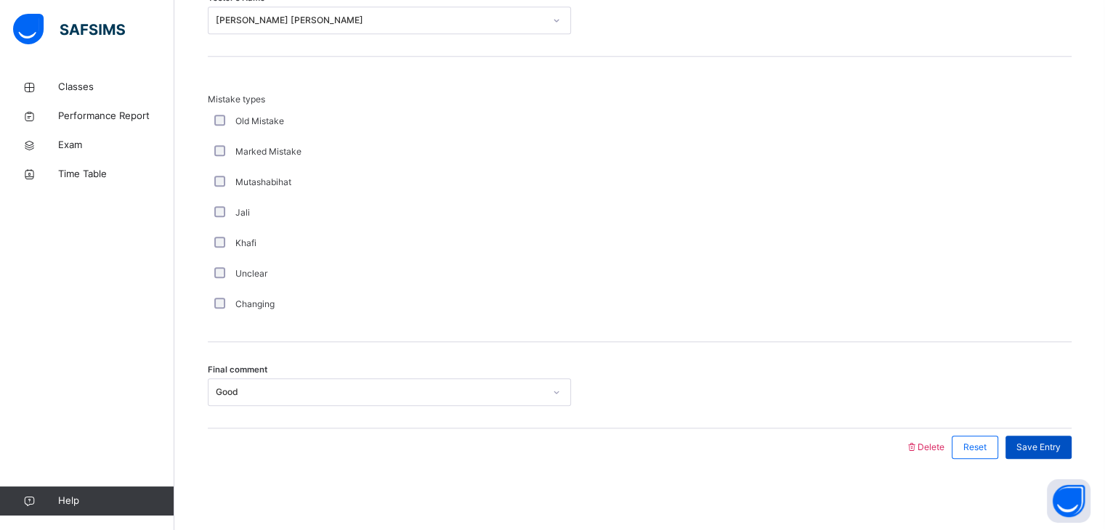
click at [1058, 437] on div "Save Entry" at bounding box center [1038, 447] width 66 height 23
click at [1053, 445] on span "Save Entry" at bounding box center [1038, 447] width 44 height 13
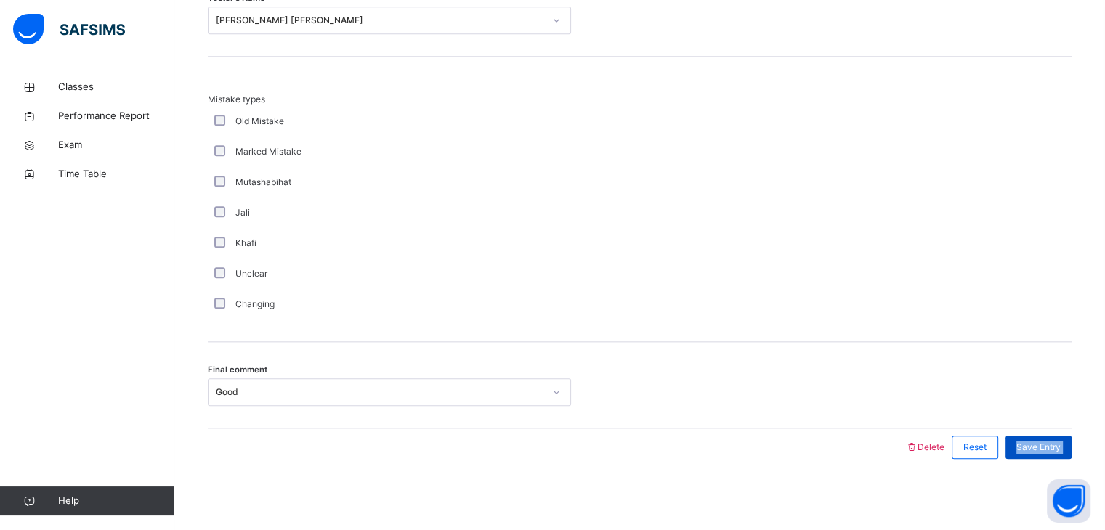
click at [1053, 445] on span "Save Entry" at bounding box center [1038, 447] width 44 height 13
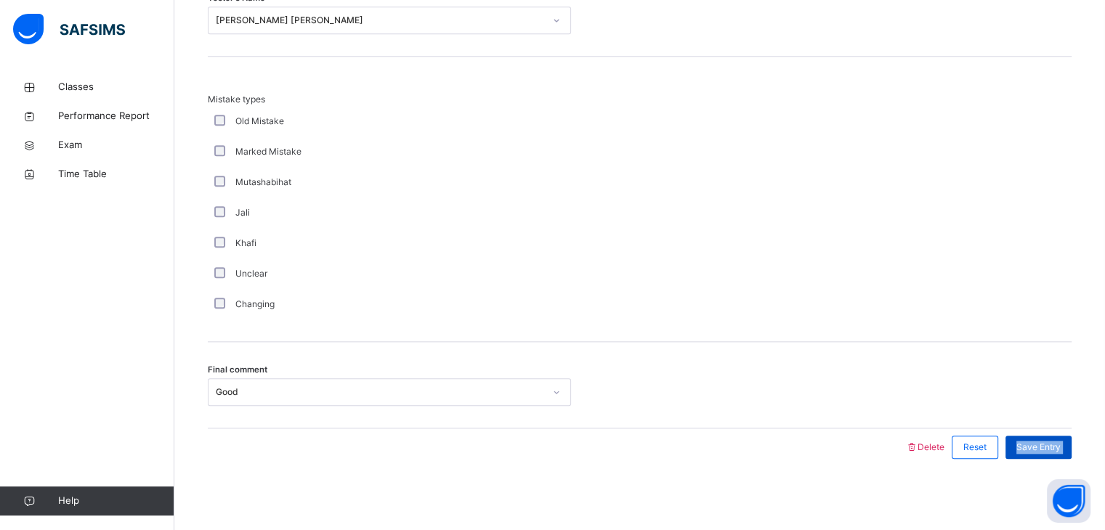
click at [1053, 445] on span "Save Entry" at bounding box center [1038, 447] width 44 height 13
click at [1053, 442] on span "Save Entry" at bounding box center [1038, 447] width 44 height 13
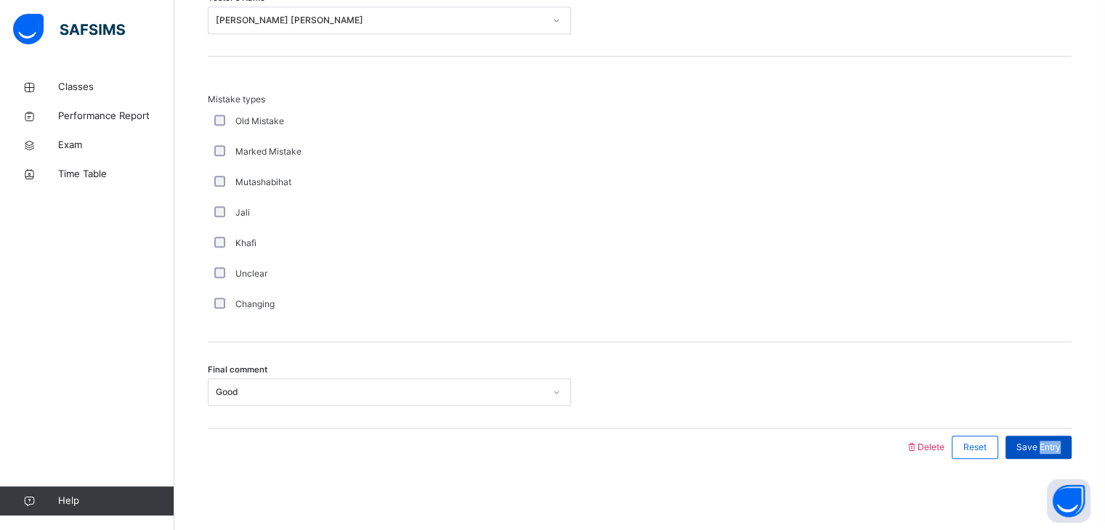
click at [1053, 442] on span "Save Entry" at bounding box center [1038, 447] width 44 height 13
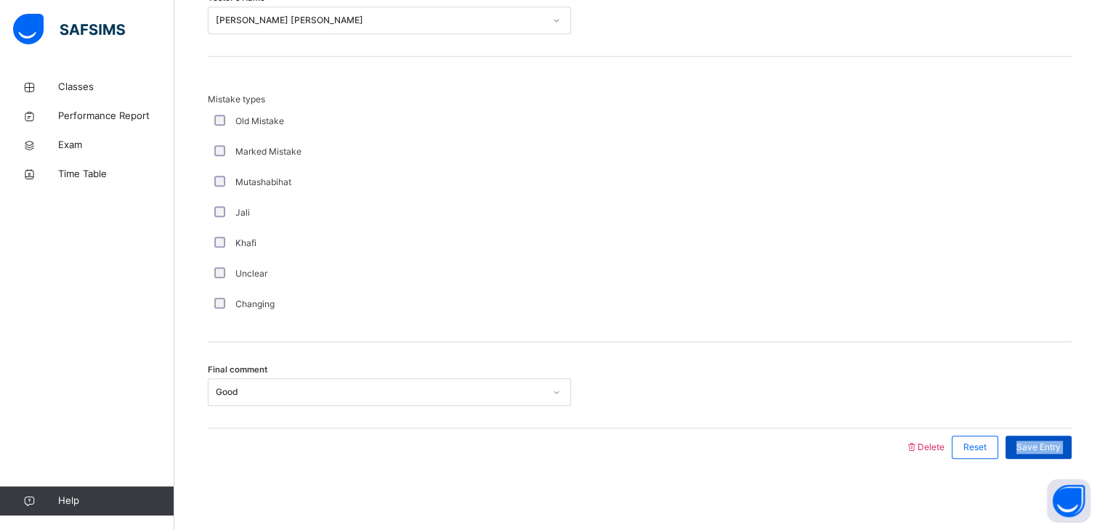
click at [1053, 442] on span "Save Entry" at bounding box center [1038, 447] width 44 height 13
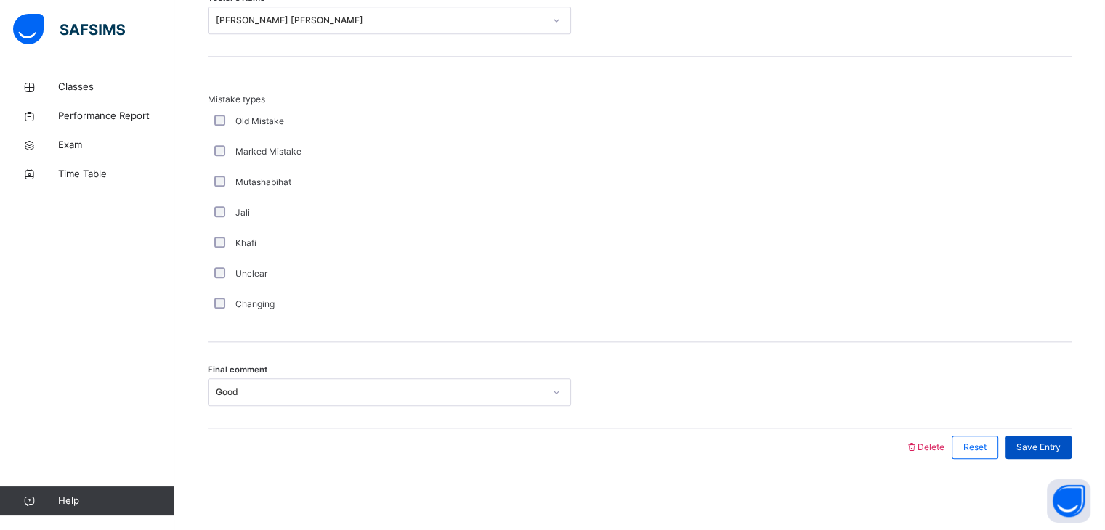
click at [1053, 442] on span "Save Entry" at bounding box center [1038, 447] width 44 height 13
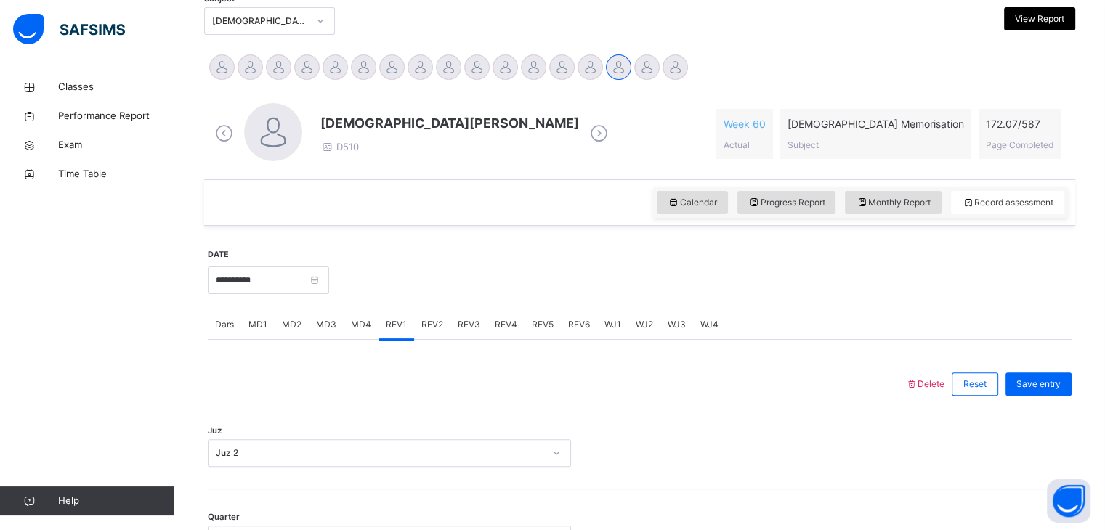
scroll to position [323, 0]
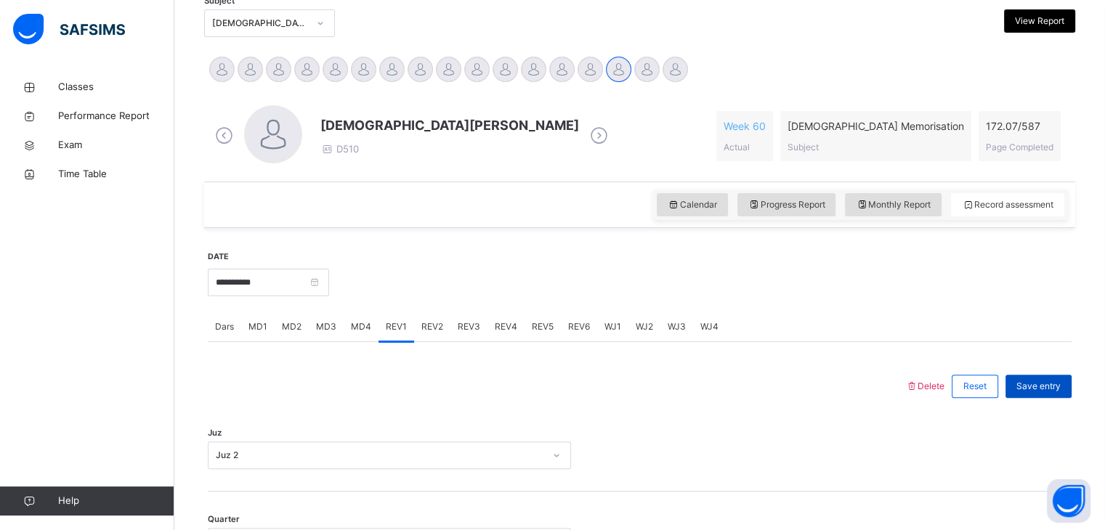
click at [1049, 382] on span "Save entry" at bounding box center [1038, 386] width 44 height 13
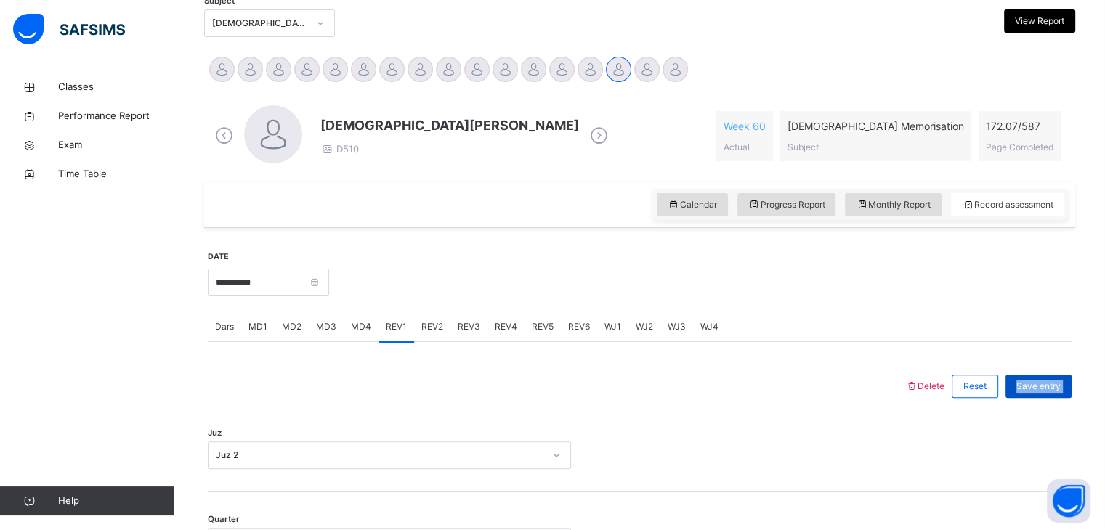
click at [1049, 382] on span "Save entry" at bounding box center [1038, 386] width 44 height 13
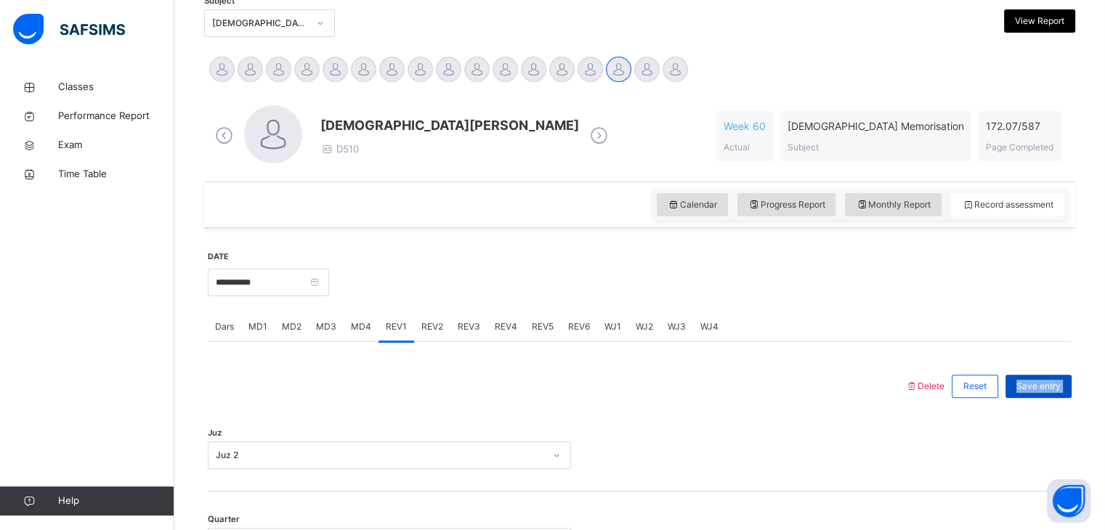
click at [1049, 382] on span "Save entry" at bounding box center [1038, 386] width 44 height 13
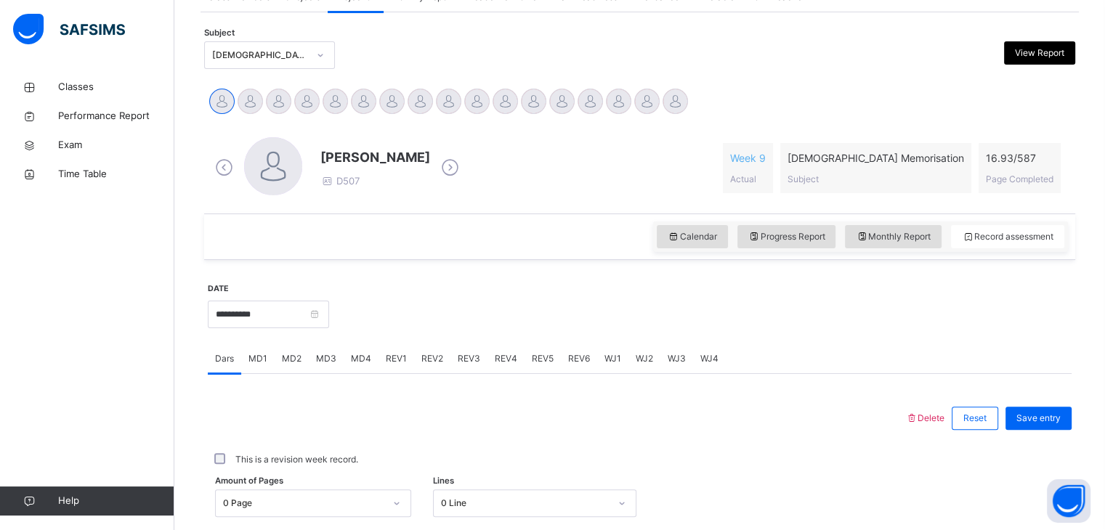
scroll to position [291, 0]
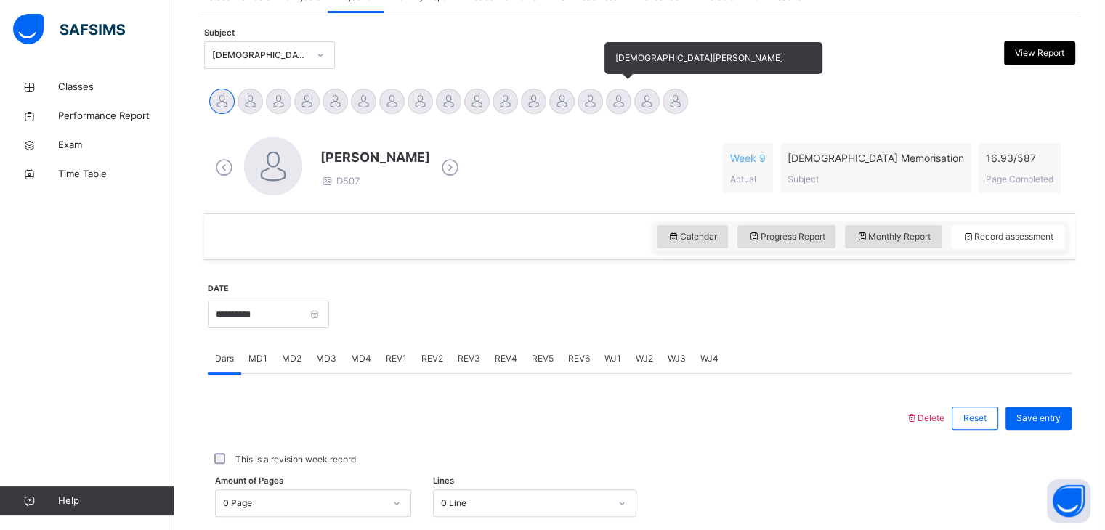
click at [619, 105] on div at bounding box center [618, 101] width 25 height 25
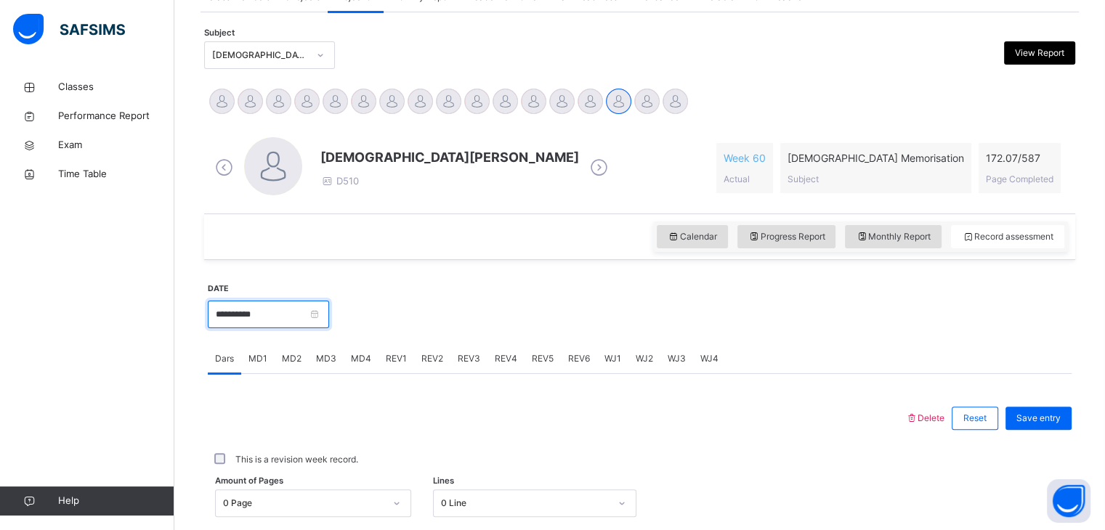
click at [320, 312] on input "**********" at bounding box center [268, 315] width 121 height 28
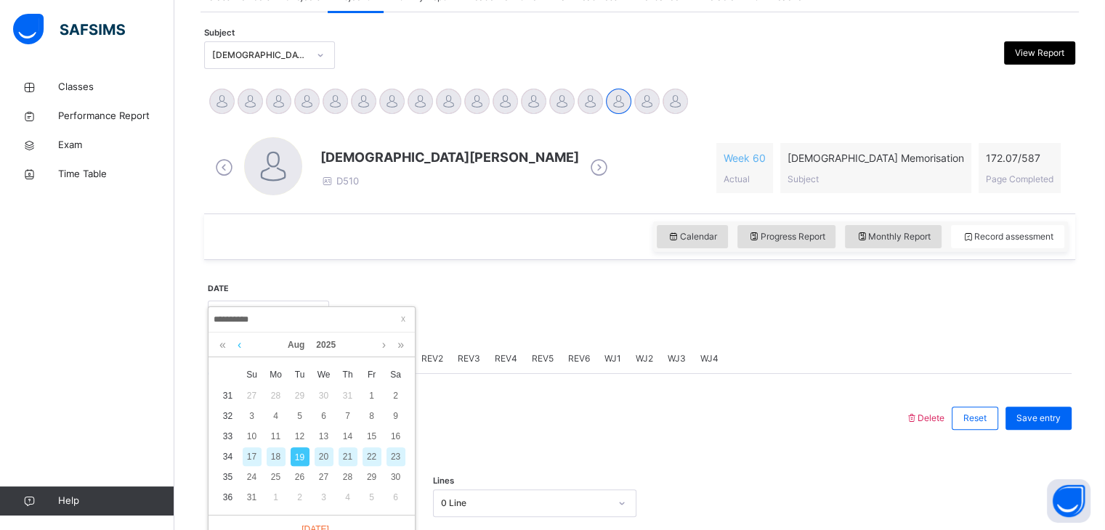
click at [240, 341] on link at bounding box center [239, 345] width 11 height 25
click at [352, 395] on div "3" at bounding box center [348, 395] width 19 height 19
type input "**********"
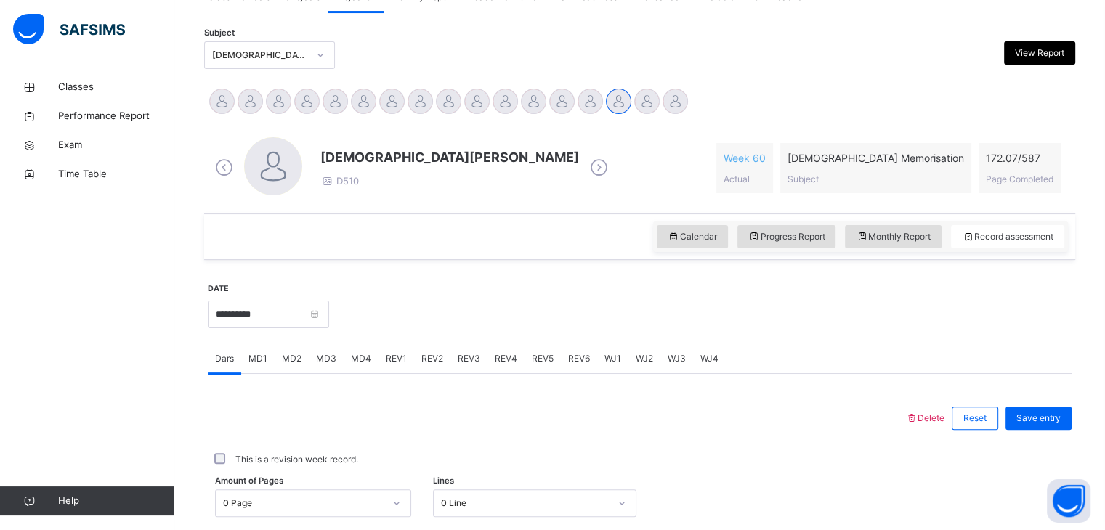
click at [398, 358] on span "REV1" at bounding box center [396, 358] width 21 height 13
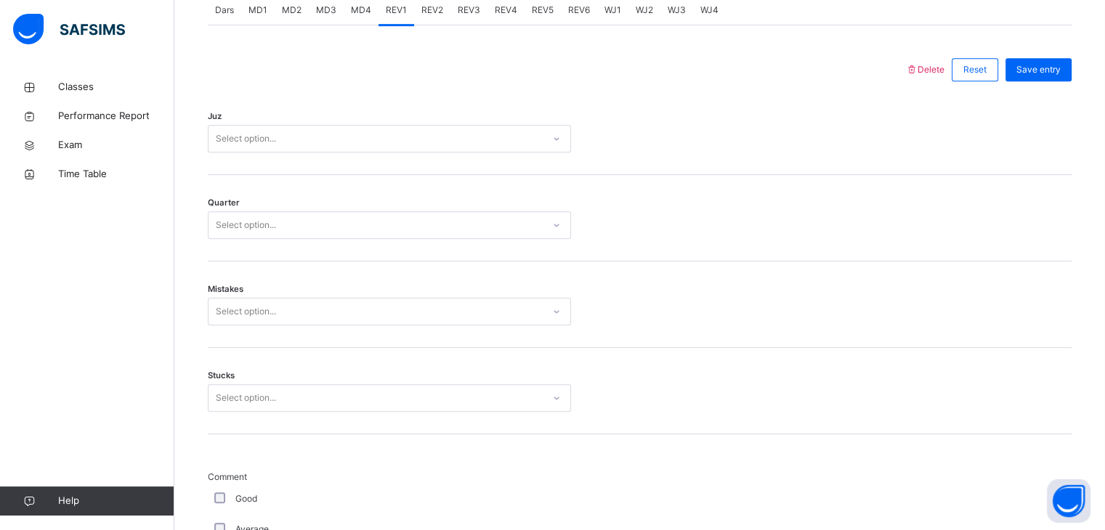
scroll to position [523, 0]
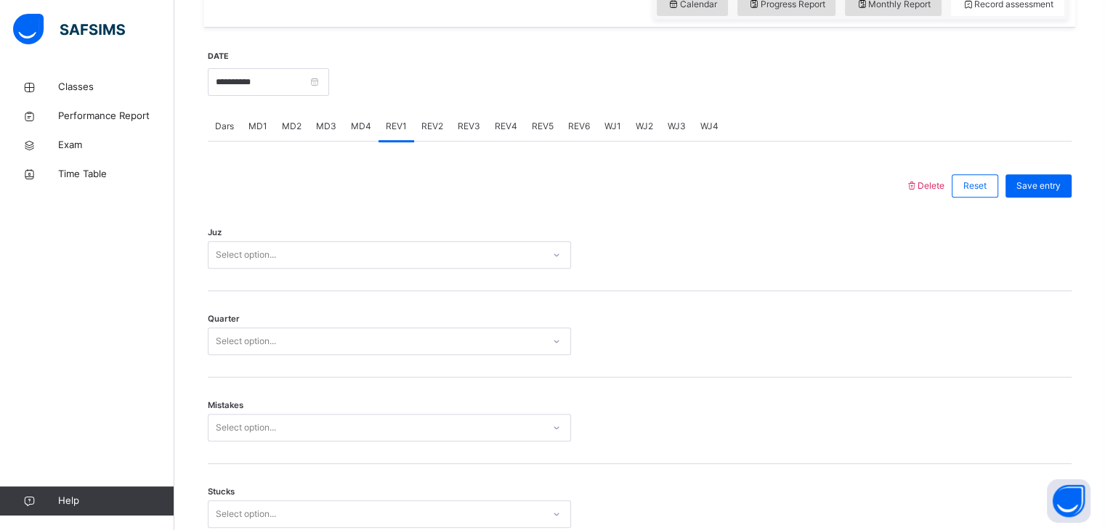
click at [360, 139] on div "MD4" at bounding box center [361, 126] width 35 height 29
click at [397, 128] on span "REV1" at bounding box center [396, 126] width 21 height 13
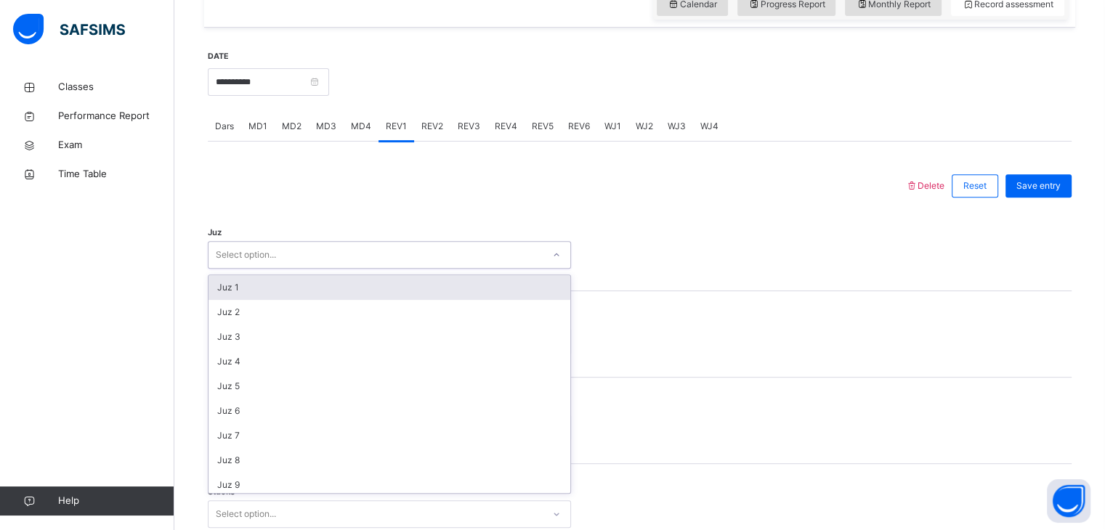
click at [354, 259] on div "Select option..." at bounding box center [375, 255] width 334 height 23
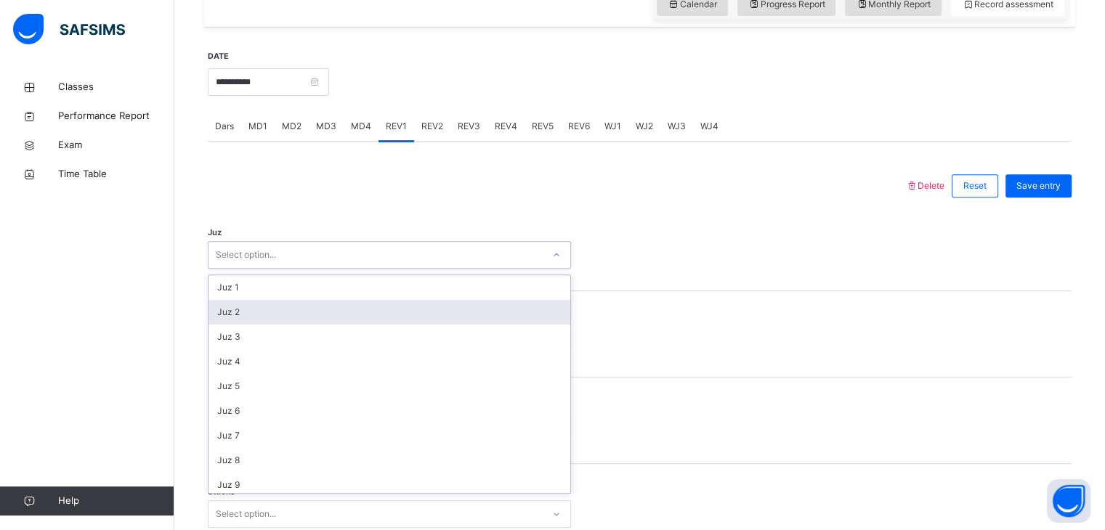
click at [345, 306] on div "Juz 2" at bounding box center [389, 312] width 362 height 25
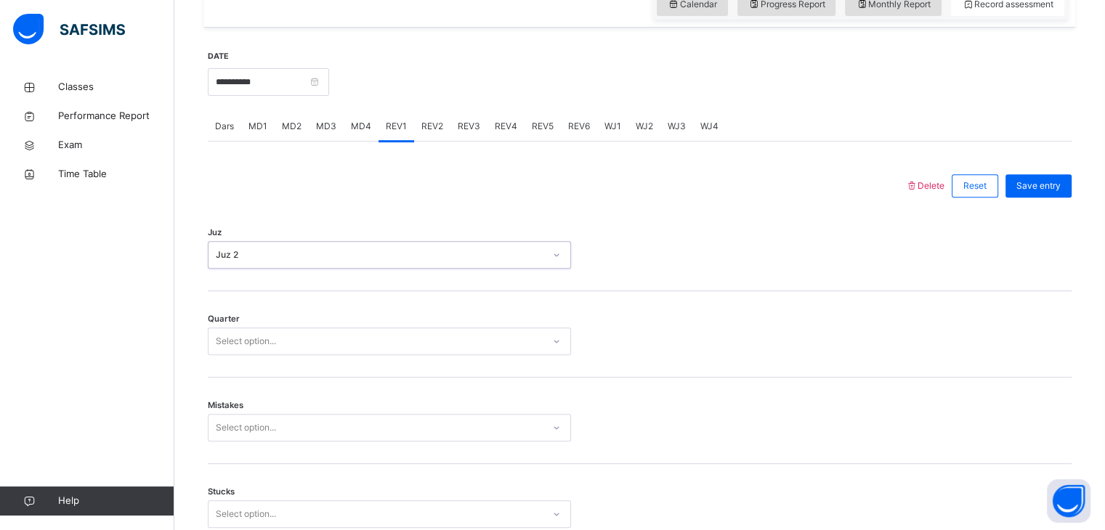
click at [323, 331] on div "Select option..." at bounding box center [375, 342] width 334 height 23
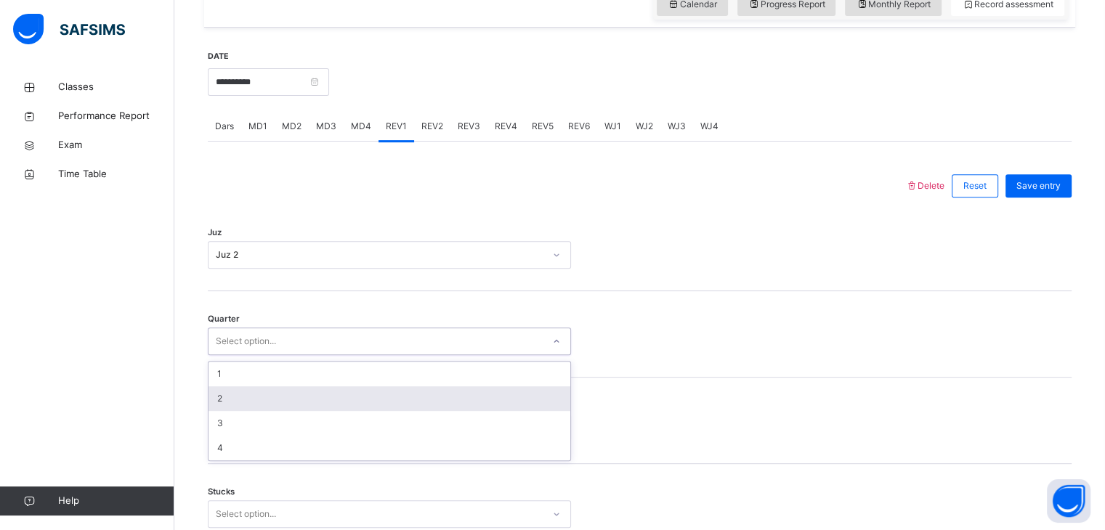
click at [308, 390] on div "2" at bounding box center [389, 398] width 362 height 25
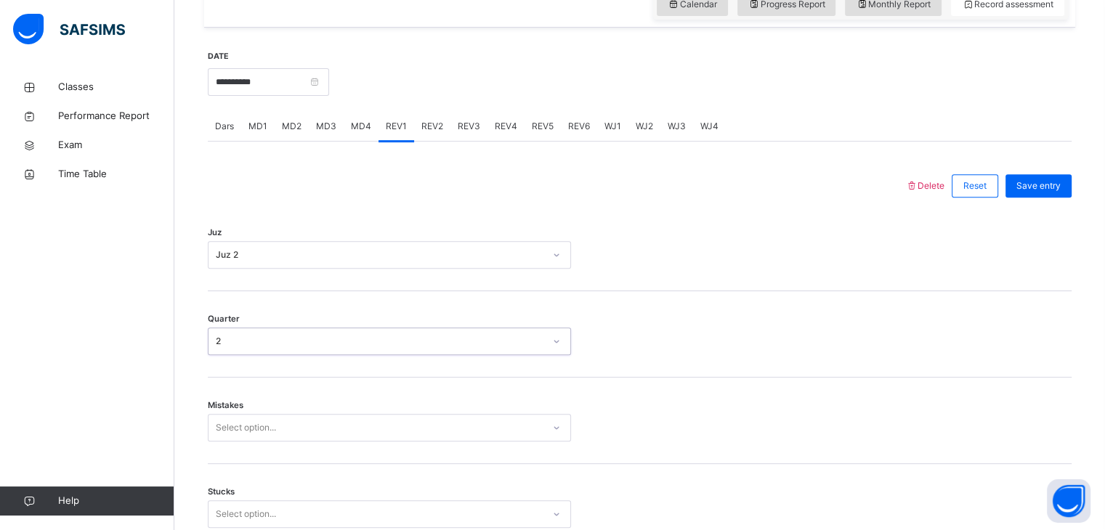
click at [299, 422] on div "Select option..." at bounding box center [389, 428] width 363 height 28
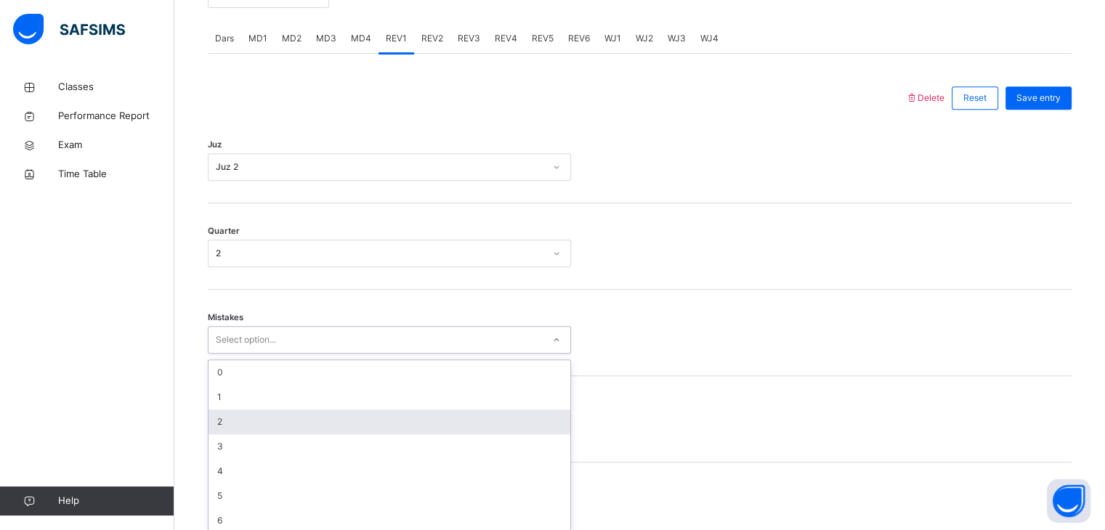
scroll to position [619, 0]
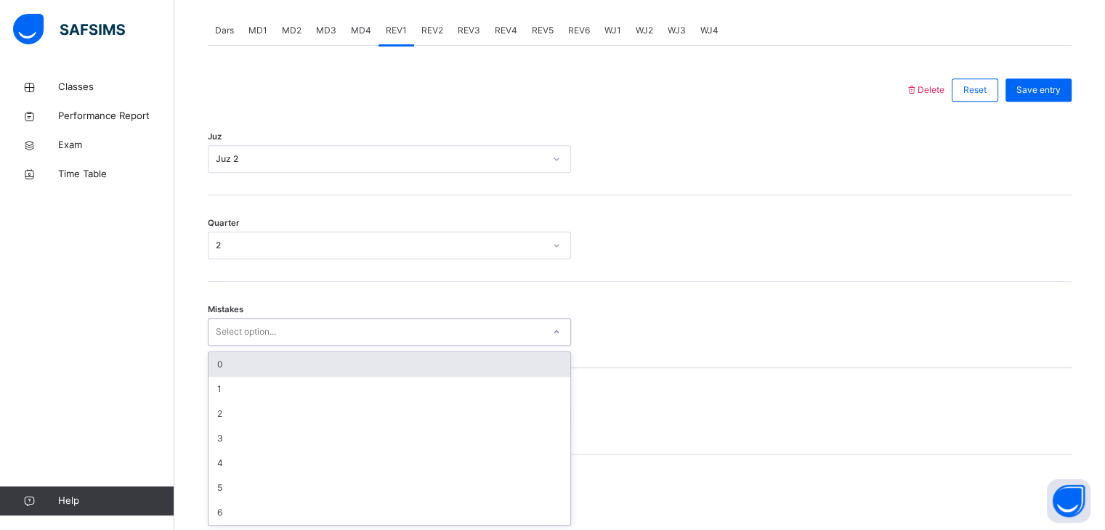
click at [314, 366] on div "0" at bounding box center [389, 364] width 362 height 25
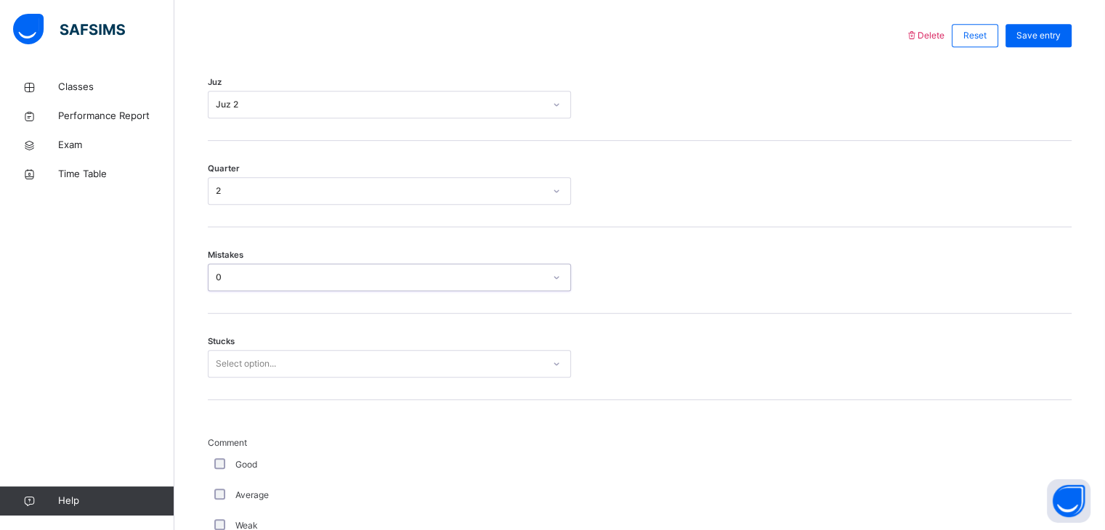
click at [301, 378] on div "Select option..." at bounding box center [389, 364] width 363 height 28
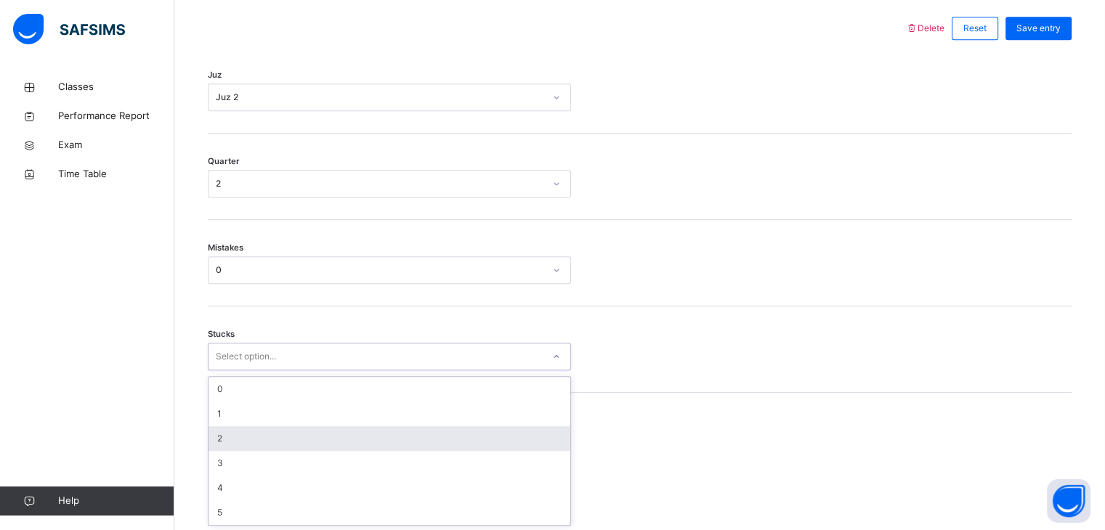
click at [293, 447] on div "2" at bounding box center [389, 438] width 362 height 25
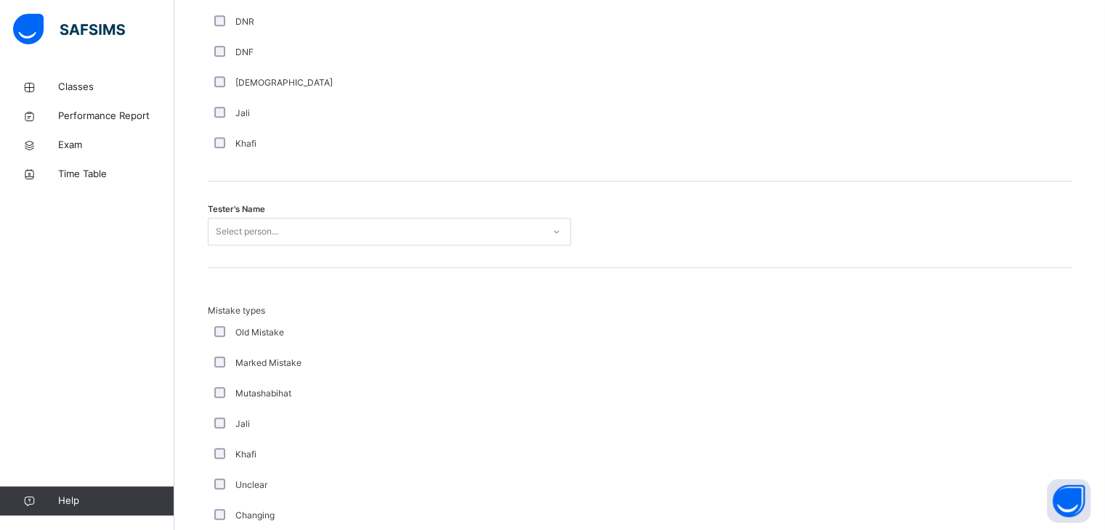
scroll to position [1378, 0]
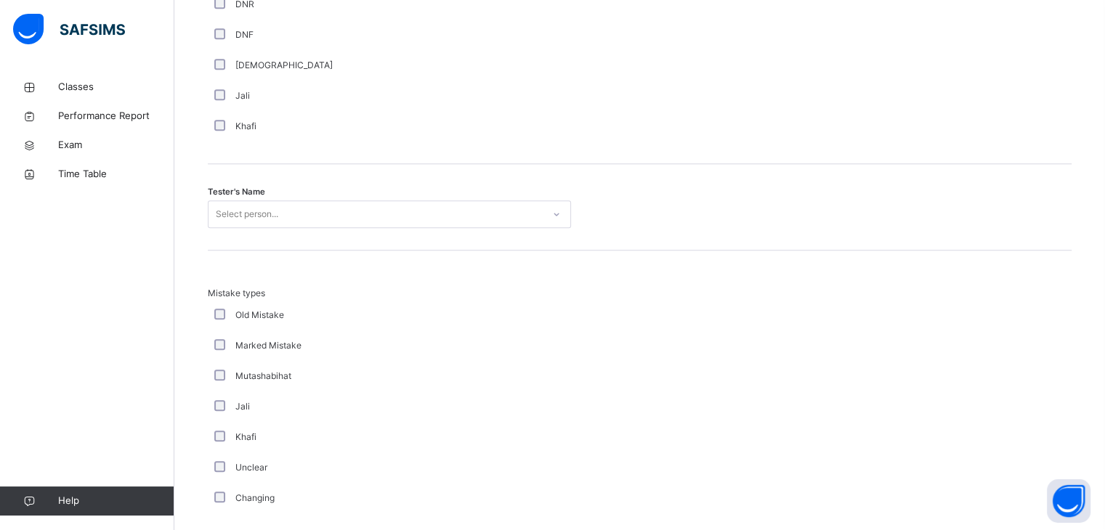
click at [358, 226] on div "Select person..." at bounding box center [389, 214] width 363 height 28
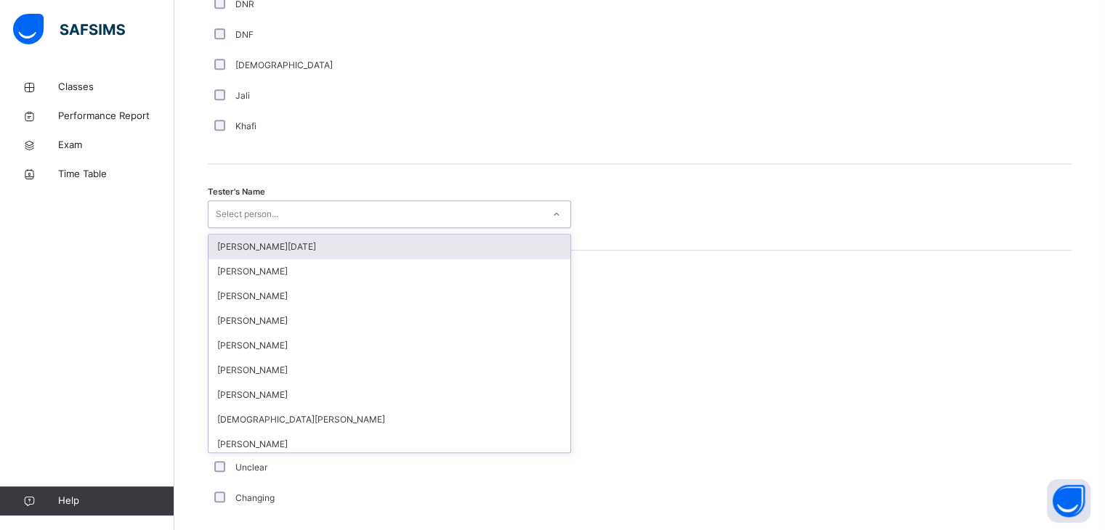
type input "*"
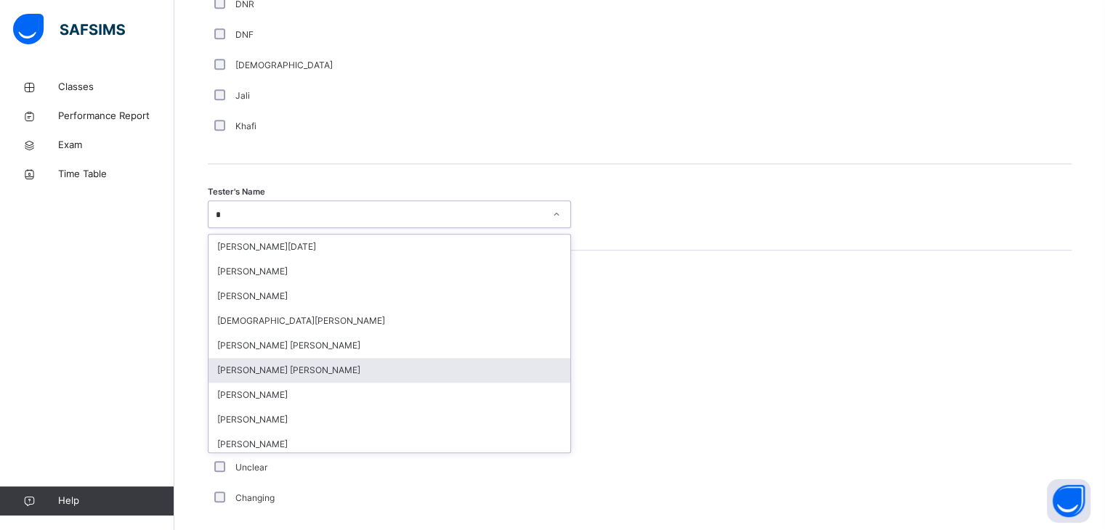
click at [282, 373] on div "[PERSON_NAME] [PERSON_NAME]" at bounding box center [389, 370] width 362 height 25
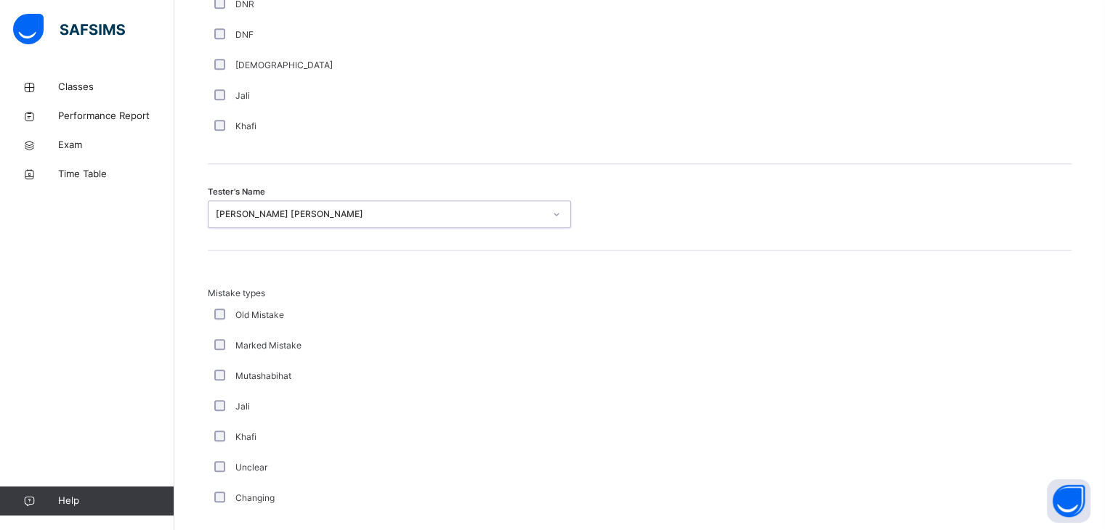
click at [321, 441] on div "Khafi" at bounding box center [389, 437] width 356 height 13
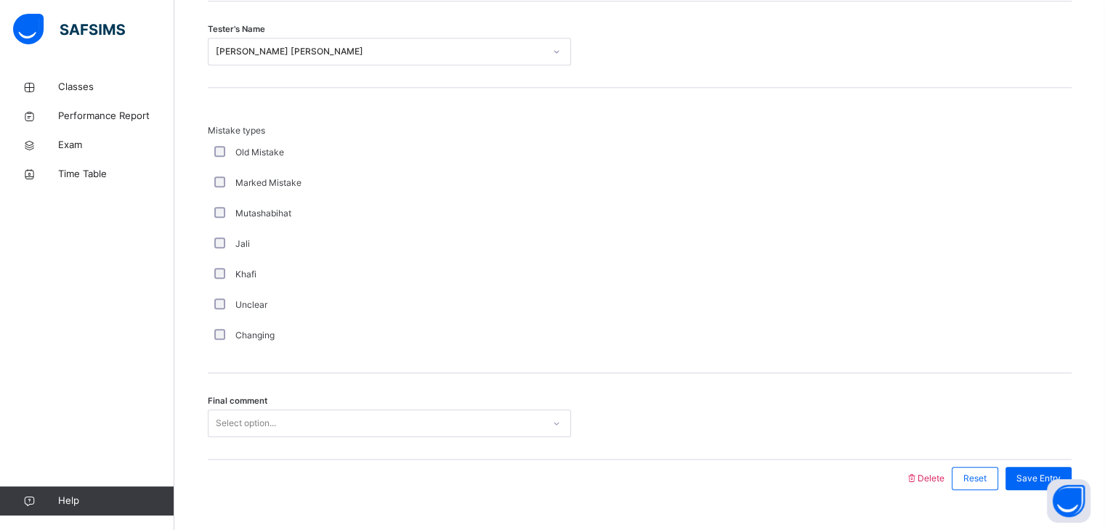
scroll to position [1572, 0]
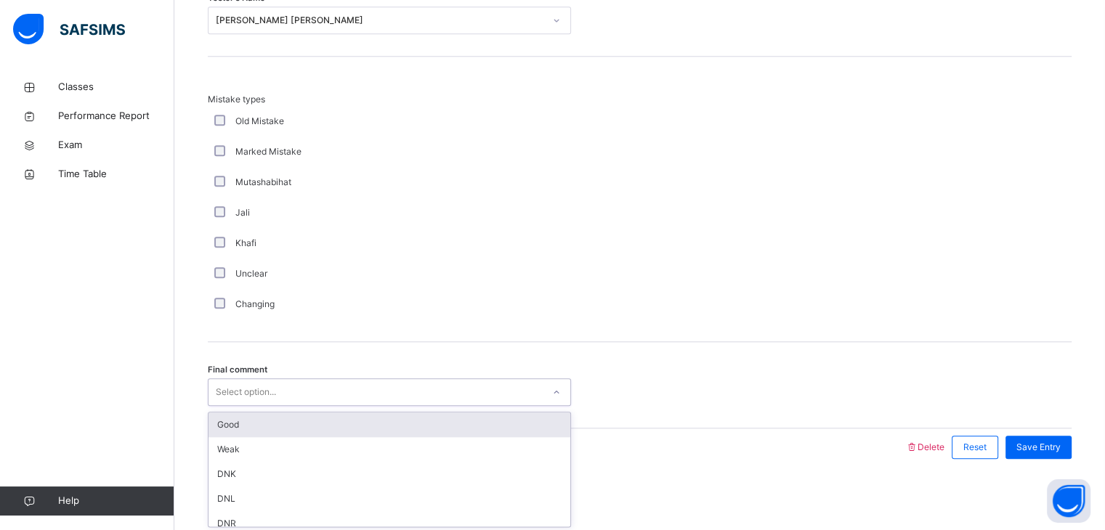
click at [346, 386] on div "Select option..." at bounding box center [375, 392] width 334 height 23
click at [327, 425] on div "Good" at bounding box center [389, 425] width 362 height 25
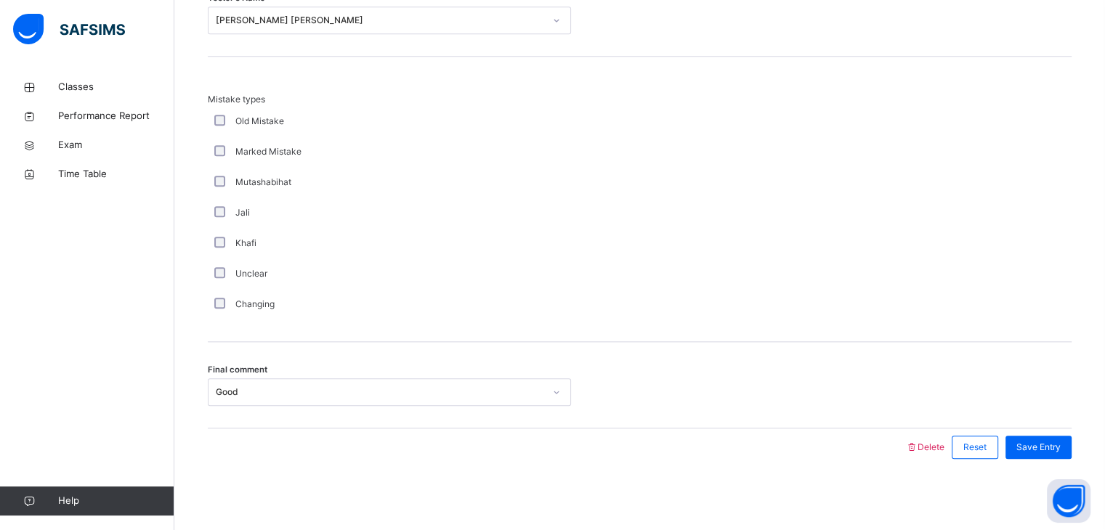
click at [1048, 432] on div "Save Entry" at bounding box center [1034, 448] width 73 height 38
click at [1046, 436] on div "Save Entry" at bounding box center [1038, 447] width 66 height 23
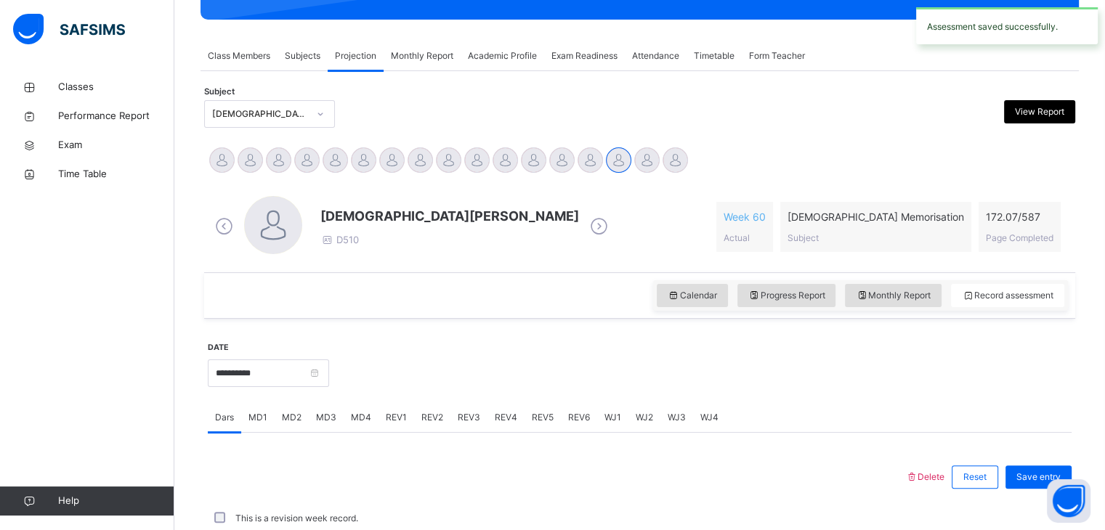
scroll to position [561, 0]
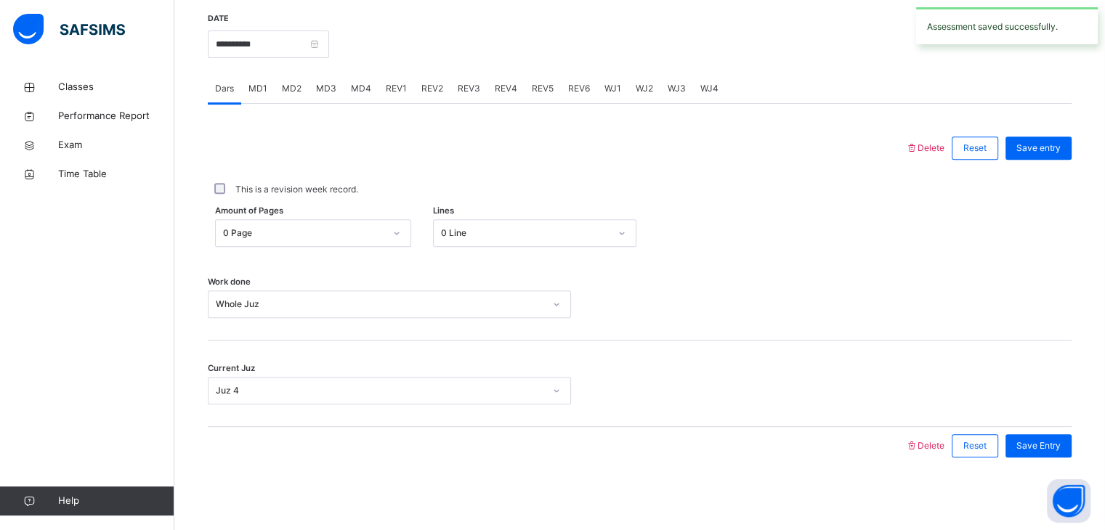
click at [436, 85] on span "REV2" at bounding box center [432, 88] width 22 height 13
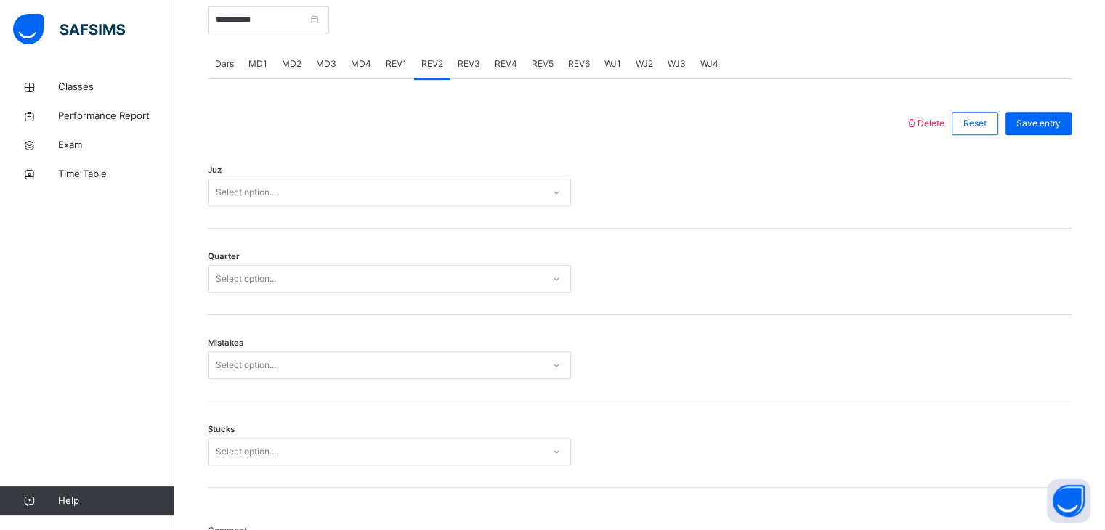
scroll to position [584, 0]
click at [313, 198] on div "Select option..." at bounding box center [375, 194] width 334 height 23
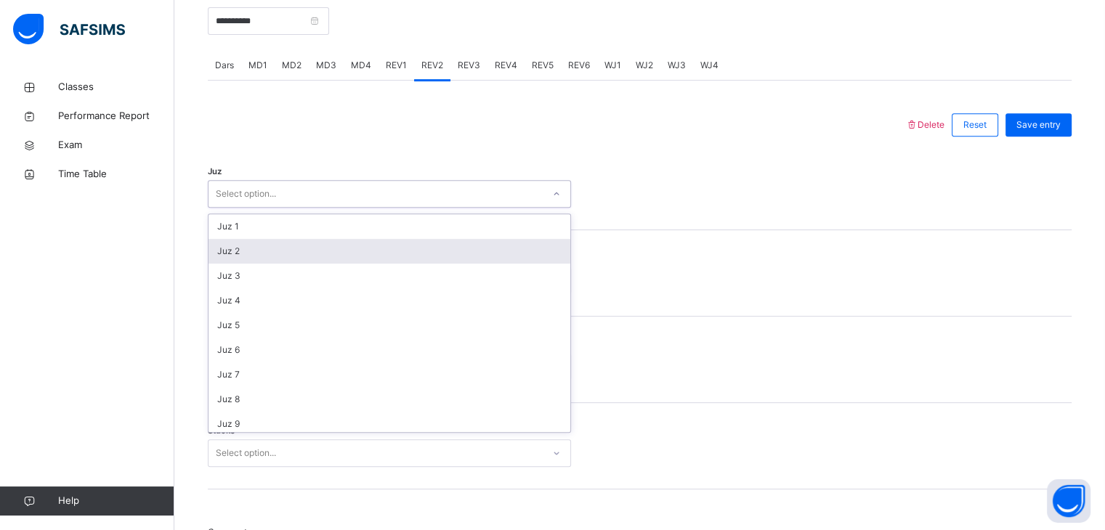
click at [296, 254] on div "Juz 2" at bounding box center [389, 251] width 362 height 25
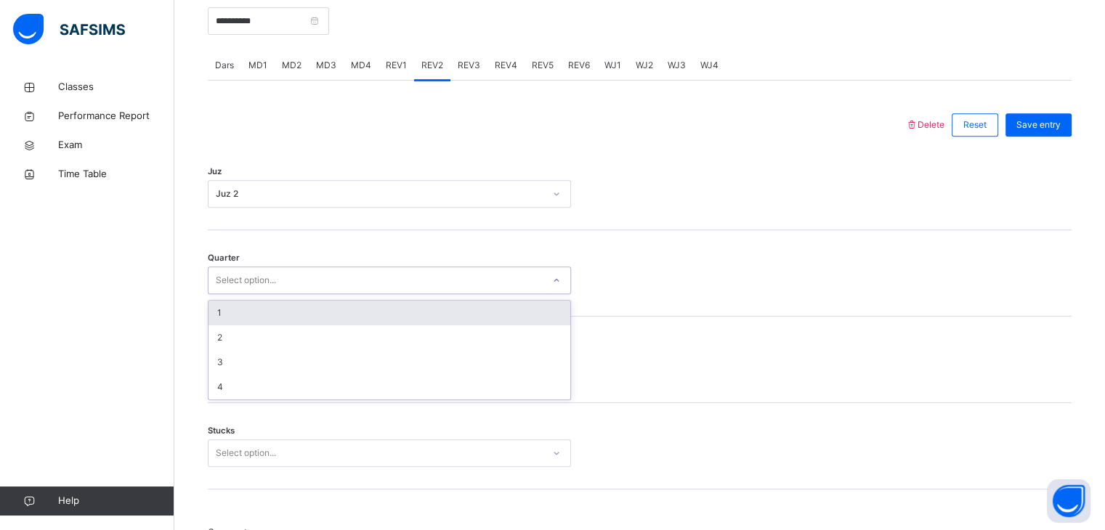
click at [284, 273] on div "Select option..." at bounding box center [375, 281] width 334 height 23
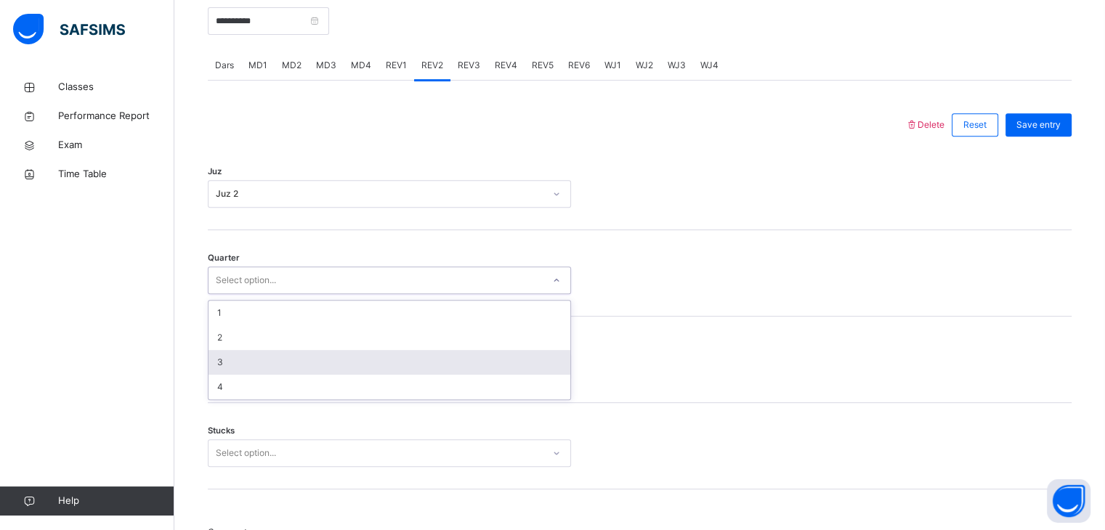
click at [252, 350] on div "3" at bounding box center [389, 362] width 362 height 25
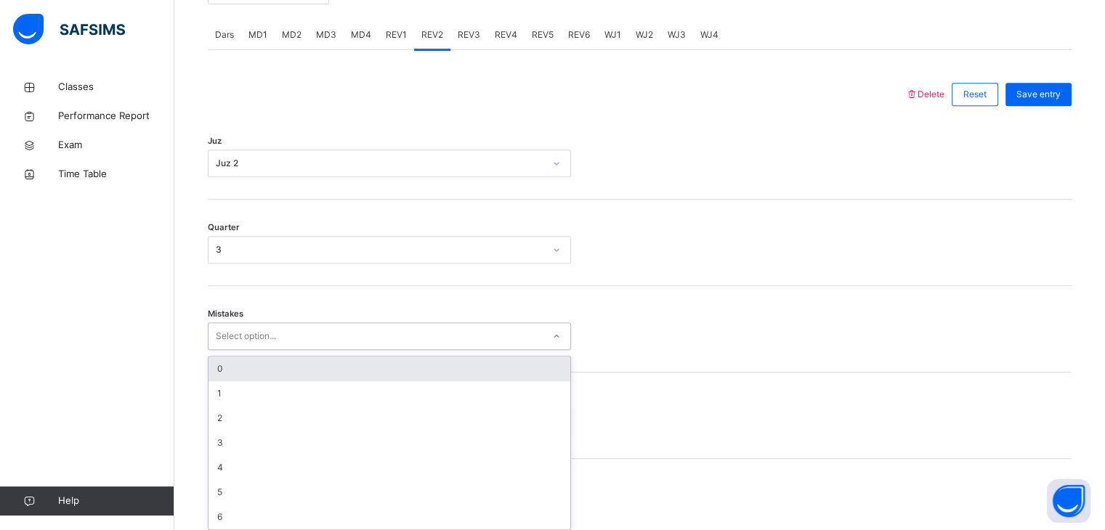
click at [248, 350] on div "option 0 focused, 1 of 7. 7 results available. Use Up and Down to choose option…" at bounding box center [389, 337] width 363 height 28
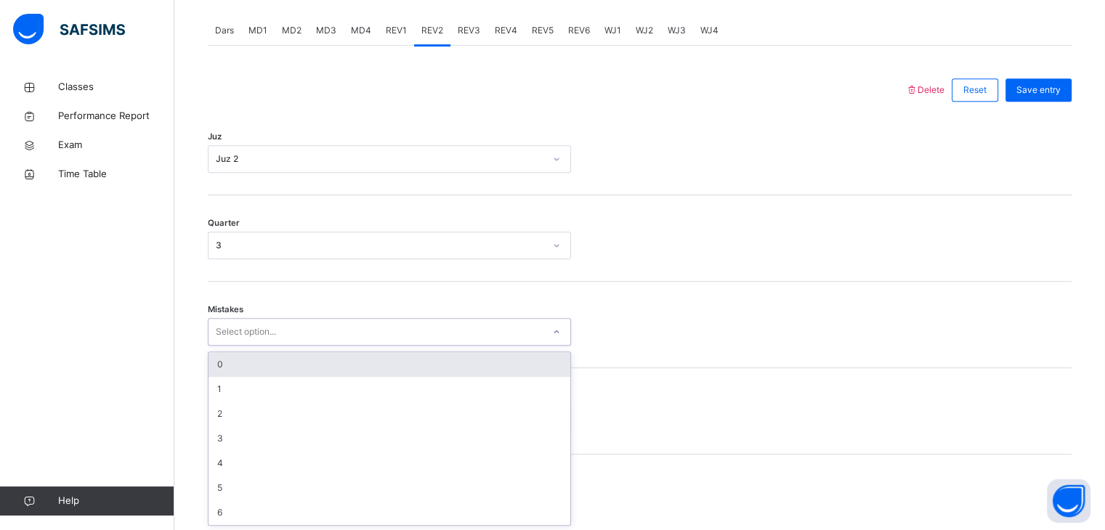
scroll to position [619, 0]
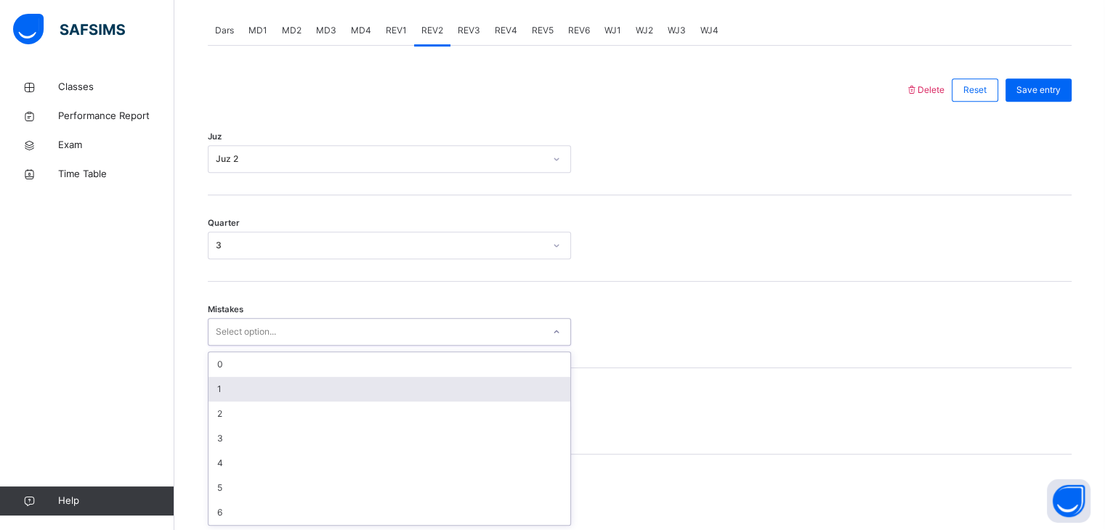
click at [238, 389] on div "1" at bounding box center [389, 389] width 362 height 25
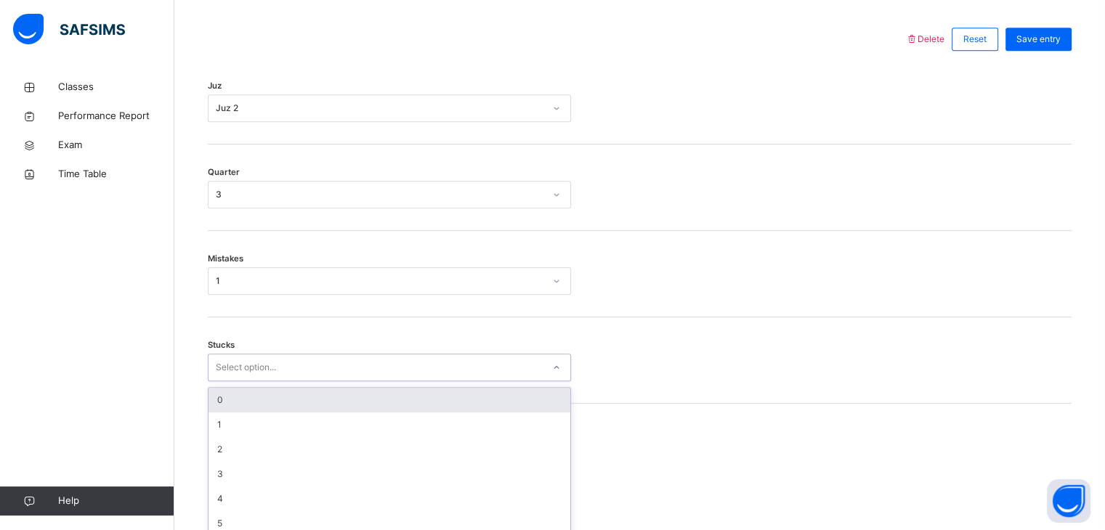
click at [230, 381] on div "option 0 focused, 1 of 6. 6 results available. Use Up and Down to choose option…" at bounding box center [389, 368] width 363 height 28
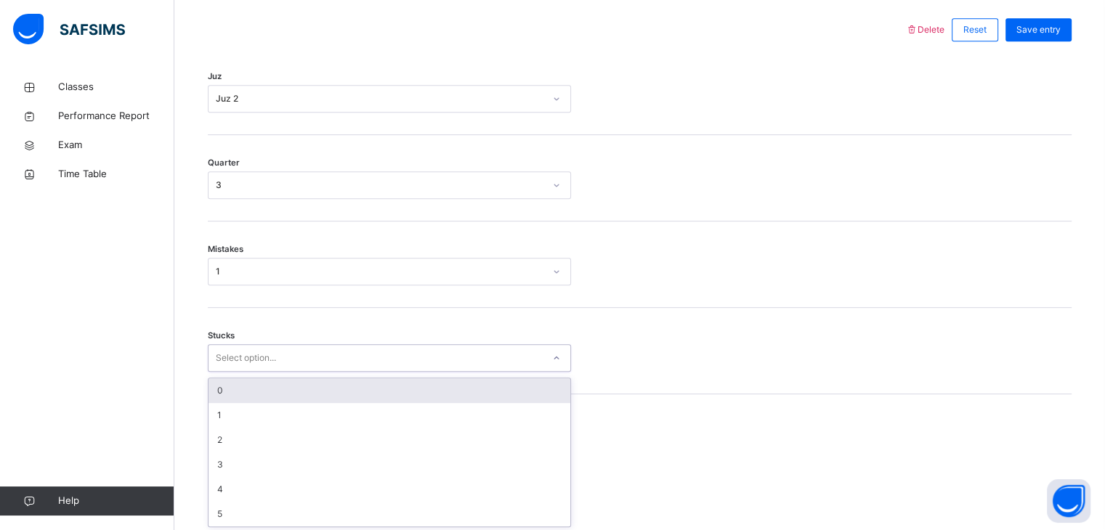
scroll to position [681, 0]
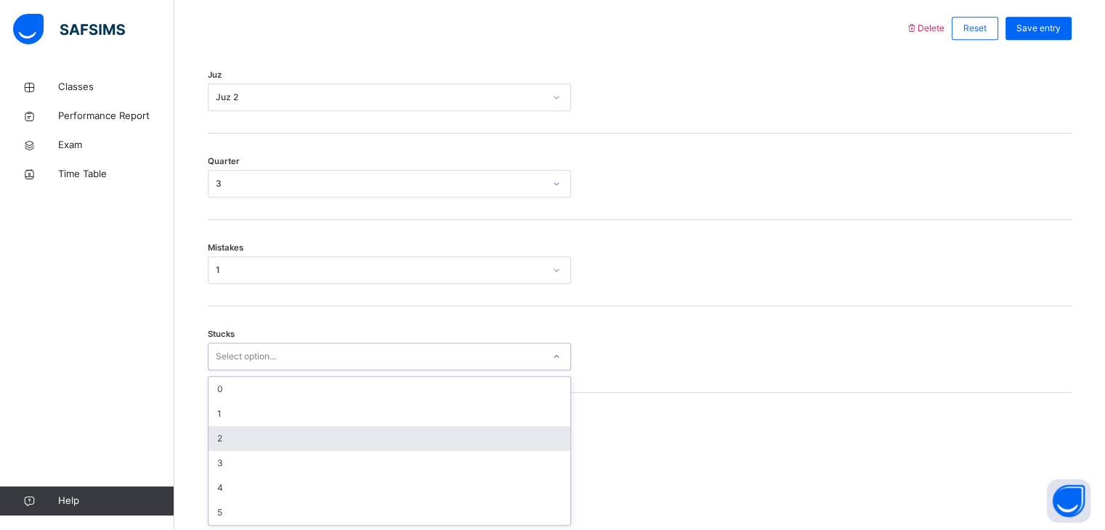
click at [230, 426] on div "2" at bounding box center [389, 438] width 362 height 25
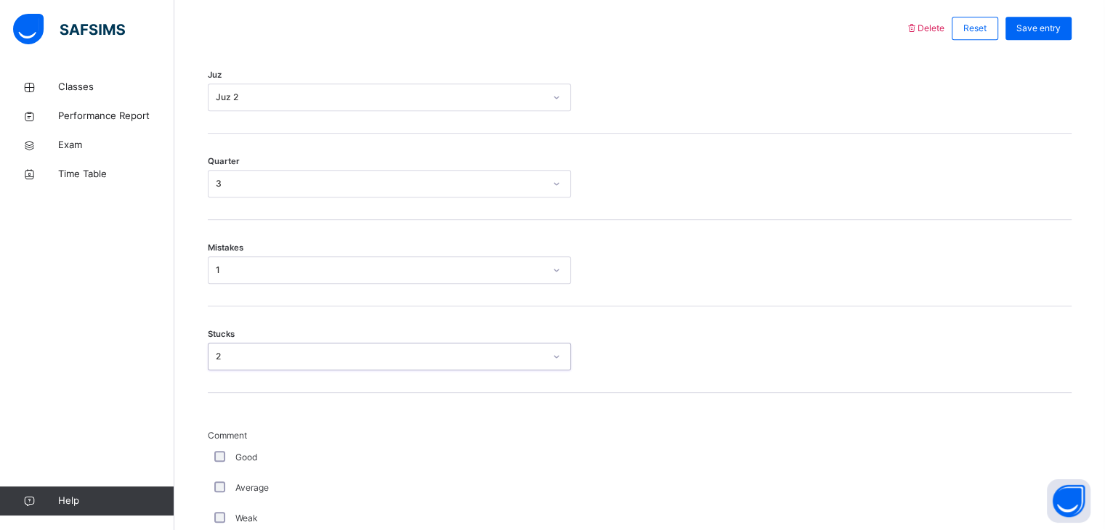
click at [252, 352] on div "2" at bounding box center [380, 356] width 328 height 13
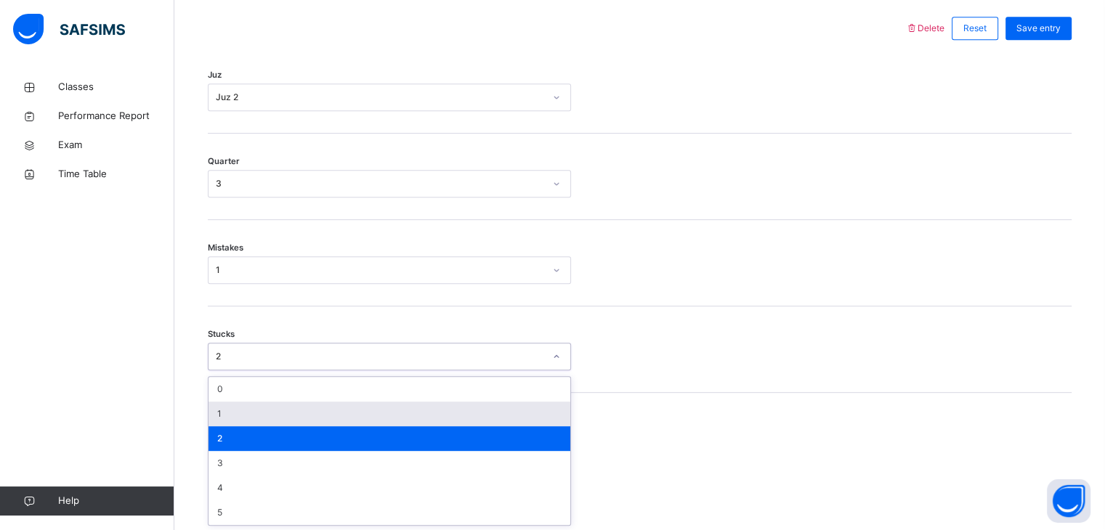
click at [228, 418] on div "1" at bounding box center [389, 414] width 362 height 25
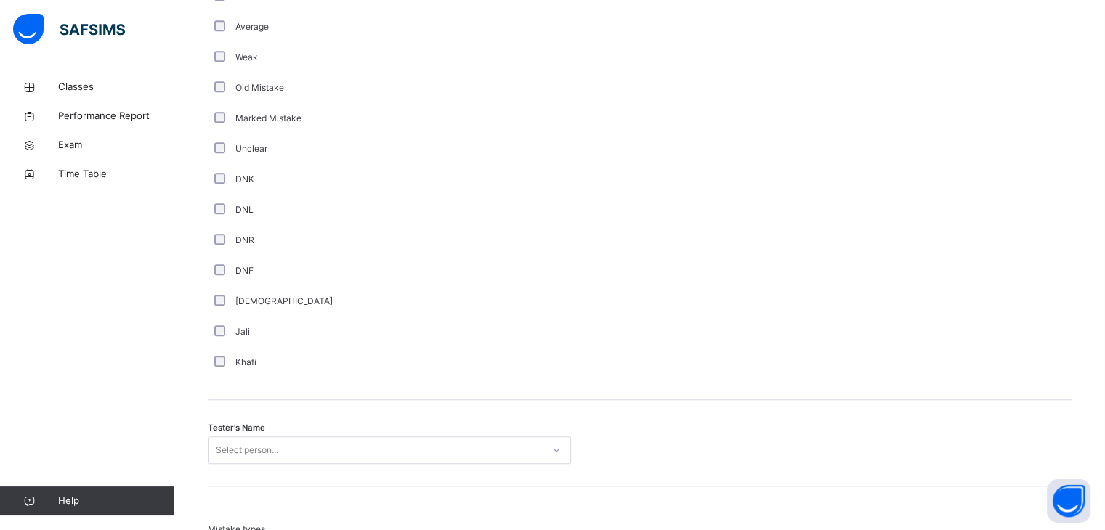
scroll to position [1146, 0]
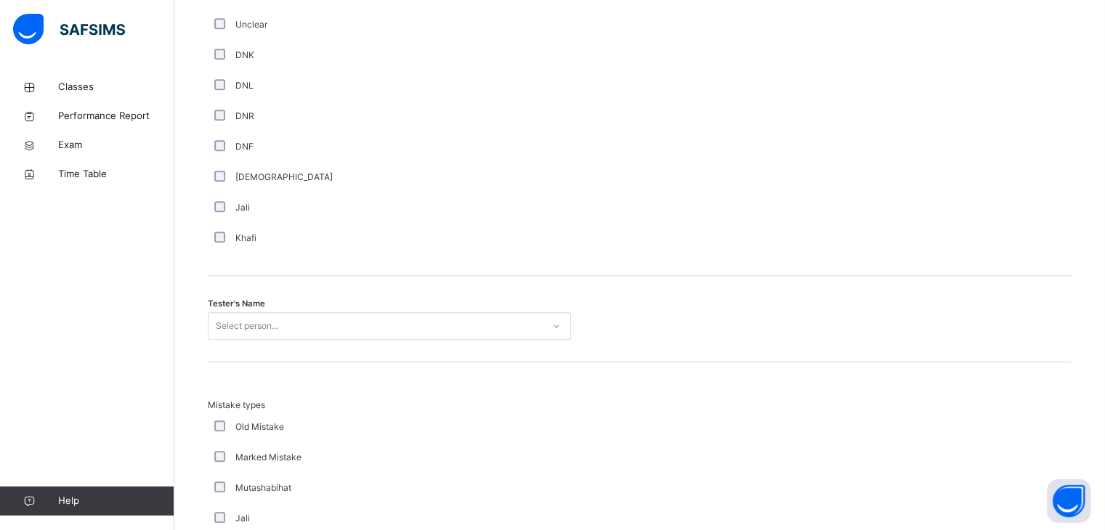
click at [237, 340] on div "Select person..." at bounding box center [389, 326] width 363 height 28
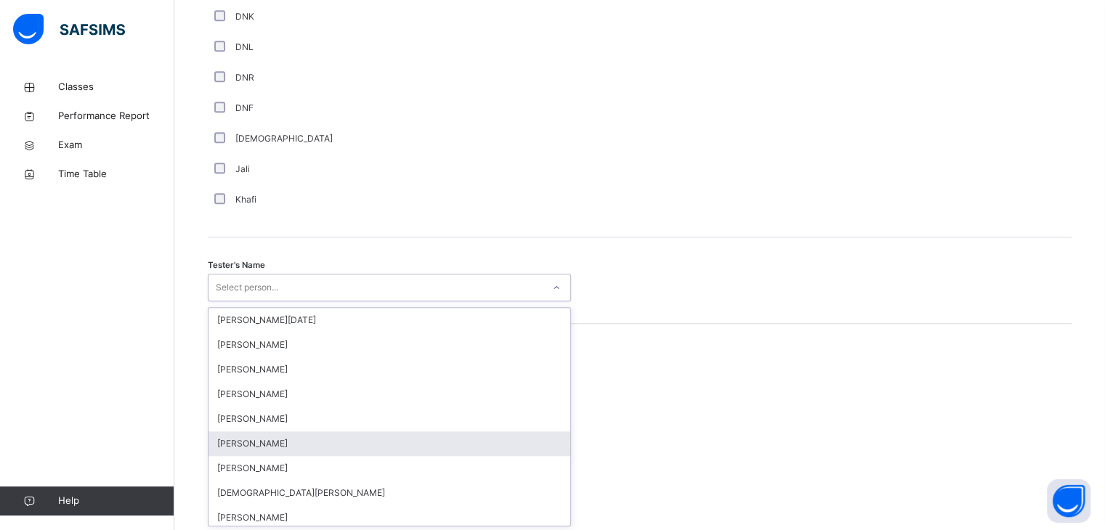
scroll to position [1305, 0]
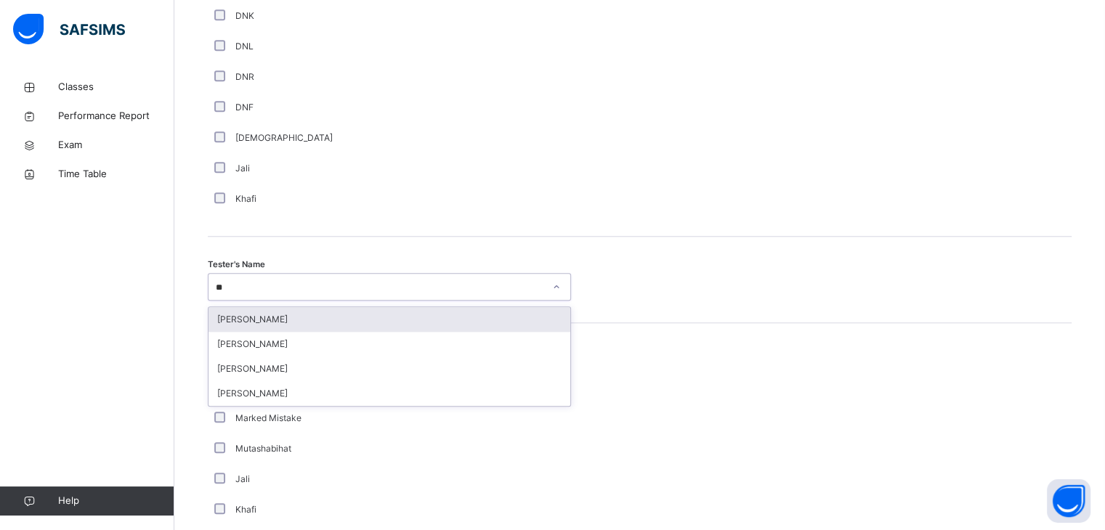
type input "***"
click at [275, 314] on div "[PERSON_NAME]" at bounding box center [389, 319] width 362 height 25
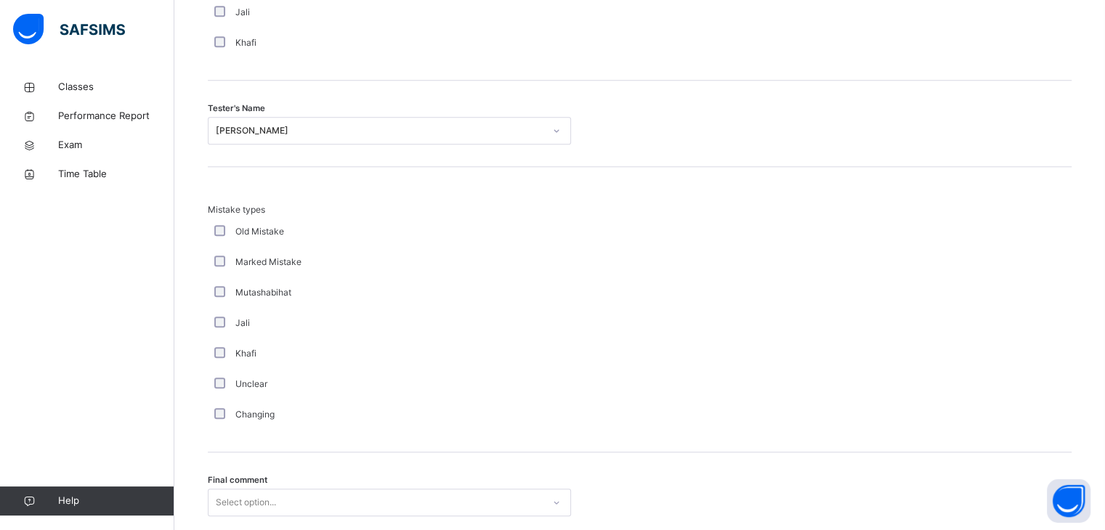
scroll to position [1572, 0]
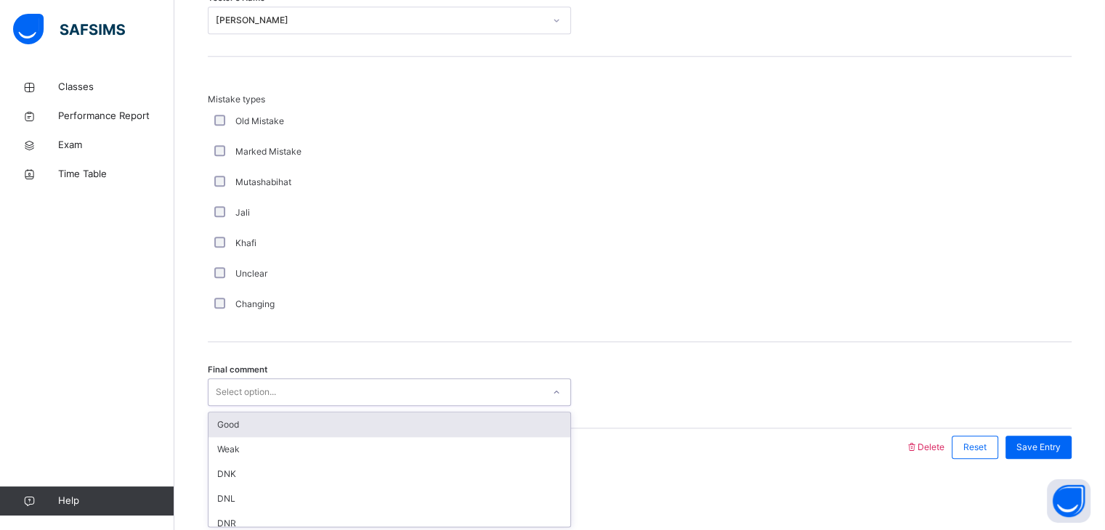
click at [234, 384] on div "Select option..." at bounding box center [246, 392] width 60 height 28
click at [235, 434] on div "Good" at bounding box center [389, 425] width 362 height 25
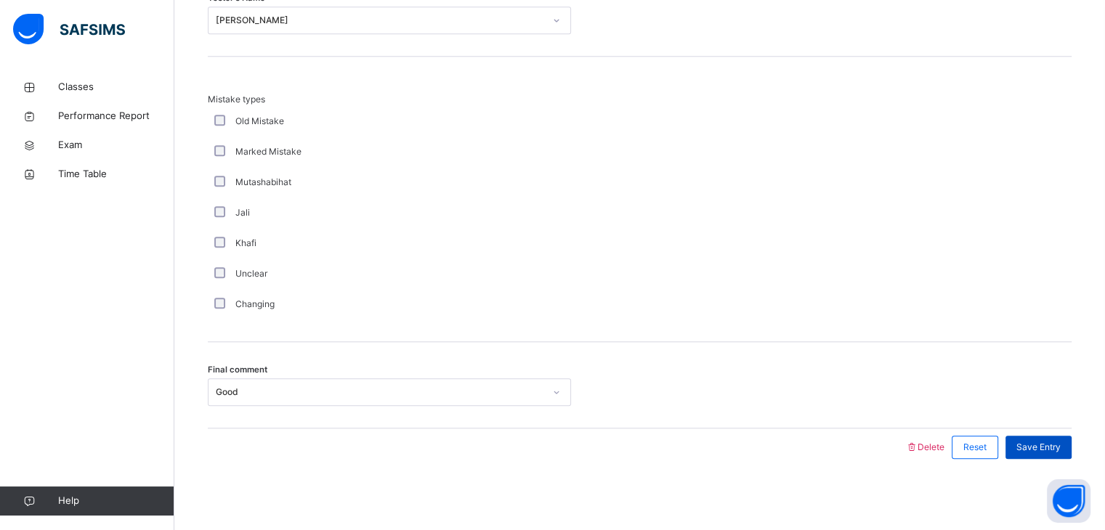
click at [1061, 441] on span "Save Entry" at bounding box center [1038, 447] width 44 height 13
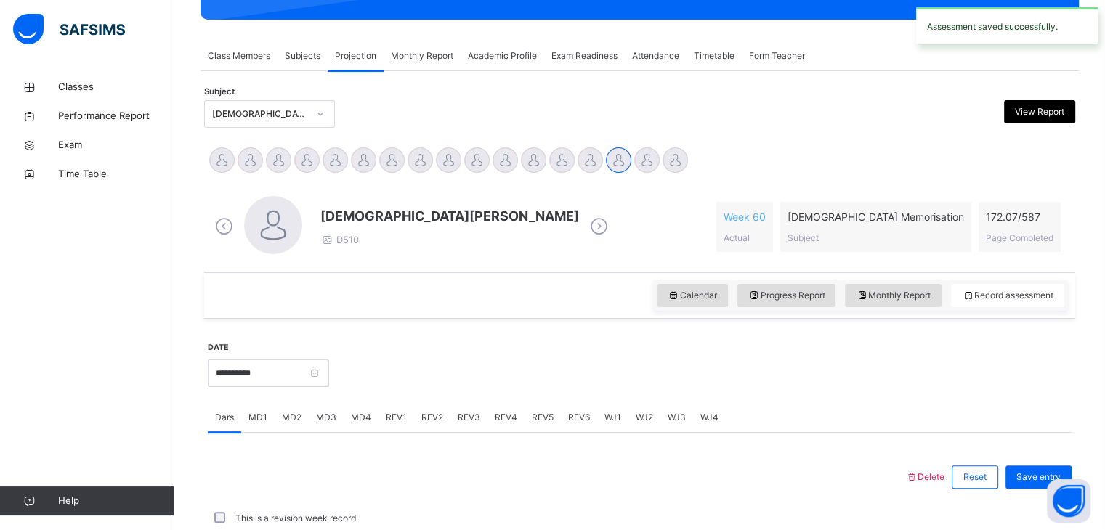
scroll to position [561, 0]
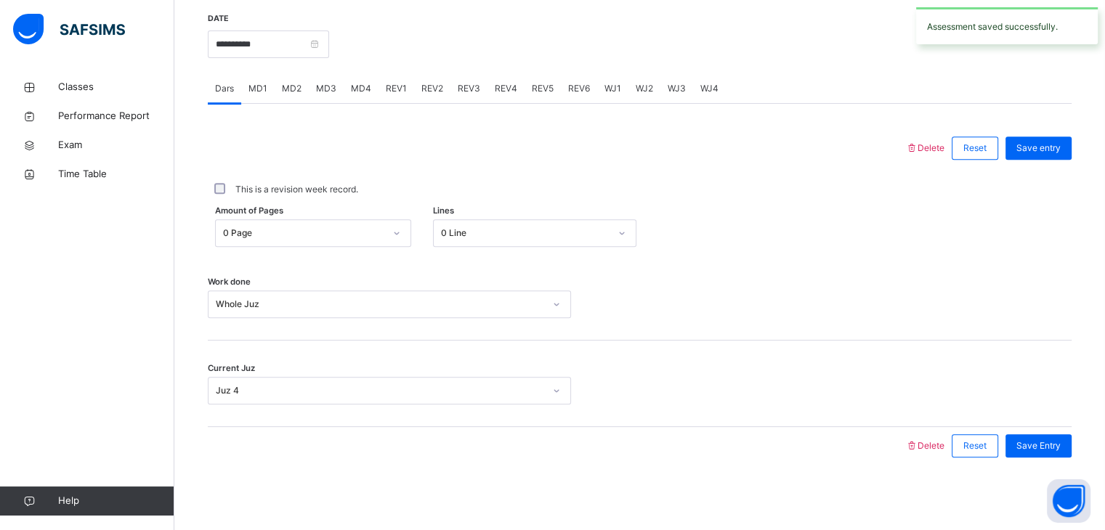
click at [458, 91] on span "REV3" at bounding box center [469, 88] width 23 height 13
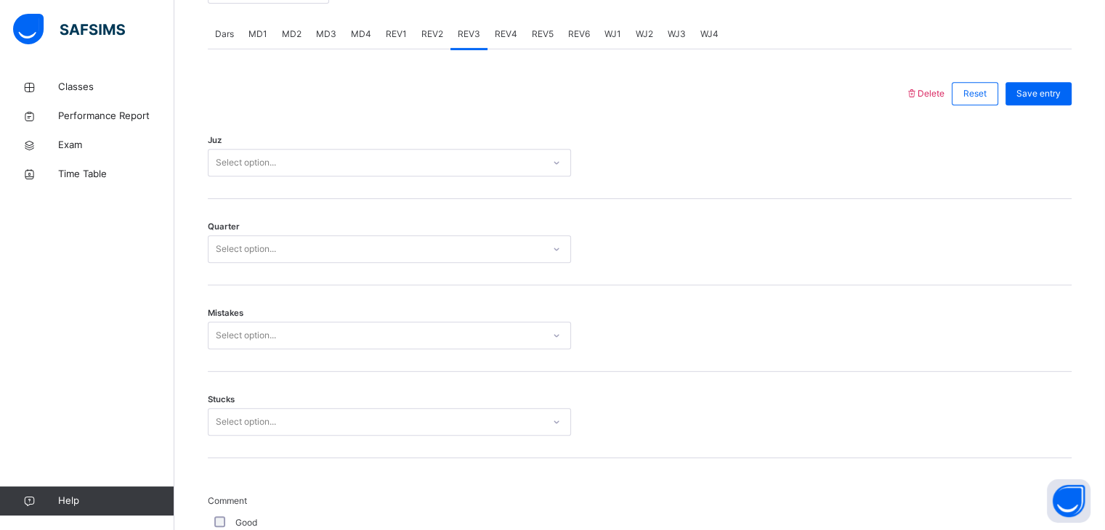
scroll to position [613, 0]
click at [218, 174] on div "Select option..." at bounding box center [246, 165] width 60 height 28
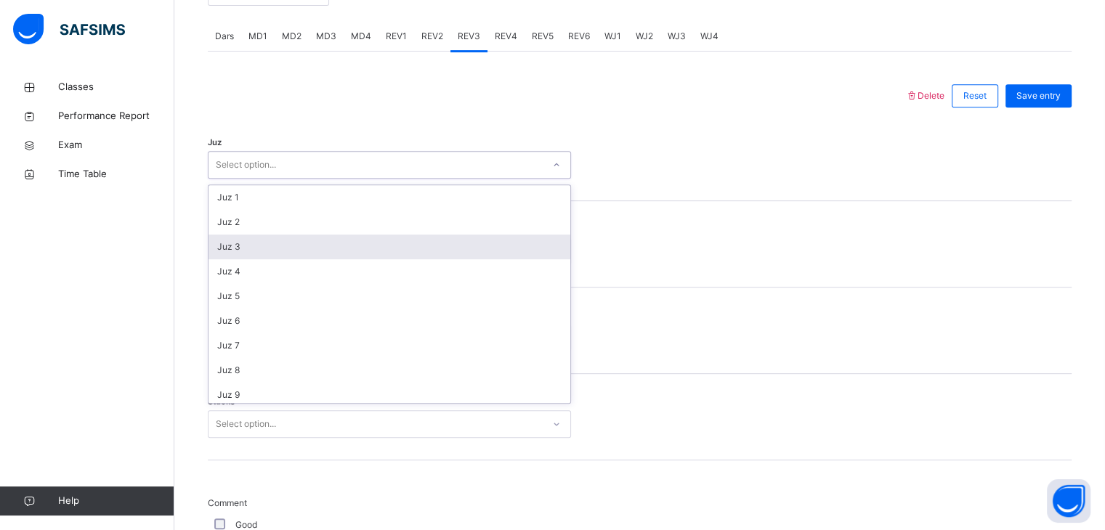
click at [247, 237] on div "Juz 3" at bounding box center [389, 247] width 362 height 25
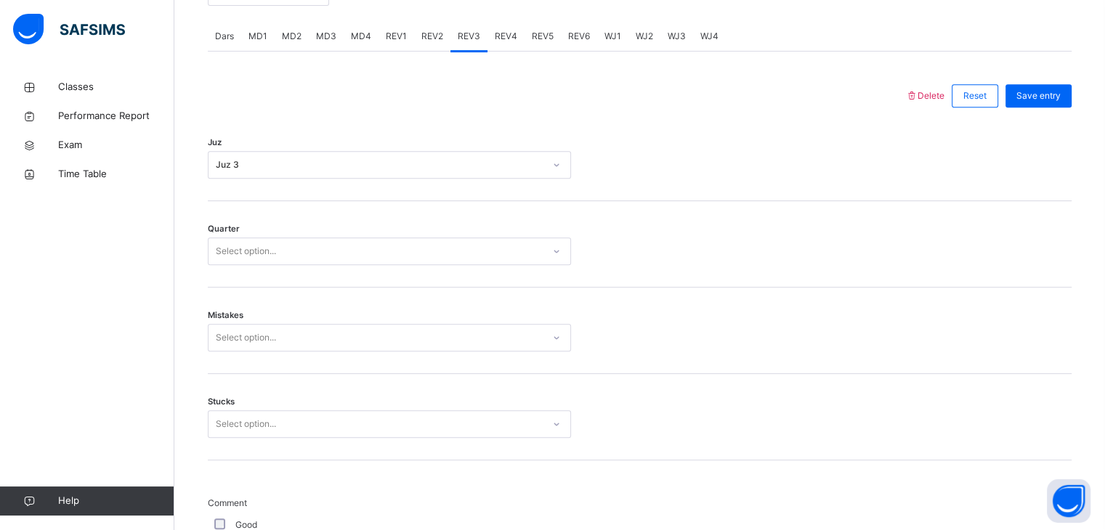
click at [250, 189] on div "Juz Juz 3" at bounding box center [640, 158] width 864 height 86
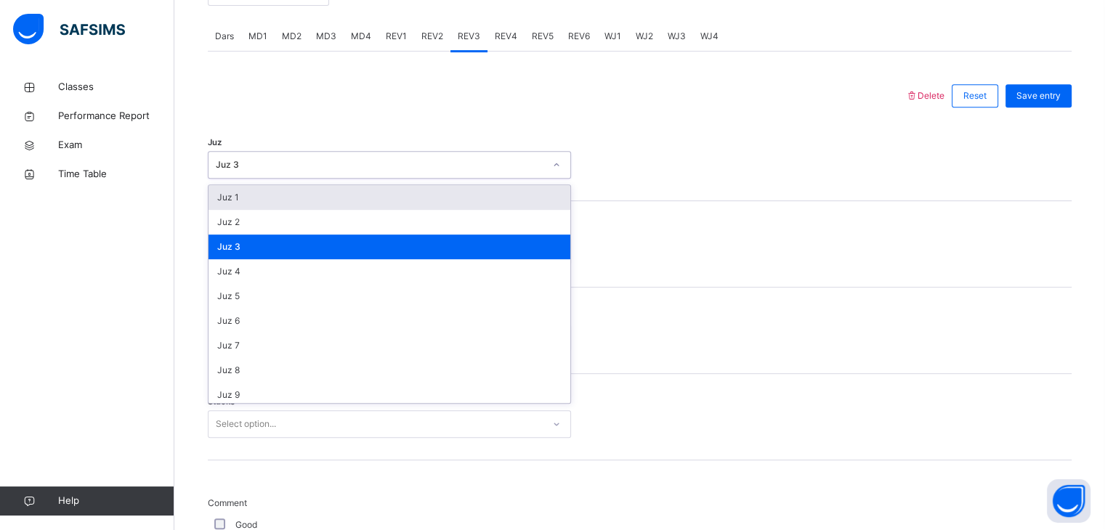
click at [261, 162] on div "Juz 3" at bounding box center [380, 164] width 328 height 13
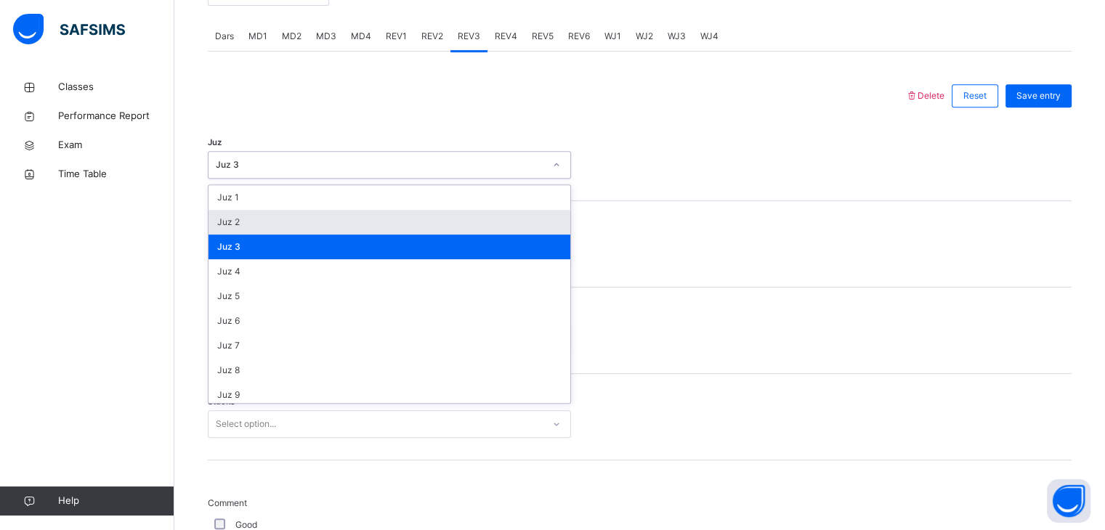
click at [256, 216] on div "Juz 2" at bounding box center [389, 222] width 362 height 25
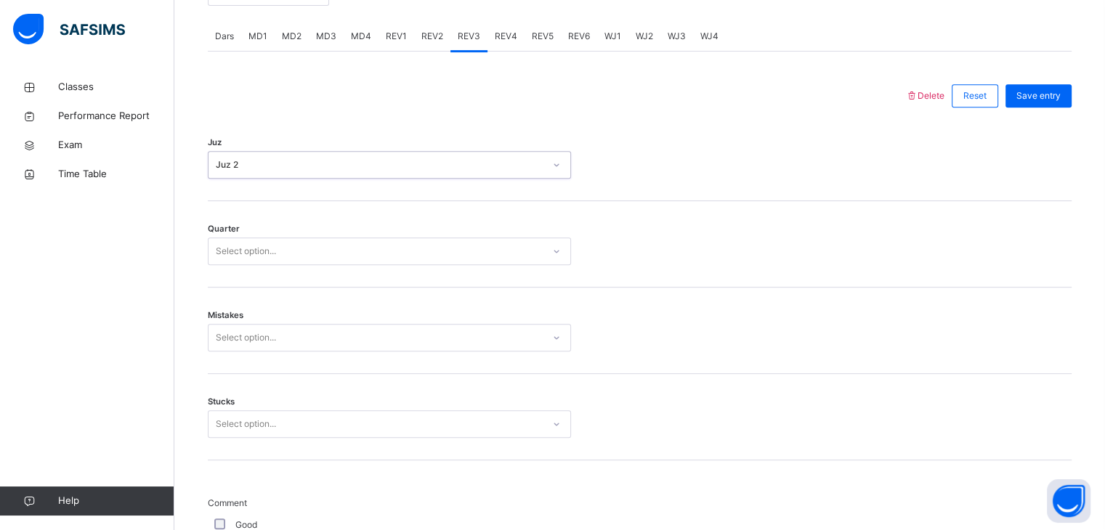
click at [256, 257] on div "Select option..." at bounding box center [246, 252] width 60 height 28
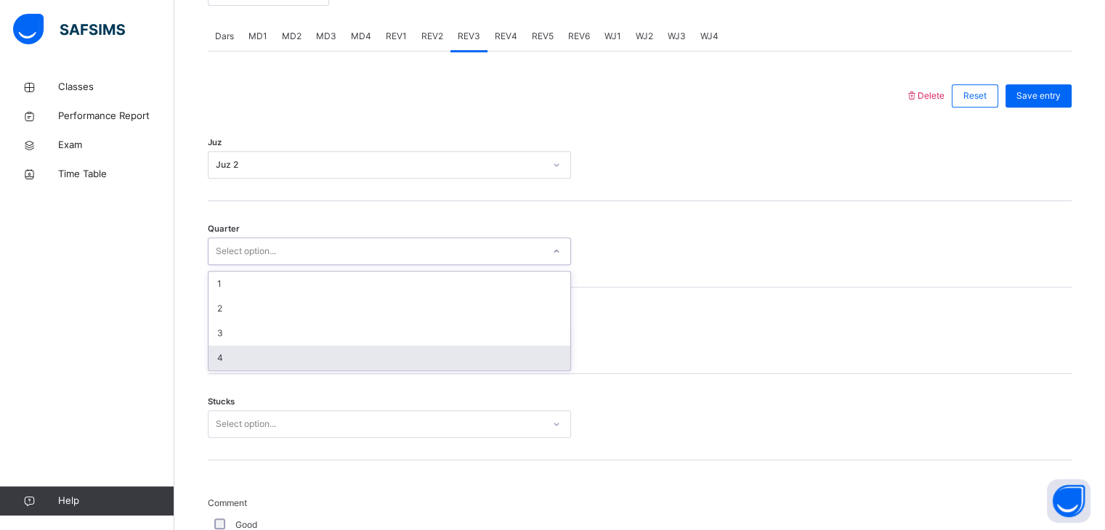
click at [248, 352] on div "4" at bounding box center [389, 358] width 362 height 25
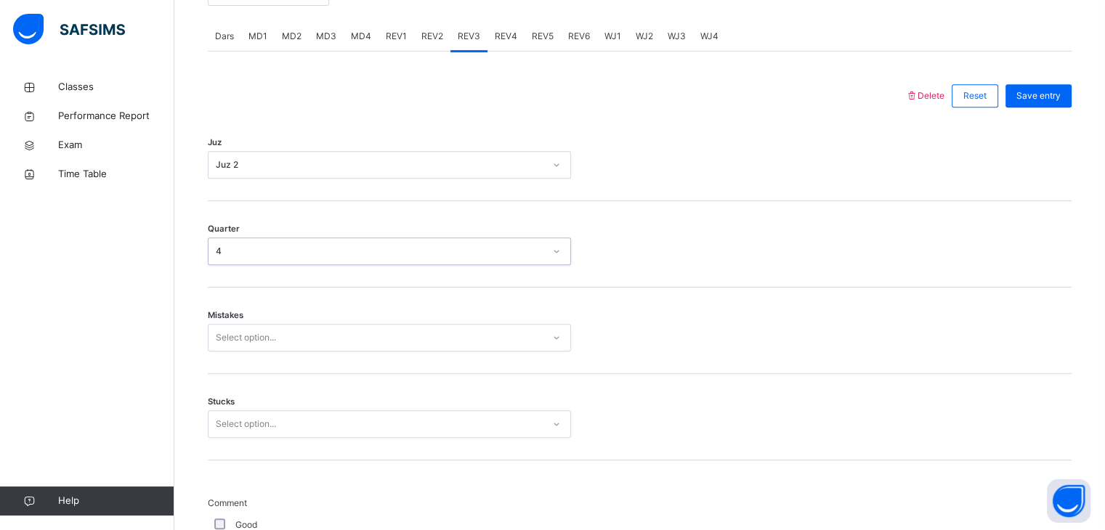
click at [249, 341] on div "Select option..." at bounding box center [246, 338] width 60 height 28
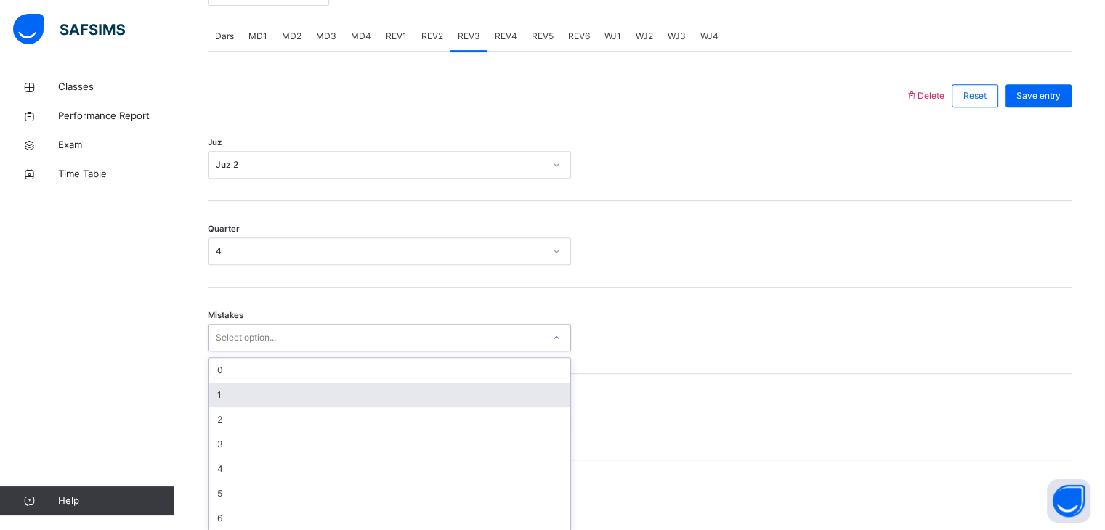
click at [238, 390] on div "1" at bounding box center [389, 395] width 362 height 25
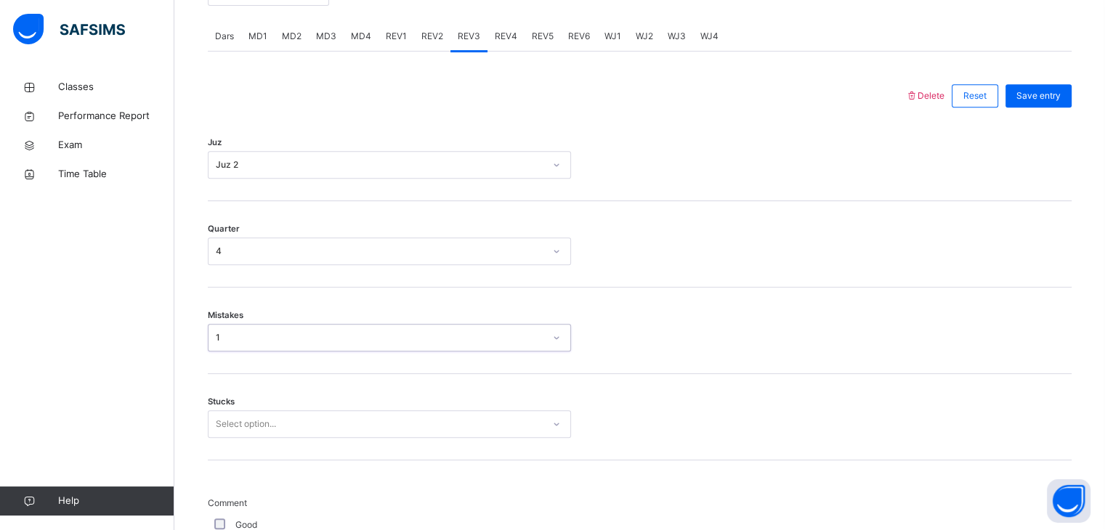
click at [248, 337] on div "1" at bounding box center [380, 337] width 328 height 13
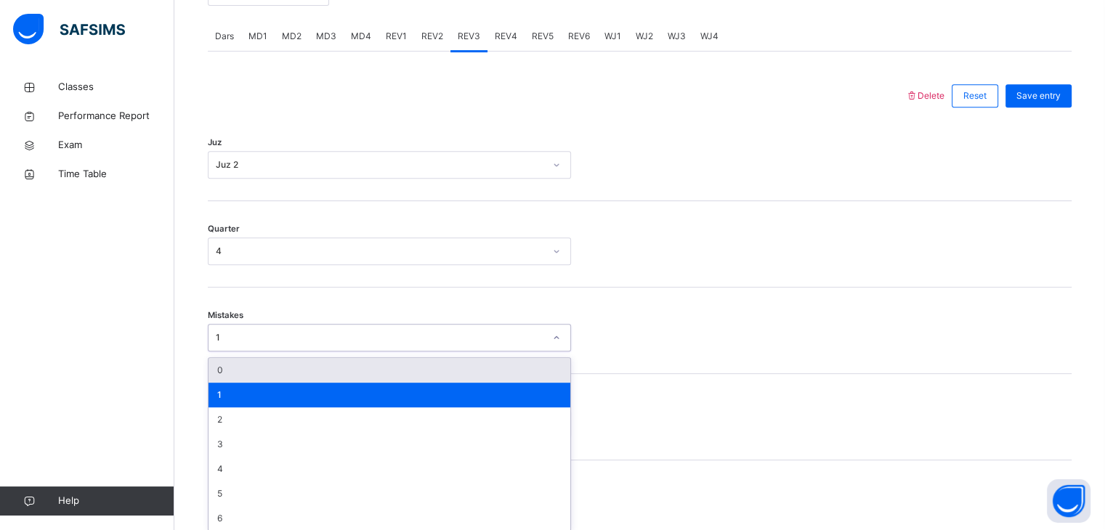
click at [247, 367] on div "0" at bounding box center [389, 370] width 362 height 25
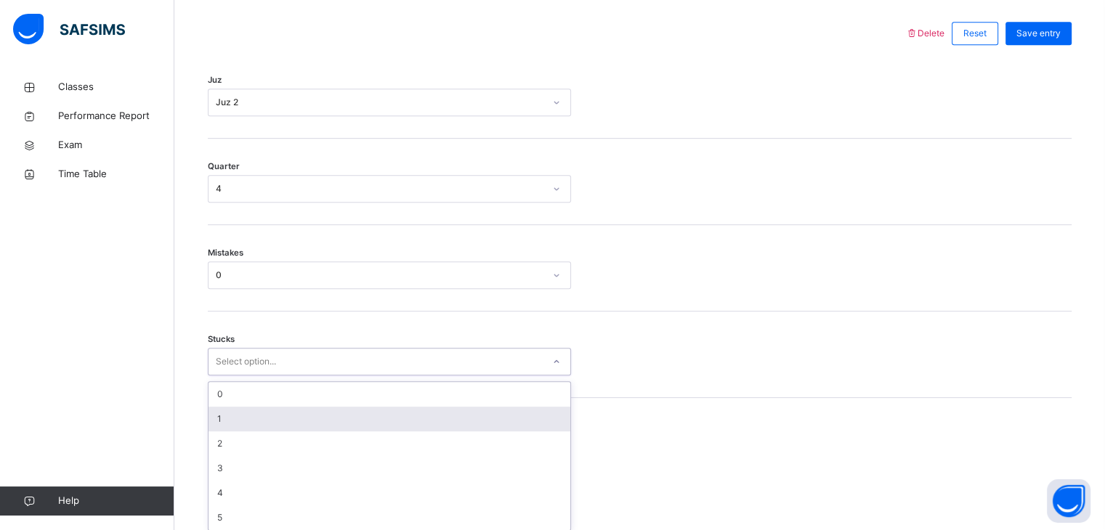
click at [243, 376] on div "option 1 focused, 2 of 6. 6 results available. Use Up and Down to choose option…" at bounding box center [389, 362] width 363 height 28
click at [249, 415] on div "1" at bounding box center [389, 414] width 362 height 25
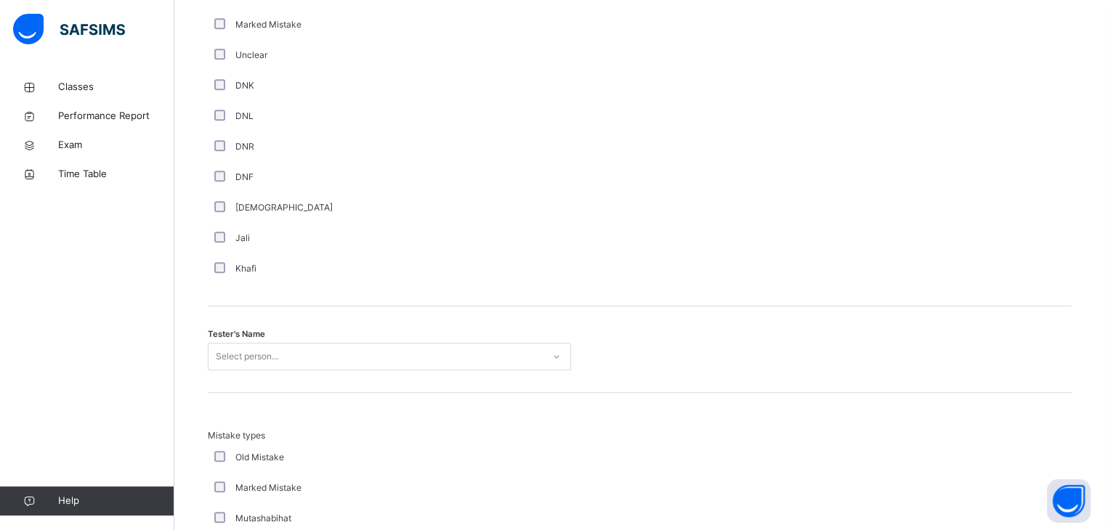
scroll to position [1349, 0]
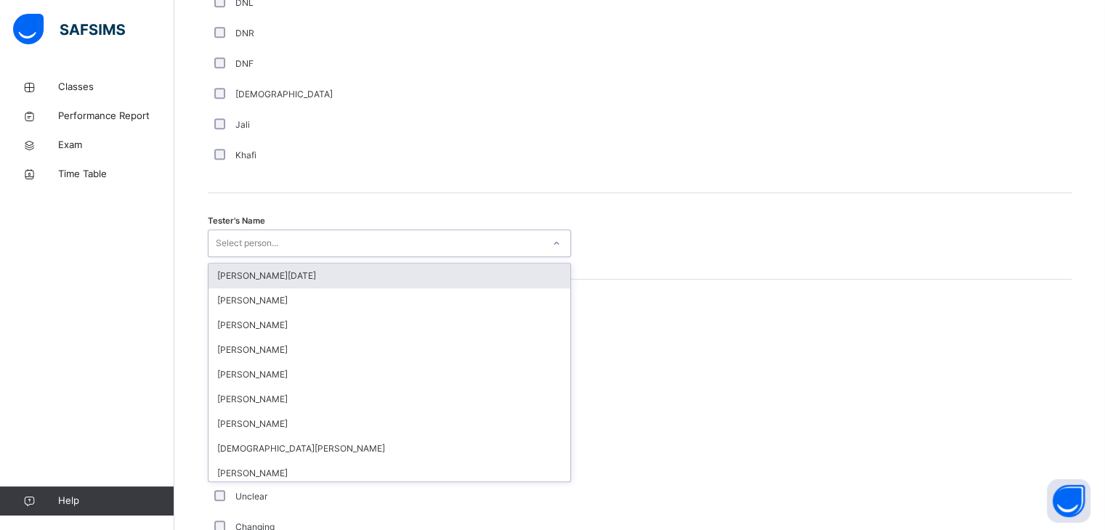
click at [262, 246] on div "Select person..." at bounding box center [247, 244] width 62 height 28
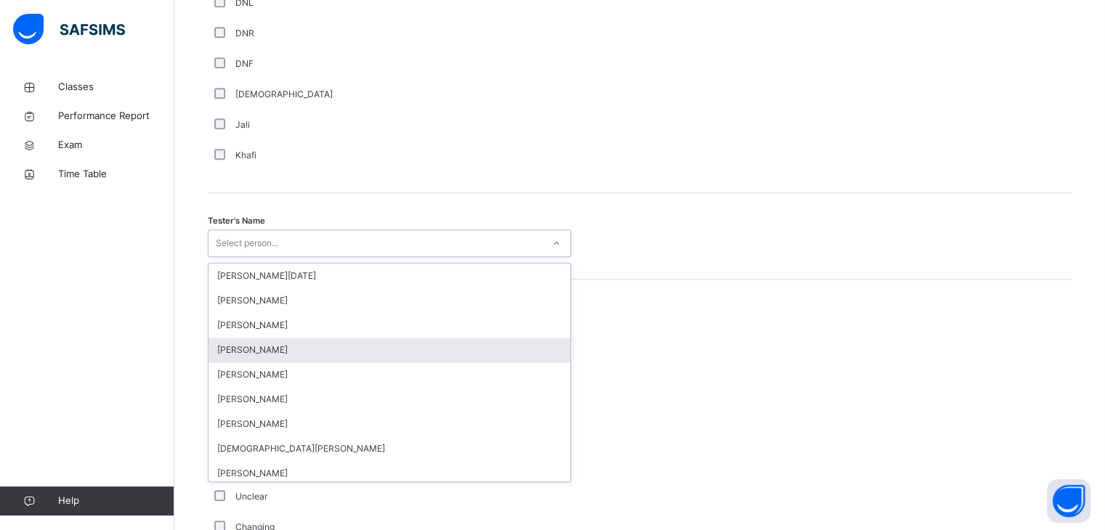
click at [256, 342] on div "[PERSON_NAME]" at bounding box center [389, 350] width 362 height 25
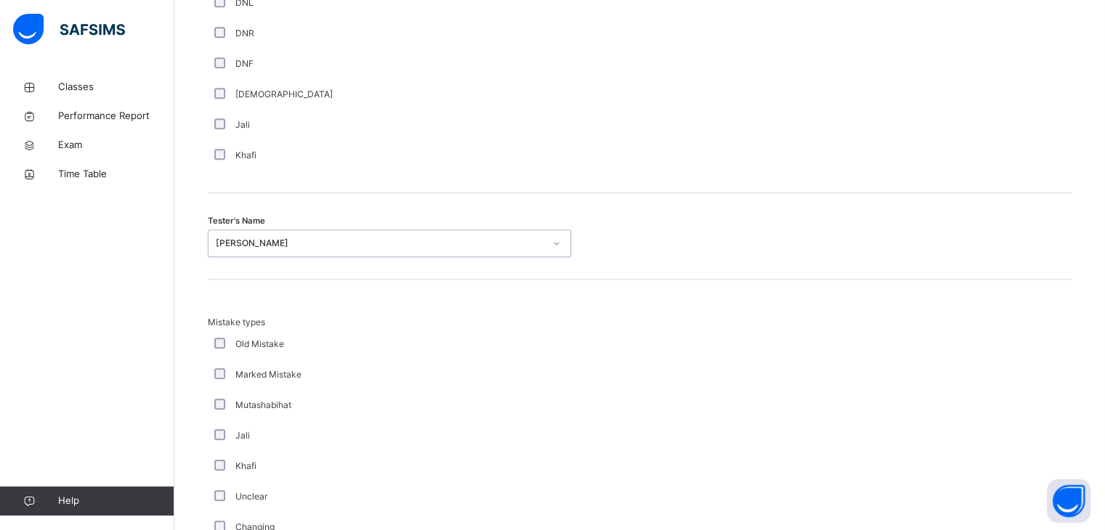
click at [319, 446] on div "Jali" at bounding box center [389, 436] width 363 height 31
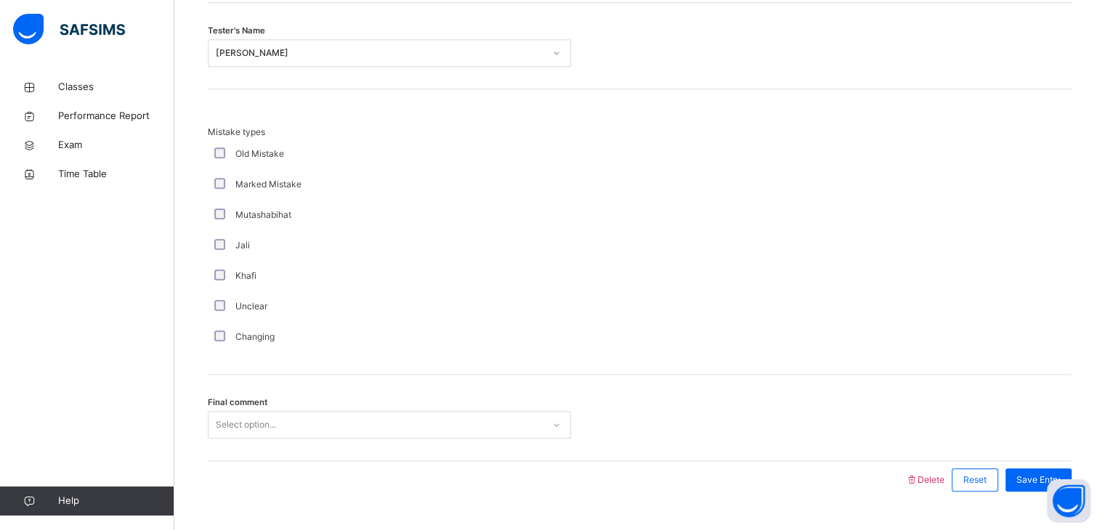
scroll to position [1572, 0]
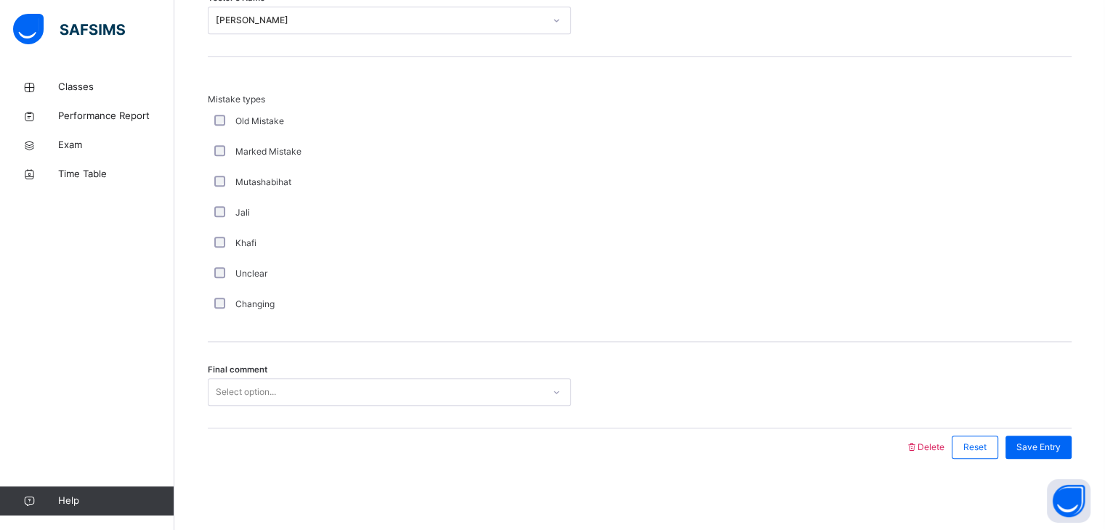
click at [320, 396] on div "Select option..." at bounding box center [375, 392] width 334 height 23
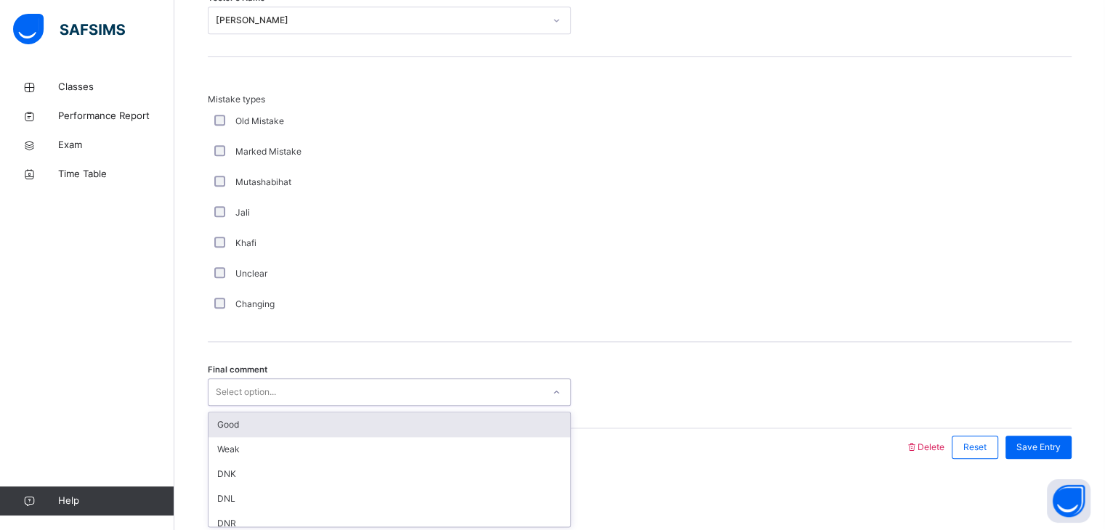
click at [299, 425] on div "Good" at bounding box center [389, 425] width 362 height 25
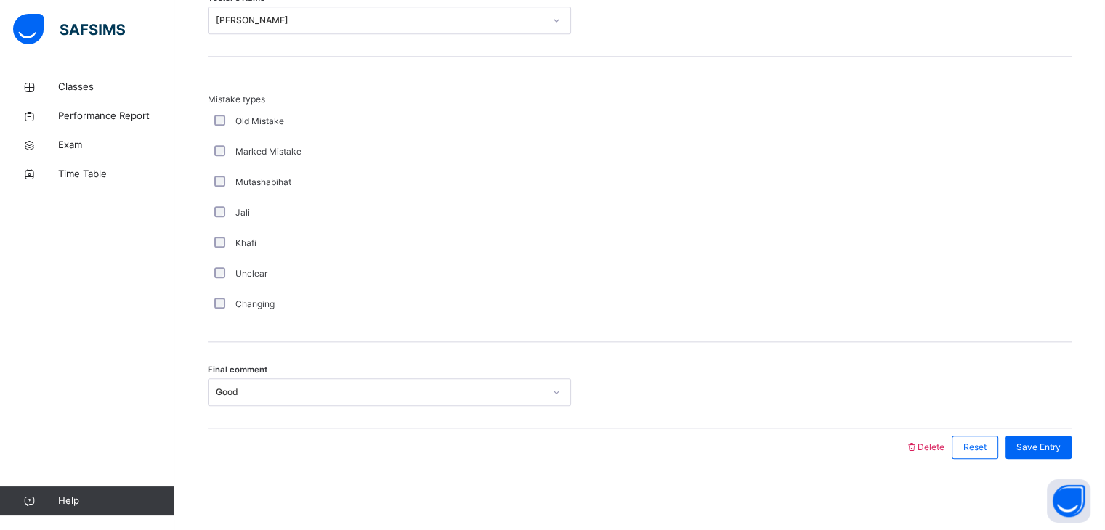
click at [1028, 432] on div "Save Entry" at bounding box center [1034, 448] width 73 height 38
click at [1032, 448] on span "Save Entry" at bounding box center [1038, 447] width 44 height 13
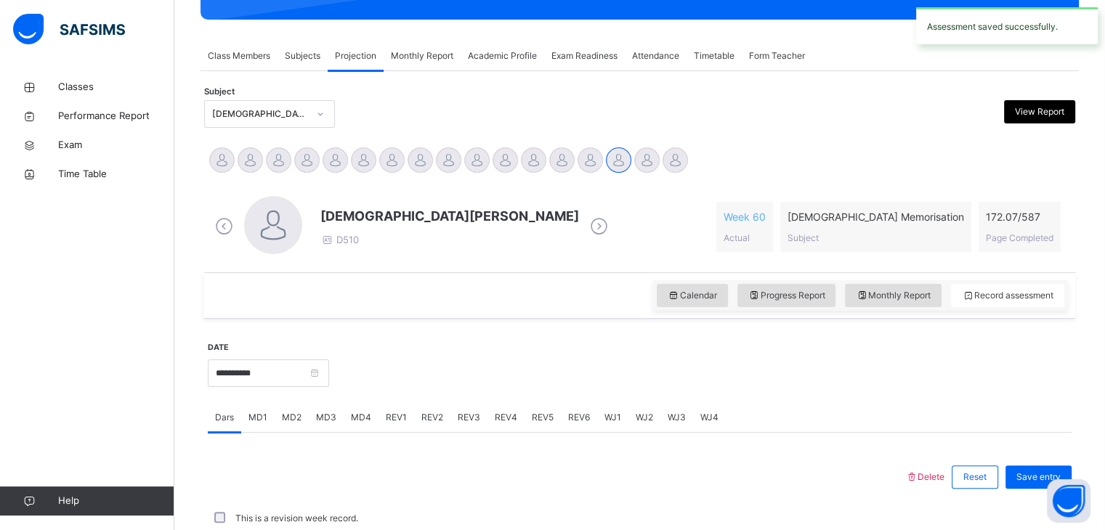
scroll to position [561, 0]
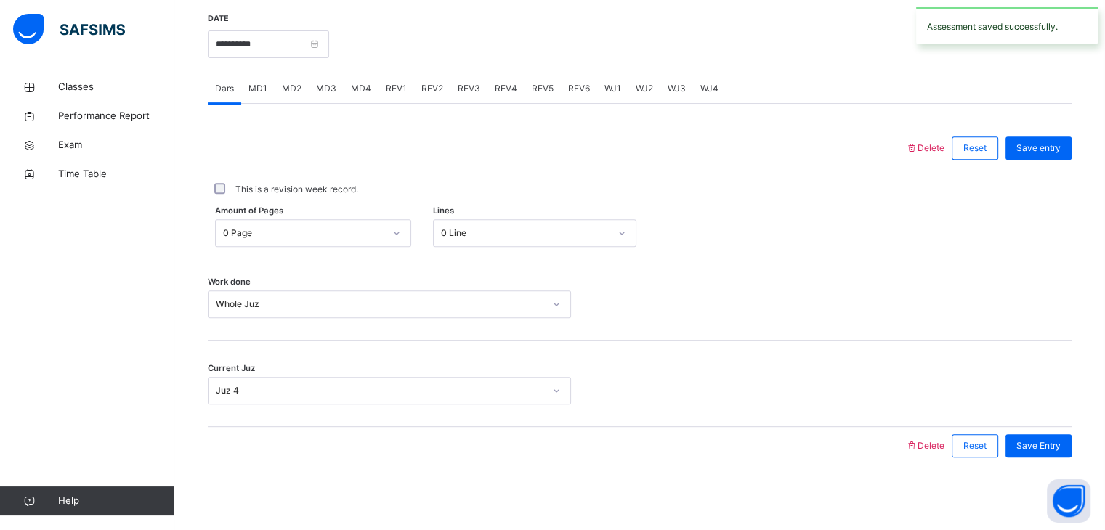
click at [495, 88] on span "REV4" at bounding box center [506, 88] width 23 height 13
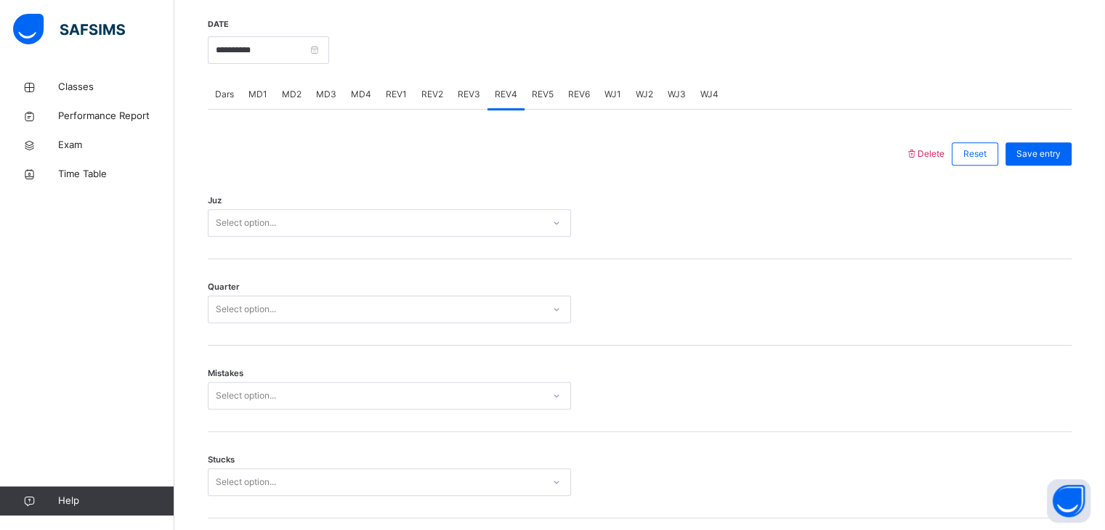
scroll to position [526, 0]
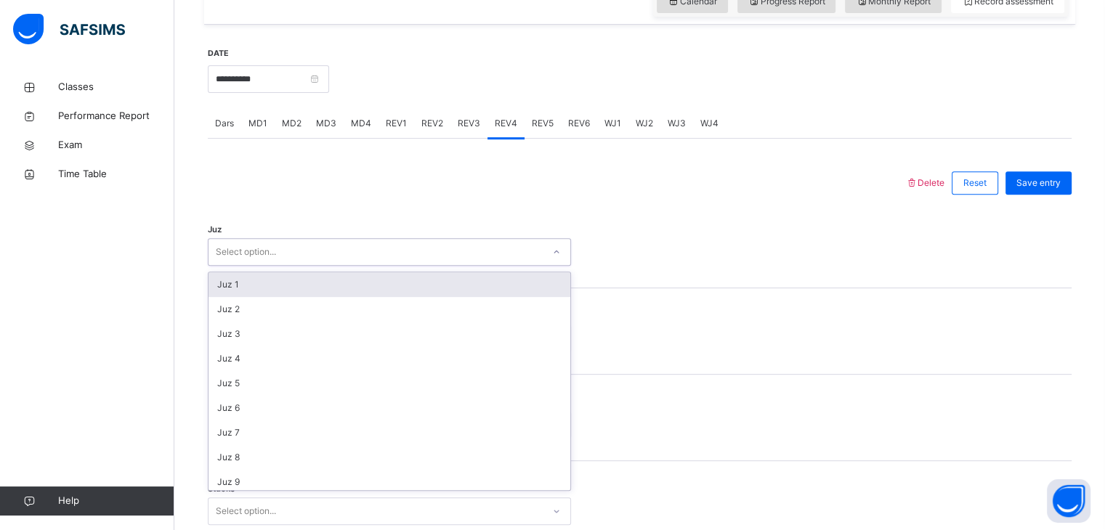
click at [436, 243] on div "Select option..." at bounding box center [375, 252] width 334 height 23
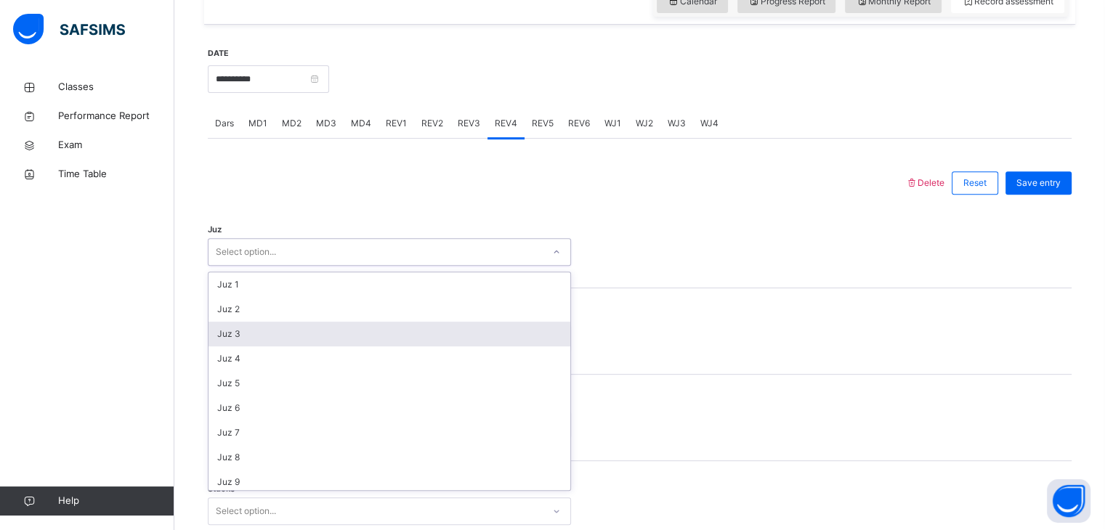
click at [400, 341] on div "Juz 3" at bounding box center [389, 334] width 362 height 25
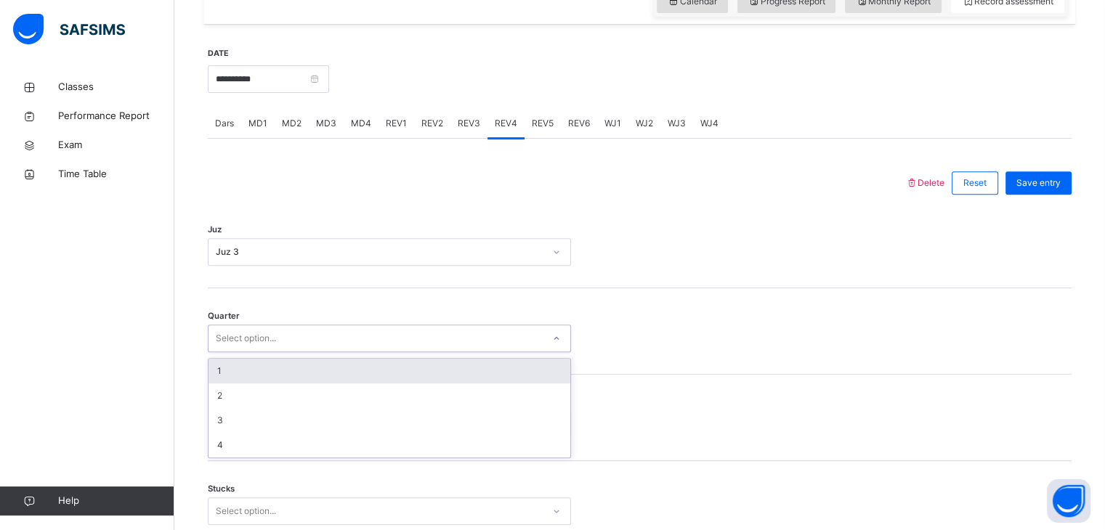
click at [400, 328] on div "Select option..." at bounding box center [375, 339] width 334 height 23
click at [381, 373] on div "1" at bounding box center [389, 371] width 362 height 25
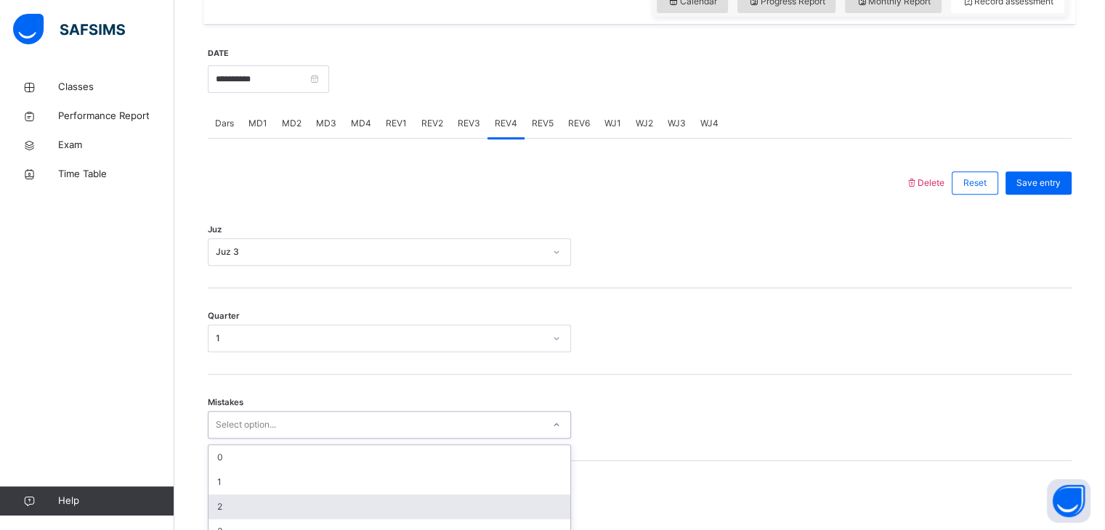
scroll to position [619, 0]
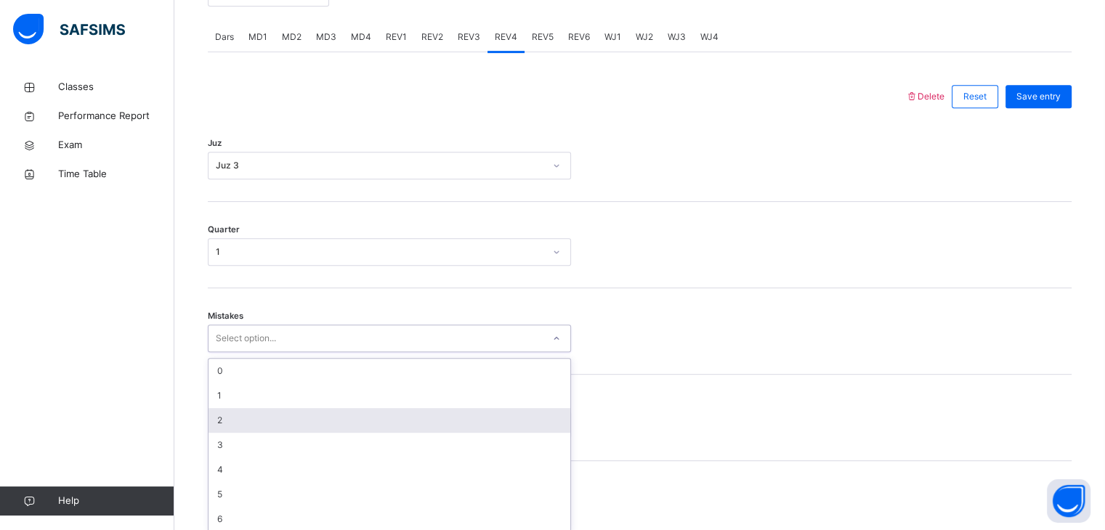
click at [362, 352] on div "option 2 focused, 3 of 7. 7 results available. Use Up and Down to choose option…" at bounding box center [389, 339] width 363 height 28
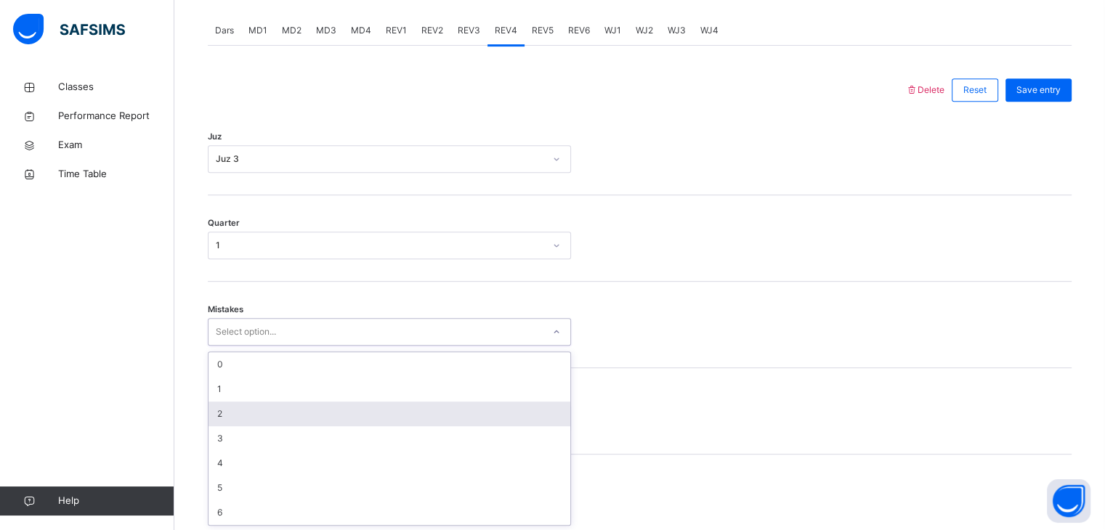
click at [360, 417] on div "2" at bounding box center [389, 414] width 362 height 25
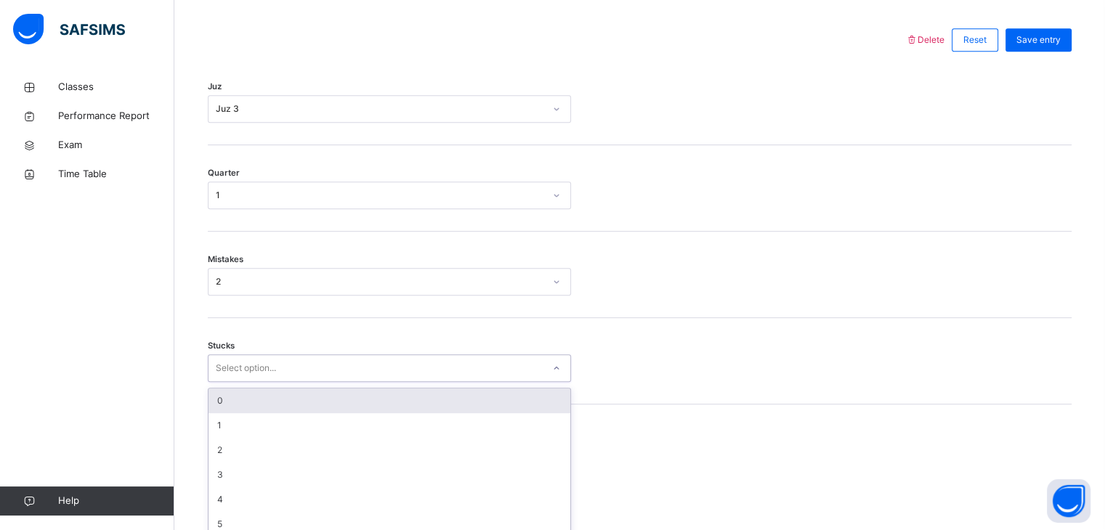
click at [352, 382] on div "option 0 focused, 1 of 6. 6 results available. Use Up and Down to choose option…" at bounding box center [389, 369] width 363 height 28
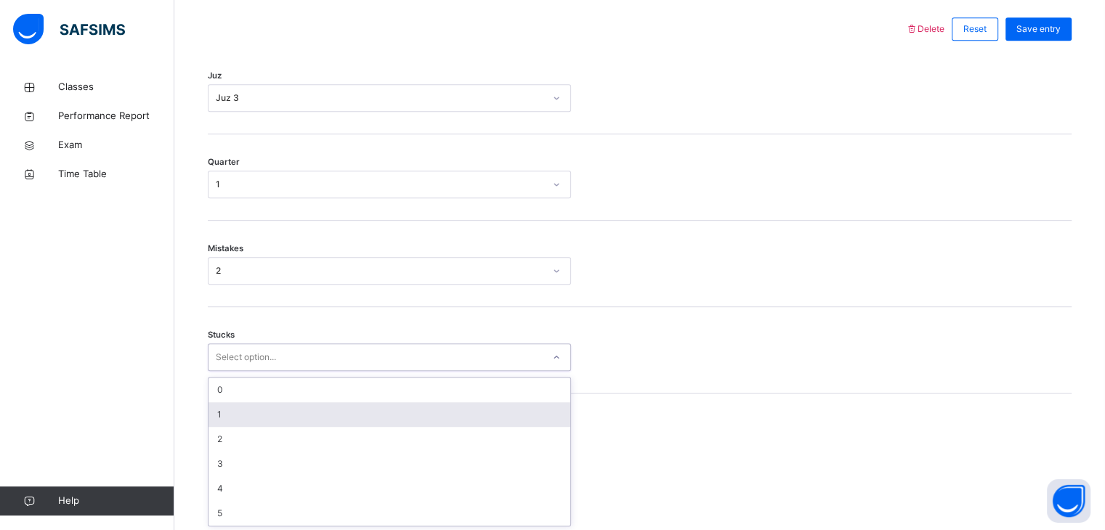
scroll to position [681, 0]
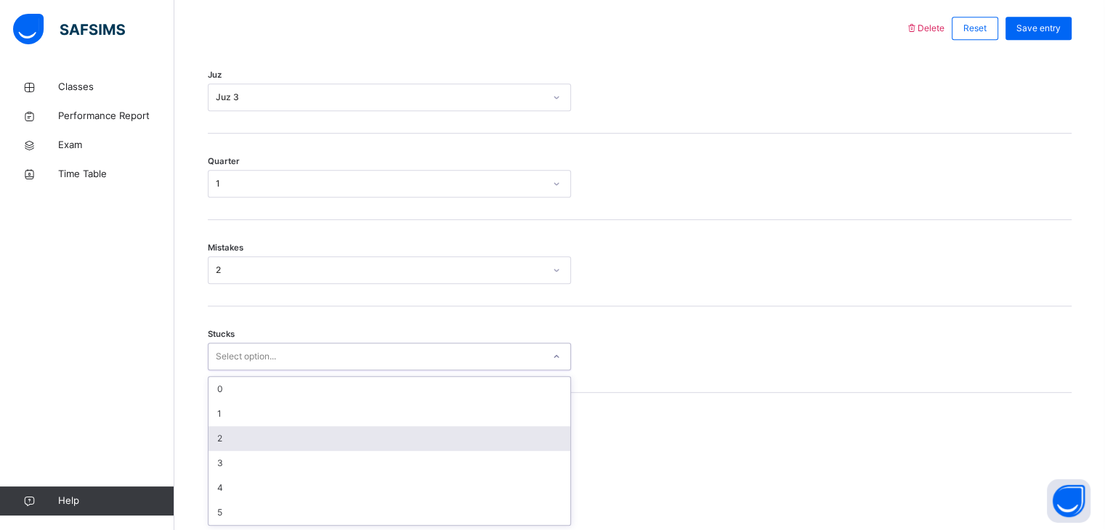
click at [349, 434] on div "2" at bounding box center [389, 438] width 362 height 25
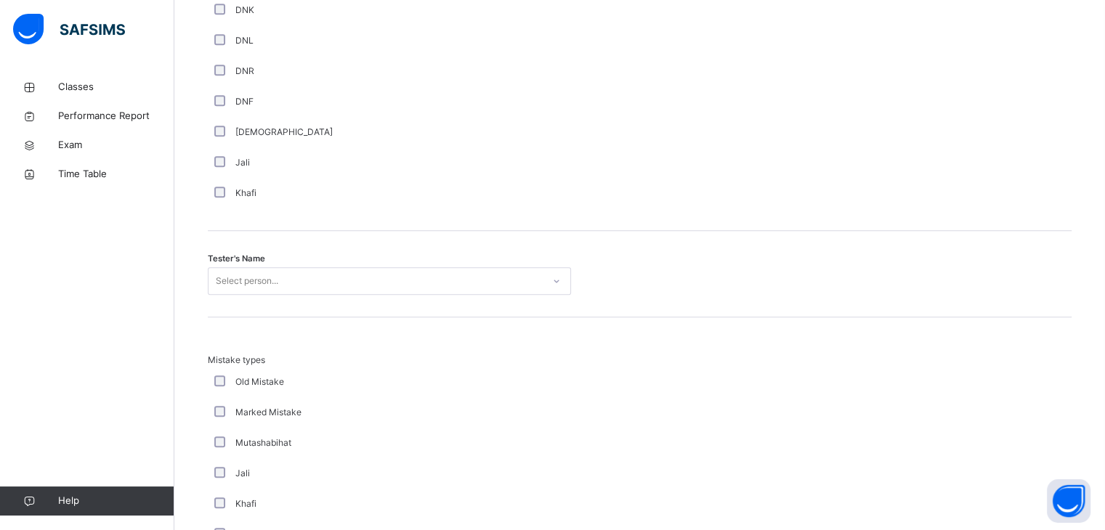
scroll to position [1320, 0]
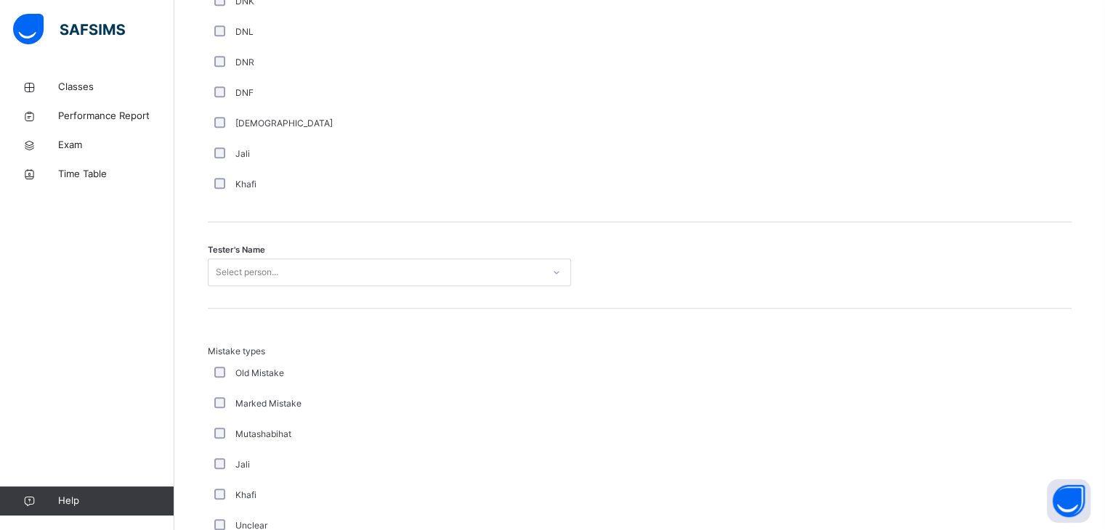
click at [285, 267] on div "Select person..." at bounding box center [375, 273] width 334 height 23
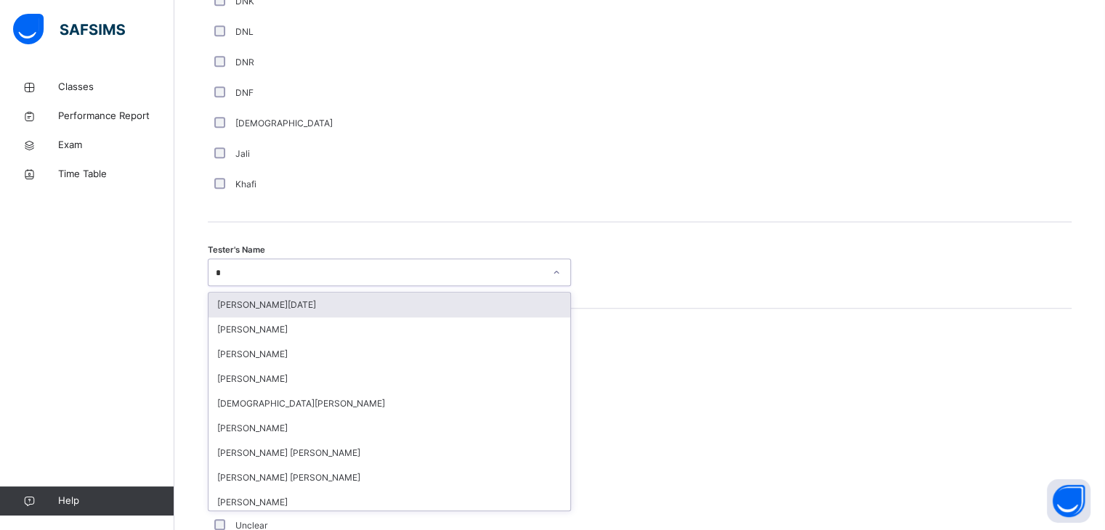
type input "**"
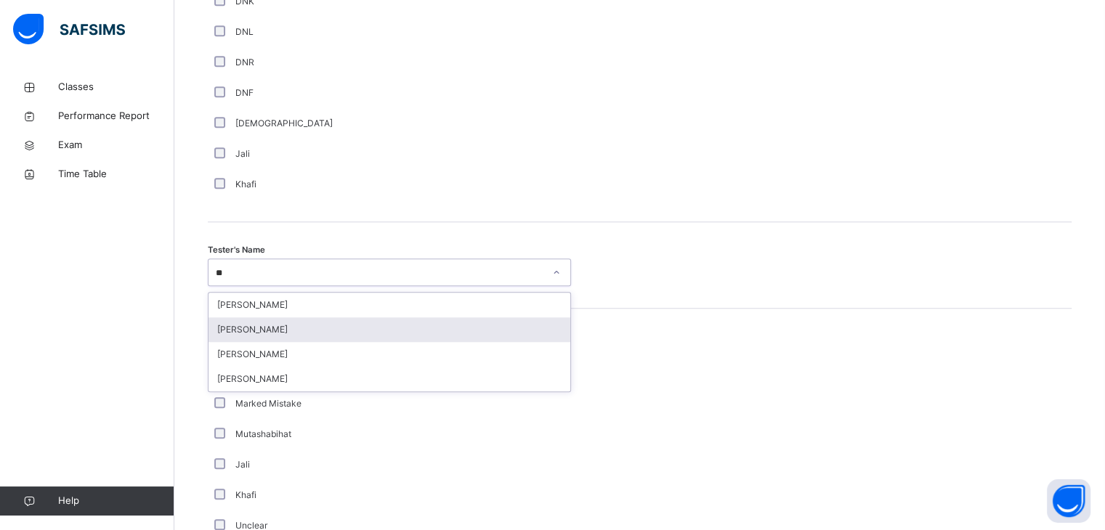
click at [307, 330] on div "[PERSON_NAME]" at bounding box center [389, 329] width 362 height 25
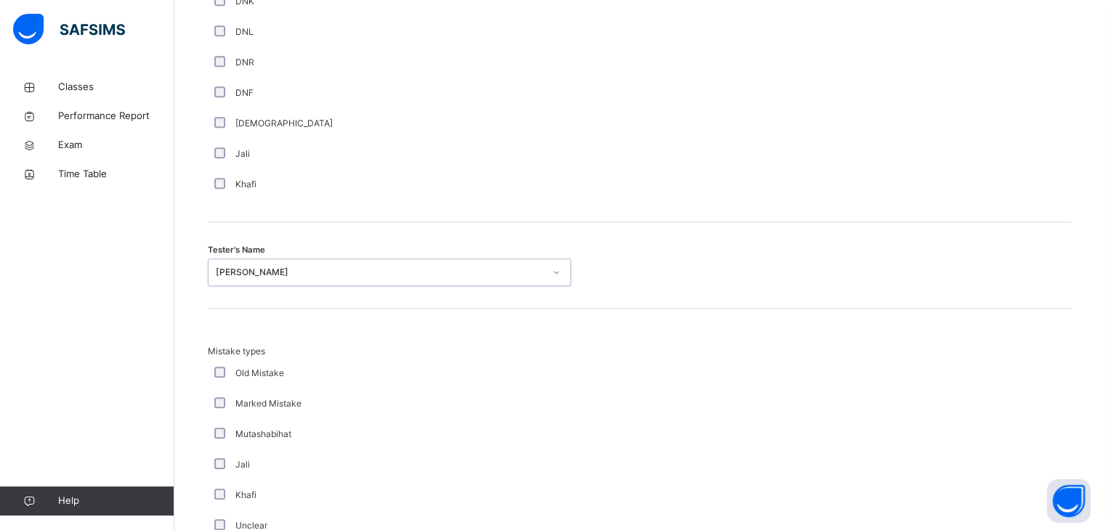
click at [312, 450] on div "Jali" at bounding box center [389, 465] width 363 height 31
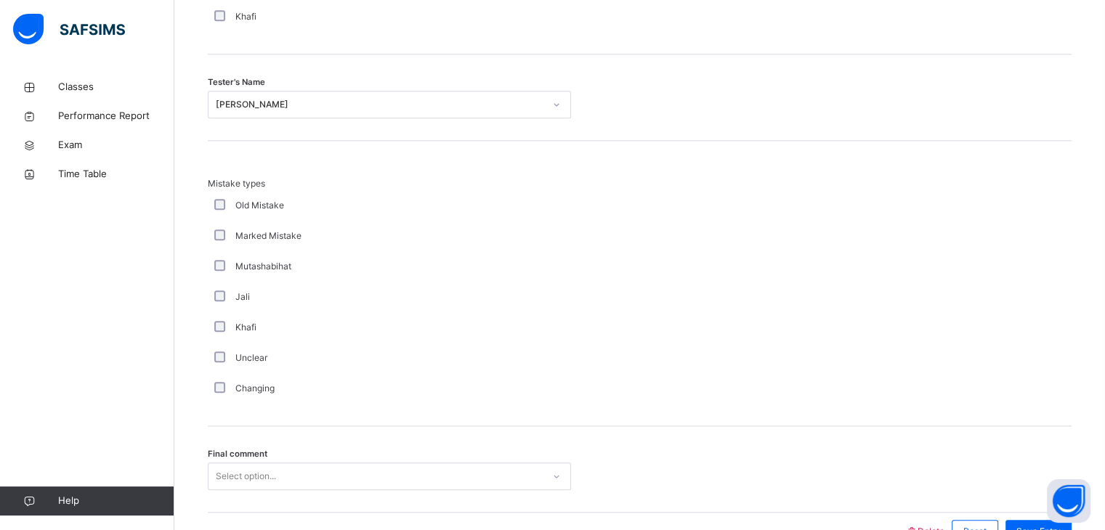
scroll to position [1572, 0]
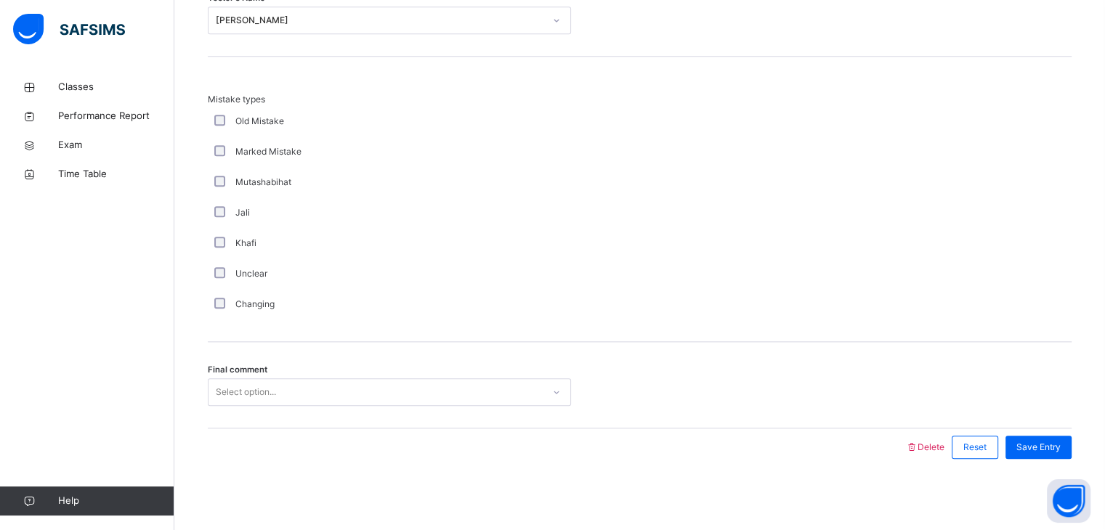
click at [212, 307] on div "Changing" at bounding box center [389, 304] width 356 height 13
click at [246, 378] on div "Select option..." at bounding box center [246, 392] width 60 height 28
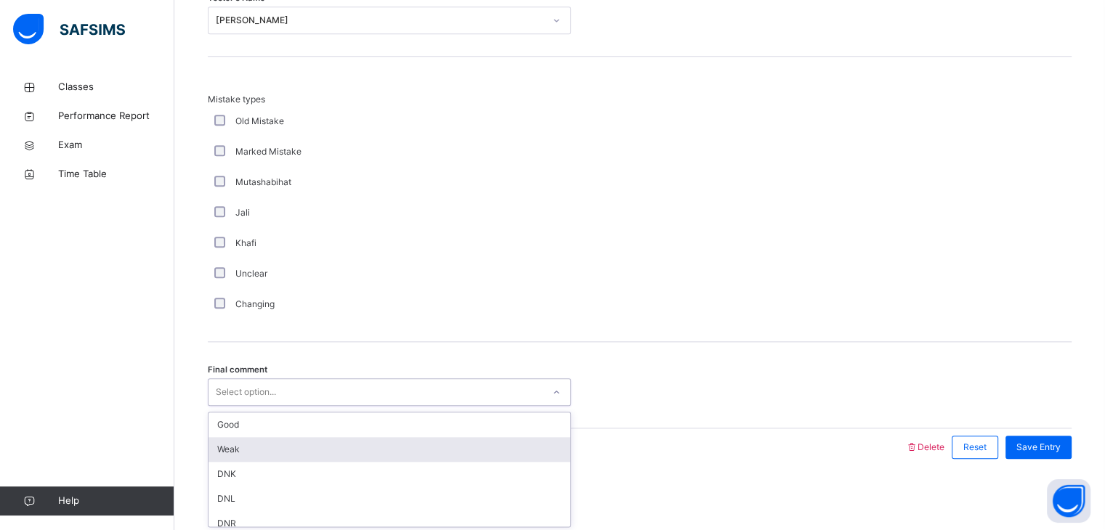
click at [266, 449] on div "Weak" at bounding box center [389, 449] width 362 height 25
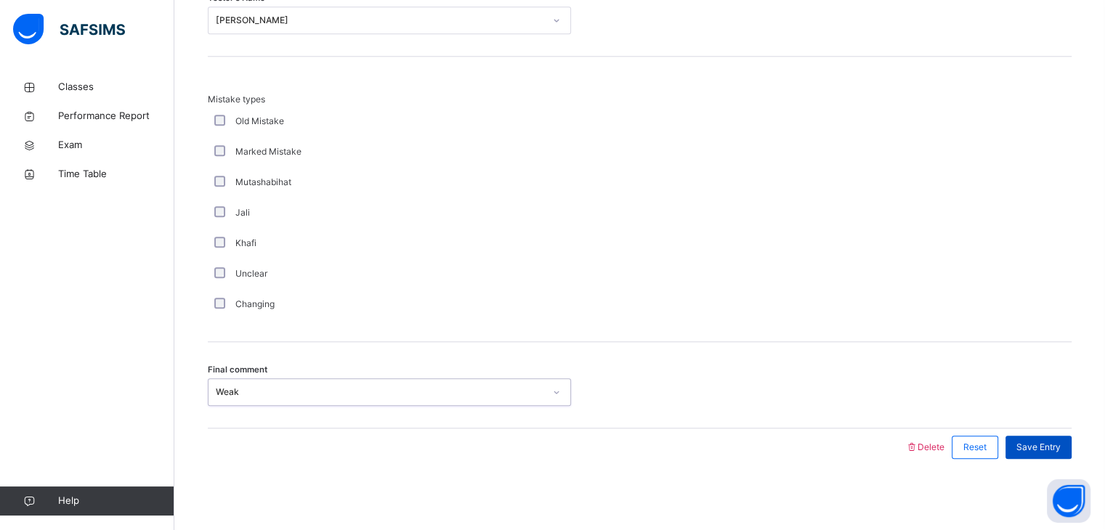
click at [1072, 442] on div "Save Entry" at bounding box center [1038, 447] width 66 height 23
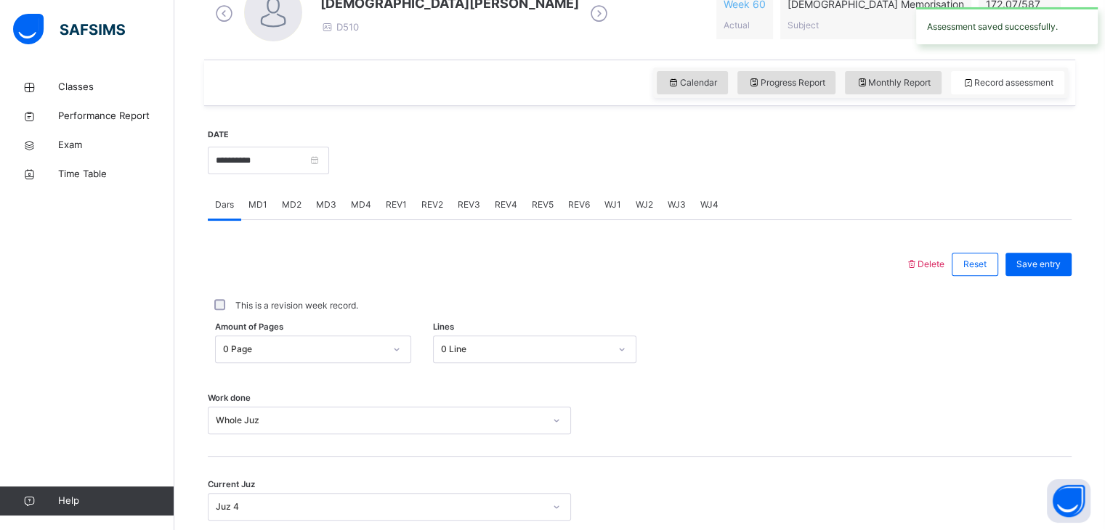
scroll to position [328, 0]
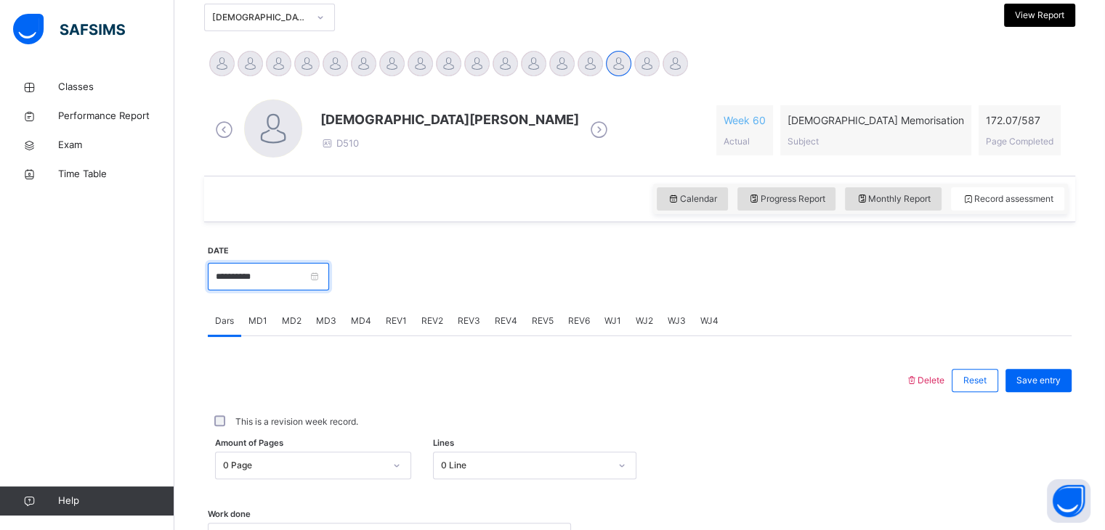
click at [329, 273] on input "**********" at bounding box center [268, 277] width 121 height 28
click at [931, 201] on span "Monthly Report" at bounding box center [893, 199] width 75 height 13
select select "****"
select select "*"
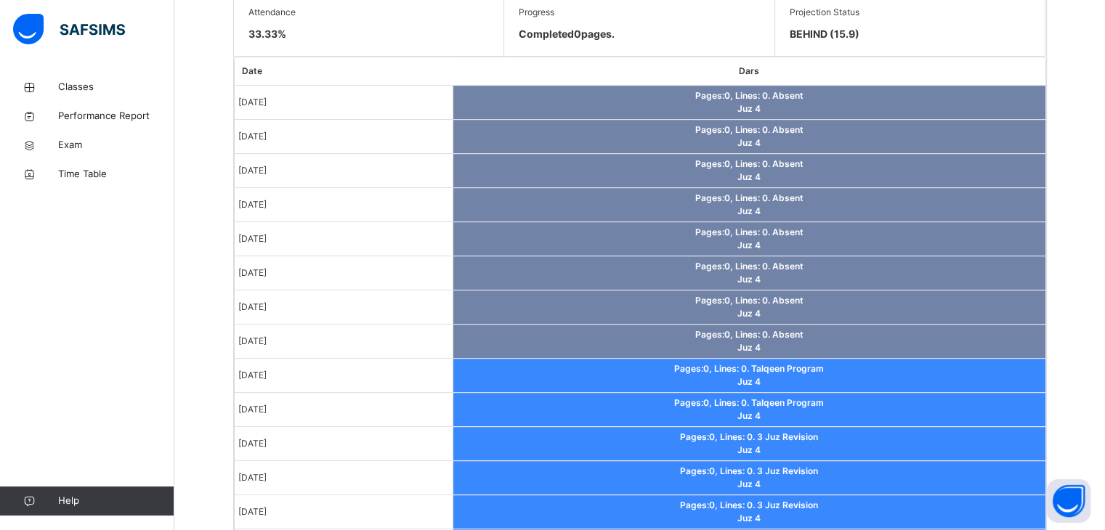
scroll to position [851, 0]
